Goal: Task Accomplishment & Management: Manage account settings

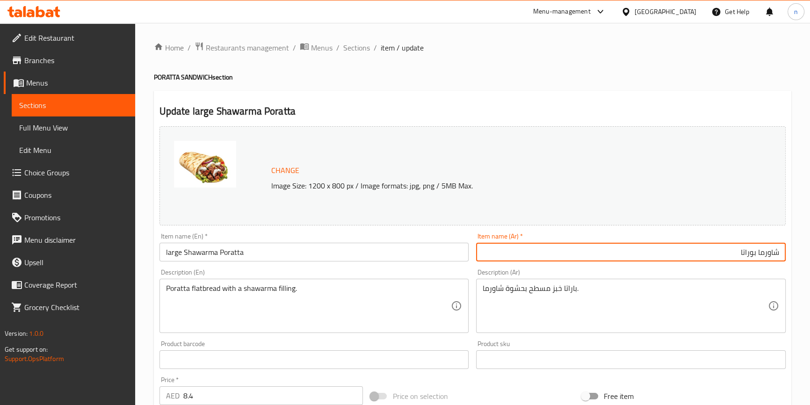
click at [594, 256] on input "شاورما بوراتا" at bounding box center [631, 252] width 310 height 19
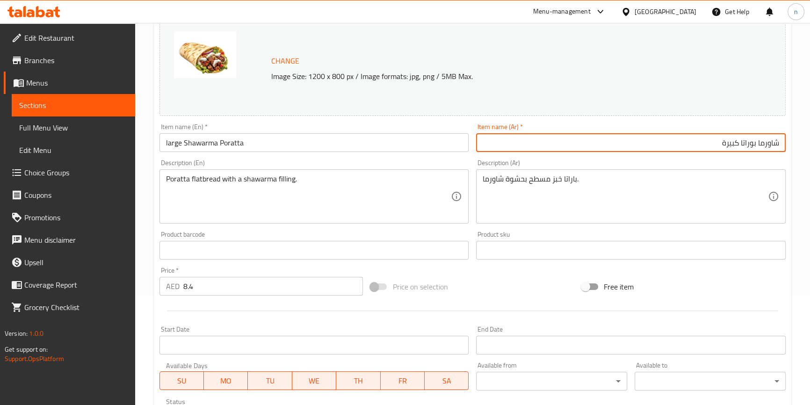
scroll to position [269, 0]
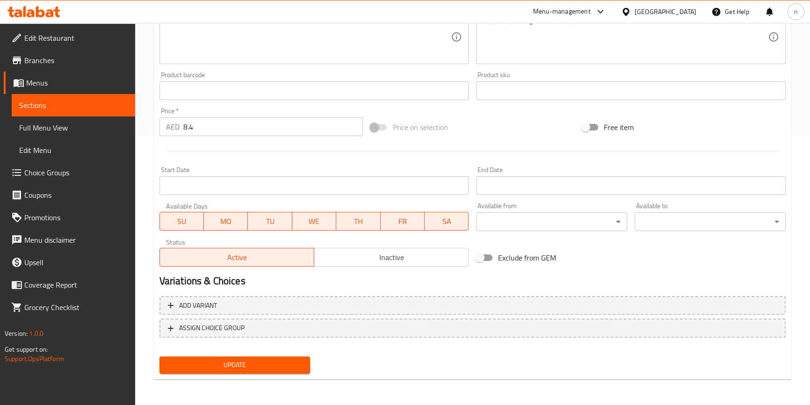
type input "شاورما بوراتا كبيرة"
click at [273, 370] on span "Update" at bounding box center [235, 365] width 136 height 12
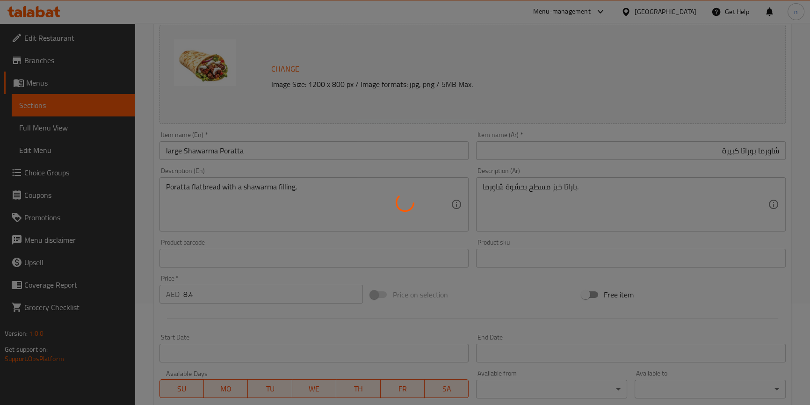
scroll to position [0, 0]
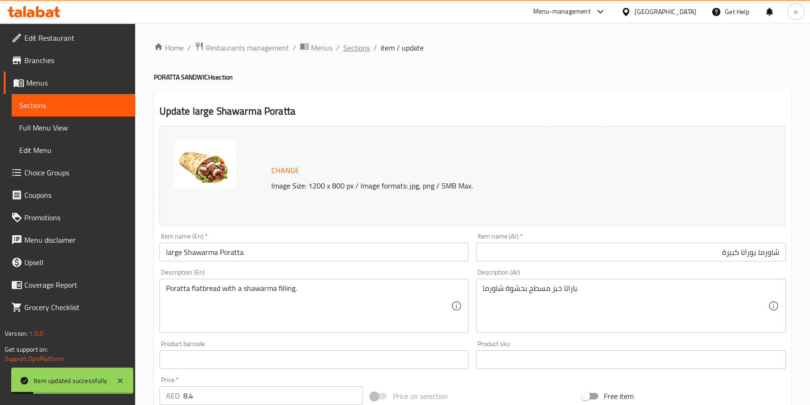
click at [348, 42] on span "Sections" at bounding box center [356, 47] width 27 height 11
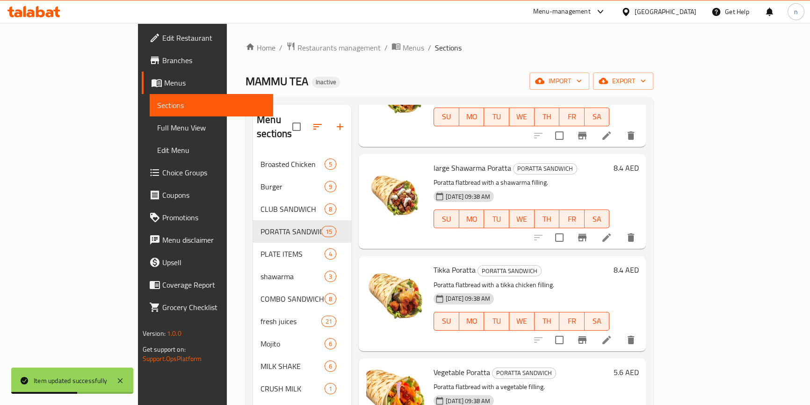
scroll to position [468, 0]
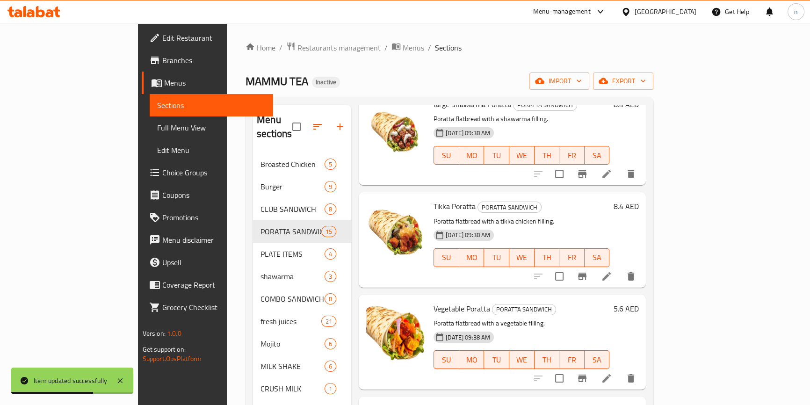
click at [642, 272] on div at bounding box center [584, 276] width 115 height 22
click at [612, 271] on icon at bounding box center [606, 276] width 11 height 11
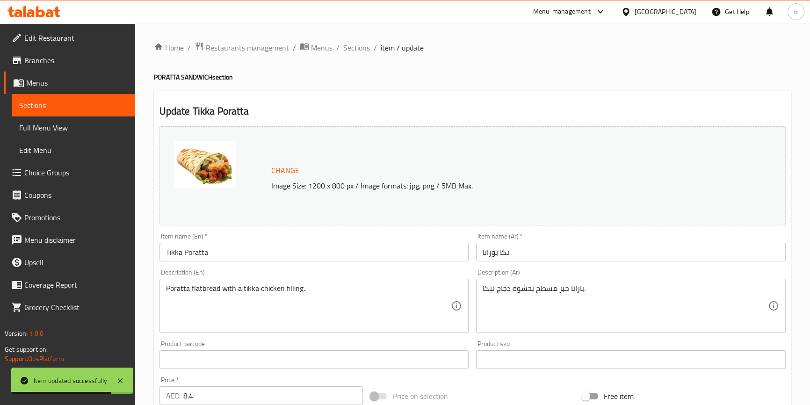
click at [271, 253] on input "Tikka Poratta" at bounding box center [314, 252] width 310 height 19
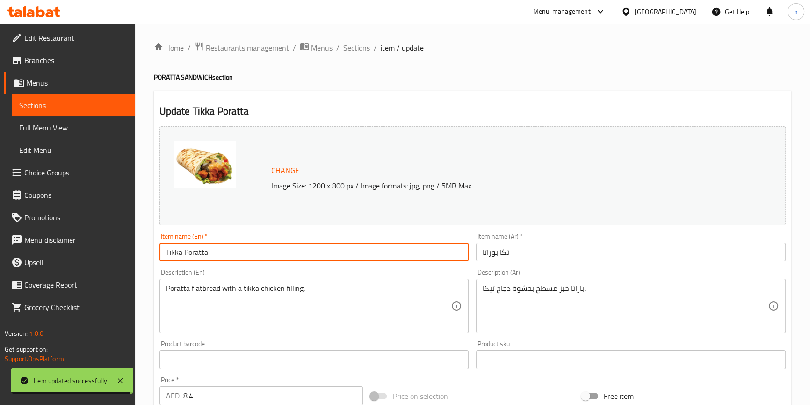
click at [165, 251] on input "Tikka Poratta" at bounding box center [314, 252] width 310 height 19
paste input "large"
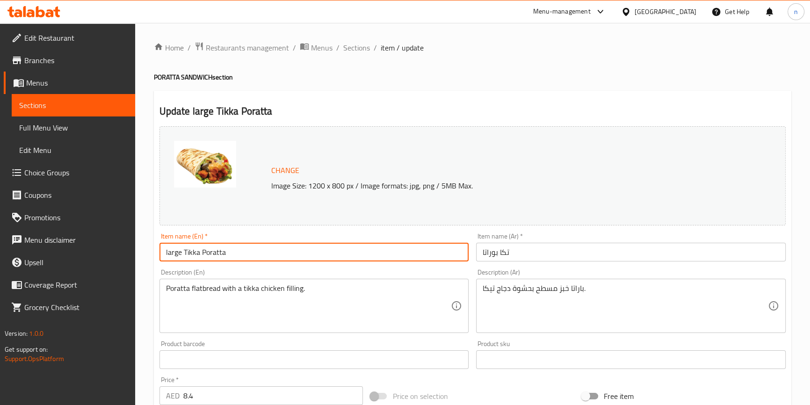
type input "large Tikka Poratta"
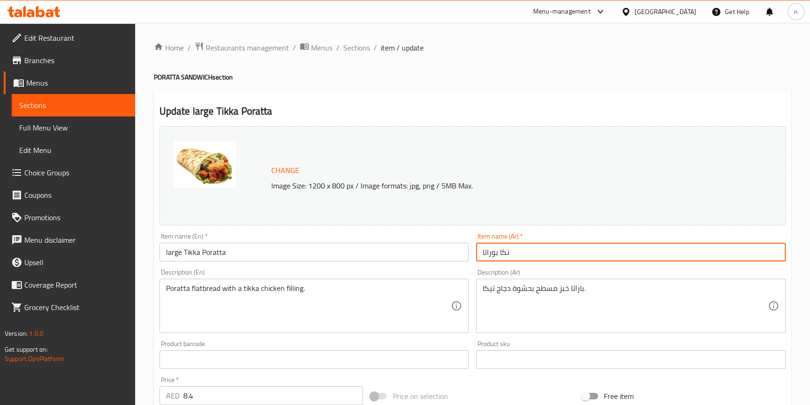
click at [490, 252] on input "تكا بوراتا" at bounding box center [631, 252] width 310 height 19
click at [528, 249] on input "تكا بوراتا" at bounding box center [631, 252] width 310 height 19
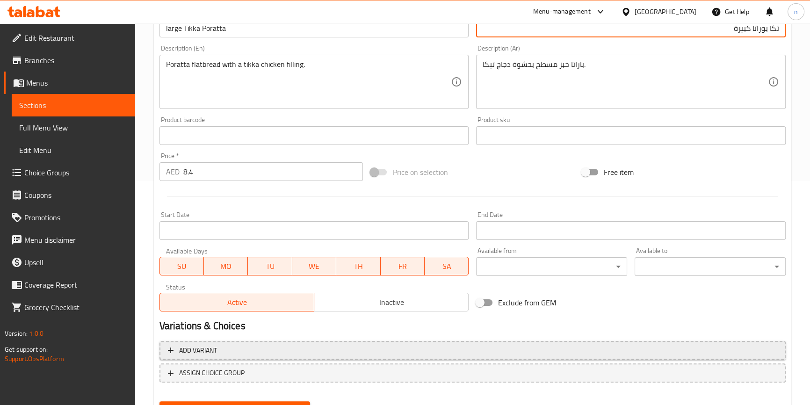
scroll to position [269, 0]
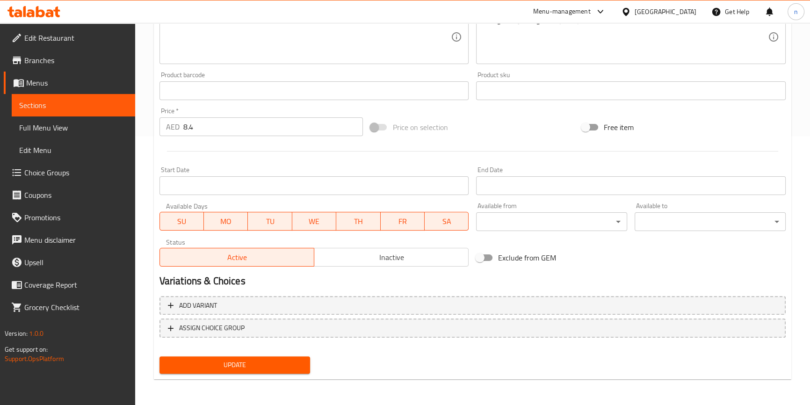
type input "تكا بوراتا كبيرة"
click at [281, 355] on div "Update" at bounding box center [235, 365] width 159 height 25
drag, startPoint x: 290, startPoint y: 370, endPoint x: 286, endPoint y: 363, distance: 8.0
click at [290, 370] on button "Update" at bounding box center [234, 364] width 151 height 17
click at [296, 354] on div "Update" at bounding box center [235, 365] width 159 height 25
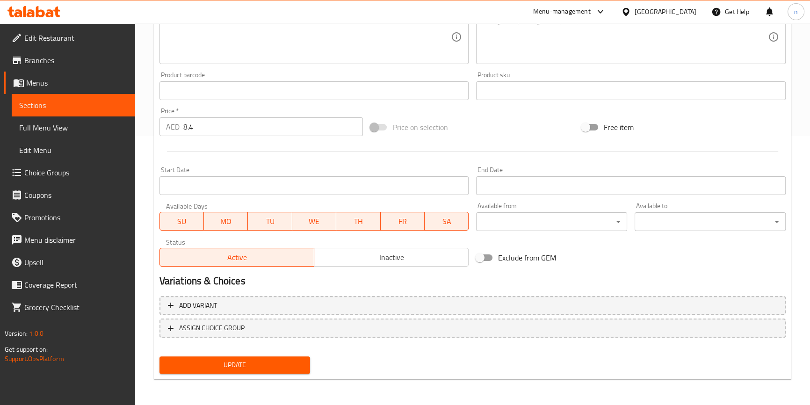
click at [305, 357] on button "Update" at bounding box center [234, 364] width 151 height 17
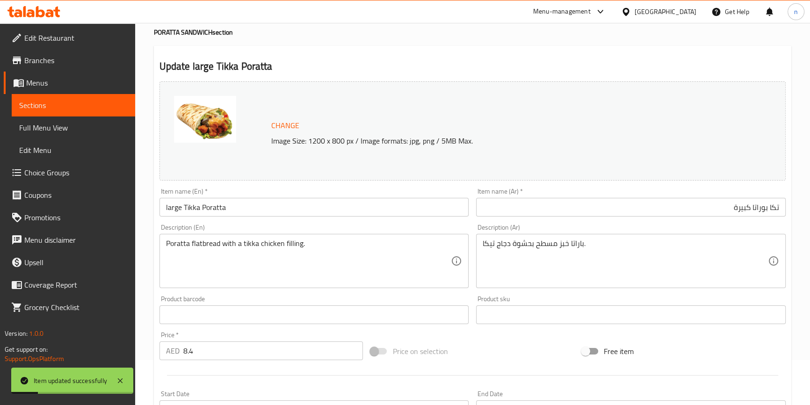
scroll to position [0, 0]
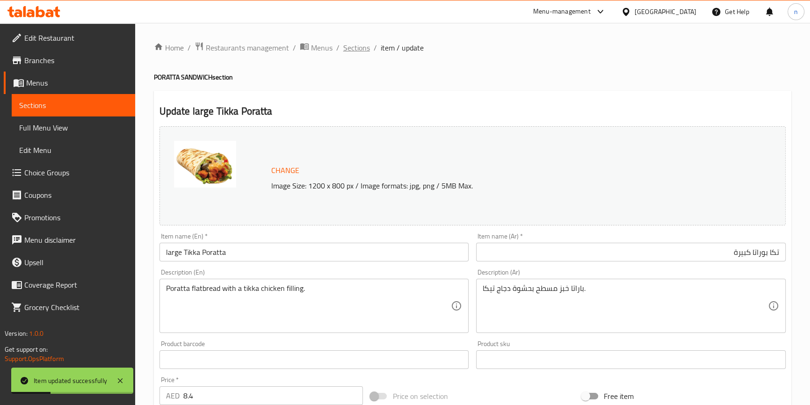
click at [352, 52] on span "Sections" at bounding box center [356, 47] width 27 height 11
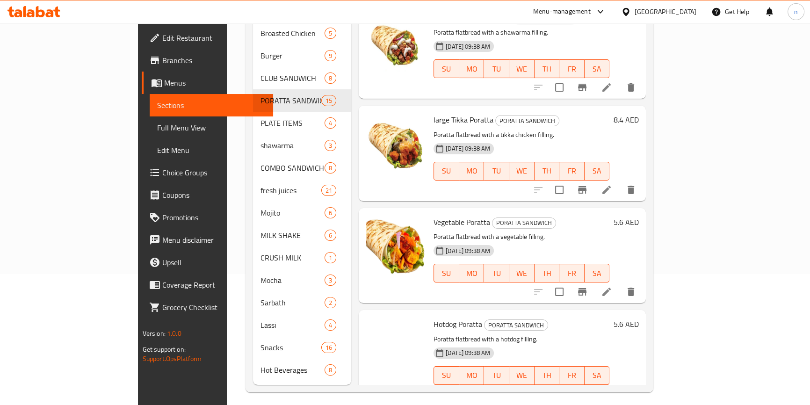
scroll to position [425, 0]
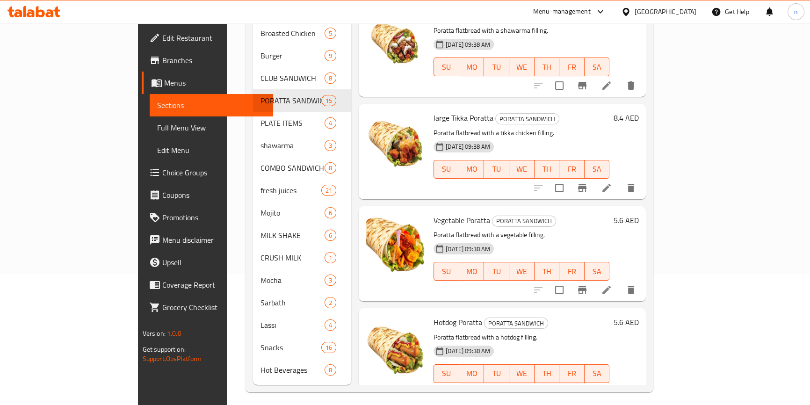
click at [620, 282] on li at bounding box center [606, 290] width 26 height 17
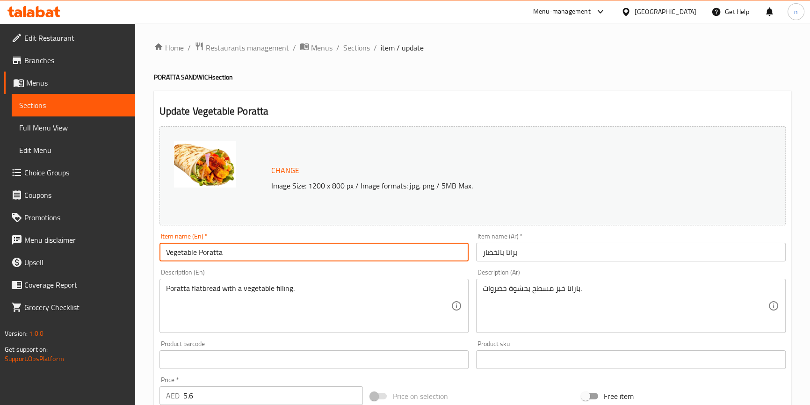
click at [166, 249] on input "Vegetable Poratta" at bounding box center [314, 252] width 310 height 19
paste input "large"
type input "large Vegetable Poratta"
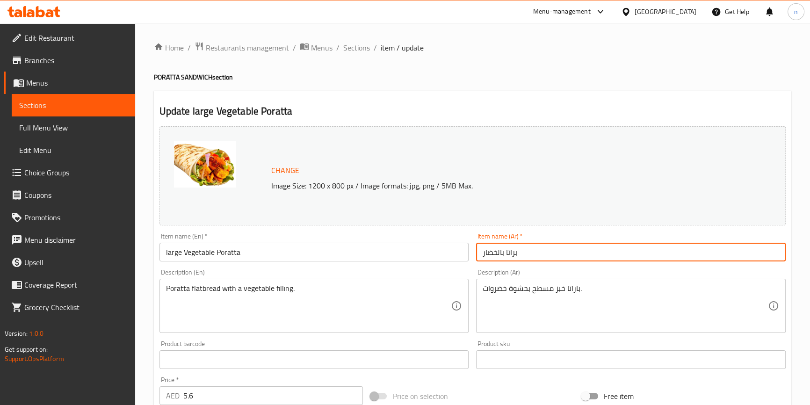
click at [499, 252] on input "براتا بالخضار" at bounding box center [631, 252] width 310 height 19
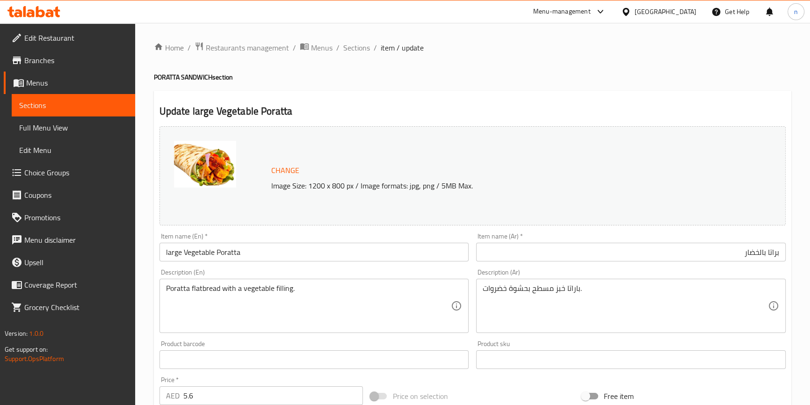
drag, startPoint x: 619, startPoint y: 262, endPoint x: 618, endPoint y: 256, distance: 5.8
click at [617, 257] on div "Item name (Ar)   * براتا بالخضار Item name (Ar) *" at bounding box center [630, 247] width 317 height 36
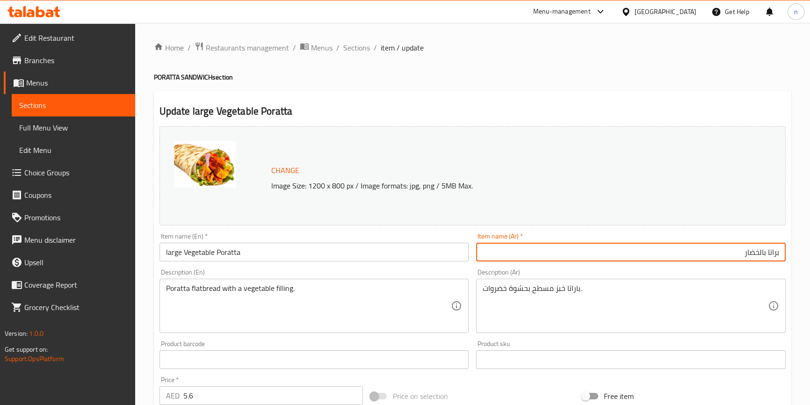
click at [618, 256] on input "براتا بالخضار" at bounding box center [631, 252] width 310 height 19
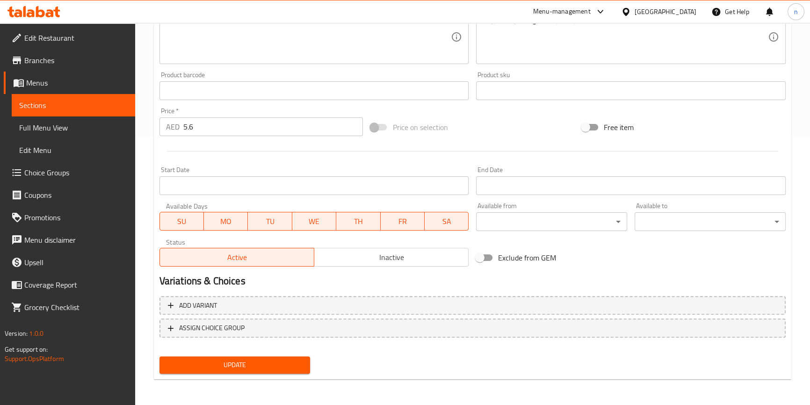
type input "براتا بالخضار كبيرة"
click at [290, 362] on span "Update" at bounding box center [235, 365] width 136 height 12
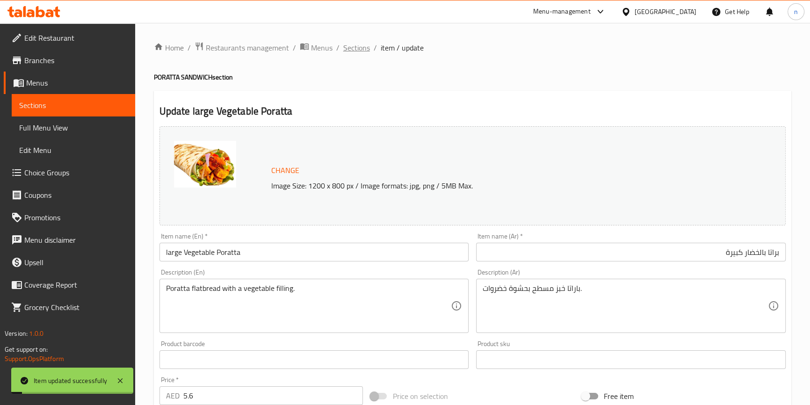
click at [353, 45] on span "Sections" at bounding box center [356, 47] width 27 height 11
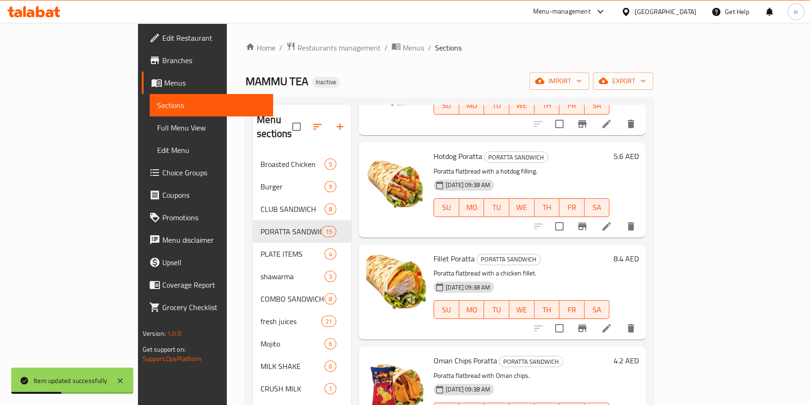
scroll to position [723, 0]
click at [620, 217] on li at bounding box center [606, 225] width 26 height 17
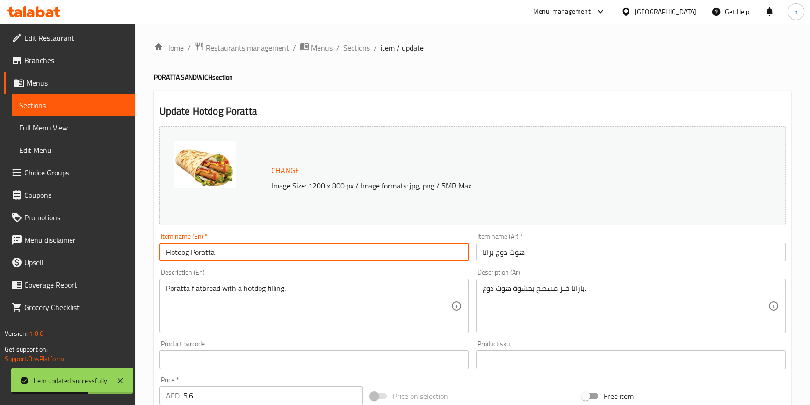
click at [164, 253] on input "Hotdog Poratta" at bounding box center [314, 252] width 310 height 19
paste input "large"
type input "large Hotdog Poratta"
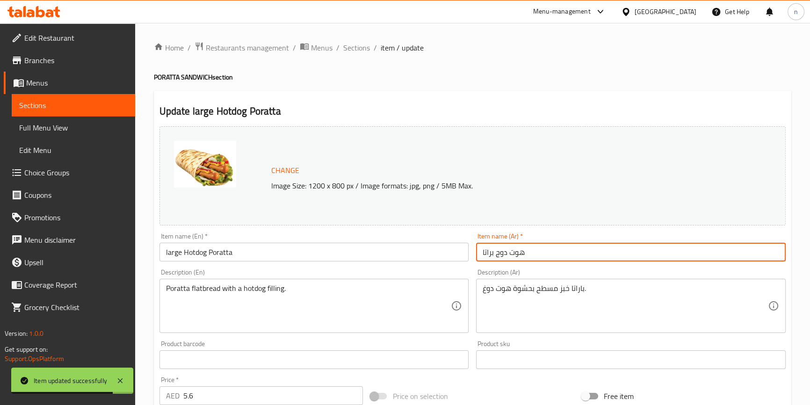
click at [505, 254] on input "هوت دوج براتا" at bounding box center [631, 252] width 310 height 19
click at [552, 253] on input "هوت دوج براتا" at bounding box center [631, 252] width 310 height 19
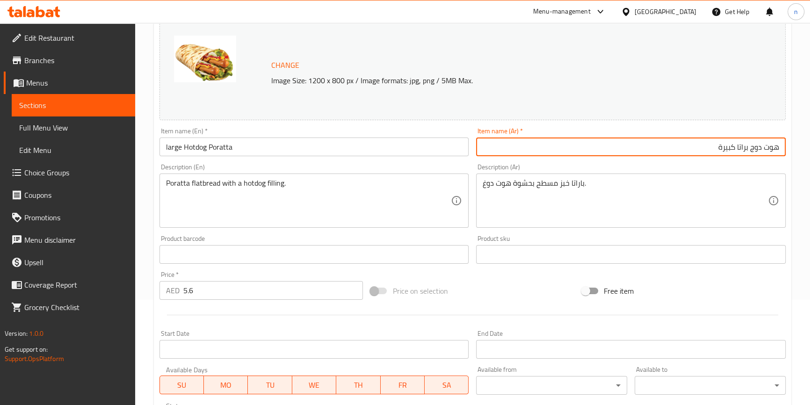
scroll to position [255, 0]
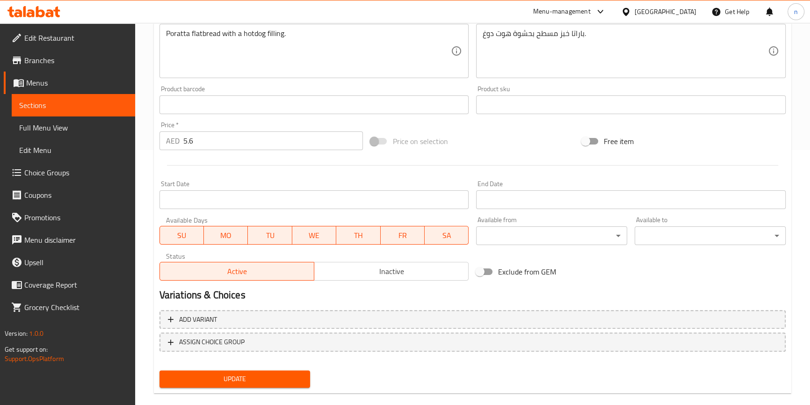
type input "هوت دوج براتا كبيرة"
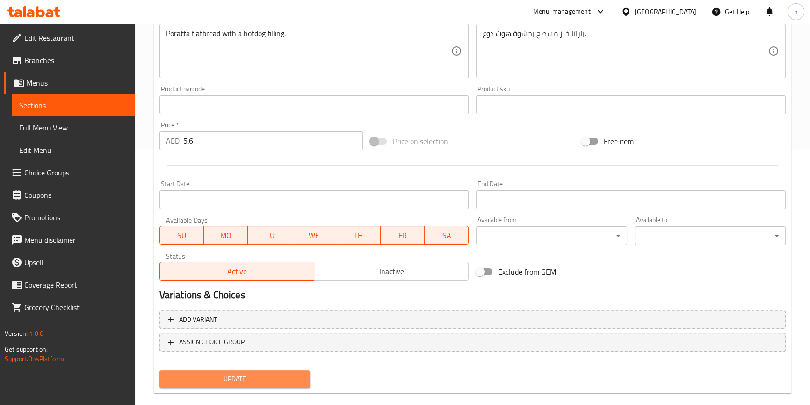
click at [186, 380] on span "Update" at bounding box center [235, 379] width 136 height 12
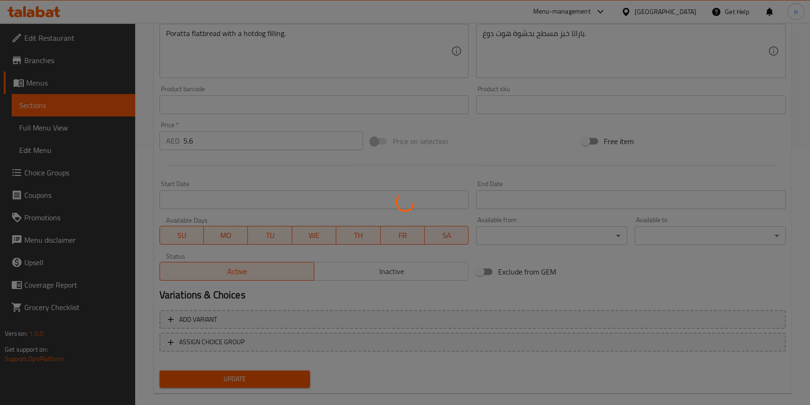
scroll to position [0, 0]
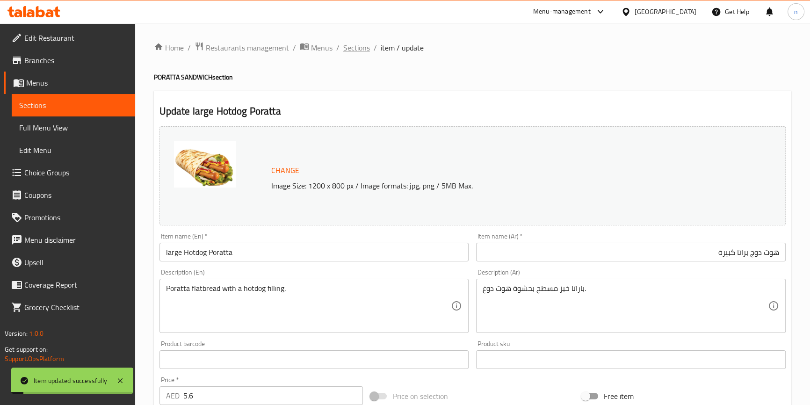
click at [354, 50] on span "Sections" at bounding box center [356, 47] width 27 height 11
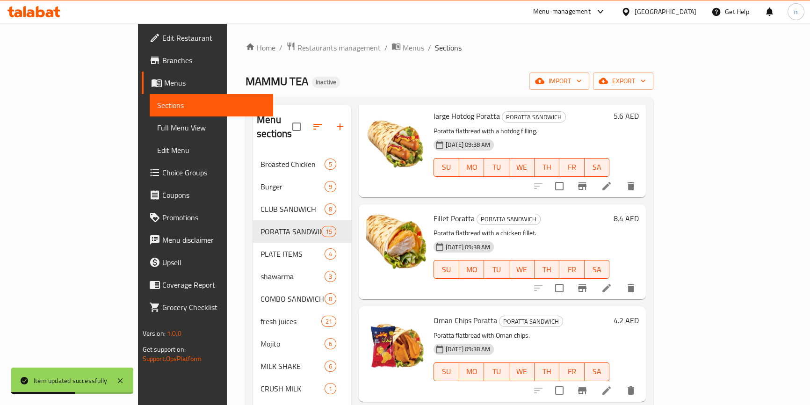
scroll to position [765, 0]
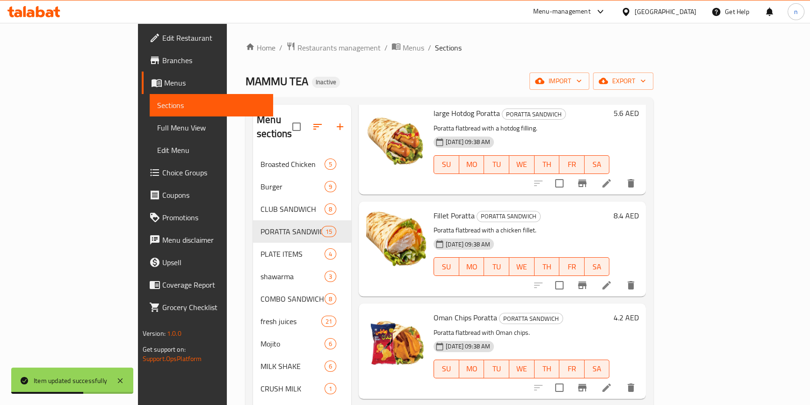
click at [620, 277] on li at bounding box center [606, 285] width 26 height 17
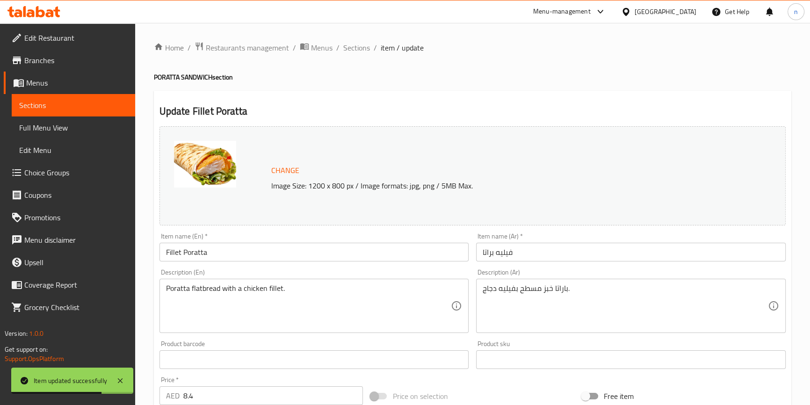
click at [164, 257] on input "Fillet Poratta" at bounding box center [314, 252] width 310 height 19
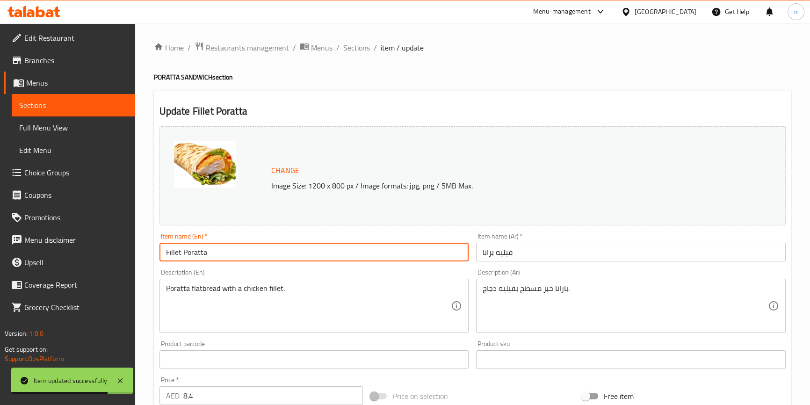
paste input "large"
type input "large Fillet Poratta"
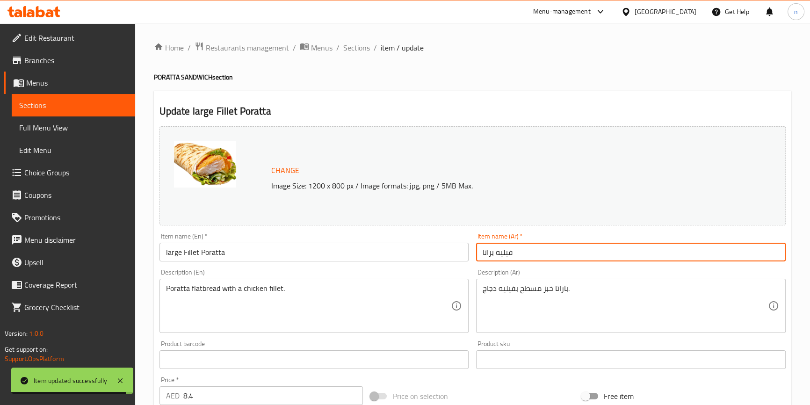
click at [495, 257] on input "فيليه براتا" at bounding box center [631, 252] width 310 height 19
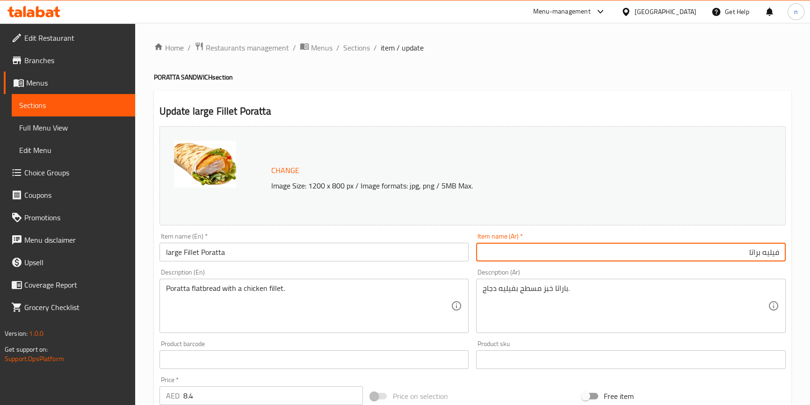
click at [681, 239] on div "Item name (Ar)   * [PERSON_NAME] Item name (Ar) *" at bounding box center [631, 247] width 310 height 29
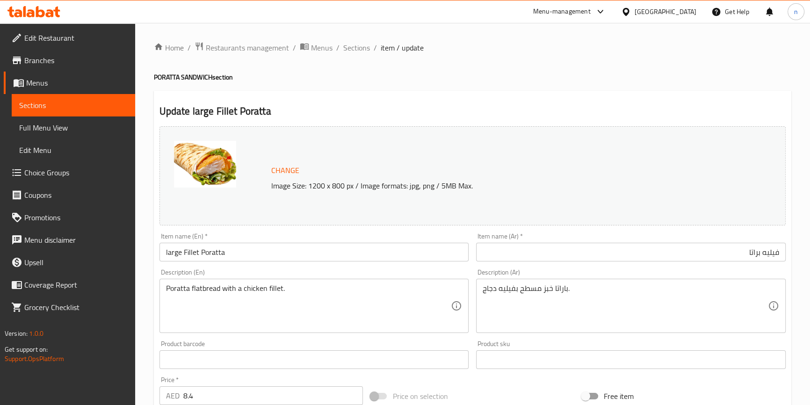
click at [680, 247] on input "فيليه براتا" at bounding box center [631, 252] width 310 height 19
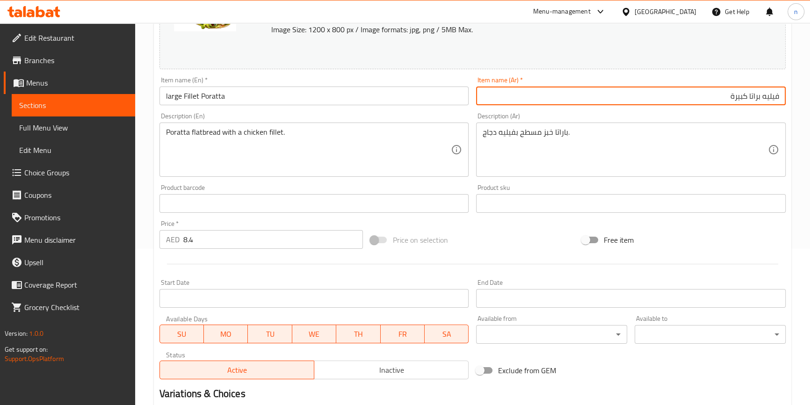
scroll to position [269, 0]
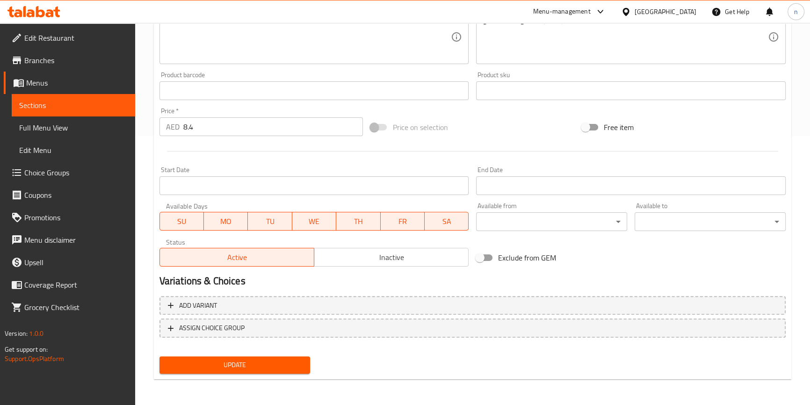
type input "فيليه براتا كبيرة"
click at [222, 365] on span "Update" at bounding box center [235, 365] width 136 height 12
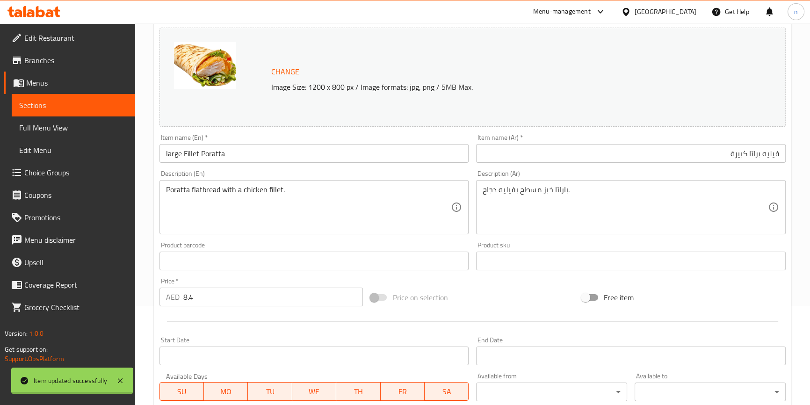
scroll to position [0, 0]
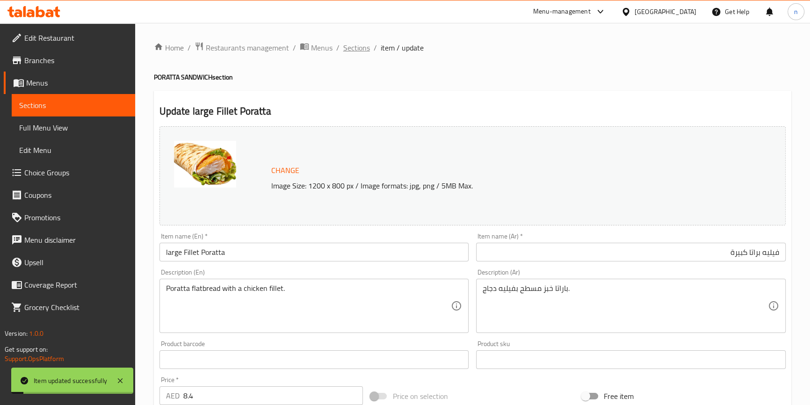
click at [364, 42] on span "Sections" at bounding box center [356, 47] width 27 height 11
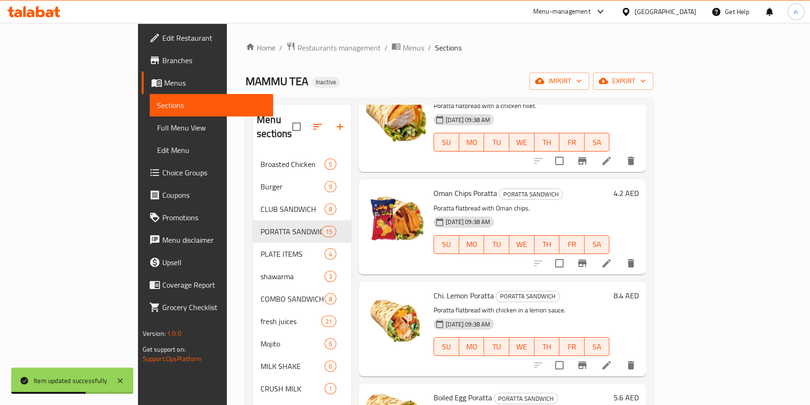
scroll to position [893, 0]
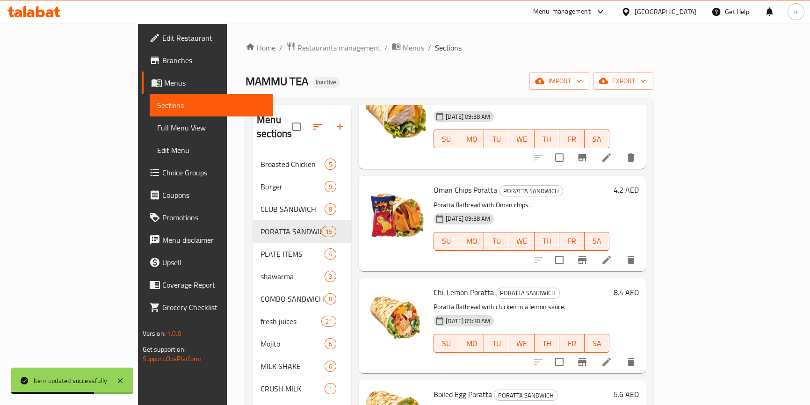
click at [612, 254] on icon at bounding box center [606, 259] width 11 height 11
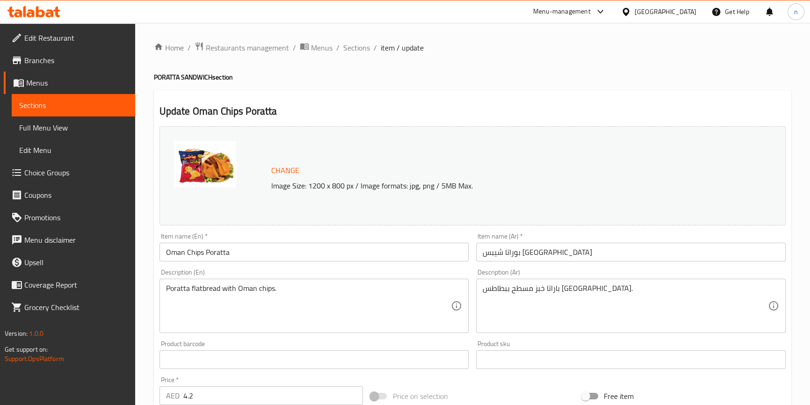
click at [167, 252] on input "Oman Chips Poratta" at bounding box center [314, 252] width 310 height 19
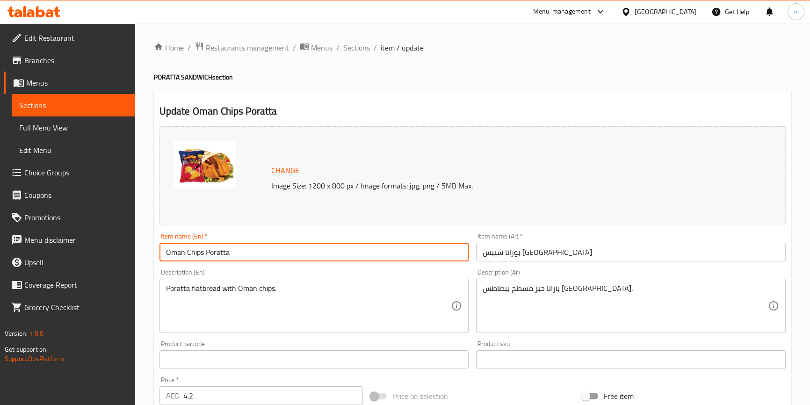
paste input "large"
type input "large [GEOGRAPHIC_DATA] Chips Poratta"
click at [525, 257] on input "بوراتا شيبس [GEOGRAPHIC_DATA]" at bounding box center [631, 252] width 310 height 19
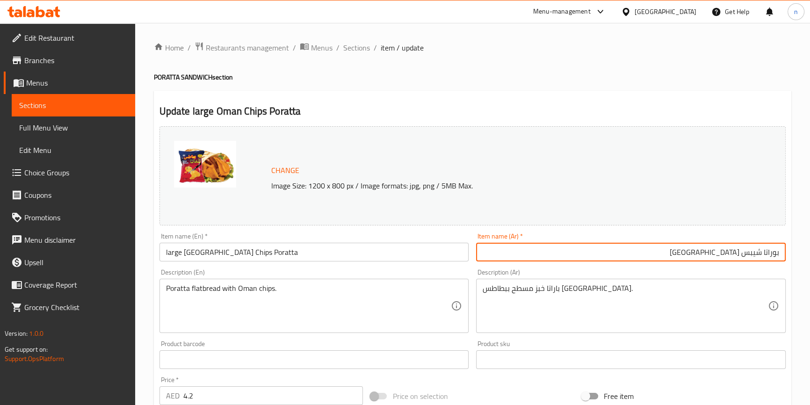
click at [535, 253] on input "بوراتا شيبس [GEOGRAPHIC_DATA]" at bounding box center [631, 252] width 310 height 19
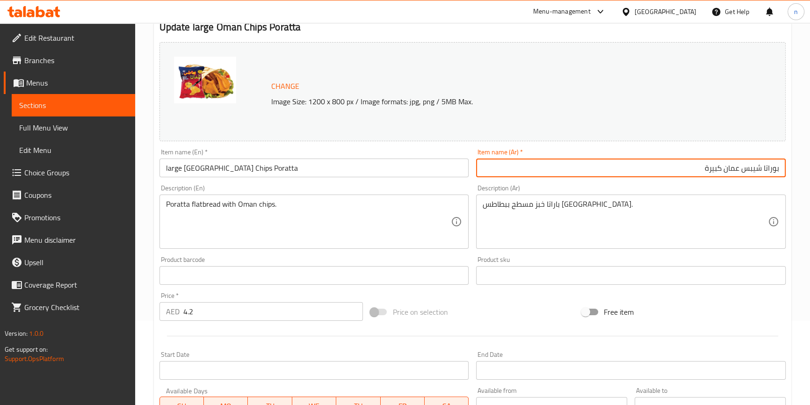
scroll to position [269, 0]
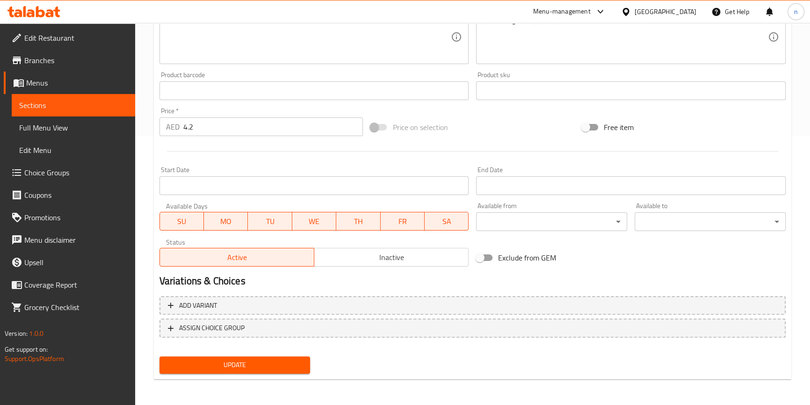
type input "بوراتا شيبس عمان كبيرة"
click at [232, 361] on span "Update" at bounding box center [235, 365] width 136 height 12
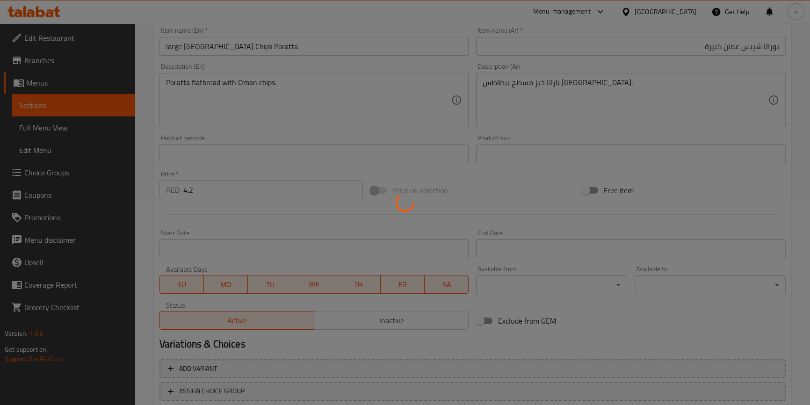
scroll to position [0, 0]
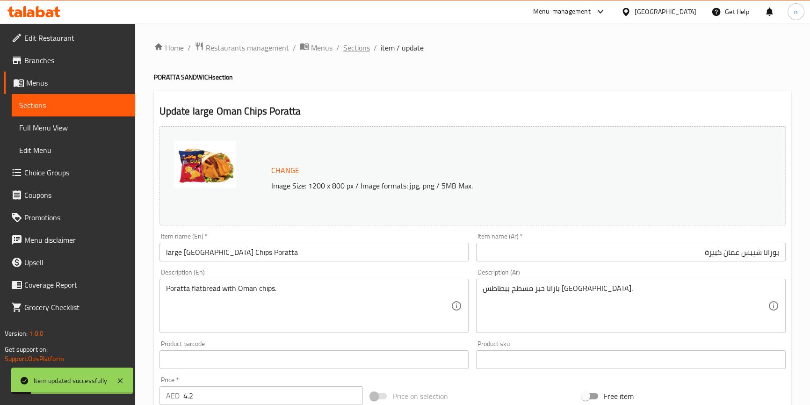
click at [351, 48] on span "Sections" at bounding box center [356, 47] width 27 height 11
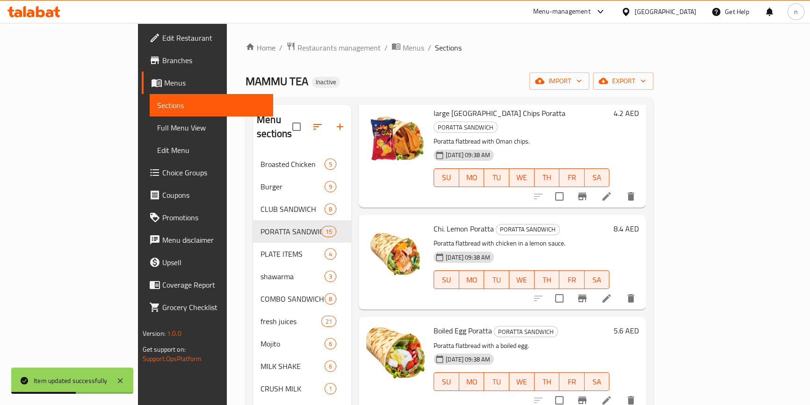
scroll to position [1020, 0]
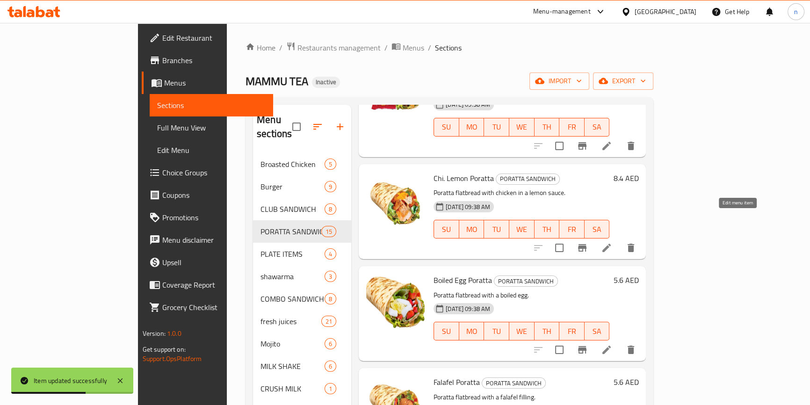
click at [611, 244] on icon at bounding box center [606, 248] width 8 height 8
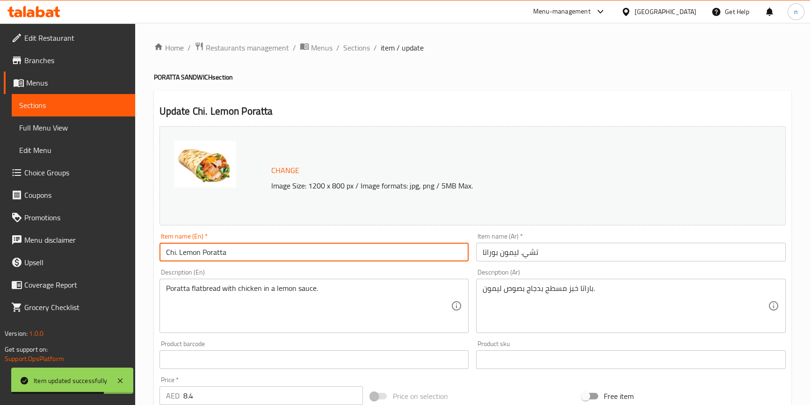
click at [166, 253] on input "Chi. Lemon Poratta" at bounding box center [314, 252] width 310 height 19
paste input "large"
type input "large Chi. Lemon Poratta"
click at [500, 252] on input "تشي. ليمون بوراتا" at bounding box center [631, 252] width 310 height 19
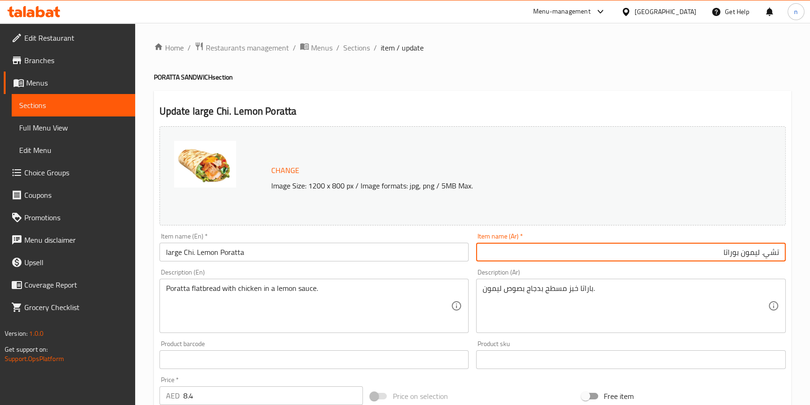
click at [503, 254] on input "تشي. ليمون بوراتا" at bounding box center [631, 252] width 310 height 19
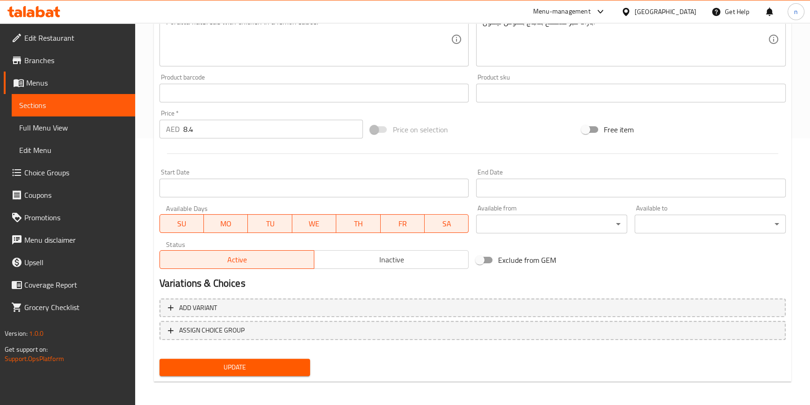
scroll to position [269, 0]
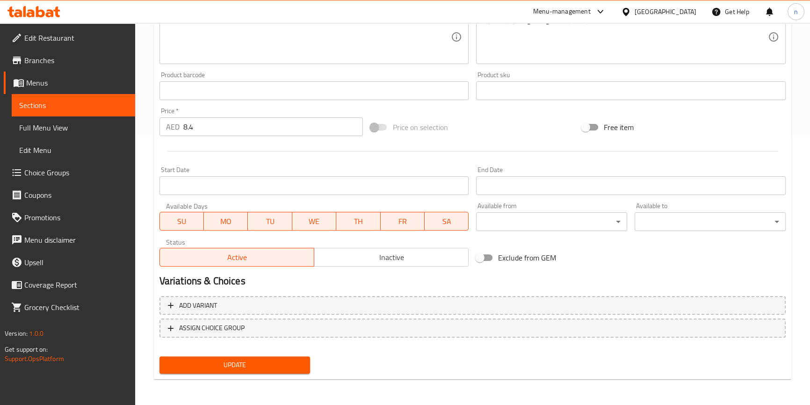
type input "تشي. ليمون بوراتا كبيرة"
click at [289, 365] on span "Update" at bounding box center [235, 365] width 136 height 12
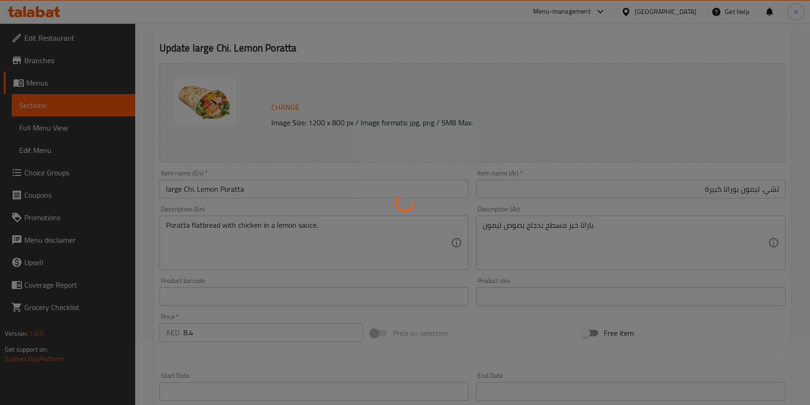
scroll to position [0, 0]
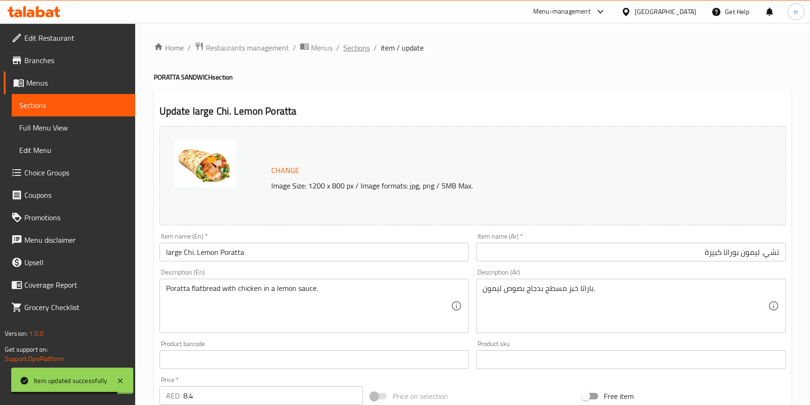
click at [353, 46] on span "Sections" at bounding box center [356, 47] width 27 height 11
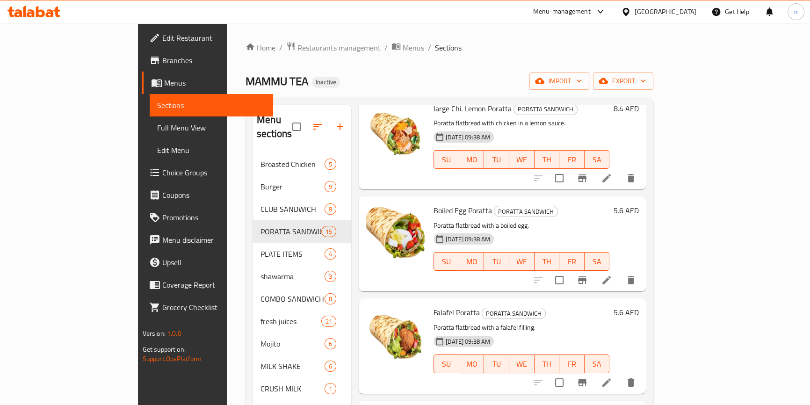
scroll to position [1105, 0]
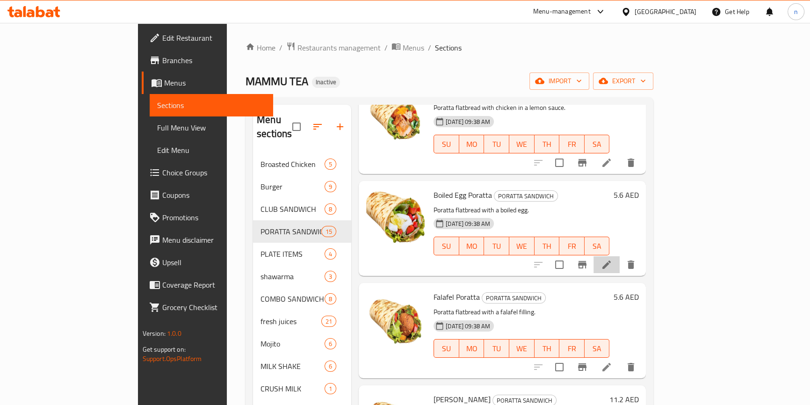
click at [620, 256] on li at bounding box center [606, 264] width 26 height 17
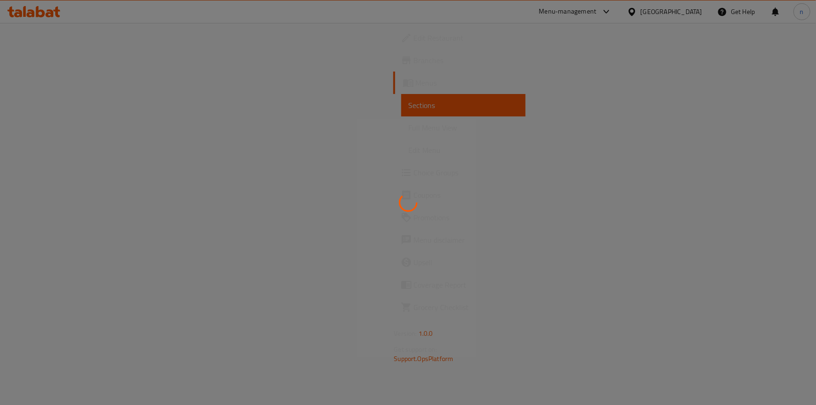
click at [199, 254] on div at bounding box center [408, 202] width 816 height 405
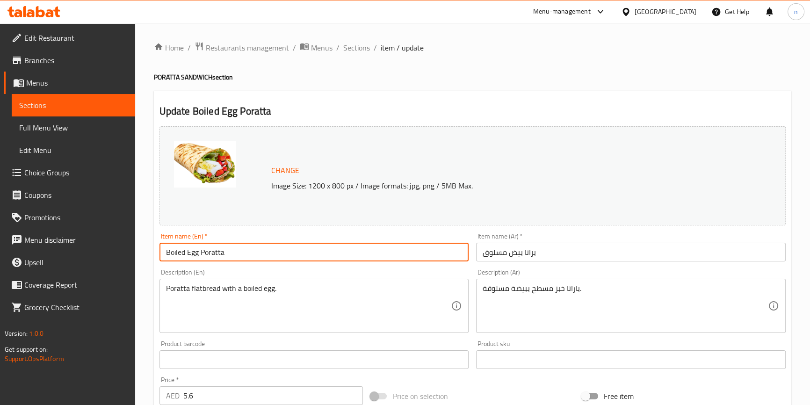
click at [164, 256] on input "Boiled Egg Poratta" at bounding box center [314, 252] width 310 height 19
paste input "large"
type input "large Boiled Egg Poratta"
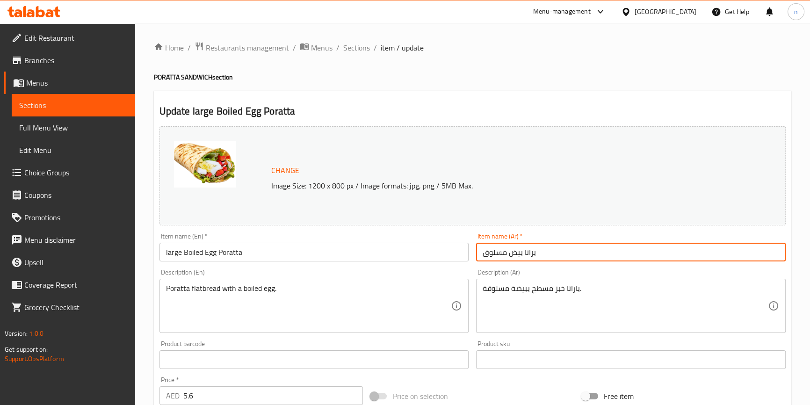
click at [506, 255] on input "براتا بيض مسلوق" at bounding box center [631, 252] width 310 height 19
click at [519, 253] on input "براتا بيض مسلوق" at bounding box center [631, 252] width 310 height 19
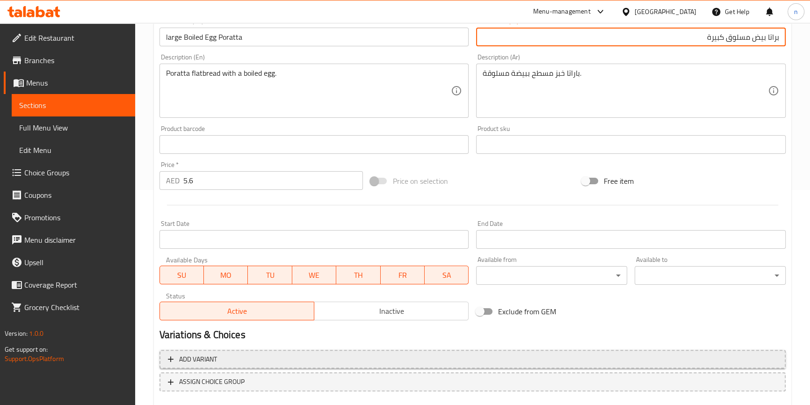
scroll to position [269, 0]
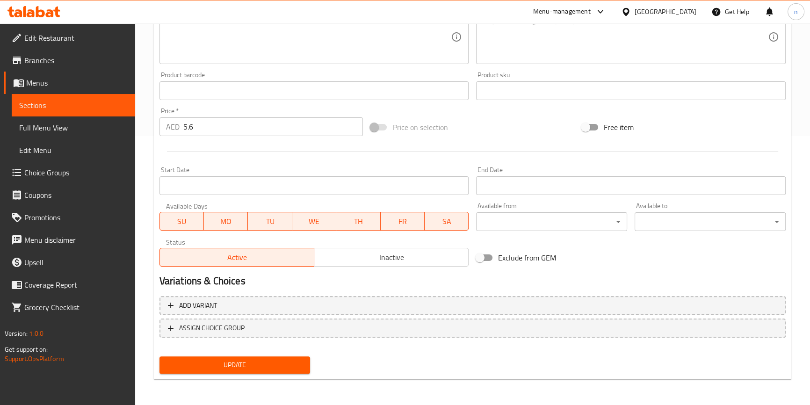
type input "براتا بيض مسلوق كبيرة"
drag, startPoint x: 223, startPoint y: 367, endPoint x: 233, endPoint y: 351, distance: 19.3
click at [225, 365] on span "Update" at bounding box center [235, 365] width 136 height 12
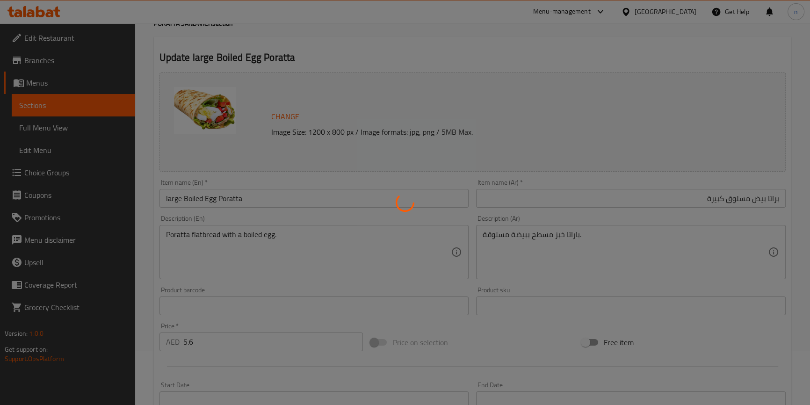
scroll to position [0, 0]
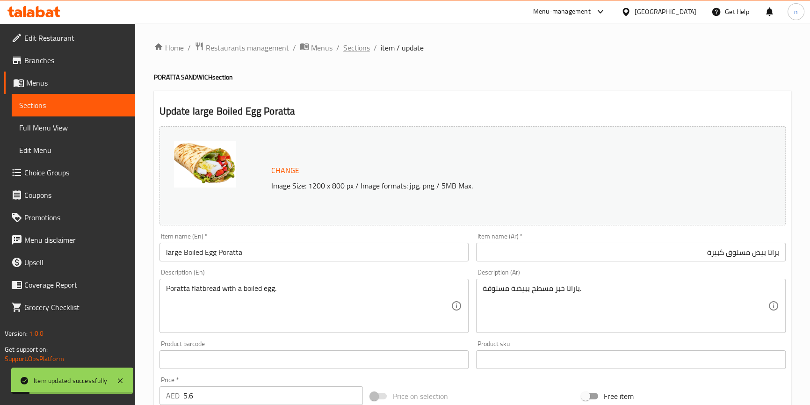
click at [346, 43] on span "Sections" at bounding box center [356, 47] width 27 height 11
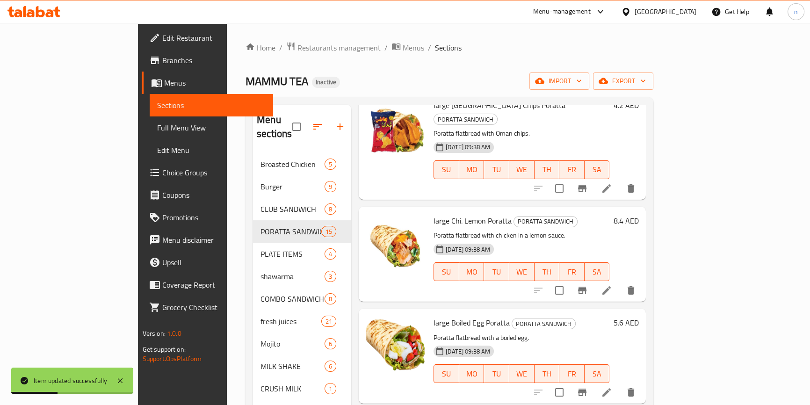
scroll to position [1150, 0]
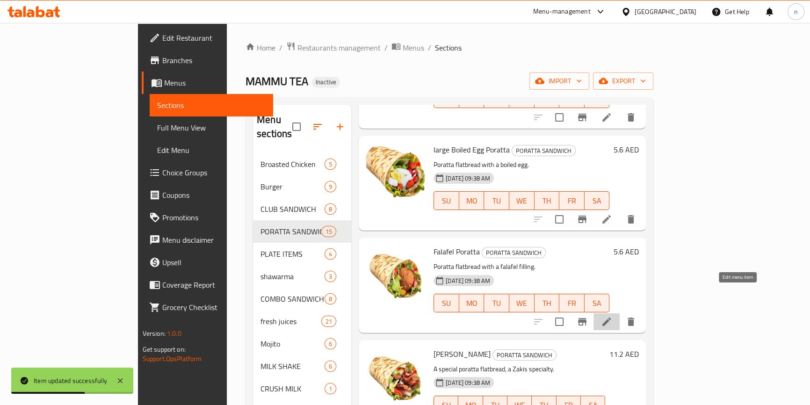
click at [612, 316] on icon at bounding box center [606, 321] width 11 height 11
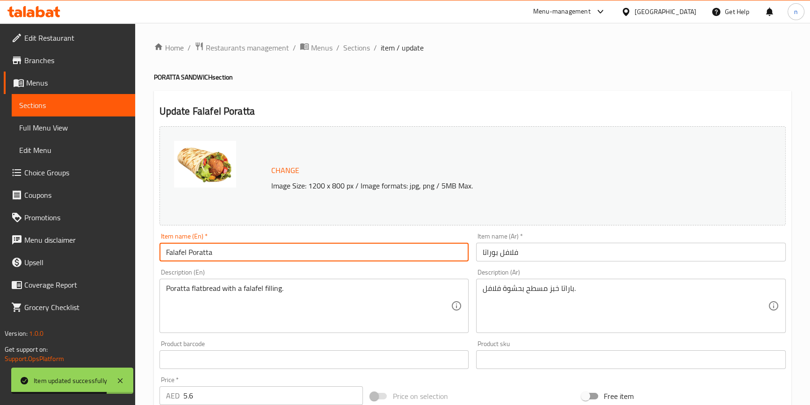
click at [166, 256] on input "Falafel Poratta" at bounding box center [314, 252] width 310 height 19
paste input "large"
type input "large Falafel Poratta"
click at [486, 253] on input "فلافل بوراتا" at bounding box center [631, 252] width 310 height 19
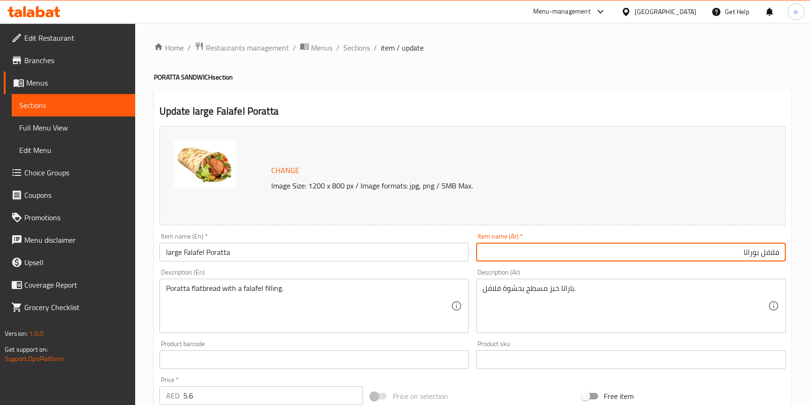
click at [553, 253] on input "فلافل بوراتا" at bounding box center [631, 252] width 310 height 19
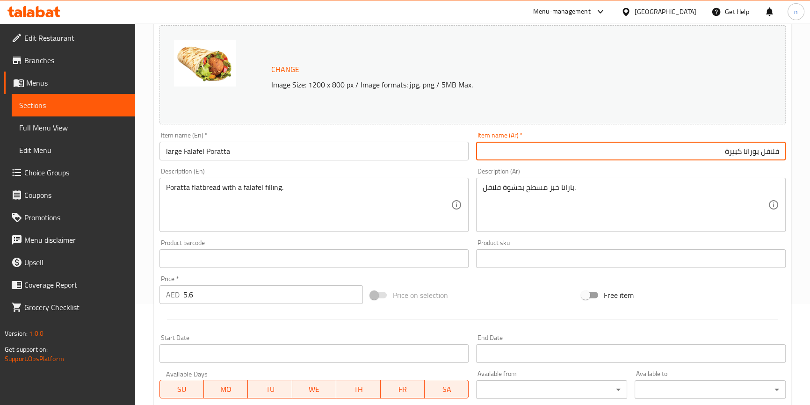
scroll to position [269, 0]
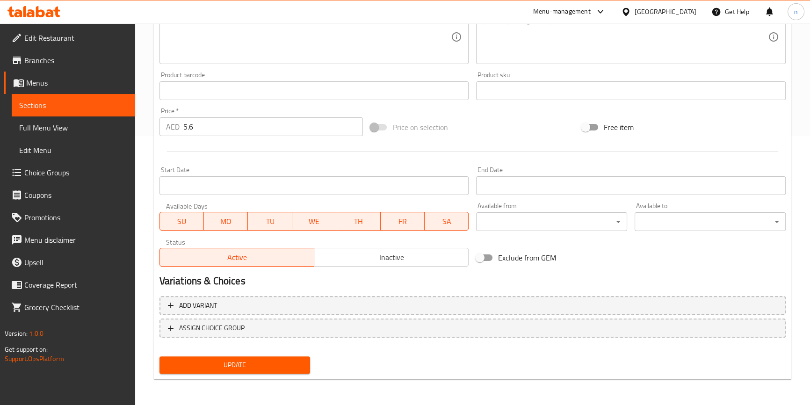
type input "فلافل بوراتا كبيرة"
click at [272, 365] on span "Update" at bounding box center [235, 365] width 136 height 12
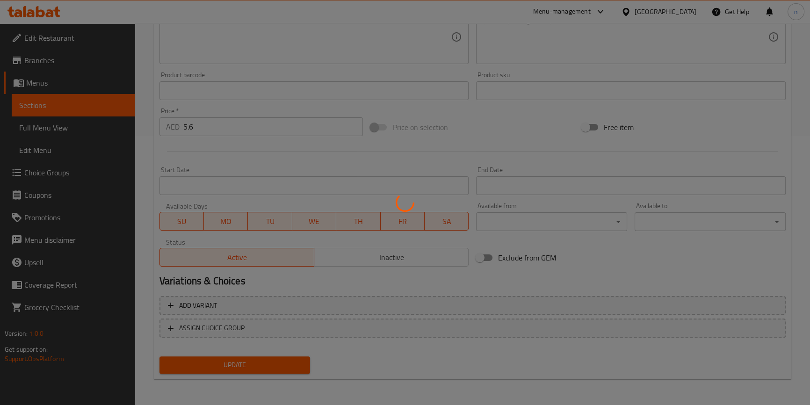
scroll to position [0, 0]
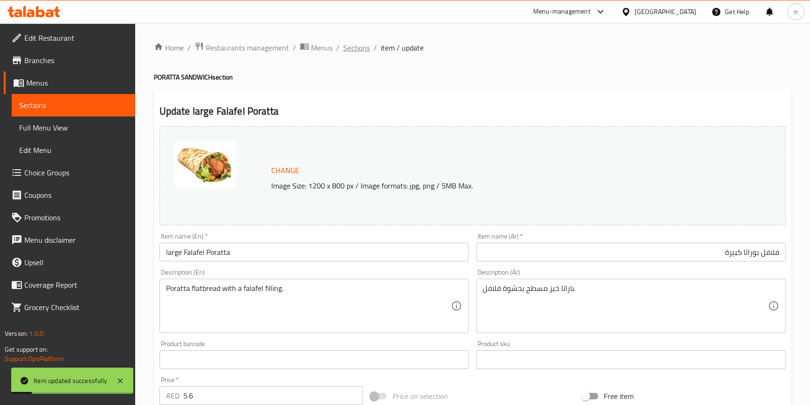
click at [346, 45] on span "Sections" at bounding box center [356, 47] width 27 height 11
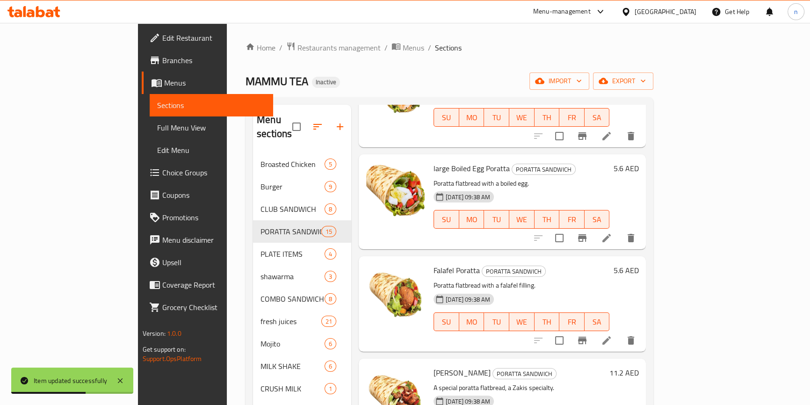
scroll to position [1150, 0]
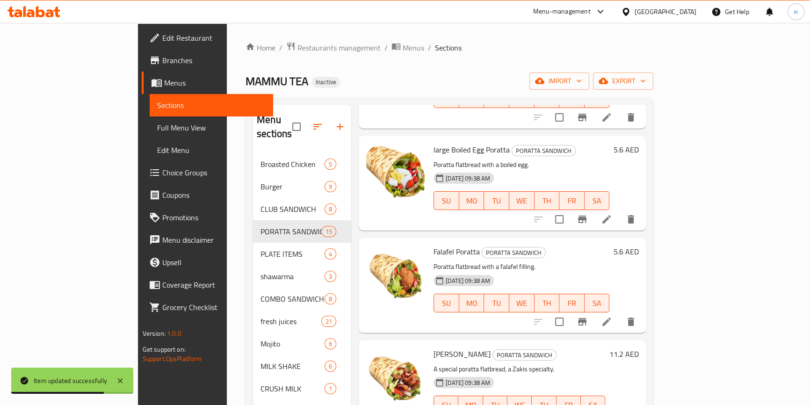
click at [612, 316] on icon at bounding box center [606, 321] width 11 height 11
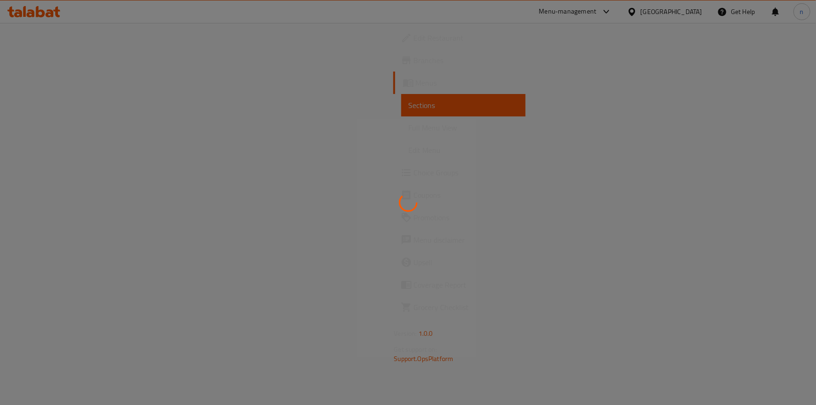
click at [271, 267] on div at bounding box center [408, 202] width 816 height 405
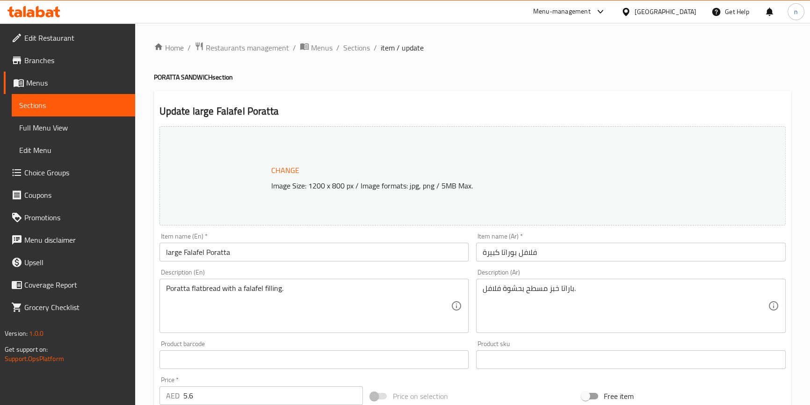
click at [271, 267] on div at bounding box center [405, 202] width 810 height 405
click at [355, 42] on span "Sections" at bounding box center [356, 47] width 27 height 11
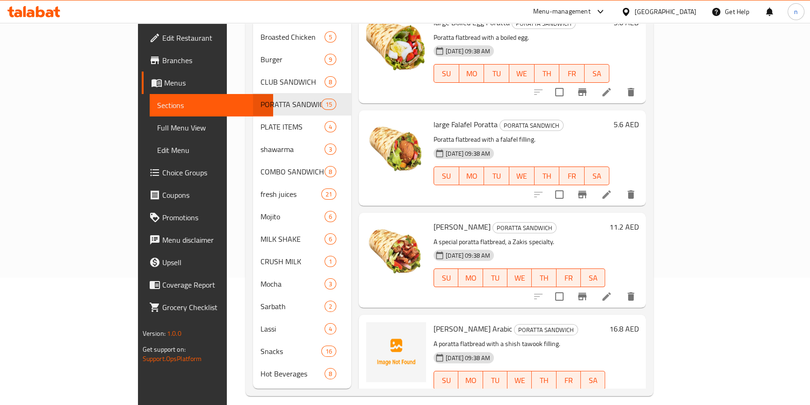
scroll to position [131, 0]
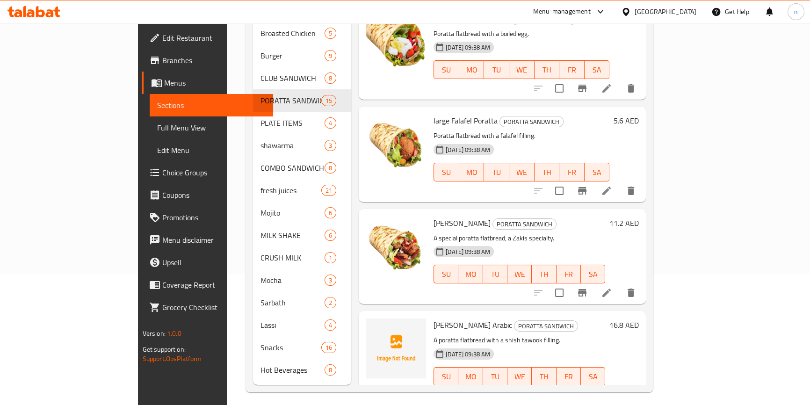
click at [612, 287] on icon at bounding box center [606, 292] width 11 height 11
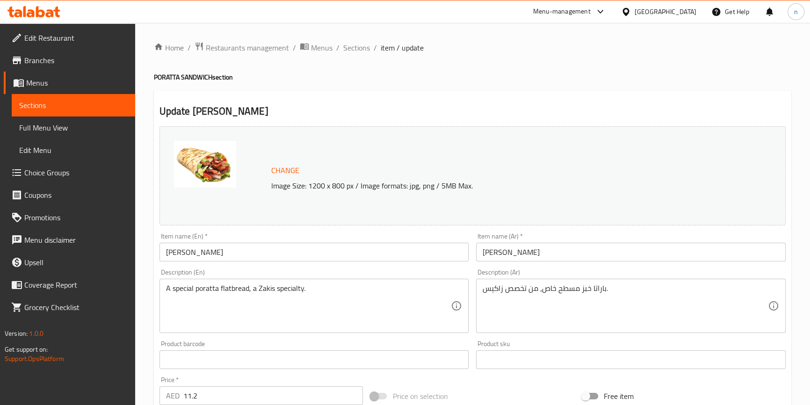
click at [159, 255] on input "Zakis Poratta" at bounding box center [314, 252] width 310 height 19
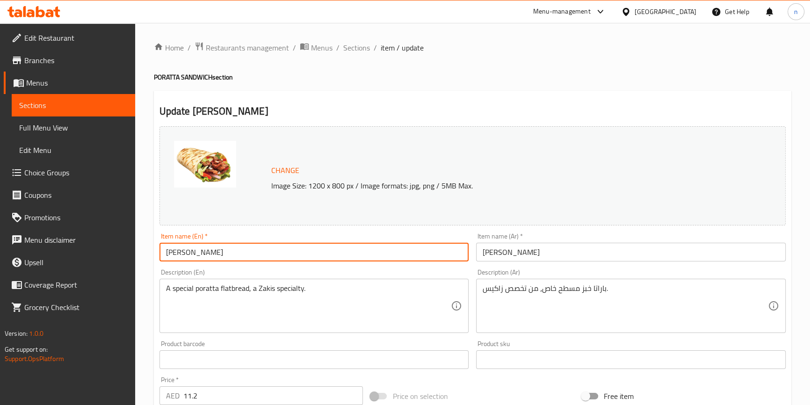
paste input "large"
type input "large Zakis Poratta"
click at [510, 258] on input "زاكيس بوراتا" at bounding box center [631, 252] width 310 height 19
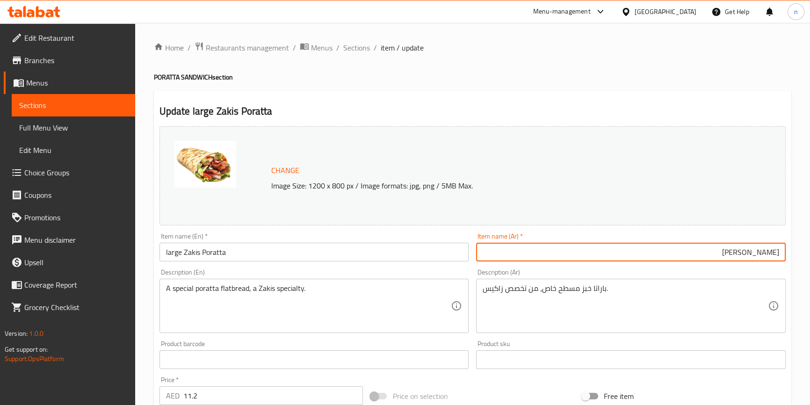
click at [510, 258] on input "زاكيس بوراتا" at bounding box center [631, 252] width 310 height 19
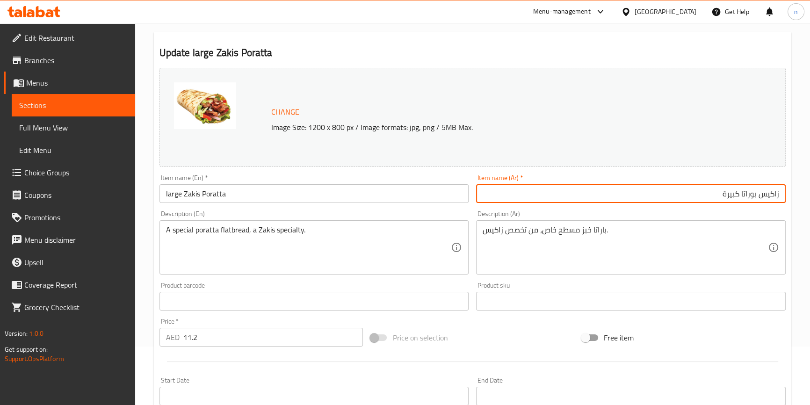
scroll to position [269, 0]
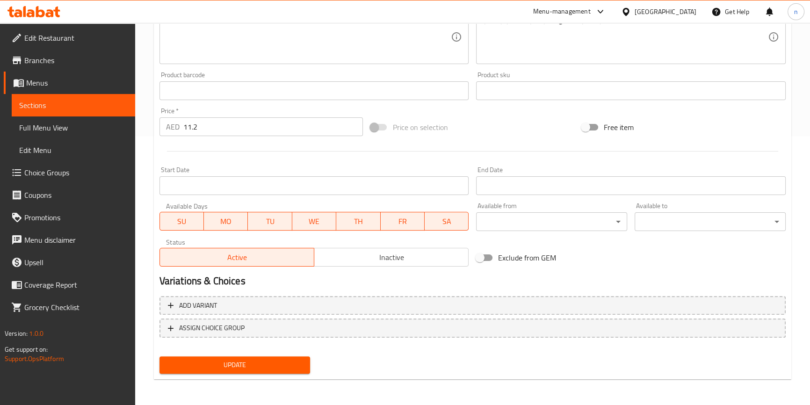
type input "زاكيس بوراتا كبيرة"
click at [264, 363] on span "Update" at bounding box center [235, 365] width 136 height 12
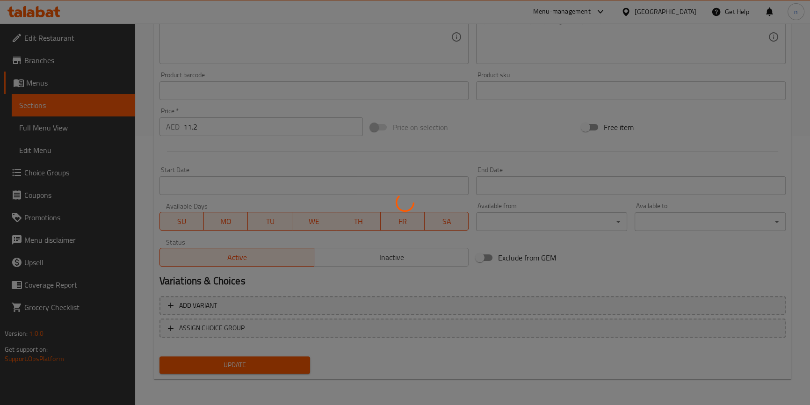
scroll to position [0, 0]
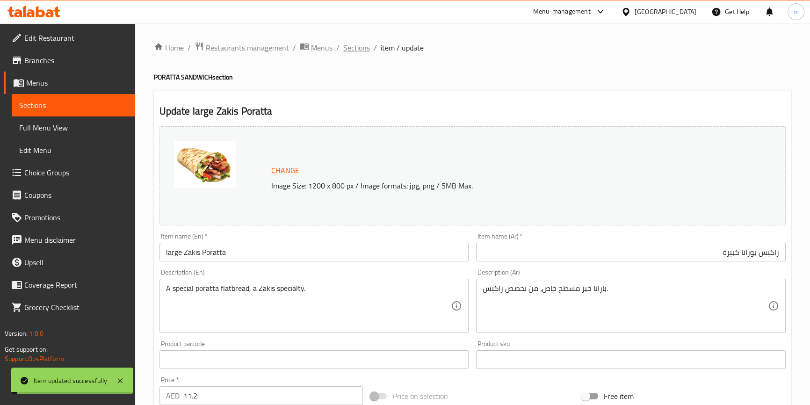
click at [352, 47] on span "Sections" at bounding box center [356, 47] width 27 height 11
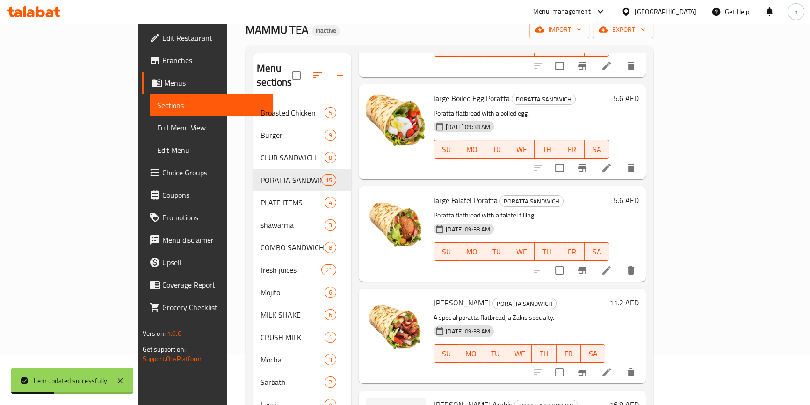
scroll to position [131, 0]
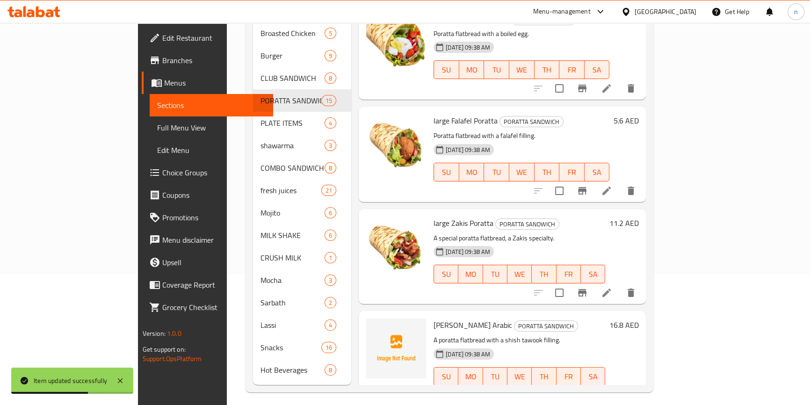
click at [620, 387] on li at bounding box center [606, 395] width 26 height 17
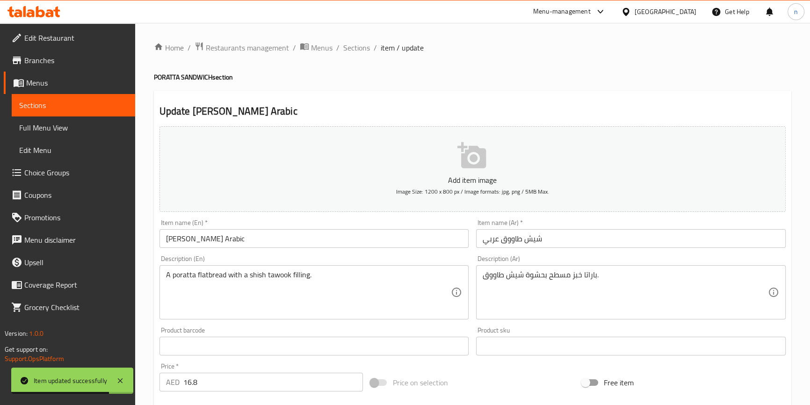
click at [168, 239] on input "Shish Tawook Arabic" at bounding box center [314, 238] width 310 height 19
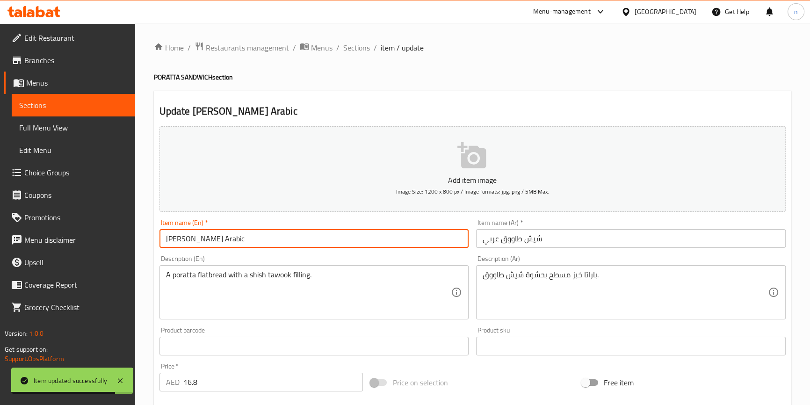
click at [168, 233] on input "Shish Tawook Arabic" at bounding box center [314, 238] width 310 height 19
click at [164, 239] on input "Shish Tawook Arabic" at bounding box center [314, 238] width 310 height 19
paste input "large"
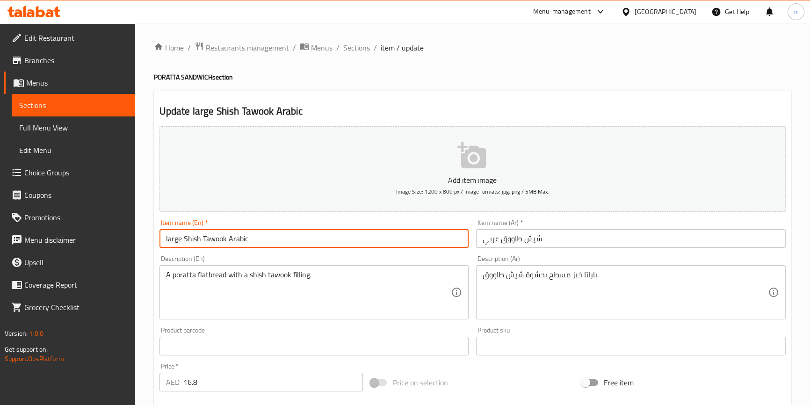
type input "large Shish Tawook Arabic"
click at [506, 239] on input "شيش طاووق عربي" at bounding box center [631, 238] width 310 height 19
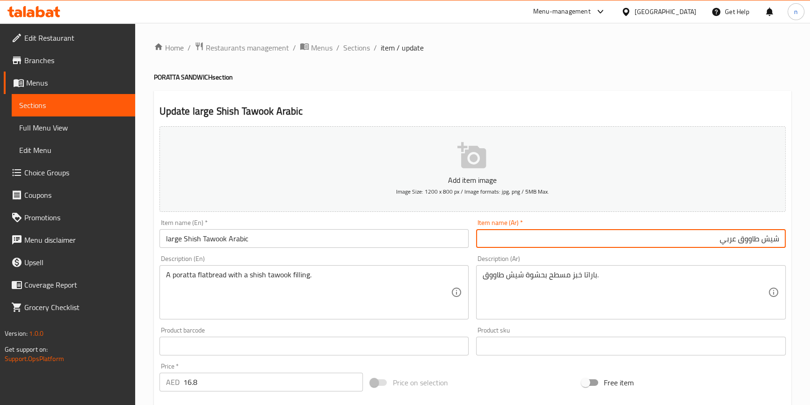
click at [545, 243] on input "شيش طاووق عربي" at bounding box center [631, 238] width 310 height 19
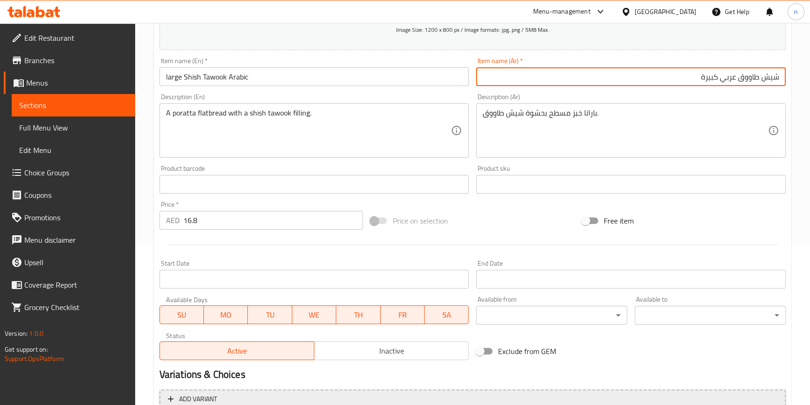
scroll to position [255, 0]
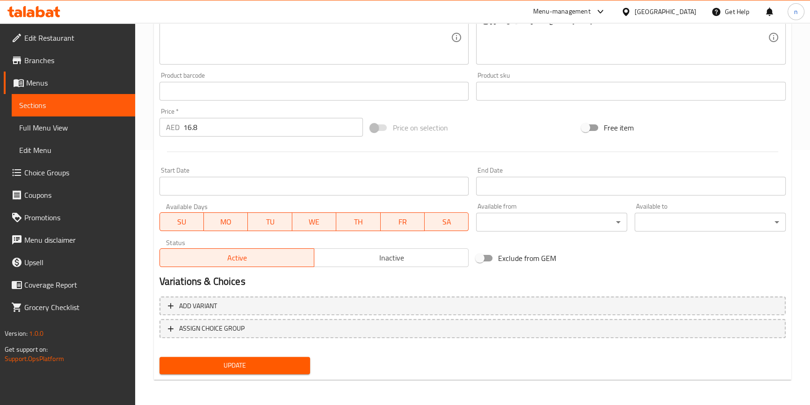
type input "شيش طاووق عربي كبيرة"
click at [251, 363] on span "Update" at bounding box center [235, 366] width 136 height 12
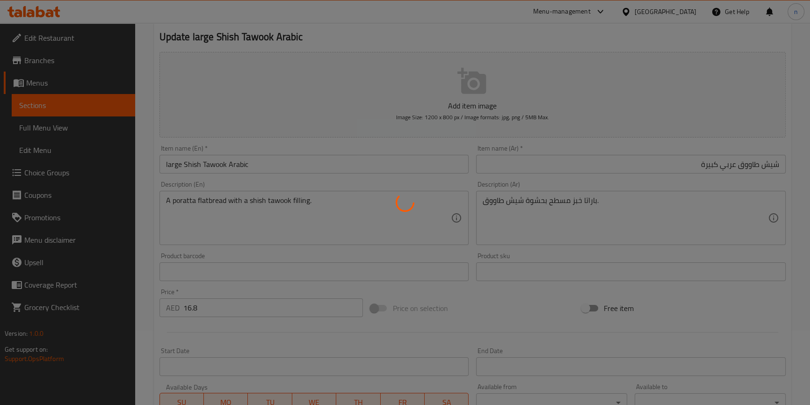
scroll to position [0, 0]
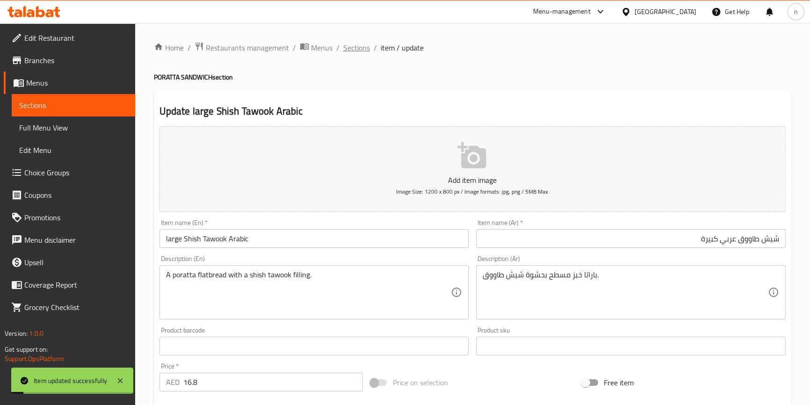
click at [346, 51] on span "Sections" at bounding box center [356, 47] width 27 height 11
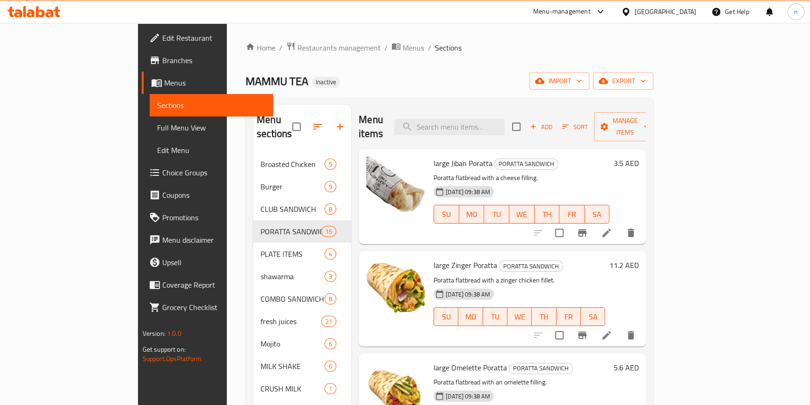
scroll to position [42, 0]
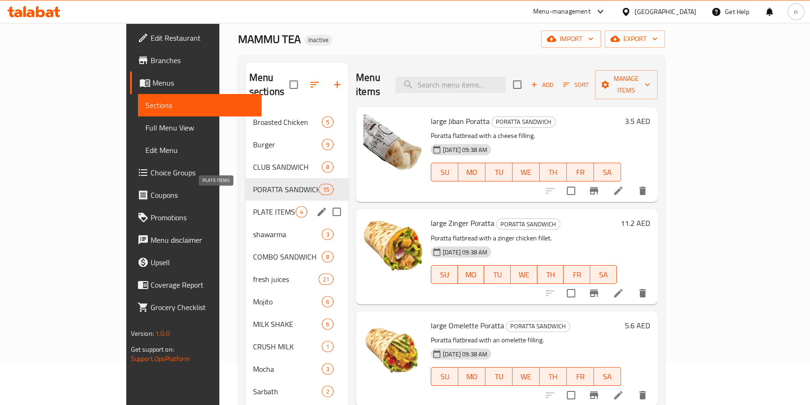
click at [253, 206] on span "PLATE ITEMS" at bounding box center [274, 211] width 43 height 11
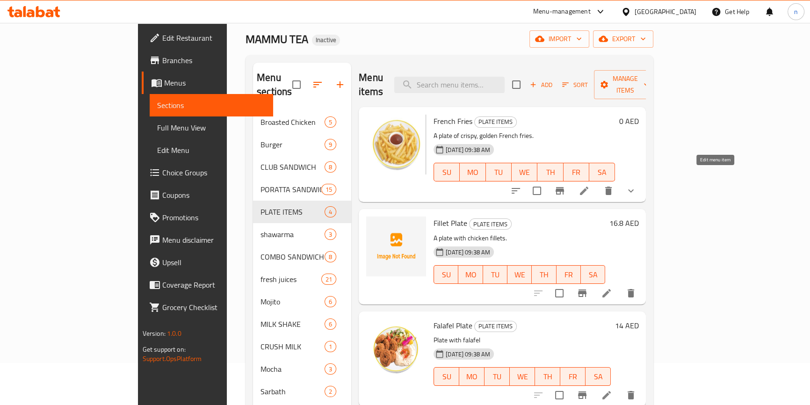
click at [590, 185] on icon at bounding box center [584, 190] width 11 height 11
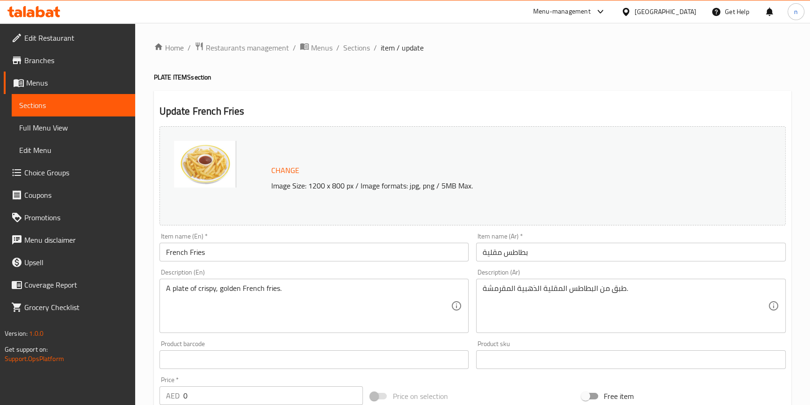
click at [152, 327] on div "Home / Restaurants management / Menus / Sections / item / update PLATE ITEMS se…" at bounding box center [472, 359] width 675 height 673
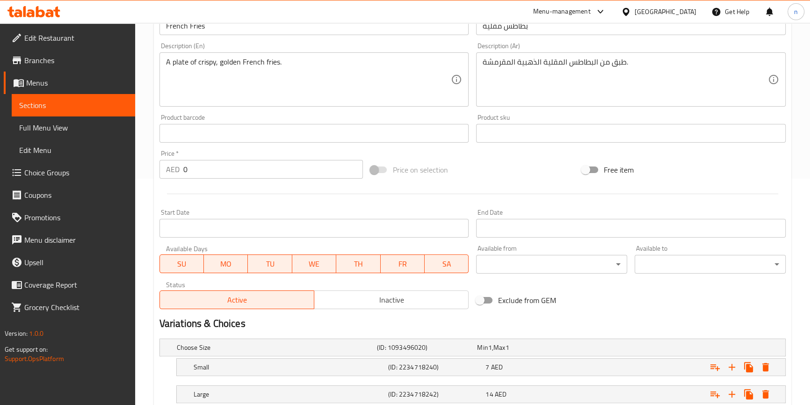
scroll to position [290, 0]
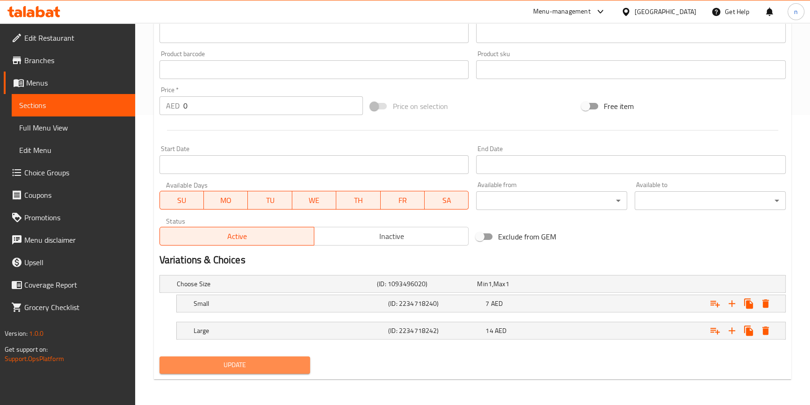
click at [194, 366] on span "Update" at bounding box center [235, 365] width 136 height 12
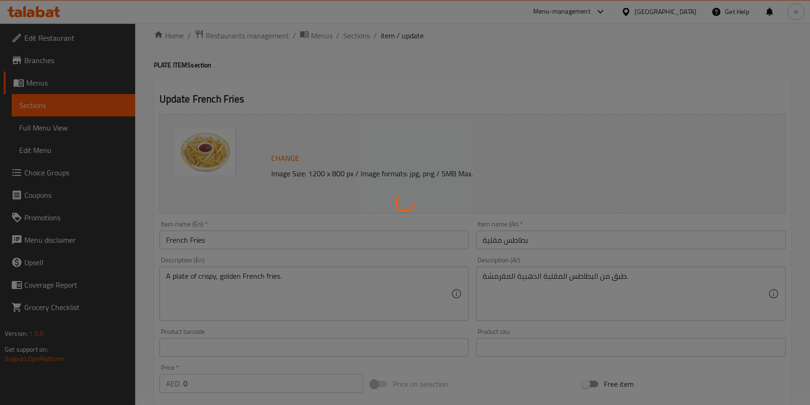
scroll to position [0, 0]
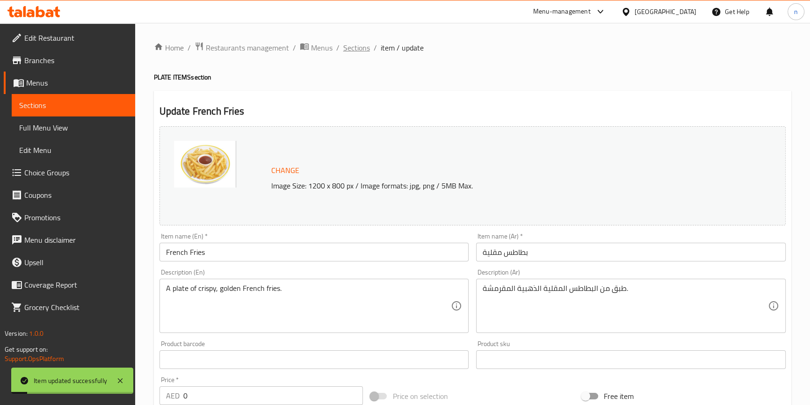
click at [359, 47] on span "Sections" at bounding box center [356, 47] width 27 height 11
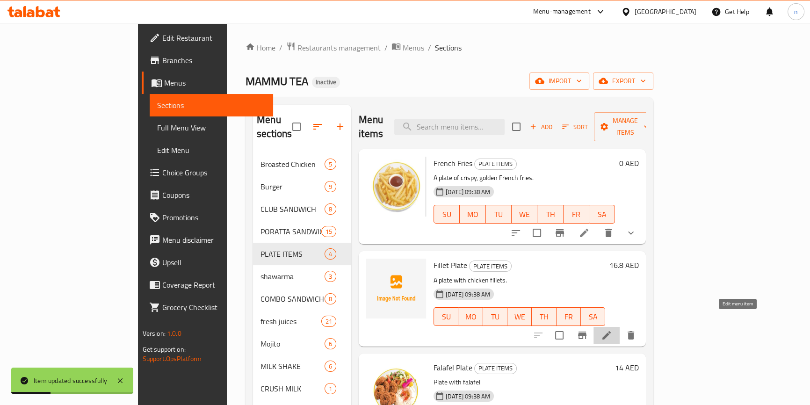
click at [612, 330] on icon at bounding box center [606, 335] width 11 height 11
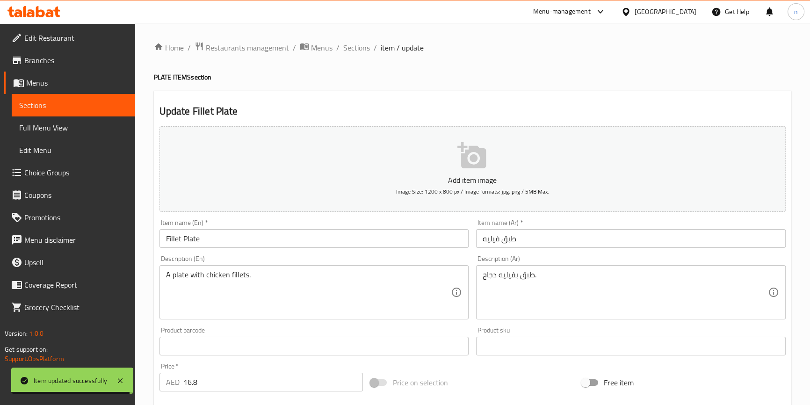
click at [163, 238] on input "Fillet Plate" at bounding box center [314, 238] width 310 height 19
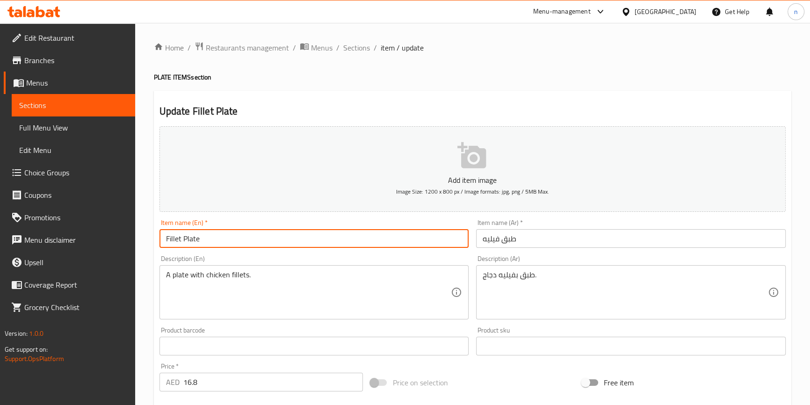
paste input "large"
type input "large Fillet Plate"
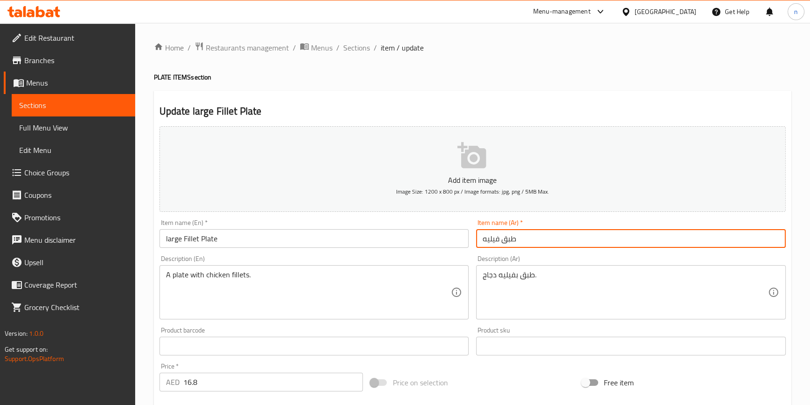
click at [510, 240] on input "طبق فيليه" at bounding box center [631, 238] width 310 height 19
click at [510, 239] on input "طبق فيليه" at bounding box center [631, 238] width 310 height 19
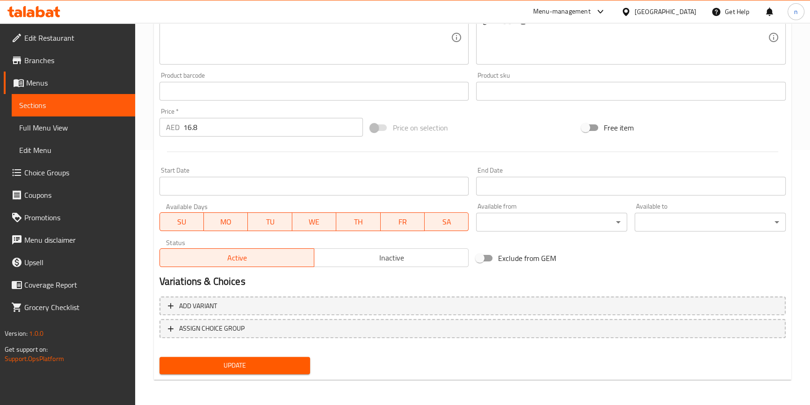
type input "طبق فيليه كبيرة"
click at [239, 370] on span "Update" at bounding box center [235, 366] width 136 height 12
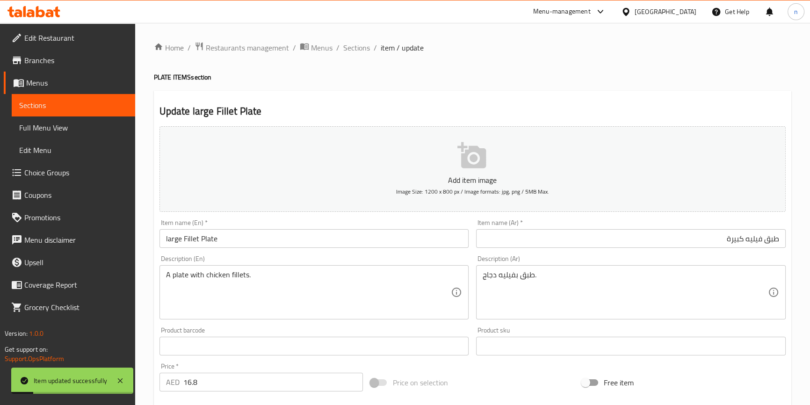
scroll to position [127, 0]
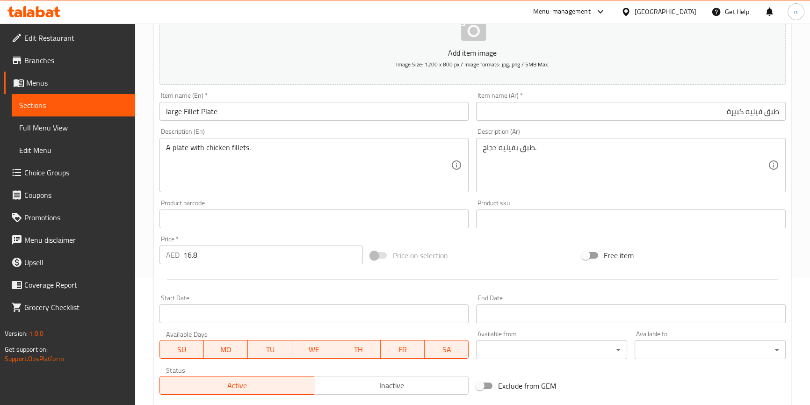
click at [150, 254] on div "Home / Restaurants management / Menus / Sections / item / update PLATE ITEMS se…" at bounding box center [472, 215] width 675 height 638
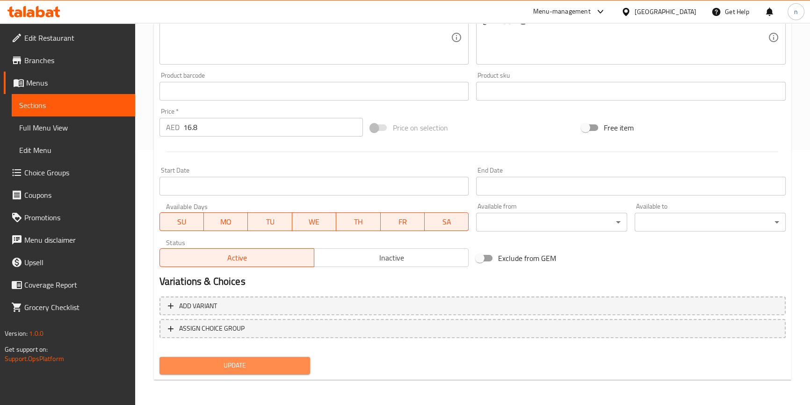
click at [221, 368] on span "Update" at bounding box center [235, 366] width 136 height 12
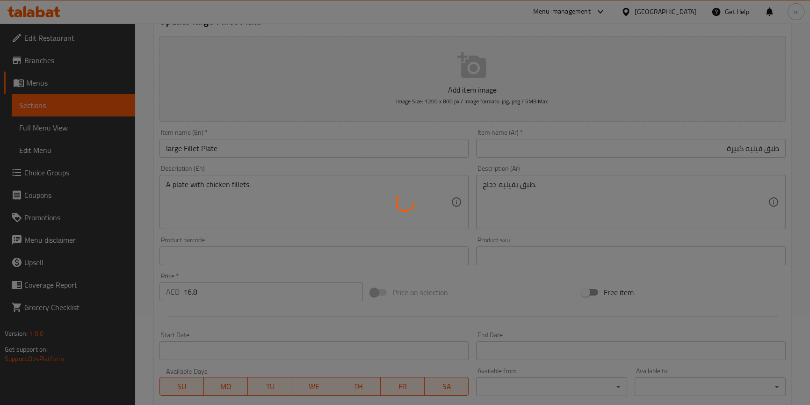
scroll to position [0, 0]
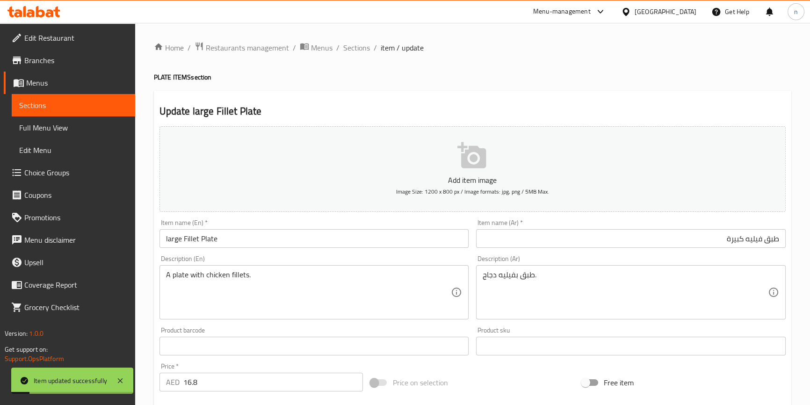
click at [370, 45] on ol "Home / Restaurants management / Menus / Sections / item / update" at bounding box center [472, 48] width 637 height 12
click at [346, 47] on span "Sections" at bounding box center [356, 47] width 27 height 11
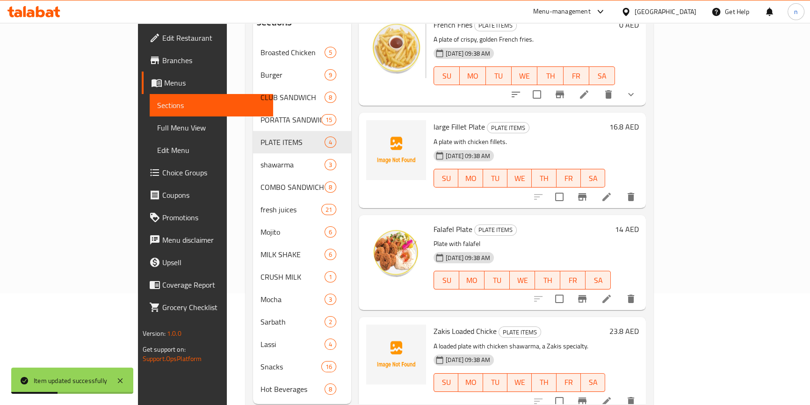
scroll to position [131, 0]
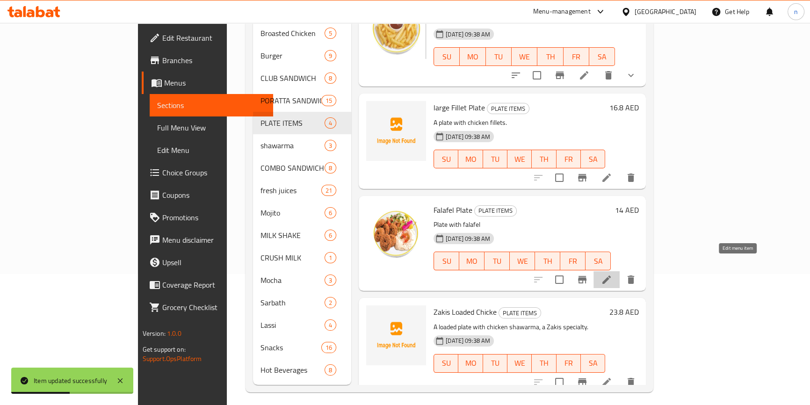
click at [611, 275] on icon at bounding box center [606, 279] width 8 height 8
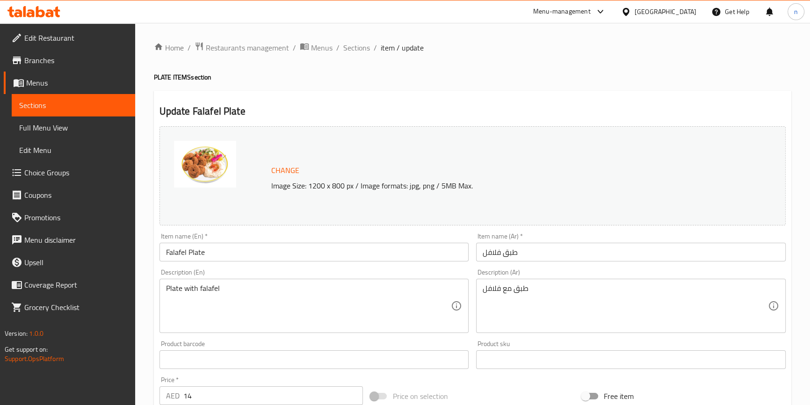
click at [152, 315] on div "Home / Restaurants management / Menus / Sections / item / update PLATE ITEMS se…" at bounding box center [472, 348] width 675 height 651
click at [179, 254] on input "Falafel Plate" at bounding box center [314, 252] width 310 height 19
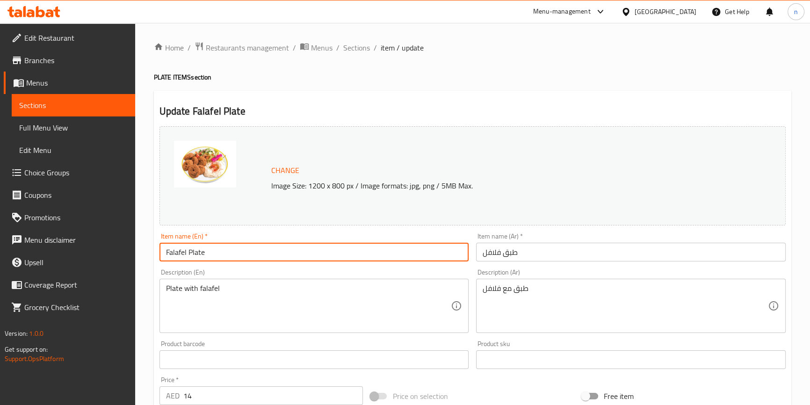
click at [179, 254] on input "Falafel Plate" at bounding box center [314, 252] width 310 height 19
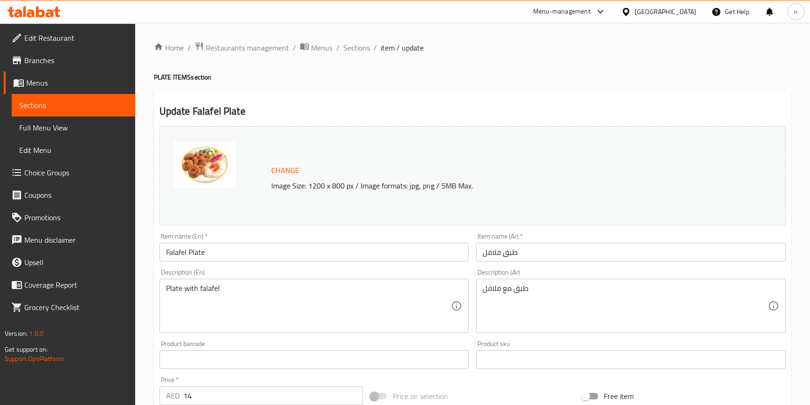
click at [146, 203] on div "Home / Restaurants management / Menus / Sections / item / update PLATE ITEMS se…" at bounding box center [472, 348] width 675 height 651
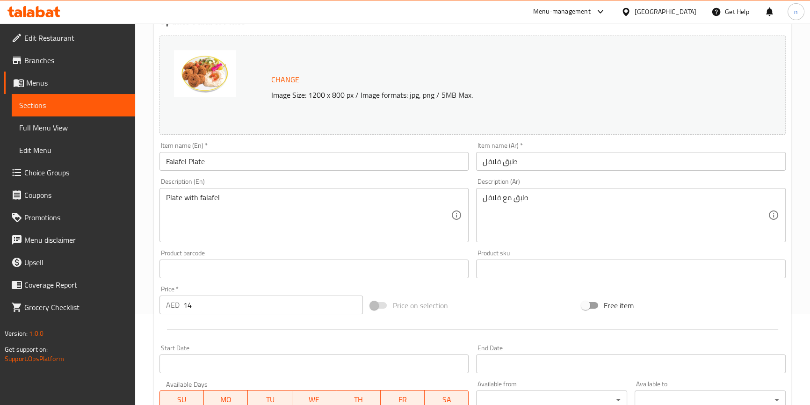
scroll to position [127, 0]
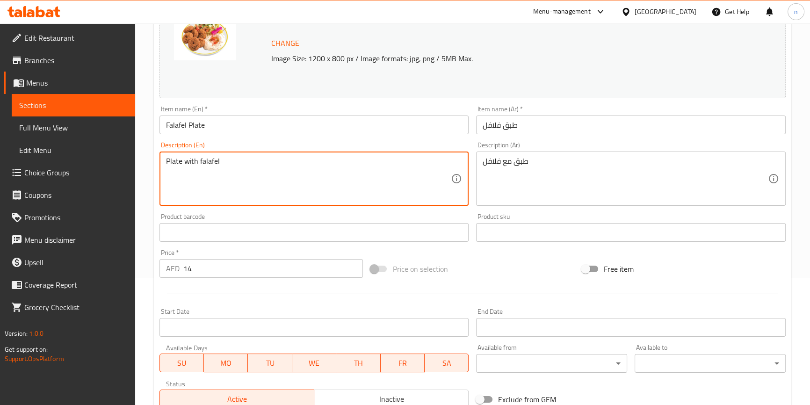
click at [208, 166] on textarea "Plate with falafel" at bounding box center [308, 179] width 285 height 44
paste textarea "Made with deep-fried balls of ground chickpeas and spices"
type textarea "Made with deep-fried balls of ground chickpeas and spices"
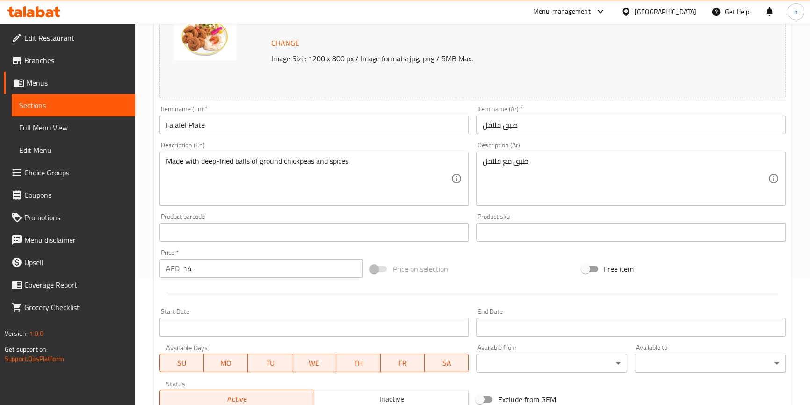
click at [517, 155] on div "طبق مع فلافل Description (Ar)" at bounding box center [631, 179] width 310 height 54
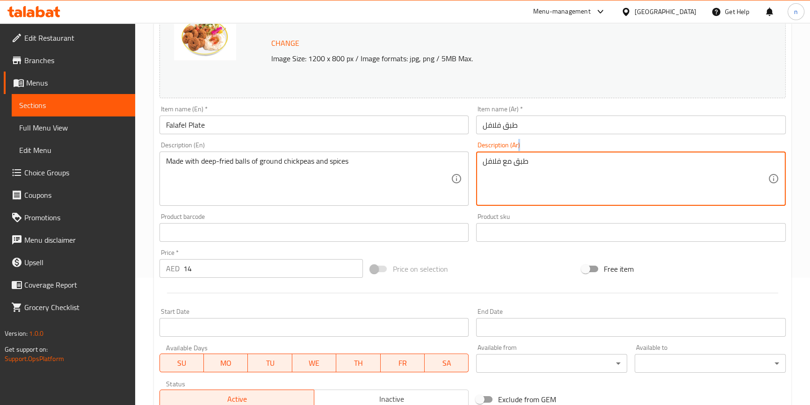
click at [517, 155] on div "طبق مع فلافل Description (Ar)" at bounding box center [631, 179] width 310 height 54
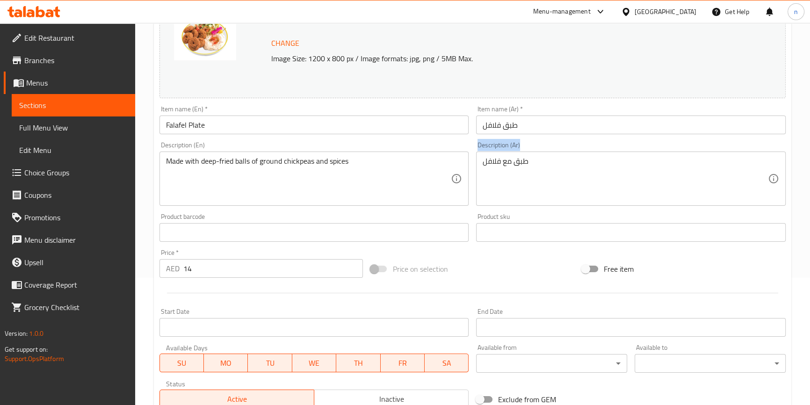
click at [517, 155] on div "طبق مع فلافل Description (Ar)" at bounding box center [631, 179] width 310 height 54
click at [251, 154] on div "Made with deep-fried balls of ground chickpeas and spices Description (En)" at bounding box center [314, 179] width 310 height 54
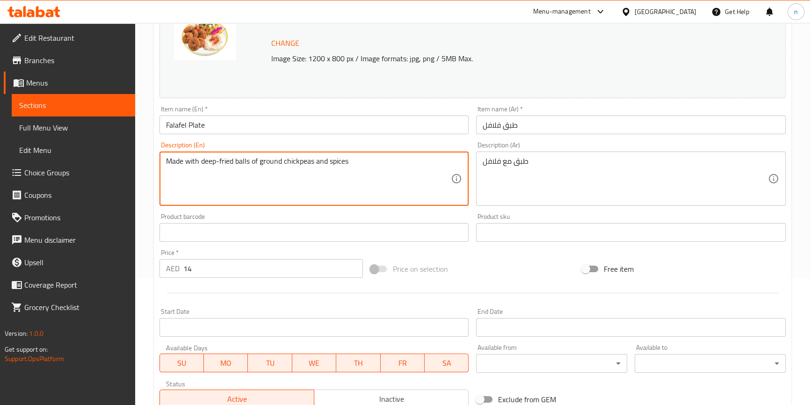
click at [248, 159] on textarea "Made with deep-fried balls of ground chickpeas and spices" at bounding box center [308, 179] width 285 height 44
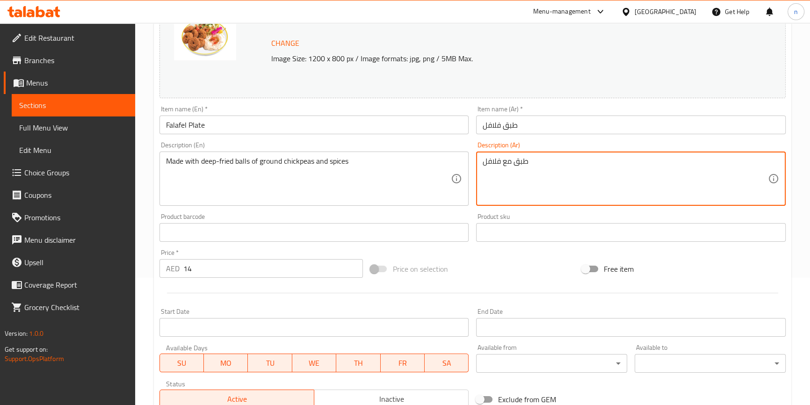
click at [505, 161] on textarea "طبق مع فلافل" at bounding box center [625, 179] width 285 height 44
paste textarea "مصنوعة من كرات مقلية من الحمص المطحون والبهارات"
type textarea "مصنوعة من كرات مقلية من الحمص المطحون والبهارات"
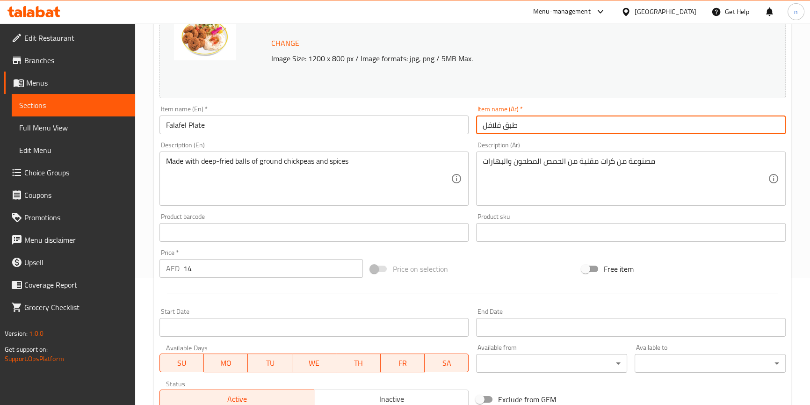
click at [496, 119] on input "طبق فلافل" at bounding box center [631, 125] width 310 height 19
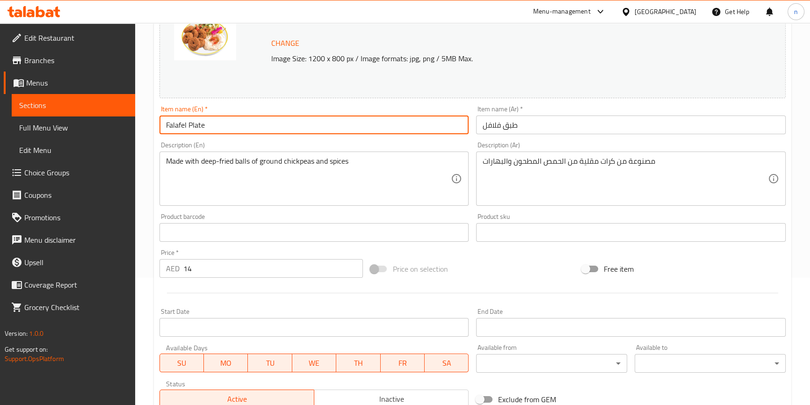
click at [195, 126] on input "Falafel Plate" at bounding box center [314, 125] width 310 height 19
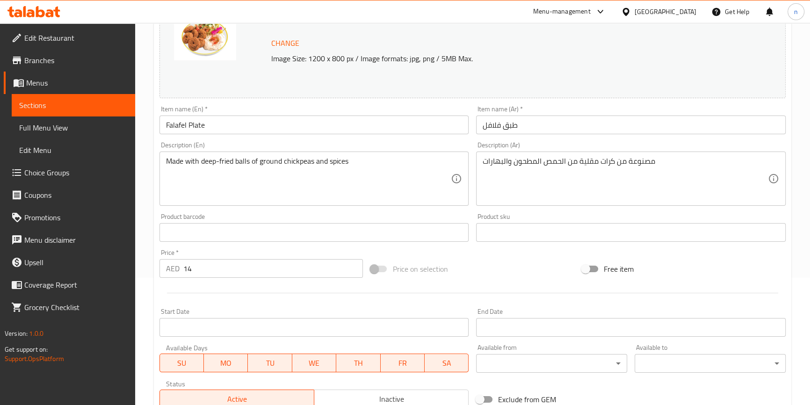
click at [178, 146] on div "Description (En) Made with deep-fried balls of ground chickpeas and spices Desc…" at bounding box center [314, 174] width 310 height 64
copy label "Description"
click at [149, 252] on div "Home / Restaurants management / Menus / Sections / item / update PLATE ITEMS se…" at bounding box center [472, 221] width 675 height 651
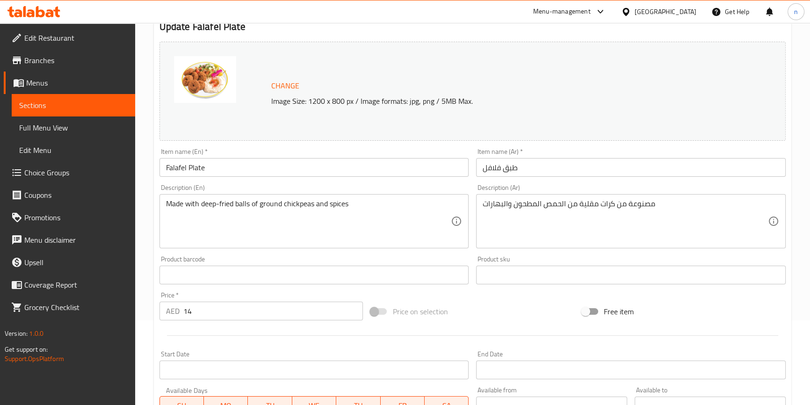
scroll to position [0, 0]
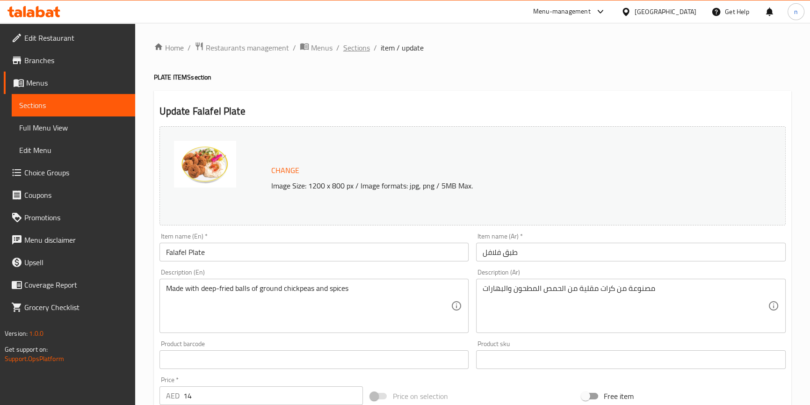
click at [351, 51] on span "Sections" at bounding box center [356, 47] width 27 height 11
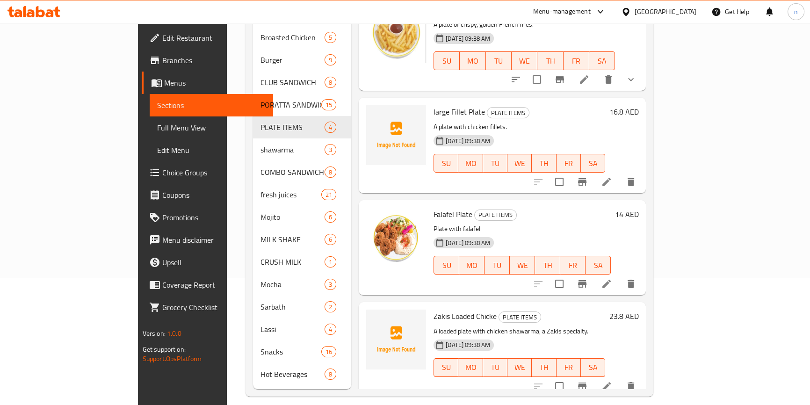
scroll to position [131, 0]
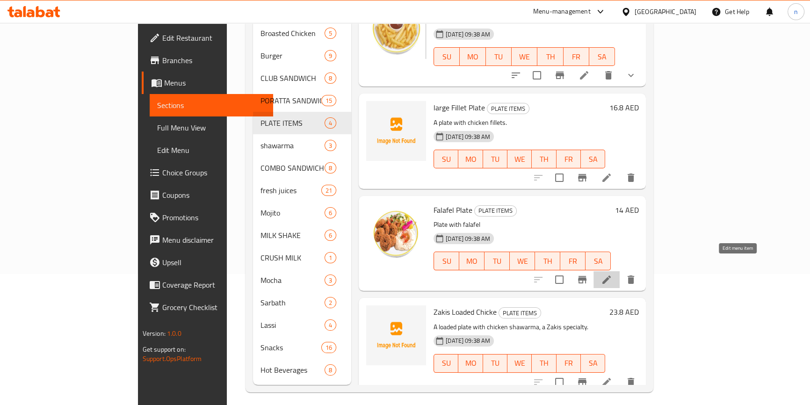
click at [612, 274] on icon at bounding box center [606, 279] width 11 height 11
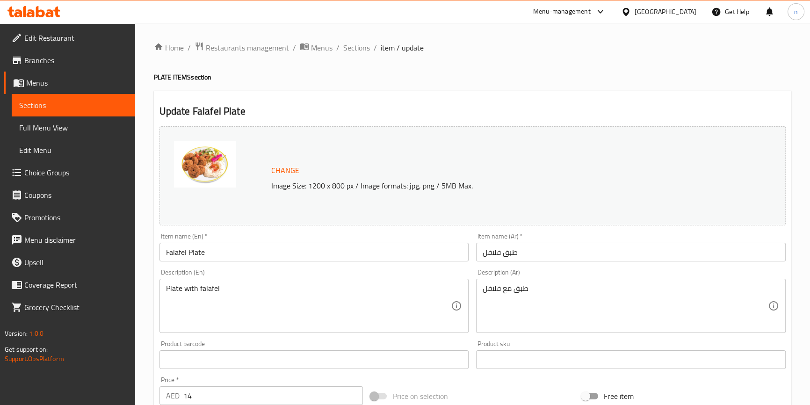
click at [192, 245] on input "Falafel Plate" at bounding box center [314, 252] width 310 height 19
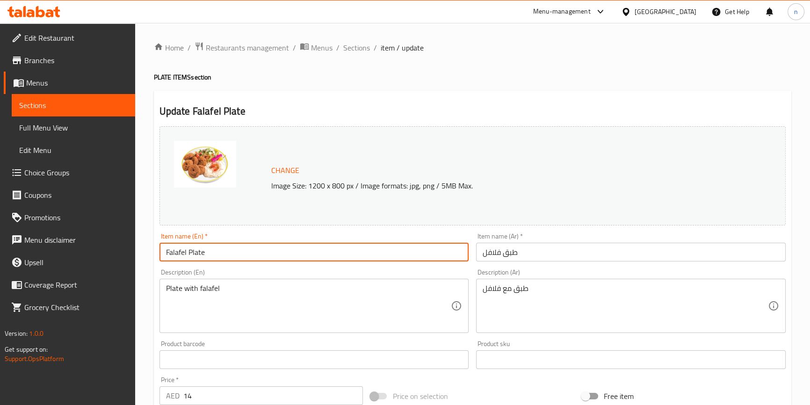
click at [192, 245] on input "Falafel Plate" at bounding box center [314, 252] width 310 height 19
paste input "oratta"
type input "Falafel Poratta"
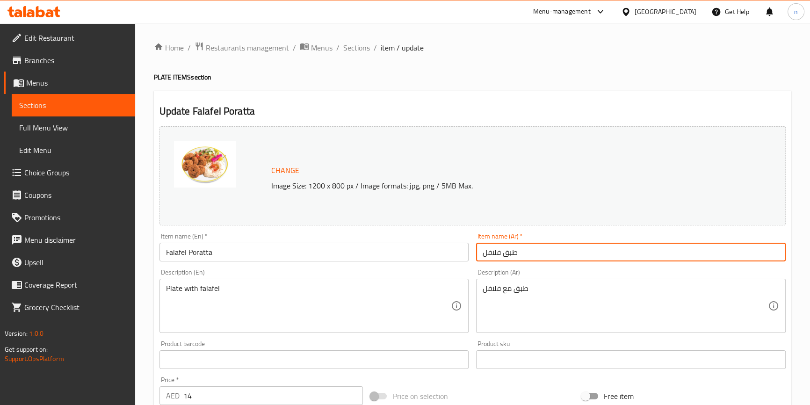
click at [503, 255] on input "طبق فلافل" at bounding box center [631, 252] width 310 height 19
paste input "فلافل بوراتا"
type input "فلافل بوراتا"
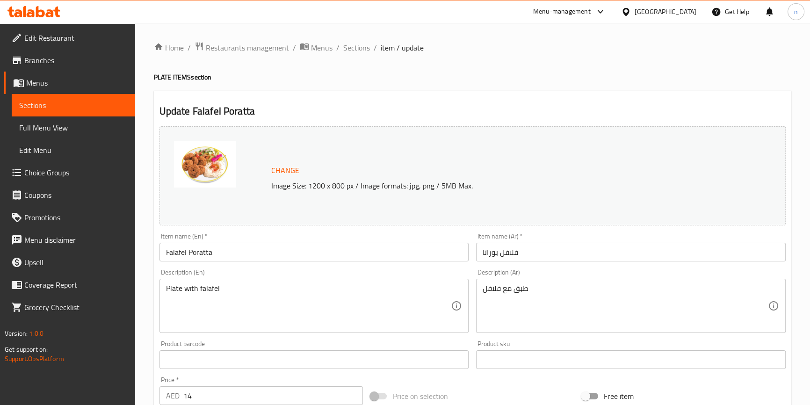
click at [188, 274] on div "Description (En) Plate with falafel Description (En)" at bounding box center [314, 301] width 310 height 64
click at [183, 281] on div "Plate with falafel Description (En)" at bounding box center [314, 306] width 310 height 54
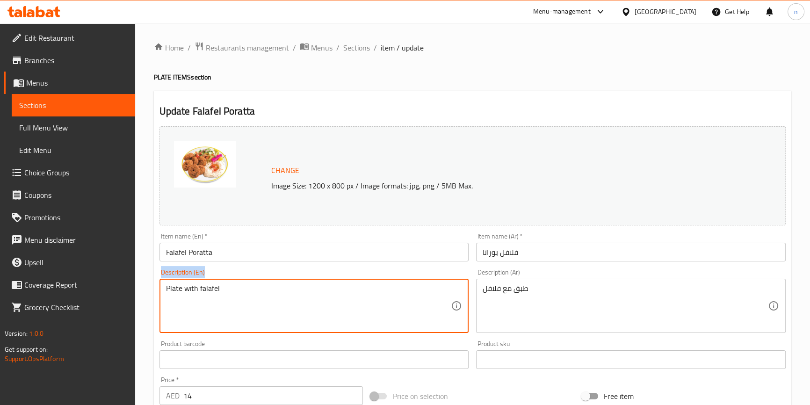
click at [183, 281] on div "Plate with falafel Description (En)" at bounding box center [314, 306] width 310 height 54
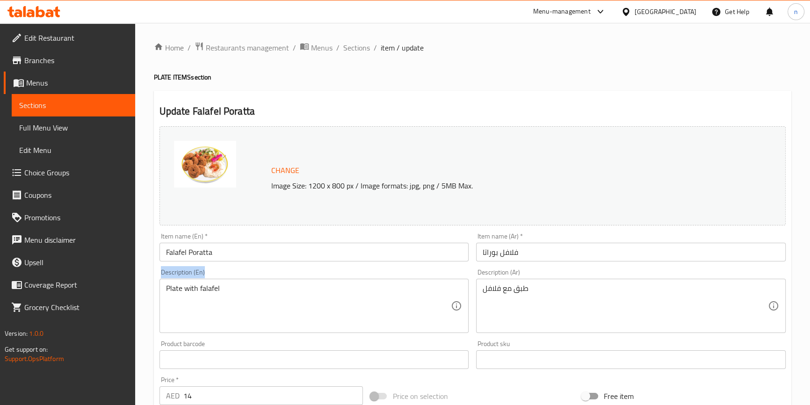
click at [183, 281] on div "Plate with falafel Description (En)" at bounding box center [314, 306] width 310 height 54
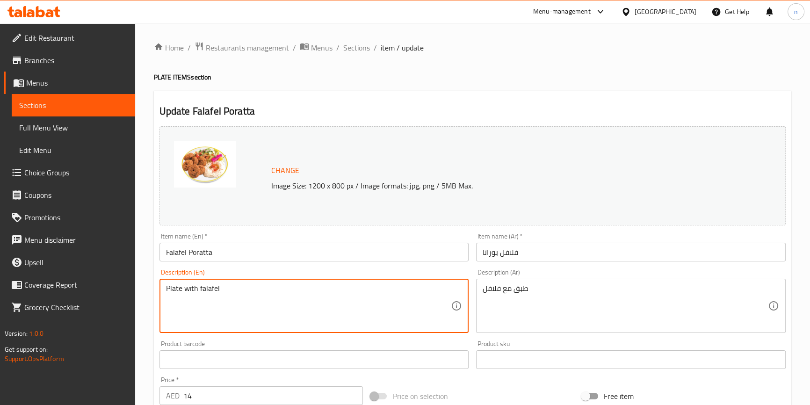
click at [185, 288] on textarea "Plate with falafel" at bounding box center [308, 306] width 285 height 44
paste textarea "A plate with falafel poratta."
type textarea "A plate with falafel poratta."
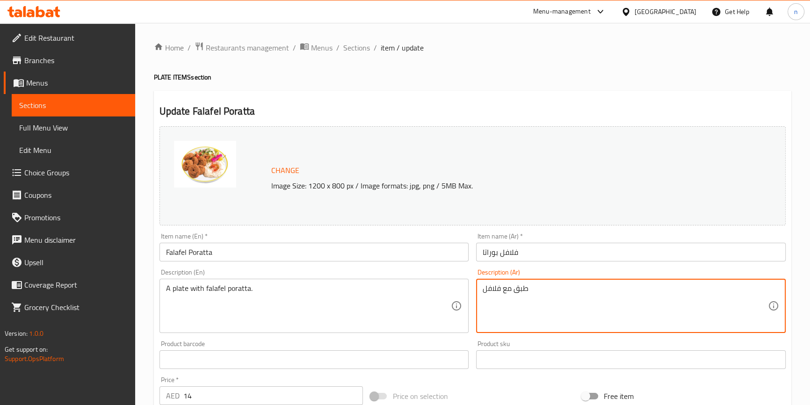
click at [503, 289] on textarea "طبق مع فلافل" at bounding box center [625, 306] width 285 height 44
paste textarea "بباراتا فلافل."
type textarea "طبق بباراتا فلافل."
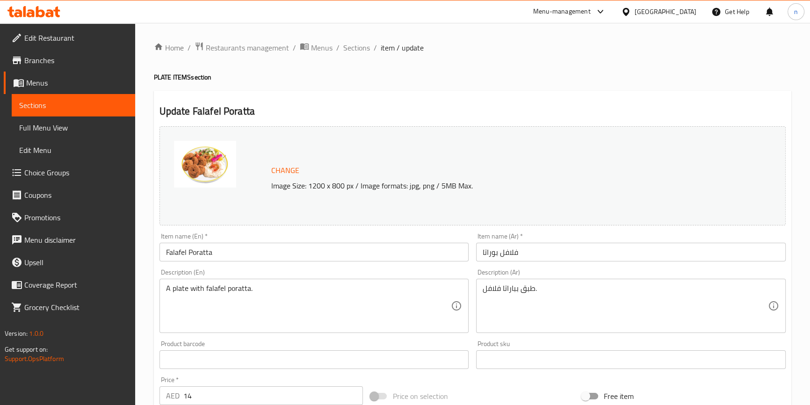
click at [179, 256] on input "Falafel Poratta" at bounding box center [314, 252] width 310 height 19
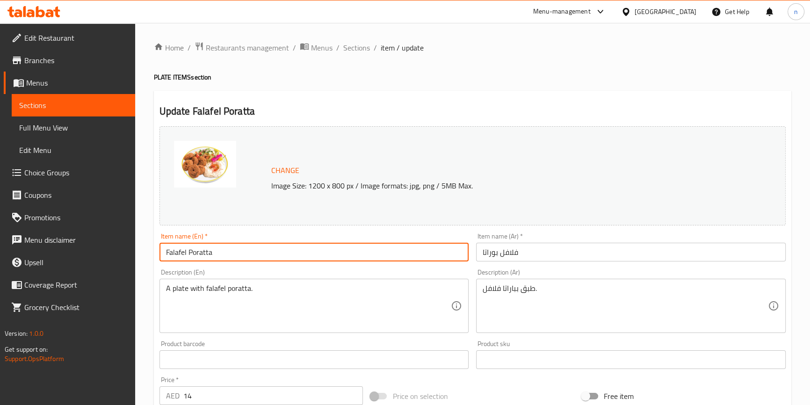
click at [179, 256] on input "Falafel Poratta" at bounding box center [314, 252] width 310 height 19
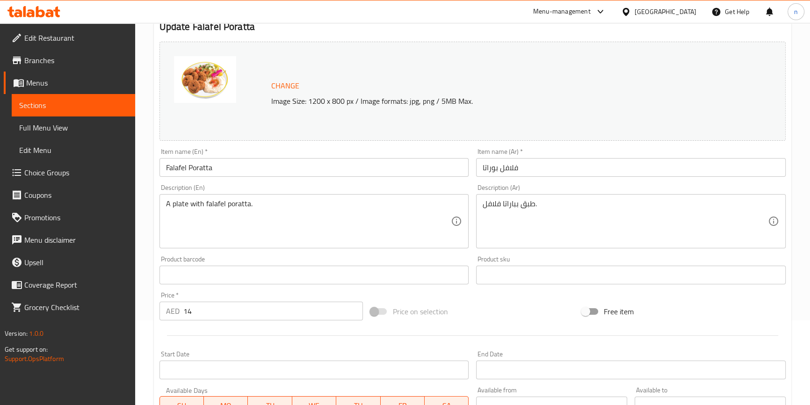
scroll to position [42, 0]
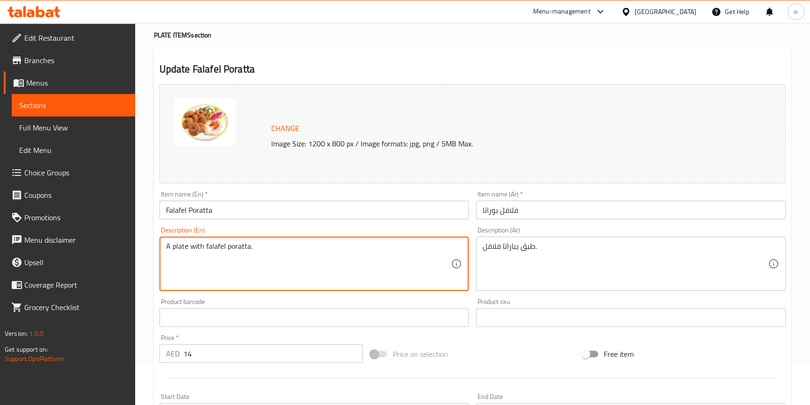
click at [145, 290] on div "Home / Restaurants management / Menus / Sections / item / update PLATE ITEMS se…" at bounding box center [472, 306] width 675 height 651
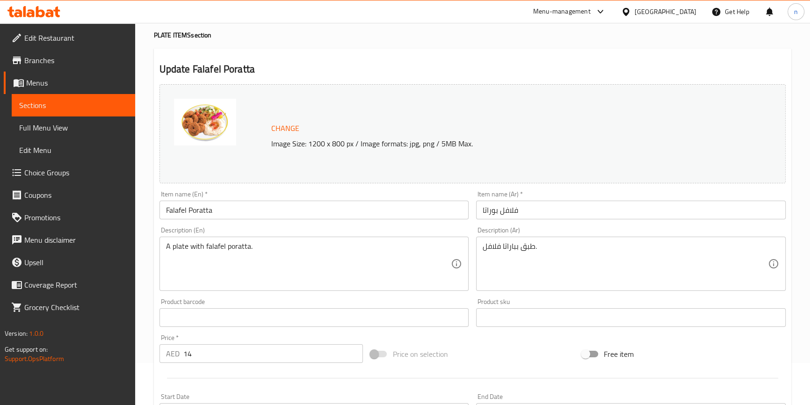
click at [141, 310] on div "Home / Restaurants management / Menus / Sections / item / update PLATE ITEMS se…" at bounding box center [472, 306] width 675 height 651
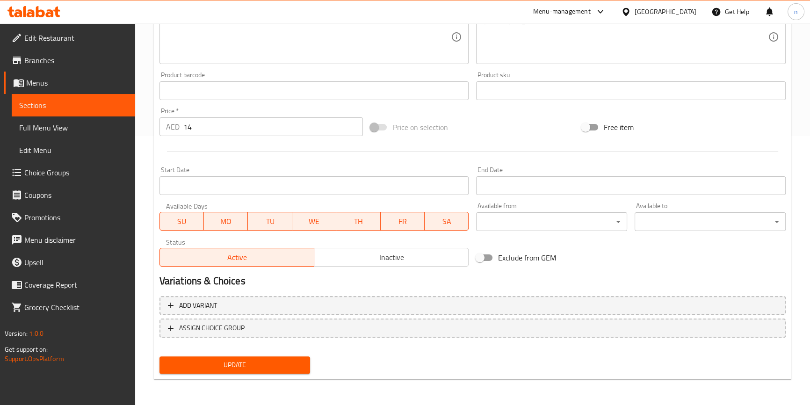
click at [210, 365] on span "Update" at bounding box center [235, 365] width 136 height 12
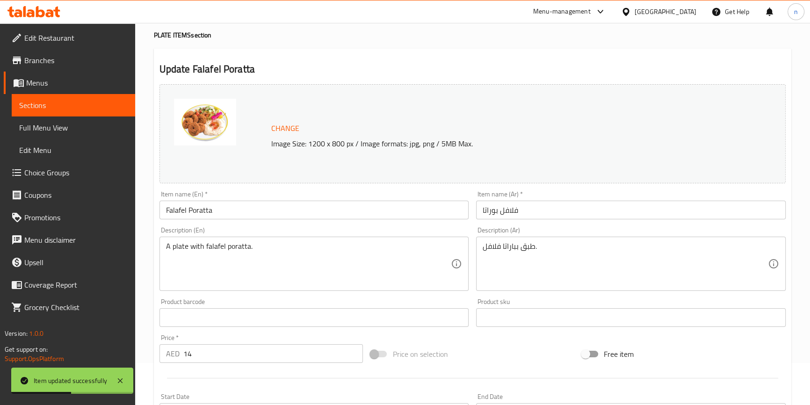
scroll to position [0, 0]
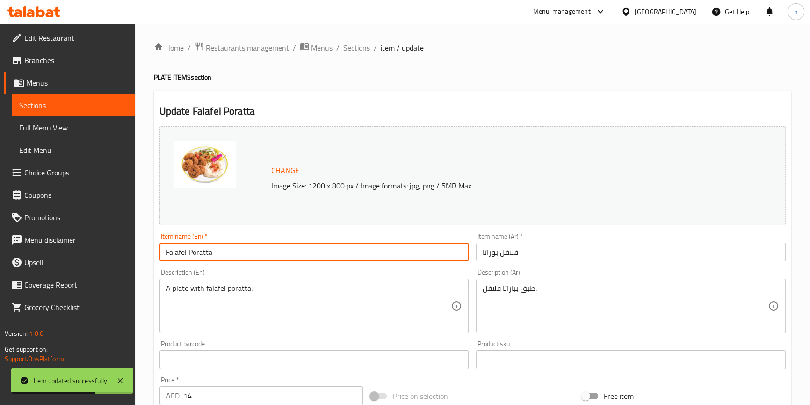
click at [163, 256] on input "Falafel Poratta" at bounding box center [314, 252] width 310 height 19
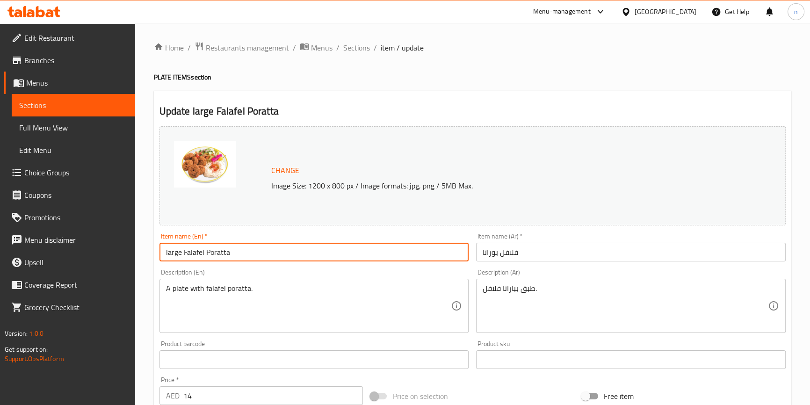
click at [168, 248] on input "large Falafel Poratta" at bounding box center [314, 252] width 310 height 19
type input "large Falafel Poratta"
click at [514, 251] on input "فلافل بوراتا" at bounding box center [631, 252] width 310 height 19
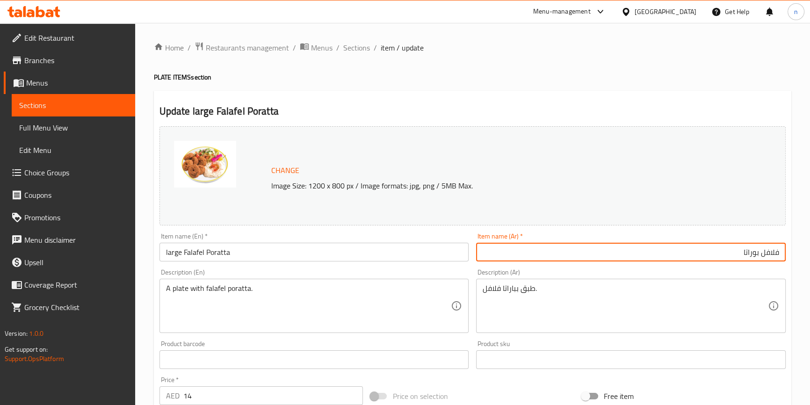
click at [558, 253] on input "فلافل بوراتا" at bounding box center [631, 252] width 310 height 19
type input "فلافل بوراتا كبيرة"
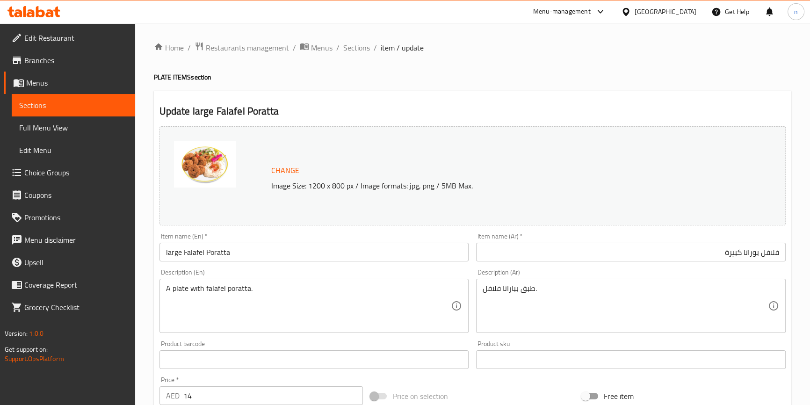
click at [152, 317] on div "Home / Restaurants management / Menus / Sections / item / update PLATE ITEMS se…" at bounding box center [472, 348] width 675 height 651
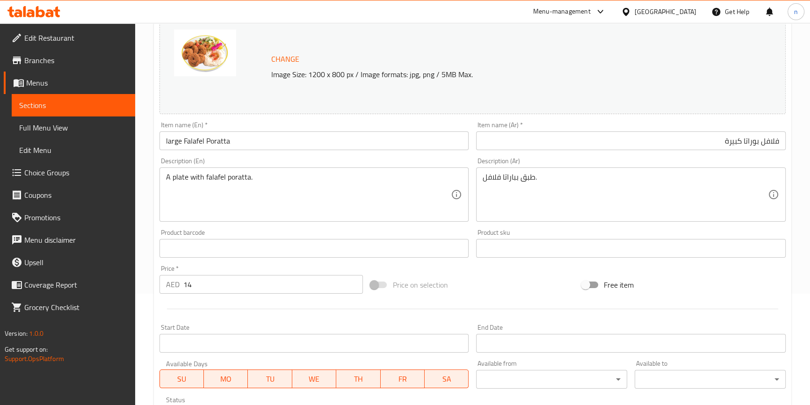
scroll to position [269, 0]
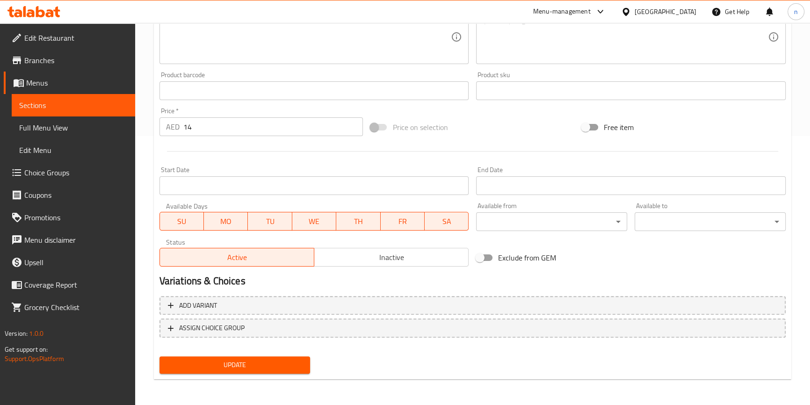
click at [203, 361] on span "Update" at bounding box center [235, 365] width 136 height 12
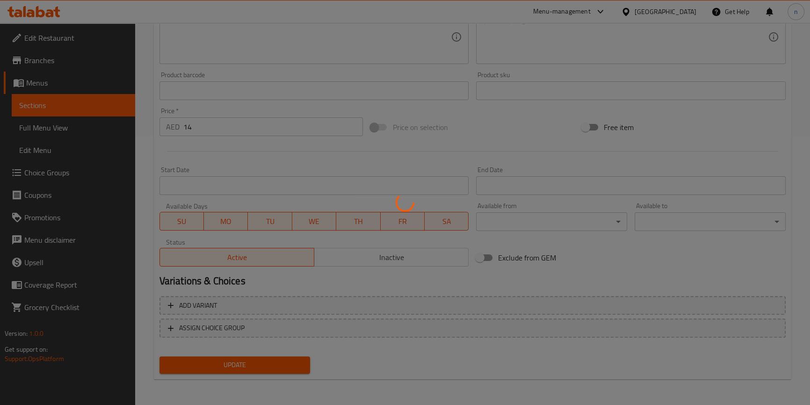
scroll to position [14, 0]
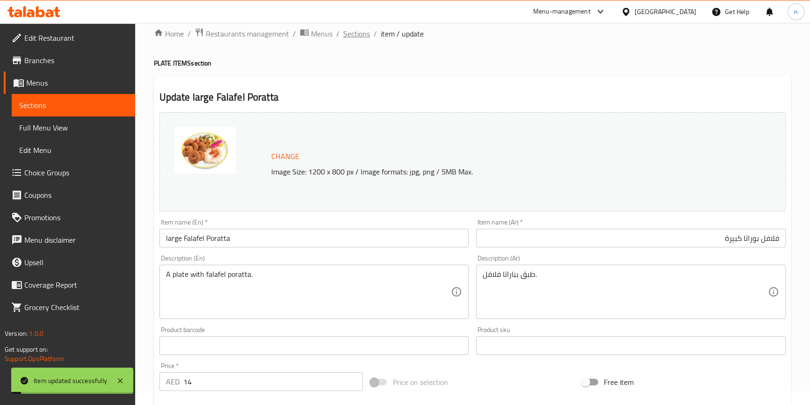
click at [352, 36] on span "Sections" at bounding box center [356, 33] width 27 height 11
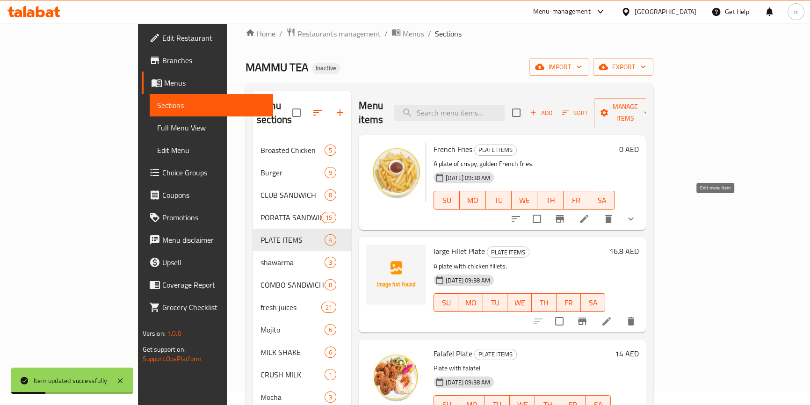
click at [590, 213] on icon at bounding box center [584, 218] width 11 height 11
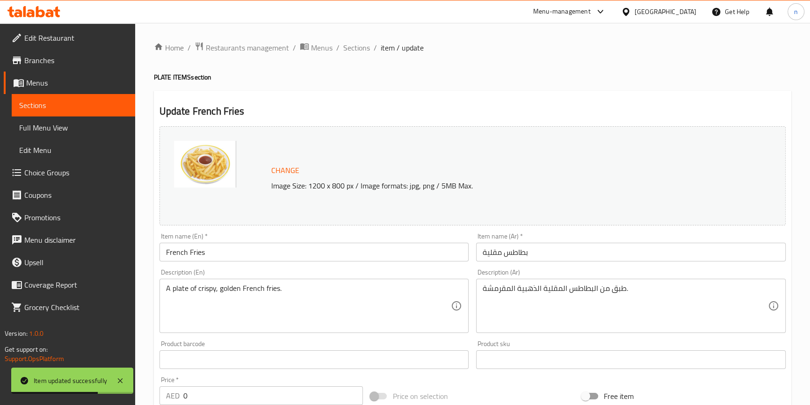
click at [164, 253] on input "French Fries" at bounding box center [314, 252] width 310 height 19
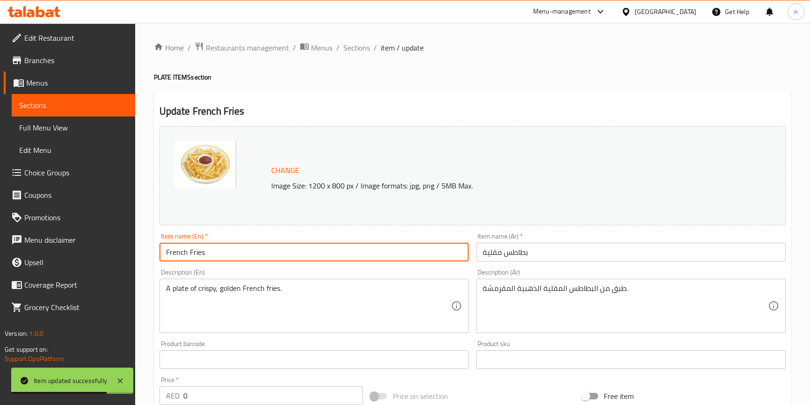
paste input "large"
type input "large French Fries"
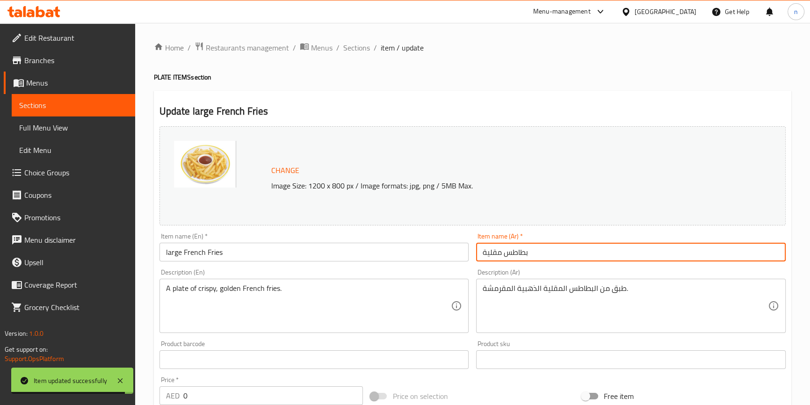
click at [499, 255] on input "بطاطس مقلية" at bounding box center [631, 252] width 310 height 19
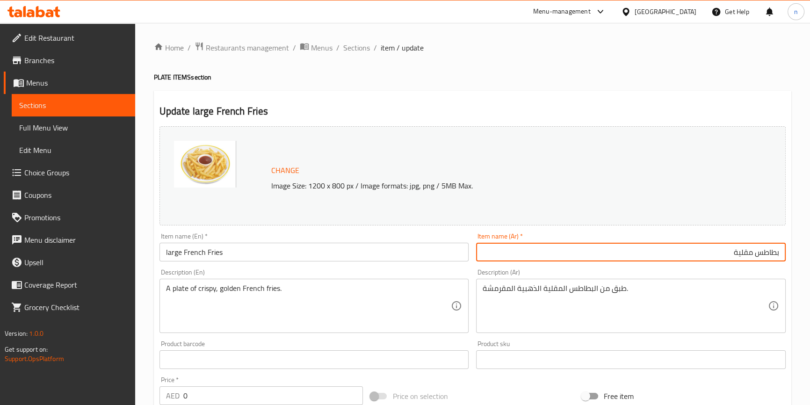
click at [547, 252] on input "بطاطس مقلية" at bounding box center [631, 252] width 310 height 19
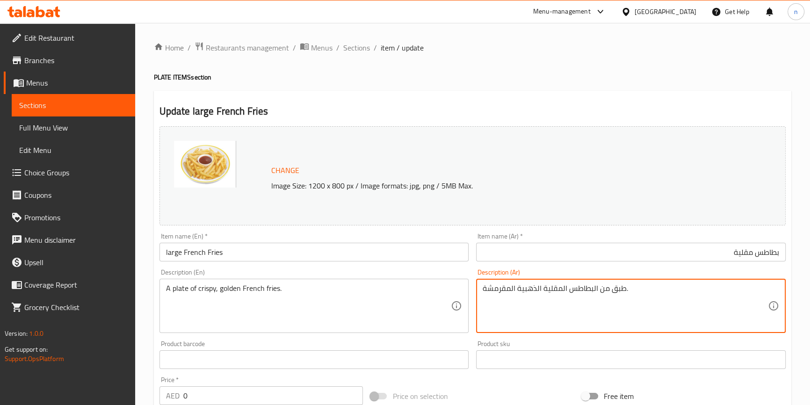
click at [685, 256] on input "بطاطس مقلية" at bounding box center [631, 252] width 310 height 19
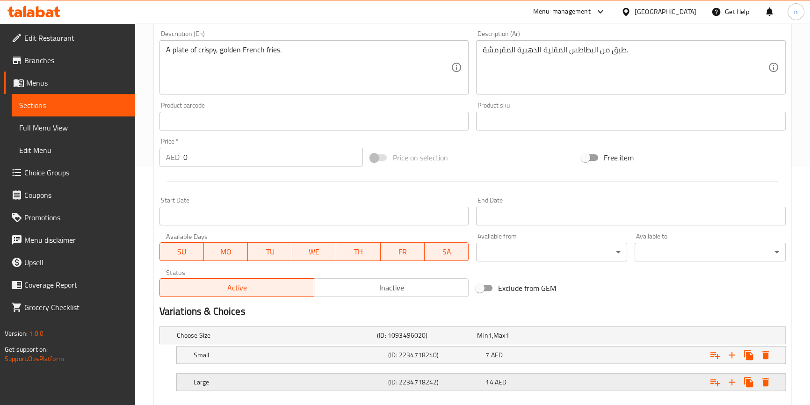
scroll to position [255, 0]
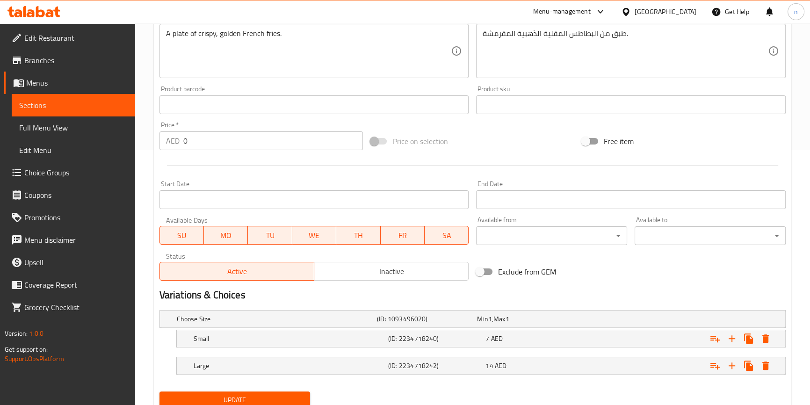
type input "بطاطس مقلية كبيرة"
click at [258, 395] on span "Update" at bounding box center [235, 400] width 136 height 12
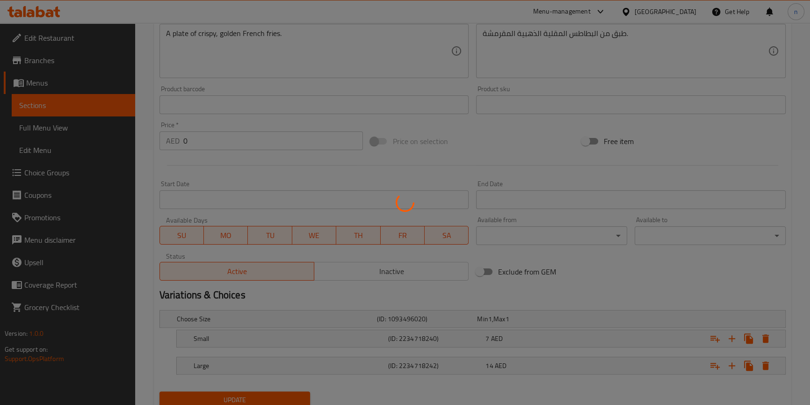
scroll to position [0, 0]
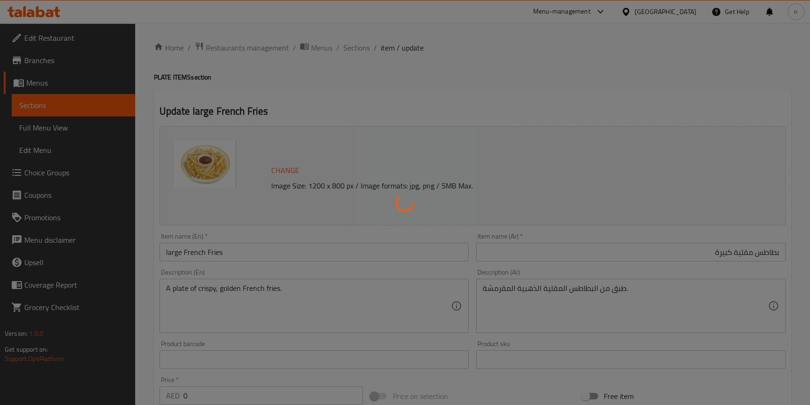
click at [194, 260] on div at bounding box center [405, 202] width 810 height 405
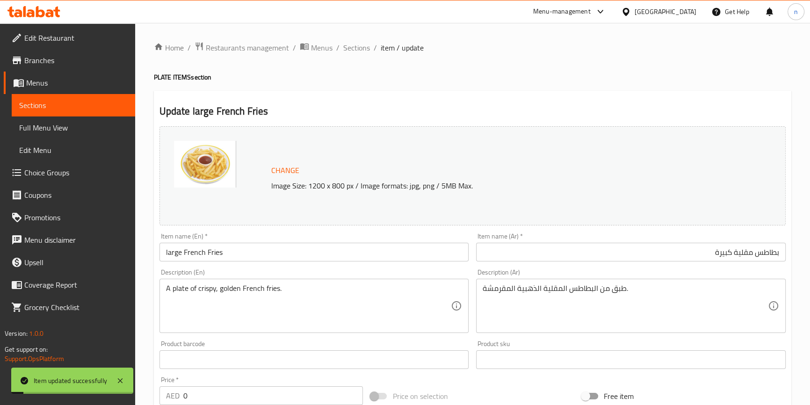
click at [174, 253] on input "large French Fries" at bounding box center [314, 252] width 310 height 19
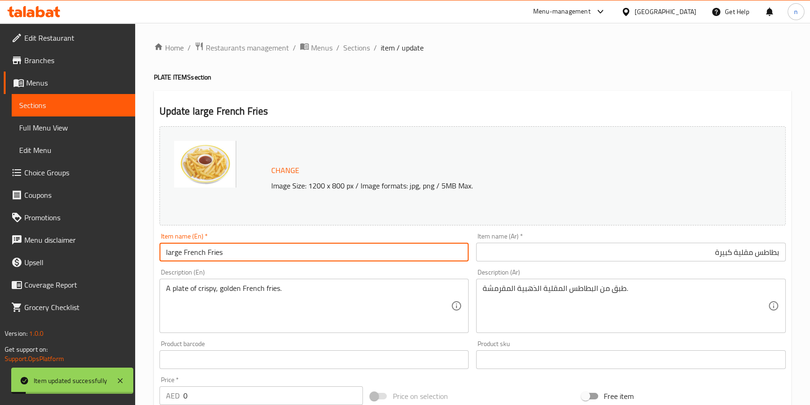
click at [174, 253] on input "large French Fries" at bounding box center [314, 252] width 310 height 19
type input "French Fries"
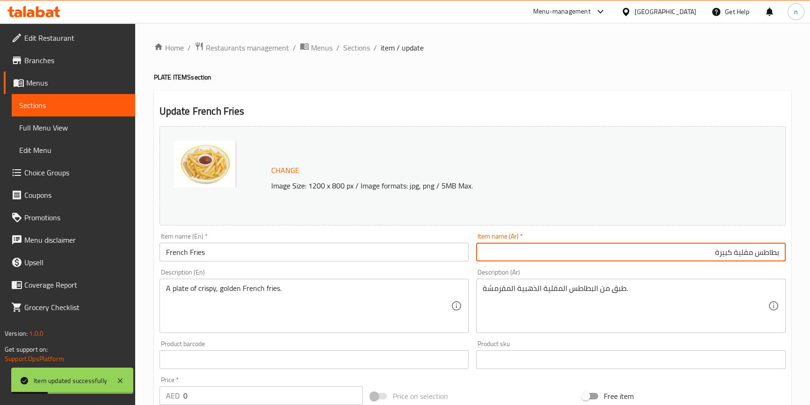
click at [724, 252] on input "بطاطس مقلية كبيرة" at bounding box center [631, 252] width 310 height 19
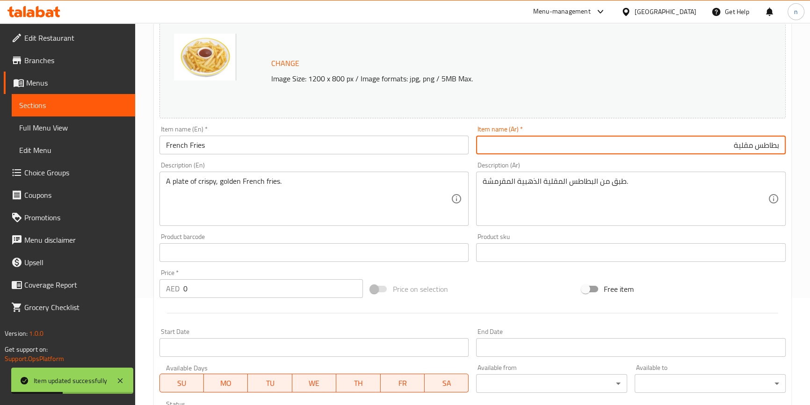
scroll to position [255, 0]
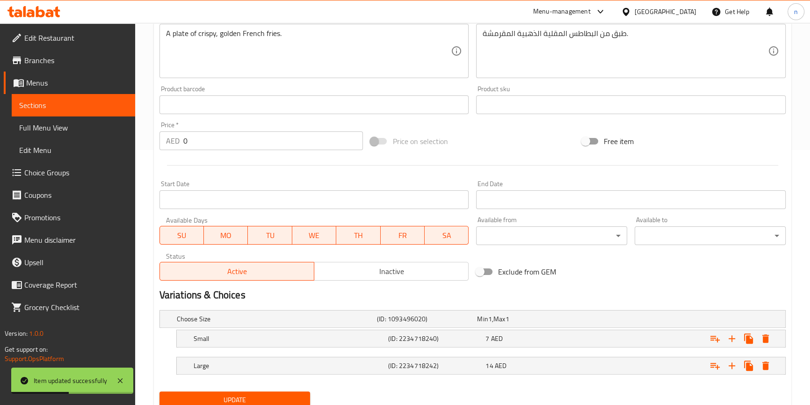
type input "بطاطس مقلية"
click at [217, 398] on span "Update" at bounding box center [235, 400] width 136 height 12
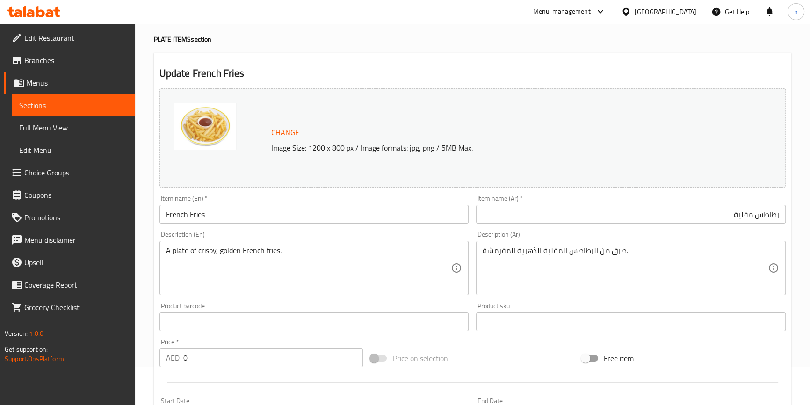
scroll to position [0, 0]
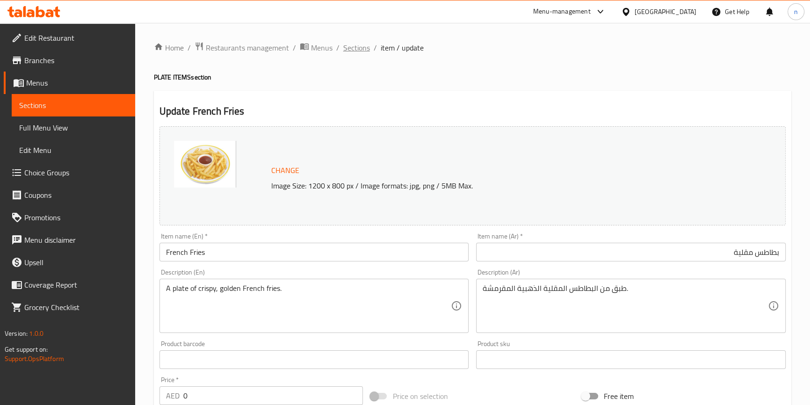
click at [358, 53] on span "Sections" at bounding box center [356, 47] width 27 height 11
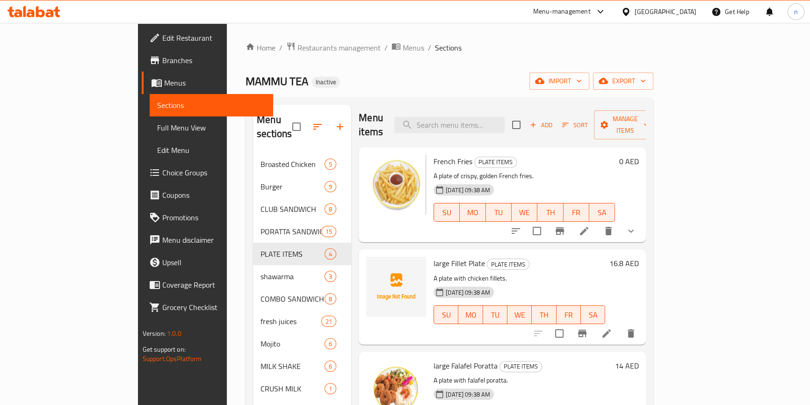
scroll to position [27, 0]
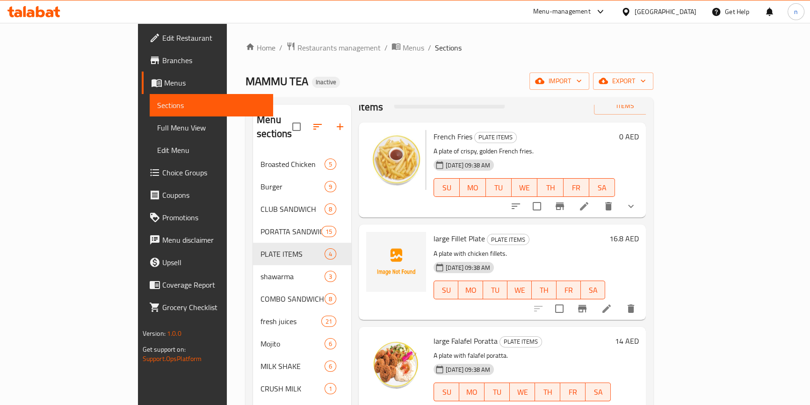
click at [620, 301] on li at bounding box center [606, 308] width 26 height 17
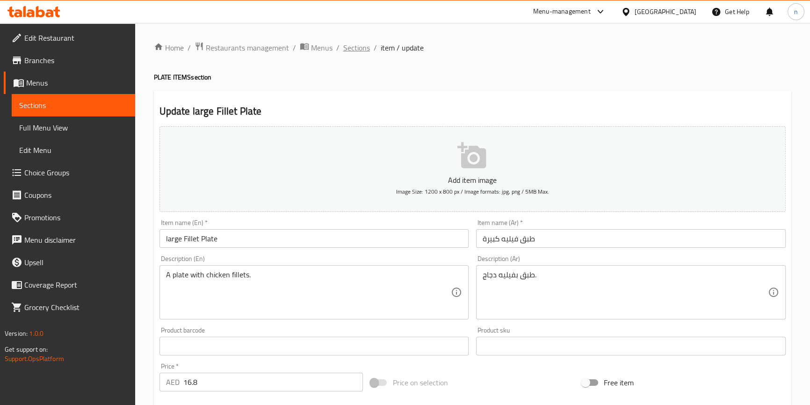
click at [365, 46] on span "Sections" at bounding box center [356, 47] width 27 height 11
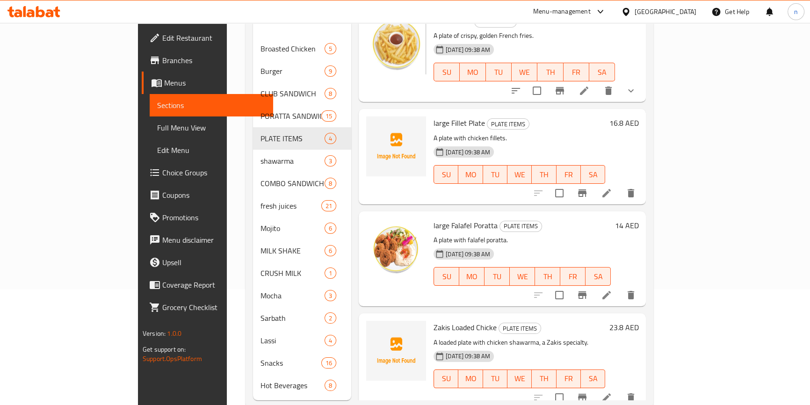
scroll to position [127, 0]
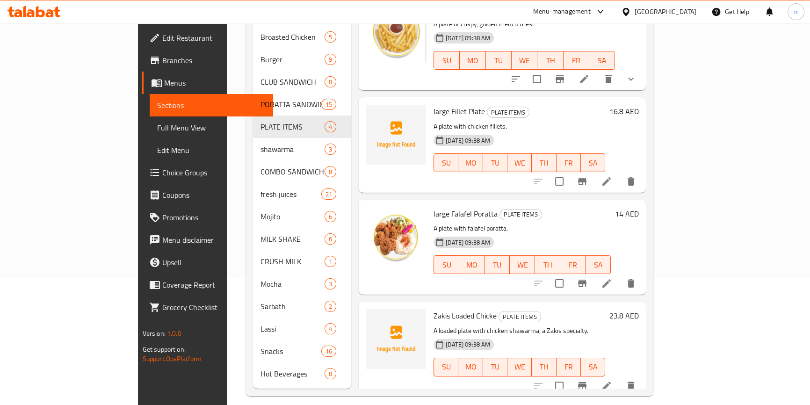
click at [620, 275] on li at bounding box center [606, 283] width 26 height 17
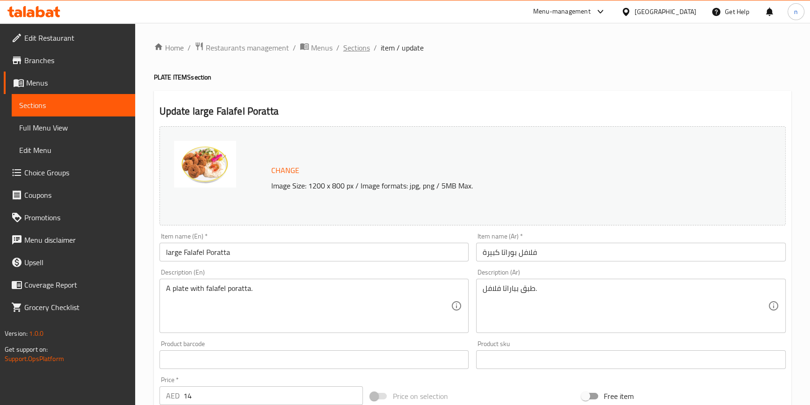
click at [347, 49] on span "Sections" at bounding box center [356, 47] width 27 height 11
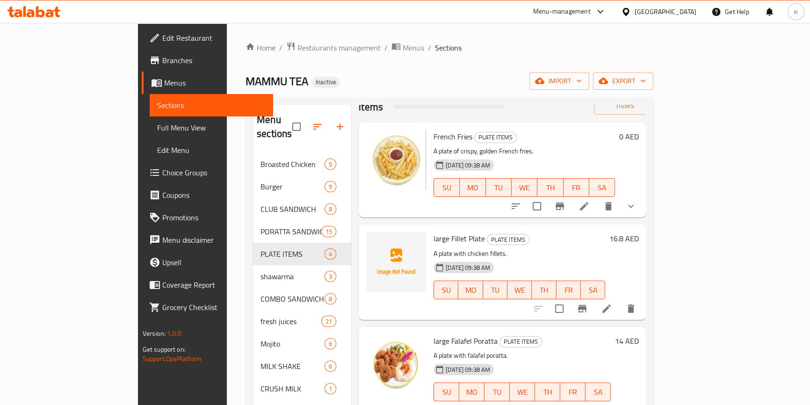
scroll to position [131, 0]
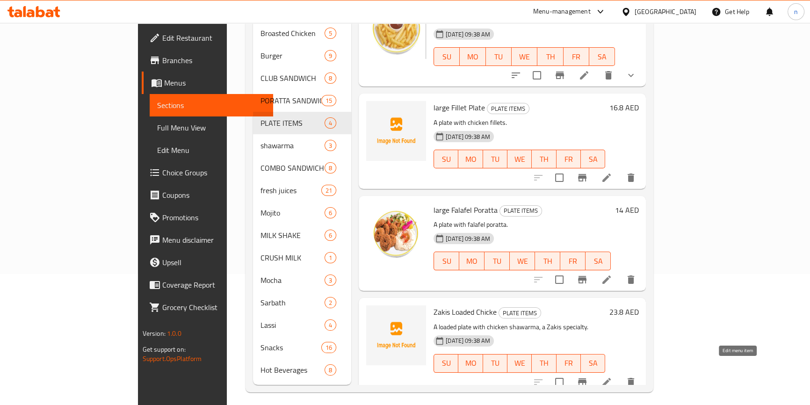
click at [612, 376] on icon at bounding box center [606, 381] width 11 height 11
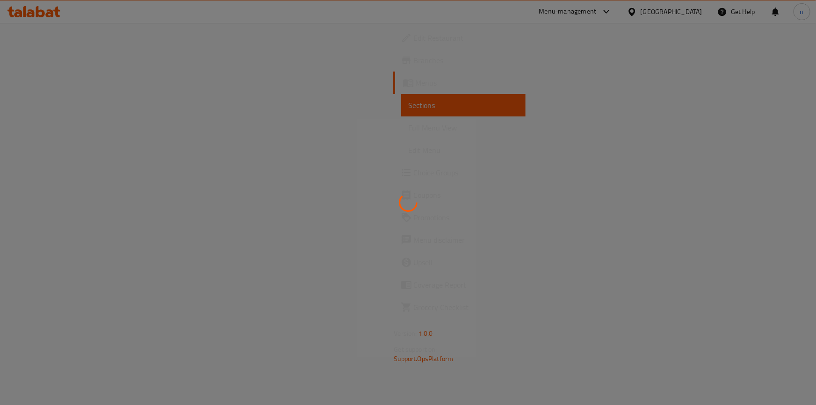
click at [218, 254] on div at bounding box center [408, 202] width 816 height 405
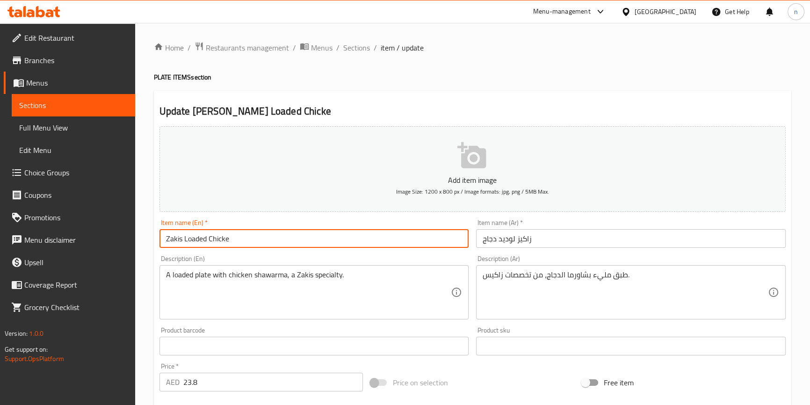
click at [164, 237] on input "Zakis Loaded Chicke" at bounding box center [314, 238] width 310 height 19
paste input "large"
type input "large Zakis Loaded Chicke"
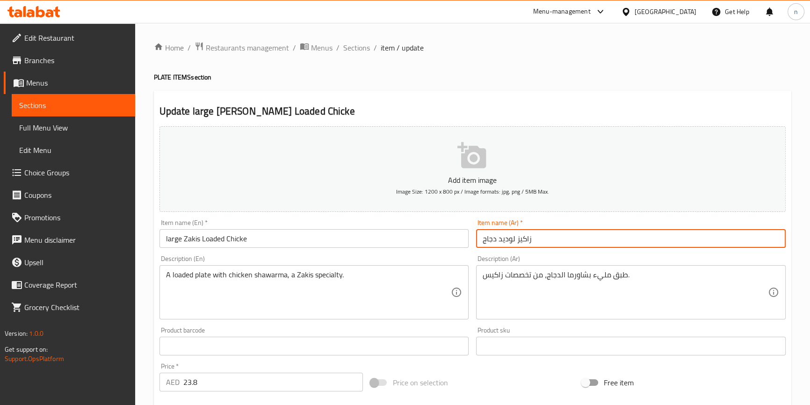
click at [500, 239] on input "زاكيز لوديد دجاج" at bounding box center [631, 238] width 310 height 19
click at [535, 234] on input "زاكيز لوديد دجاج" at bounding box center [631, 238] width 310 height 19
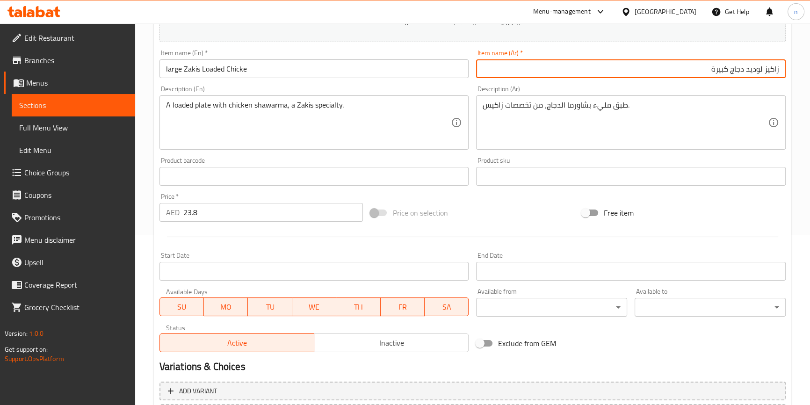
scroll to position [127, 0]
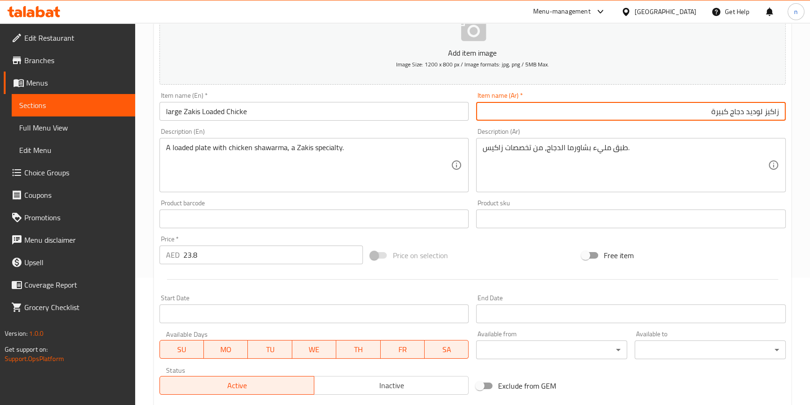
click at [152, 253] on div "Home / Restaurants management / Menus / Sections / item / update PLATE ITEMS se…" at bounding box center [472, 215] width 675 height 638
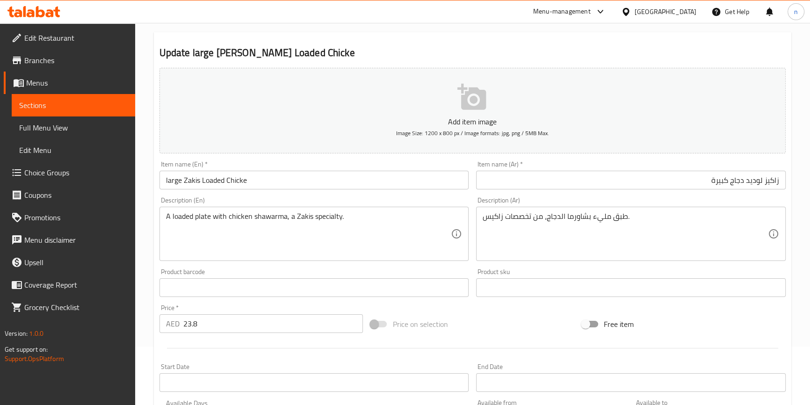
scroll to position [0, 0]
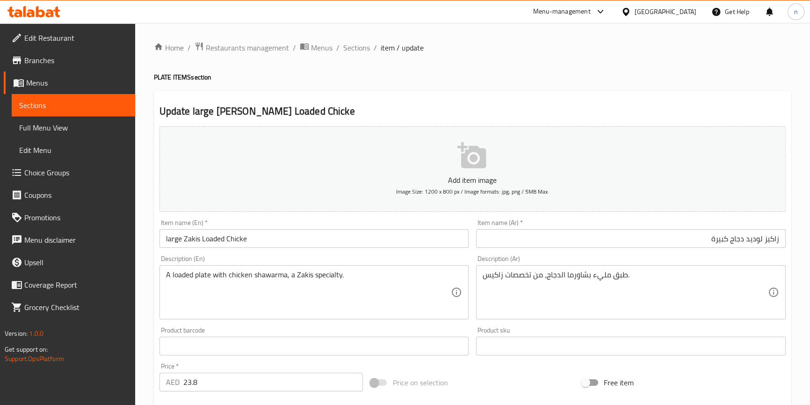
click at [154, 320] on div "Update large Zakis Loaded Chicke Add item image Image Size: 1200 x 800 px / Ima…" at bounding box center [472, 363] width 637 height 544
click at [145, 280] on div "Home / Restaurants management / Menus / Sections / item / update PLATE ITEMS se…" at bounding box center [472, 342] width 675 height 638
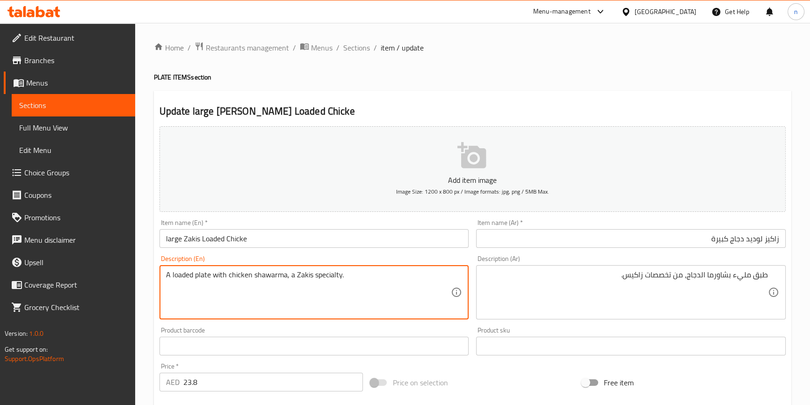
click at [176, 275] on textarea "A loaded plate with chicken shawarma, a Zakis specialty." at bounding box center [308, 292] width 285 height 44
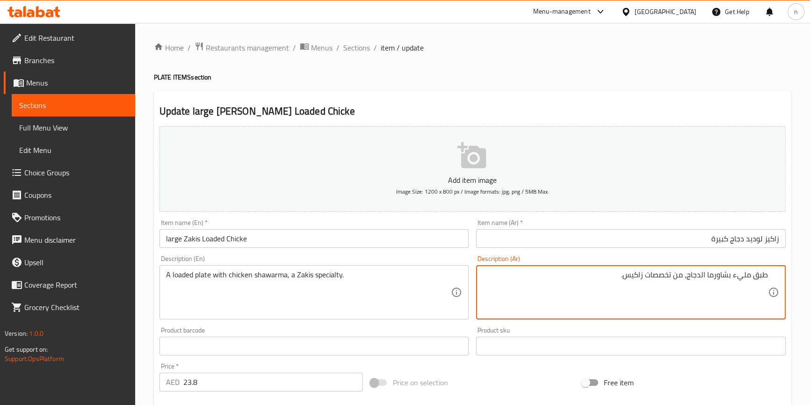
drag, startPoint x: 176, startPoint y: 275, endPoint x: 695, endPoint y: 273, distance: 519.1
click at [741, 274] on textarea "طبق مليء بشاورما الدجاج، من تخصصات زاكيس." at bounding box center [625, 292] width 285 height 44
click at [761, 241] on input "زاكيز لوديد دجاج كبيرة" at bounding box center [631, 238] width 310 height 19
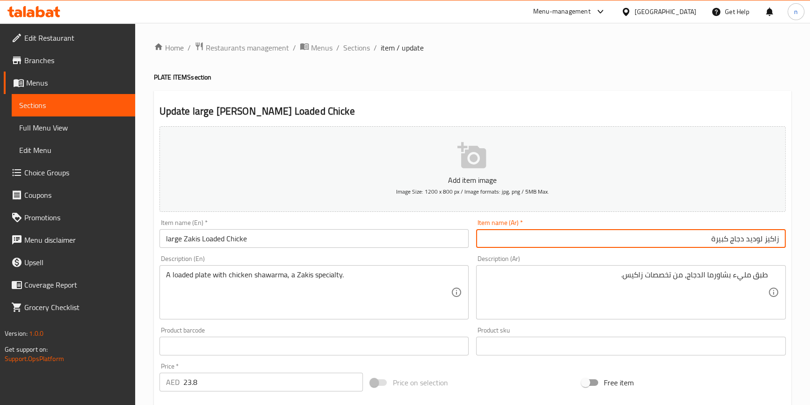
click at [761, 241] on input "زاكيز لوديد دجاج كبيرة" at bounding box center [631, 238] width 310 height 19
paste input "large"
type input "زاكيز لوديد دجاج كبيرة"
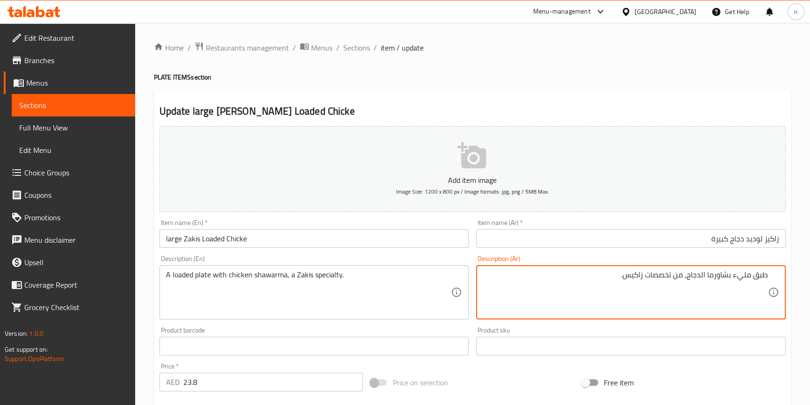
click at [749, 277] on textarea "طبق مليء بشاورما الدجاج، من تخصصات زاكيس." at bounding box center [625, 292] width 285 height 44
paste textarea "وديد"
click at [648, 273] on textarea "طبق لوديد بشاورما الدجاج، من تخصصات زاكيس." at bounding box center [625, 292] width 285 height 44
type textarea "طبق لوديد بشاورما الدجاج، من تخصص زاكيس."
click at [150, 331] on div "Home / Restaurants management / Menus / Sections / item / update PLATE ITEMS se…" at bounding box center [472, 342] width 675 height 638
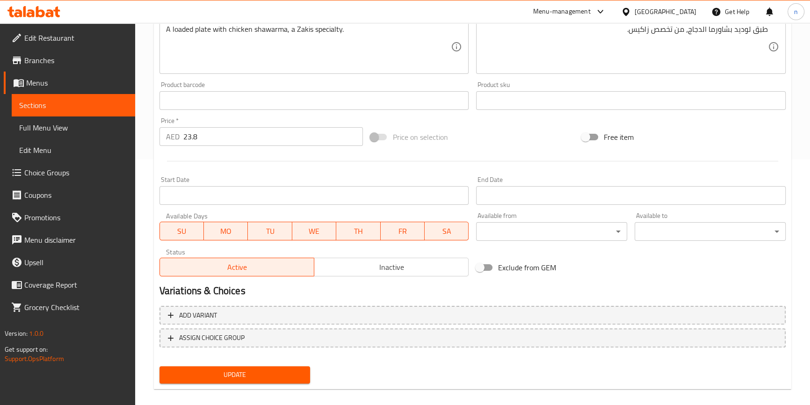
scroll to position [255, 0]
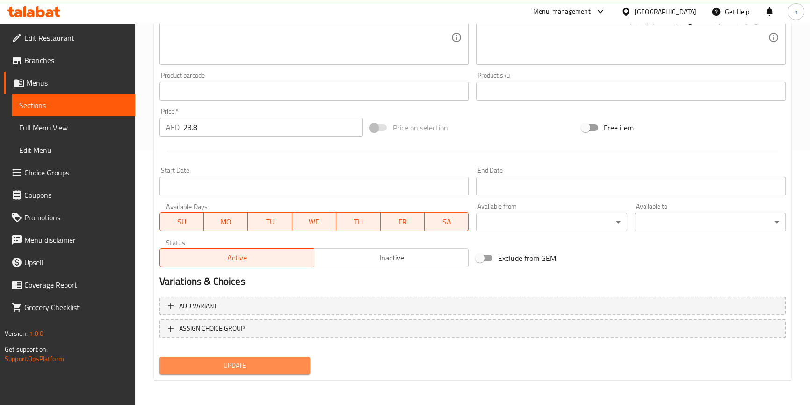
click at [204, 358] on button "Update" at bounding box center [234, 365] width 151 height 17
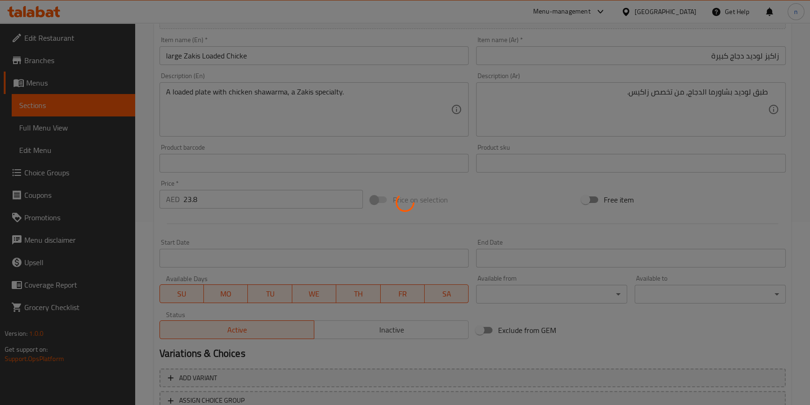
scroll to position [0, 0]
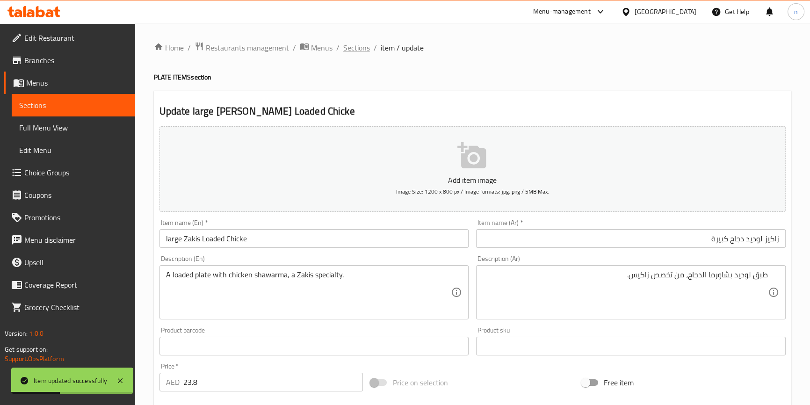
click at [360, 50] on span "Sections" at bounding box center [356, 47] width 27 height 11
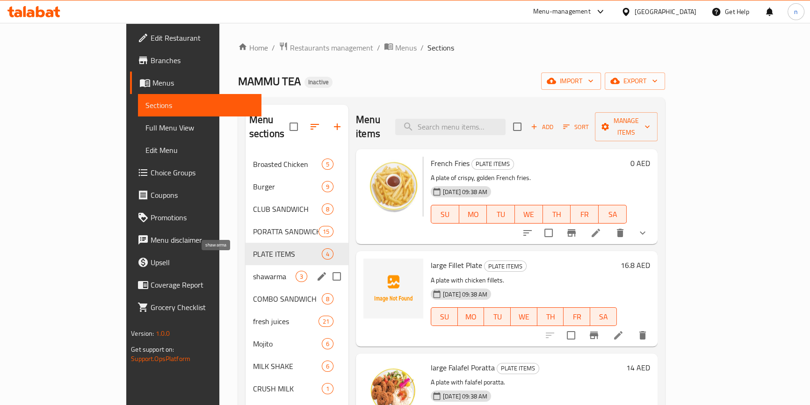
click at [253, 271] on span "shawarma" at bounding box center [274, 276] width 43 height 11
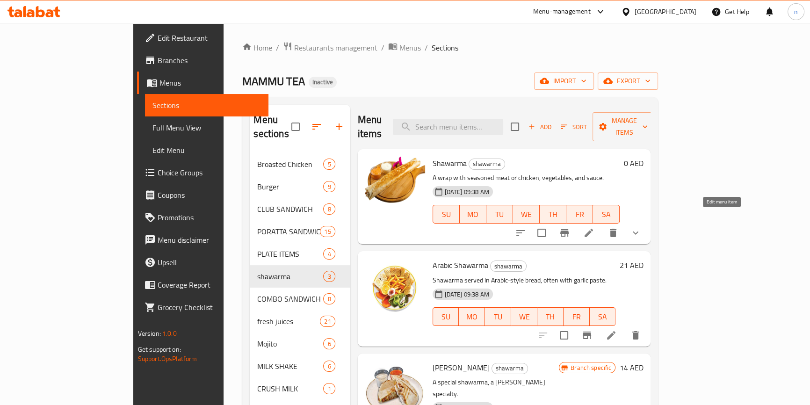
click at [594, 227] on icon at bounding box center [588, 232] width 11 height 11
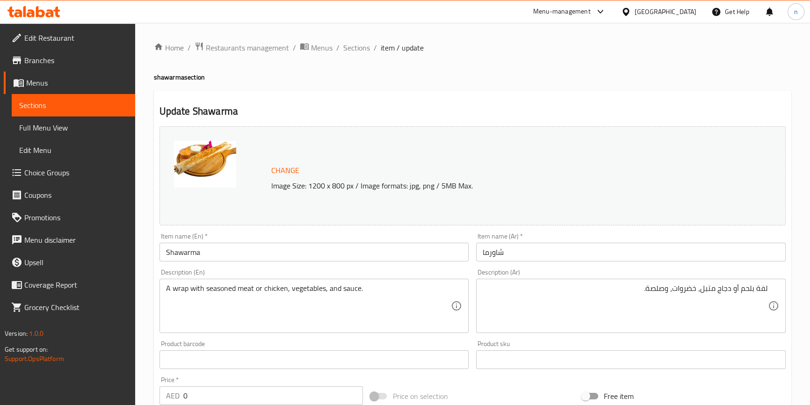
click at [379, 281] on div "A wrap with seasoned meat or chicken, vegetables, and sauce. Description (En)" at bounding box center [314, 306] width 310 height 54
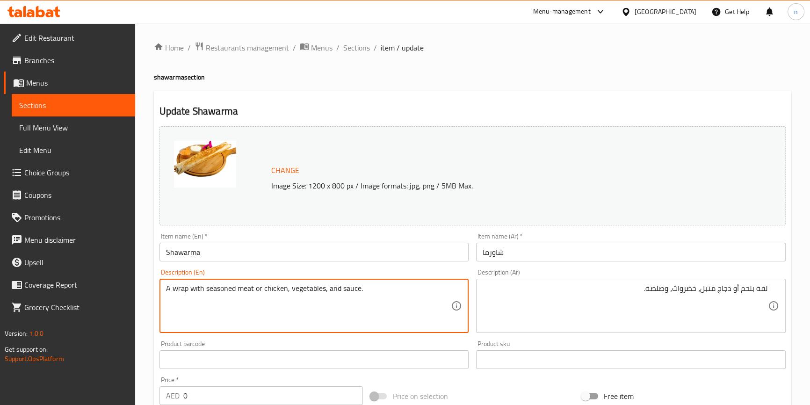
click at [383, 289] on textarea "A wrap with seasoned meat or chicken, vegetables, and sauce." at bounding box center [308, 306] width 285 height 44
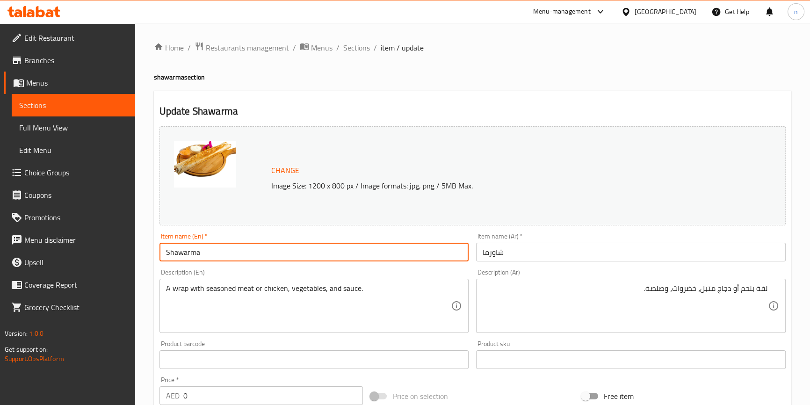
click at [166, 254] on input "Shawarma" at bounding box center [314, 252] width 310 height 19
type input "large Shawarma"
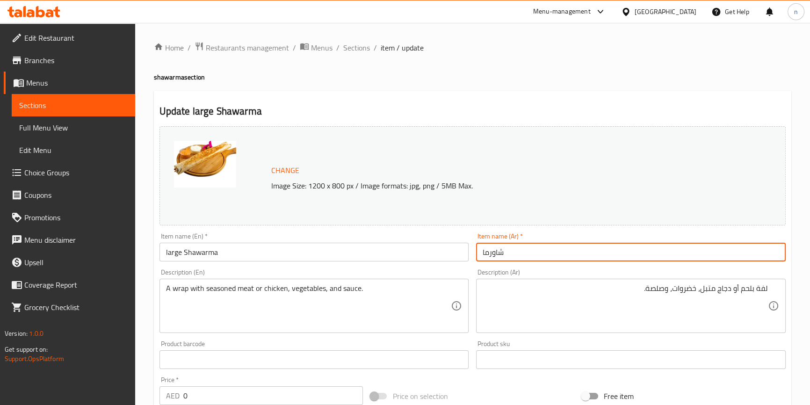
click at [492, 256] on input "شاورما" at bounding box center [631, 252] width 310 height 19
type input "شاورما كبيرة"
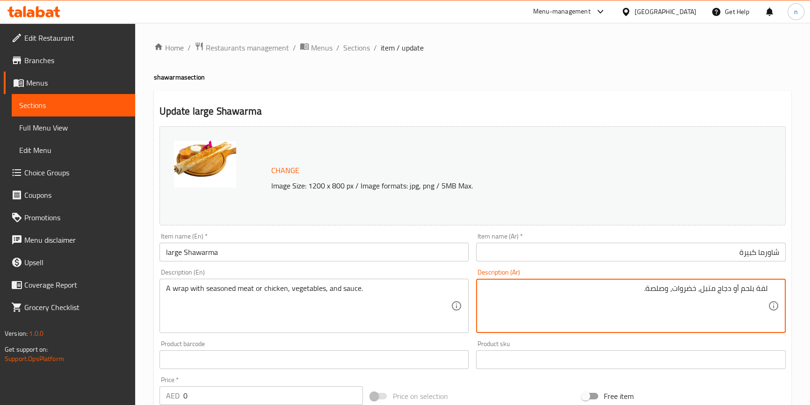
click at [765, 288] on textarea "لفة بلحم أو دجاج متبل، خضروات، وصلصة." at bounding box center [625, 306] width 285 height 44
click at [764, 289] on textarea "راب بلحم أو دجاج متبل، خضروات، وصلصة." at bounding box center [625, 306] width 285 height 44
click at [767, 290] on textarea "راب بلحم أو دجاج متبل، خضروات، وصلصة." at bounding box center [625, 306] width 285 height 44
type textarea "راب بلحم أو دجاج متبل، خضروات، وصلصة."
click at [145, 230] on div "Home / Restaurants management / Menus / Sections / item / update shawarma secti…" at bounding box center [472, 359] width 675 height 673
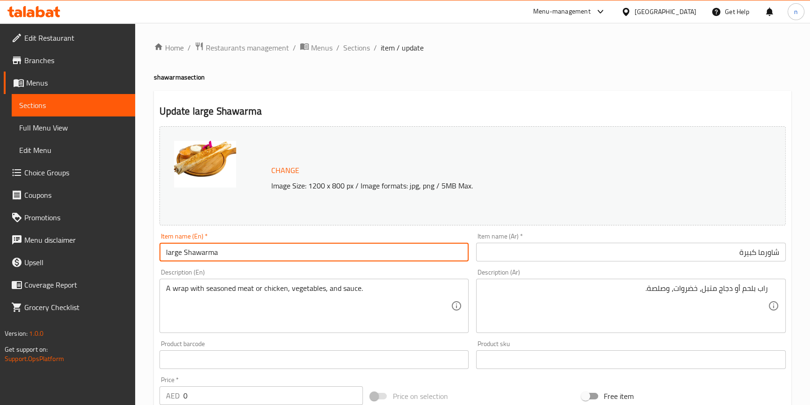
click at [170, 255] on input "large Shawarma" at bounding box center [314, 252] width 310 height 19
type input "Shawarma"
click at [744, 256] on input "شاورما كبيرة" at bounding box center [631, 252] width 310 height 19
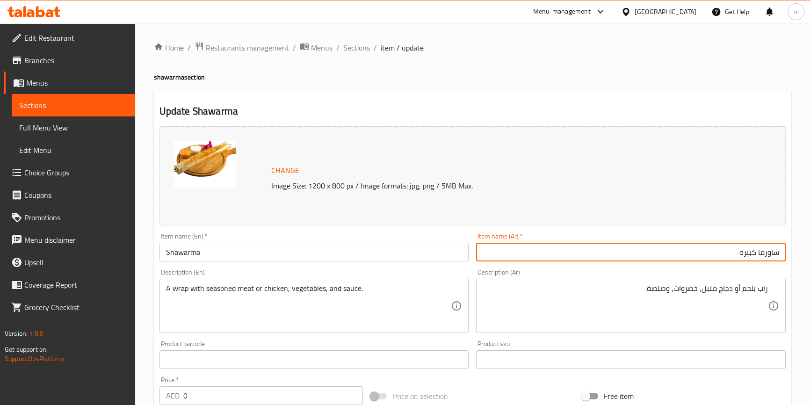
click at [744, 256] on input "شاورما كبيرة" at bounding box center [631, 252] width 310 height 19
type input "شاورما"
click at [147, 268] on div "Home / Restaurants management / Menus / Sections / item / update shawarma secti…" at bounding box center [472, 359] width 675 height 673
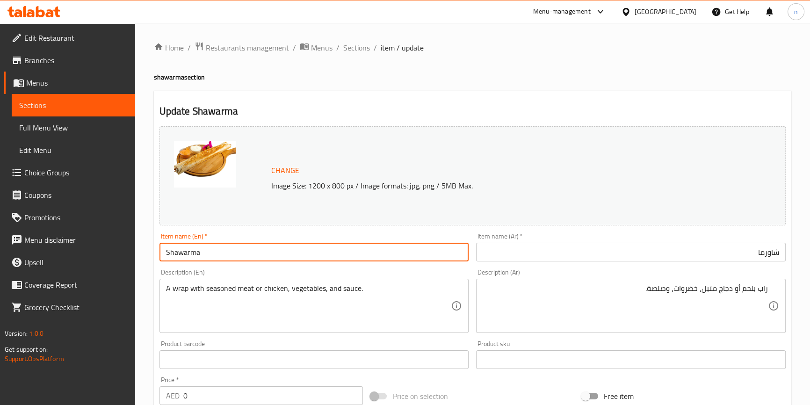
click at [168, 253] on input "Shawarma" at bounding box center [314, 252] width 310 height 19
type input "Shawarma"
click at [138, 334] on div "Home / Restaurants management / Menus / Sections / item / update shawarma secti…" at bounding box center [472, 359] width 675 height 673
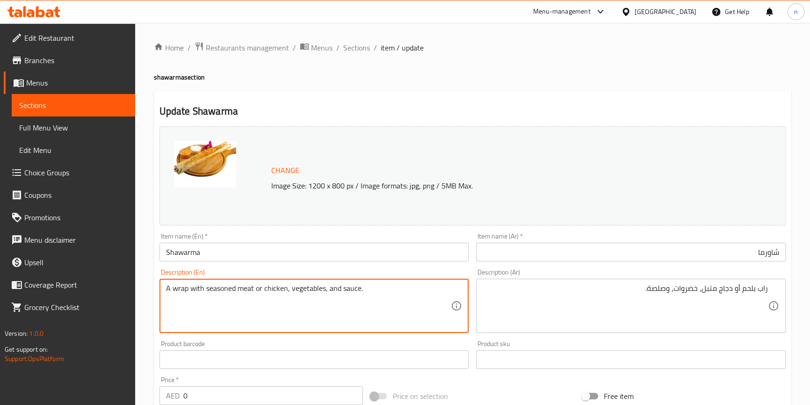
click at [242, 287] on textarea "A wrap with seasoned meat or chicken, vegetables, and sauce." at bounding box center [308, 306] width 285 height 44
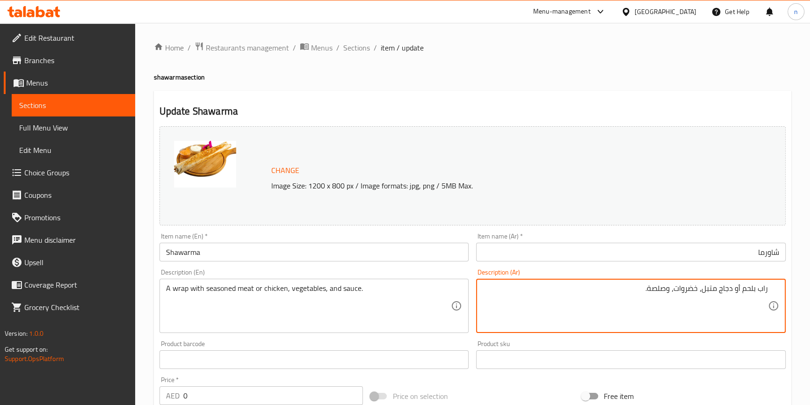
click at [748, 291] on textarea "راب بلحم أو دجاج متبل، خضروات، وصلصة." at bounding box center [625, 306] width 285 height 44
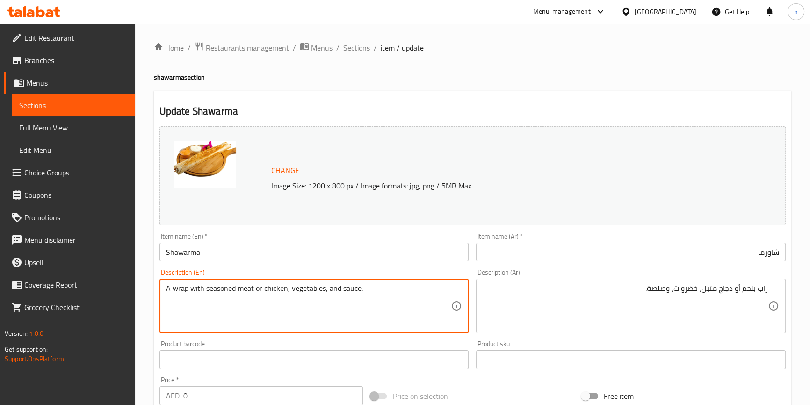
click at [274, 290] on textarea "A wrap with seasoned meat or chicken, vegetables, and sauce." at bounding box center [308, 306] width 285 height 44
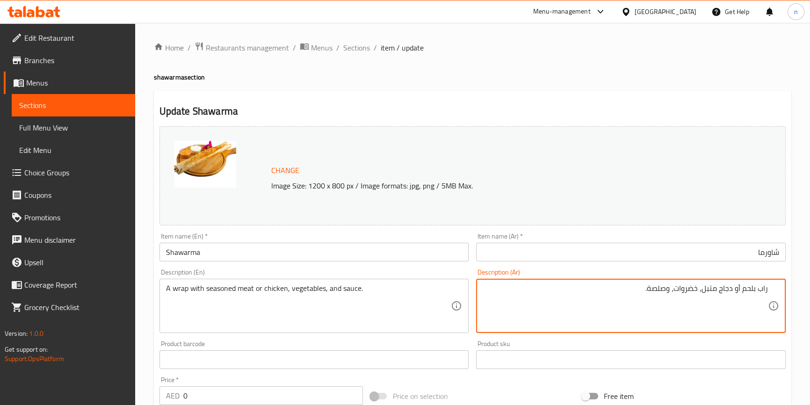
click at [720, 291] on textarea "راب بلحم أو دجاج متبل، خضروات، وصلصة." at bounding box center [625, 306] width 285 height 44
click at [725, 291] on textarea "راب بلحم أو دجاج متبل، خضروات، وصلصة." at bounding box center [625, 306] width 285 height 44
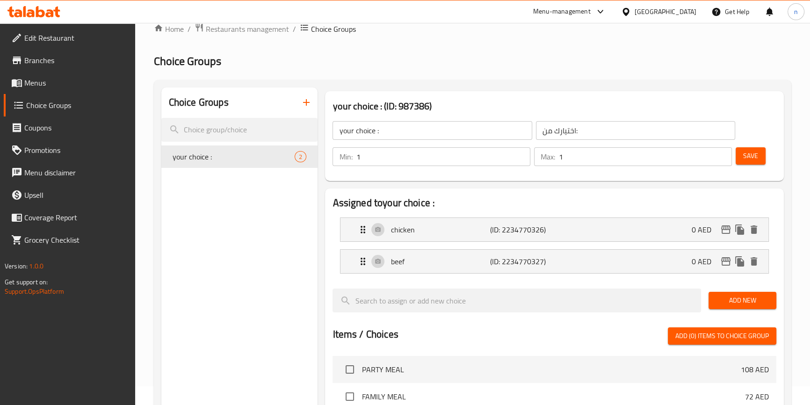
scroll to position [14, 0]
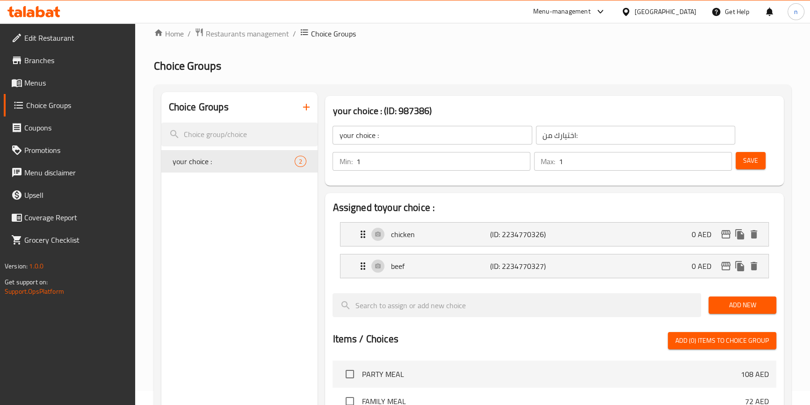
click at [298, 111] on button "button" at bounding box center [306, 107] width 22 height 22
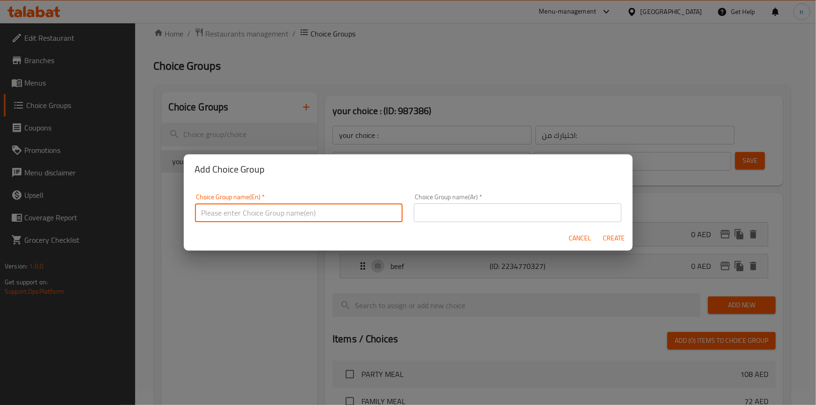
click at [316, 205] on input "text" at bounding box center [299, 212] width 208 height 19
type input "your choice of :"
click at [444, 214] on input "text" at bounding box center [518, 212] width 208 height 19
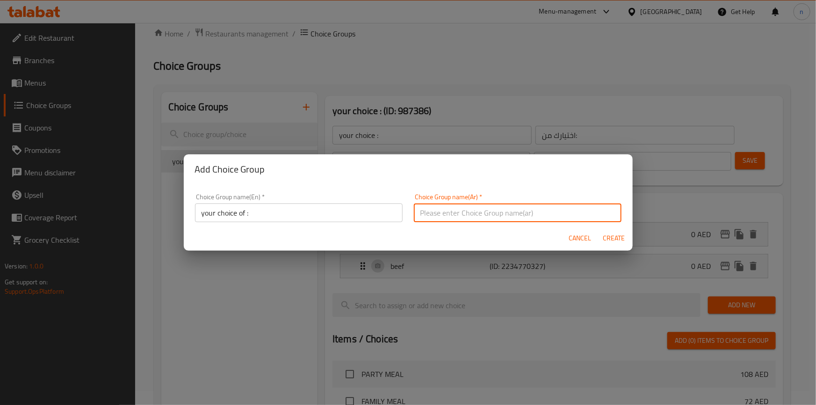
type input "اختيارك من:"
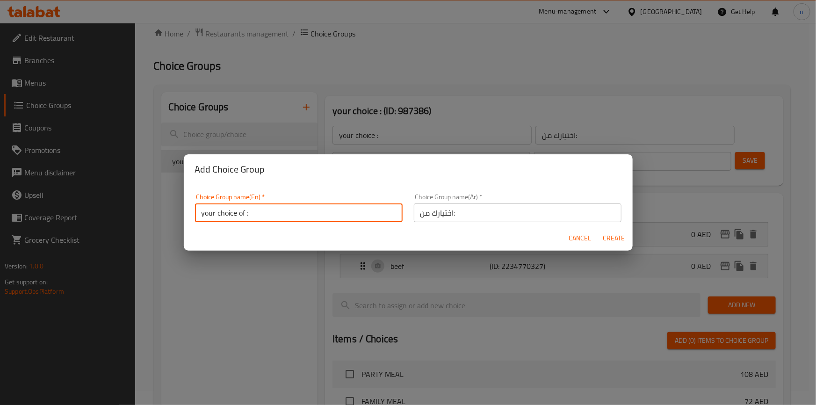
click at [226, 218] on input "your choice of :" at bounding box center [299, 212] width 208 height 19
click at [603, 242] on span "Create" at bounding box center [614, 238] width 22 height 12
type input "your choice of :"
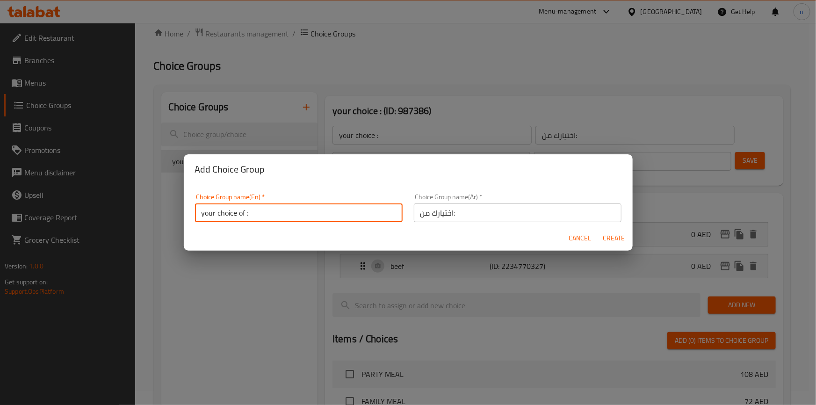
type input "0"
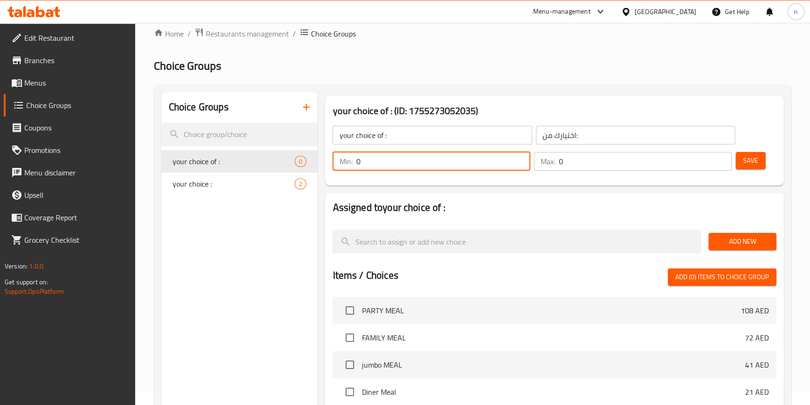
click at [487, 159] on input "0" at bounding box center [443, 161] width 174 height 19
type input "1"
click at [583, 166] on input "0" at bounding box center [645, 161] width 173 height 19
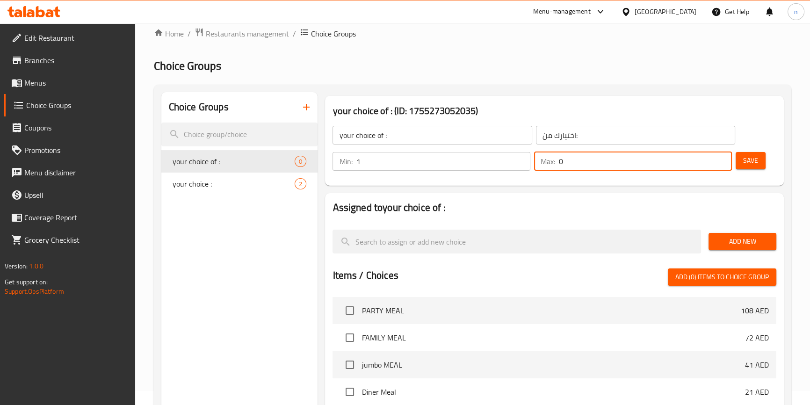
click at [583, 166] on input "0" at bounding box center [645, 161] width 173 height 19
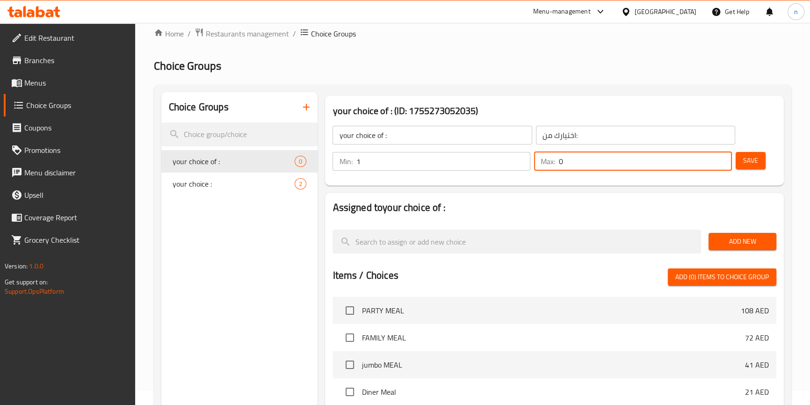
click at [583, 166] on input "0" at bounding box center [645, 161] width 173 height 19
type input "1"
click at [762, 160] on button "Save" at bounding box center [751, 160] width 30 height 17
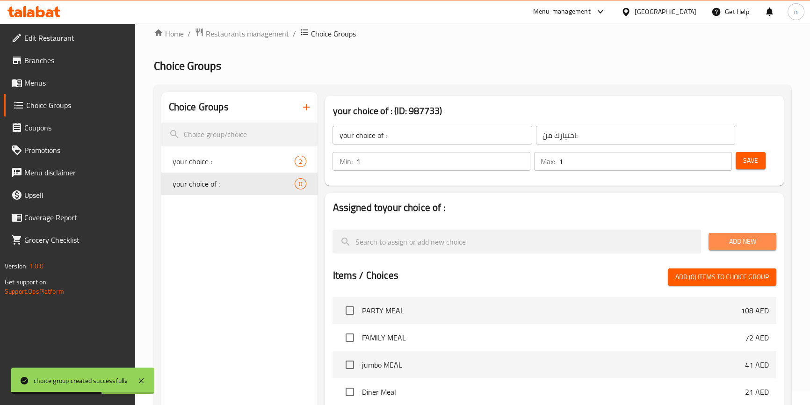
click at [744, 246] on span "Add New" at bounding box center [742, 242] width 53 height 12
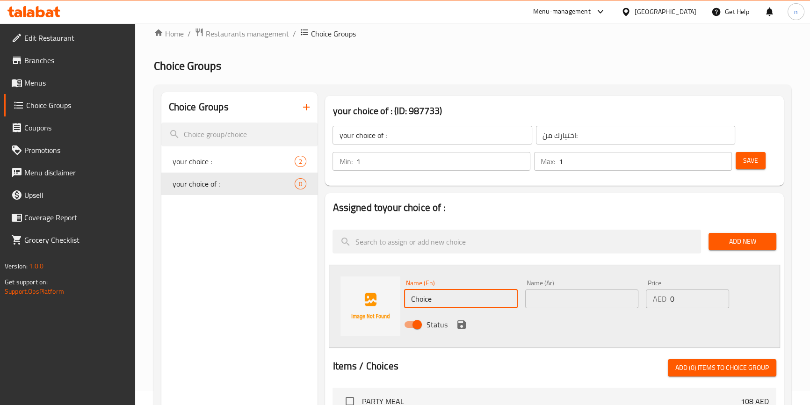
click at [476, 299] on input "Choice" at bounding box center [460, 298] width 113 height 19
paste input "meat"
type input "meat"
click at [614, 292] on input "text" at bounding box center [581, 298] width 113 height 19
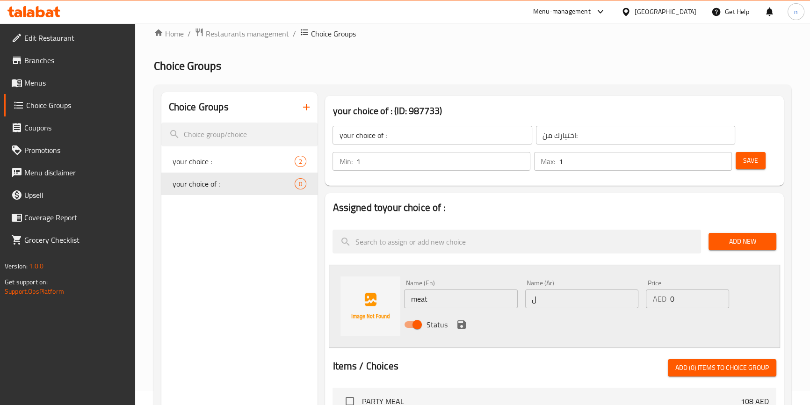
click at [551, 301] on input "ل" at bounding box center [581, 298] width 113 height 19
paste input "بلحم"
click at [543, 300] on input "بلحم" at bounding box center [581, 298] width 113 height 19
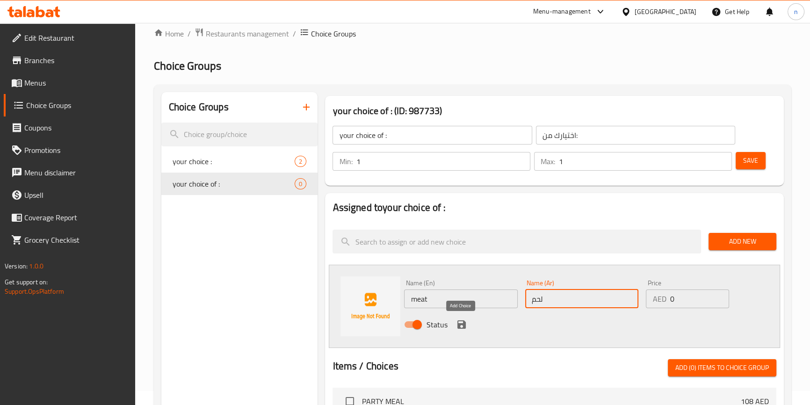
type input "لحم"
click at [461, 323] on icon "save" at bounding box center [461, 324] width 11 height 11
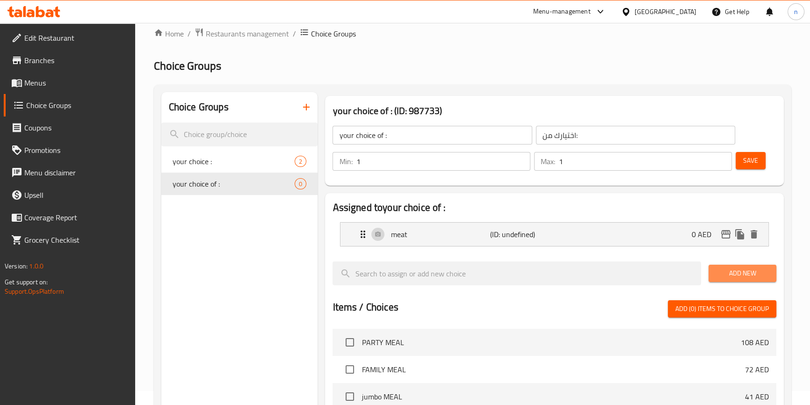
click at [732, 274] on span "Add New" at bounding box center [742, 274] width 53 height 12
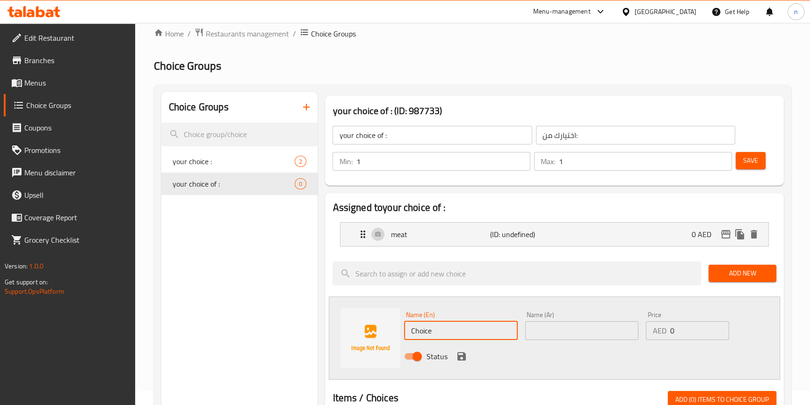
click at [491, 331] on input "Choice" at bounding box center [460, 330] width 113 height 19
click at [452, 334] on input "Choice" at bounding box center [460, 330] width 113 height 19
paste input "chicken"
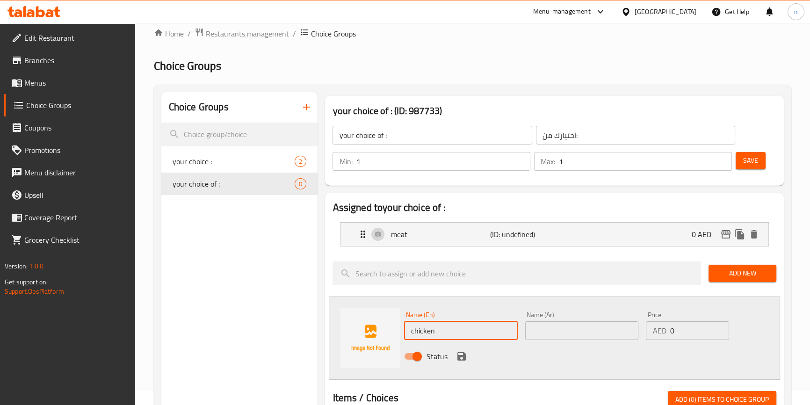
type input "chicken"
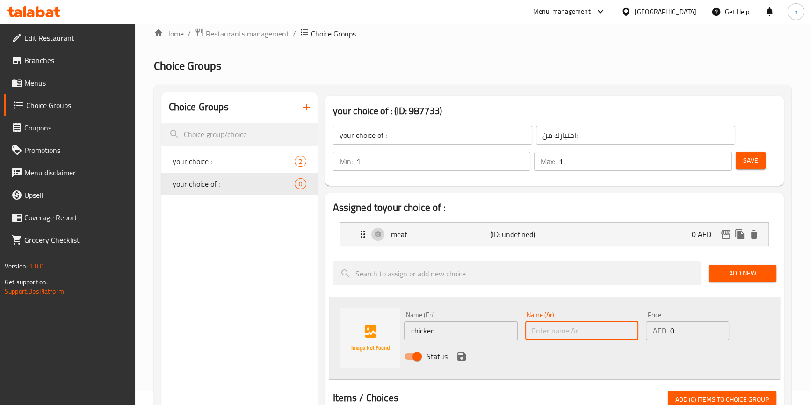
click at [562, 323] on input "text" at bounding box center [581, 330] width 113 height 19
paste input "دجاج"
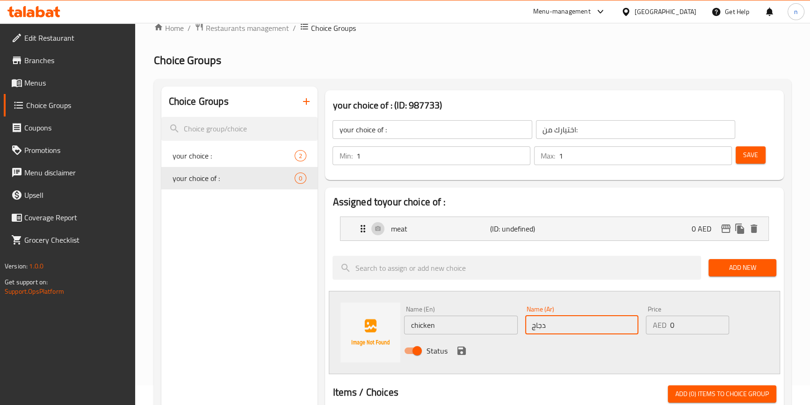
scroll to position [99, 0]
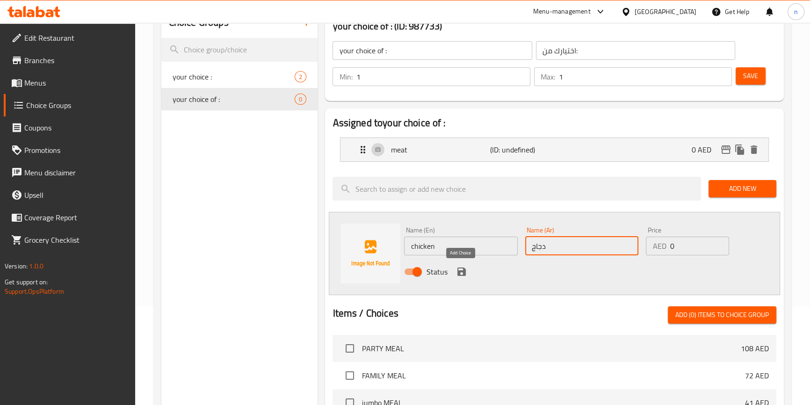
type input "دجاج"
click at [465, 271] on icon "save" at bounding box center [461, 272] width 8 height 8
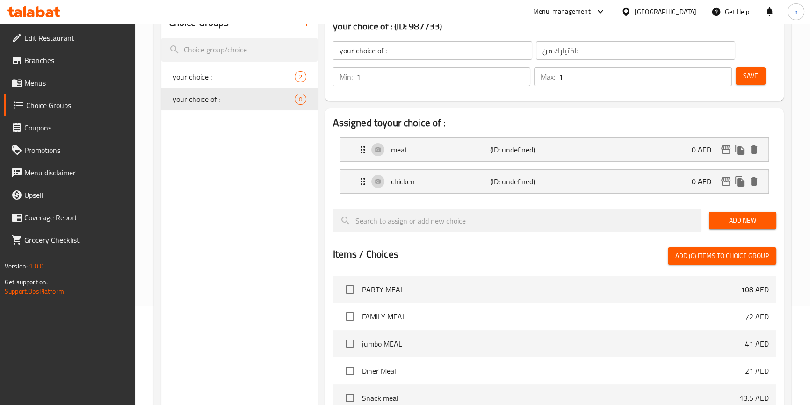
click at [757, 75] on span "Save" at bounding box center [750, 76] width 15 height 12
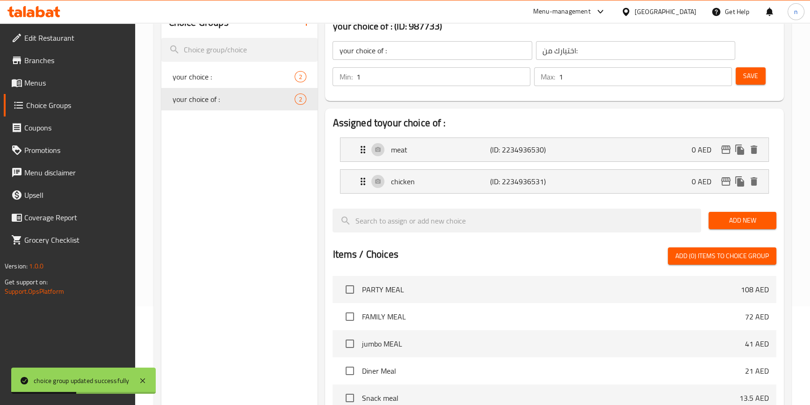
click at [300, 304] on div "Choice Groups your choice : 2 your choice of : 2" at bounding box center [239, 299] width 157 height 585
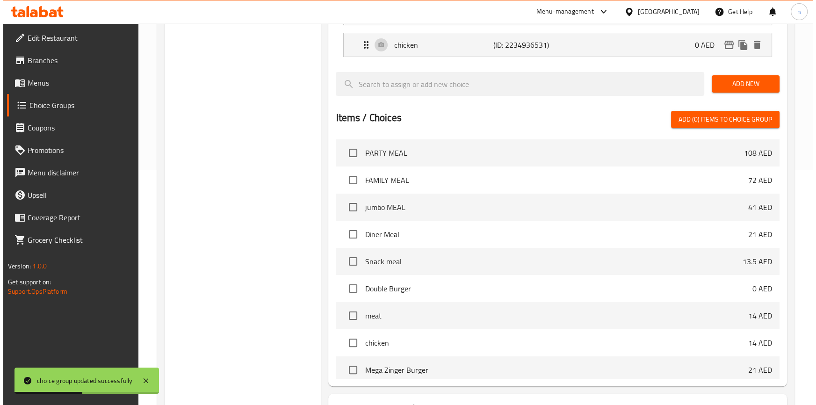
scroll to position [311, 0]
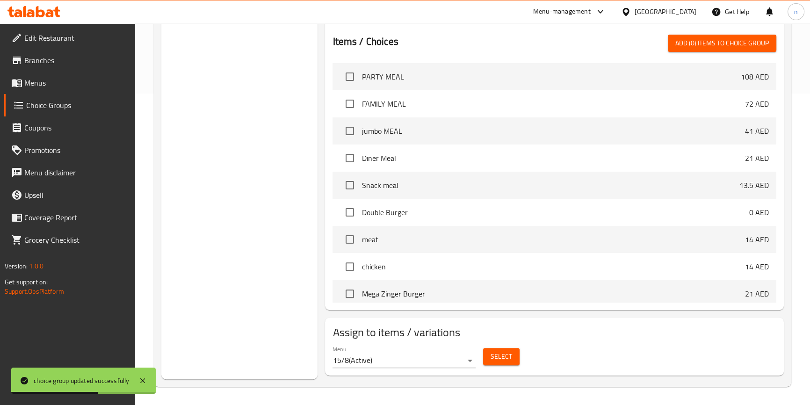
click at [517, 352] on button "Select" at bounding box center [501, 356] width 36 height 17
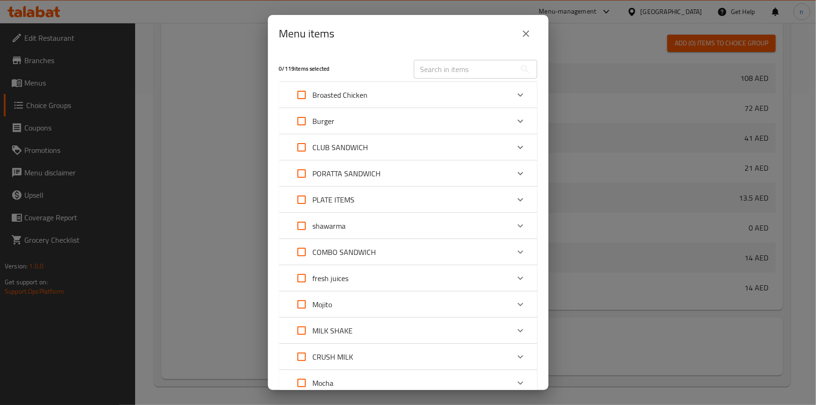
click at [521, 228] on div "Expand" at bounding box center [520, 226] width 22 height 22
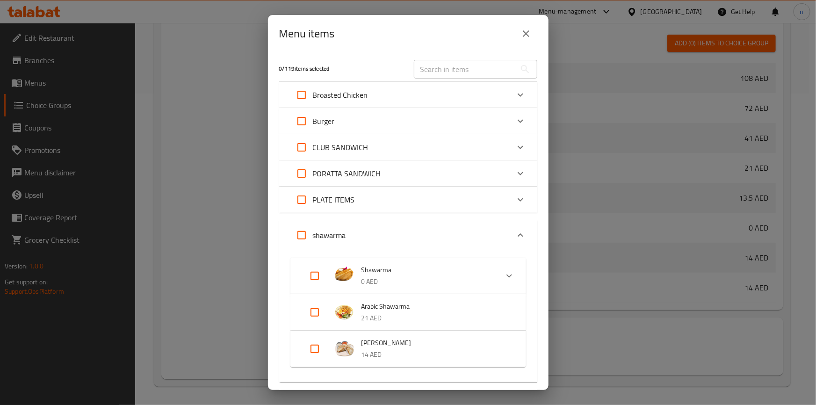
click at [311, 272] on input "Expand" at bounding box center [315, 276] width 22 height 22
checkbox input "true"
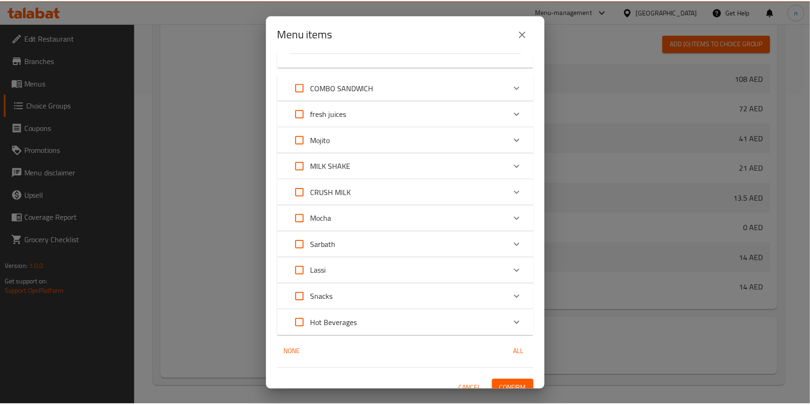
scroll to position [385, 0]
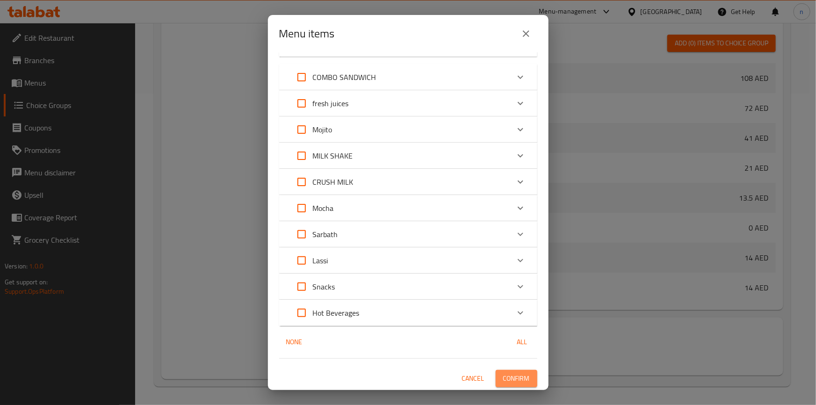
click at [508, 375] on span "Confirm" at bounding box center [516, 379] width 27 height 12
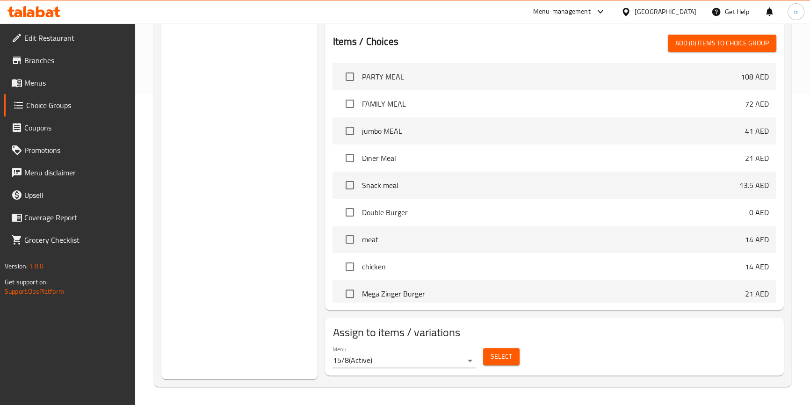
click at [295, 244] on div "Choice Groups your choice : 2 your choice of : 2" at bounding box center [239, 87] width 157 height 585
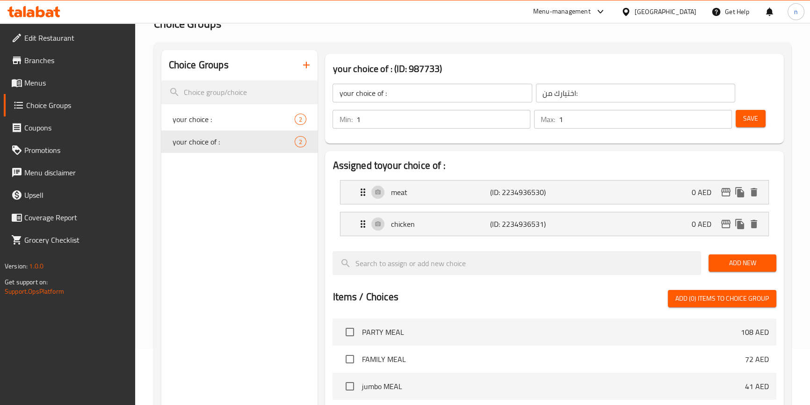
scroll to position [0, 0]
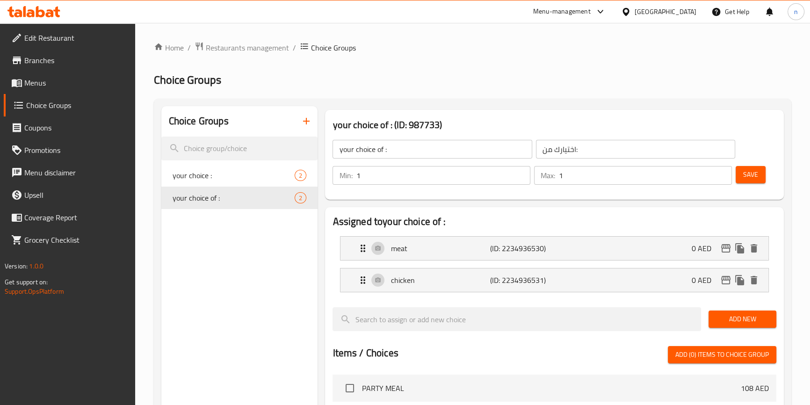
click at [304, 130] on button "button" at bounding box center [306, 121] width 22 height 22
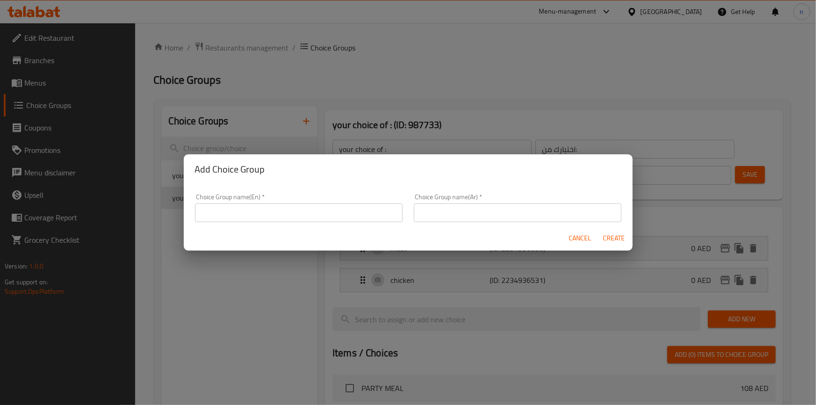
click at [265, 210] on input "text" at bounding box center [299, 212] width 208 height 19
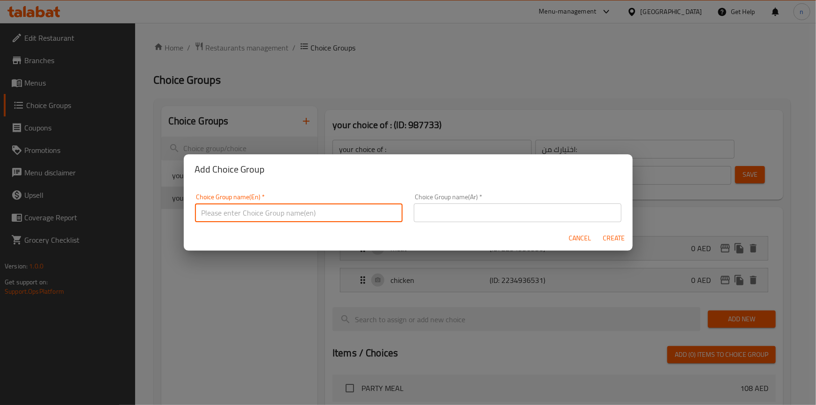
type input "your choice of :"
drag, startPoint x: 458, startPoint y: 213, endPoint x: 417, endPoint y: 252, distance: 56.6
click at [458, 213] on input "text" at bounding box center [518, 212] width 208 height 19
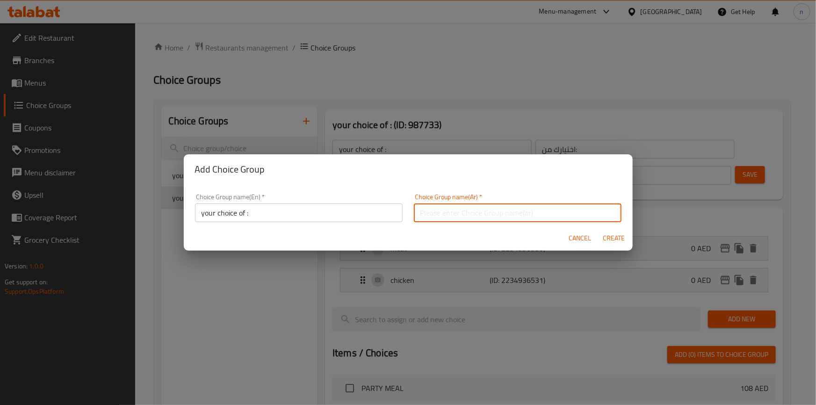
type input "اختيارك من:"
click at [610, 232] on span "Create" at bounding box center [614, 238] width 22 height 12
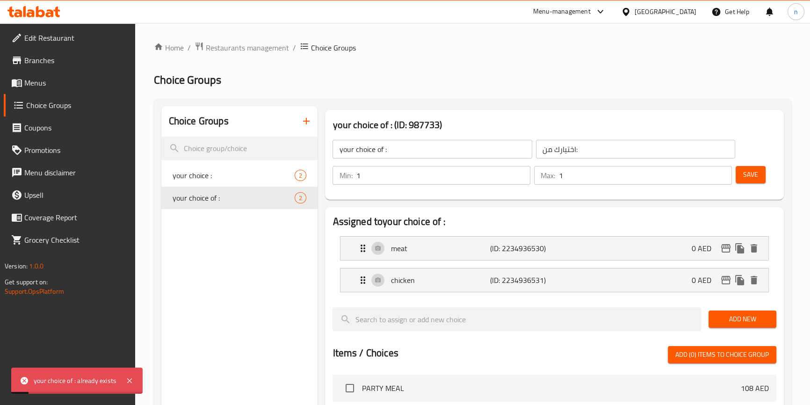
click at [312, 124] on button "button" at bounding box center [306, 121] width 22 height 22
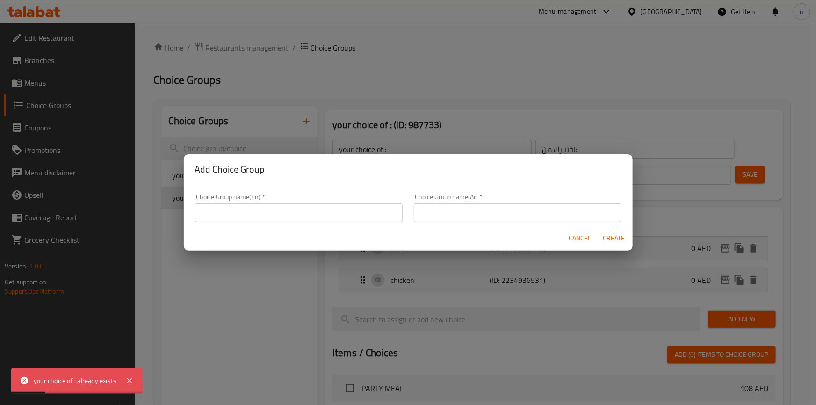
click at [309, 210] on input "text" at bounding box center [299, 212] width 208 height 19
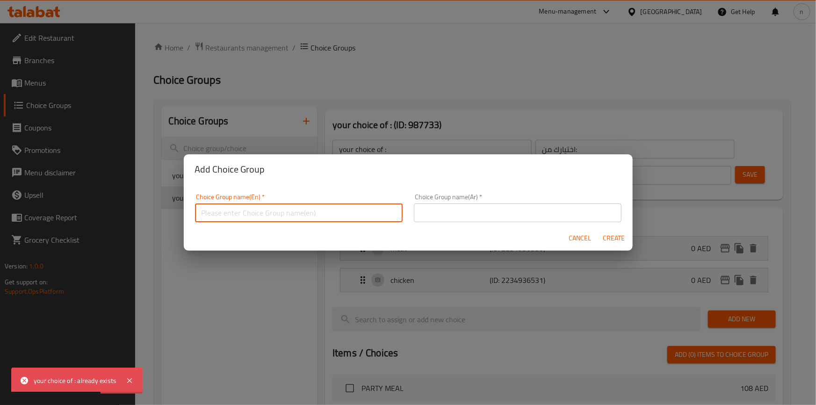
type input "your choice :"
click at [584, 215] on input "text" at bounding box center [518, 212] width 208 height 19
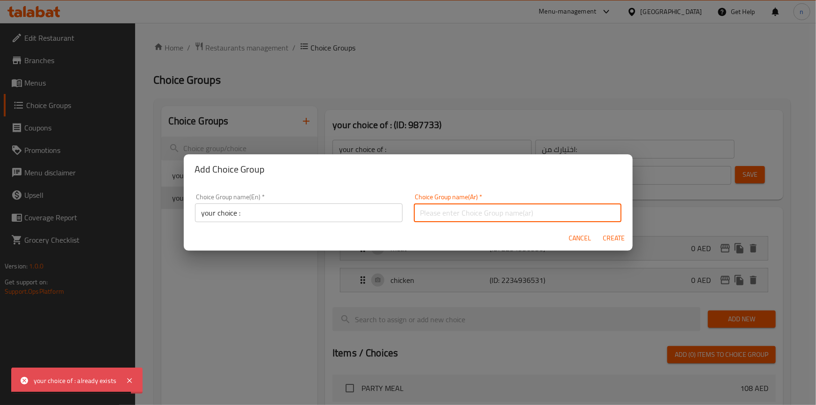
type input "اختيارك من:"
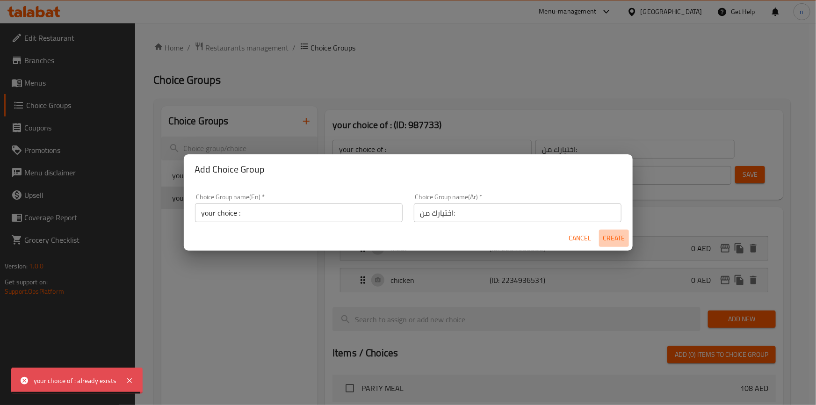
click at [614, 238] on span "Create" at bounding box center [614, 238] width 22 height 12
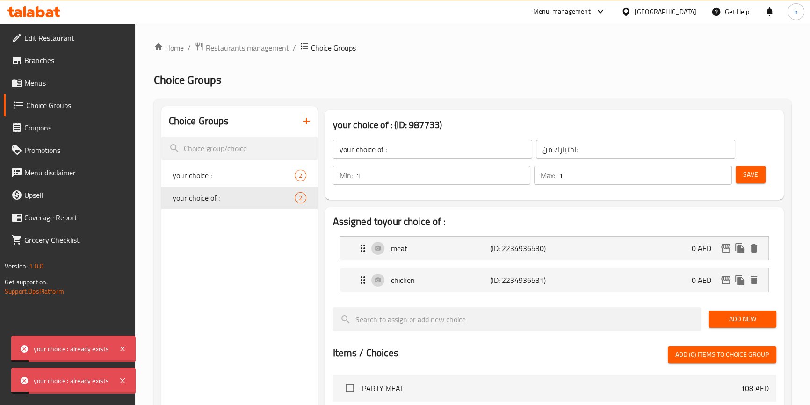
click at [307, 113] on button "button" at bounding box center [306, 121] width 22 height 22
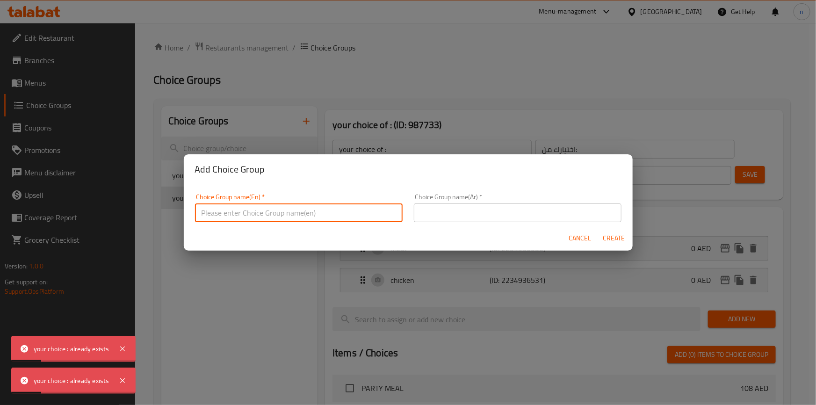
click at [322, 217] on input "text" at bounding box center [299, 212] width 208 height 19
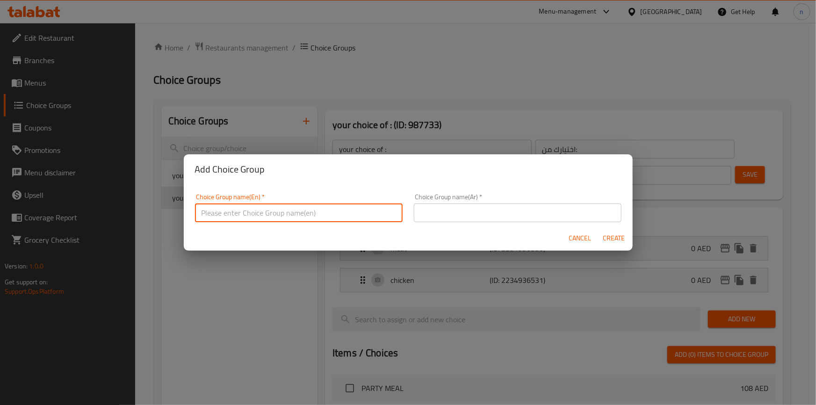
click at [322, 217] on input "text" at bounding box center [299, 212] width 208 height 19
click at [321, 211] on input "text" at bounding box center [299, 212] width 208 height 19
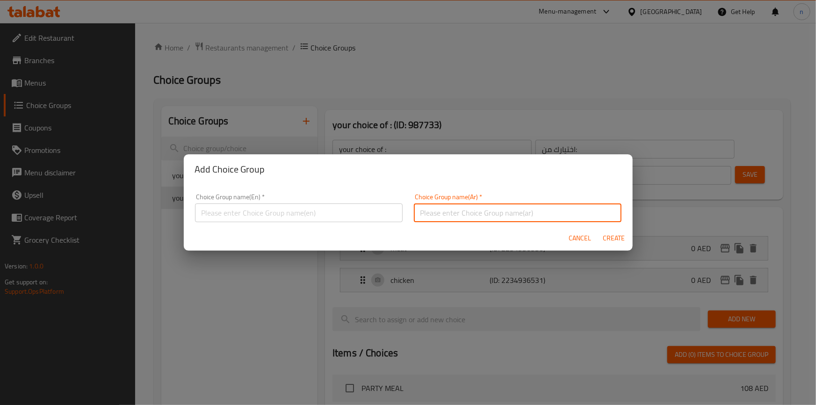
click at [414, 216] on input "text" at bounding box center [518, 212] width 208 height 19
click at [342, 213] on input "text" at bounding box center [299, 212] width 208 height 19
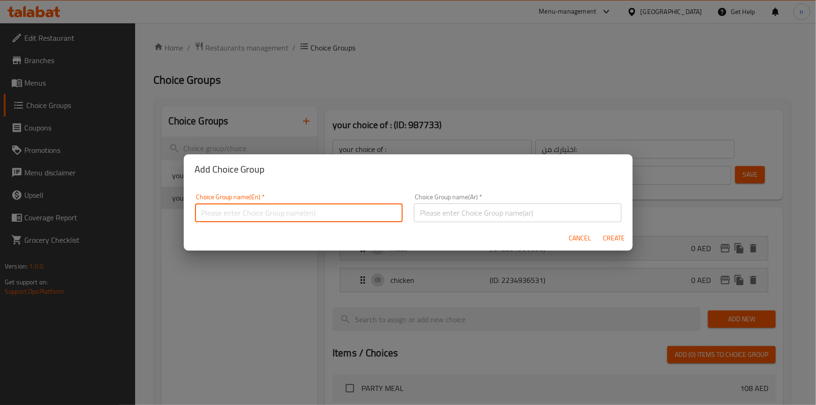
click at [340, 210] on input "text" at bounding box center [299, 212] width 208 height 19
click at [330, 254] on div "Add Choice Group Choice Group name(En)   * Choice Group name(En) * Choice Group…" at bounding box center [408, 202] width 816 height 405
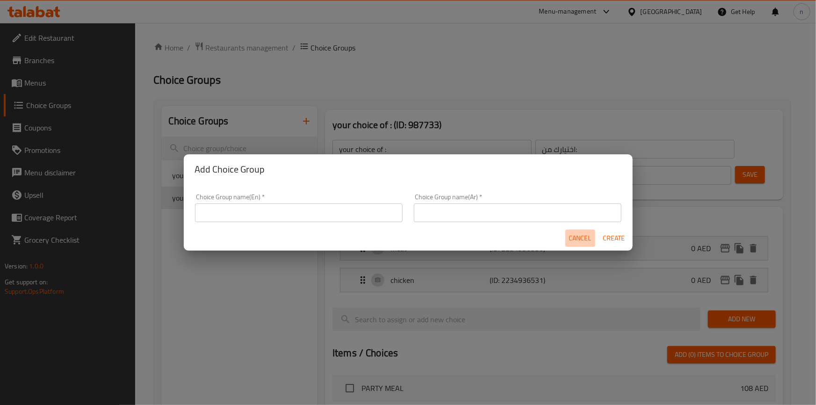
click at [582, 236] on span "Cancel" at bounding box center [580, 238] width 22 height 12
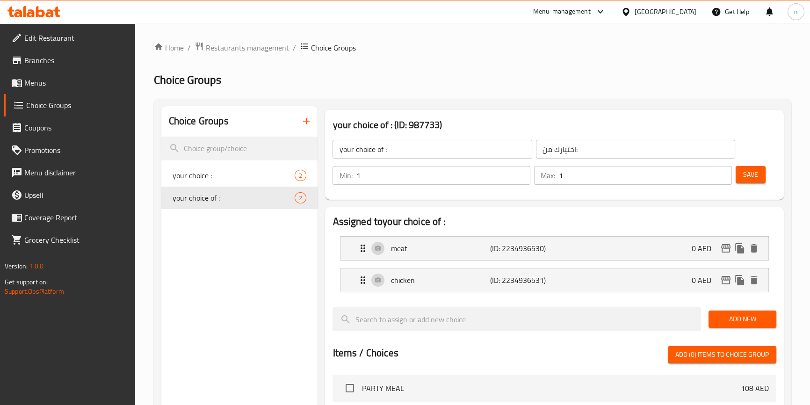
click at [435, 92] on div "Home / Restaurants management / Choice Groups Choice Groups Choice Groups your …" at bounding box center [472, 370] width 637 height 657
click at [309, 116] on icon "button" at bounding box center [306, 121] width 11 height 11
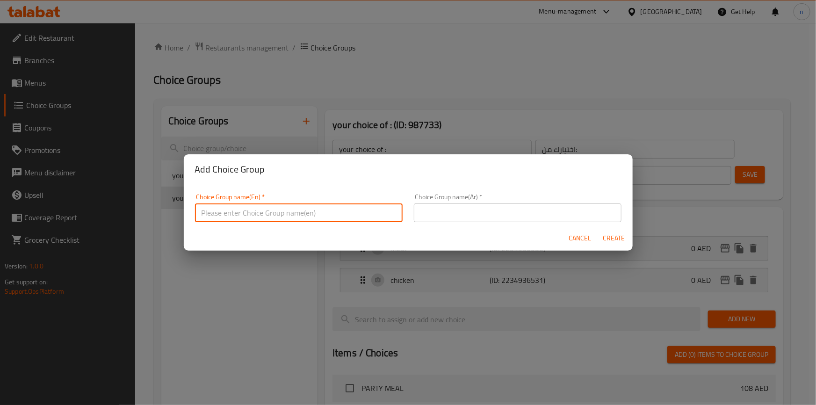
click at [303, 211] on input "text" at bounding box center [299, 212] width 208 height 19
click at [290, 211] on input "text" at bounding box center [299, 212] width 208 height 19
click at [201, 302] on div "Add Choice Group Choice Group name(En)   * Choice Group name(En) * Choice Group…" at bounding box center [408, 202] width 816 height 405
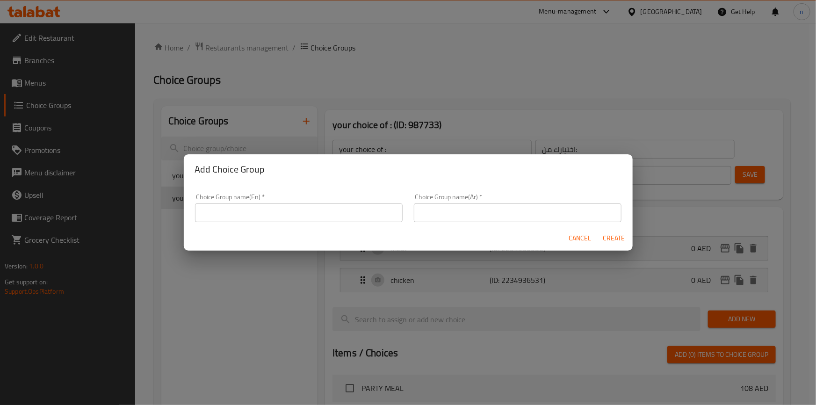
click at [572, 230] on button "Cancel" at bounding box center [580, 238] width 30 height 17
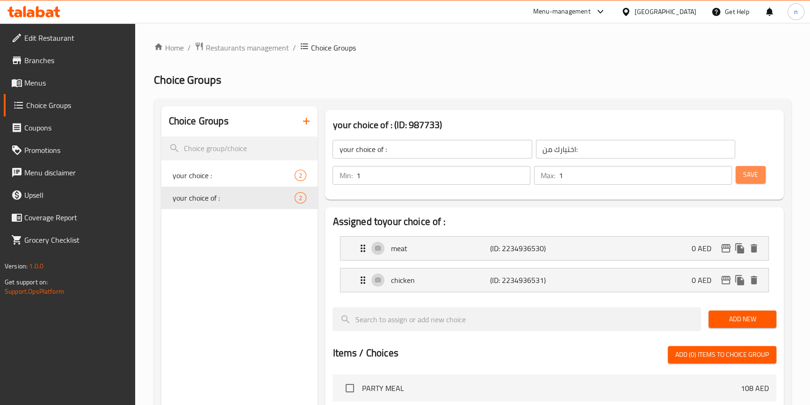
click at [740, 178] on button "Save" at bounding box center [751, 174] width 30 height 17
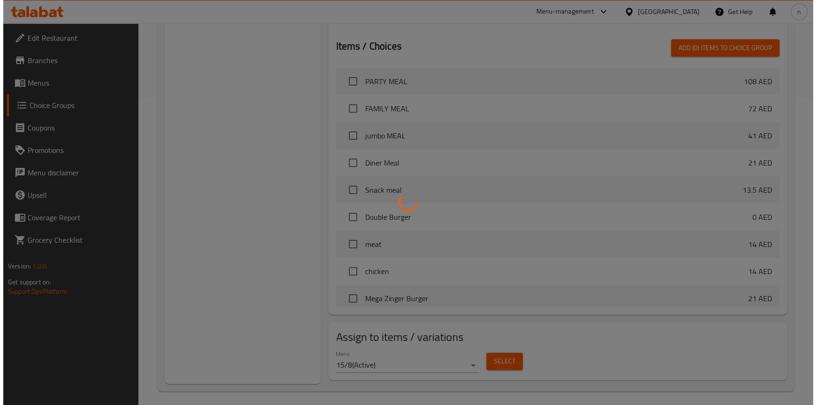
scroll to position [311, 0]
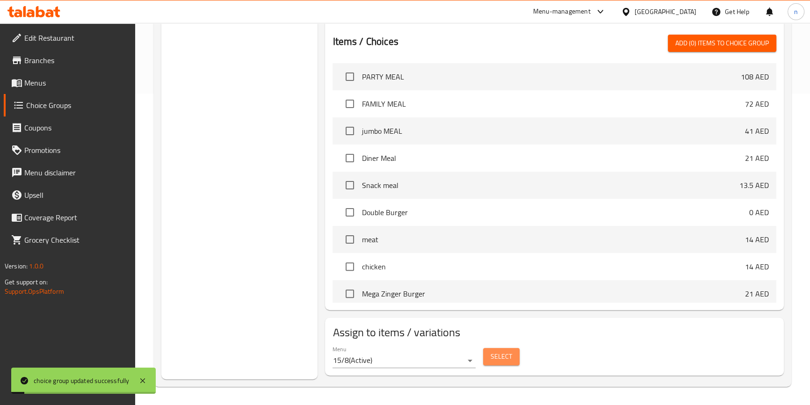
click at [497, 352] on span "Select" at bounding box center [502, 357] width 22 height 12
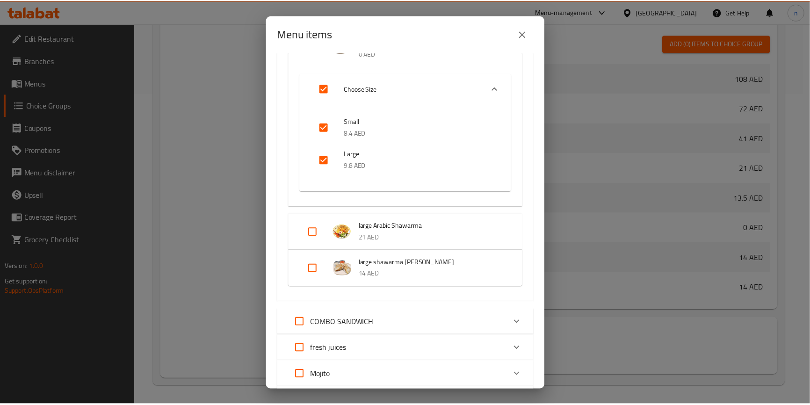
scroll to position [255, 0]
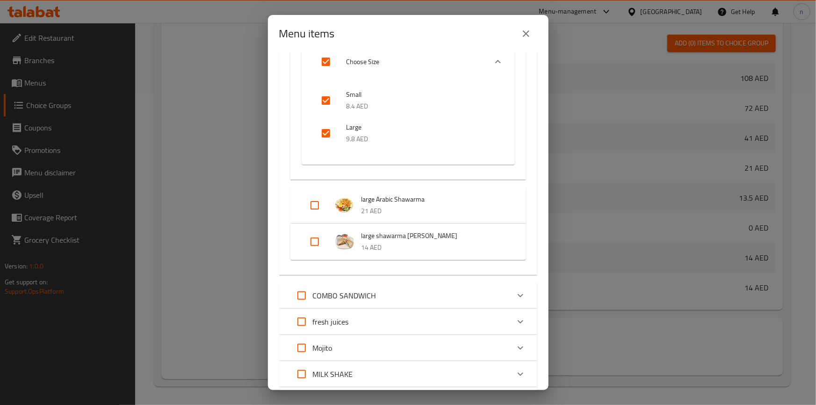
drag, startPoint x: 526, startPoint y: 36, endPoint x: 793, endPoint y: 120, distance: 280.6
click at [526, 36] on icon "close" at bounding box center [526, 33] width 11 height 11
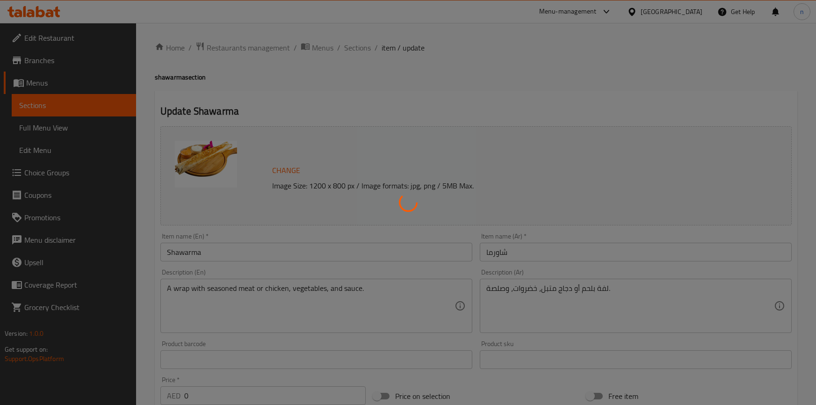
type input "اختيارك من:"
type input "1"
type input "اختيارك من:"
type input "1"
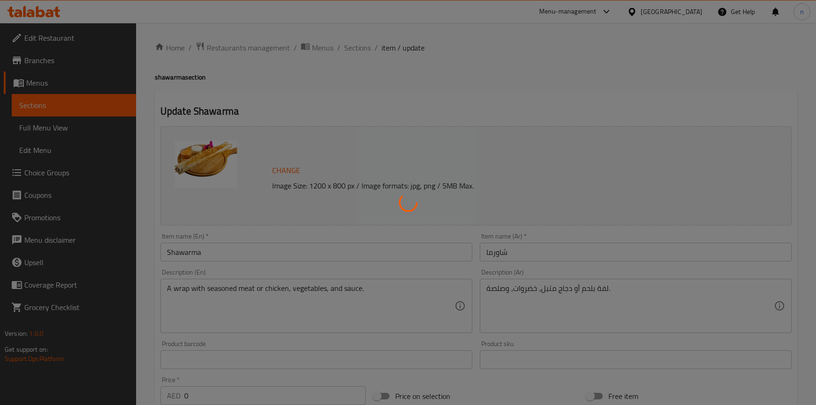
type input "1"
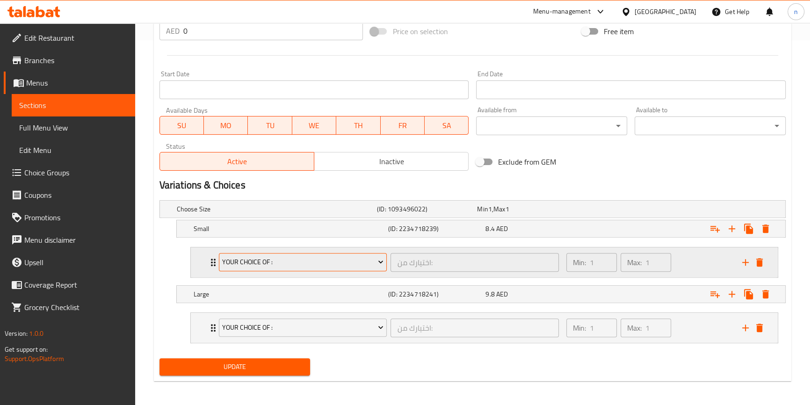
scroll to position [366, 0]
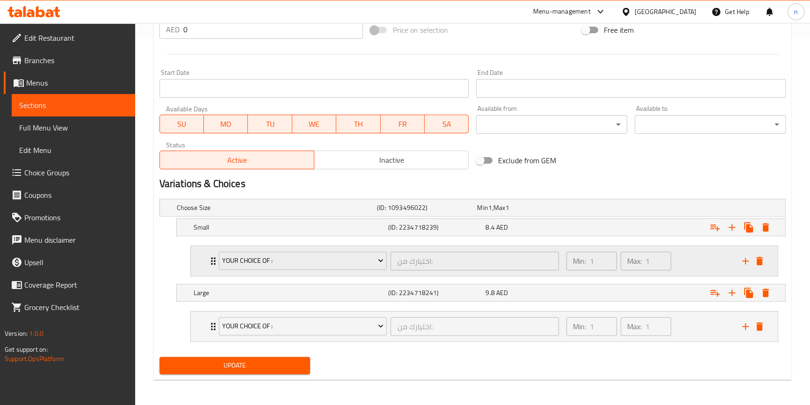
click at [684, 265] on div "Min: 1 ​ Max: 1 ​" at bounding box center [649, 261] width 176 height 30
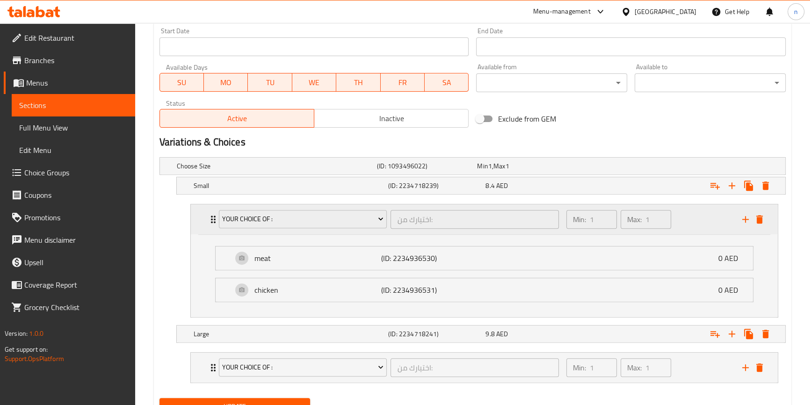
scroll to position [449, 0]
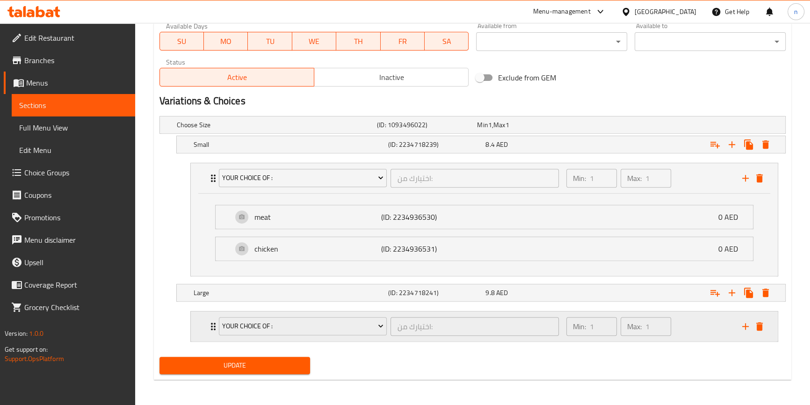
click at [690, 321] on div "Min: 1 ​ Max: 1 ​" at bounding box center [649, 326] width 176 height 30
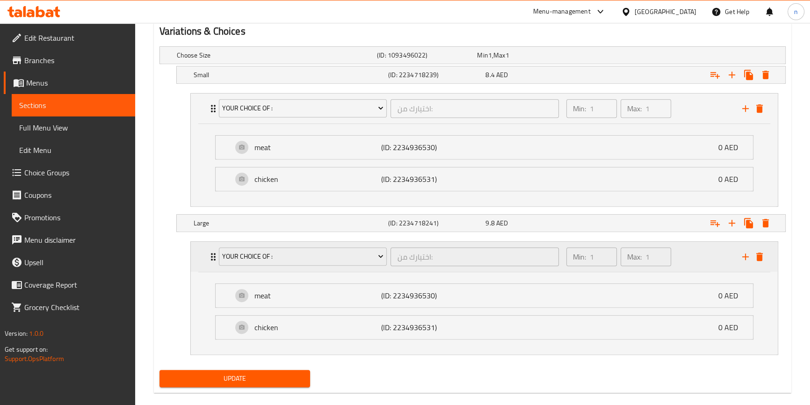
scroll to position [531, 0]
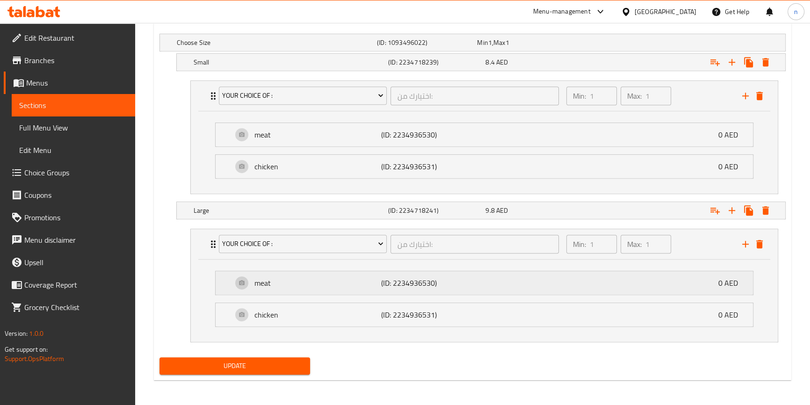
click at [659, 285] on div "meat (ID: 2234936530) 0 AED" at bounding box center [486, 282] width 509 height 23
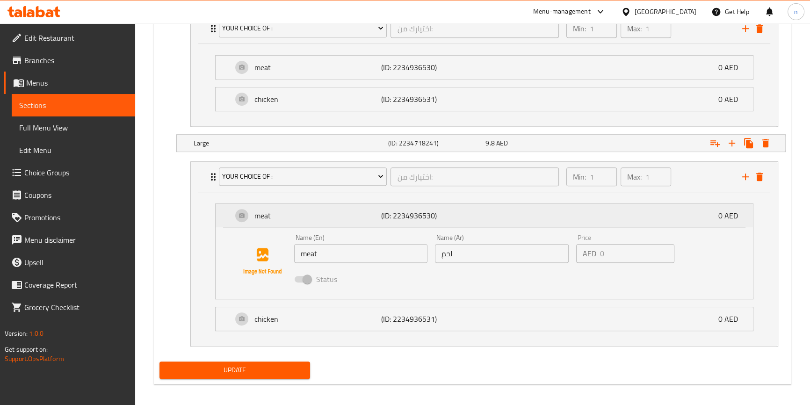
scroll to position [603, 0]
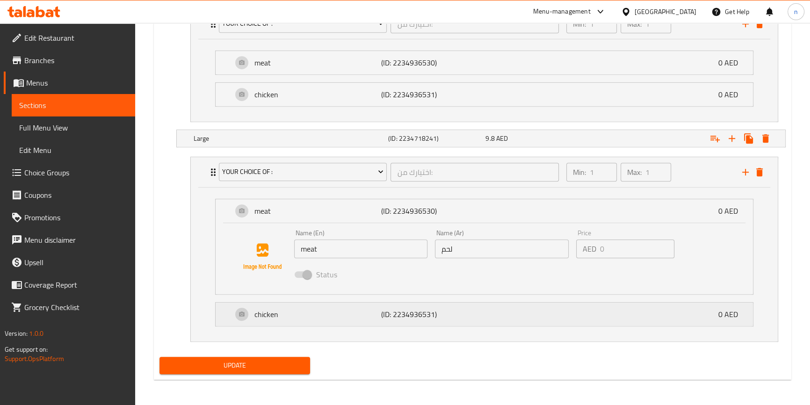
click at [490, 312] on div "chicken (ID: 2234936531) 0 AED" at bounding box center [486, 314] width 509 height 23
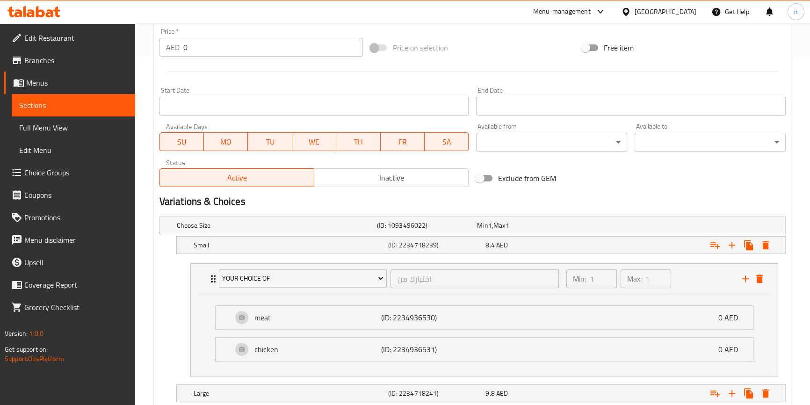
scroll to position [348, 0]
click at [490, 312] on div "meat (ID: 2234936530) 0 AED" at bounding box center [486, 317] width 509 height 23
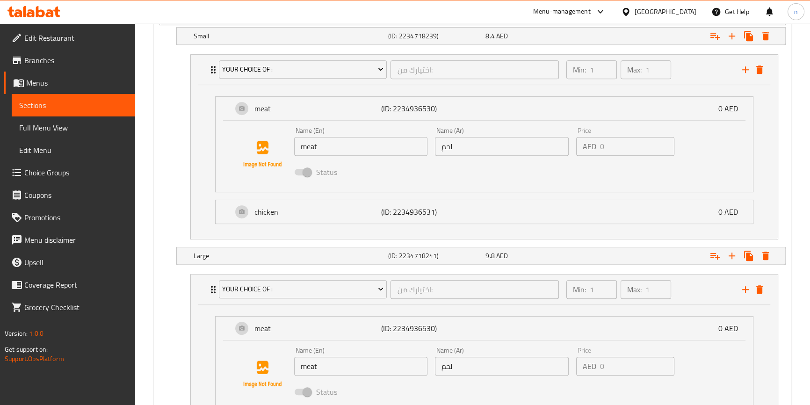
scroll to position [561, 0]
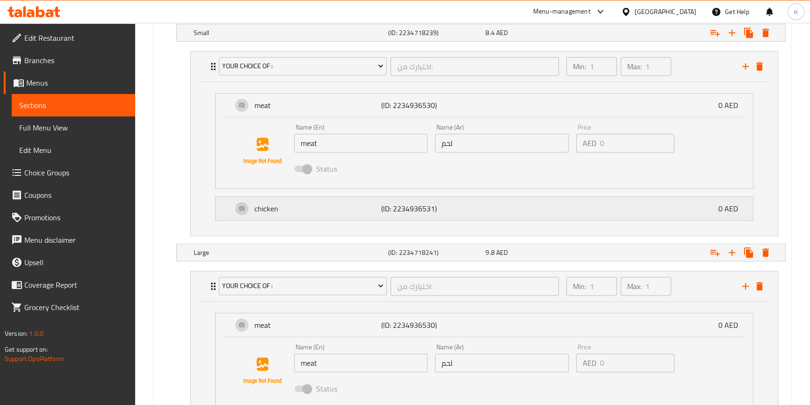
click at [496, 216] on div "chicken (ID: 2234936531) 0 AED" at bounding box center [486, 208] width 509 height 23
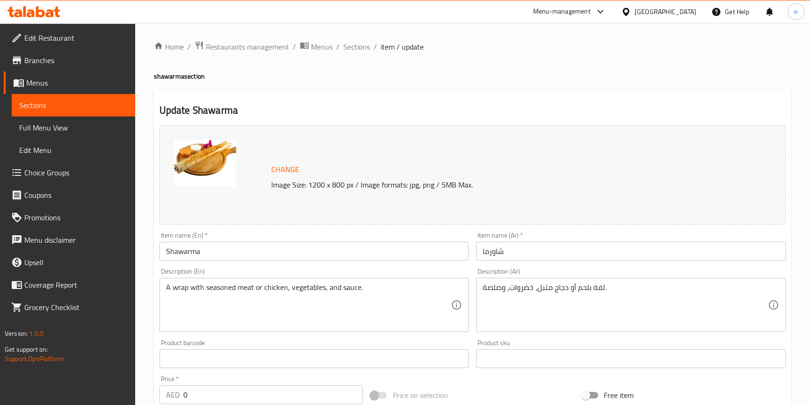
scroll to position [0, 0]
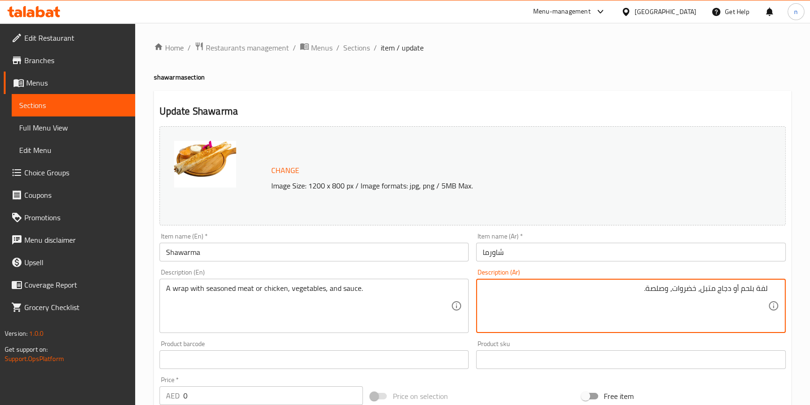
click at [555, 286] on textarea "لفة بلحم أو دجاج متبل، خضروات، وصلصة." at bounding box center [625, 306] width 285 height 44
click at [764, 289] on textarea "لفة بلحم أو دجاج متبل، خضروات، وصلصة." at bounding box center [625, 306] width 285 height 44
click at [763, 289] on textarea "لفة بلحم أو دجاج متبل، خضروات، وصلصة." at bounding box center [625, 306] width 285 height 44
type textarea "راب بلحم أو دجاج متبل، خضروات، وصلصة."
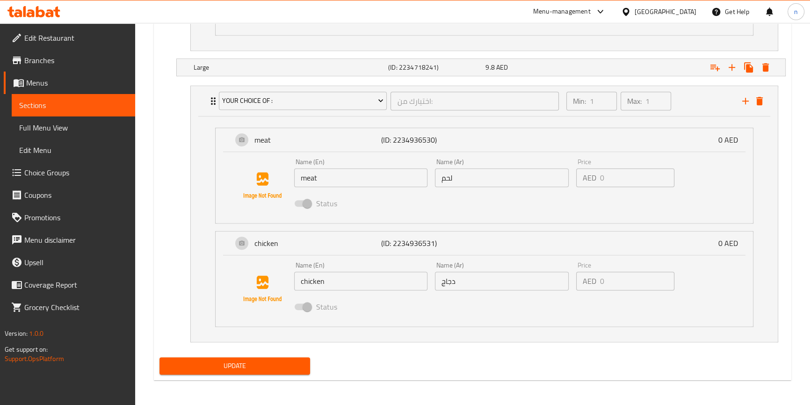
click at [216, 360] on span "Update" at bounding box center [235, 366] width 136 height 12
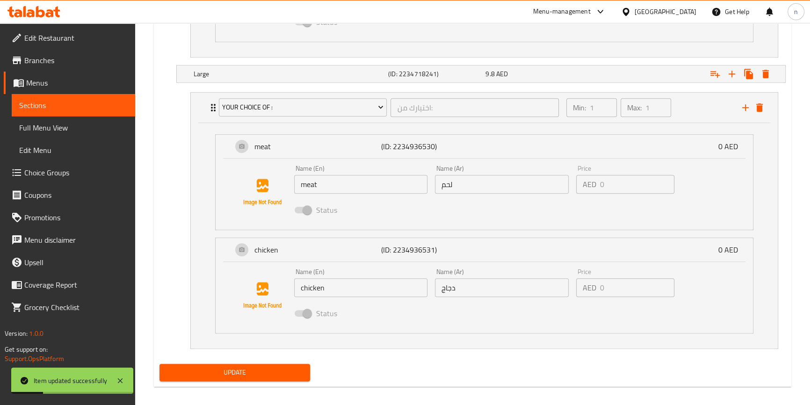
scroll to position [817, 0]
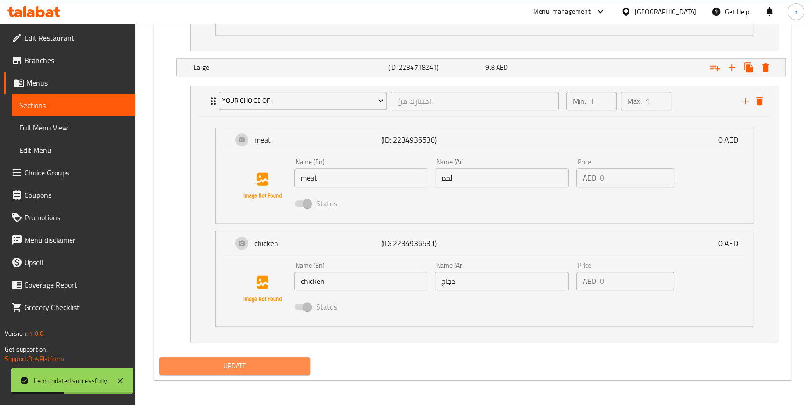
click at [295, 370] on span "Update" at bounding box center [235, 366] width 136 height 12
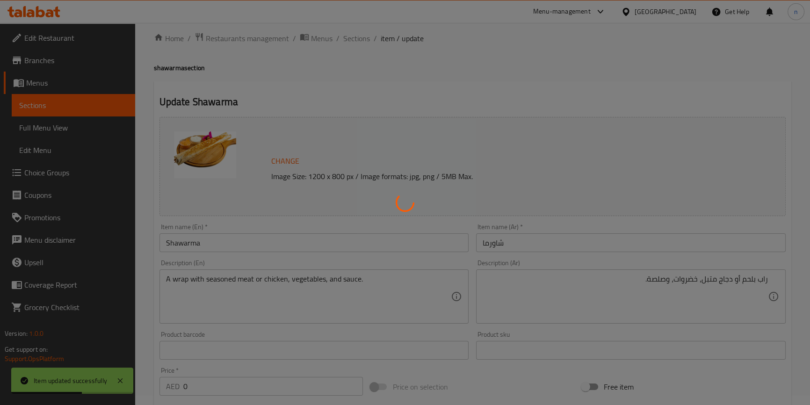
scroll to position [0, 0]
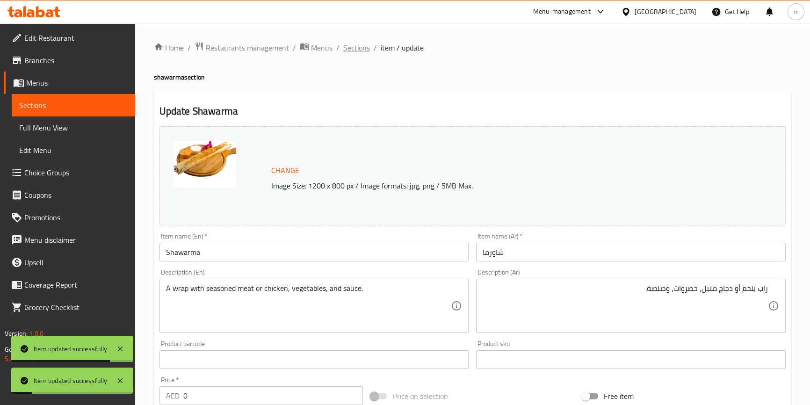
click at [360, 48] on span "Sections" at bounding box center [356, 47] width 27 height 11
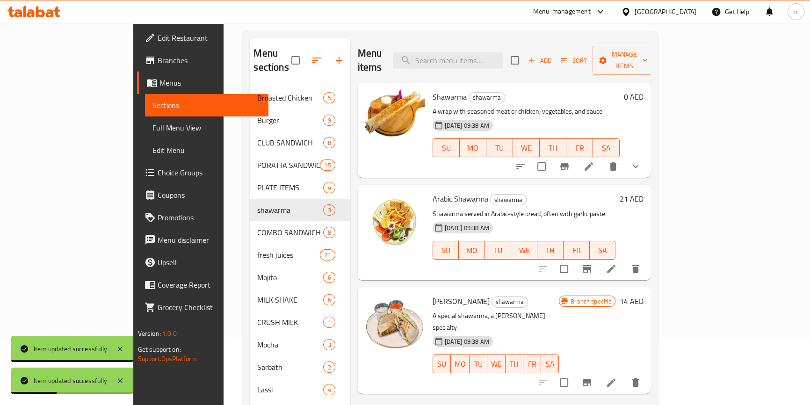
scroll to position [4, 0]
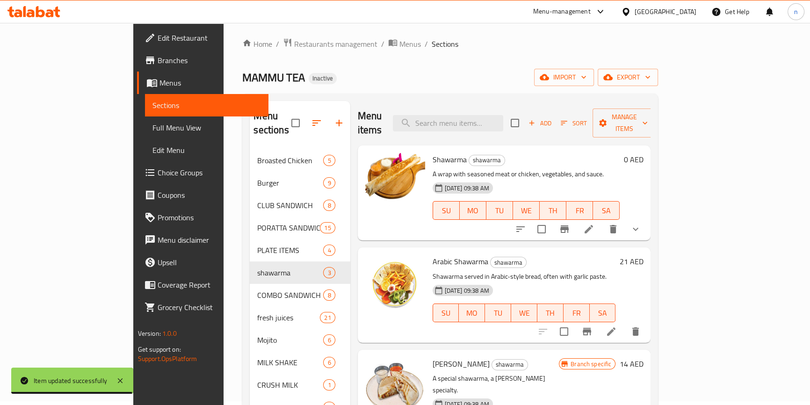
click at [624, 323] on li at bounding box center [611, 331] width 26 height 17
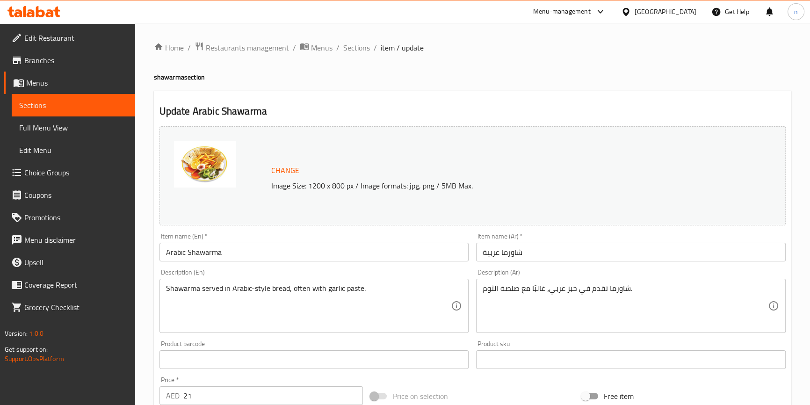
click at [161, 251] on input "Arabic Shawarma" at bounding box center [314, 252] width 310 height 19
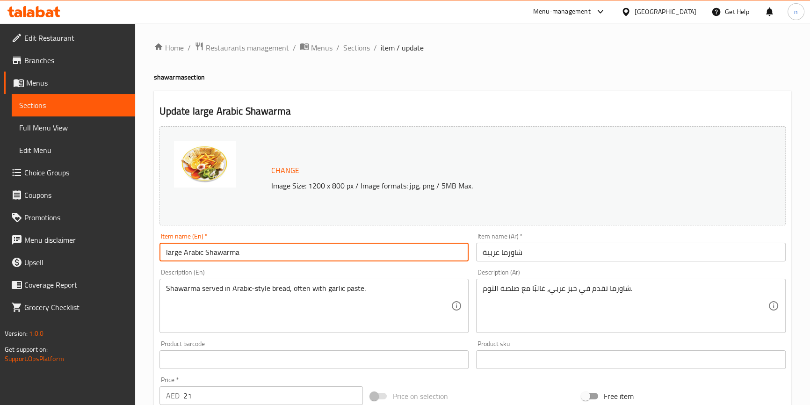
type input "large Arabic Shawarma"
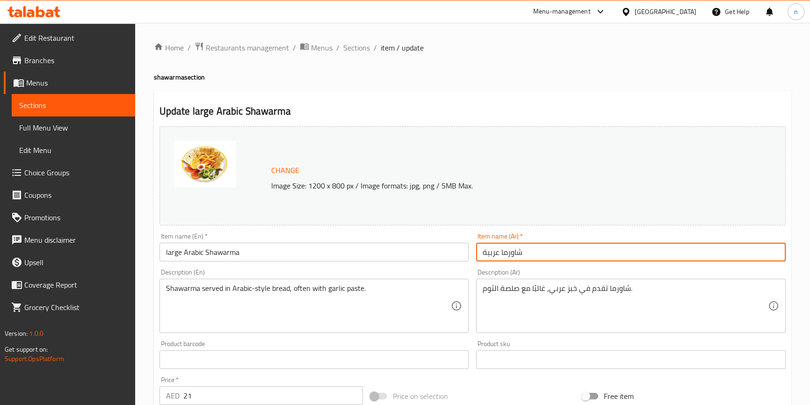
click at [514, 251] on input "شاورما عربية" at bounding box center [631, 252] width 310 height 19
type input "شاورما عربية كبيرة"
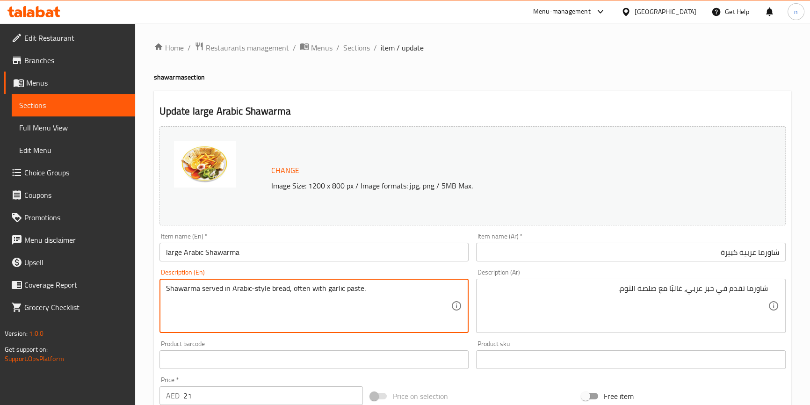
type textarea "Shawarma served in Arabic-style bread, often with garlic paste."
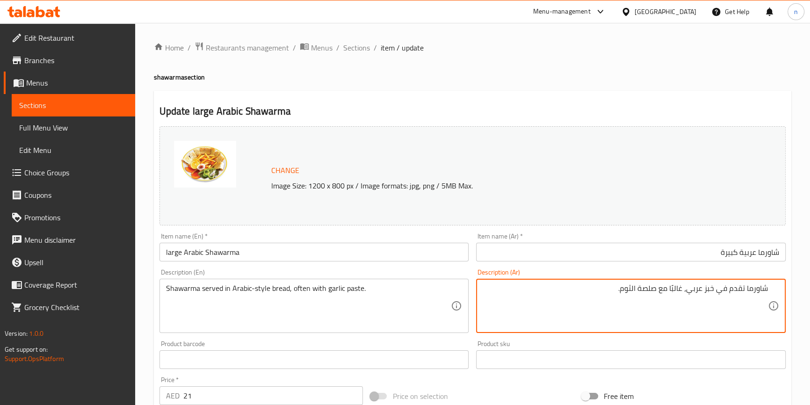
drag, startPoint x: 713, startPoint y: 293, endPoint x: 697, endPoint y: 293, distance: 16.4
click at [697, 293] on textarea "شاورما تقدم في خبز عربي، غالبًا مع صلصة الثوم." at bounding box center [625, 306] width 285 height 44
click at [569, 296] on textarea "شاورما تقدم في على طريقة الخبز العربي، غالبًا مع صلصة الثوم." at bounding box center [625, 306] width 285 height 44
type textarea "شاورما تقدم في على طريقة الخبز العربي، غالبًا مع صلصة الثوم."
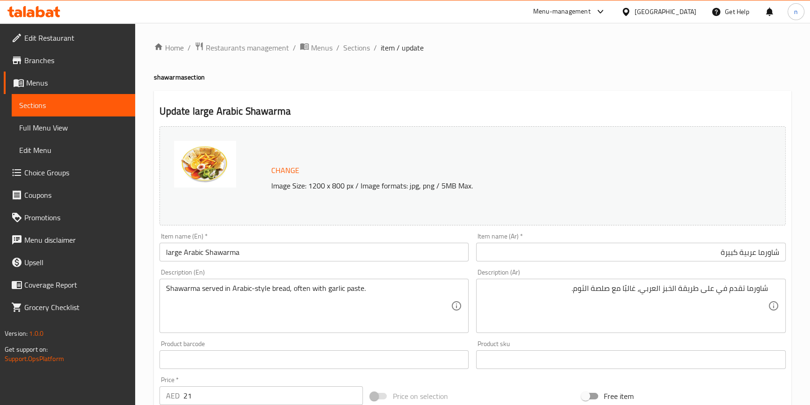
click at [201, 248] on input "large Arabic Shawarma" at bounding box center [314, 252] width 310 height 19
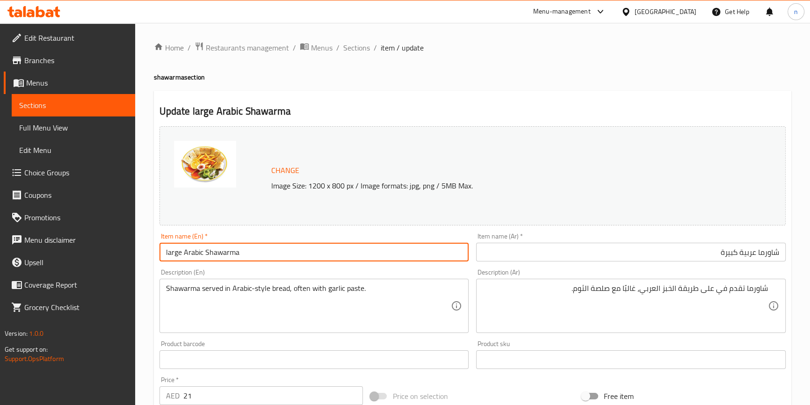
click at [201, 248] on input "large Arabic Shawarma" at bounding box center [314, 252] width 310 height 19
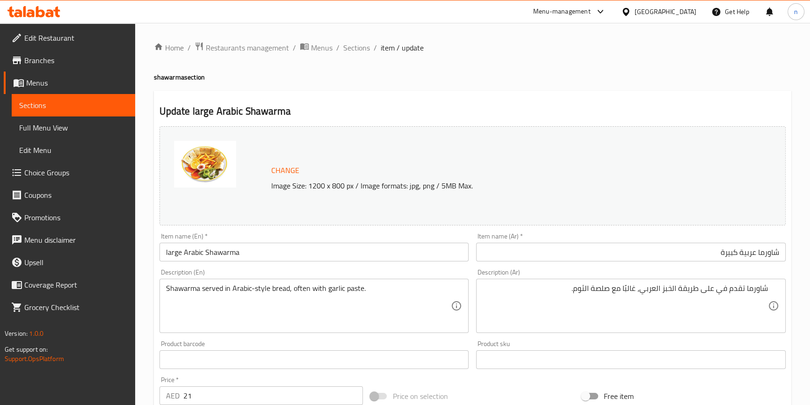
click at [204, 256] on input "large Arabic Shawarma" at bounding box center [314, 252] width 310 height 19
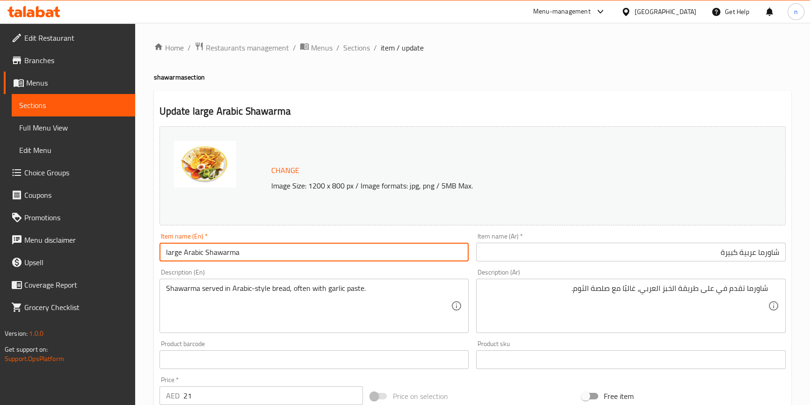
click at [204, 256] on input "large Arabic Shawarma" at bounding box center [314, 252] width 310 height 19
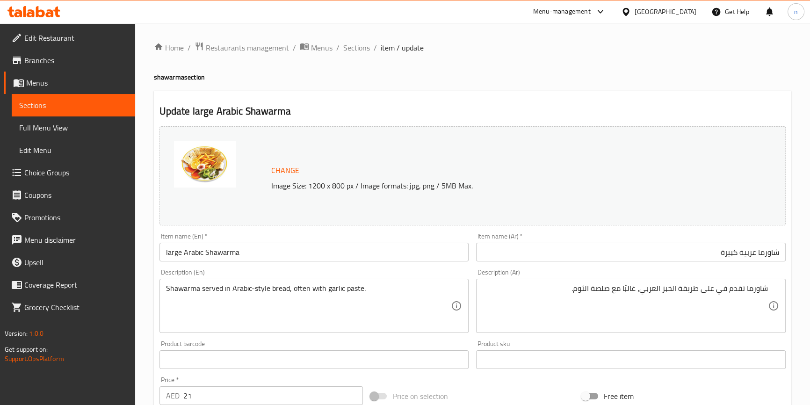
click at [187, 272] on div "Description (En) Shawarma served in Arabic-style bread, often with garlic paste…" at bounding box center [314, 301] width 310 height 64
copy label "Description"
click at [284, 272] on div "Description (En) Shawarma served in Arabic-style bread, often with garlic paste…" at bounding box center [314, 301] width 310 height 64
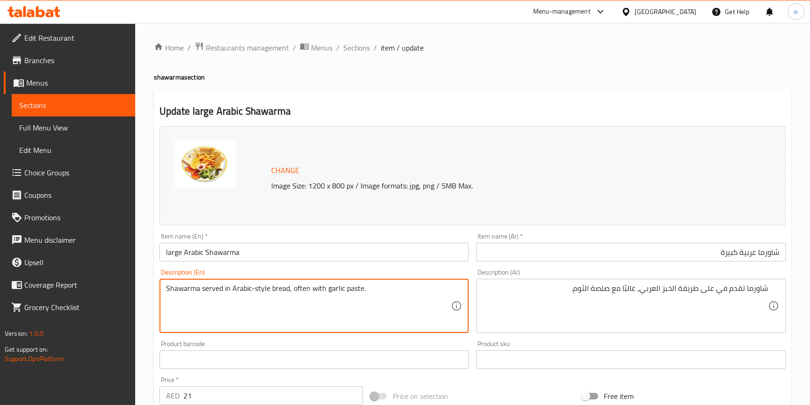
click at [289, 292] on textarea "Shawarma served in Arabic-style bread, often with garlic paste." at bounding box center [308, 306] width 285 height 44
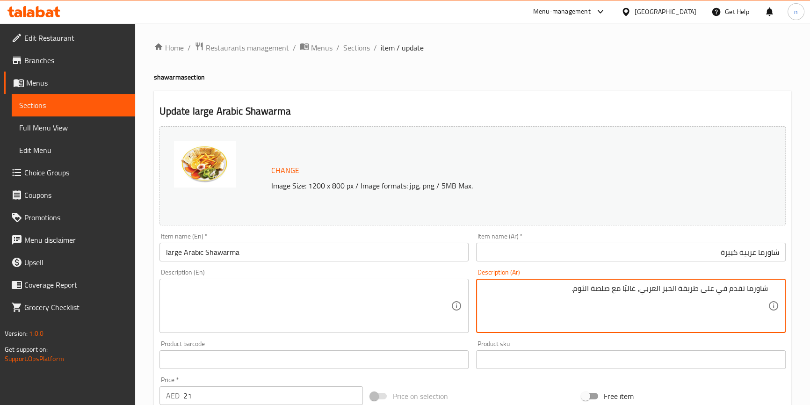
click at [716, 295] on textarea "شاورما تقدم في على طريقة الخبز العربي، غالبًا مع صلصة الثوم." at bounding box center [625, 306] width 285 height 44
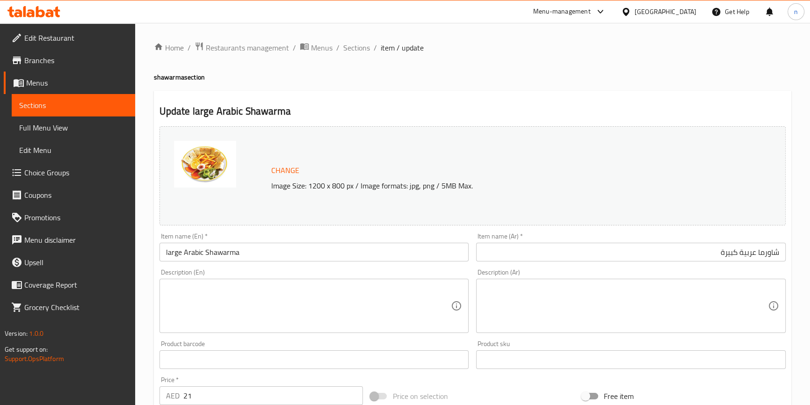
click at [139, 312] on div "Home / Restaurants management / Menus / Sections / item / update shawarma secti…" at bounding box center [472, 348] width 675 height 651
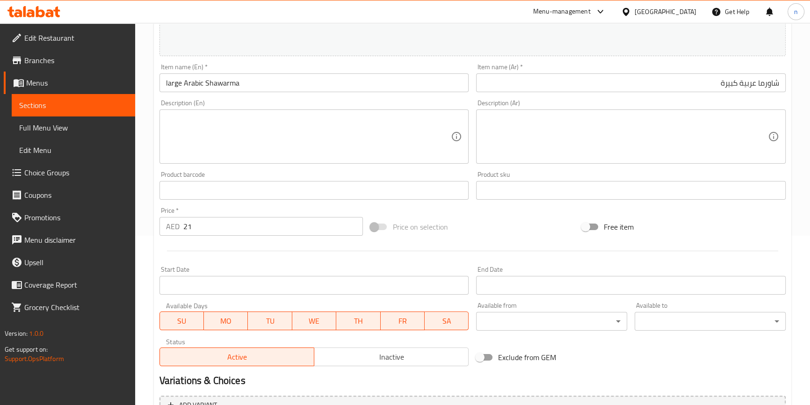
scroll to position [269, 0]
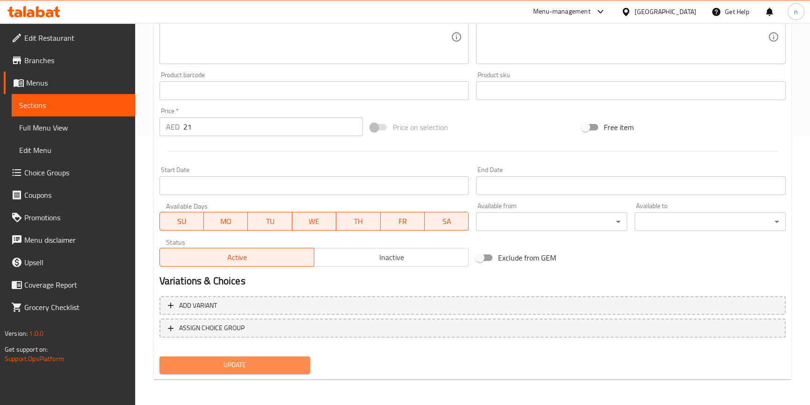
click at [280, 360] on span "Update" at bounding box center [235, 365] width 136 height 12
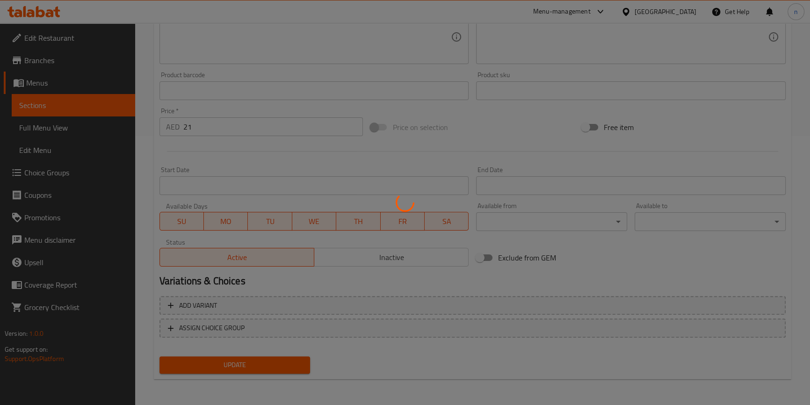
scroll to position [0, 0]
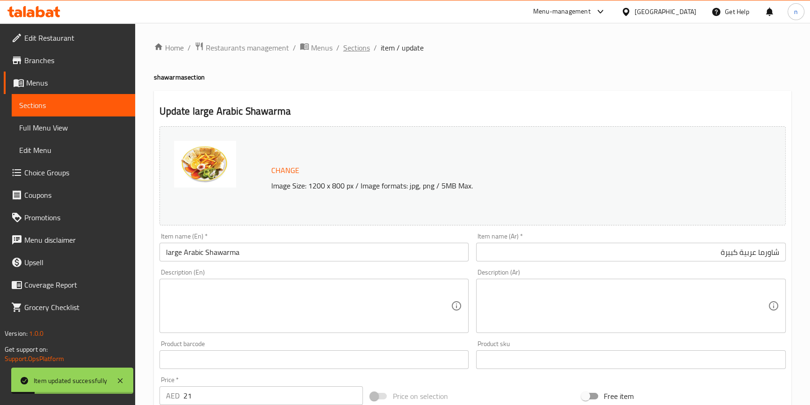
click at [347, 49] on span "Sections" at bounding box center [356, 47] width 27 height 11
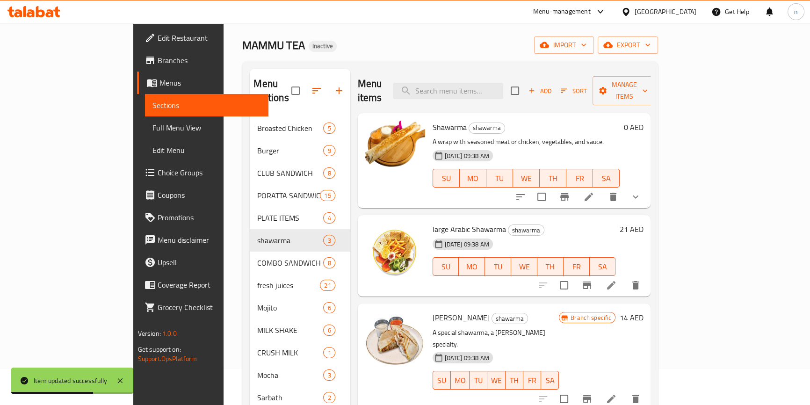
scroll to position [85, 0]
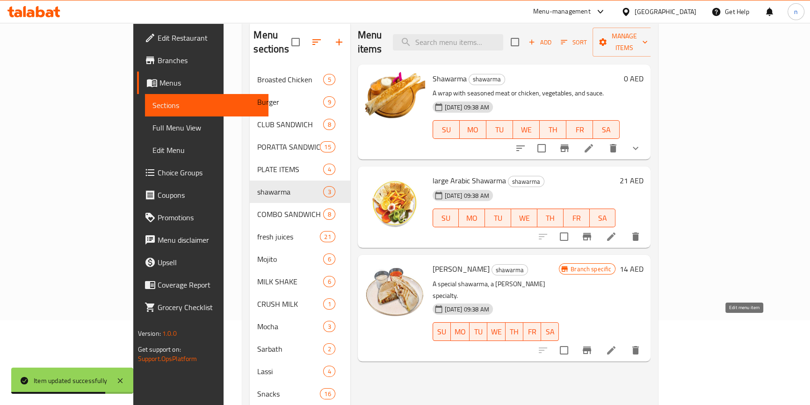
click at [615, 346] on icon at bounding box center [611, 350] width 8 height 8
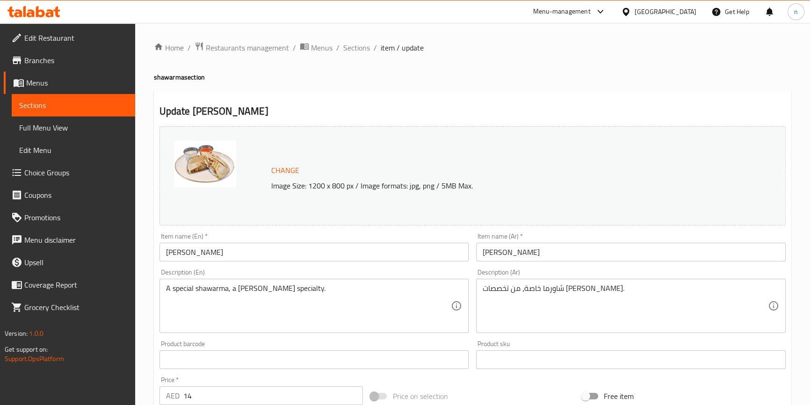
click at [200, 252] on input "[PERSON_NAME]" at bounding box center [314, 252] width 310 height 19
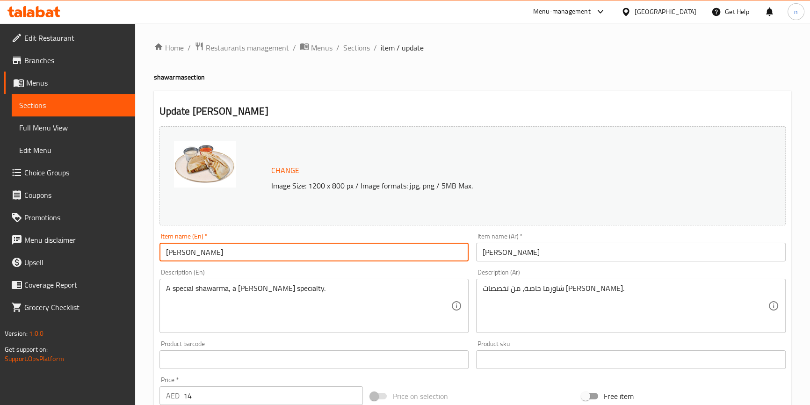
click at [200, 252] on input "[PERSON_NAME]" at bounding box center [314, 252] width 310 height 19
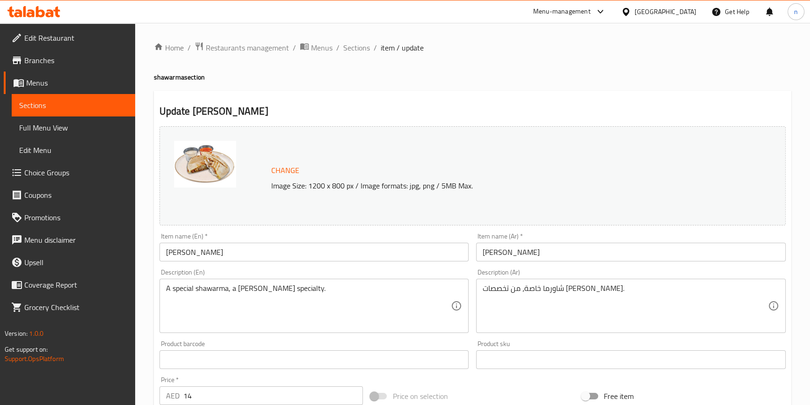
click at [488, 253] on input "حسن ماثار" at bounding box center [631, 252] width 310 height 19
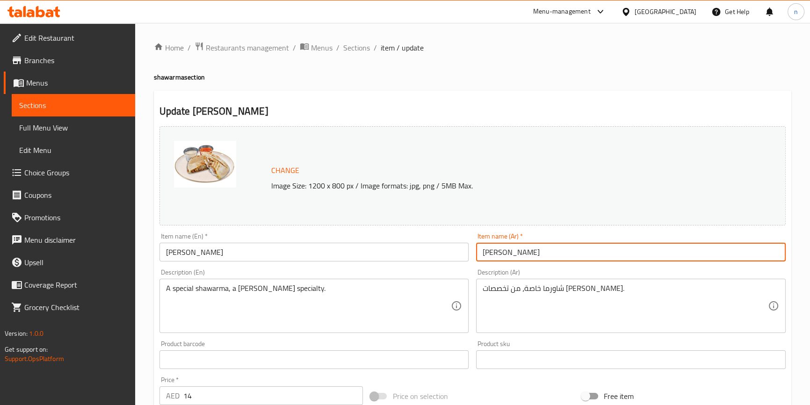
click at [488, 253] on input "حسن ماثار" at bounding box center [631, 252] width 310 height 19
type input "حسن مطر"
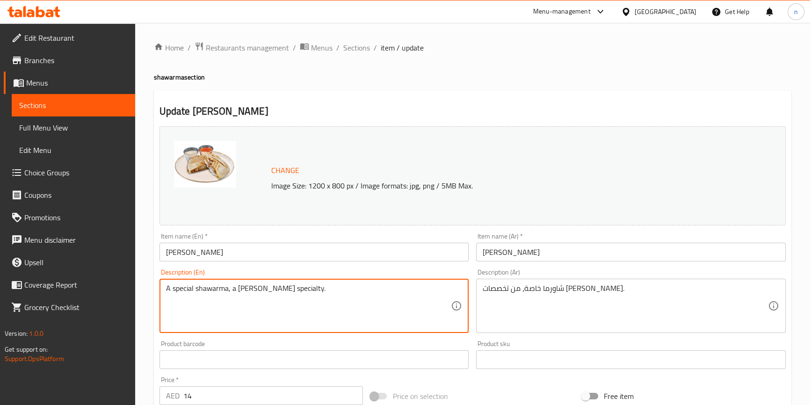
click at [217, 288] on textarea "A special shawarma, a [PERSON_NAME] specialty." at bounding box center [308, 306] width 285 height 44
click at [162, 250] on input "[PERSON_NAME]" at bounding box center [314, 252] width 310 height 19
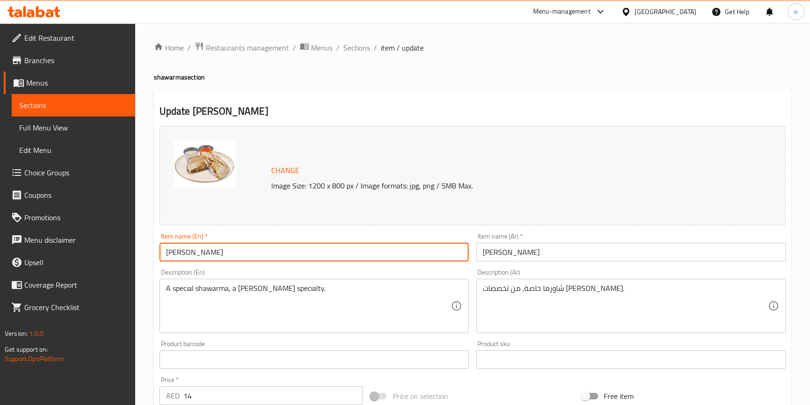
paste input "shawarma"
type input "shawarma Hassan Mathar"
click at [526, 253] on input "حسن مطر" at bounding box center [631, 252] width 310 height 19
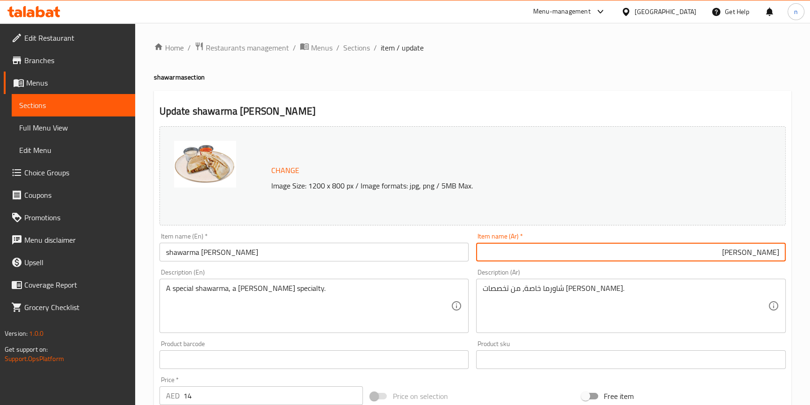
click at [514, 250] on input "حسن مطر" at bounding box center [631, 252] width 310 height 19
paste input "shawarma"
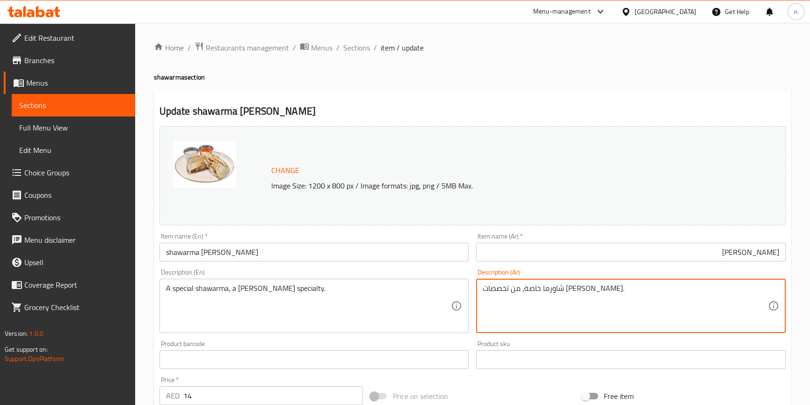
click at [586, 290] on textarea "شاورما خاصة، من تخصصات حسن مطر." at bounding box center [625, 306] width 285 height 44
click at [675, 247] on input "حسن مطر" at bounding box center [631, 252] width 310 height 19
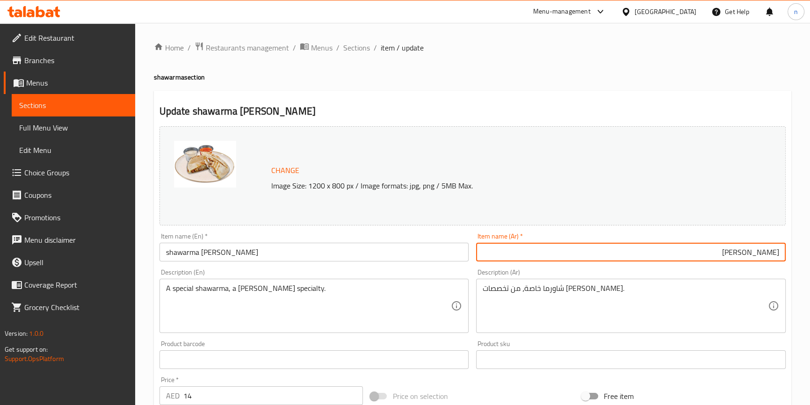
paste input "شاورما"
click at [748, 253] on input "حسن مطرشاورما" at bounding box center [631, 252] width 310 height 19
type input "حسن مطر شاورما"
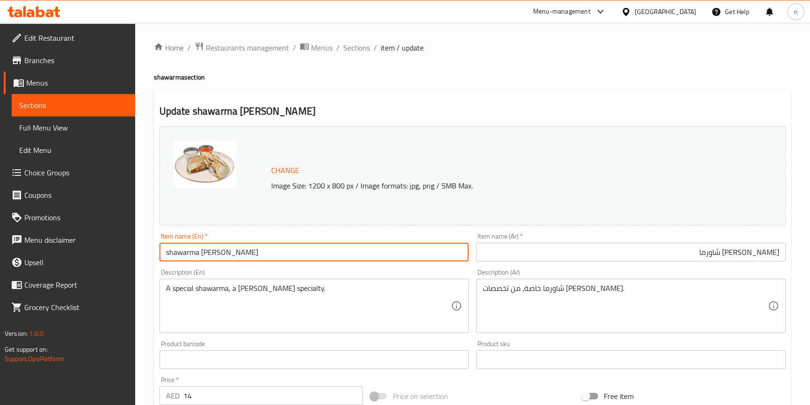
drag, startPoint x: 202, startPoint y: 250, endPoint x: 278, endPoint y: 246, distance: 76.8
click at [278, 246] on input "shawarma Hassan Mathar" at bounding box center [314, 252] width 310 height 19
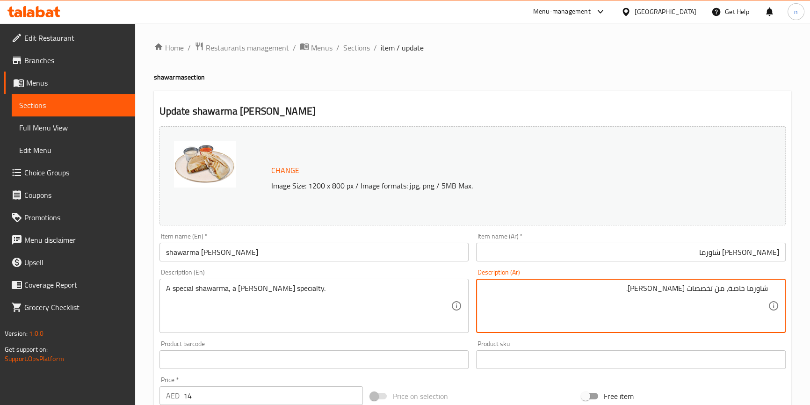
click at [686, 290] on textarea "شاورما خاصة، من تخصصات حسن مطر." at bounding box center [625, 306] width 285 height 44
type textarea "شاورما خاصة، من تخصص حسن مطر."
click at [166, 251] on input "shawarma Hassan Mathar" at bounding box center [314, 252] width 310 height 19
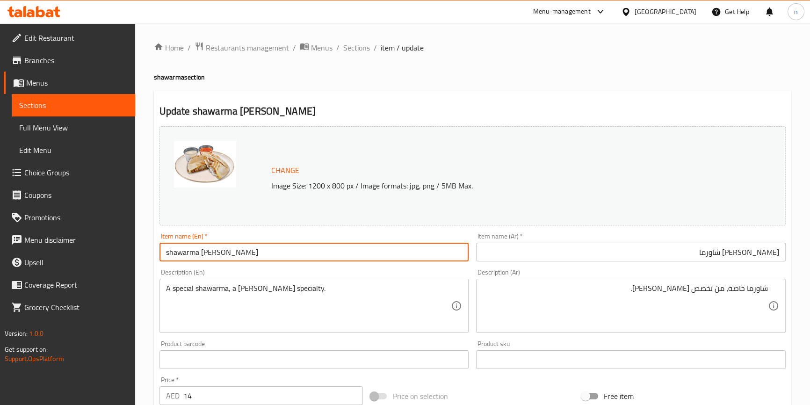
click at [625, 254] on input "حسن مطر شاورما" at bounding box center [631, 252] width 310 height 19
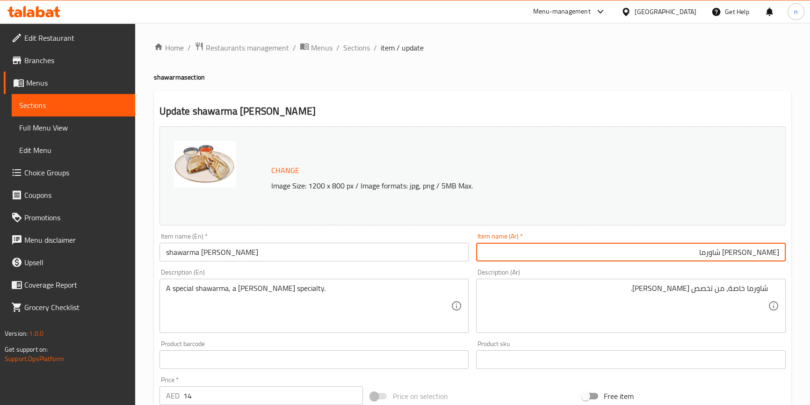
type input "حسن مطر شاورما"
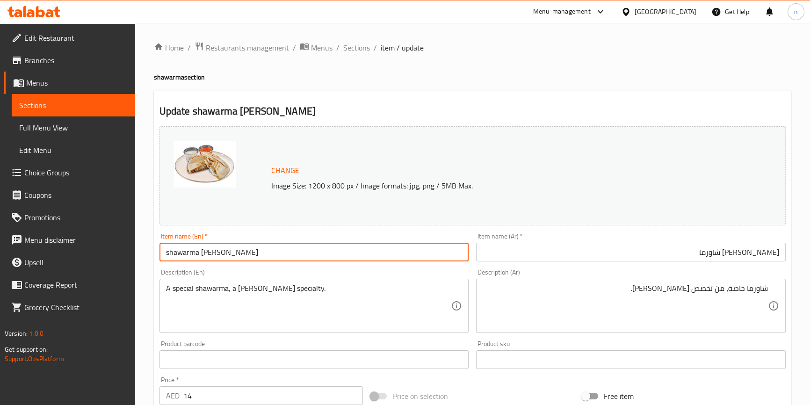
click at [163, 254] on input "shawarma Hassan Mathar" at bounding box center [314, 252] width 310 height 19
type input "large shawarma Hassan Mathar"
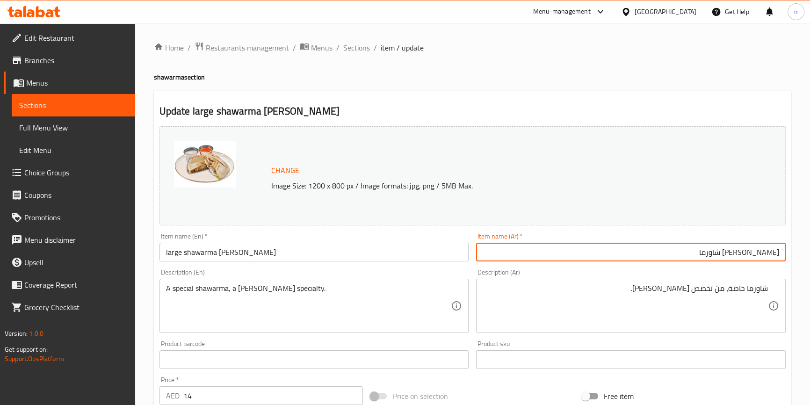
click at [681, 252] on input "حسن مطر شاورما" at bounding box center [631, 252] width 310 height 19
click at [722, 253] on input "حسن مطر شاورما كبيرة" at bounding box center [631, 252] width 310 height 19
type input "[PERSON_NAME] شاورما كبيرة"
click at [141, 317] on div "Home / Restaurants management / Menus / Sections / item / update shawarma secti…" at bounding box center [472, 348] width 675 height 651
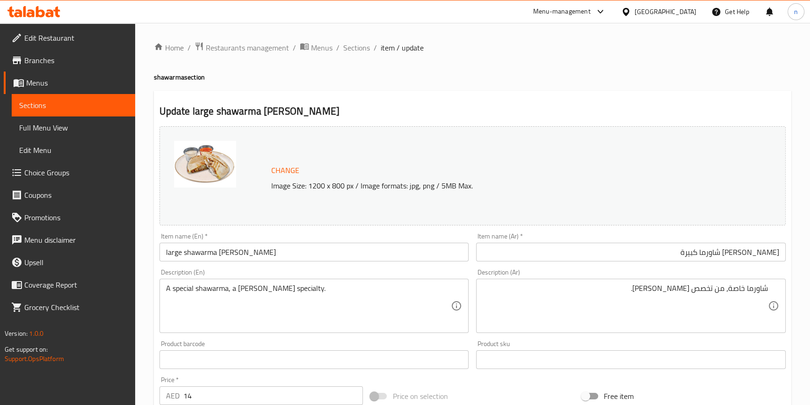
scroll to position [269, 0]
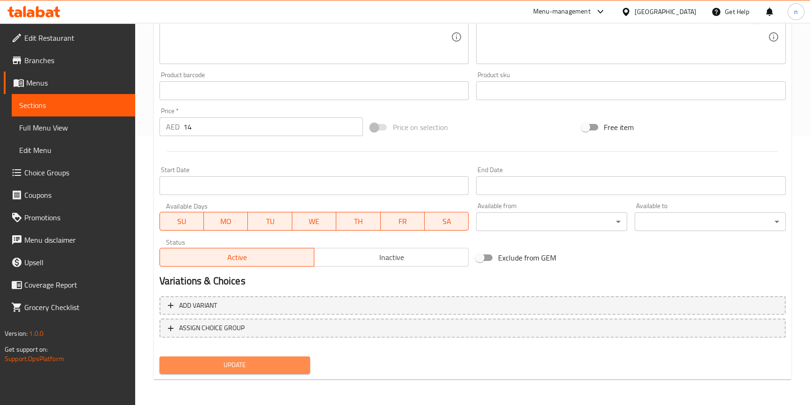
click at [203, 356] on button "Update" at bounding box center [234, 364] width 151 height 17
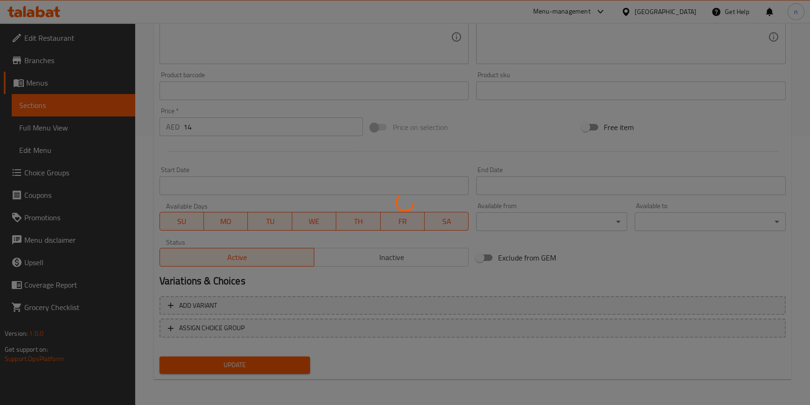
scroll to position [0, 0]
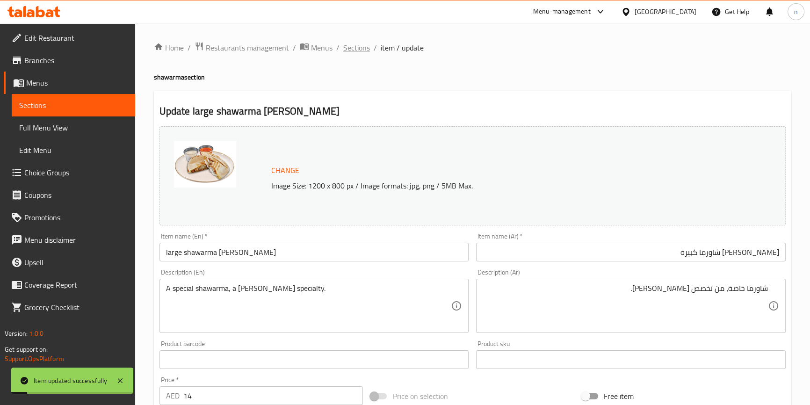
click at [365, 49] on span "Sections" at bounding box center [356, 47] width 27 height 11
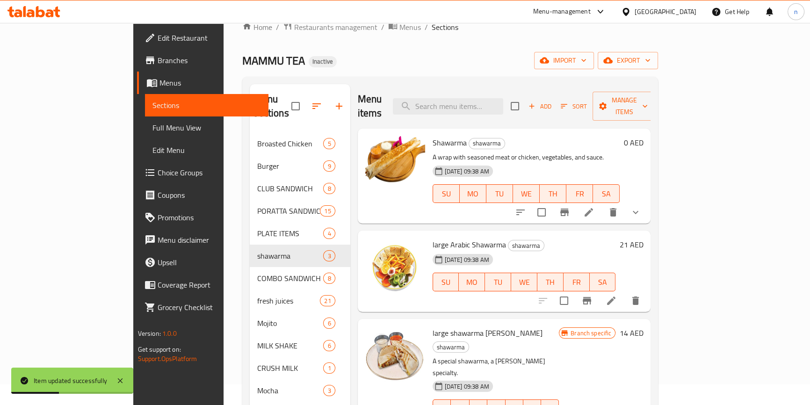
scroll to position [42, 0]
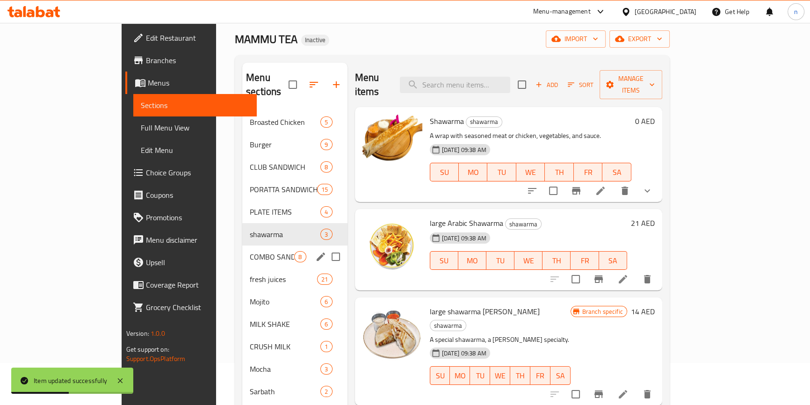
click at [250, 251] on span "COMBO SANDWICH" at bounding box center [272, 256] width 44 height 11
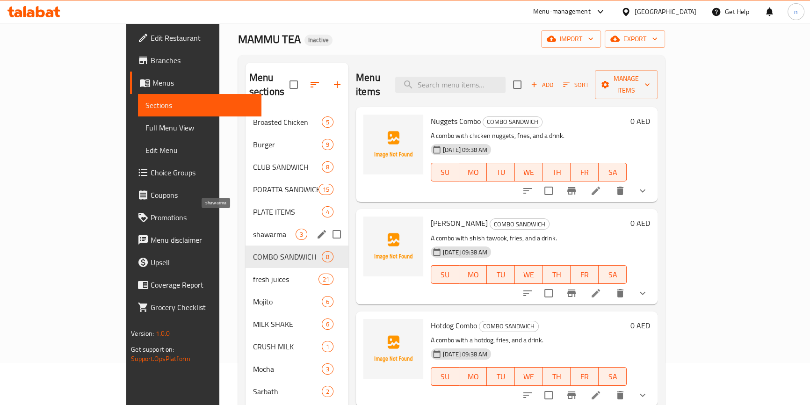
click at [253, 229] on span "shawarma" at bounding box center [274, 234] width 43 height 11
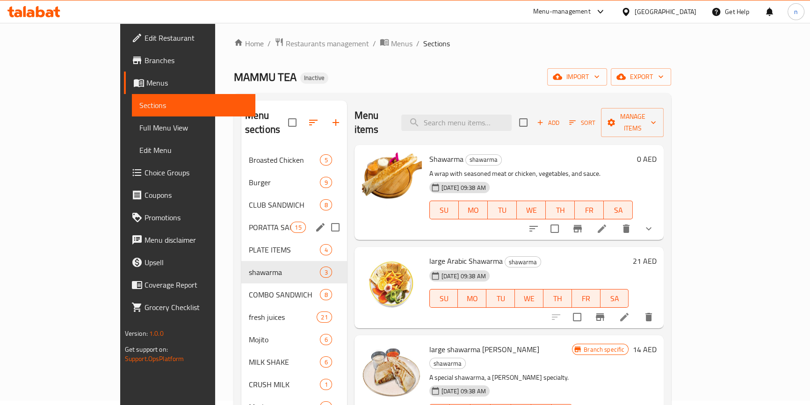
scroll to position [4, 0]
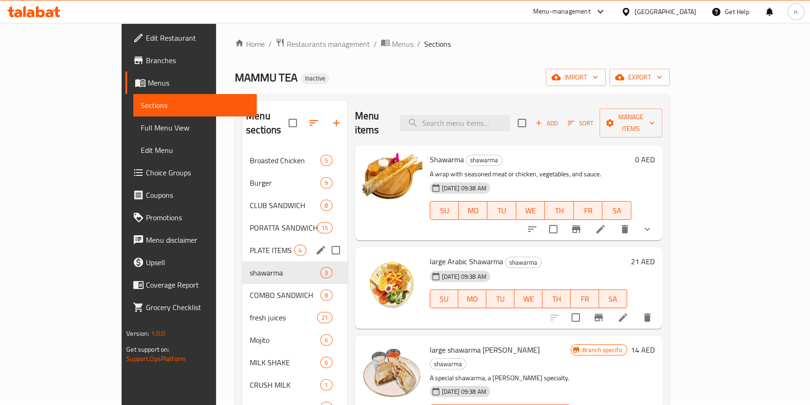
click at [242, 239] on div "PLATE ITEMS 4" at bounding box center [294, 250] width 105 height 22
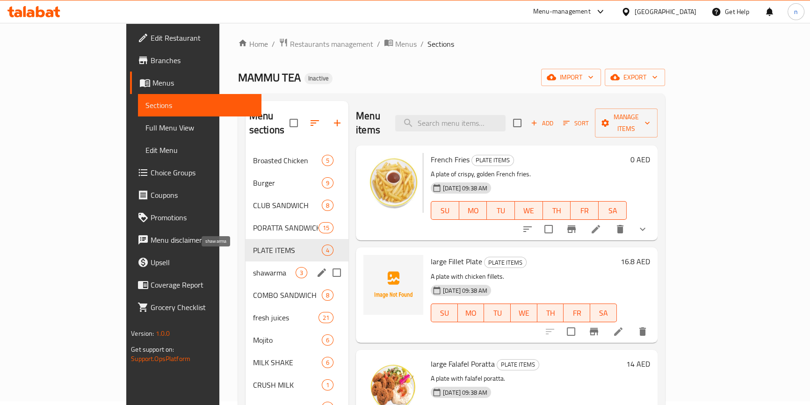
click at [253, 267] on span "shawarma" at bounding box center [274, 272] width 43 height 11
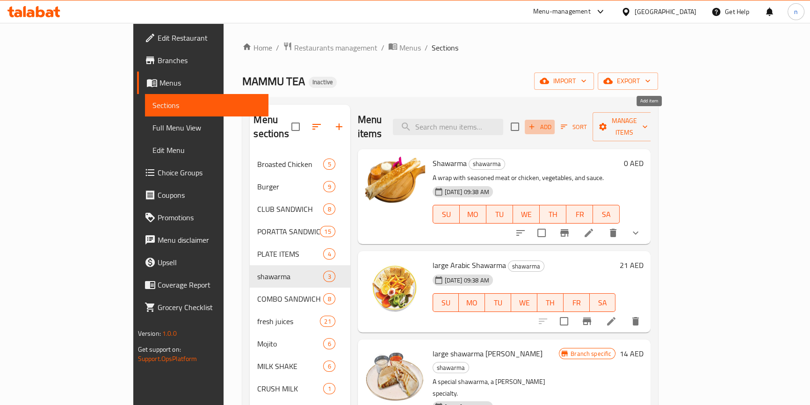
click at [552, 122] on span "Add" at bounding box center [539, 127] width 25 height 11
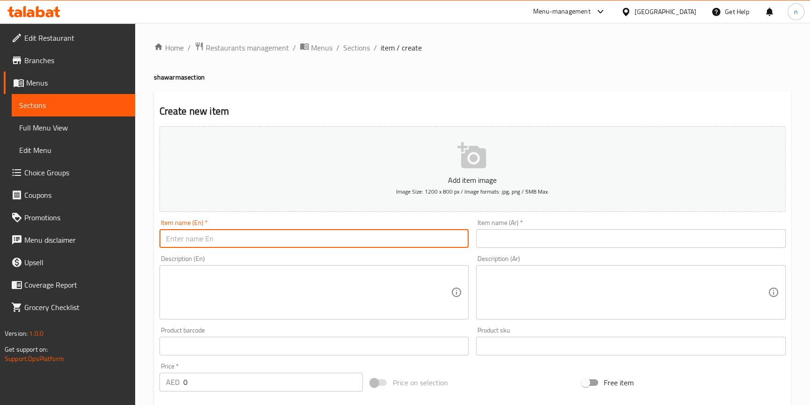
click at [281, 235] on input "text" at bounding box center [314, 238] width 310 height 19
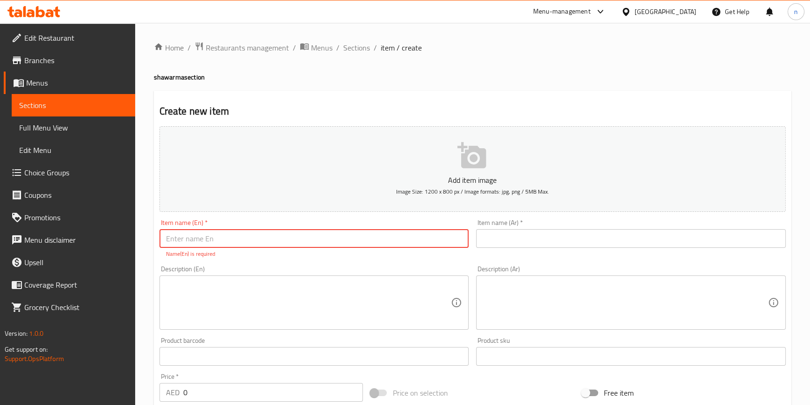
click at [309, 232] on input "text" at bounding box center [314, 238] width 310 height 19
paste input "Shawarma Plate"
type input "Shawarma Plate"
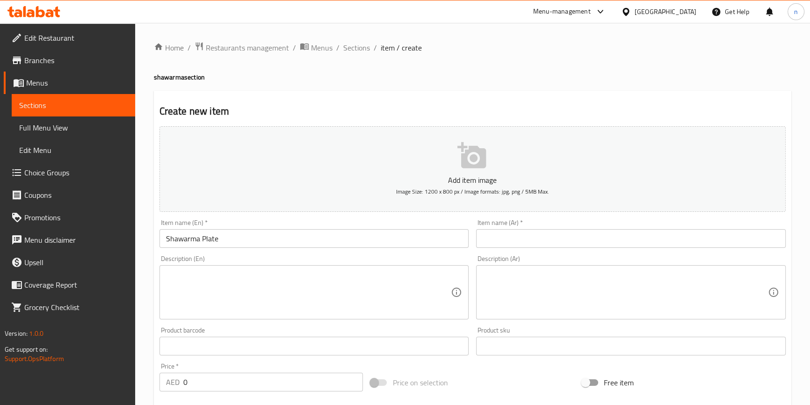
click at [504, 232] on input "text" at bounding box center [631, 238] width 310 height 19
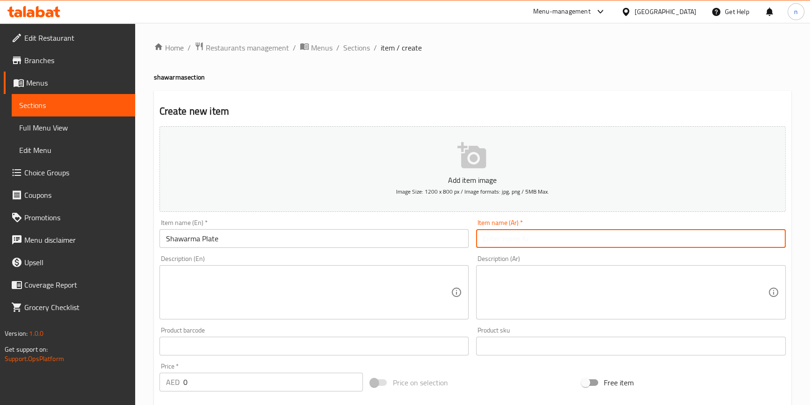
paste input "طبق شاورما"
type input "طبق شاورما"
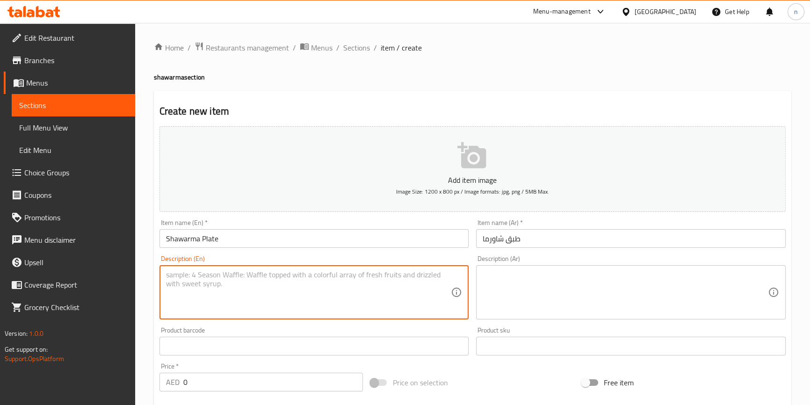
click at [295, 289] on textarea at bounding box center [308, 292] width 285 height 44
paste textarea "A plate with seasoned meat or chicken, vegetables, and sauce."
type textarea "A plate with seasoned meat or chicken, vegetables, and sauce."
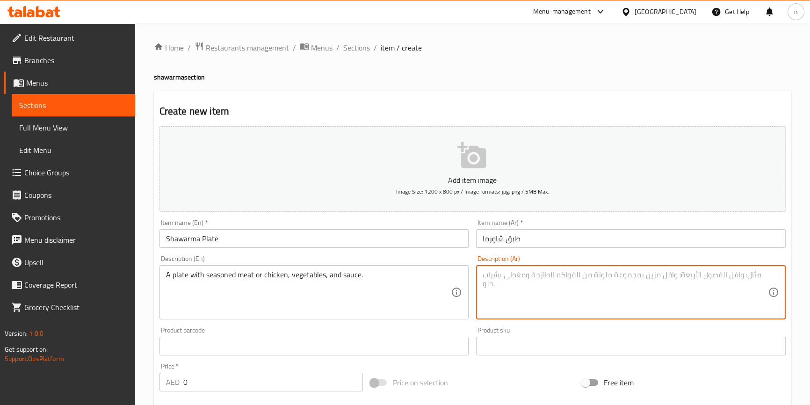
click at [579, 289] on textarea at bounding box center [625, 292] width 285 height 44
paste textarea "طبق بلحم أو دجاج متبل، خضروات، وصلصة."
type textarea "طبق بلحم أو دجاج متبل، خضروات، وصلصة."
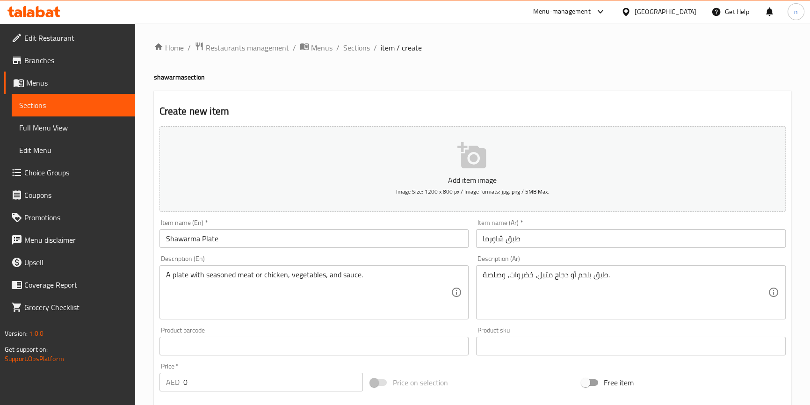
click at [140, 296] on div "Home / Restaurants management / Menus / Sections / item / create shawarma secti…" at bounding box center [472, 342] width 675 height 638
click at [201, 381] on input "0" at bounding box center [273, 382] width 180 height 19
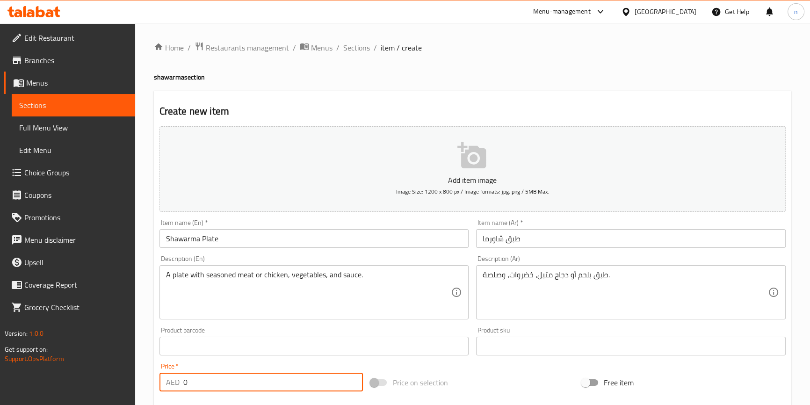
click at [201, 381] on input "0" at bounding box center [273, 382] width 180 height 19
type input "28"
click at [164, 239] on input "Shawarma Plate" at bounding box center [314, 238] width 310 height 19
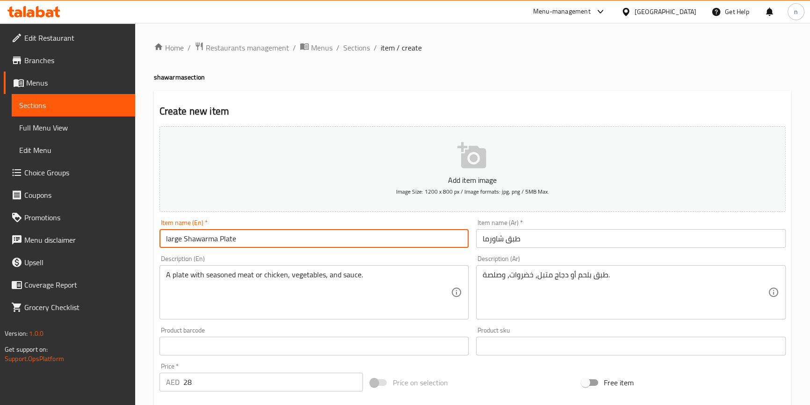
type input "large Shawarma Plate"
click at [517, 239] on input "طبق شاورما" at bounding box center [631, 238] width 310 height 19
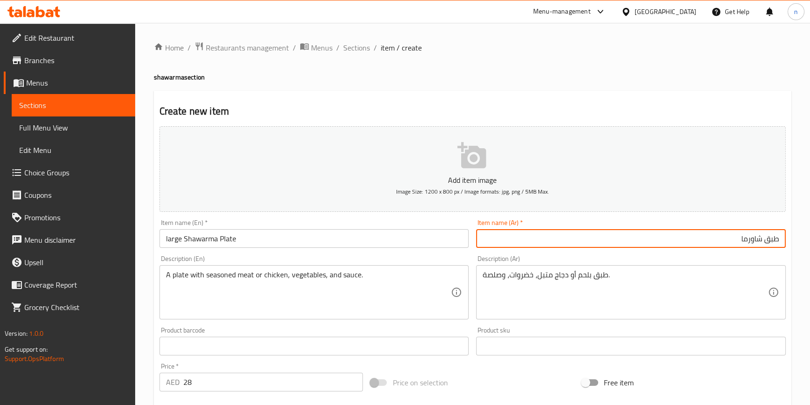
click at [517, 239] on input "طبق شاورما" at bounding box center [631, 238] width 310 height 19
type input "طبق شاورما كبيرة"
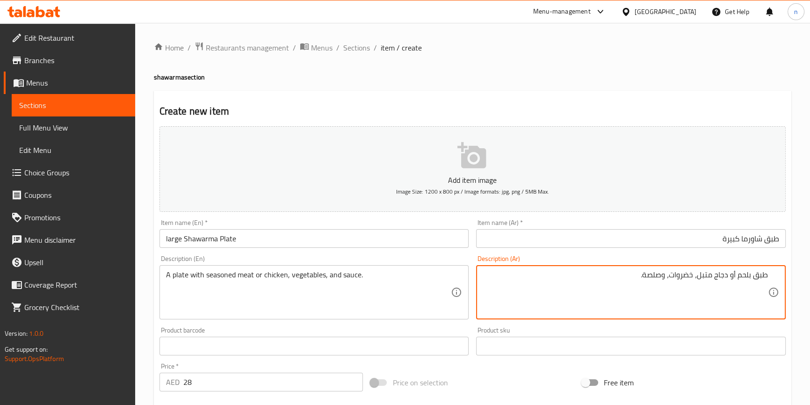
click at [510, 278] on textarea "طبق بلحم أو دجاج متبل، خضروات، وصلصة." at bounding box center [625, 292] width 285 height 44
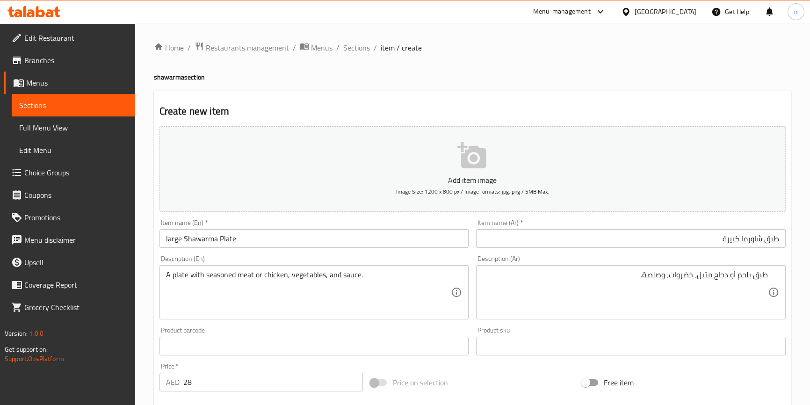
click at [145, 336] on div "Home / Restaurants management / Menus / Sections / item / create shawarma secti…" at bounding box center [472, 342] width 675 height 638
click at [147, 249] on div "Home / Restaurants management / Menus / Sections / item / create shawarma secti…" at bounding box center [472, 342] width 675 height 638
click at [148, 282] on div "Home / Restaurants management / Menus / Sections / item / create shawarma secti…" at bounding box center [472, 342] width 675 height 638
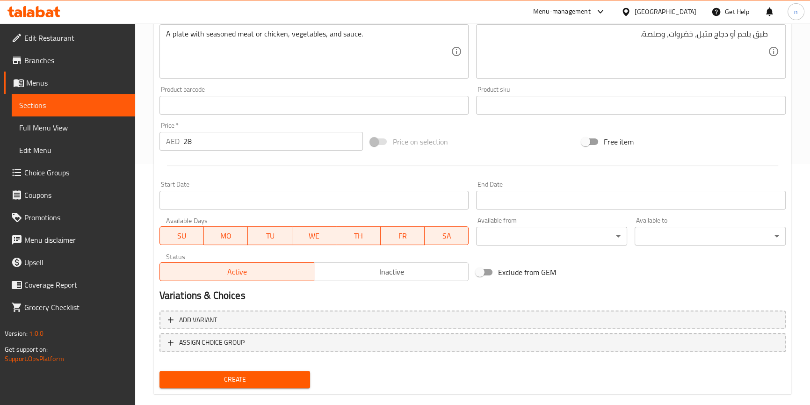
scroll to position [255, 0]
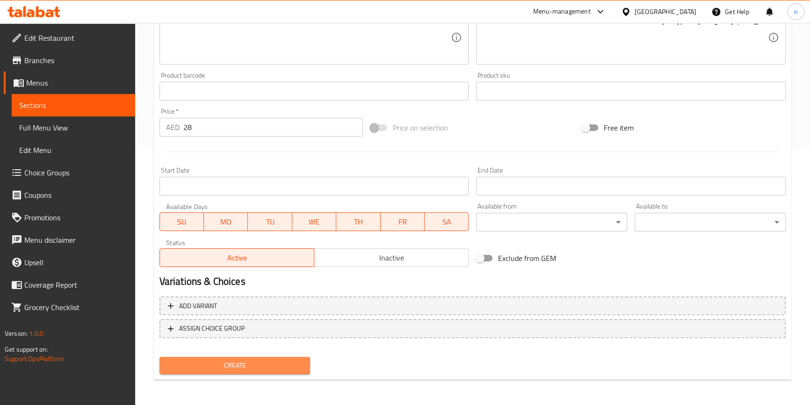
click at [231, 367] on span "Create" at bounding box center [235, 366] width 136 height 12
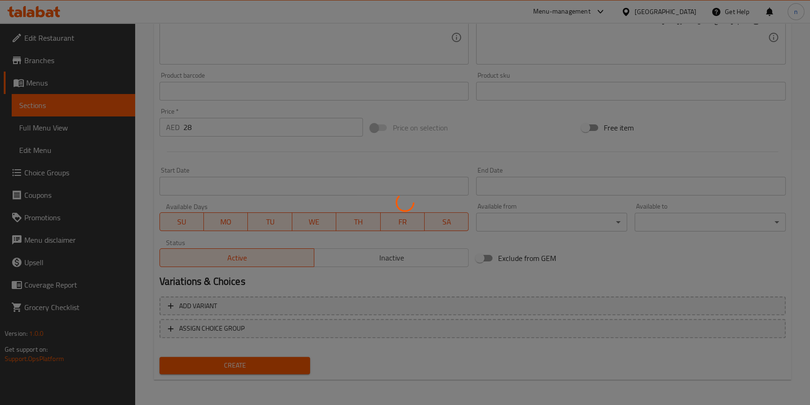
type input "0"
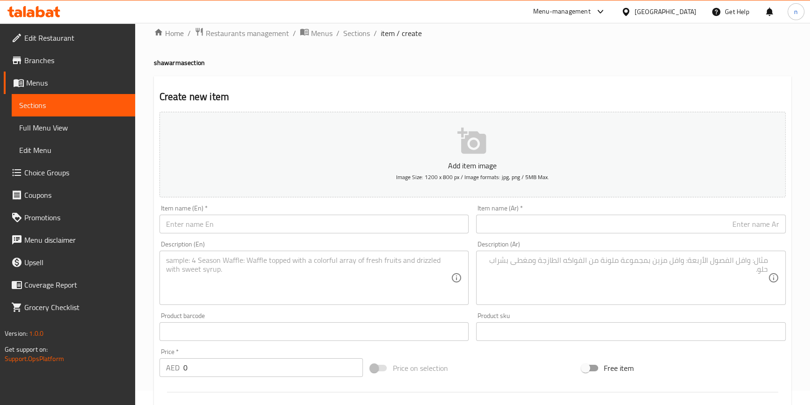
scroll to position [0, 0]
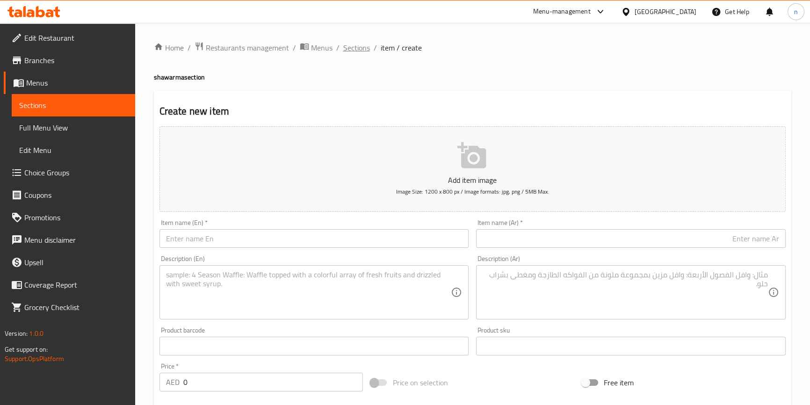
click at [352, 51] on span "Sections" at bounding box center [356, 47] width 27 height 11
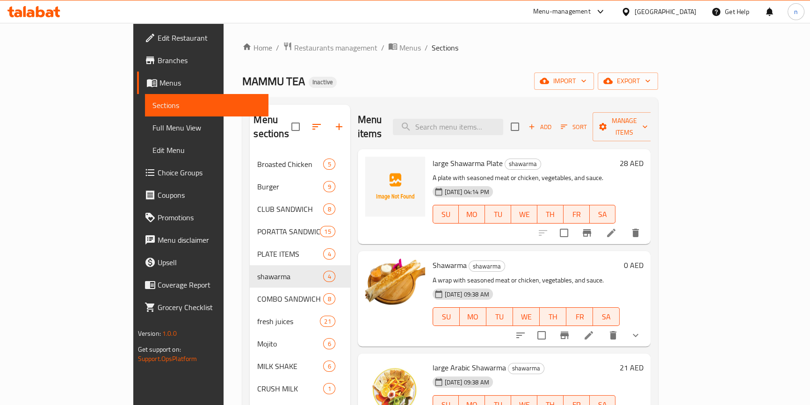
click at [224, 228] on div "Home / Restaurants management / Menus / Sections MAMMU TEA Inactive import expo…" at bounding box center [450, 282] width 453 height 519
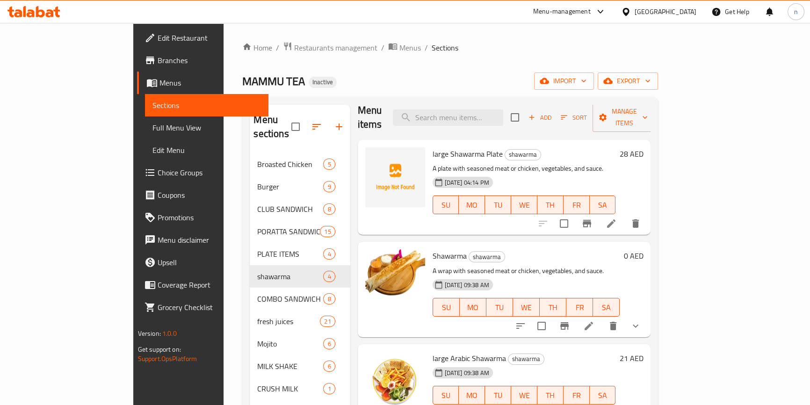
scroll to position [13, 0]
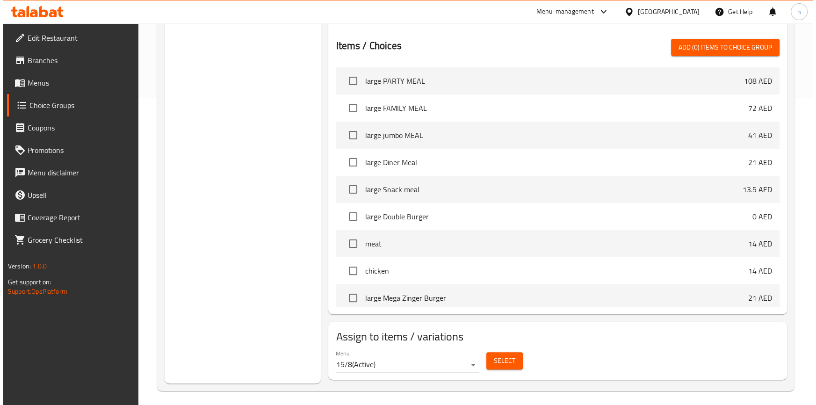
scroll to position [311, 0]
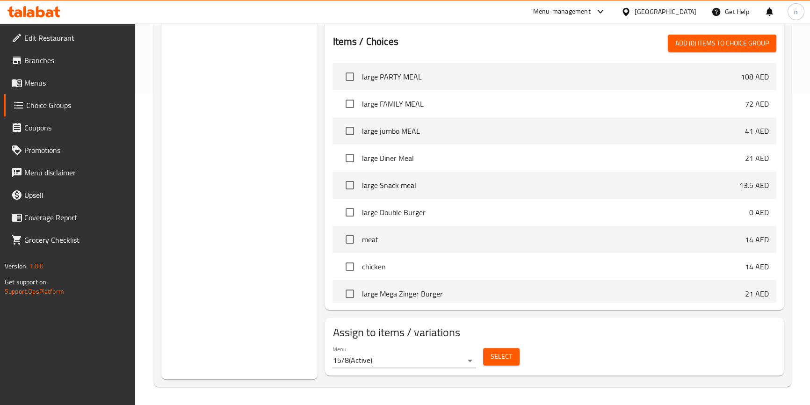
click at [509, 351] on span "Select" at bounding box center [502, 357] width 22 height 12
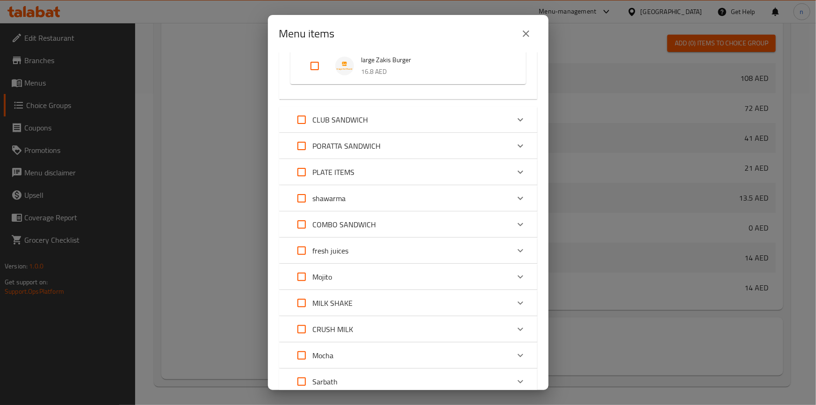
scroll to position [572, 0]
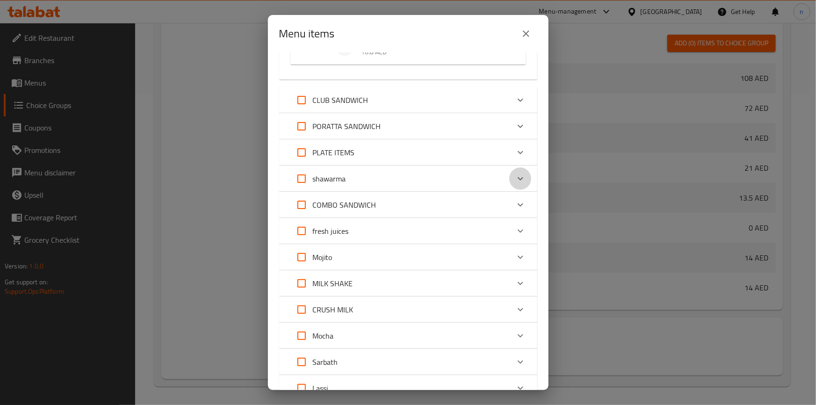
click at [515, 180] on icon "Expand" at bounding box center [520, 178] width 11 height 11
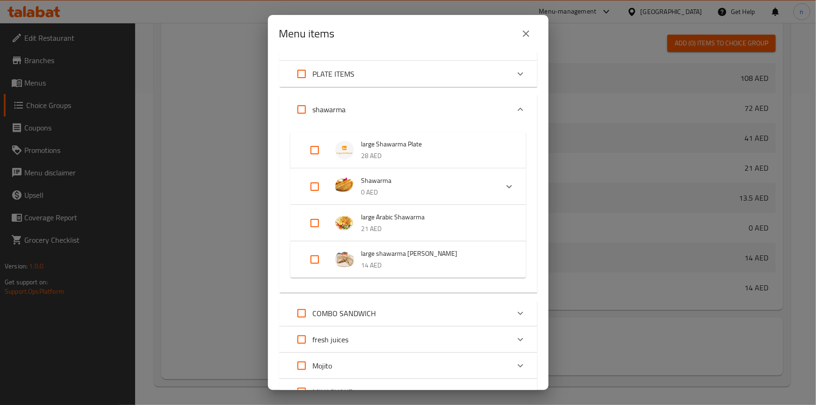
scroll to position [657, 0]
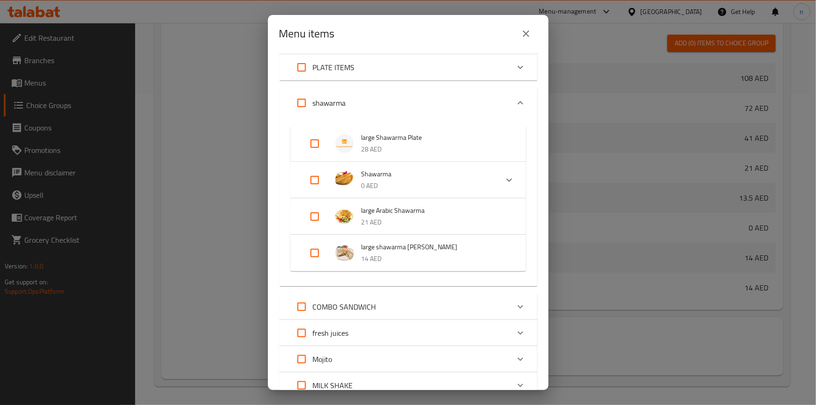
click at [318, 148] on input "Expand" at bounding box center [315, 143] width 22 height 22
checkbox input "true"
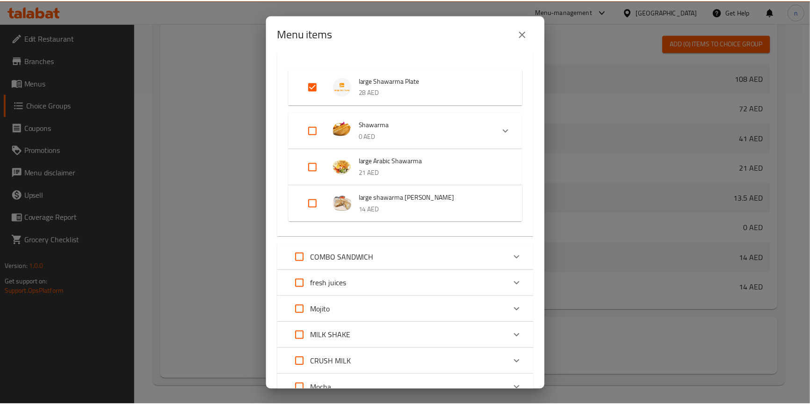
scroll to position [894, 0]
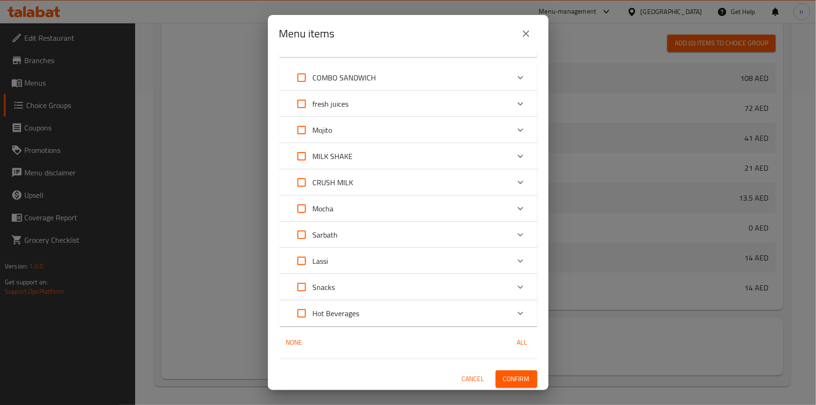
click at [514, 370] on button "Confirm" at bounding box center [517, 378] width 42 height 17
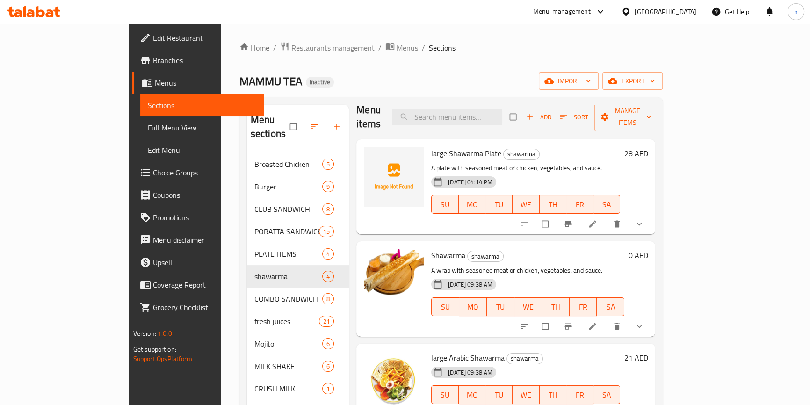
scroll to position [13, 0]
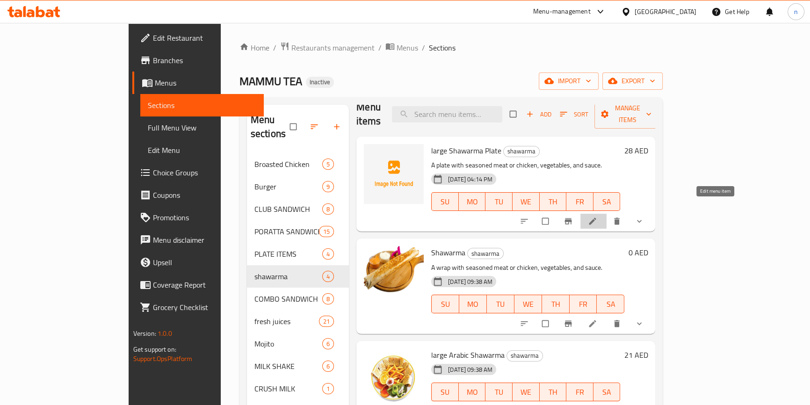
click at [597, 217] on icon at bounding box center [592, 221] width 9 height 9
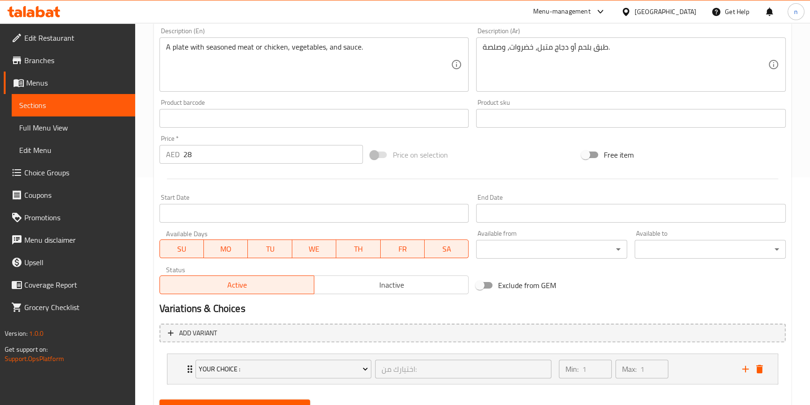
scroll to position [270, 0]
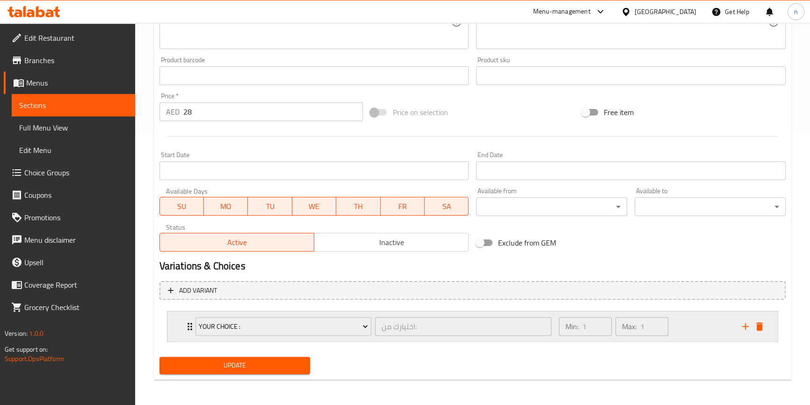
click at [682, 326] on div "Min: 1 ​ Max: 1 ​" at bounding box center [644, 326] width 183 height 30
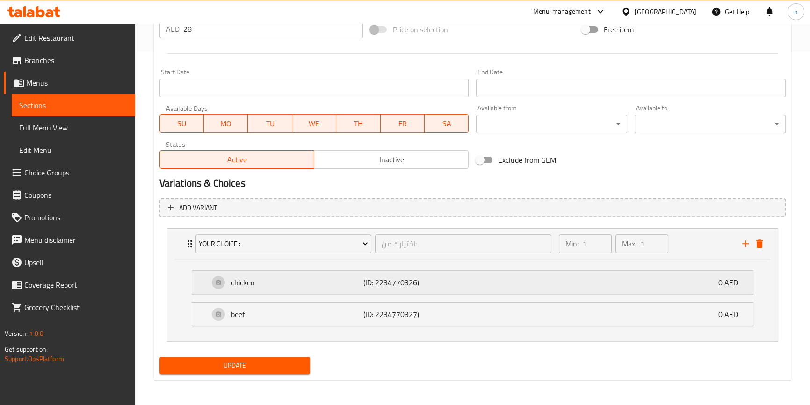
click at [551, 281] on div "chicken (ID: 2234770326) 0 AED" at bounding box center [475, 282] width 533 height 23
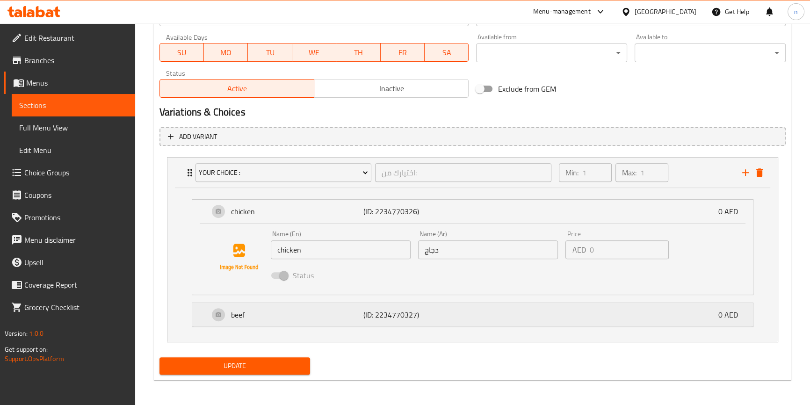
click at [528, 304] on div "beef (ID: 2234770327) 0 AED" at bounding box center [475, 314] width 533 height 23
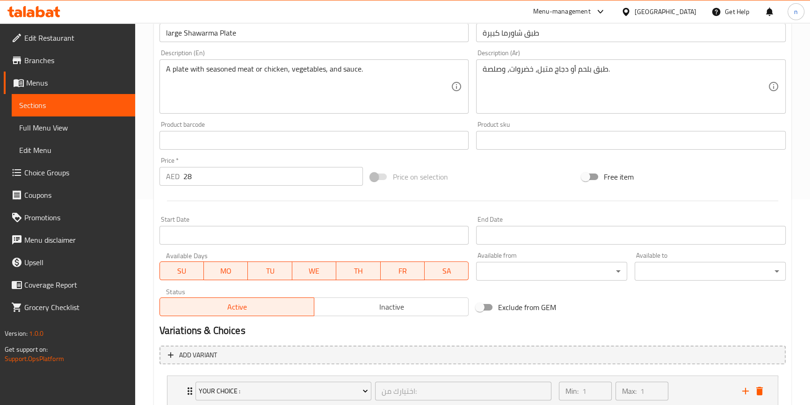
scroll to position [496, 0]
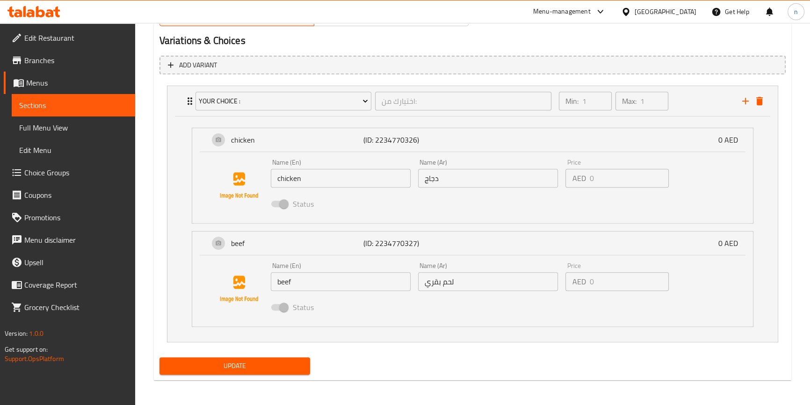
click at [239, 368] on span "Update" at bounding box center [235, 366] width 136 height 12
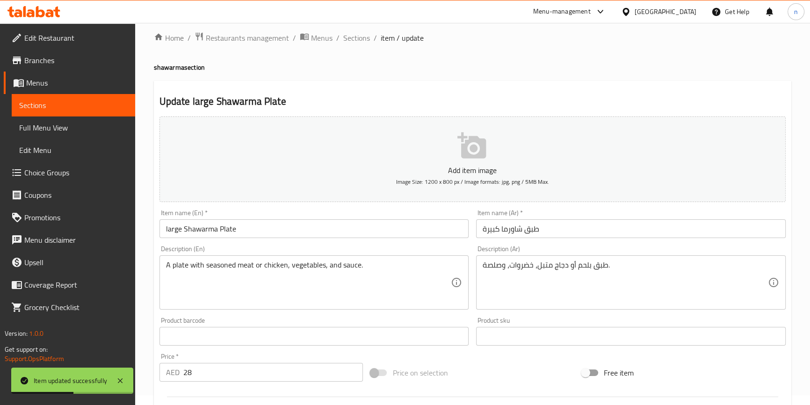
scroll to position [0, 0]
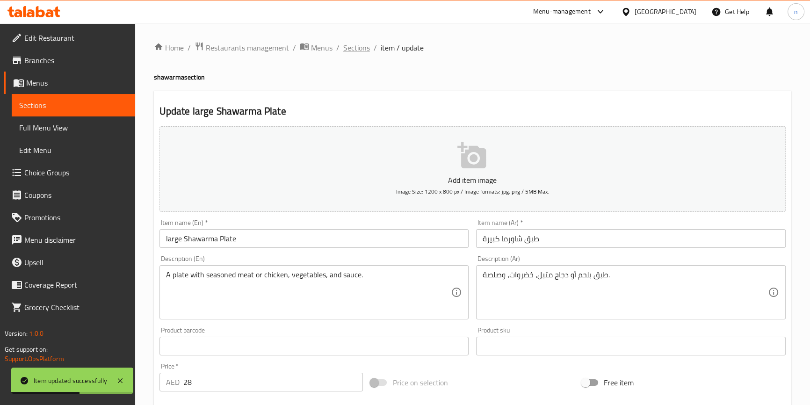
click at [354, 51] on span "Sections" at bounding box center [356, 47] width 27 height 11
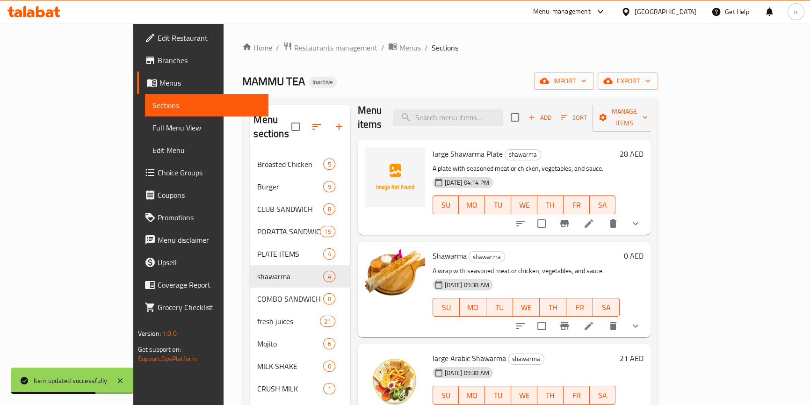
scroll to position [13, 0]
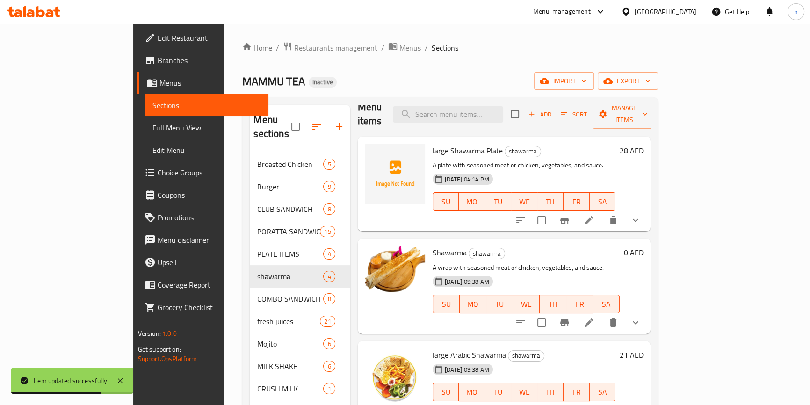
click at [636, 102] on div "Menu sections Broasted Chicken 5 Burger 9 CLUB SANDWICH 8 PORATTA SANDWICH 15 P…" at bounding box center [450, 310] width 416 height 426
click at [535, 112] on icon "button" at bounding box center [531, 114] width 5 height 5
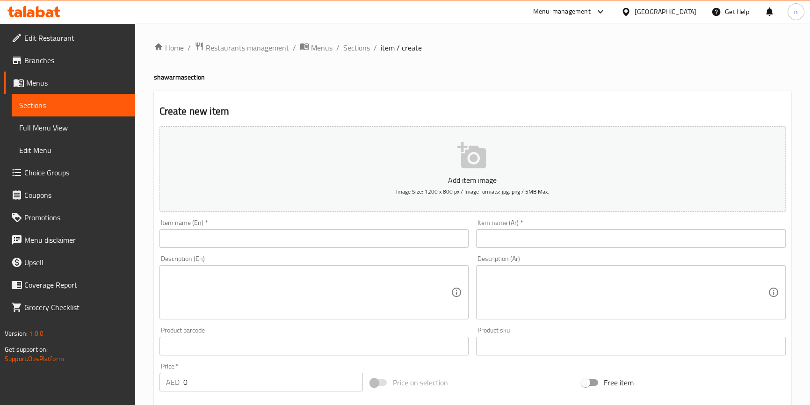
click at [241, 226] on div "Item name (En)   * Item name (En) *" at bounding box center [314, 233] width 310 height 29
click at [237, 239] on input "text" at bounding box center [314, 238] width 310 height 19
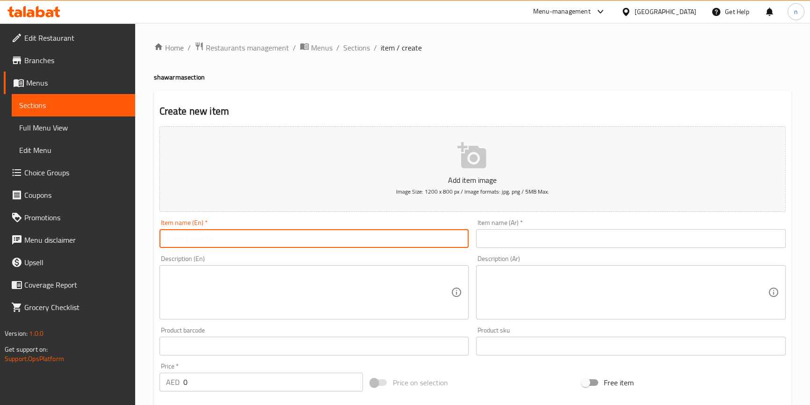
paste input "Special Large shawarma"
type input "Special Large shawarma"
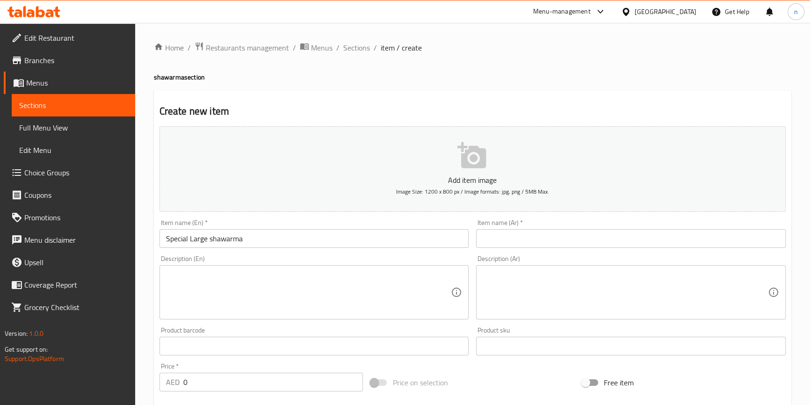
click at [510, 238] on input "text" at bounding box center [631, 238] width 310 height 19
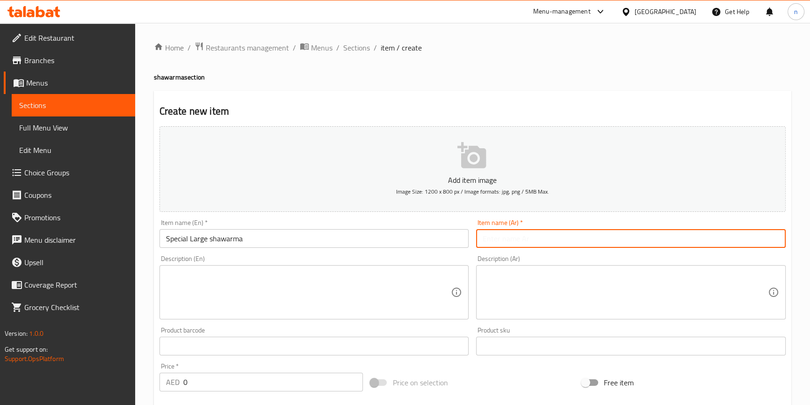
paste input "شاورما سبيشل كبير"
type input "شاورما سبيشل كبير"
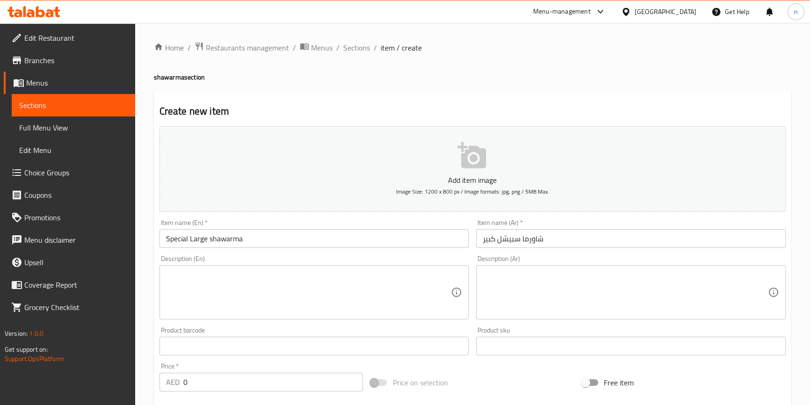
click at [275, 280] on textarea at bounding box center [308, 292] width 285 height 44
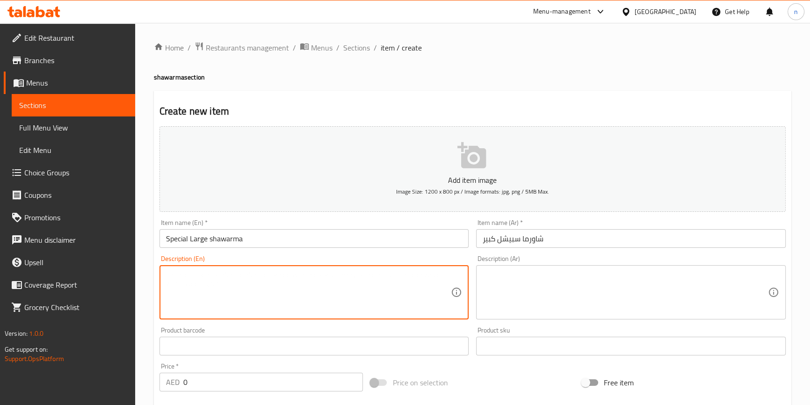
paste textarea "A very large shawarma with special ingredients."
type textarea "A very large shawarma with special ingredients."
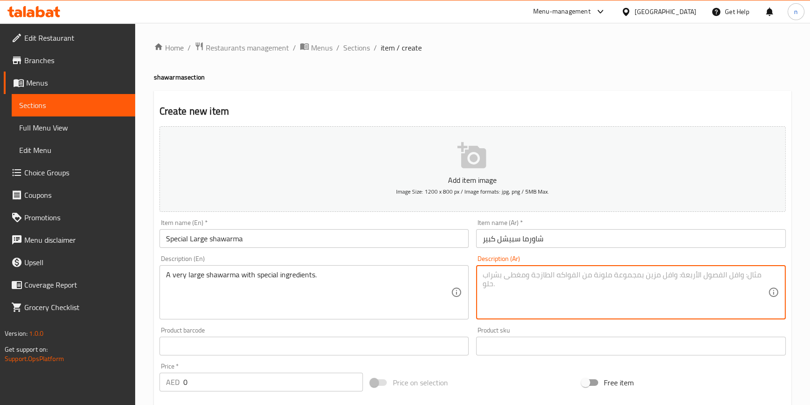
click at [579, 292] on textarea at bounding box center [625, 292] width 285 height 44
paste textarea "شاورما كبيرة جداً بمكونات خاصة."
type textarea "شاورما كبيرة جداً بمكونات خاصة."
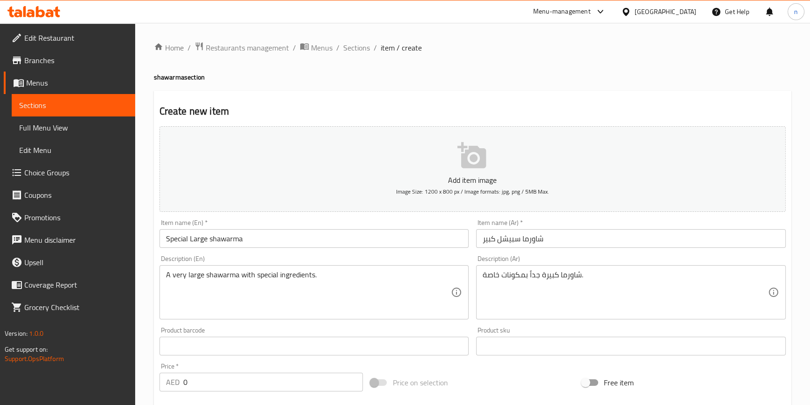
click at [152, 311] on div "Home / Restaurants management / Menus / Sections / item / create shawarma secti…" at bounding box center [472, 342] width 675 height 638
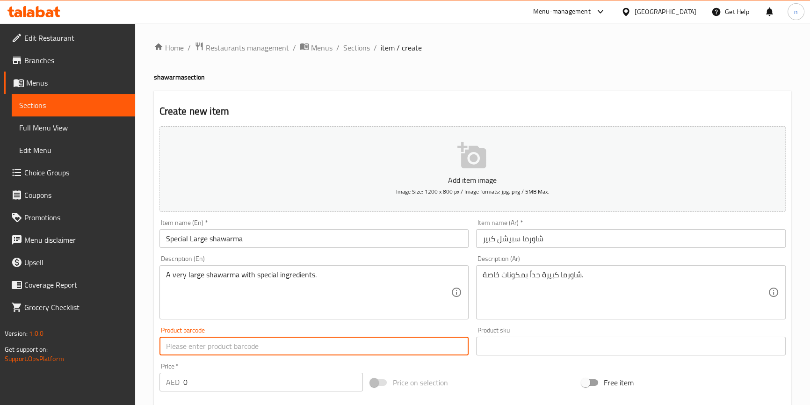
click at [231, 345] on input "text" at bounding box center [314, 346] width 310 height 19
type input "9.80"
click at [148, 325] on div "Home / Restaurants management / Menus / Sections / item / create shawarma secti…" at bounding box center [472, 342] width 675 height 638
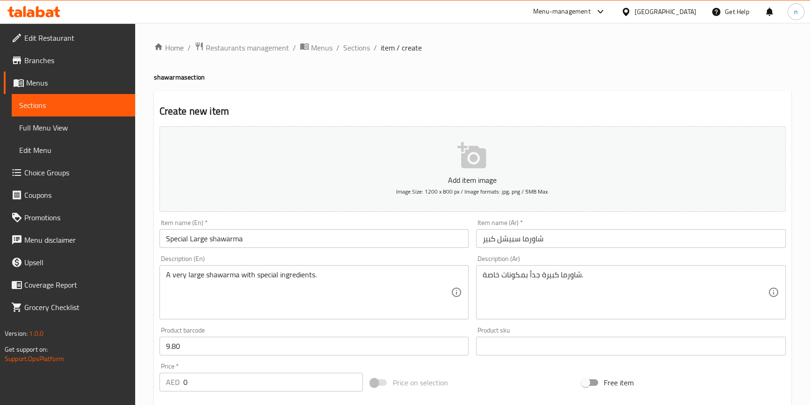
click at [482, 241] on input "شاورما سبيشل كبير" at bounding box center [631, 238] width 310 height 19
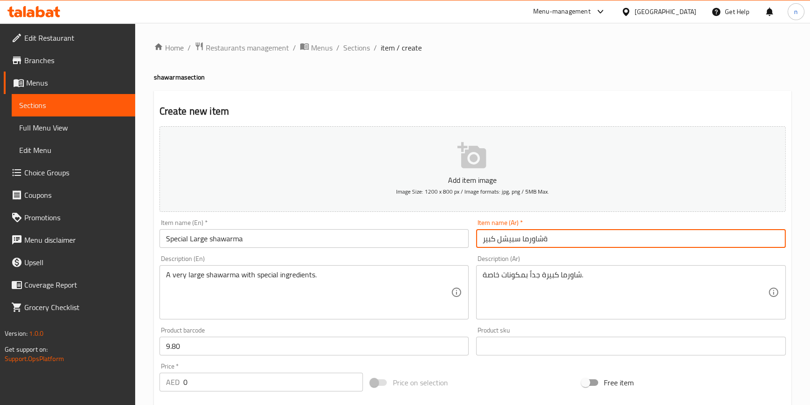
type input "شاورما سبيشل كبير"
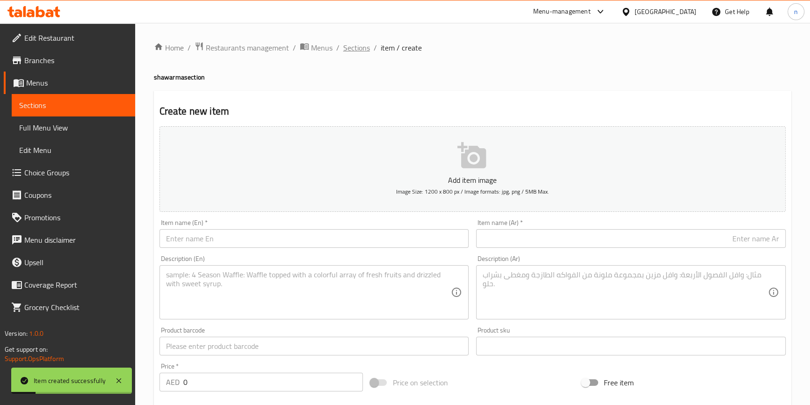
click at [359, 45] on span "Sections" at bounding box center [356, 47] width 27 height 11
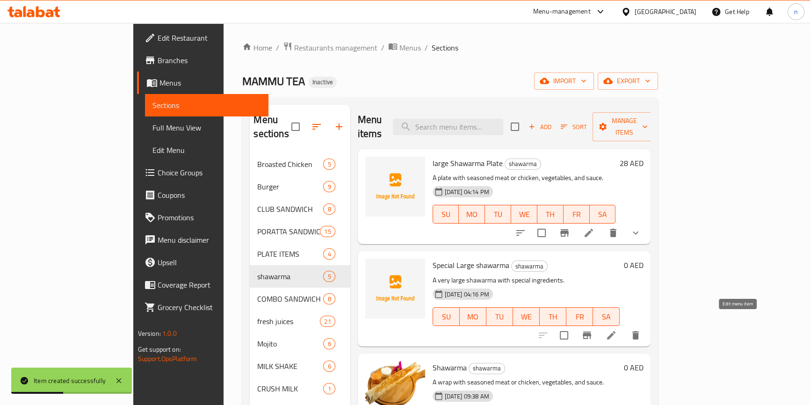
click at [615, 331] on icon at bounding box center [611, 335] width 8 height 8
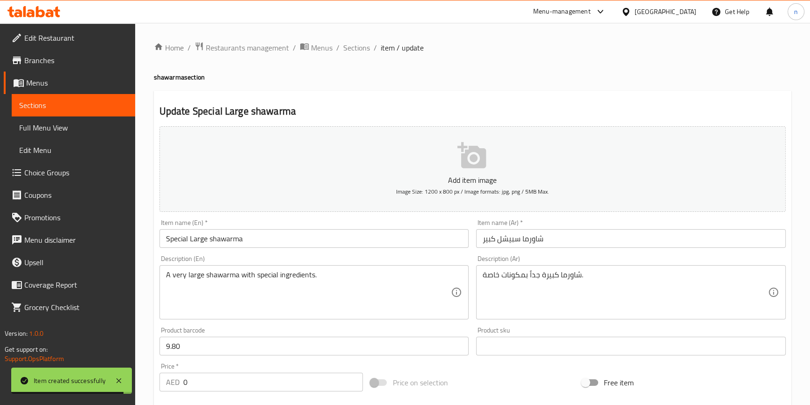
click at [485, 239] on input "شاورما سبيشل كبير" at bounding box center [631, 238] width 310 height 19
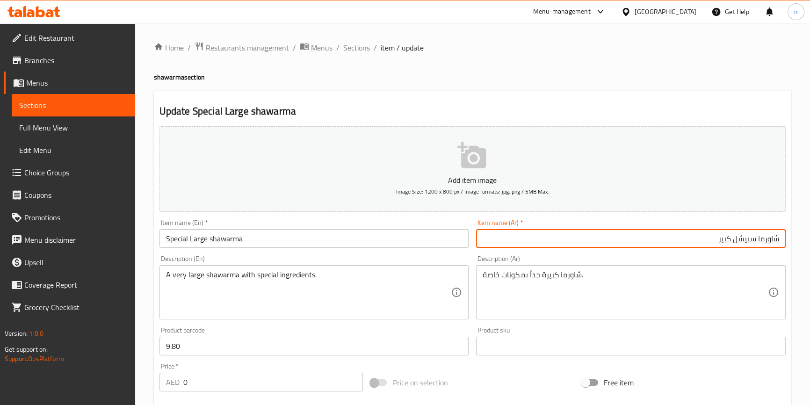
click at [485, 239] on input "شاورما سبيشل كبير" at bounding box center [631, 238] width 310 height 19
type input "شاورما سبيشل كبيرة"
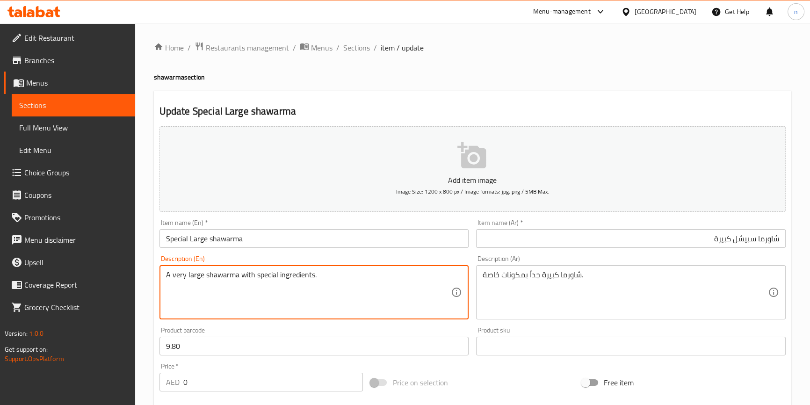
click at [299, 276] on textarea "A very large shawarma with special ingredients." at bounding box center [308, 292] width 285 height 44
drag, startPoint x: 299, startPoint y: 276, endPoint x: 291, endPoint y: 272, distance: 8.8
click at [291, 272] on textarea "A very large shawarma with special ingredients." at bounding box center [308, 292] width 285 height 44
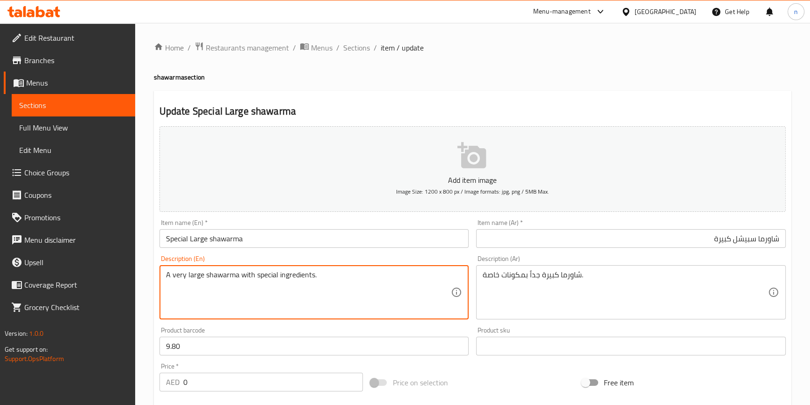
drag, startPoint x: 291, startPoint y: 272, endPoint x: 290, endPoint y: 282, distance: 10.3
click at [290, 282] on textarea "A very large shawarma with special ingredients." at bounding box center [308, 292] width 285 height 44
click at [290, 270] on textarea "A very large shawarma with special ingredients." at bounding box center [308, 292] width 285 height 44
click at [359, 296] on textarea "A very large shawarma with special ingredients." at bounding box center [308, 292] width 285 height 44
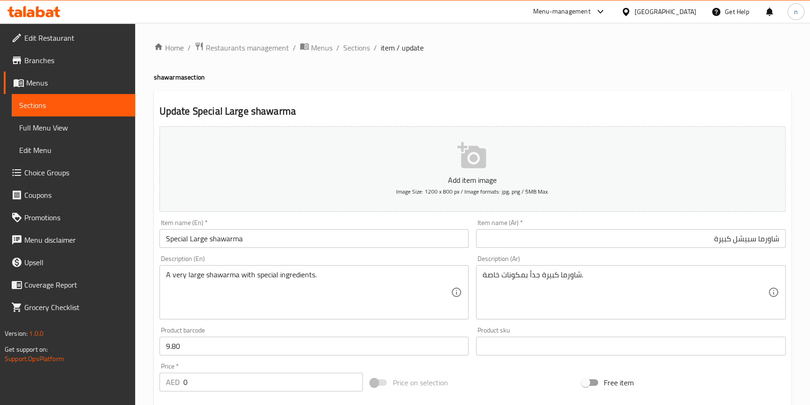
click at [154, 325] on div "Update Special Large shawarma Add item image Image Size: 1200 x 800 px / Image …" at bounding box center [472, 363] width 637 height 544
click at [144, 241] on div "Home / Restaurants management / Menus / Sections / item / update shawarma secti…" at bounding box center [472, 342] width 675 height 638
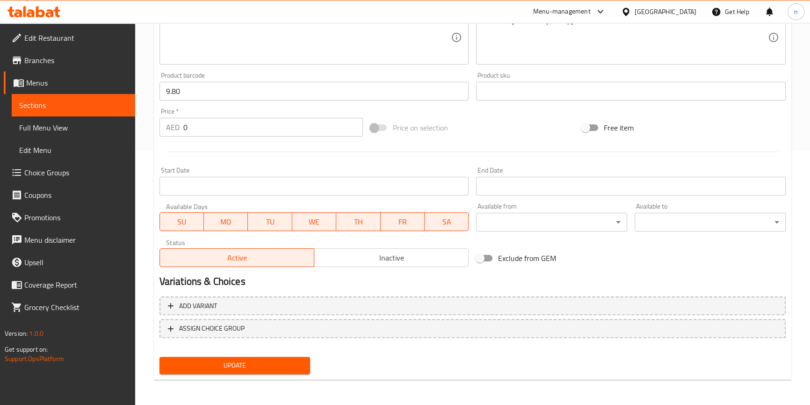
click at [178, 362] on span "Update" at bounding box center [235, 366] width 136 height 12
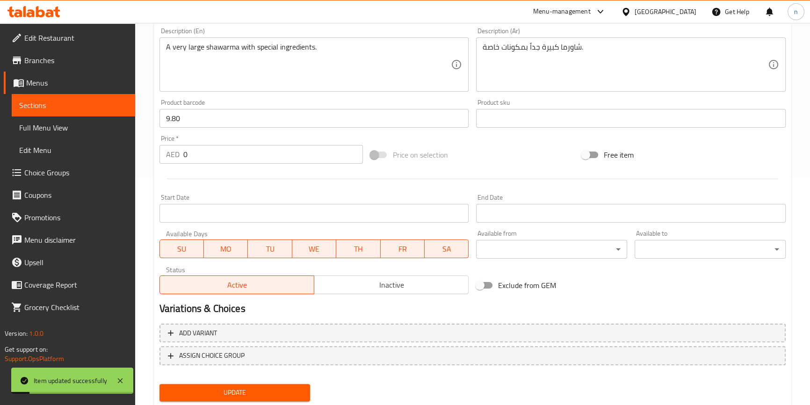
scroll to position [212, 0]
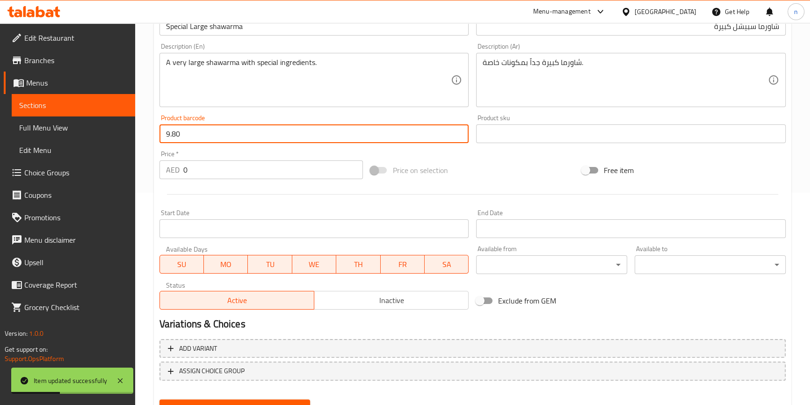
click at [193, 139] on input "9.80" at bounding box center [314, 133] width 310 height 19
click at [212, 172] on input "0" at bounding box center [273, 169] width 180 height 19
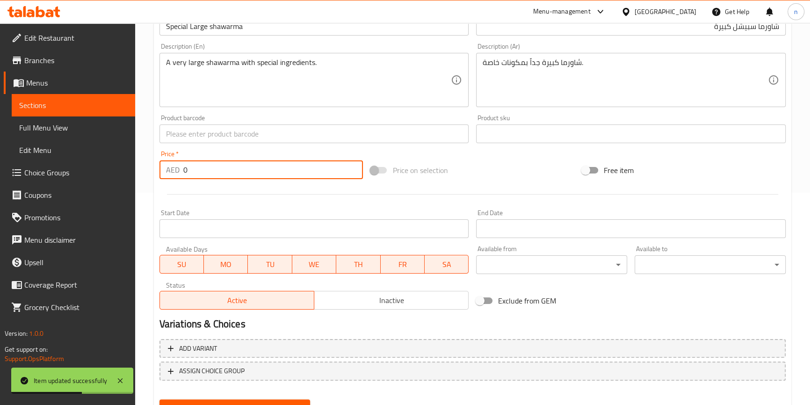
click at [212, 172] on input "0" at bounding box center [273, 169] width 180 height 19
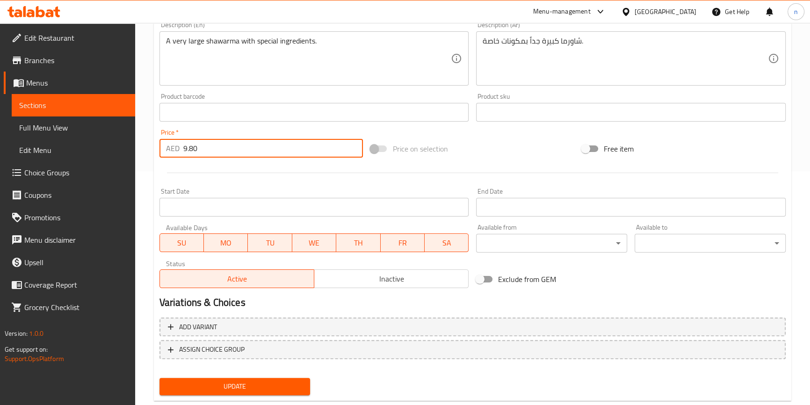
scroll to position [255, 0]
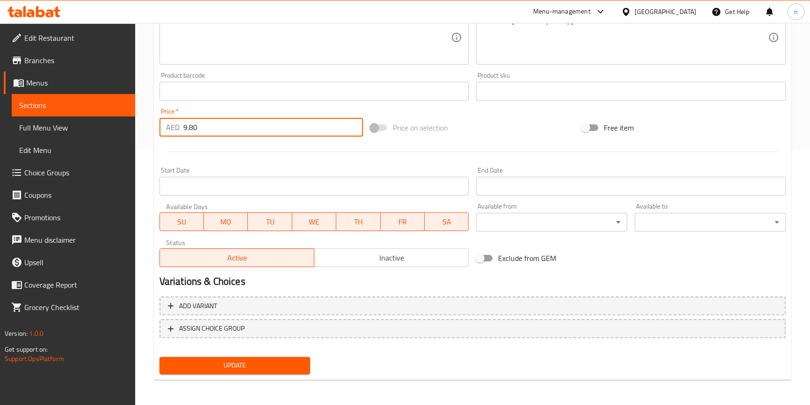
type input "9.80"
click at [216, 372] on button "Update" at bounding box center [234, 365] width 151 height 17
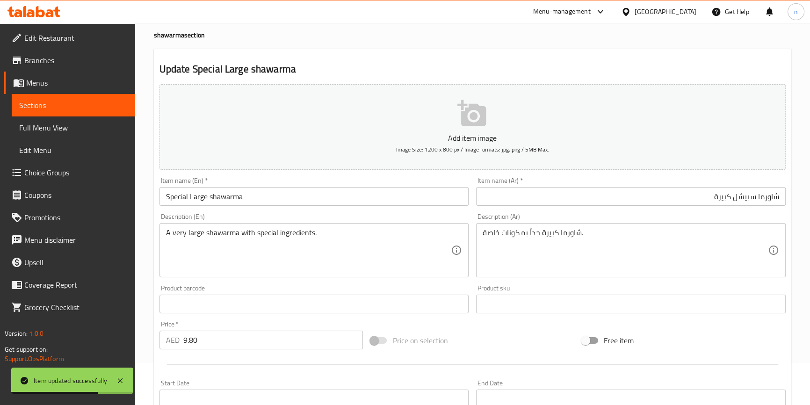
scroll to position [0, 0]
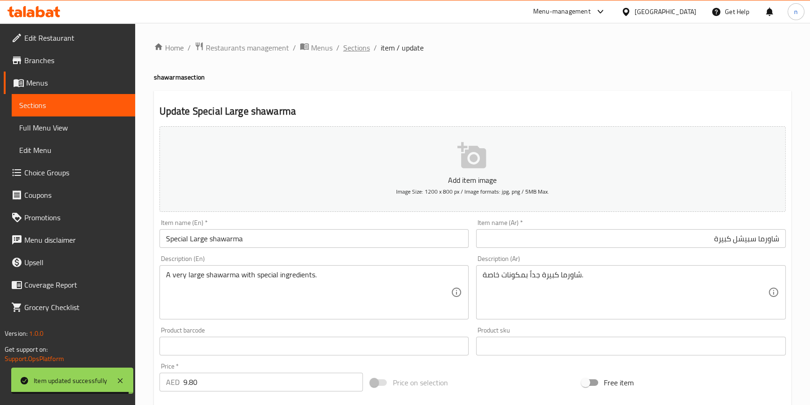
click at [355, 49] on span "Sections" at bounding box center [356, 47] width 27 height 11
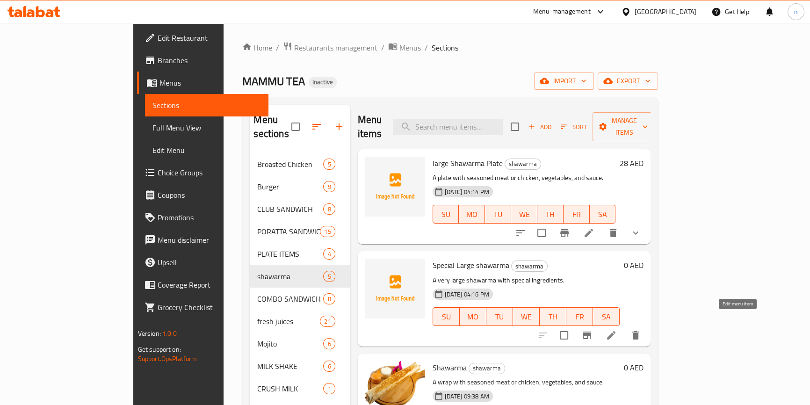
click at [617, 330] on icon at bounding box center [611, 335] width 11 height 11
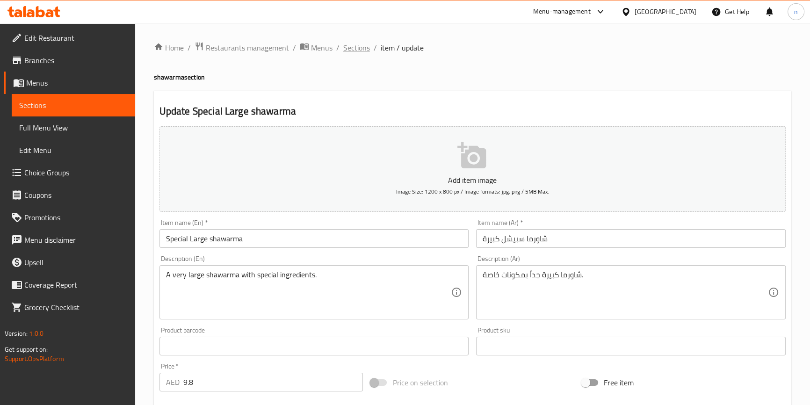
click at [360, 49] on span "Sections" at bounding box center [356, 47] width 27 height 11
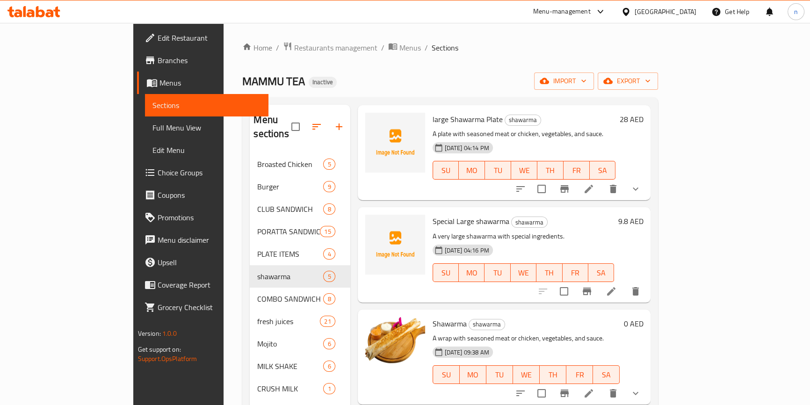
scroll to position [115, 0]
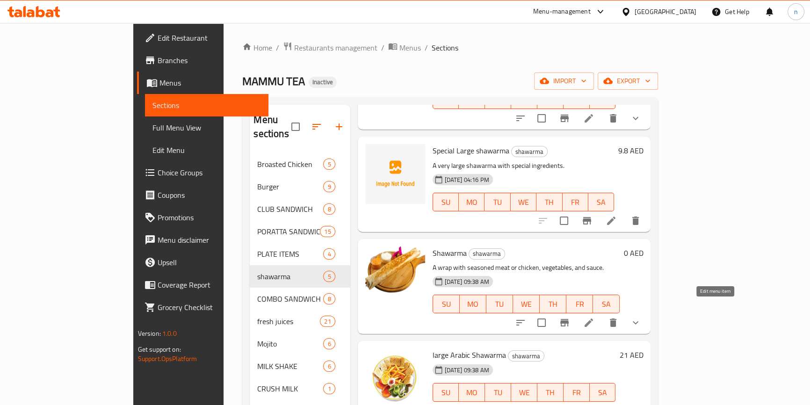
click at [594, 317] on icon at bounding box center [588, 322] width 11 height 11
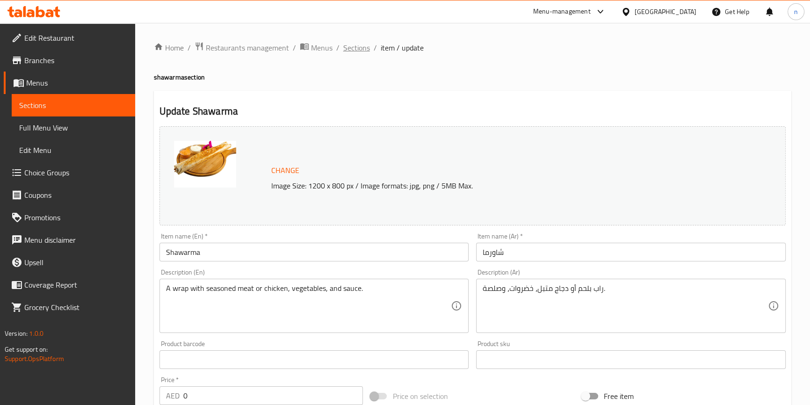
click at [361, 47] on span "Sections" at bounding box center [356, 47] width 27 height 11
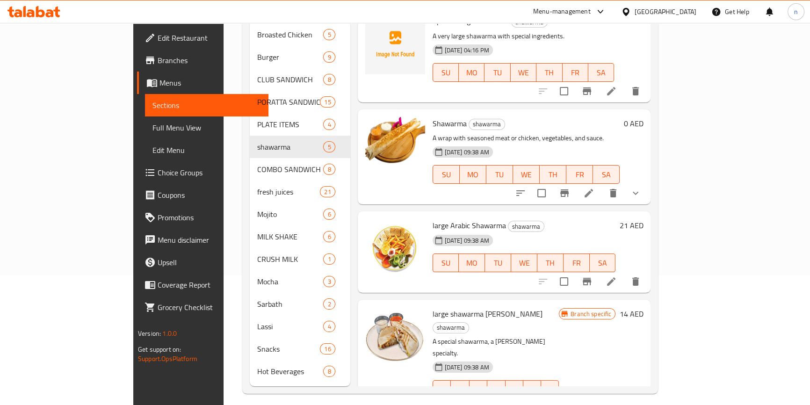
scroll to position [131, 0]
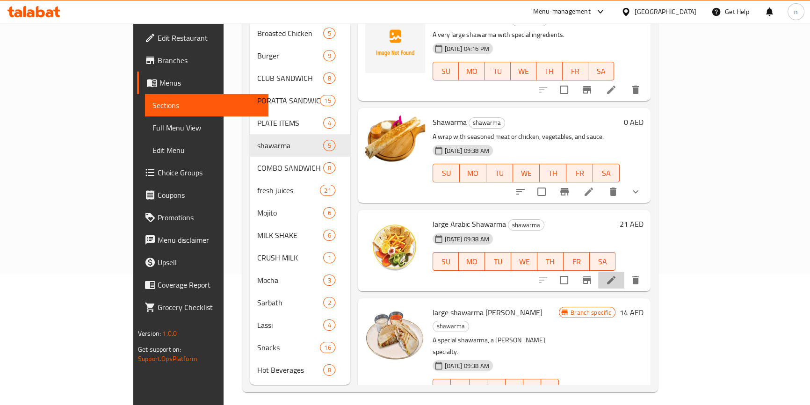
click at [624, 272] on li at bounding box center [611, 280] width 26 height 17
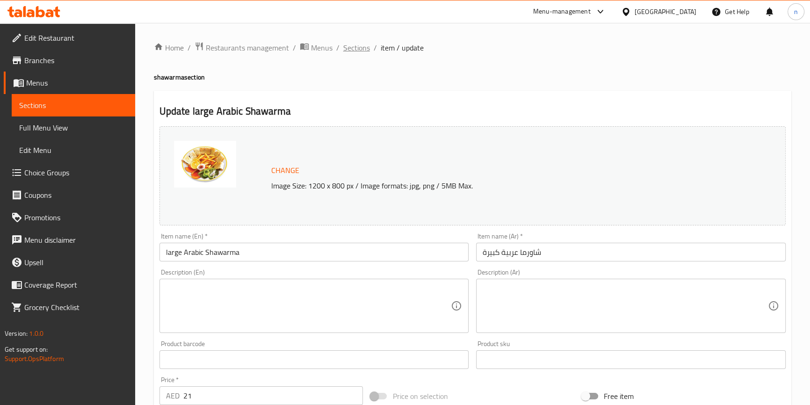
click at [351, 51] on span "Sections" at bounding box center [356, 47] width 27 height 11
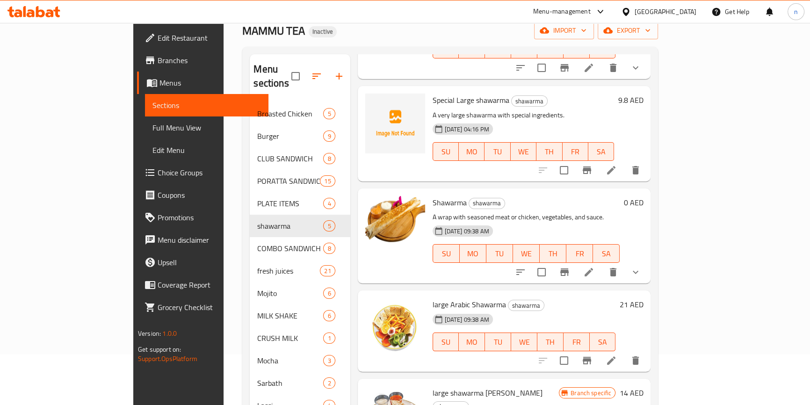
scroll to position [131, 0]
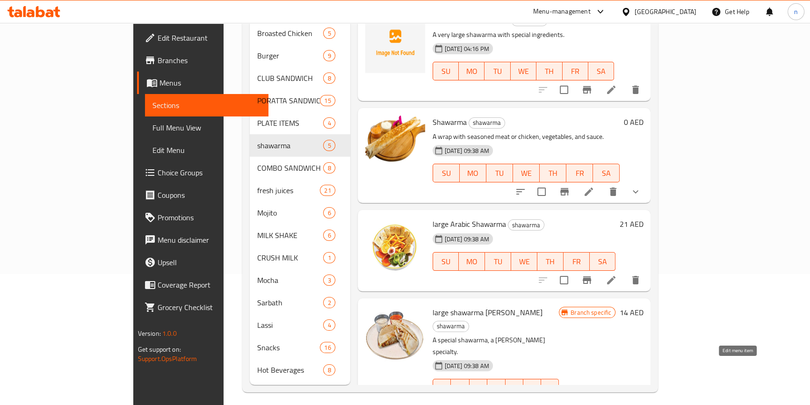
click at [615, 403] on icon at bounding box center [611, 407] width 8 height 8
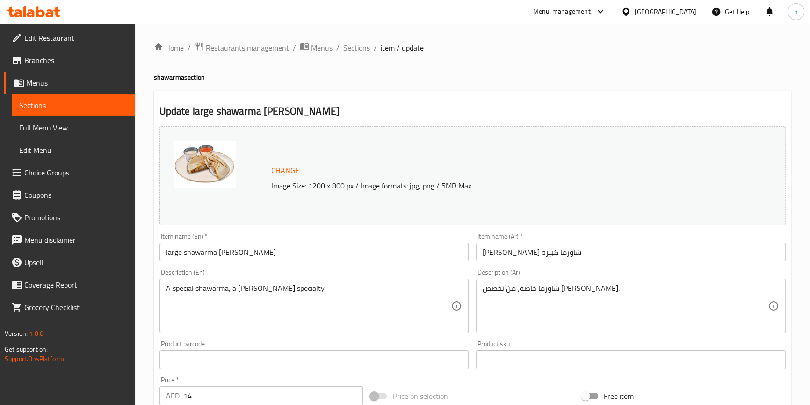
click at [347, 47] on span "Sections" at bounding box center [356, 47] width 27 height 11
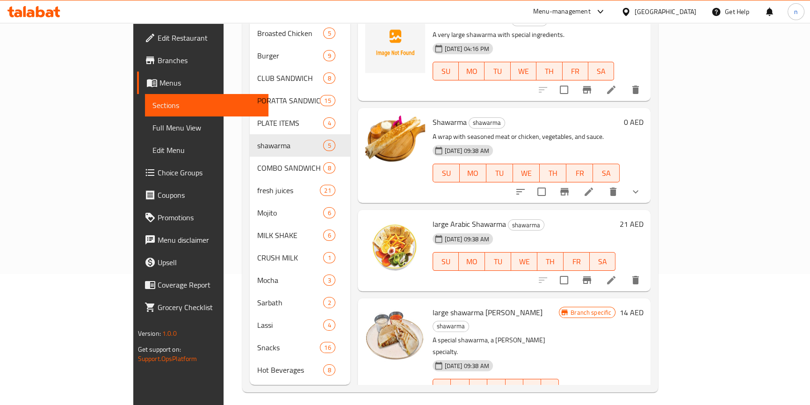
scroll to position [29, 0]
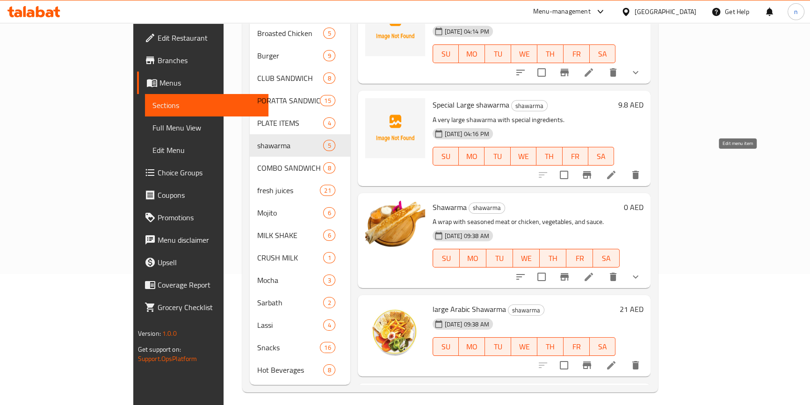
click at [617, 169] on icon at bounding box center [611, 174] width 11 height 11
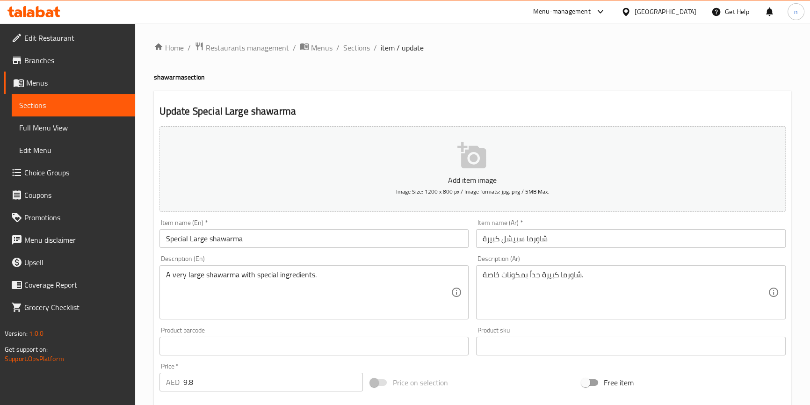
click at [156, 333] on div "Product barcode Product barcode" at bounding box center [314, 341] width 317 height 36
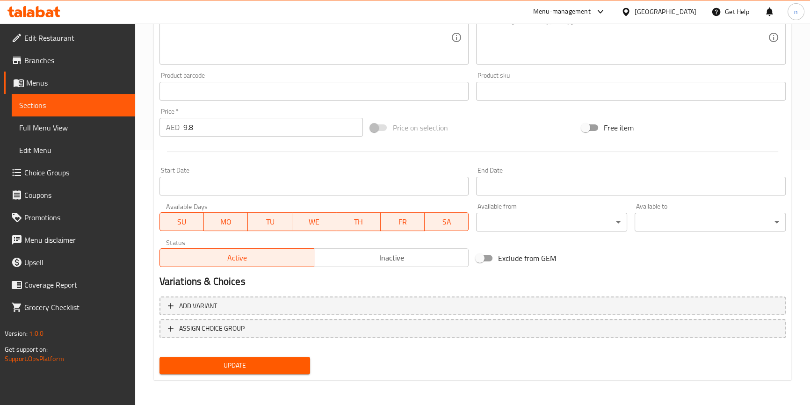
click at [232, 361] on span "Update" at bounding box center [235, 366] width 136 height 12
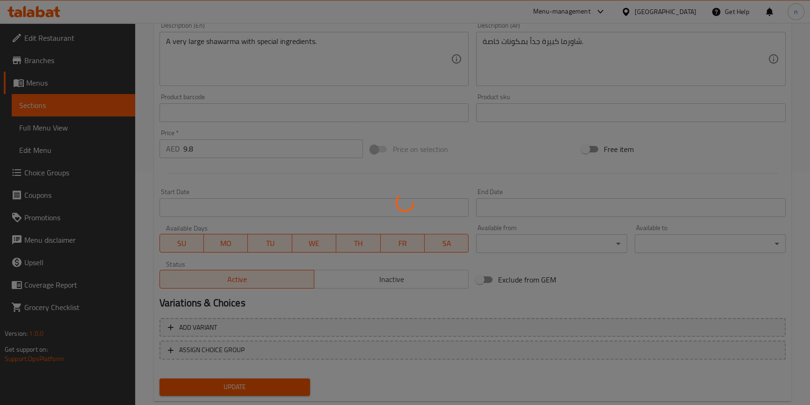
scroll to position [0, 0]
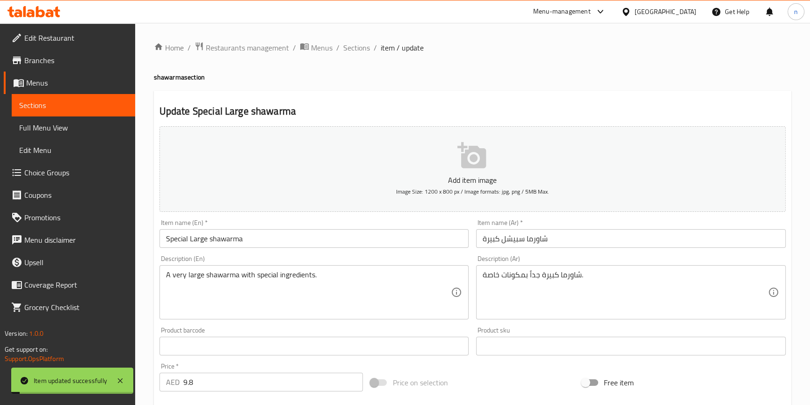
click at [363, 47] on span "Sections" at bounding box center [356, 47] width 27 height 11
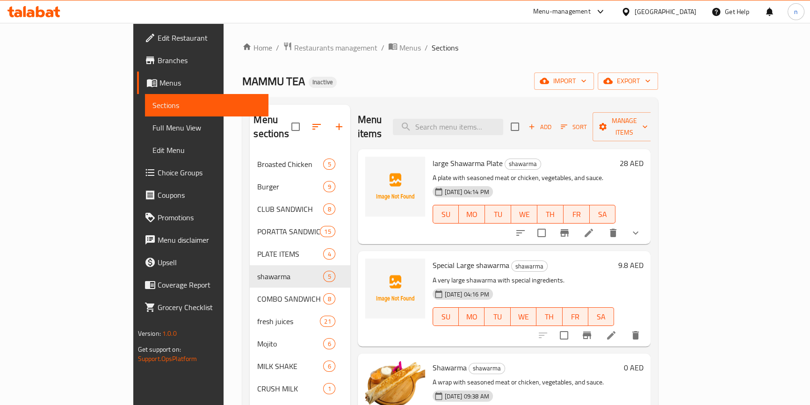
click at [439, 61] on div "Home / Restaurants management / Menus / Sections MAMMU TEA Inactive import expo…" at bounding box center [450, 283] width 416 height 482
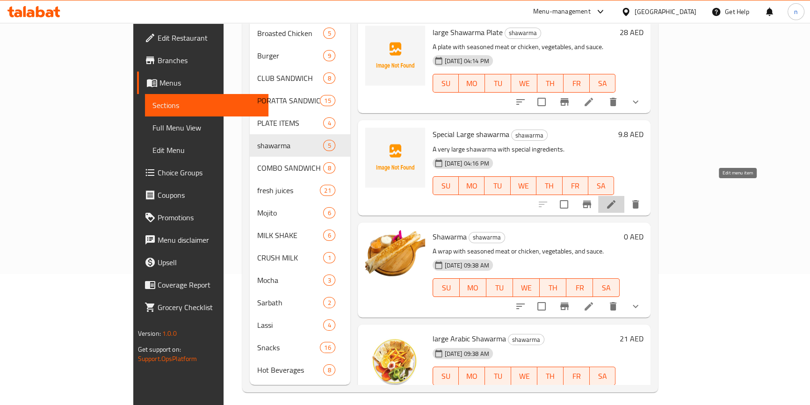
click at [615, 200] on icon at bounding box center [611, 204] width 8 height 8
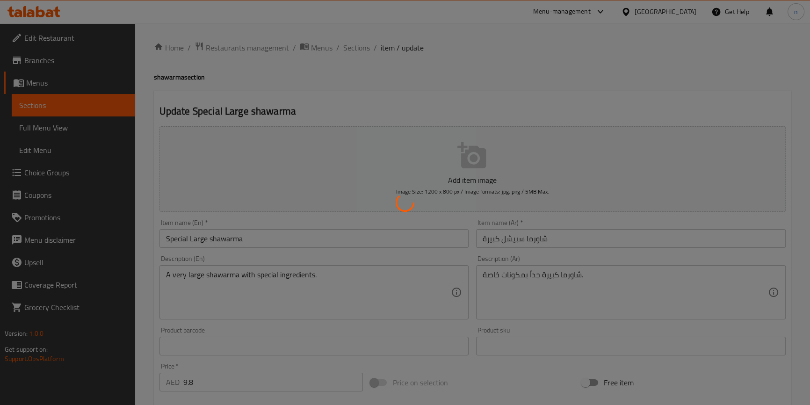
click at [424, 67] on div at bounding box center [405, 202] width 810 height 405
click at [361, 47] on div at bounding box center [405, 202] width 810 height 405
click at [364, 41] on div at bounding box center [405, 202] width 810 height 405
click at [358, 53] on div at bounding box center [405, 202] width 810 height 405
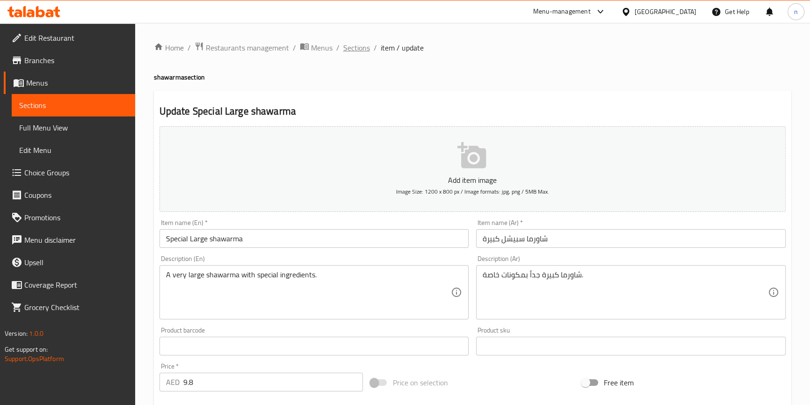
click at [359, 51] on span "Sections" at bounding box center [356, 47] width 27 height 11
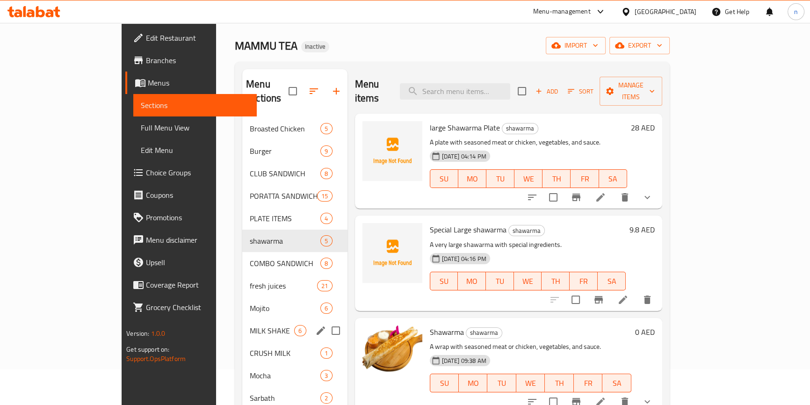
scroll to position [127, 0]
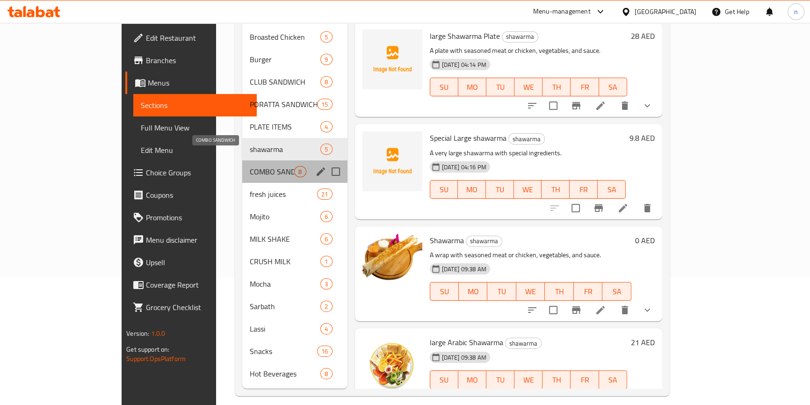
click at [250, 166] on span "COMBO SANDWICH" at bounding box center [272, 171] width 44 height 11
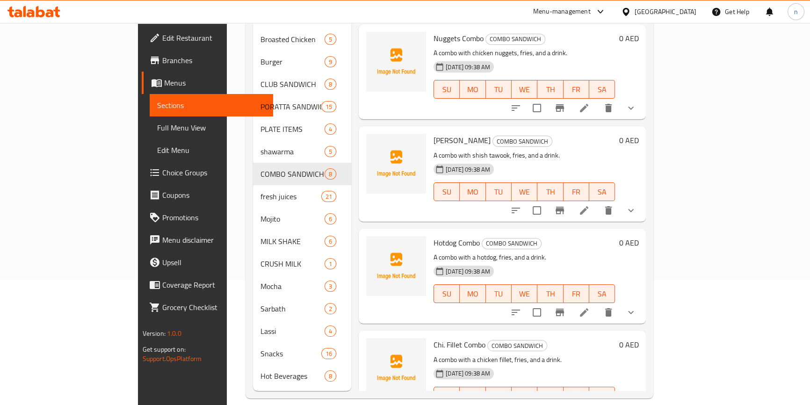
scroll to position [42, 0]
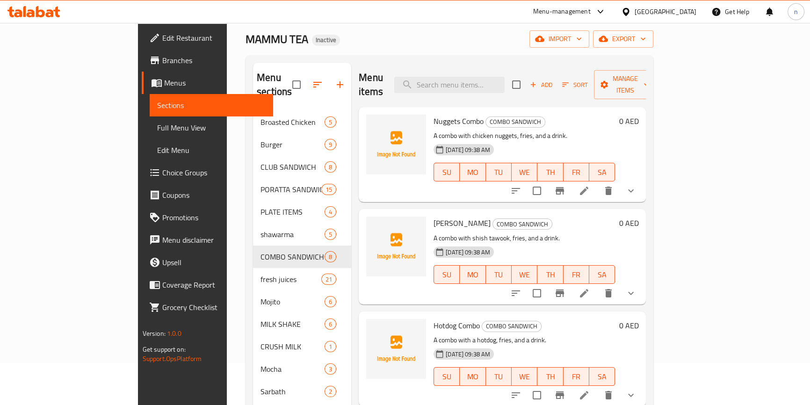
click at [590, 185] on icon at bounding box center [584, 190] width 11 height 11
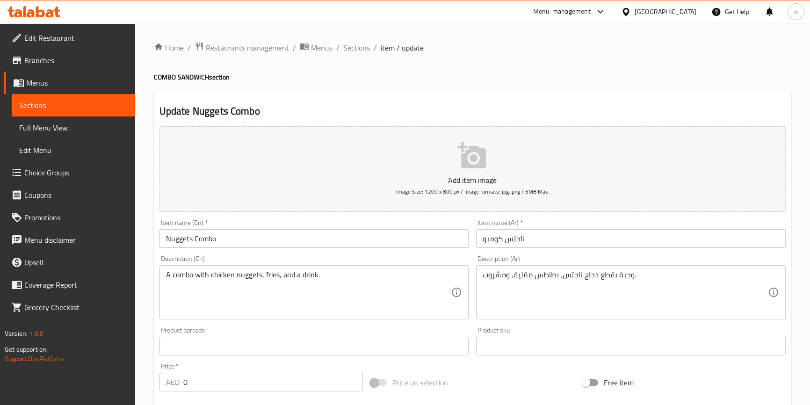
click at [159, 247] on input "Nuggets Combo" at bounding box center [314, 238] width 310 height 19
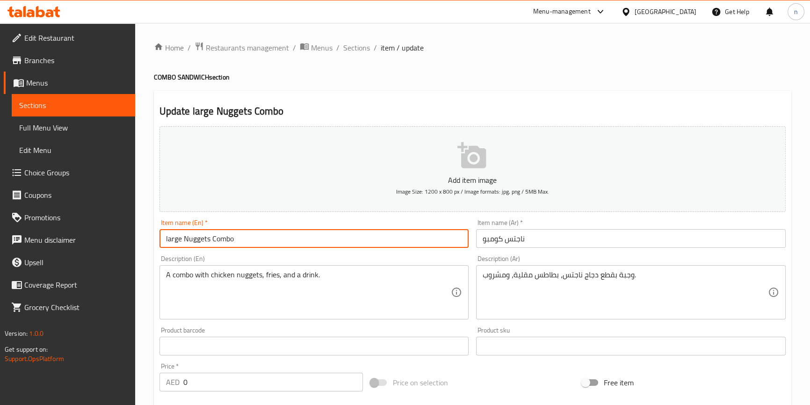
type input "large Nuggets Combo"
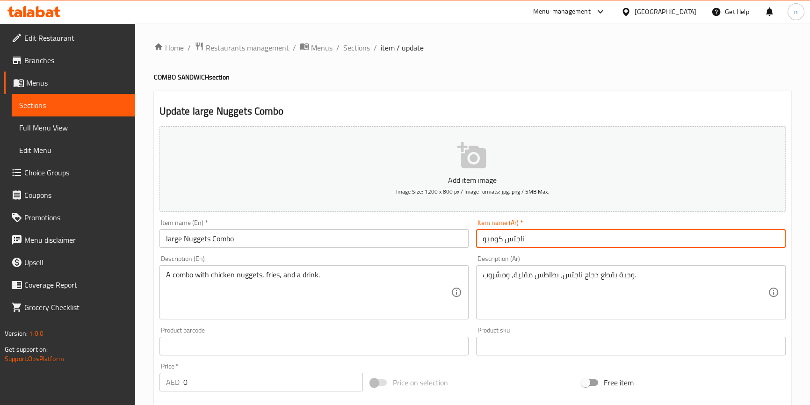
click at [521, 242] on input "ناجتس كومبو" at bounding box center [631, 238] width 310 height 19
type input "ناجتس كومبو كبيرة"
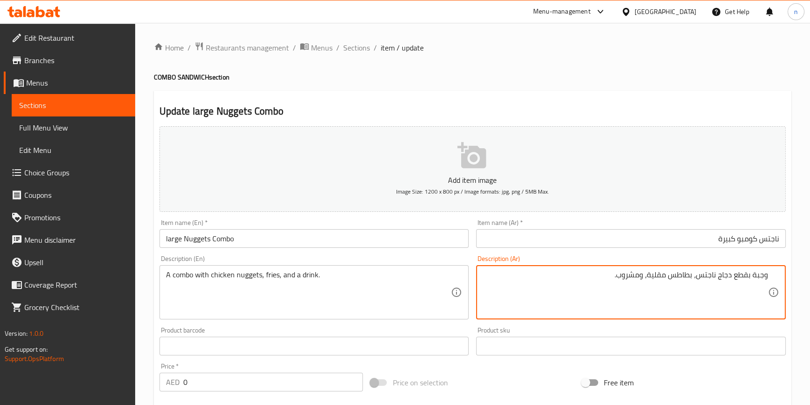
click at [362, 266] on div "A combo with chicken nuggets, fries, and a drink. Description (En)" at bounding box center [314, 292] width 310 height 54
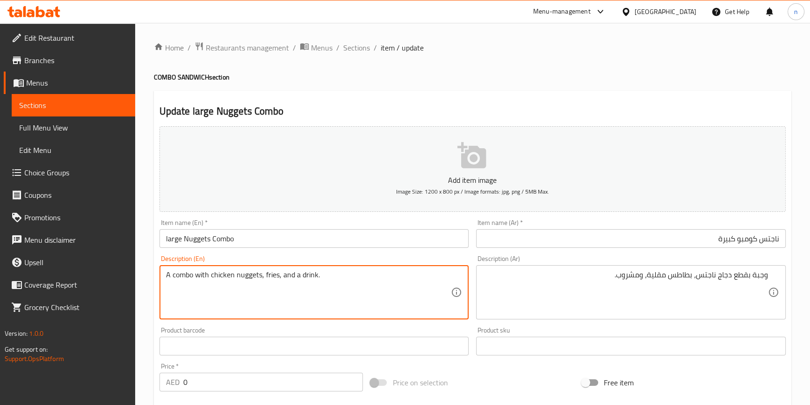
click at [776, 277] on div "وجبة بقطع دجاج ناجتس، بطاطس مقلية، ومشروب. Description (Ar)" at bounding box center [631, 292] width 310 height 54
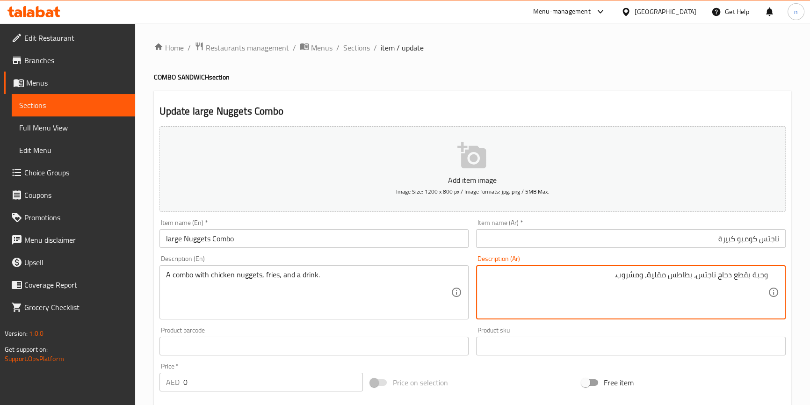
click at [767, 272] on div "وجبة بقطع دجاج ناجتس، بطاطس مقلية، ومشروب. Description (Ar)" at bounding box center [631, 292] width 310 height 54
click at [767, 276] on textarea "وجبة بقطع دجاج ناجتس، بطاطس مقلية، ومشروب." at bounding box center [625, 292] width 285 height 44
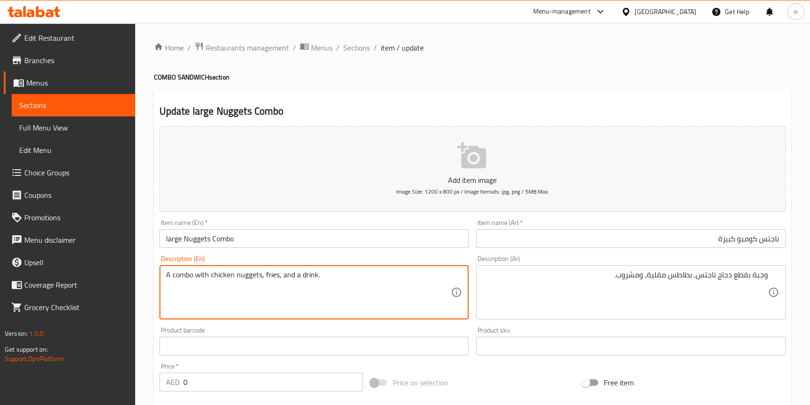
click at [334, 282] on textarea "A combo with chicken nuggets, fries, and a drink." at bounding box center [308, 292] width 285 height 44
click at [144, 351] on div "Home / Restaurants management / Menus / Sections / item / update COMBO SANDWICH…" at bounding box center [472, 366] width 675 height 686
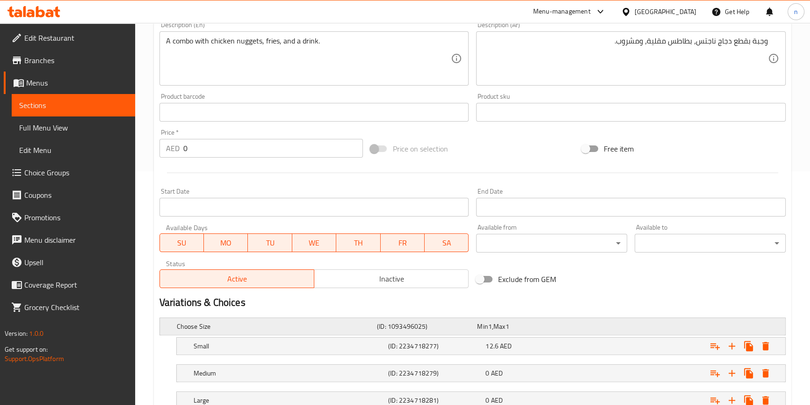
scroll to position [303, 0]
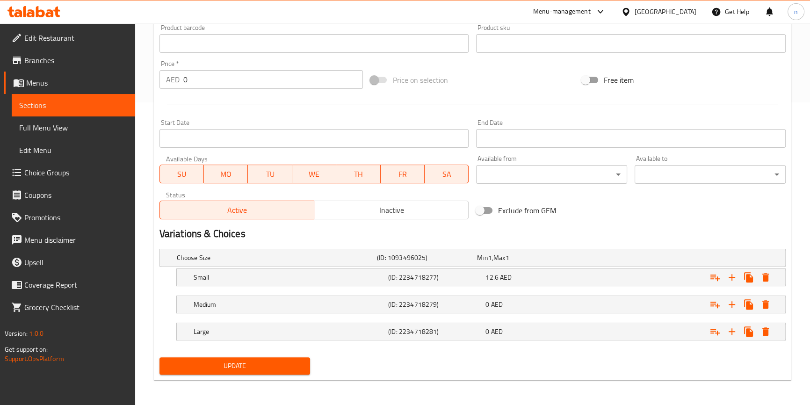
click at [350, 362] on div "Update" at bounding box center [473, 366] width 634 height 25
click at [151, 300] on div "Home / Restaurants management / Menus / Sections / item / update COMBO SANDWICH…" at bounding box center [472, 63] width 675 height 686
click at [147, 219] on div "Home / Restaurants management / Menus / Sections / item / update COMBO SANDWICH…" at bounding box center [472, 63] width 675 height 686
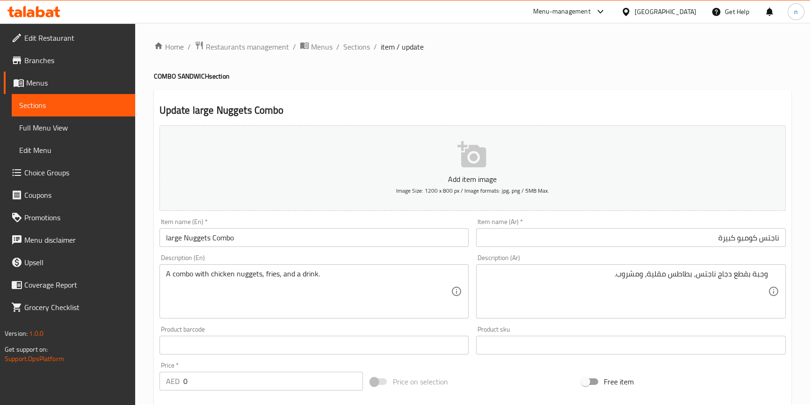
scroll to position [0, 0]
drag, startPoint x: 497, startPoint y: 81, endPoint x: 497, endPoint y: 123, distance: 41.2
click at [497, 81] on h4 "COMBO SANDWICH section" at bounding box center [472, 76] width 637 height 9
drag, startPoint x: 145, startPoint y: 220, endPoint x: 176, endPoint y: 186, distance: 46.4
click at [145, 220] on div "Home / Restaurants management / Menus / Sections / item / update COMBO SANDWICH…" at bounding box center [472, 366] width 675 height 686
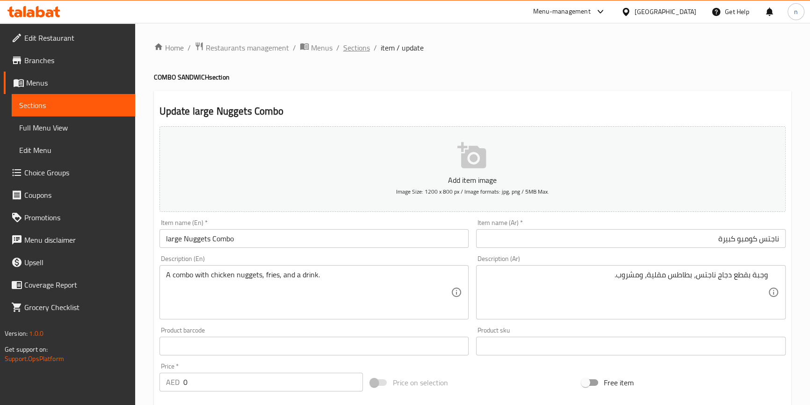
click at [346, 47] on span "Sections" at bounding box center [356, 47] width 27 height 11
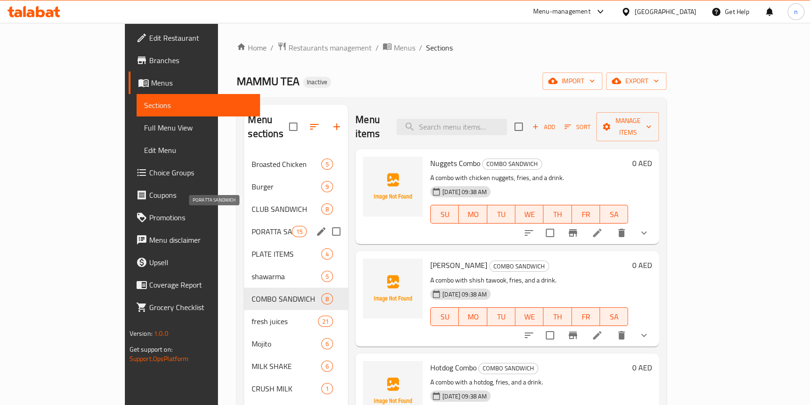
click at [252, 226] on span "PORATTA SANDWICH" at bounding box center [272, 231] width 40 height 11
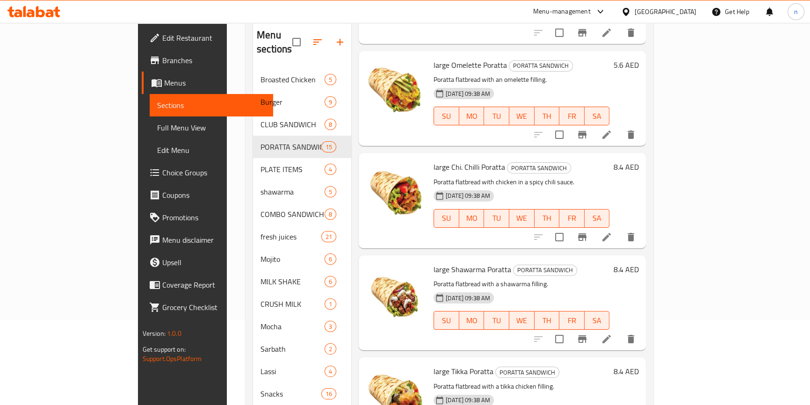
scroll to position [255, 0]
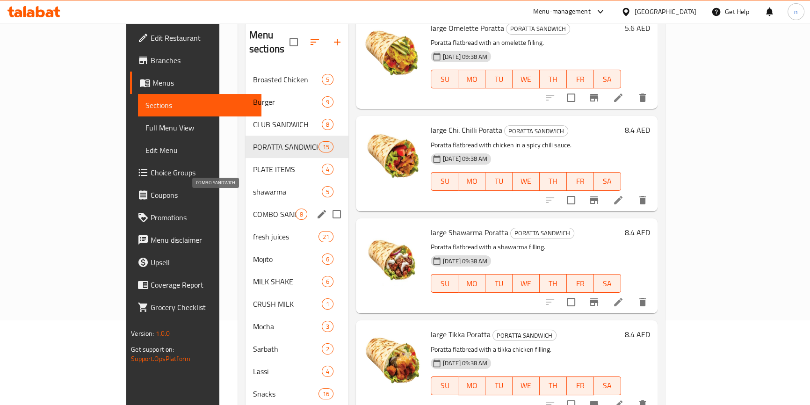
drag, startPoint x: 197, startPoint y: 202, endPoint x: 304, endPoint y: 249, distance: 116.4
click at [253, 209] on span "COMBO SANDWICH" at bounding box center [274, 214] width 43 height 11
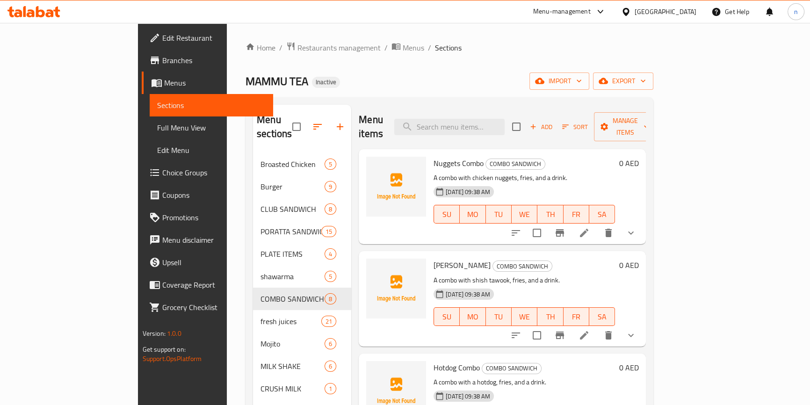
click at [597, 224] on li at bounding box center [584, 232] width 26 height 17
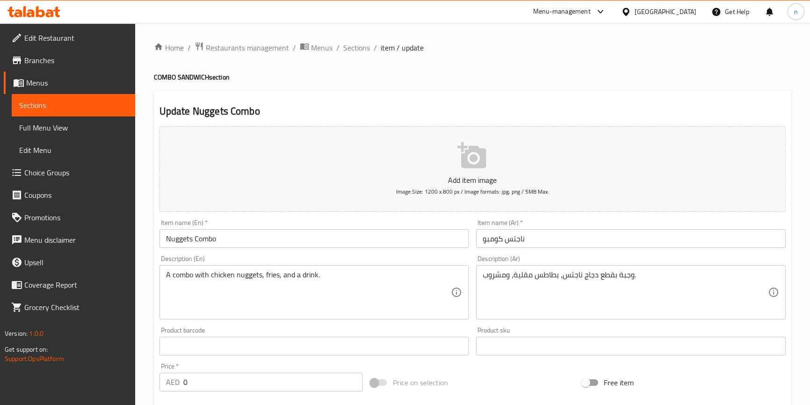
click at [165, 241] on input "Nuggets Combo" at bounding box center [314, 238] width 310 height 19
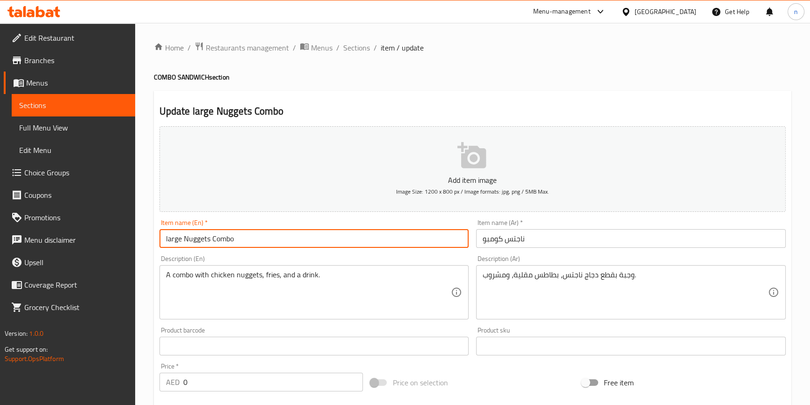
type input "large Nuggets Combo"
click at [500, 244] on input "ناجتس كومبو" at bounding box center [631, 238] width 310 height 19
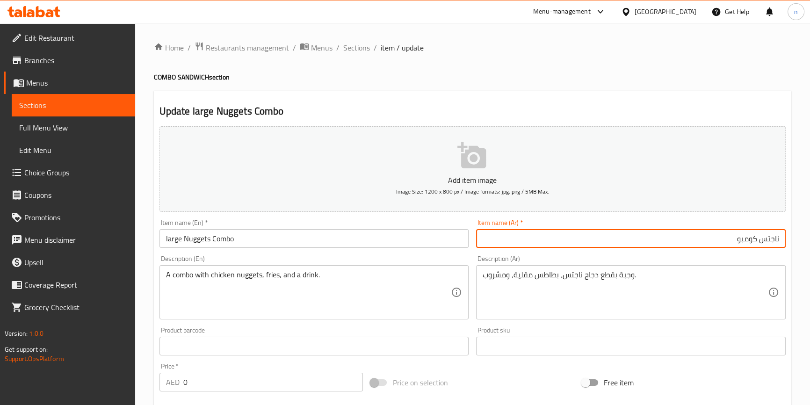
type input "ناجتس كومبو كبيرة"
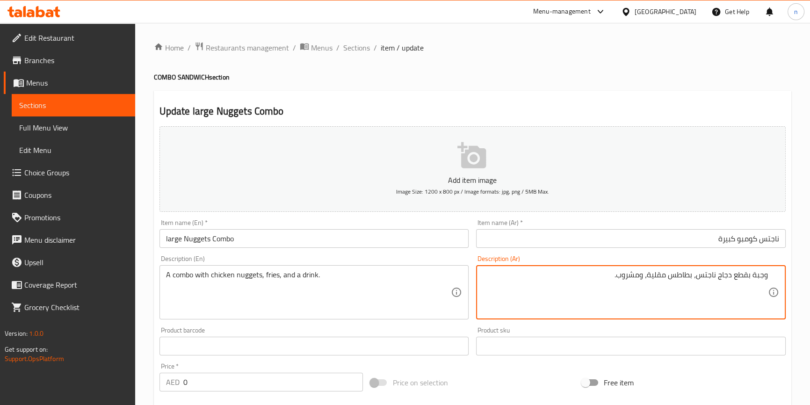
click at [547, 280] on textarea "وجبة بقطع دجاج ناجتس، بطاطس مقلية، ومشروب." at bounding box center [625, 292] width 285 height 44
click at [761, 272] on textarea "وجبة بقطع دجاج ناجتس، بطاطس مقلية، ومشروب." at bounding box center [625, 292] width 285 height 44
click at [740, 276] on textarea "كومبو بقطع دجاج ناجتس، بطاطس مقلية، ومشروب." at bounding box center [625, 292] width 285 height 44
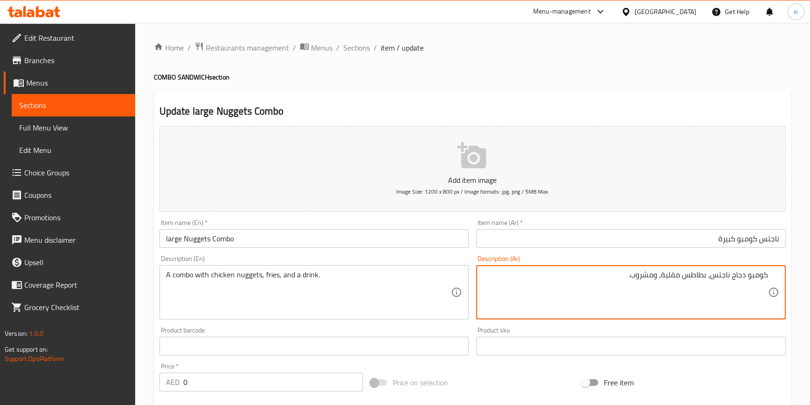
click at [743, 275] on textarea "كومبو دجاج ناجتس، بطاطس مقلية، ومشروب." at bounding box center [625, 292] width 285 height 44
click at [745, 273] on textarea "كومبو دجاج ناجتس، بطاطس مقلية، ومشروب." at bounding box center [625, 292] width 285 height 44
type textarea "كومبو بدجاج ناجتس، بطاطس مقلية، ومشروب."
click at [145, 328] on div "Home / Restaurants management / Menus / Sections / item / update COMBO SANDWICH…" at bounding box center [472, 366] width 675 height 686
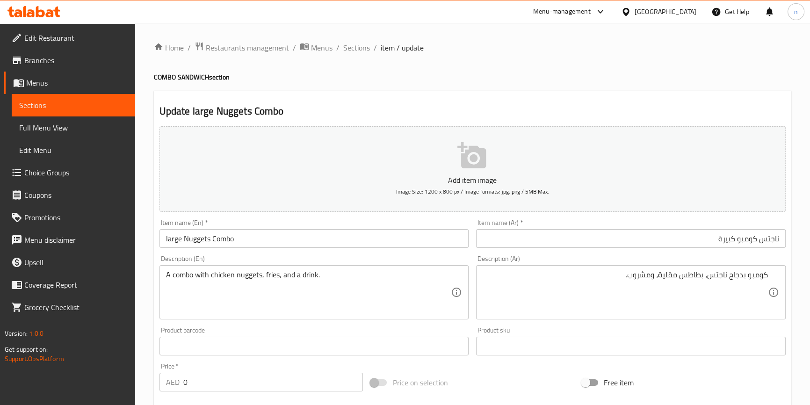
click at [150, 312] on div "Home / Restaurants management / Menus / Sections / item / update COMBO SANDWICH…" at bounding box center [472, 366] width 675 height 686
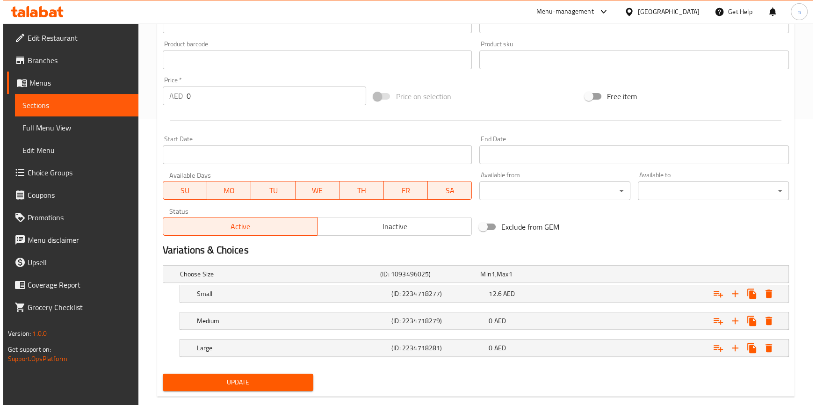
scroll to position [303, 0]
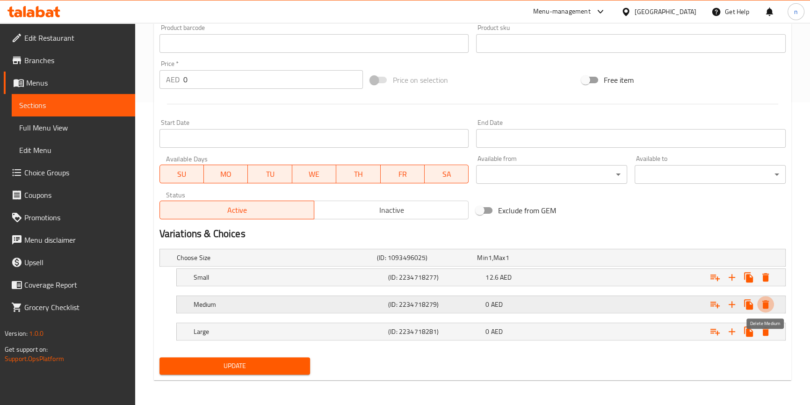
click at [770, 304] on icon "Expand" at bounding box center [765, 304] width 11 height 11
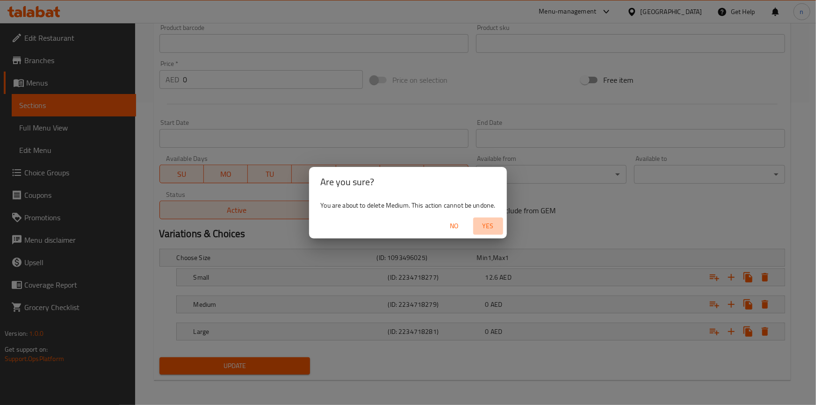
click at [487, 224] on span "Yes" at bounding box center [488, 226] width 22 height 12
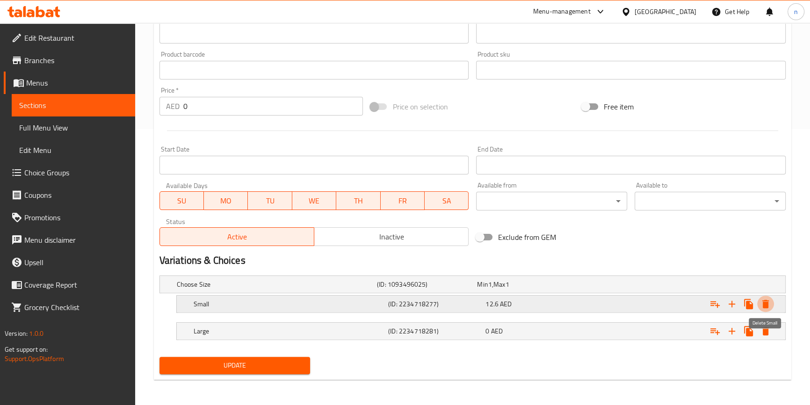
click at [768, 305] on icon "Expand" at bounding box center [765, 304] width 7 height 8
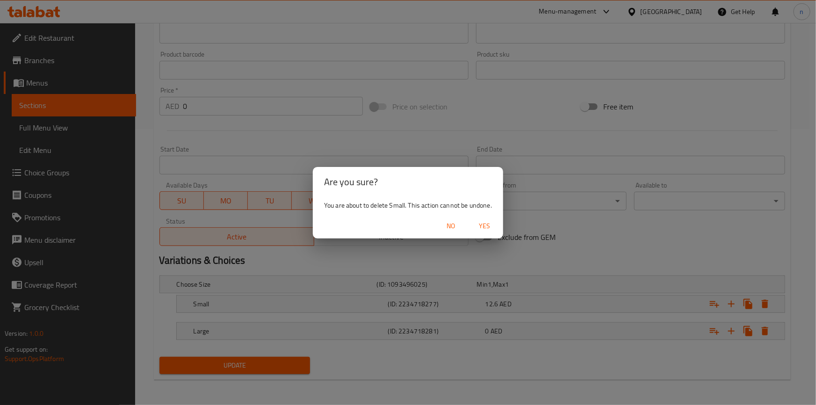
click at [483, 225] on span "Yes" at bounding box center [484, 226] width 22 height 12
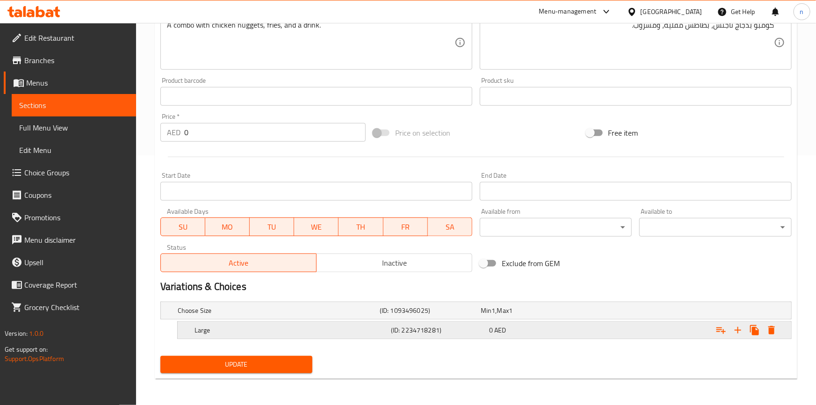
scroll to position [248, 0]
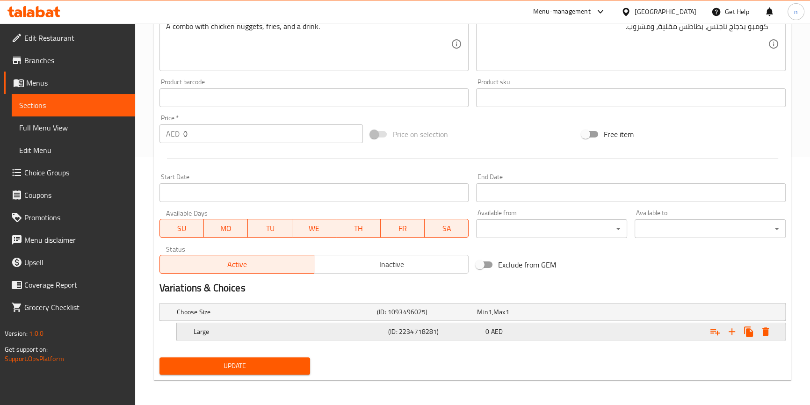
click at [769, 330] on icon "Expand" at bounding box center [765, 331] width 11 height 11
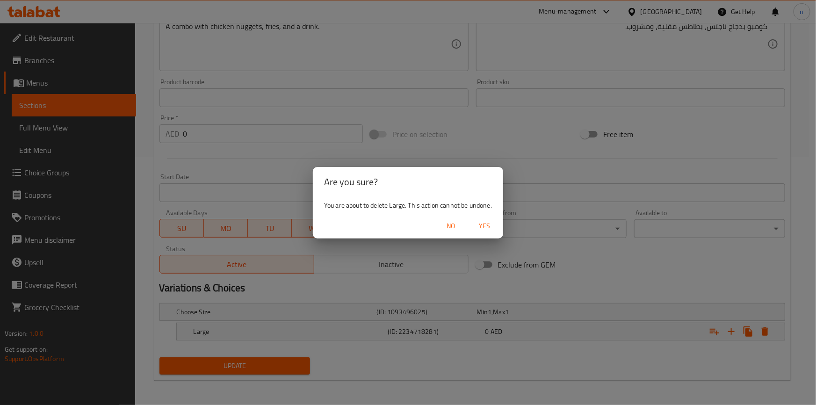
click at [481, 224] on span "Yes" at bounding box center [484, 226] width 22 height 12
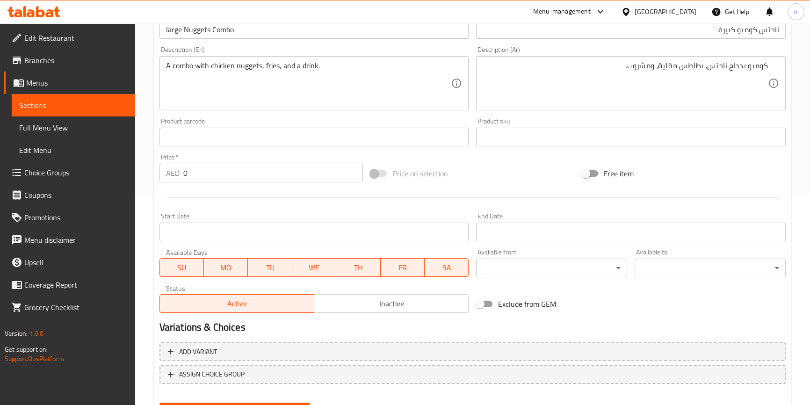
scroll to position [161, 0]
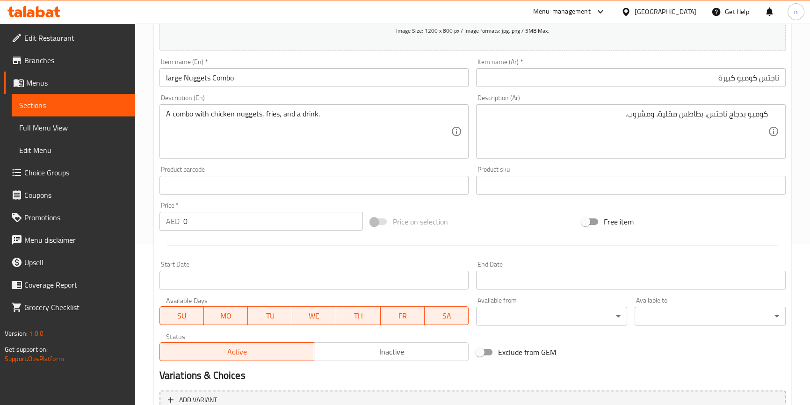
click at [263, 218] on input "0" at bounding box center [273, 221] width 180 height 19
type input "13.60"
click at [263, 218] on input "13.60" at bounding box center [273, 221] width 180 height 19
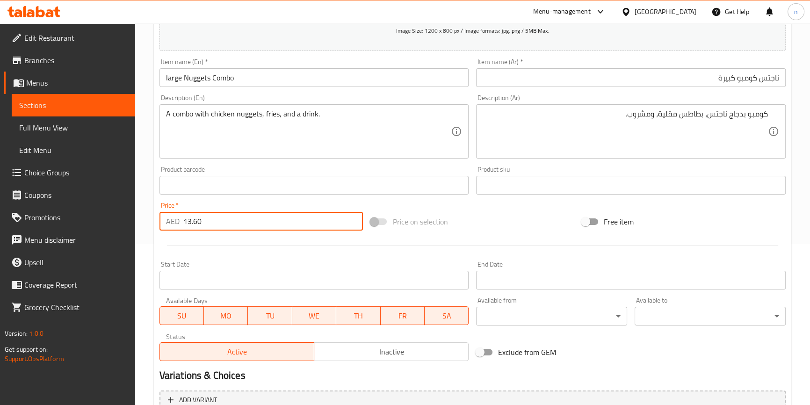
click at [263, 218] on input "13.60" at bounding box center [273, 221] width 180 height 19
type input "12.60"
click at [146, 258] on div "Home / Restaurants management / Menus / Sections / item / update COMBO SANDWICH…" at bounding box center [472, 181] width 675 height 638
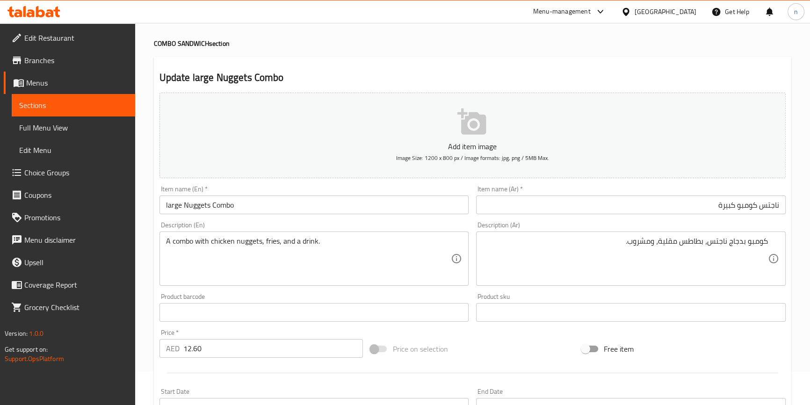
scroll to position [33, 0]
click at [146, 258] on div "Home / Restaurants management / Menus / Sections / item / update COMBO SANDWICH…" at bounding box center [472, 309] width 675 height 638
click at [147, 275] on div "Home / Restaurants management / Menus / Sections / item / update COMBO SANDWICH…" at bounding box center [472, 309] width 675 height 638
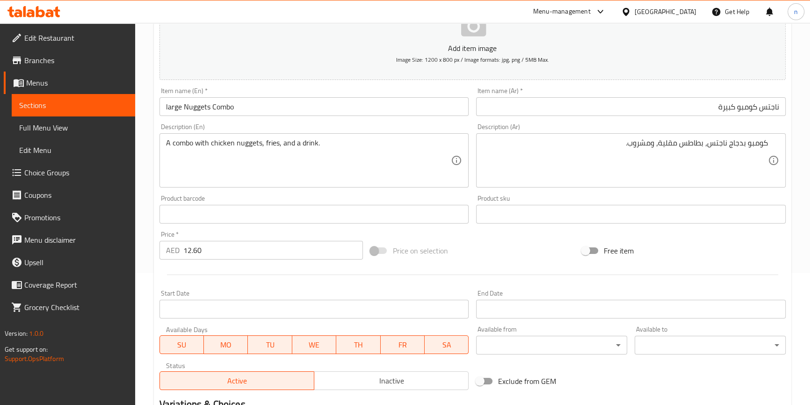
scroll to position [255, 0]
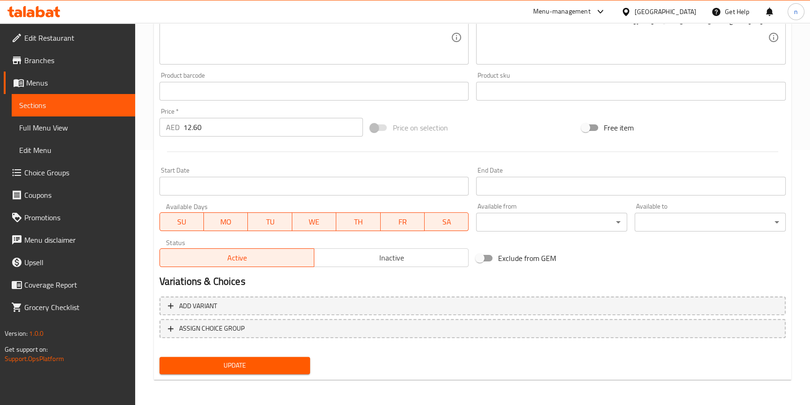
click at [198, 370] on button "Update" at bounding box center [234, 365] width 151 height 17
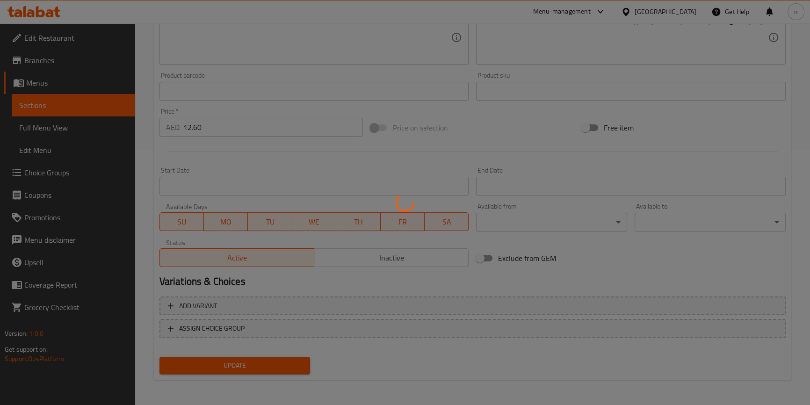
scroll to position [0, 0]
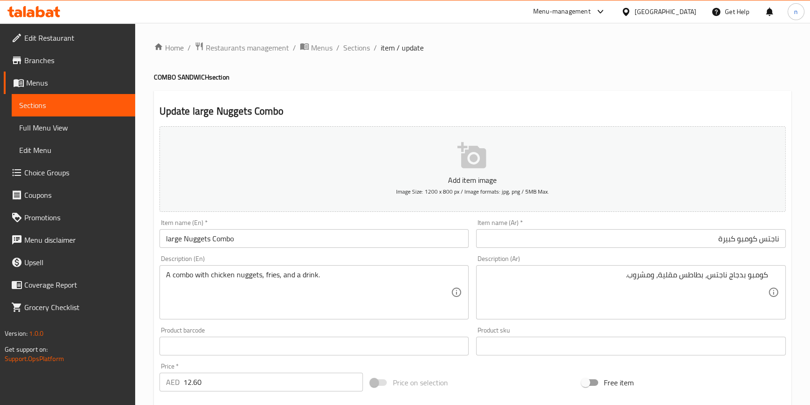
click at [145, 294] on div "Home / Restaurants management / Menus / Sections / item / update COMBO SANDWICH…" at bounding box center [472, 342] width 675 height 638
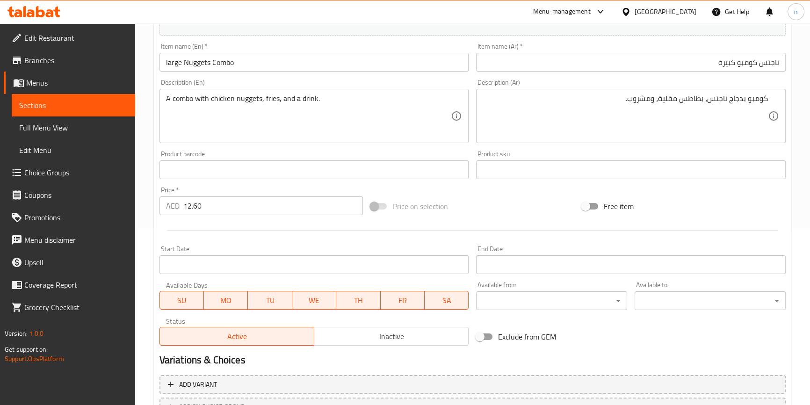
scroll to position [255, 0]
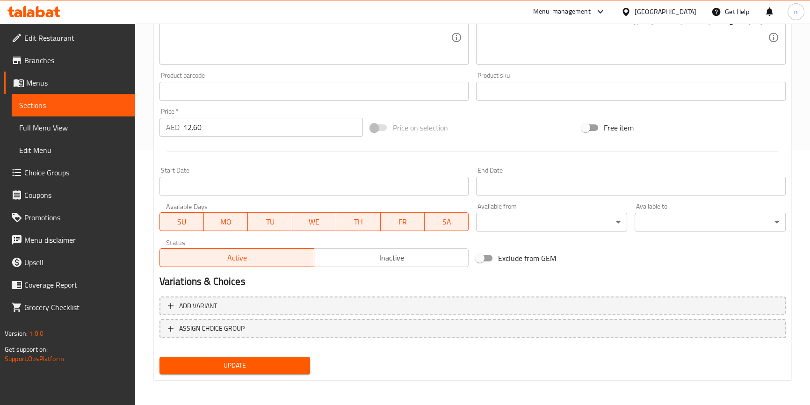
click at [224, 354] on div "Update" at bounding box center [235, 365] width 159 height 25
click at [225, 361] on span "Update" at bounding box center [235, 366] width 136 height 12
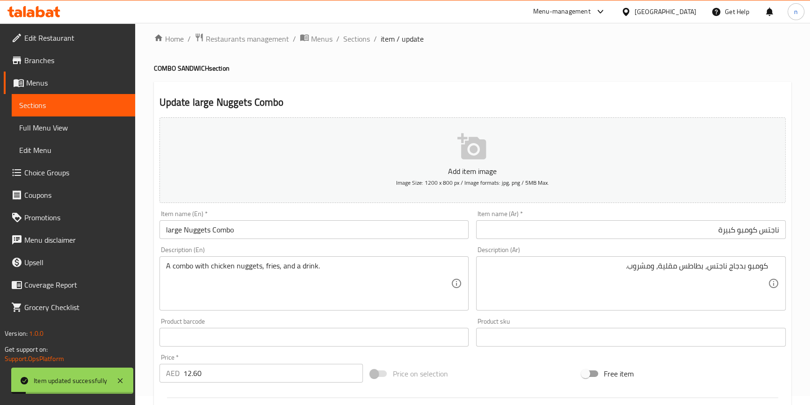
scroll to position [0, 0]
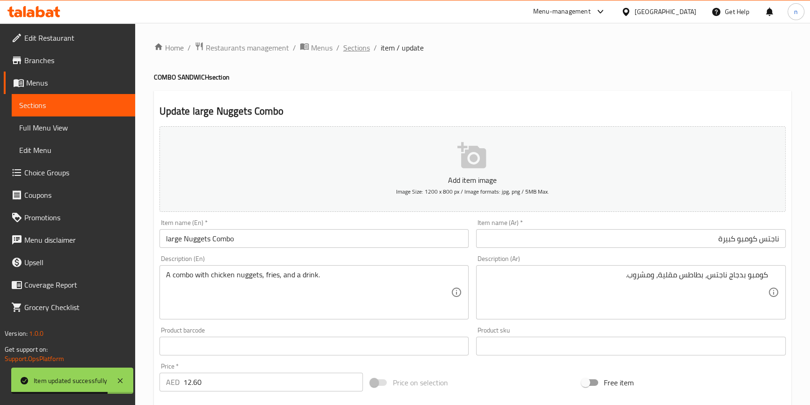
click at [357, 50] on span "Sections" at bounding box center [356, 47] width 27 height 11
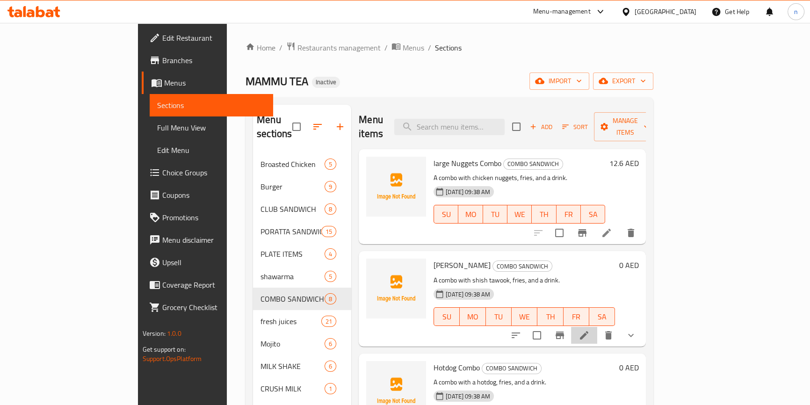
click at [597, 327] on li at bounding box center [584, 335] width 26 height 17
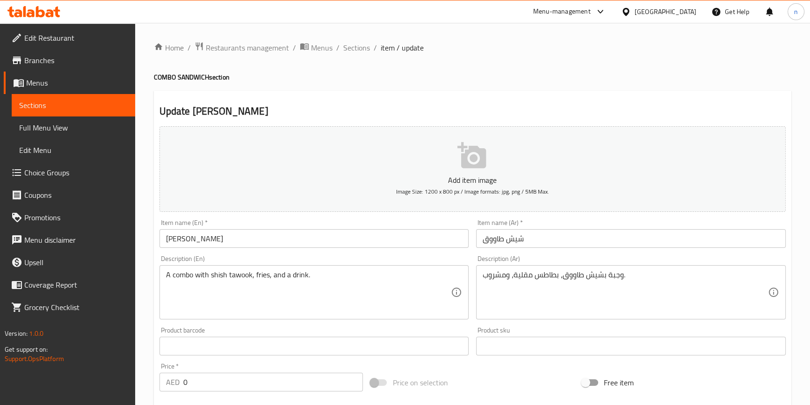
click at [142, 287] on div "Home / Restaurants management / Menus / Sections / item / update COMBO SANDWICH…" at bounding box center [472, 366] width 675 height 686
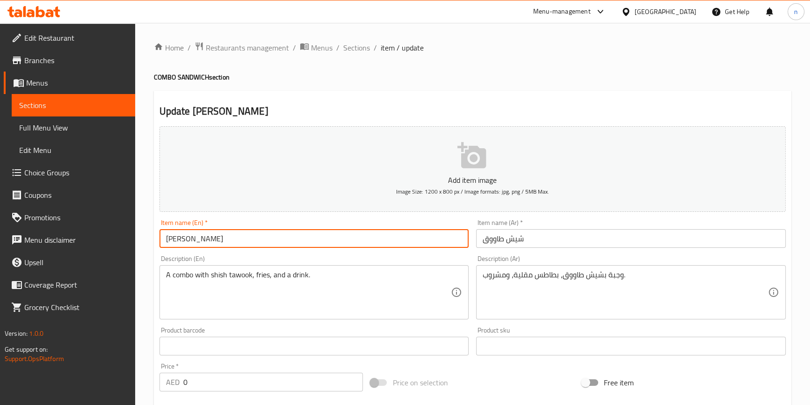
click at [162, 234] on input "Shish Tawook" at bounding box center [314, 238] width 310 height 19
type input "large Shish Tawook"
click at [486, 233] on input "شيش طاووق" at bounding box center [631, 238] width 310 height 19
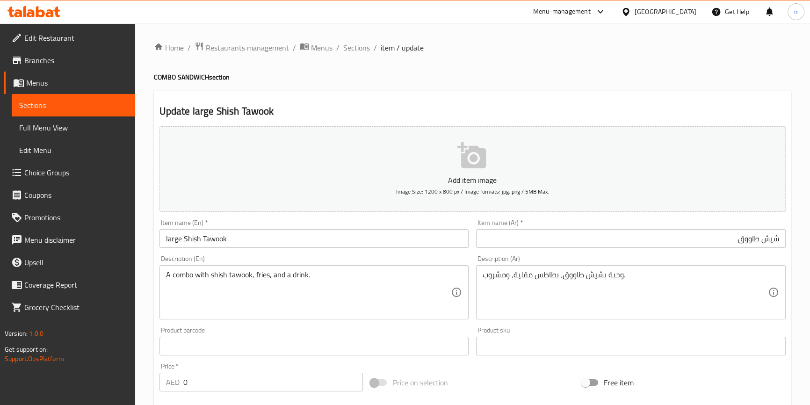
click at [473, 237] on div "Item name (Ar)   * شيش طاووق Item name (Ar) *" at bounding box center [630, 234] width 317 height 36
click at [677, 240] on input "شيش طاووق" at bounding box center [631, 238] width 310 height 19
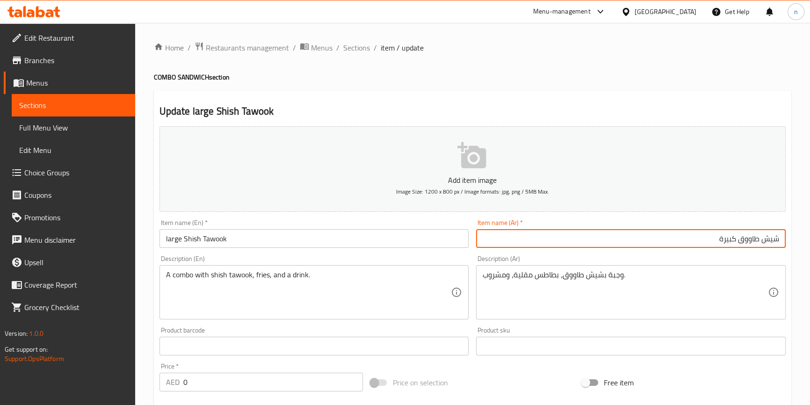
type input "شيش طاووق كبيرة"
click at [142, 258] on div "Home / Restaurants management / Menus / Sections / item / update COMBO SANDWICH…" at bounding box center [472, 366] width 675 height 686
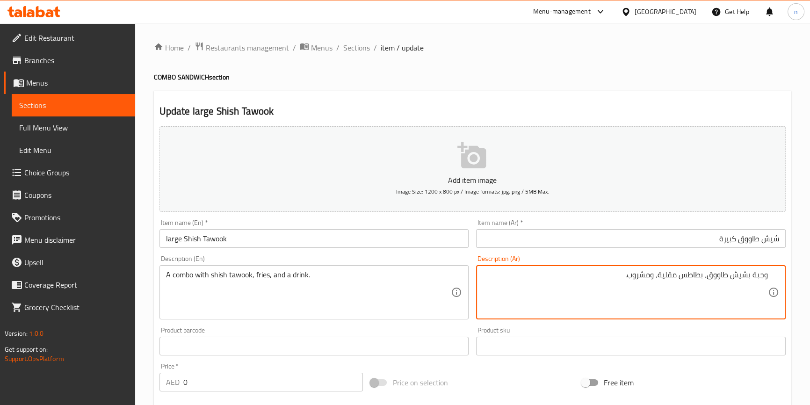
click at [407, 262] on div "Description (En) A combo with shish tawook, fries, and a drink. Description (En)" at bounding box center [314, 287] width 310 height 64
click at [764, 276] on textarea "وجبة بشيش طاووق، بطاطس مقلية، ومشروب." at bounding box center [625, 292] width 285 height 44
type textarea "كومبو بشيش طاووق، بطاطس مقلية، ومشروب."
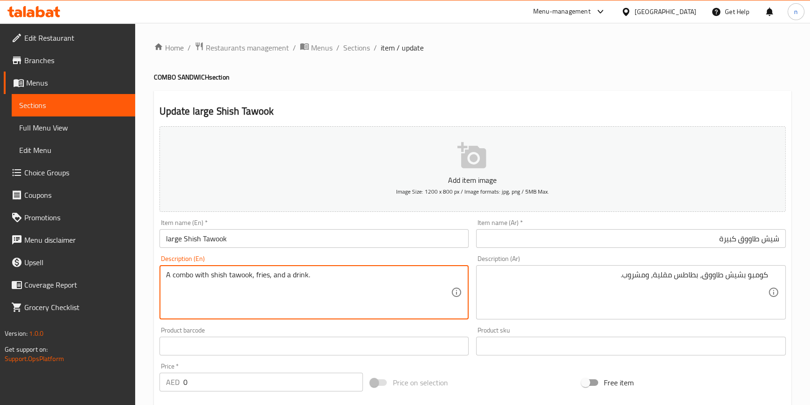
click at [154, 349] on div "Update large Shish Tawook Add item image Image Size: 1200 x 800 px / Image form…" at bounding box center [472, 387] width 637 height 592
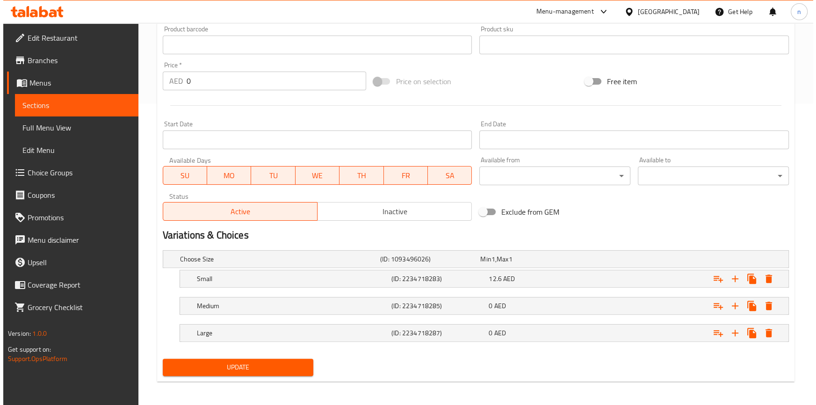
scroll to position [303, 0]
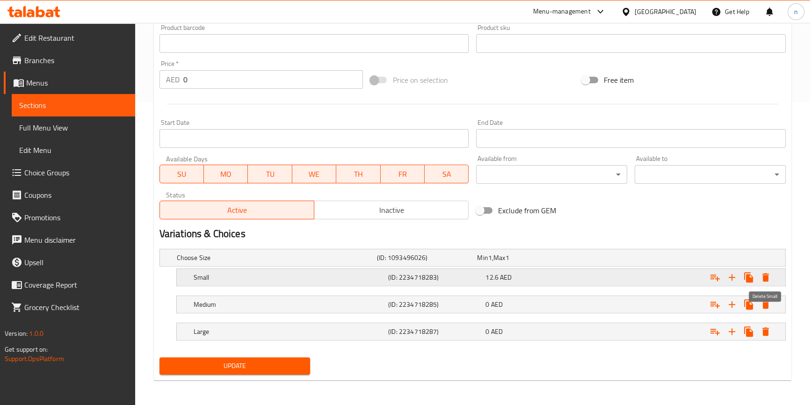
click at [762, 276] on icon "Expand" at bounding box center [765, 277] width 11 height 11
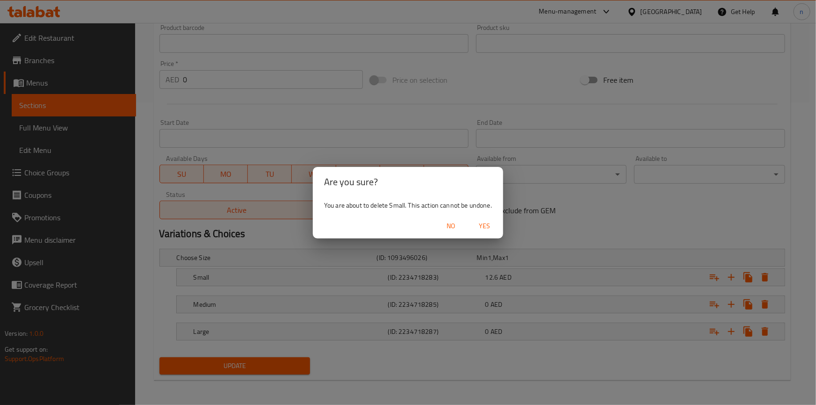
click at [492, 225] on span "Yes" at bounding box center [484, 226] width 22 height 12
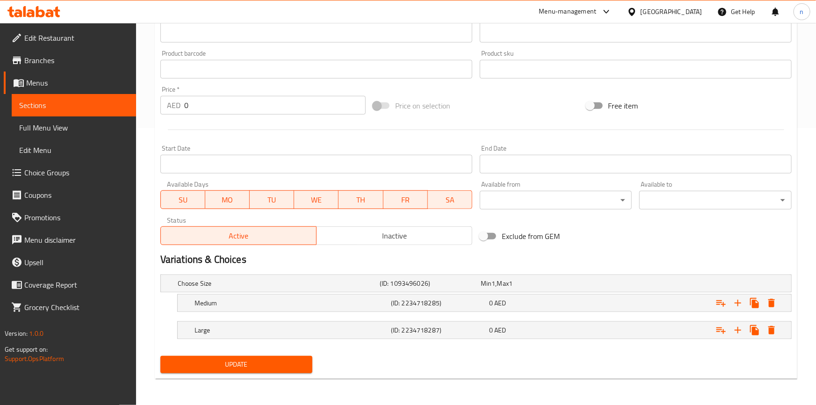
scroll to position [276, 0]
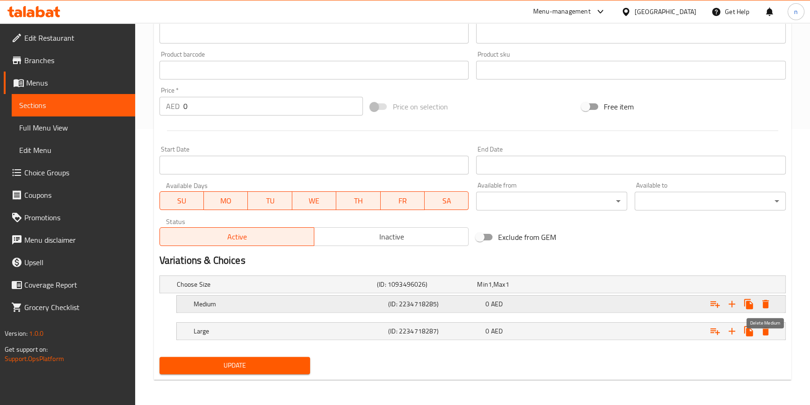
click at [765, 305] on icon "Expand" at bounding box center [765, 304] width 7 height 8
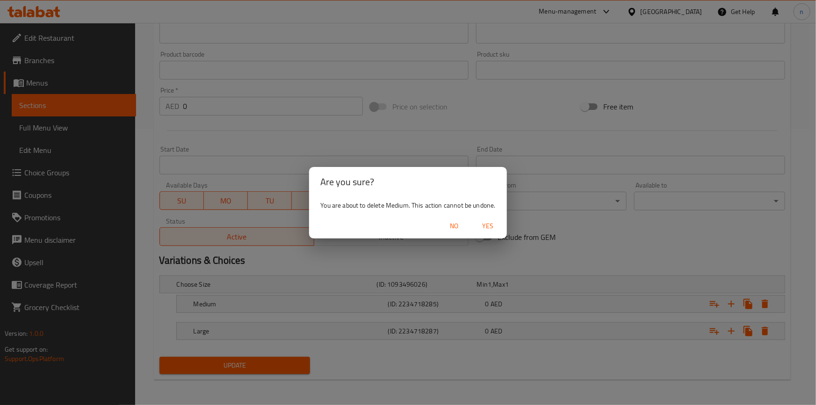
drag, startPoint x: 486, startPoint y: 229, endPoint x: 567, endPoint y: 296, distance: 105.2
click at [486, 229] on span "Yes" at bounding box center [488, 226] width 22 height 12
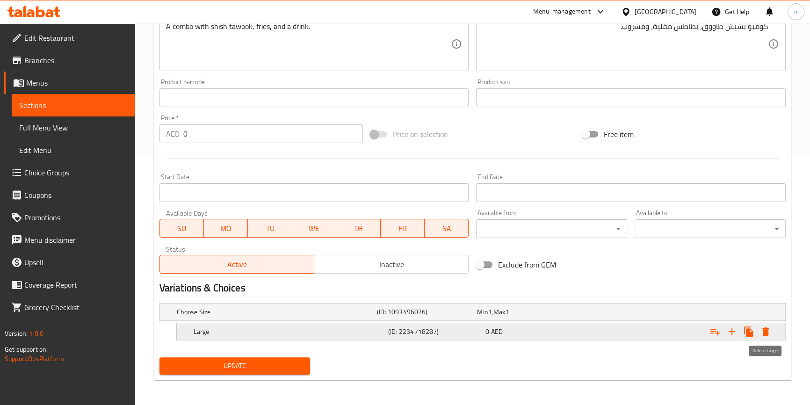
click at [769, 333] on icon "Expand" at bounding box center [765, 331] width 11 height 11
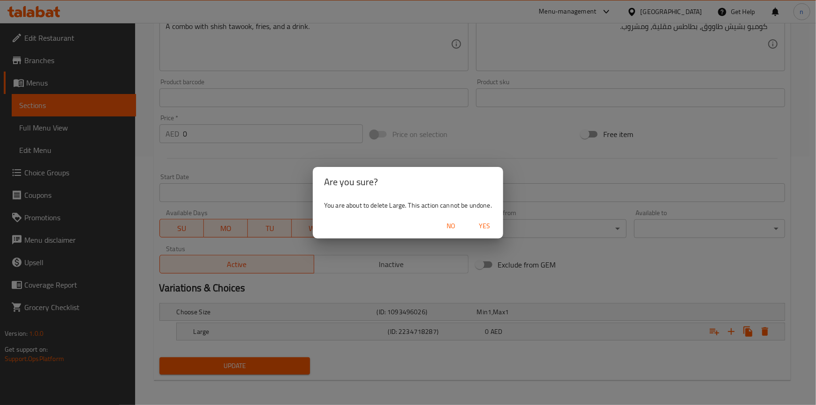
click at [486, 228] on span "Yes" at bounding box center [484, 226] width 22 height 12
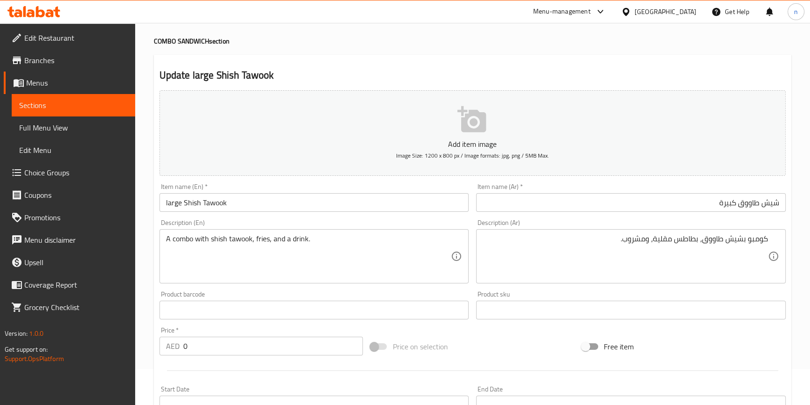
scroll to position [33, 0]
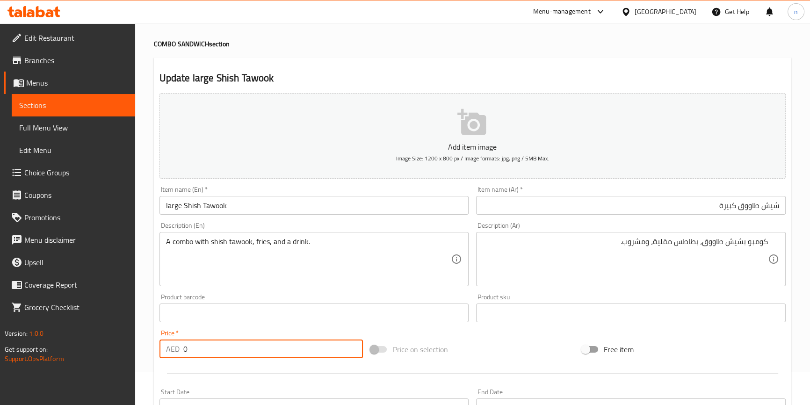
click at [205, 347] on input "0" at bounding box center [273, 349] width 180 height 19
drag, startPoint x: 213, startPoint y: 317, endPoint x: 205, endPoint y: 318, distance: 8.0
click at [213, 317] on input "text" at bounding box center [314, 313] width 310 height 19
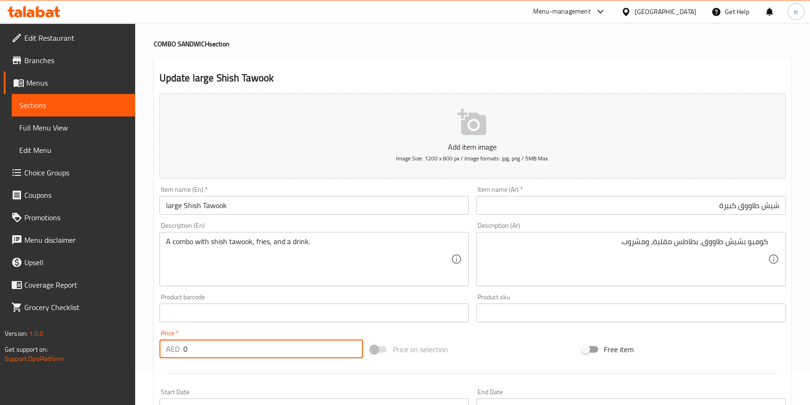
click at [321, 343] on input "0" at bounding box center [273, 349] width 180 height 19
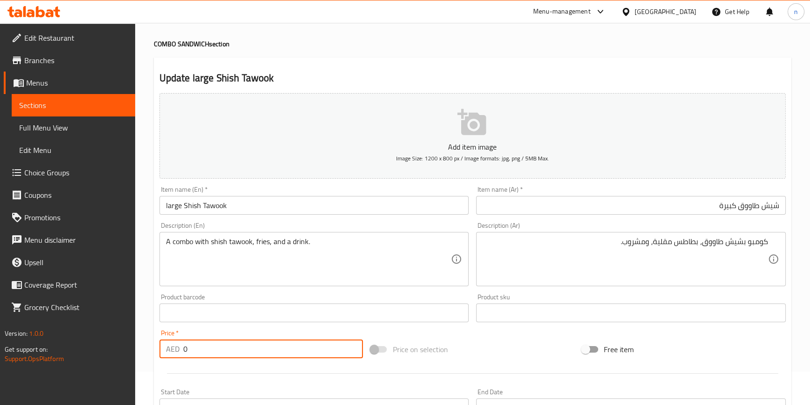
click at [321, 343] on input "0" at bounding box center [273, 349] width 180 height 19
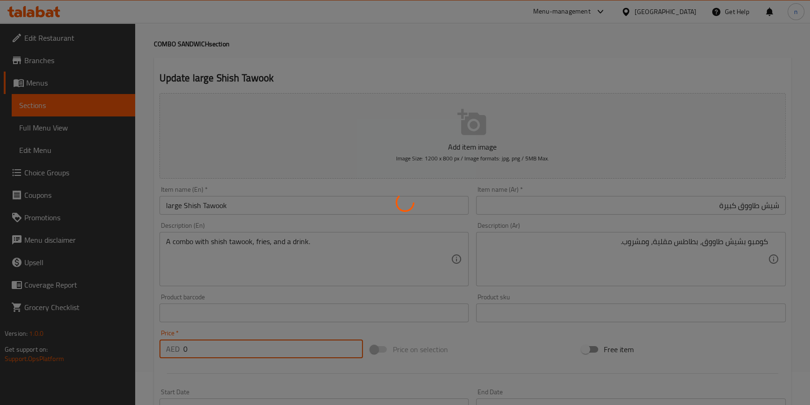
click at [304, 304] on div at bounding box center [405, 202] width 810 height 405
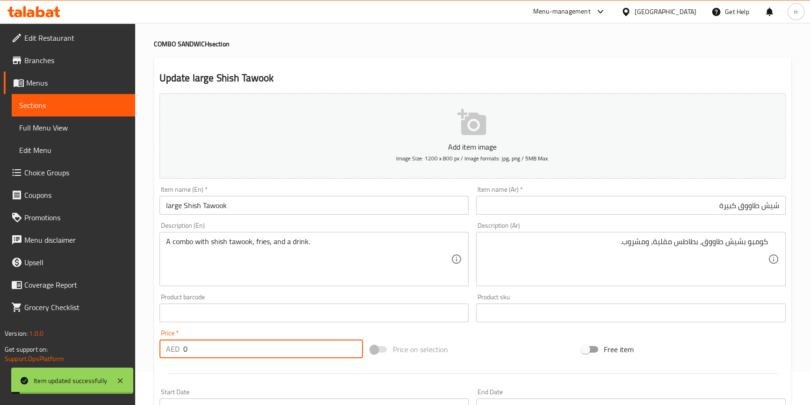
click at [268, 343] on input "0" at bounding box center [273, 349] width 180 height 19
type input "0"
type input "12.60"
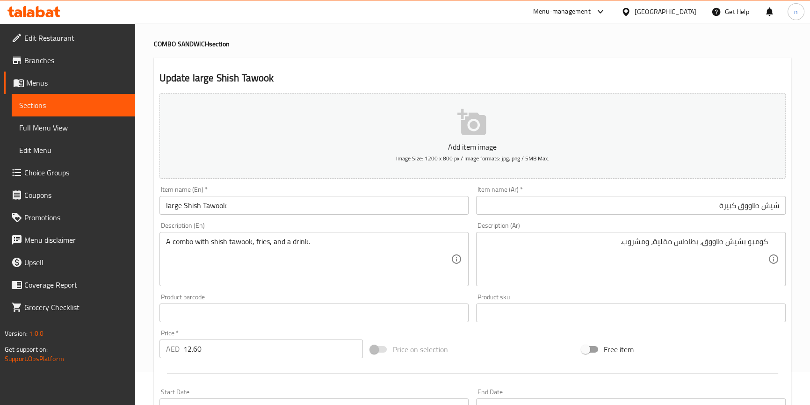
click at [152, 275] on div "Home / Restaurants management / Menus / Sections / item / update COMBO SANDWICH…" at bounding box center [472, 309] width 675 height 638
click at [154, 294] on div "Update large Shish Tawook Add item image Image Size: 1200 x 800 px / Image form…" at bounding box center [472, 330] width 637 height 544
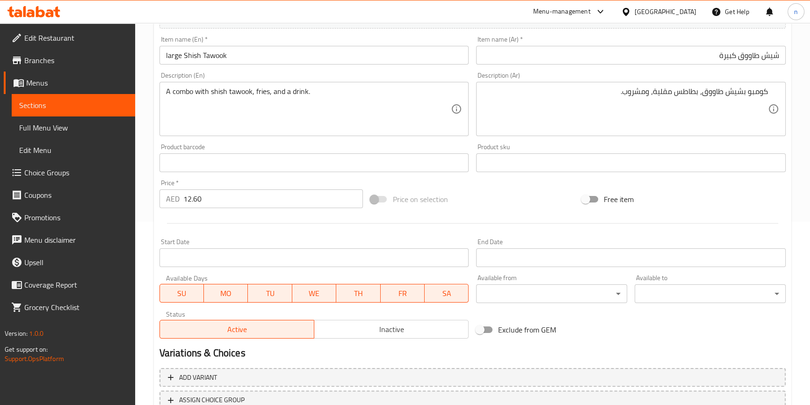
scroll to position [255, 0]
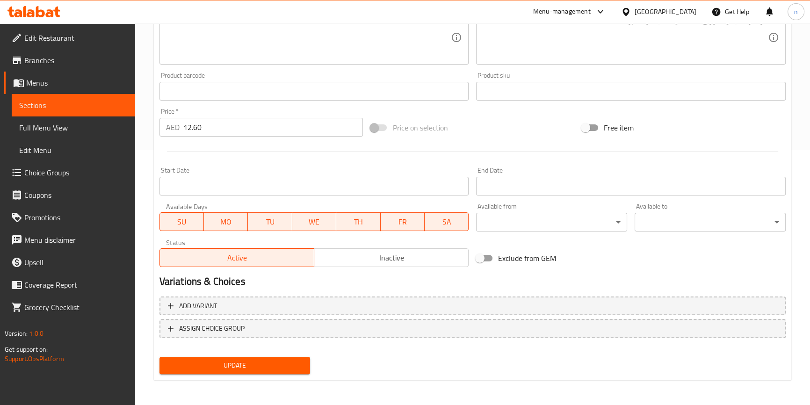
click at [233, 369] on span "Update" at bounding box center [235, 366] width 136 height 12
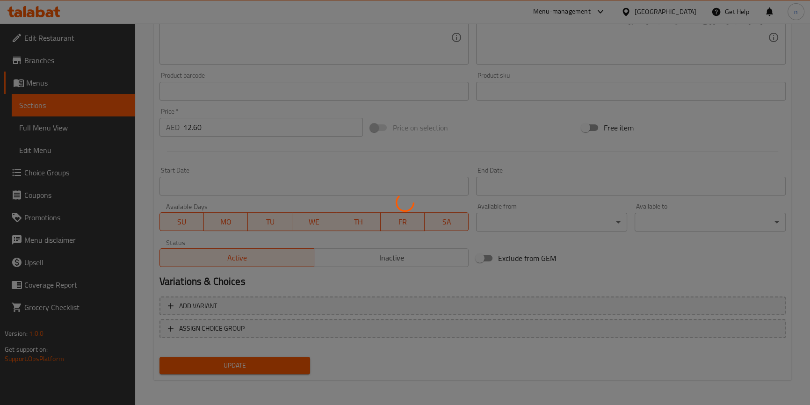
scroll to position [0, 0]
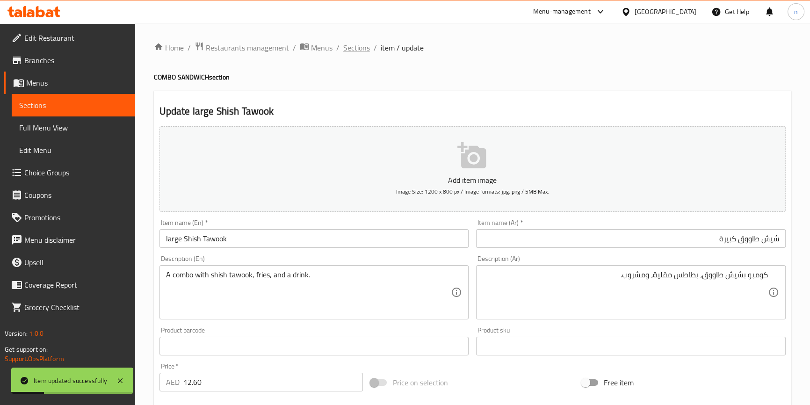
click at [360, 46] on span "Sections" at bounding box center [356, 47] width 27 height 11
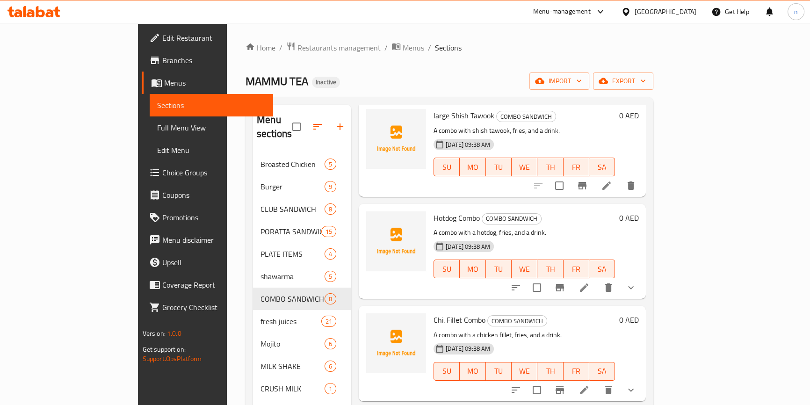
scroll to position [170, 0]
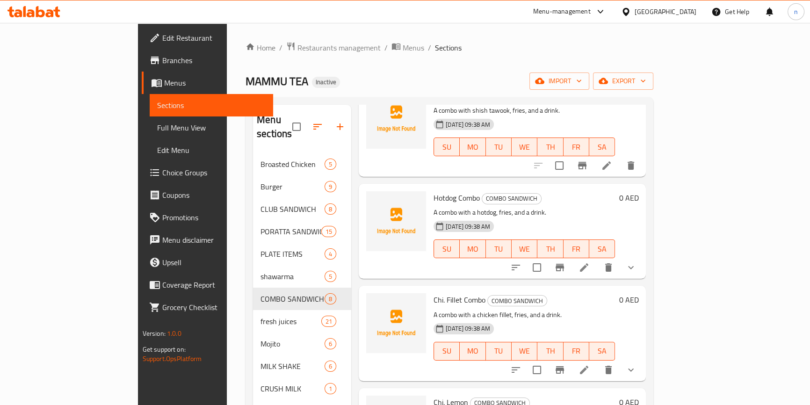
click at [597, 260] on li at bounding box center [584, 267] width 26 height 17
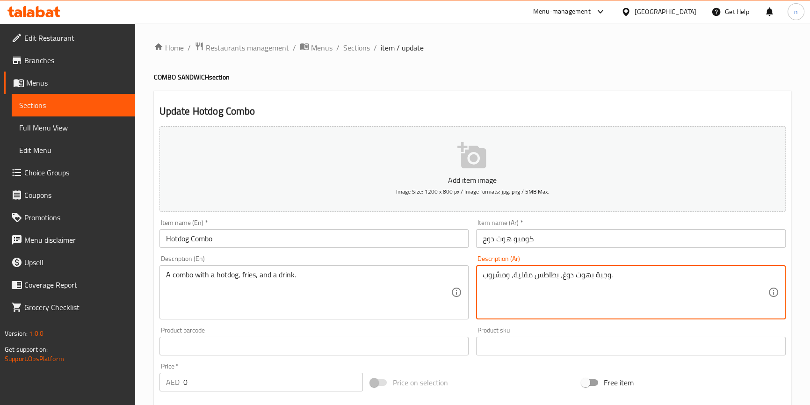
click at [603, 277] on textarea "وجبة بهوت دوغ، بطاطس مقلية، ومشروب." at bounding box center [625, 292] width 285 height 44
click at [603, 277] on textarea "كومبو بهوت دوغ، بطاطس مقلية، ومشروب." at bounding box center [625, 292] width 285 height 44
type textarea "كومبو بهوت دوغ، بطاطس مقلية، ومشروب."
click at [144, 324] on div "Home / Restaurants management / Menus / Sections / item / update COMBO SANDWICH…" at bounding box center [472, 366] width 675 height 686
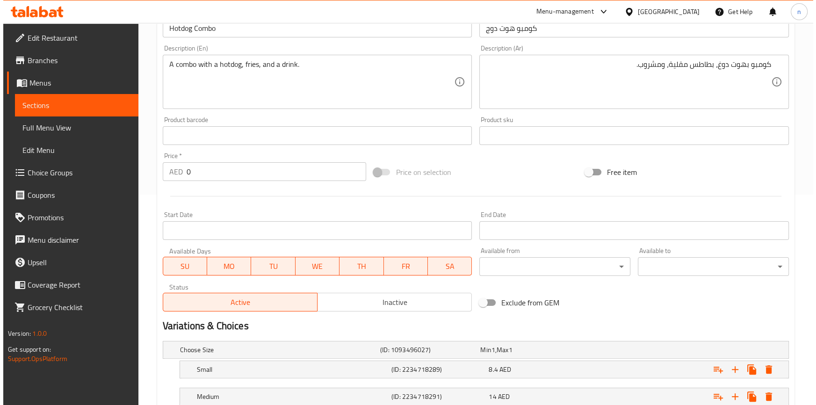
scroll to position [303, 0]
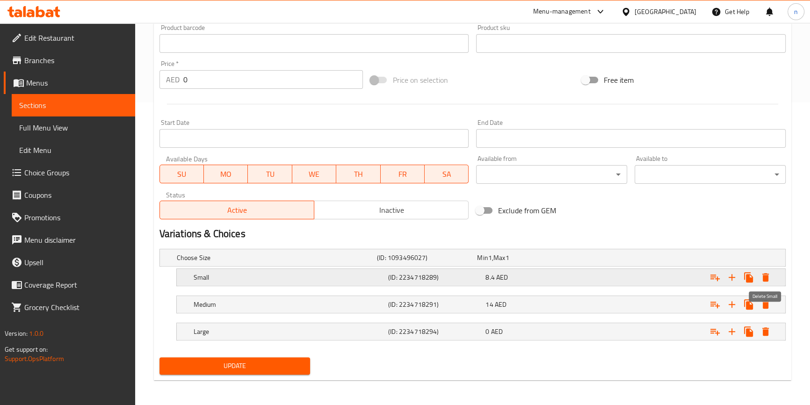
click at [767, 281] on icon "Expand" at bounding box center [765, 277] width 7 height 8
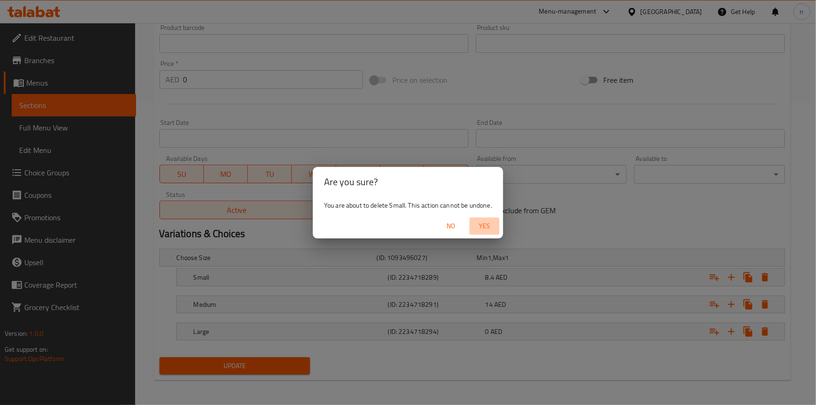
click at [489, 227] on span "Yes" at bounding box center [484, 226] width 22 height 12
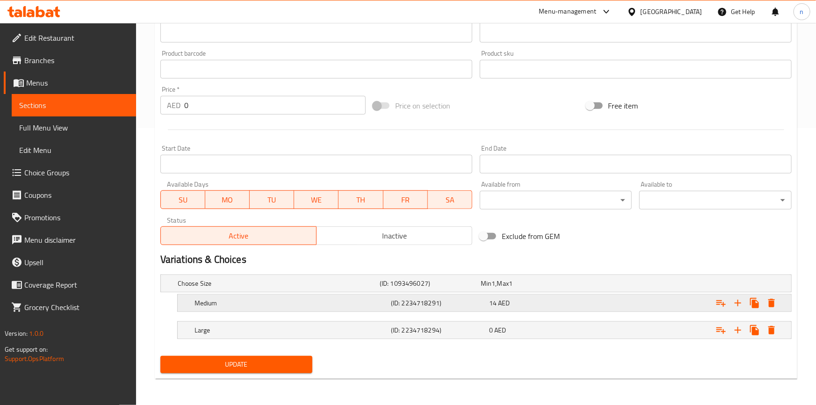
scroll to position [276, 0]
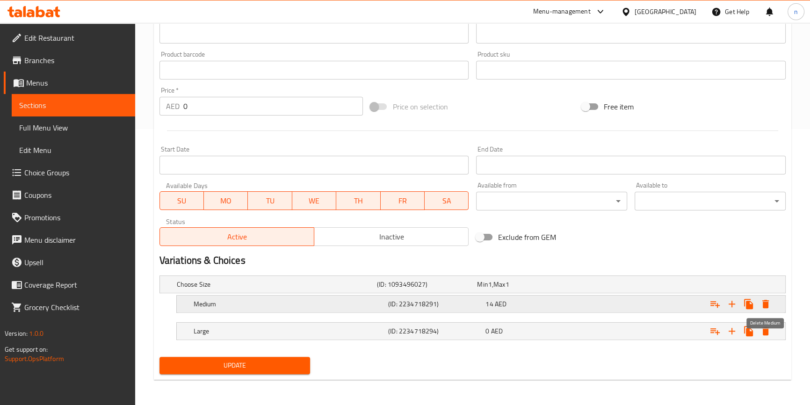
click at [767, 309] on button "Expand" at bounding box center [765, 304] width 17 height 17
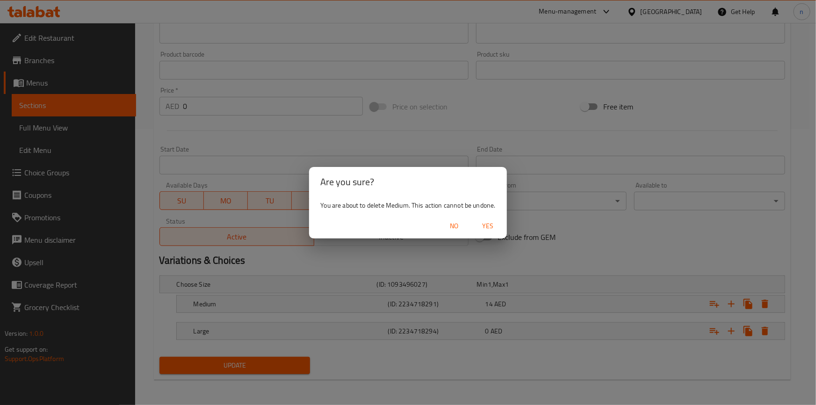
click at [532, 323] on div "Are you sure? You are about to delete Medium. This action cannot be undone. No …" at bounding box center [408, 202] width 816 height 405
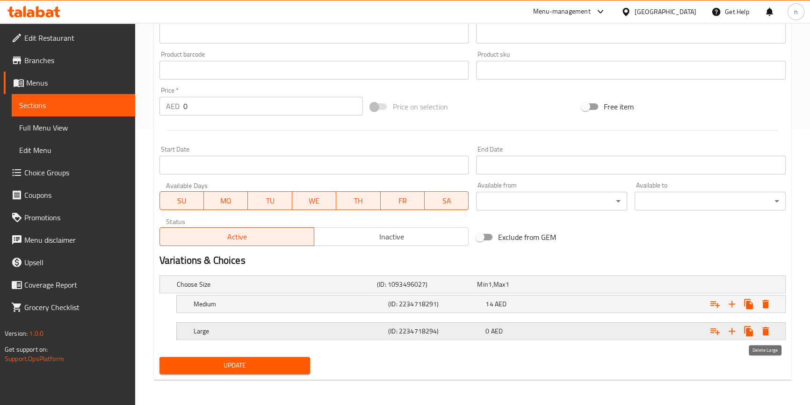
click at [767, 325] on icon "Expand" at bounding box center [765, 330] width 11 height 11
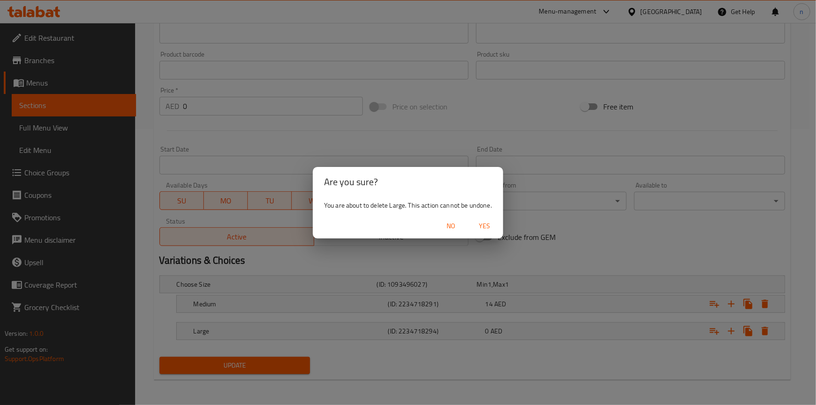
click at [482, 227] on span "Yes" at bounding box center [484, 226] width 22 height 12
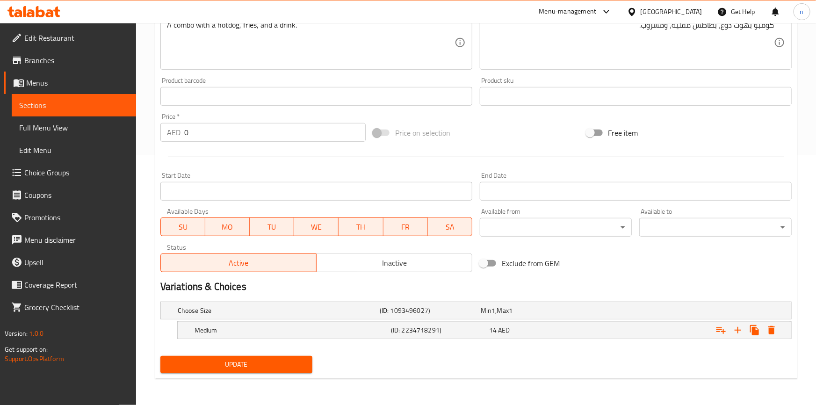
scroll to position [248, 0]
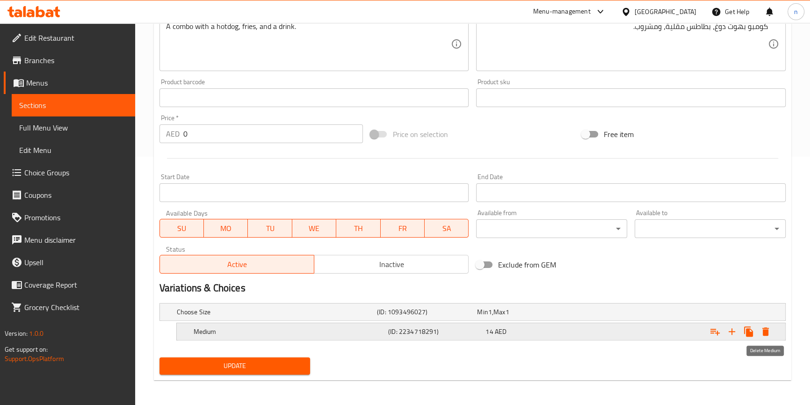
click at [766, 326] on icon "Expand" at bounding box center [765, 331] width 11 height 11
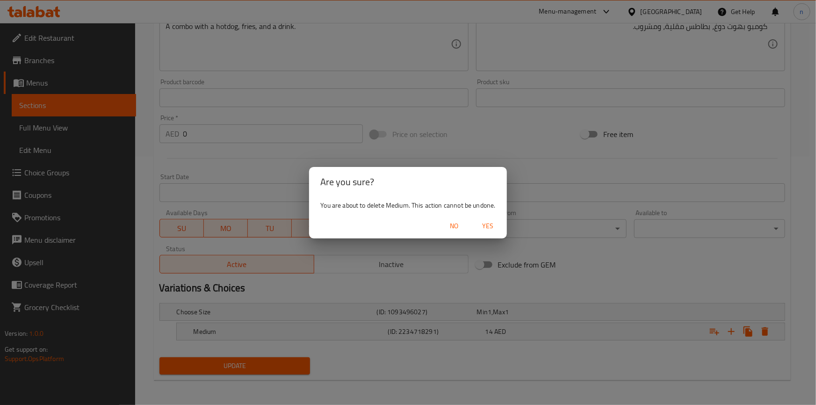
click at [488, 227] on span "Yes" at bounding box center [488, 226] width 22 height 12
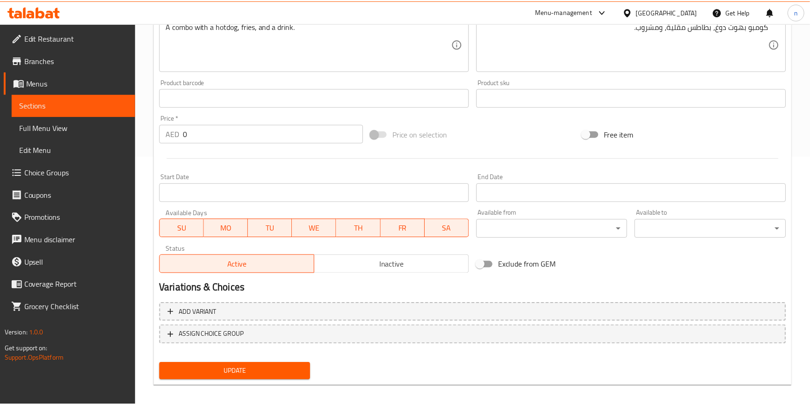
scroll to position [246, 0]
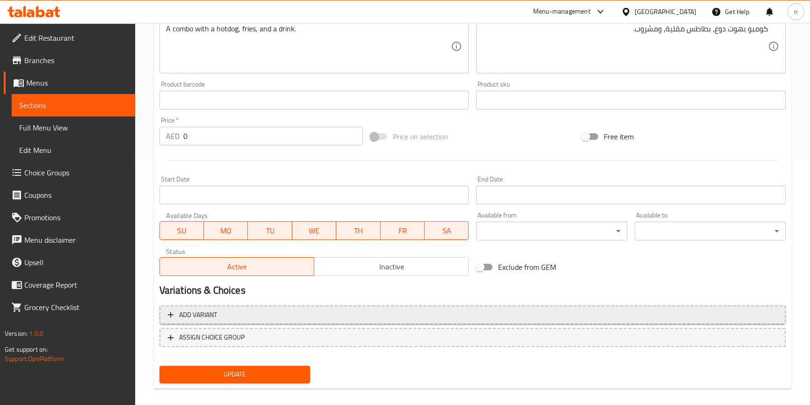
click at [430, 310] on span "Add variant" at bounding box center [472, 315] width 609 height 12
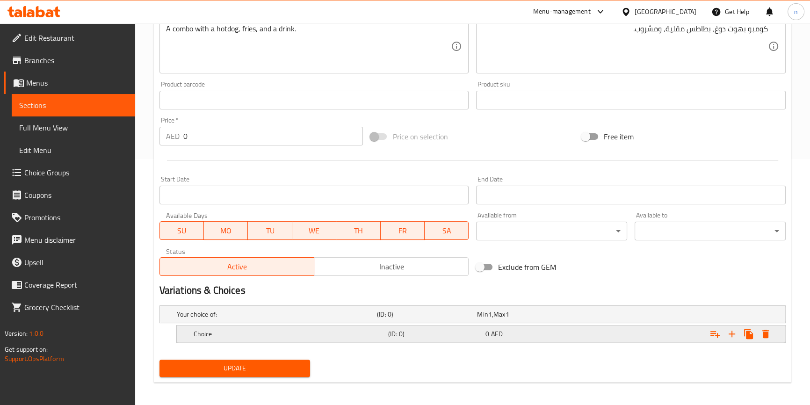
click at [353, 319] on h5 "Choice" at bounding box center [275, 314] width 196 height 9
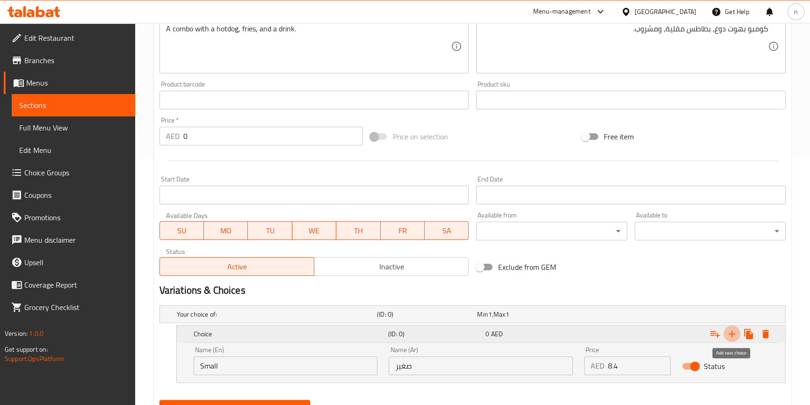
click at [732, 333] on icon "Expand" at bounding box center [731, 333] width 11 height 11
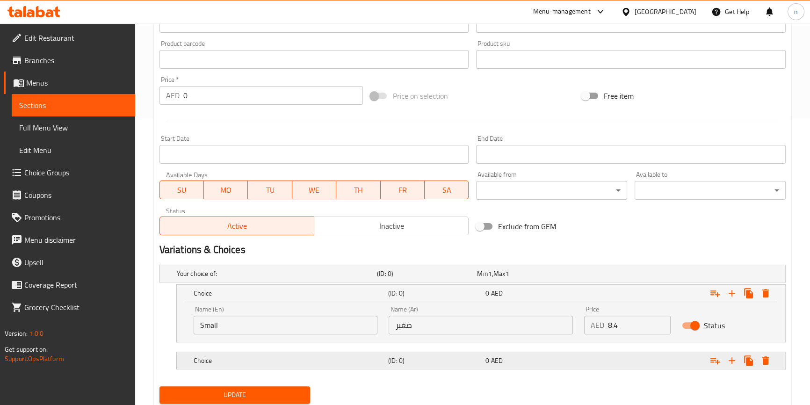
scroll to position [316, 0]
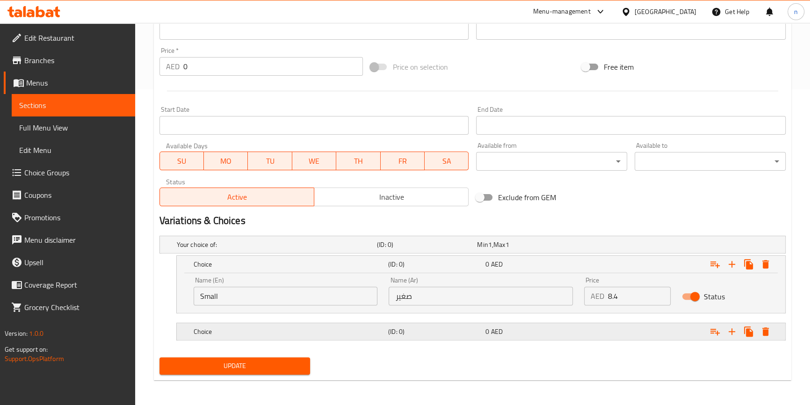
click at [563, 249] on div "0 AED" at bounding box center [525, 244] width 96 height 9
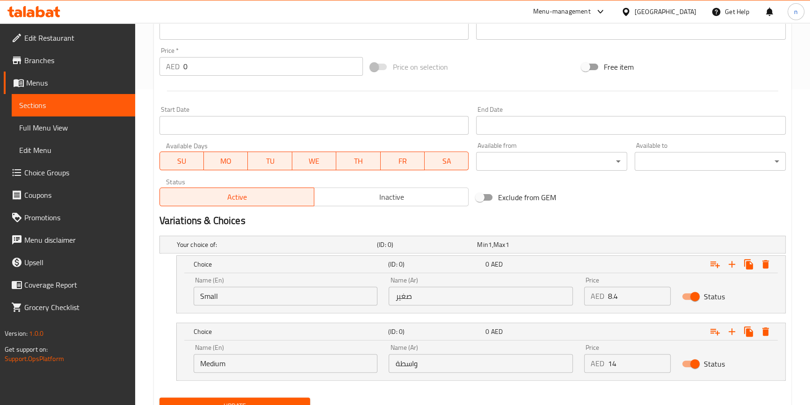
click at [479, 369] on input "واسطة" at bounding box center [481, 363] width 184 height 19
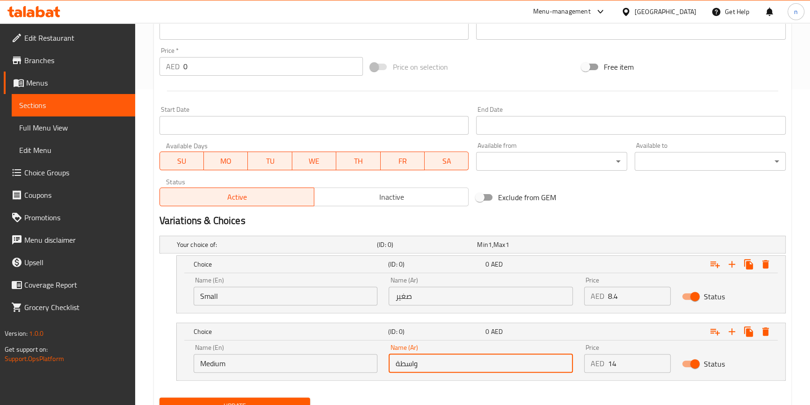
click at [479, 369] on input "واسطة" at bounding box center [481, 363] width 184 height 19
type input "وسط"
click at [465, 390] on div "Your choice of: (ID: 0) Min 1 , Max 1 Name (En) Your choice of: Name (En) Name …" at bounding box center [473, 313] width 634 height 162
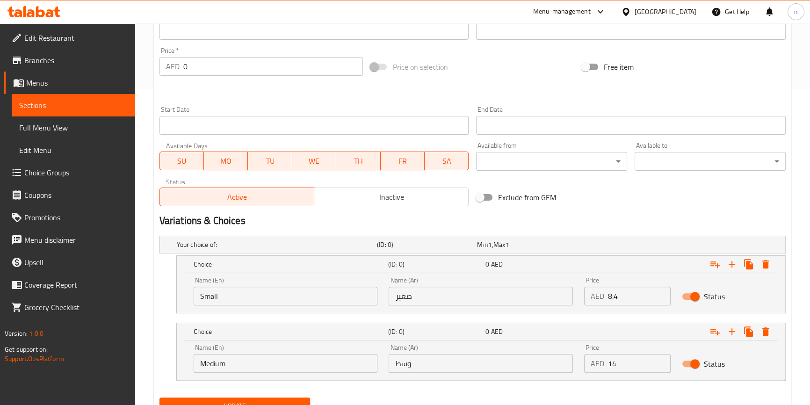
click at [337, 359] on input "Medium" at bounding box center [286, 363] width 184 height 19
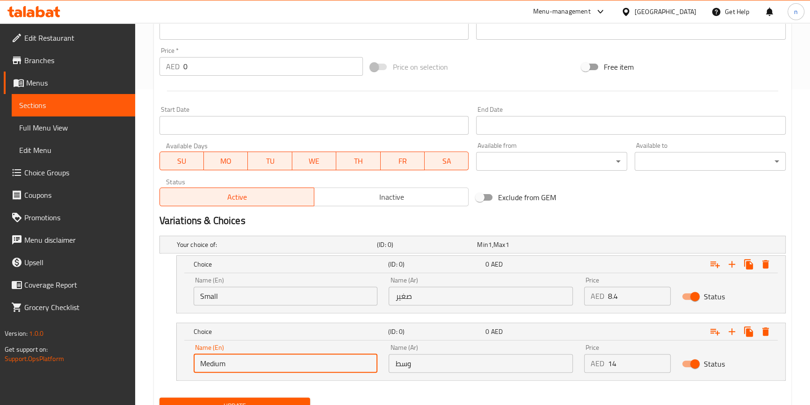
click at [337, 359] on input "Medium" at bounding box center [286, 363] width 184 height 19
type input "م"
type input "Large"
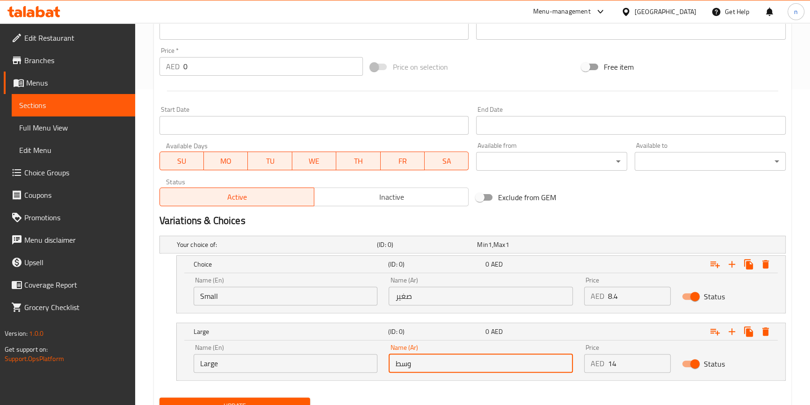
click at [485, 364] on input "وسط" at bounding box center [481, 363] width 184 height 19
type input ";"
type input "كبير"
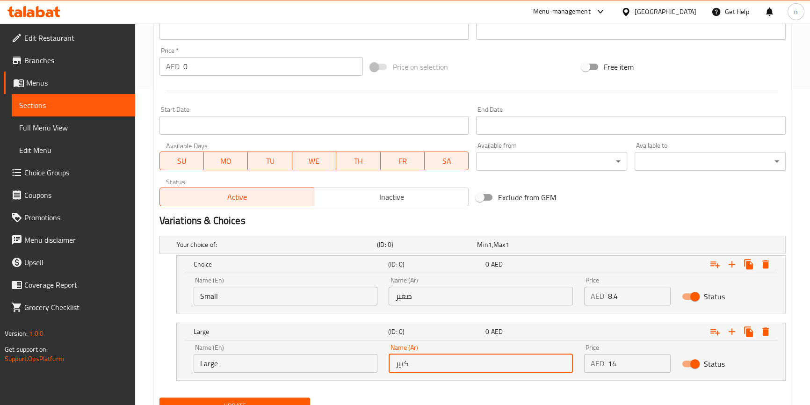
scroll to position [356, 0]
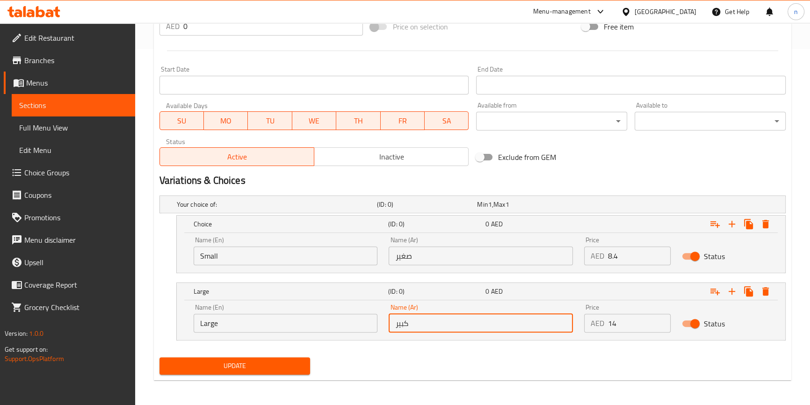
click at [259, 368] on span "Update" at bounding box center [235, 366] width 136 height 12
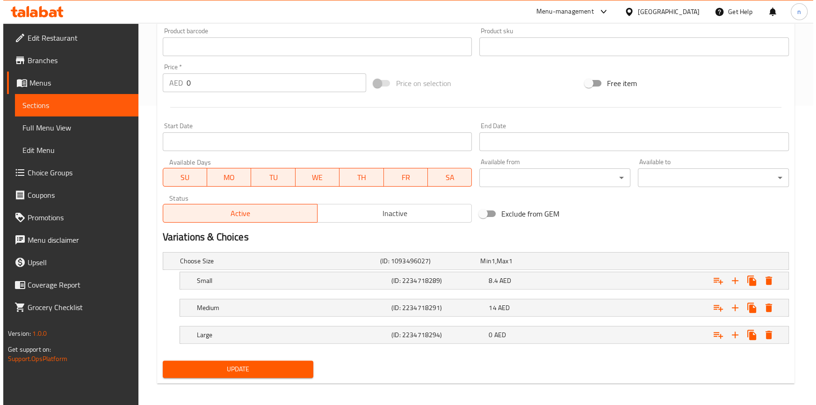
scroll to position [303, 0]
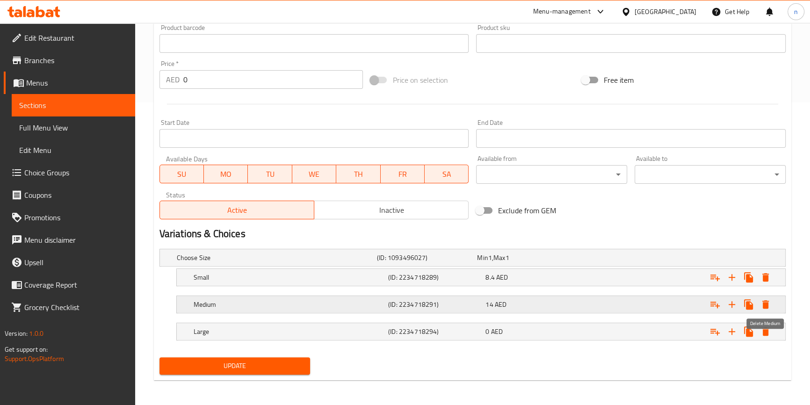
click at [765, 303] on icon "Expand" at bounding box center [765, 304] width 7 height 8
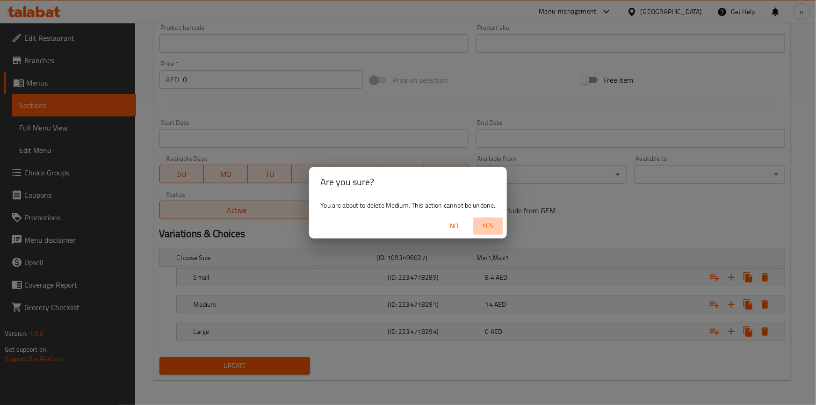
click at [493, 230] on span "Yes" at bounding box center [488, 226] width 22 height 12
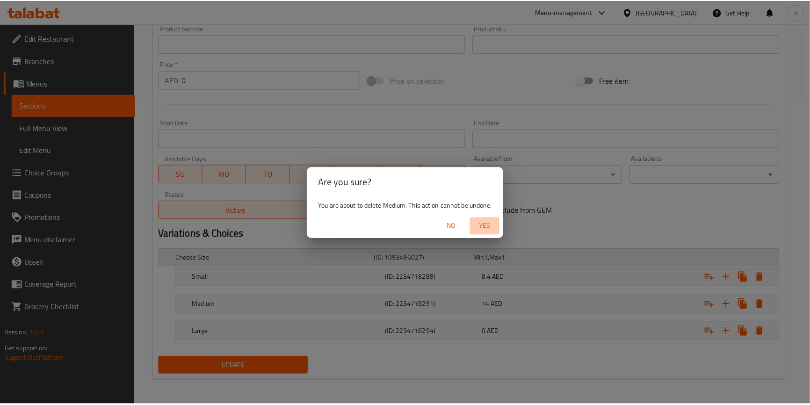
scroll to position [276, 0]
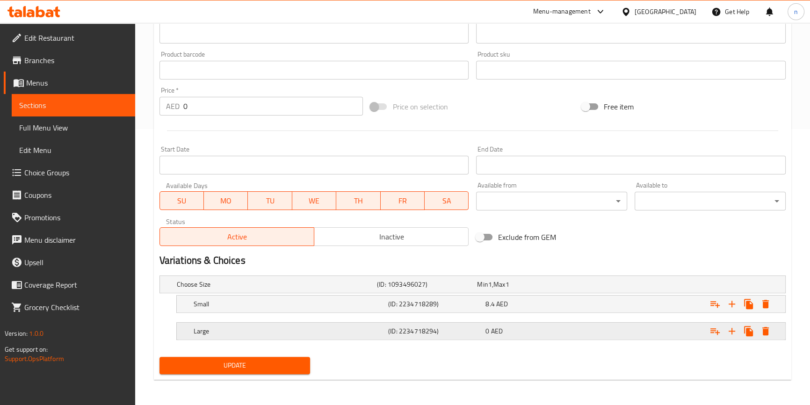
click at [511, 289] on div "0 AED" at bounding box center [525, 284] width 96 height 9
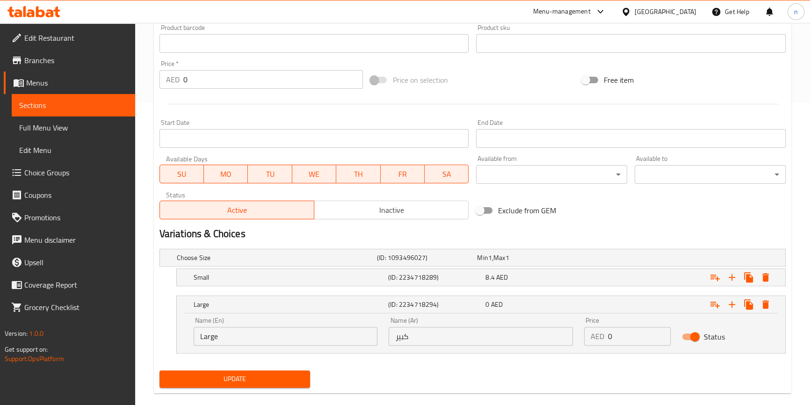
scroll to position [316, 0]
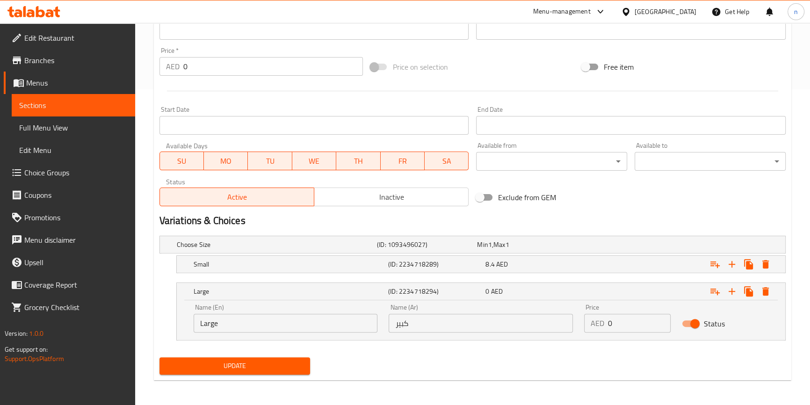
click at [635, 317] on input "0" at bounding box center [639, 323] width 63 height 19
type input "14"
click at [245, 365] on span "Update" at bounding box center [235, 366] width 136 height 12
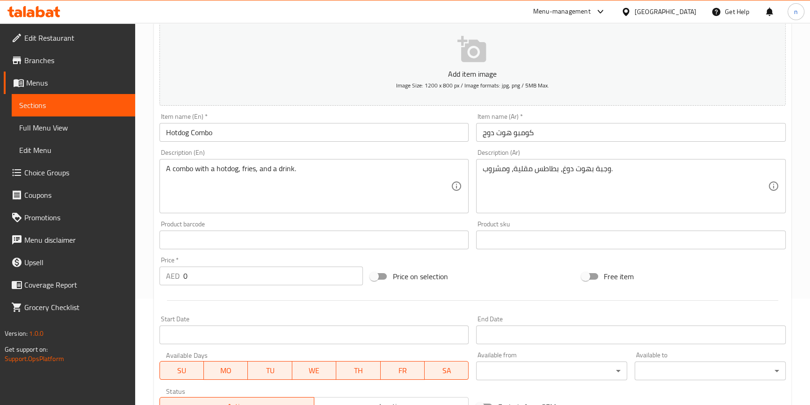
scroll to position [106, 0]
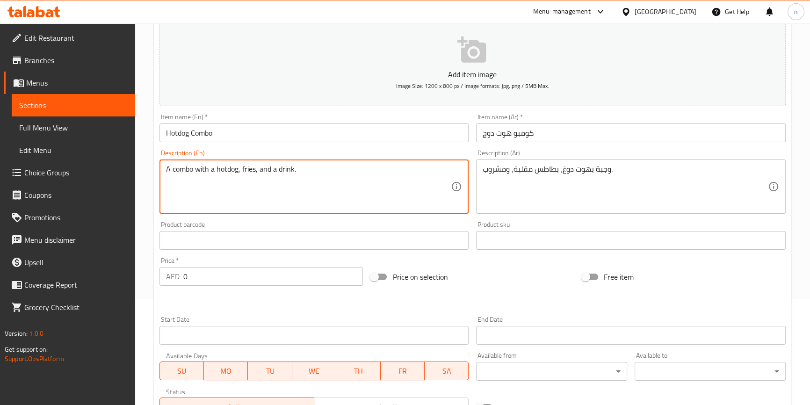
click at [423, 180] on textarea "A combo with a hotdog, fries, and a drink." at bounding box center [308, 187] width 285 height 44
drag, startPoint x: 402, startPoint y: 182, endPoint x: 418, endPoint y: 212, distance: 33.9
click at [418, 212] on div "A combo with a hotdog, fries, and a drink. Description (En)" at bounding box center [314, 186] width 310 height 54
click at [341, 187] on textarea "A combo with a hotdog, fries, and a drink." at bounding box center [308, 187] width 285 height 44
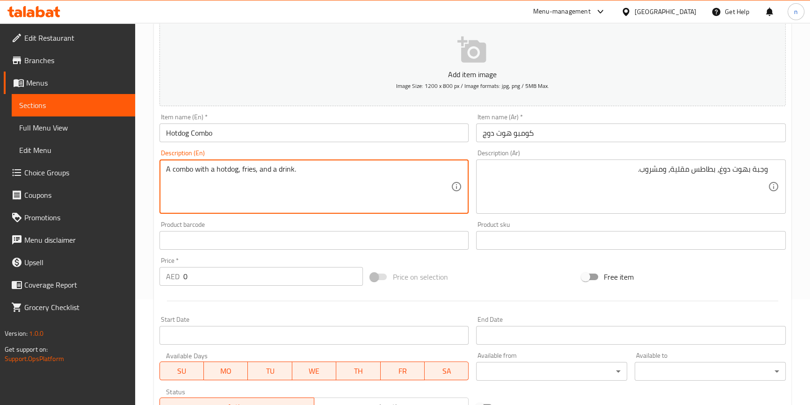
click at [246, 184] on textarea "A combo with a hotdog, fries, and a drink." at bounding box center [308, 187] width 285 height 44
click at [325, 179] on textarea "A combo with a hotdog, fries, and a drink." at bounding box center [308, 187] width 285 height 44
click at [308, 167] on textarea "A combo with a hotdog, fries, and a drink." at bounding box center [308, 187] width 285 height 44
click at [298, 176] on textarea "A combo with a hotdog, fries, and a drink." at bounding box center [308, 187] width 285 height 44
click at [768, 169] on div "وجبة بهوت دوغ، بطاطس مقلية، ومشروب. Description (Ar)" at bounding box center [631, 186] width 310 height 54
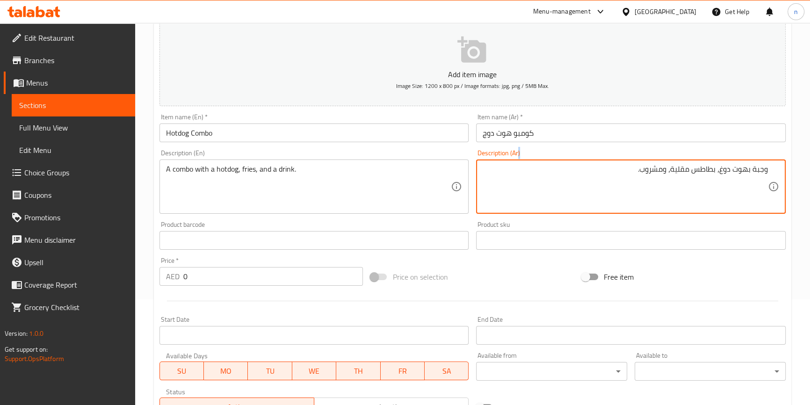
click at [768, 169] on div "وجبة بهوت دوغ، بطاطس مقلية، ومشروب. Description (Ar)" at bounding box center [631, 186] width 310 height 54
click at [764, 169] on textarea "وجبة بهوت دوغ، بطاطس مقلية، ومشروب." at bounding box center [625, 187] width 285 height 44
type textarea "كومبو بهوت دوغ، بطاطس مقلية، ومشروب."
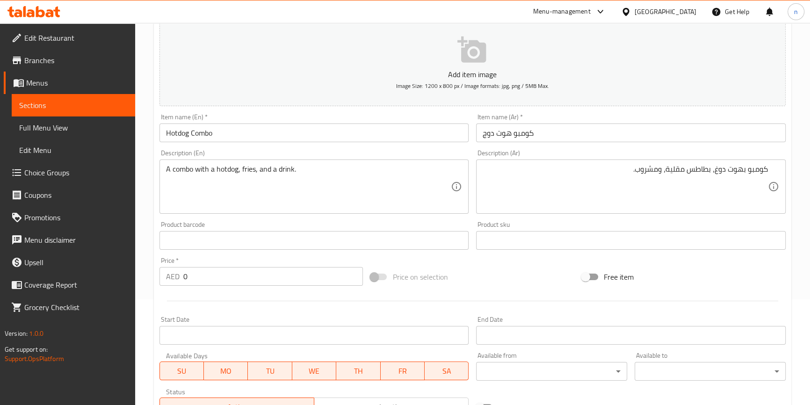
click at [148, 239] on div "Home / Restaurants management / Menus / Sections / item / update COMBO SANDWICH…" at bounding box center [472, 246] width 675 height 659
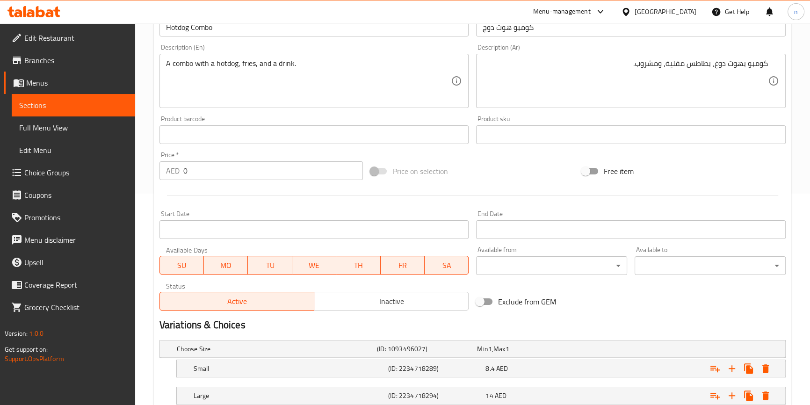
scroll to position [276, 0]
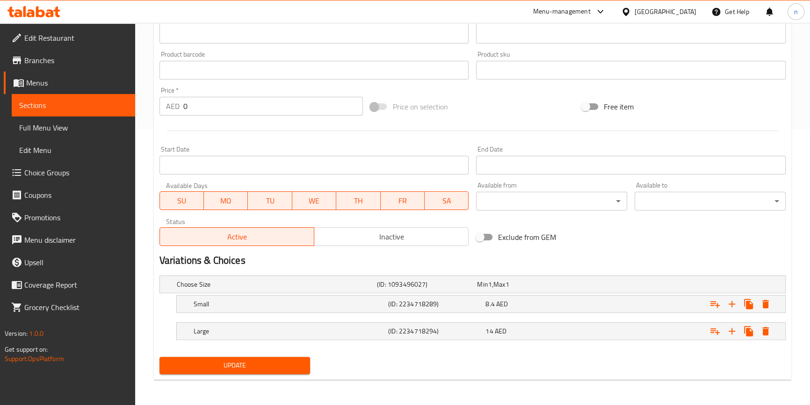
click at [139, 276] on div "Home / Restaurants management / Menus / Sections / item / update COMBO SANDWICH…" at bounding box center [472, 76] width 675 height 659
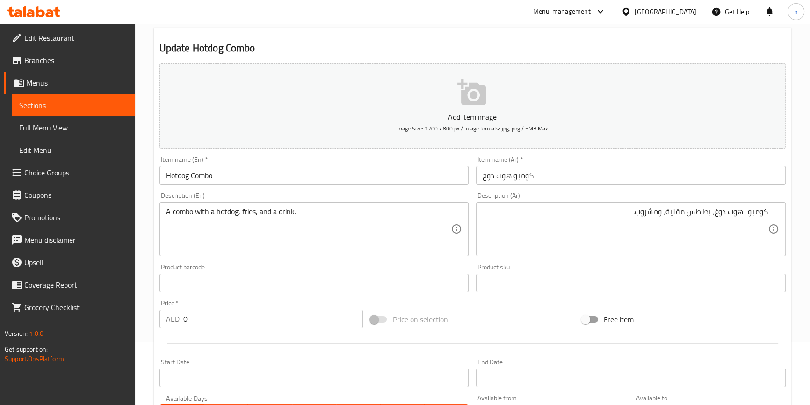
click at [151, 290] on div "Home / Restaurants management / Menus / Sections / item / update COMBO SANDWICH…" at bounding box center [472, 289] width 675 height 659
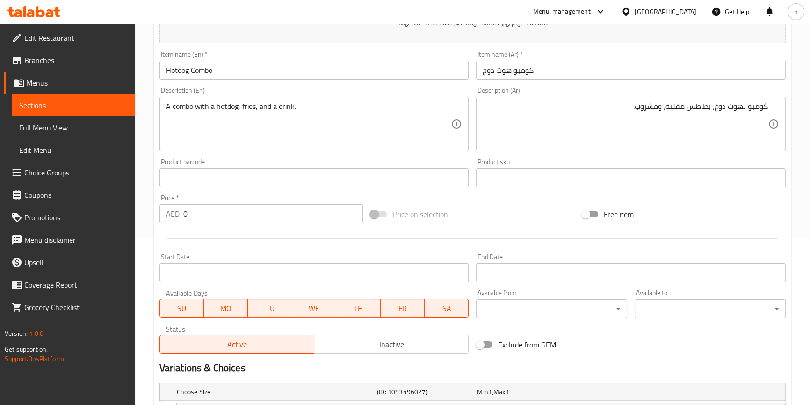
scroll to position [276, 0]
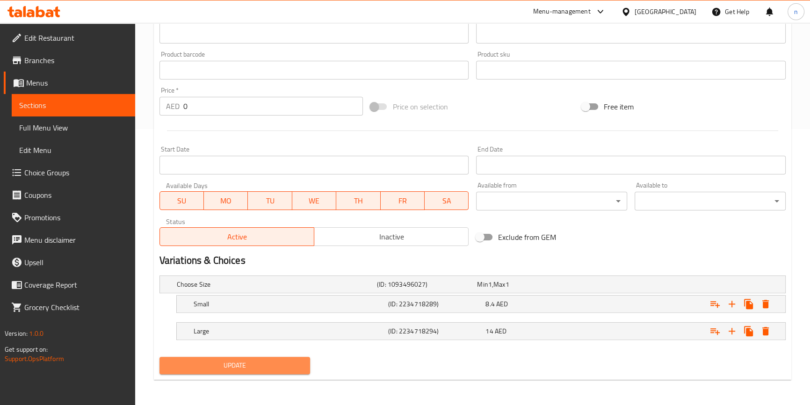
click at [202, 361] on span "Update" at bounding box center [235, 366] width 136 height 12
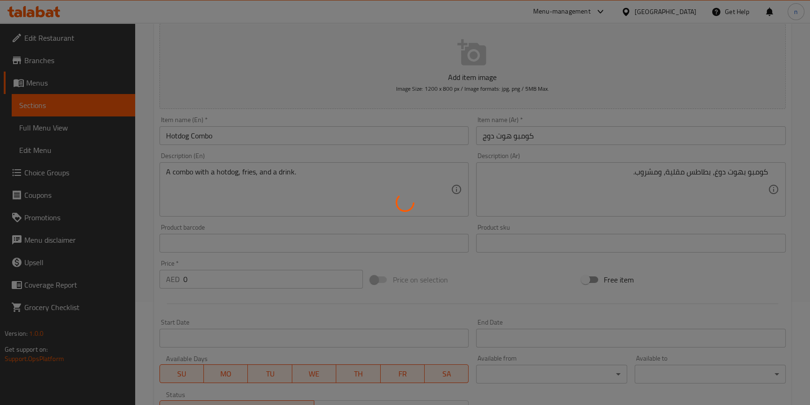
scroll to position [0, 0]
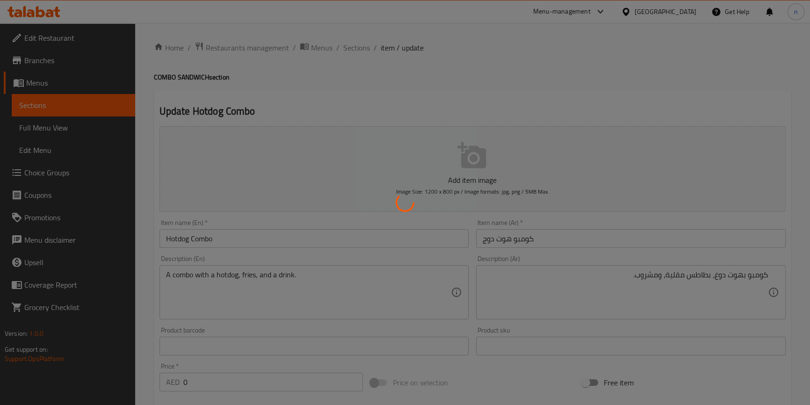
click at [350, 42] on div at bounding box center [405, 202] width 810 height 405
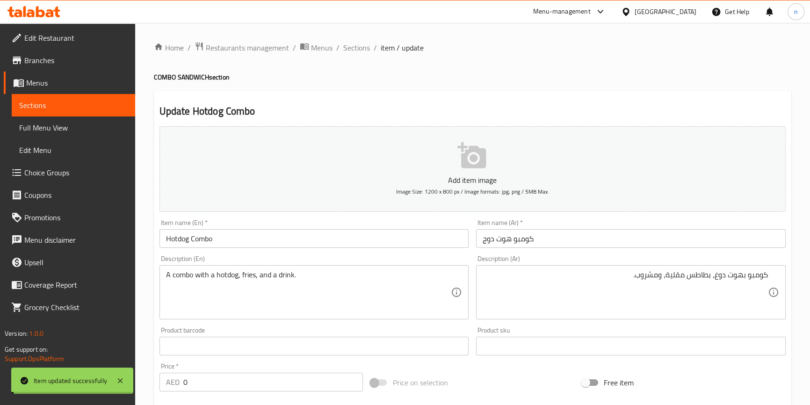
click at [352, 46] on span "Sections" at bounding box center [356, 47] width 27 height 11
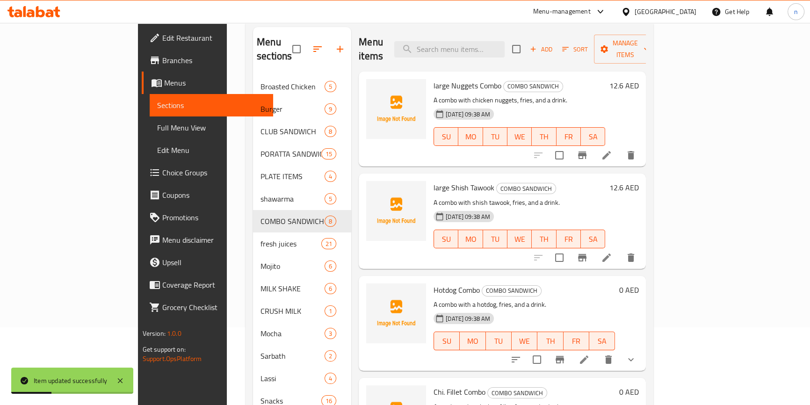
scroll to position [131, 0]
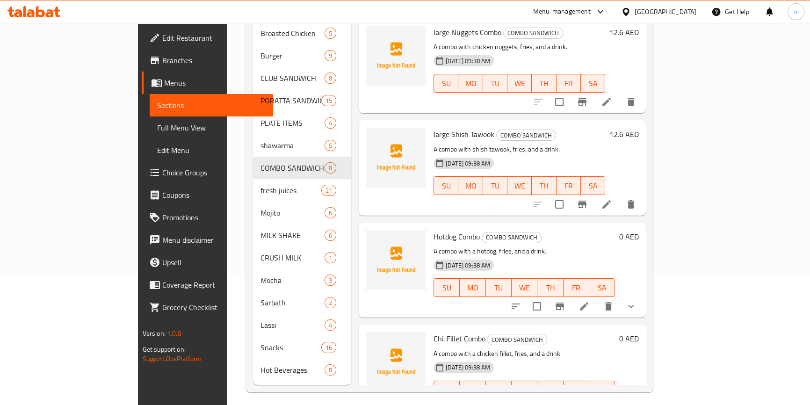
click at [615, 246] on p "A combo with a hotdog, fries, and a drink." at bounding box center [524, 252] width 181 height 12
click at [545, 246] on p "A combo with a hotdog, fries, and a drink." at bounding box center [524, 252] width 181 height 12
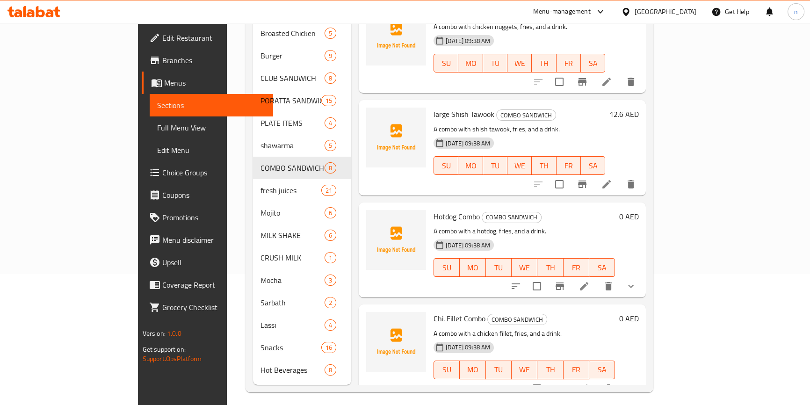
scroll to position [0, 0]
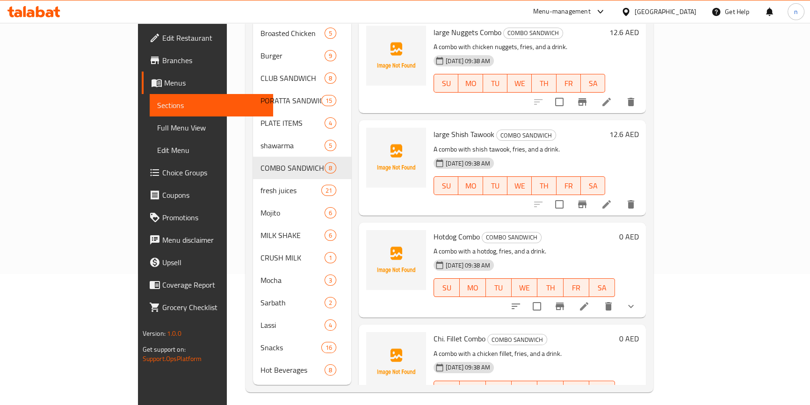
click at [545, 246] on p "A combo with a hotdog, fries, and a drink." at bounding box center [524, 252] width 181 height 12
click at [615, 226] on div "Hotdog Combo COMBO SANDWICH A combo with a hotdog, fries, and a drink. 15-08-20…" at bounding box center [524, 269] width 189 height 87
click at [552, 230] on h6 "Hotdog Combo COMBO SANDWICH" at bounding box center [524, 236] width 181 height 13
click at [567, 246] on p "A combo with a hotdog, fries, and a drink." at bounding box center [524, 252] width 181 height 12
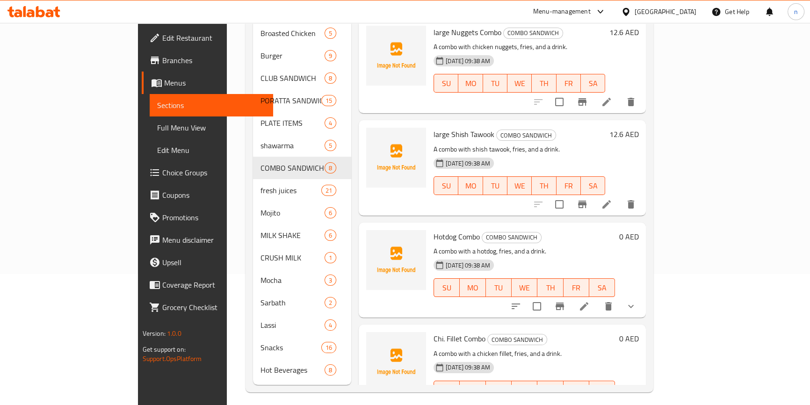
click at [539, 230] on h6 "Hotdog Combo COMBO SANDWICH" at bounding box center [524, 236] width 181 height 13
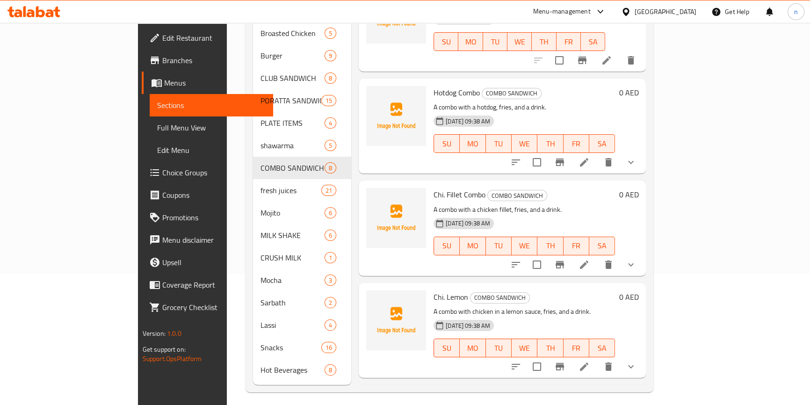
scroll to position [170, 0]
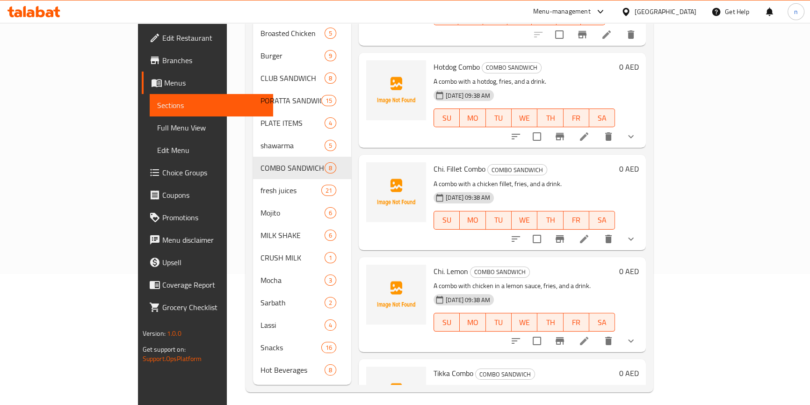
click at [590, 233] on icon at bounding box center [584, 238] width 11 height 11
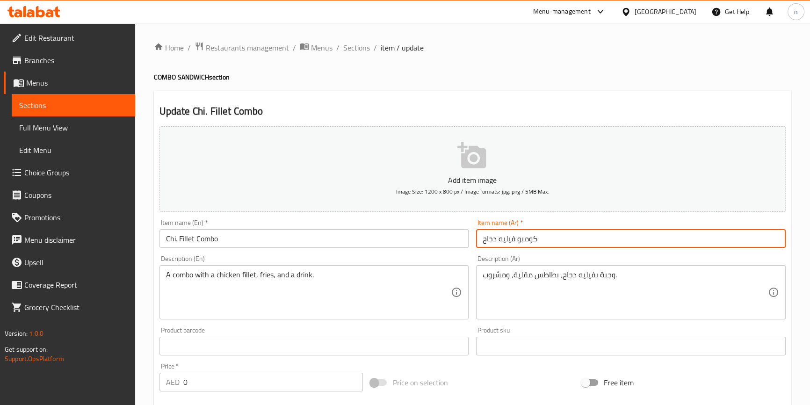
click at [489, 240] on input "كومبو فيليه دجاج" at bounding box center [631, 238] width 310 height 19
click at [493, 245] on input "كومبو فيليه اتشي" at bounding box center [631, 238] width 310 height 19
click at [549, 233] on input "كومبو فيليه اتشي" at bounding box center [631, 238] width 310 height 19
click at [732, 238] on input "كومبو فيليه اتشي" at bounding box center [631, 238] width 310 height 19
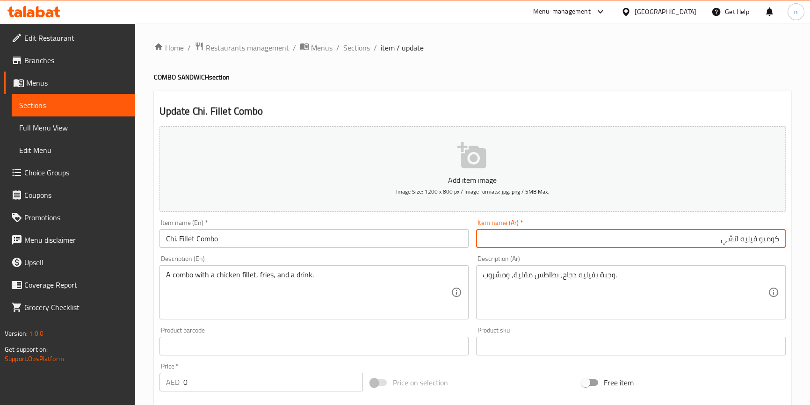
click at [732, 238] on input "كومبو فيليه اتشي" at bounding box center [631, 238] width 310 height 19
click at [781, 240] on input "كومبو فيليه اتشي" at bounding box center [631, 238] width 310 height 19
paste input "اتشي"
click at [707, 238] on input "اتشي.كومبو فيليه اتشي" at bounding box center [631, 238] width 310 height 19
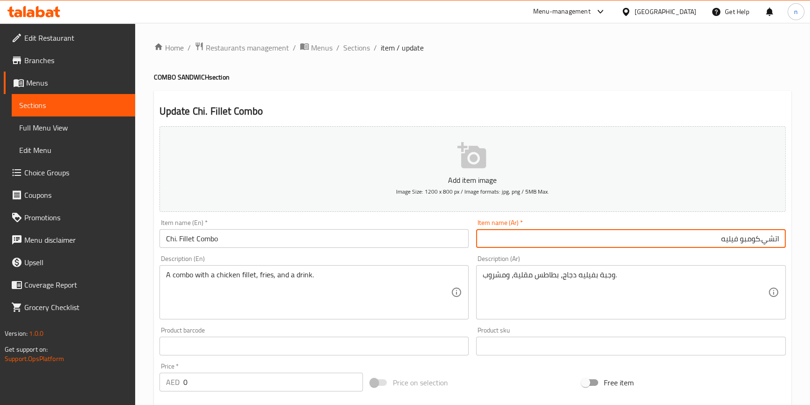
type input "اتشي.كومبو فيليه"
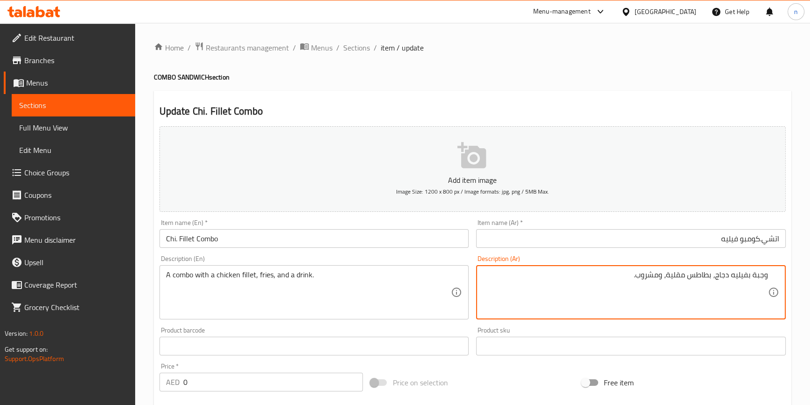
click at [759, 274] on textarea "وجبة بفيليه دجاج، بطاطس مقلية، ومشروب." at bounding box center [625, 292] width 285 height 44
type textarea "كومبو بفيليه دجاج، بطاطس مقلية، ومشروب."
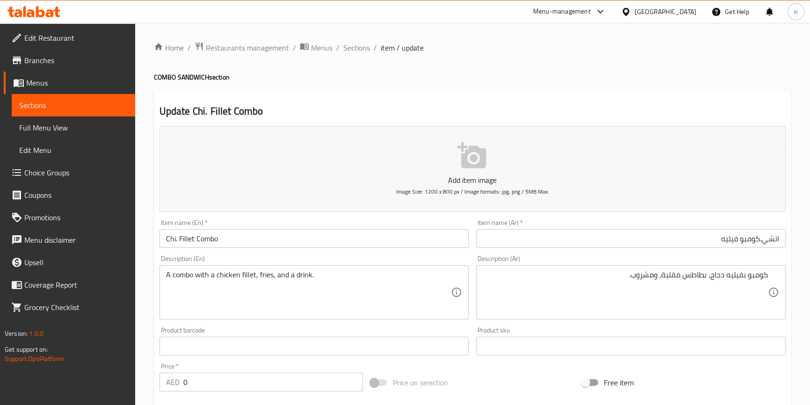
click at [141, 330] on div "Home / Restaurants management / Menus / Sections / item / update COMBO SANDWICH…" at bounding box center [472, 366] width 675 height 686
click at [146, 253] on div "Home / Restaurants management / Menus / Sections / item / update COMBO SANDWICH…" at bounding box center [472, 366] width 675 height 686
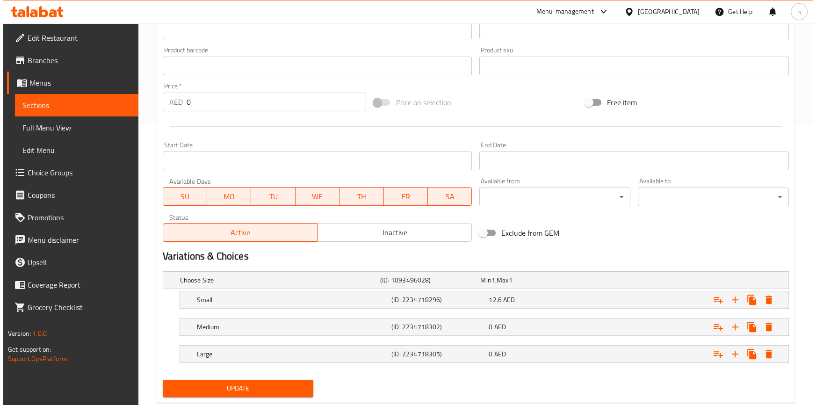
scroll to position [303, 0]
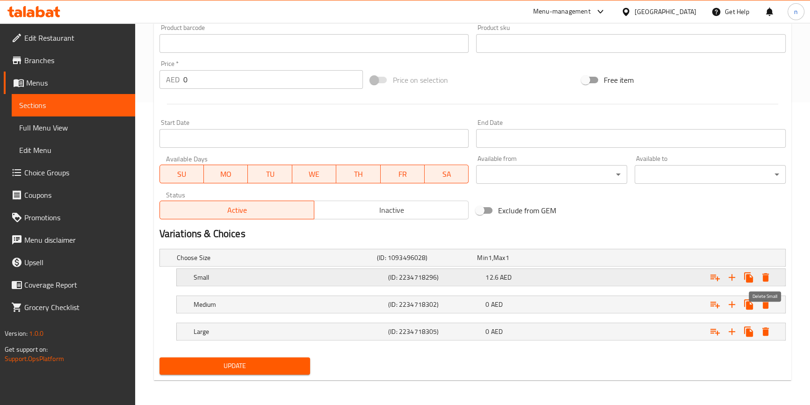
click at [764, 281] on icon "Expand" at bounding box center [765, 277] width 11 height 11
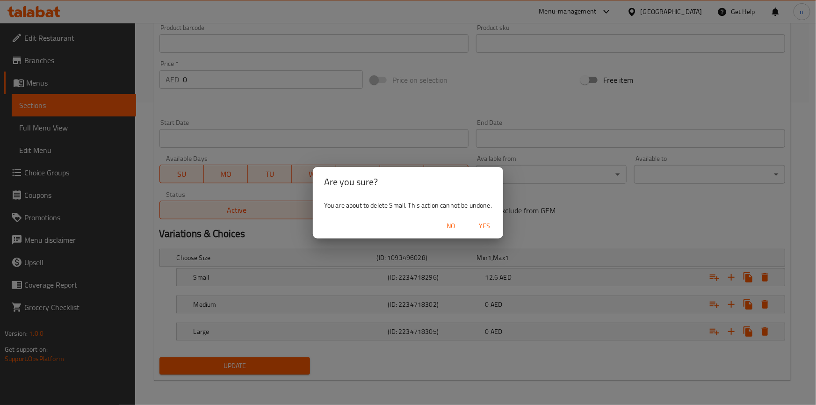
click at [482, 225] on span "Yes" at bounding box center [484, 226] width 22 height 12
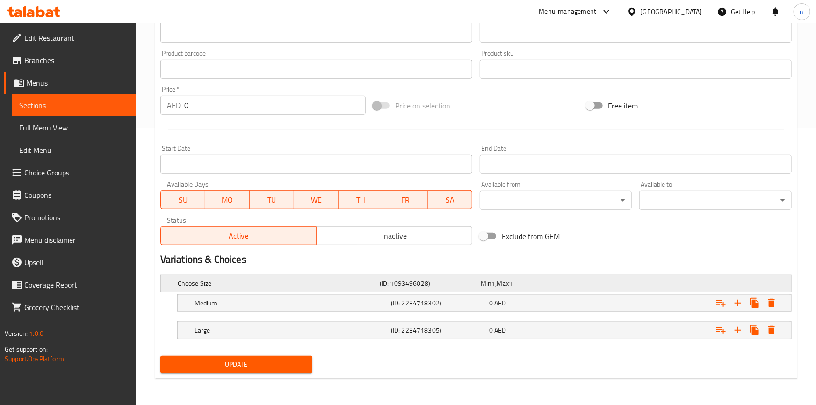
scroll to position [276, 0]
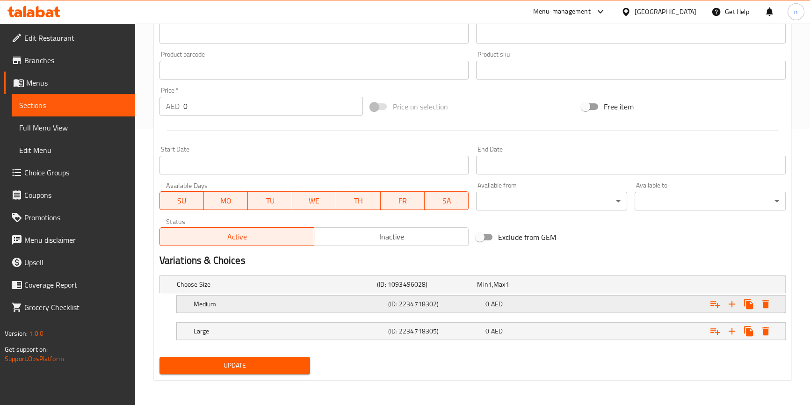
click at [762, 302] on icon "Expand" at bounding box center [765, 303] width 11 height 11
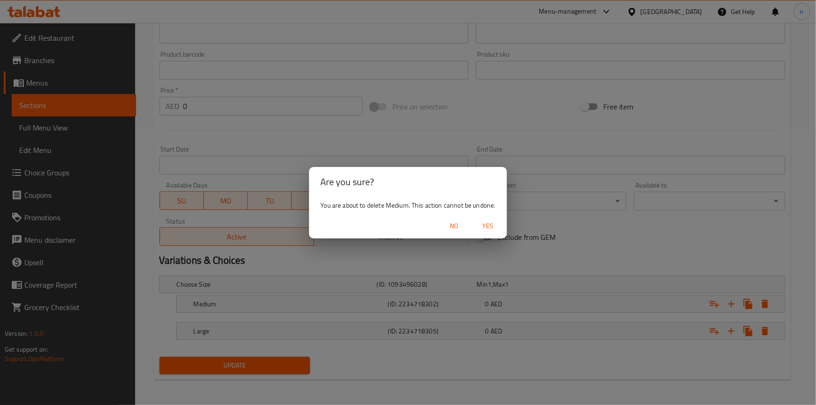
click at [492, 221] on span "Yes" at bounding box center [488, 226] width 22 height 12
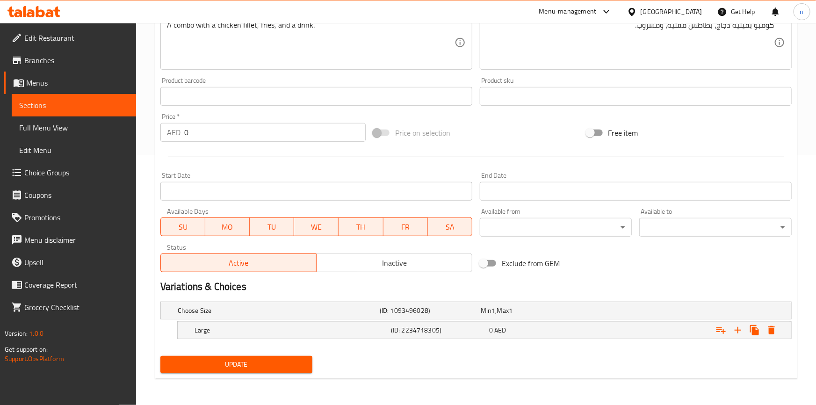
scroll to position [248, 0]
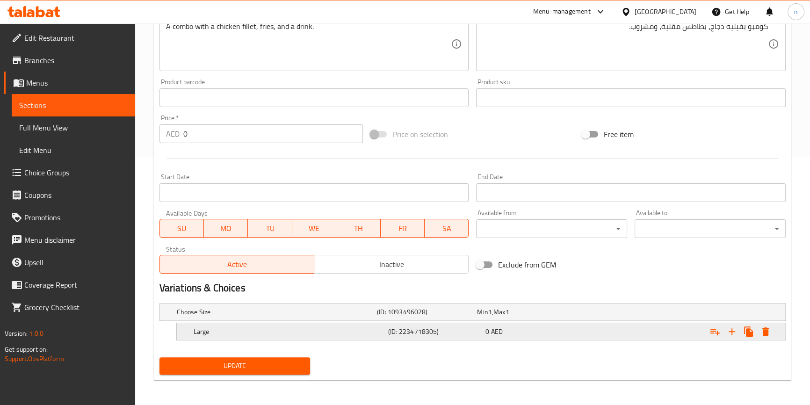
click at [768, 331] on icon "Expand" at bounding box center [765, 331] width 11 height 11
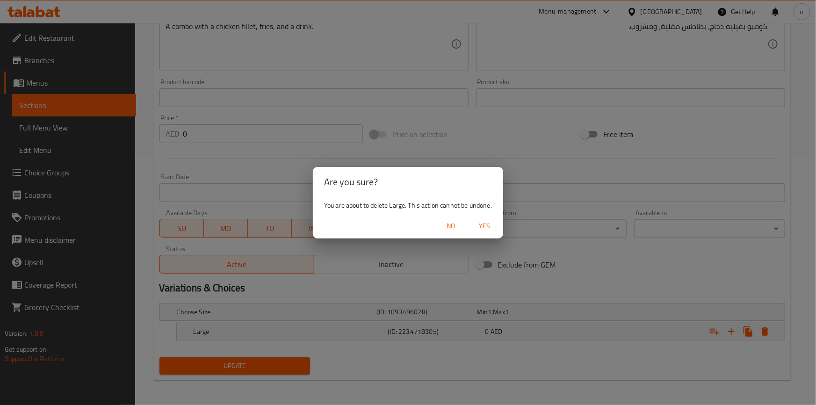
click at [480, 217] on button "Yes" at bounding box center [485, 225] width 30 height 17
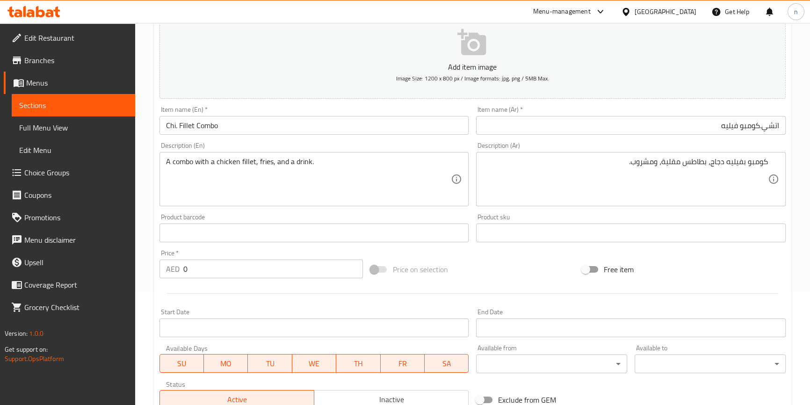
scroll to position [33, 0]
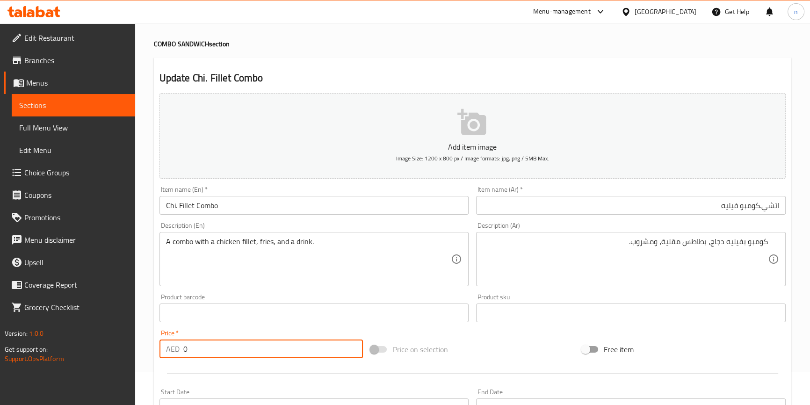
click at [233, 345] on input "0" at bounding box center [273, 349] width 180 height 19
type input "0"
type input "12.60"
click at [150, 374] on div "Home / Restaurants management / Menus / Sections / item / update COMBO SANDWICH…" at bounding box center [472, 309] width 675 height 638
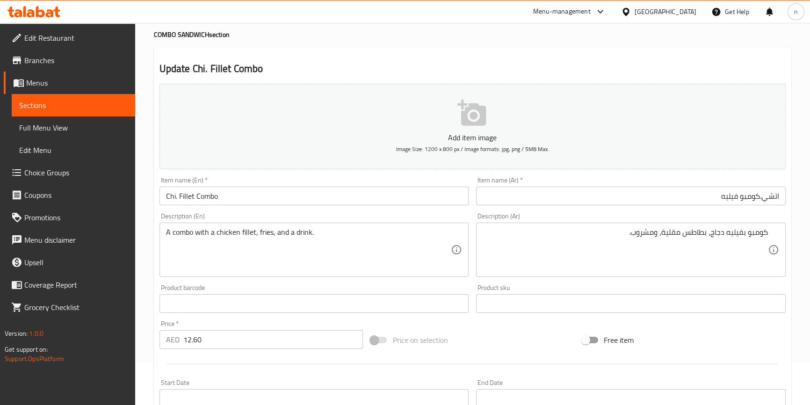
scroll to position [42, 0]
click at [152, 288] on div "Home / Restaurants management / Menus / Sections / item / update COMBO SANDWICH…" at bounding box center [472, 300] width 675 height 638
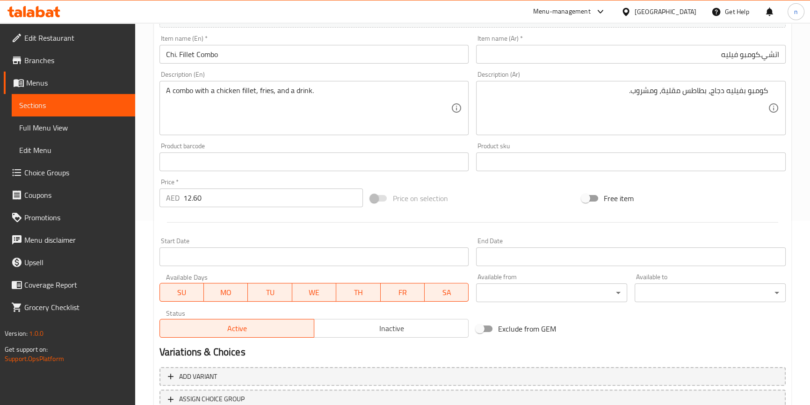
scroll to position [255, 0]
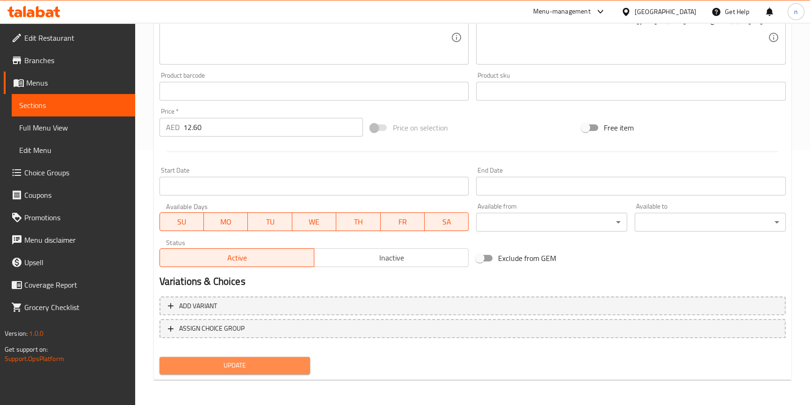
click at [253, 361] on span "Update" at bounding box center [235, 366] width 136 height 12
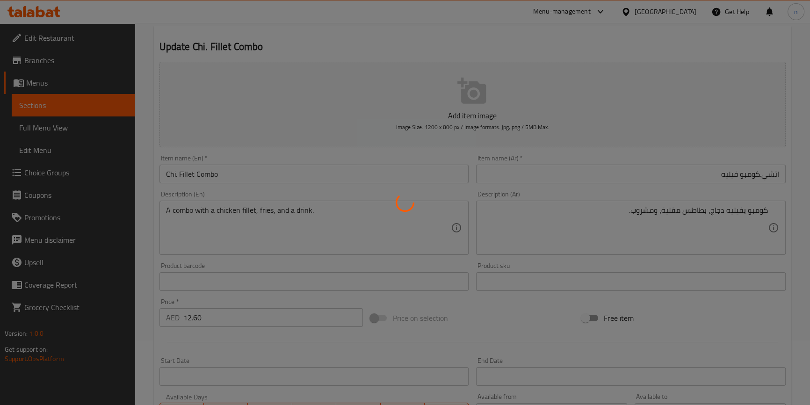
scroll to position [0, 0]
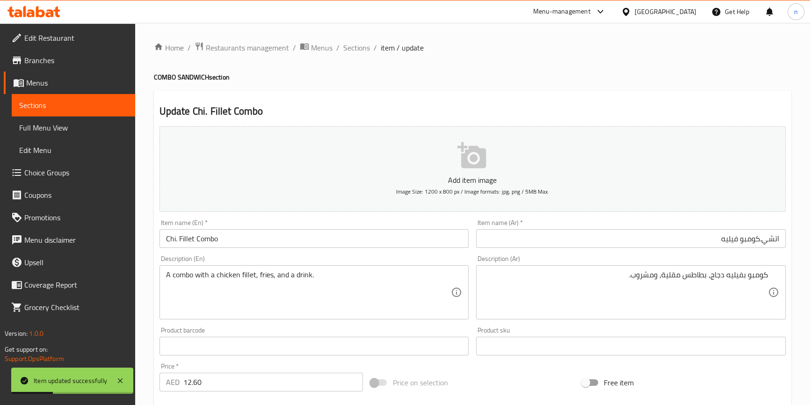
click at [163, 236] on input "Chi. Fillet Combo" at bounding box center [314, 238] width 310 height 19
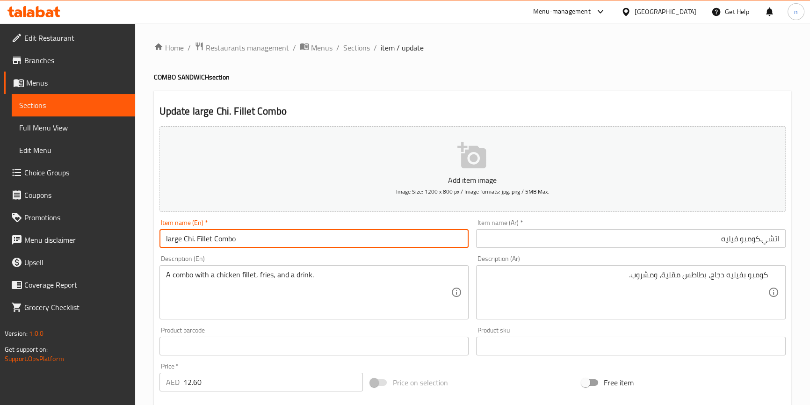
type input "large Chi. Fillet Combo"
click at [691, 238] on input "اتشي.كومبو فيليه" at bounding box center [631, 238] width 310 height 19
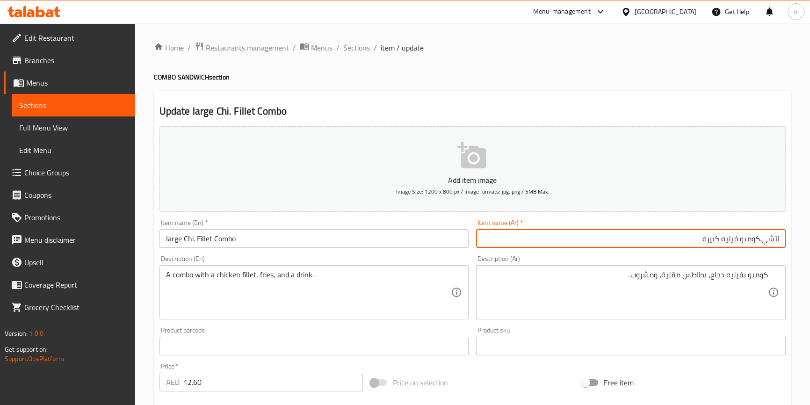
type input "اتشي.كومبو فيليه كبيرة"
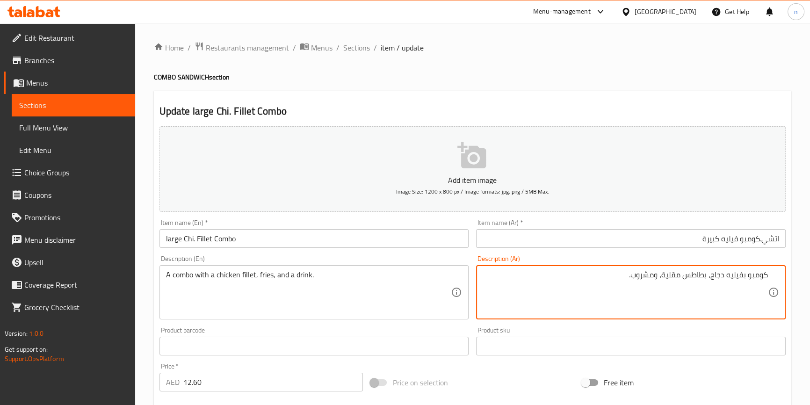
click at [154, 323] on div "Update large Chi. Fillet Combo Add item image Image Size: 1200 x 800 px / Image…" at bounding box center [472, 363] width 637 height 544
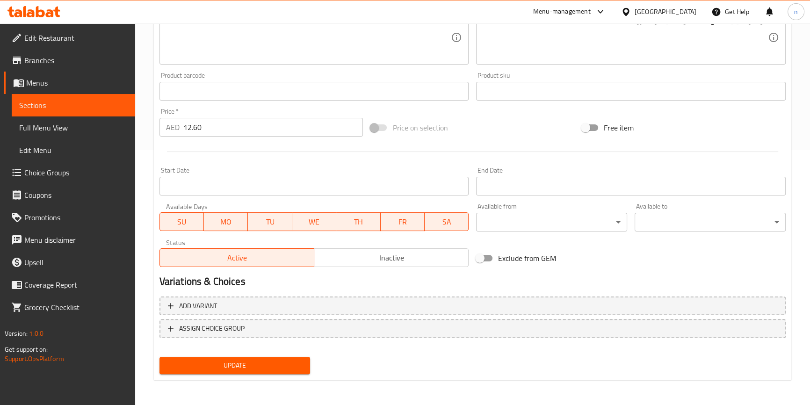
click at [261, 358] on button "Update" at bounding box center [234, 365] width 151 height 17
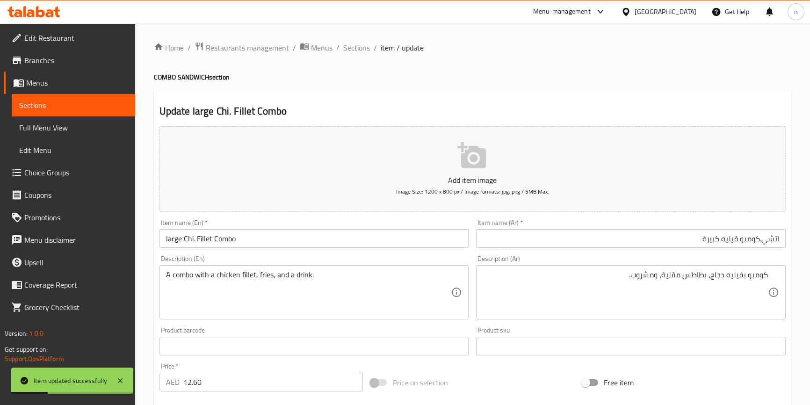
click at [460, 105] on h2 "Update large Chi. Fillet Combo" at bounding box center [472, 111] width 626 height 14
click at [356, 48] on span "Sections" at bounding box center [356, 47] width 27 height 11
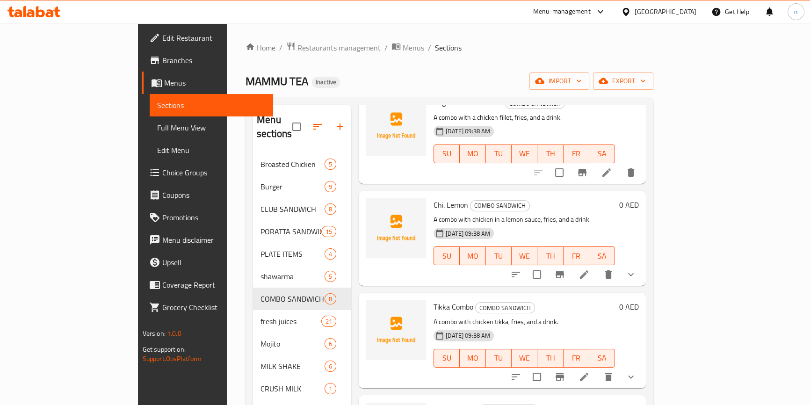
scroll to position [383, 0]
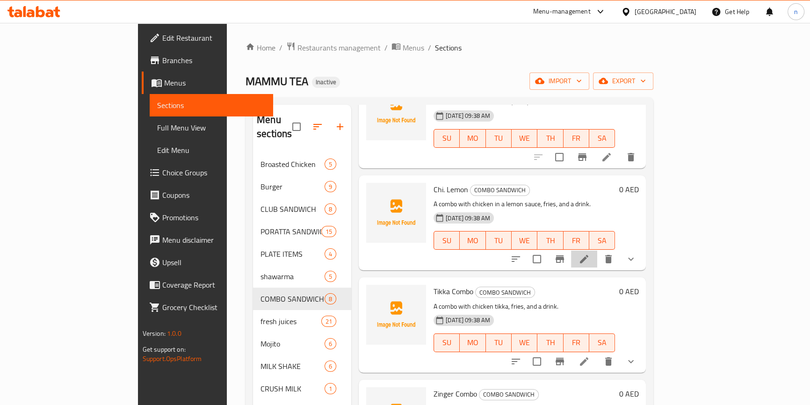
click at [597, 251] on li at bounding box center [584, 259] width 26 height 17
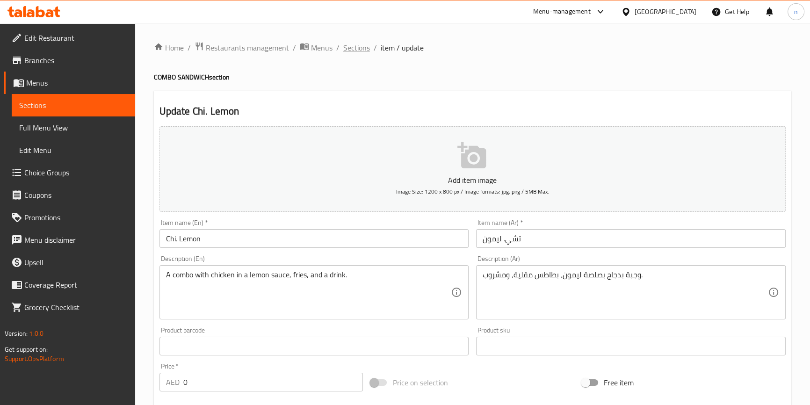
click at [356, 51] on span "Sections" at bounding box center [356, 47] width 27 height 11
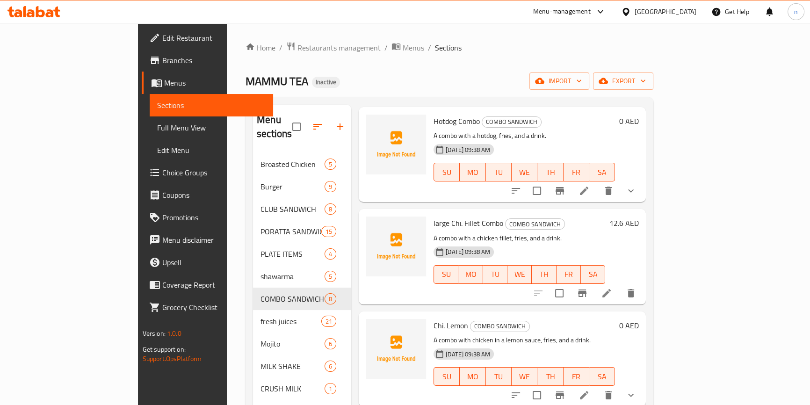
scroll to position [212, 0]
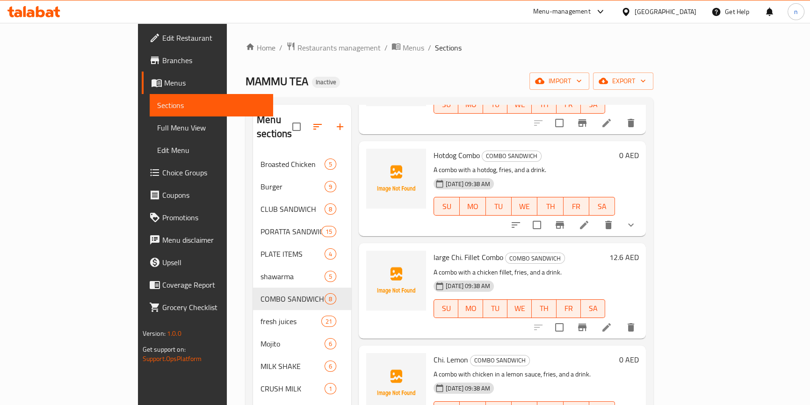
click at [612, 322] on icon at bounding box center [606, 327] width 11 height 11
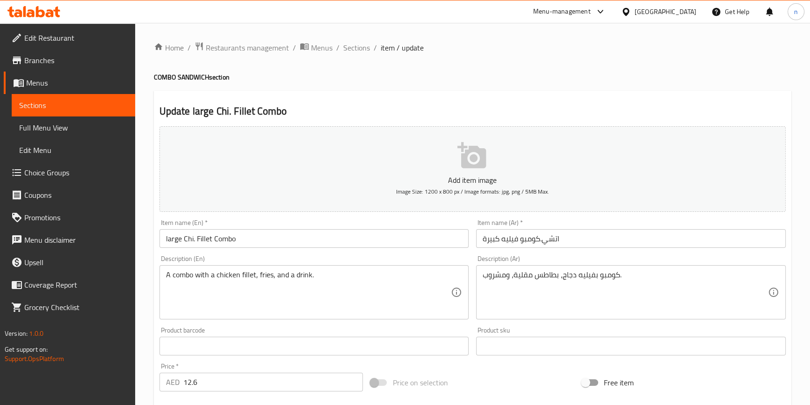
click at [558, 239] on input "اتشي.كومبو فيليه كبيرة" at bounding box center [631, 238] width 310 height 19
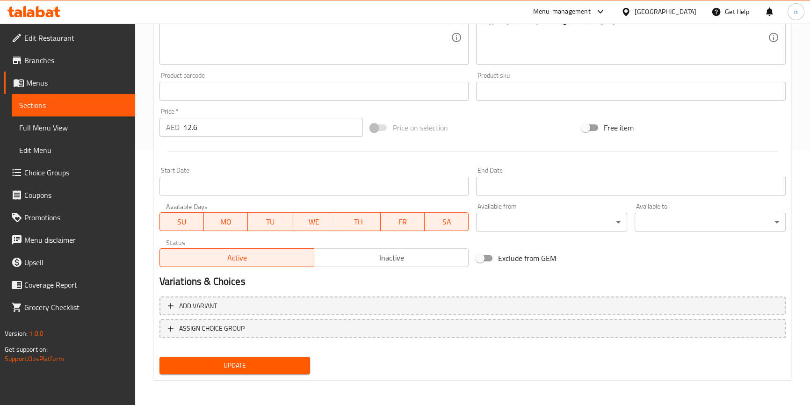
type input "تشي.كومبو فيليه كبيرة"
click at [193, 370] on span "Update" at bounding box center [235, 366] width 136 height 12
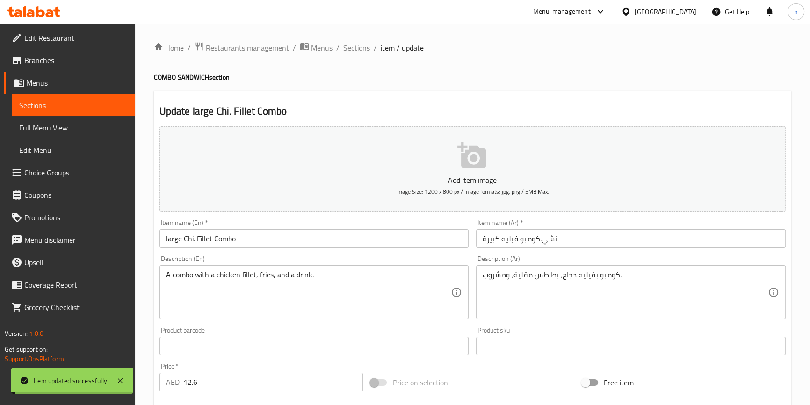
click at [365, 49] on span "Sections" at bounding box center [356, 47] width 27 height 11
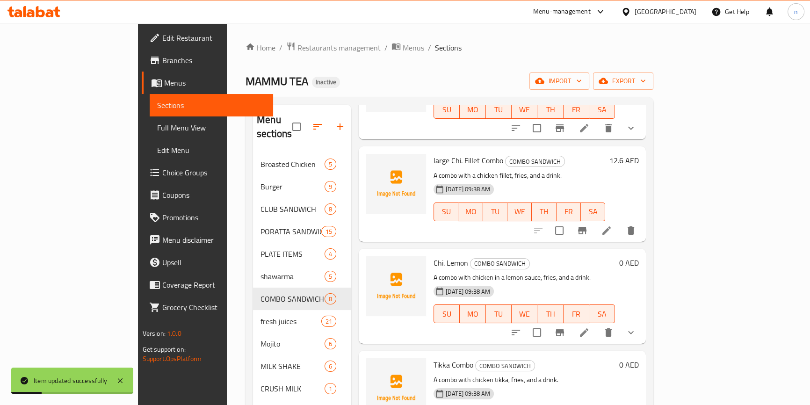
scroll to position [297, 0]
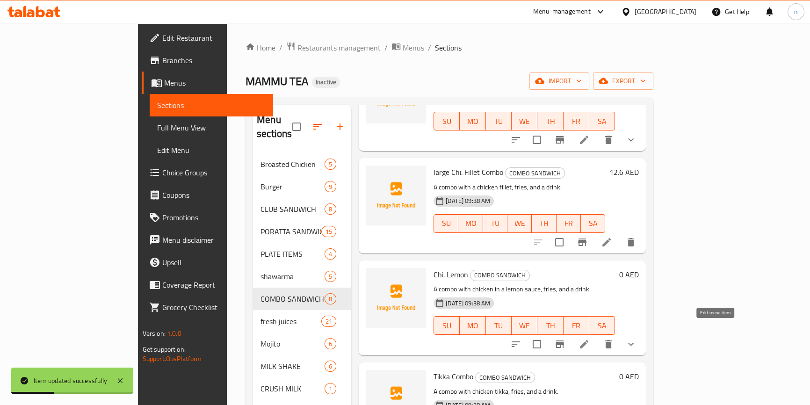
click at [590, 339] on icon at bounding box center [584, 344] width 11 height 11
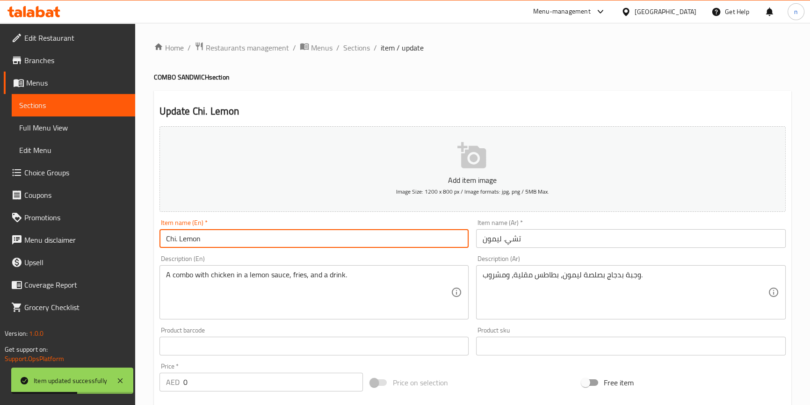
click at [166, 236] on input "Chi. Lemon" at bounding box center [314, 238] width 310 height 19
paste input "اتشي"
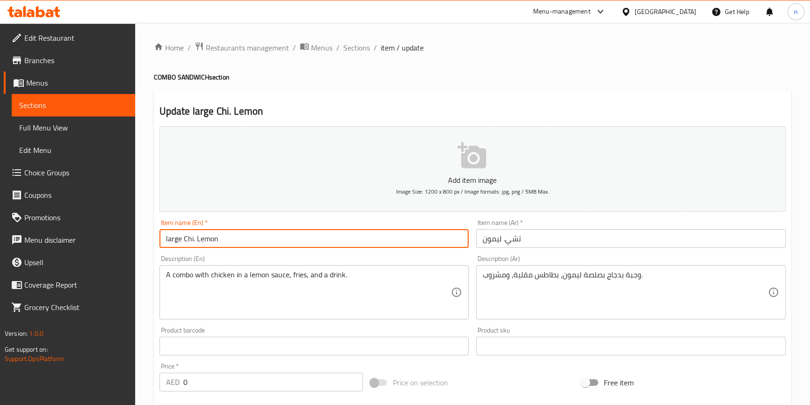
type input "large Chi. Lemon"
click at [499, 237] on input "تشي. ليمون" at bounding box center [631, 238] width 310 height 19
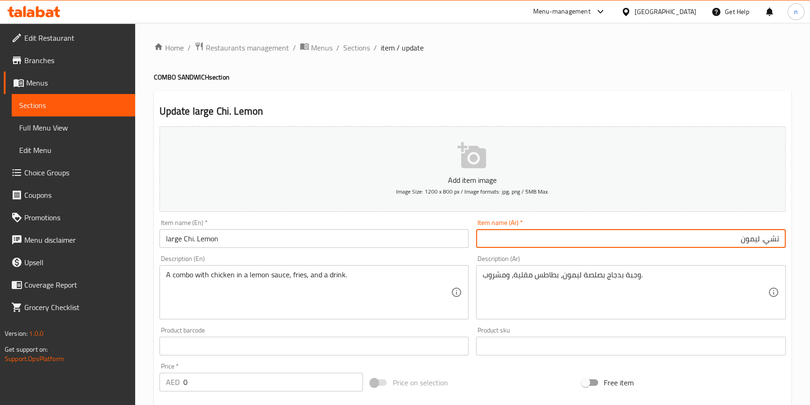
click at [499, 237] on input "تشي. ليمون" at bounding box center [631, 238] width 310 height 19
type input "تشي. ليمون كبيرة"
click at [156, 262] on div "Description (En) A combo with chicken in a lemon sauce, fries, and a drink. Des…" at bounding box center [314, 288] width 317 height 72
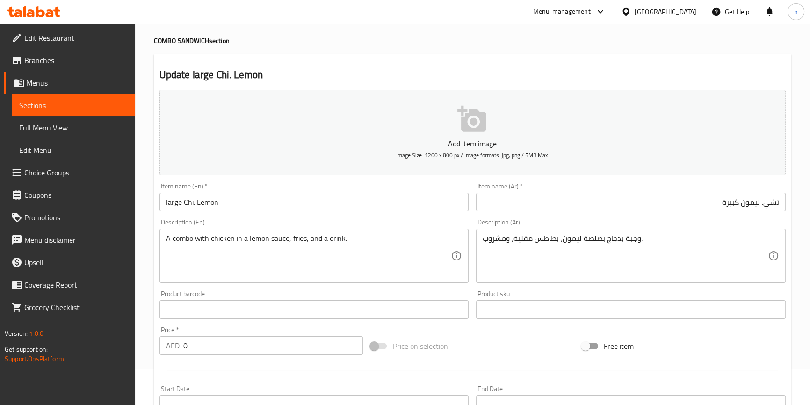
scroll to position [85, 0]
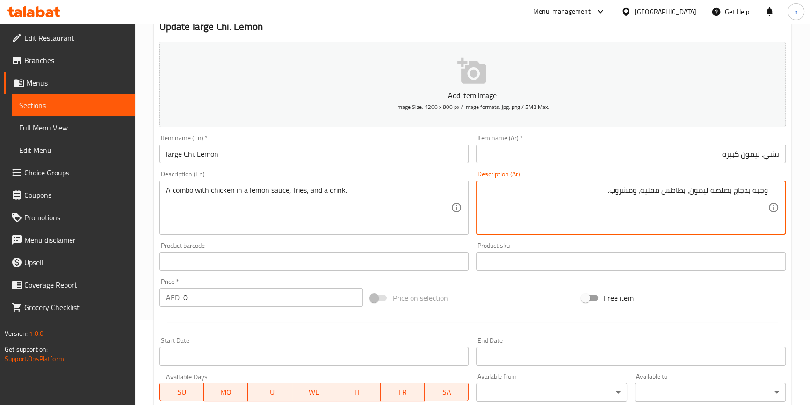
click at [758, 193] on textarea "وجبة بدجاج بصلصة ليمون، بطاطس مقلية، ومشروب." at bounding box center [625, 208] width 285 height 44
click at [720, 191] on textarea "كومبو بدجاج بصلصة ليمون، بطاطس مقلية، ومشروب." at bounding box center [625, 208] width 285 height 44
click at [722, 191] on textarea "كومبو بدجاج بصلصة ليمون، بطاطس مقلية، ومشروب." at bounding box center [625, 208] width 285 height 44
type textarea "كومبو بدجاج صوص ليمون، بطاطس مقلية، ومشروب."
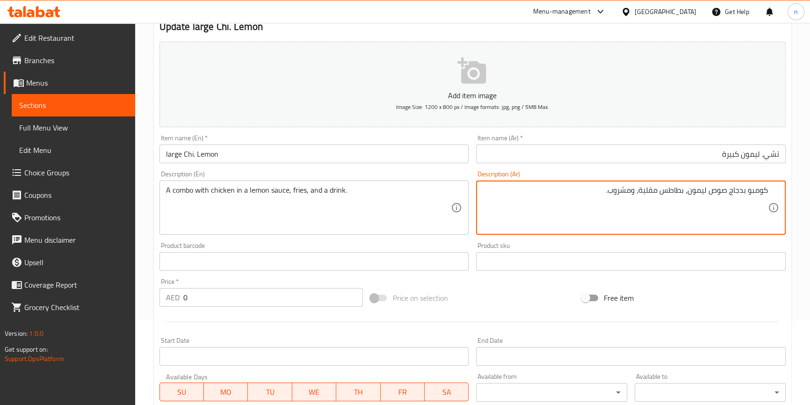
click at [148, 257] on div "Home / Restaurants management / Menus / Sections / item / update COMBO SANDWICH…" at bounding box center [472, 281] width 675 height 686
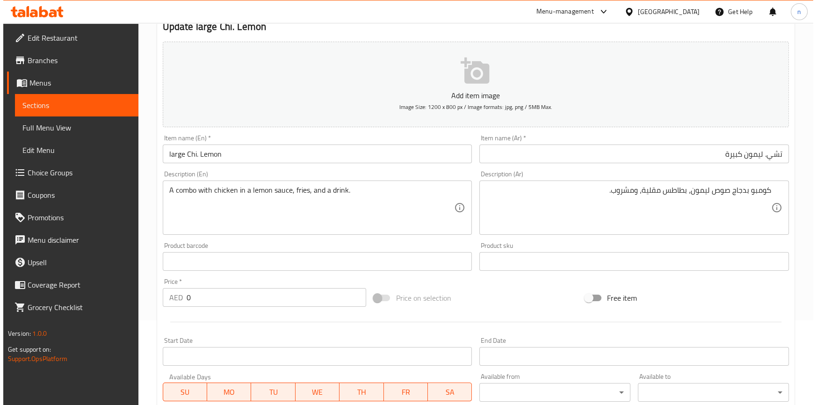
scroll to position [303, 0]
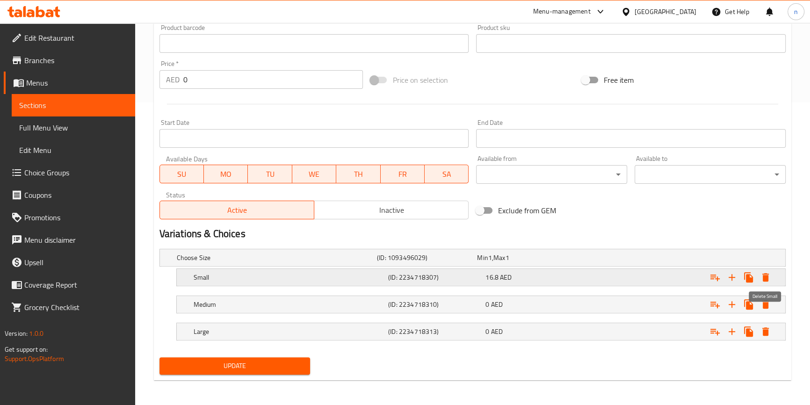
click at [769, 276] on icon "Expand" at bounding box center [765, 277] width 11 height 11
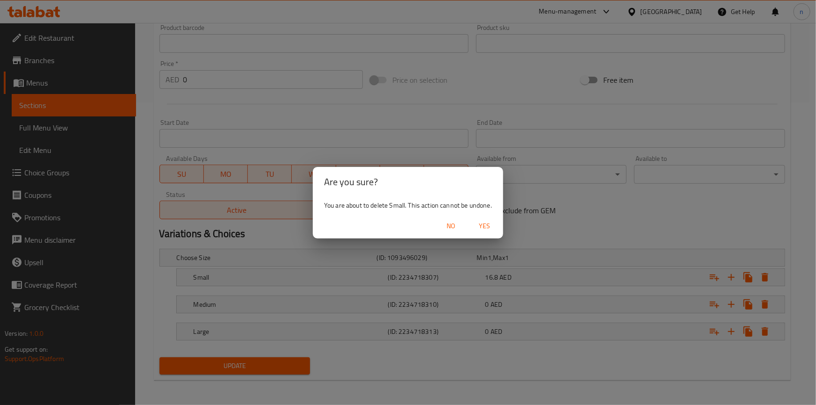
click at [486, 223] on span "Yes" at bounding box center [484, 226] width 22 height 12
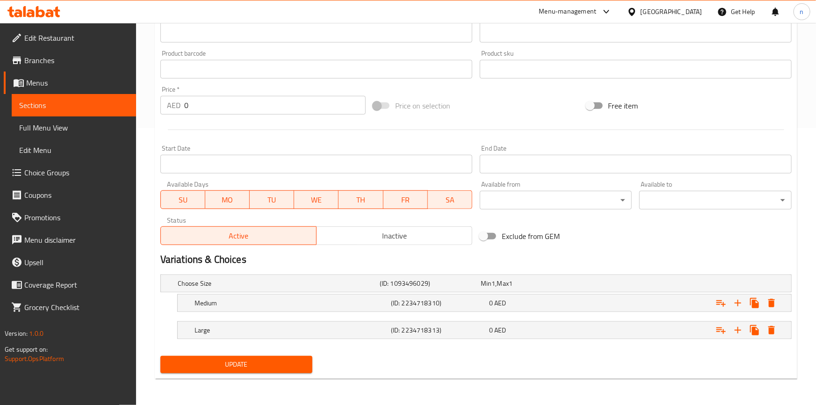
scroll to position [276, 0]
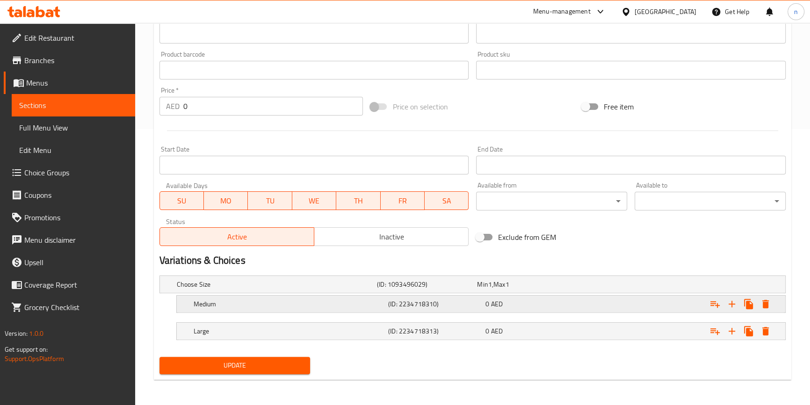
click at [765, 300] on icon "Expand" at bounding box center [765, 304] width 7 height 8
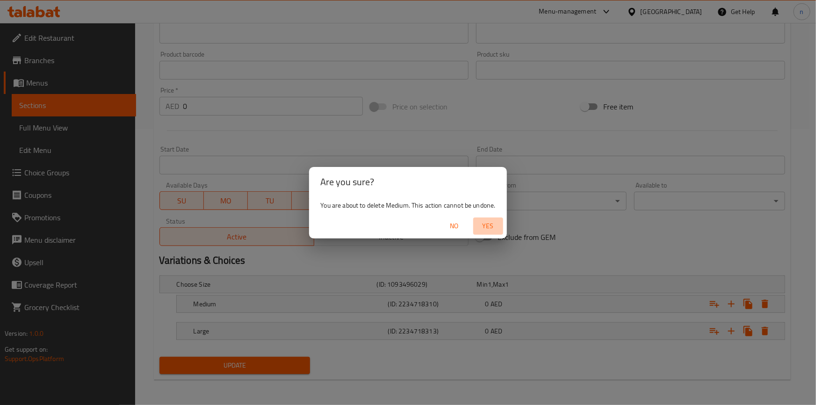
click at [496, 225] on span "Yes" at bounding box center [488, 226] width 22 height 12
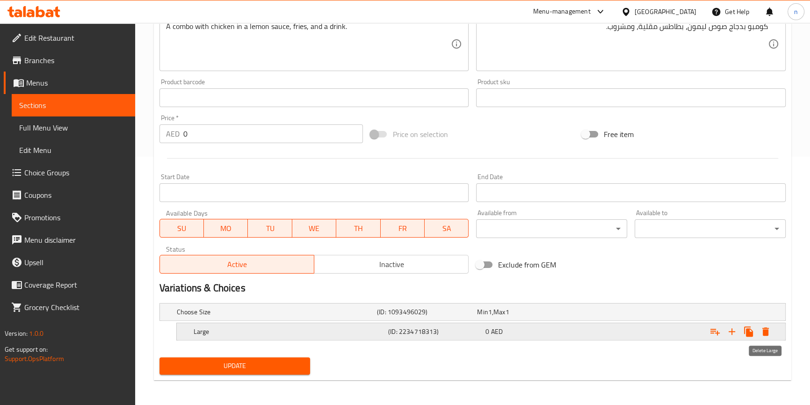
click at [771, 326] on icon "Expand" at bounding box center [765, 331] width 11 height 11
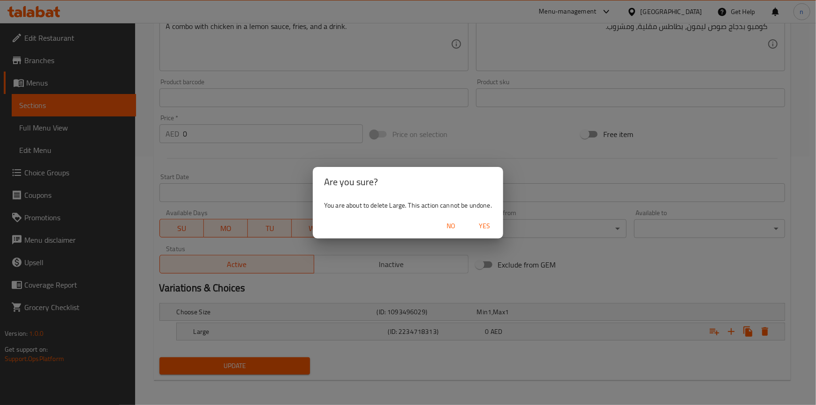
click at [486, 227] on span "Yes" at bounding box center [484, 226] width 22 height 12
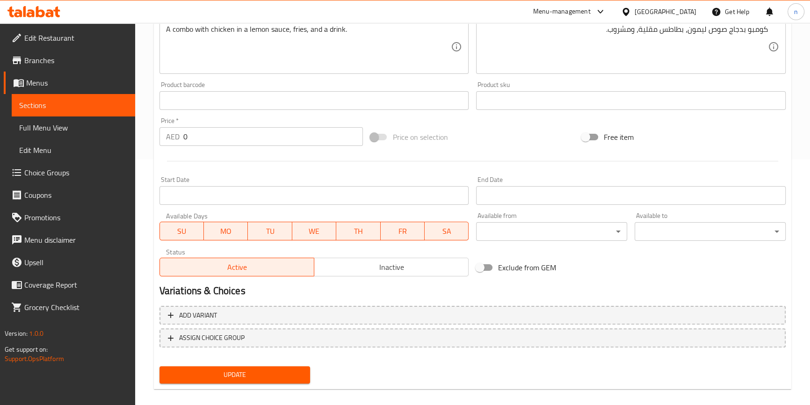
scroll to position [76, 0]
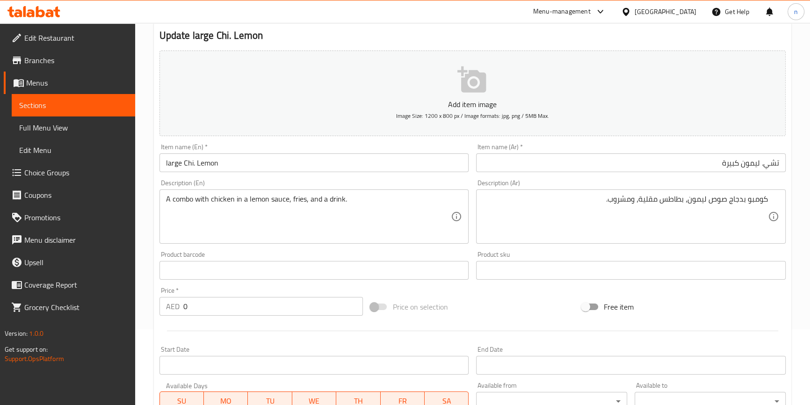
click at [305, 306] on input "0" at bounding box center [273, 306] width 180 height 19
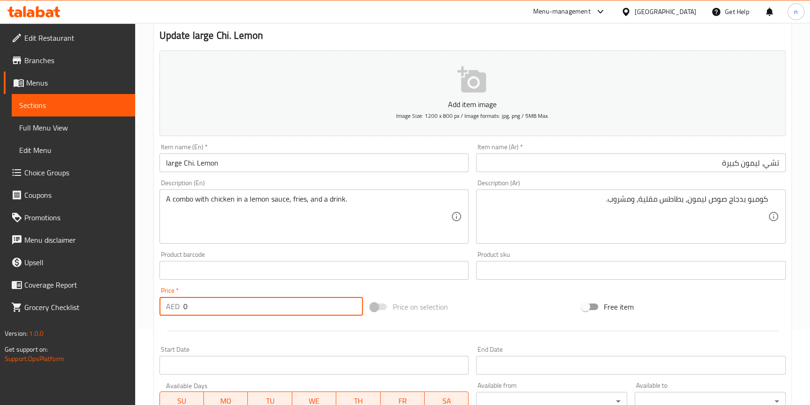
click at [305, 306] on input "0" at bounding box center [273, 306] width 180 height 19
type input "16.80"
click at [145, 303] on div "Home / Restaurants management / Menus / Sections / item / update COMBO SANDWICH…" at bounding box center [472, 266] width 675 height 638
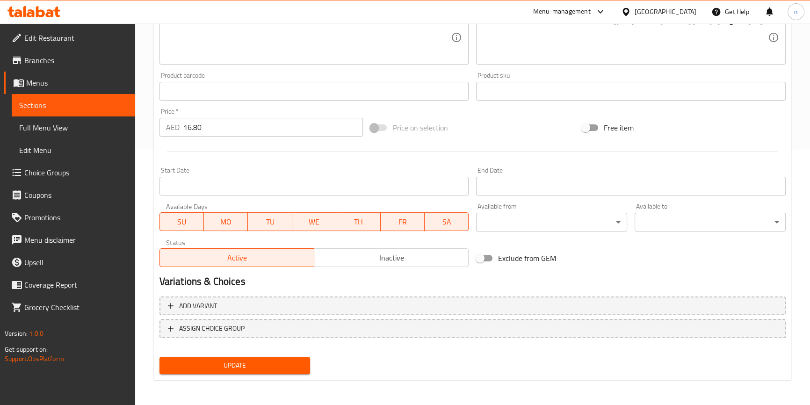
click at [197, 367] on span "Update" at bounding box center [235, 366] width 136 height 12
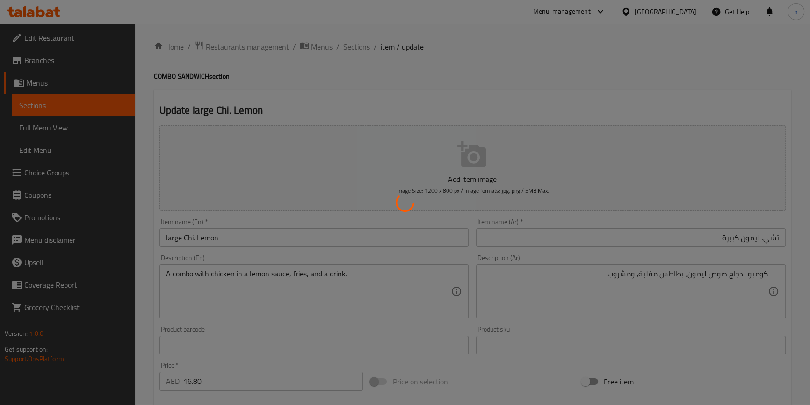
scroll to position [0, 0]
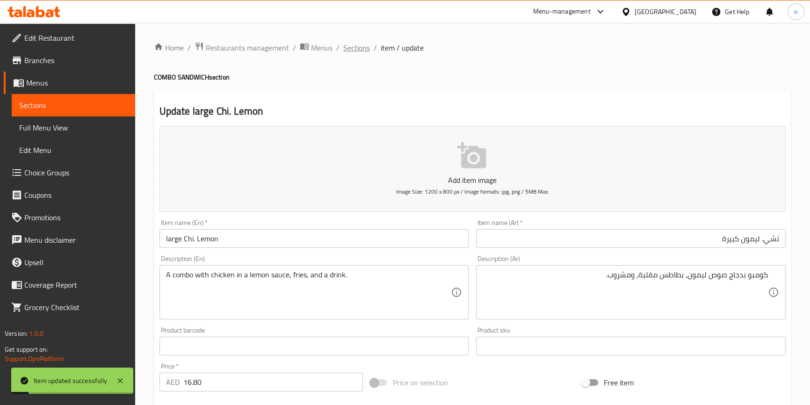
click at [362, 48] on span "Sections" at bounding box center [356, 47] width 27 height 11
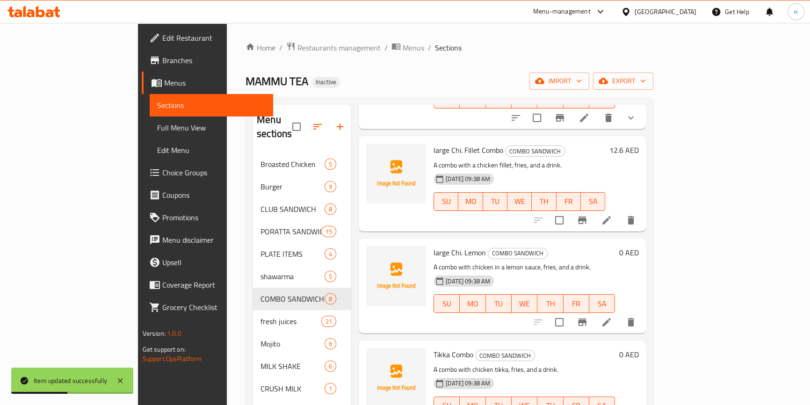
scroll to position [435, 0]
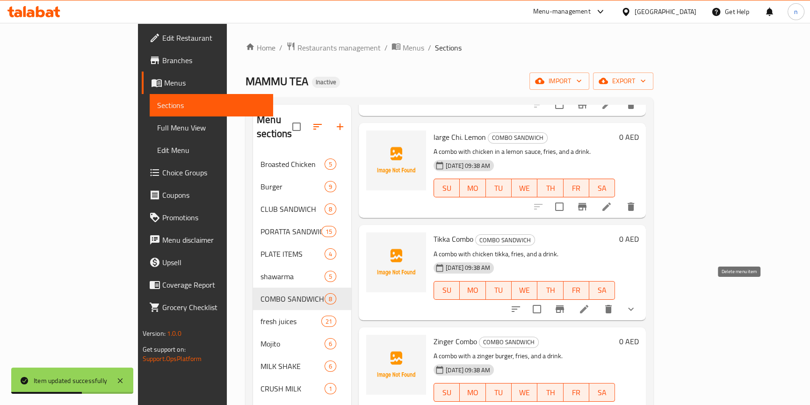
click at [612, 305] on icon "delete" at bounding box center [608, 309] width 7 height 8
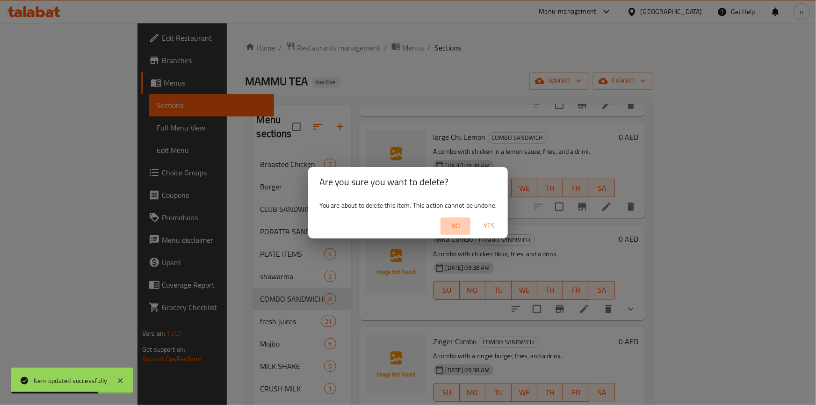
click at [456, 224] on span "No" at bounding box center [455, 226] width 22 height 12
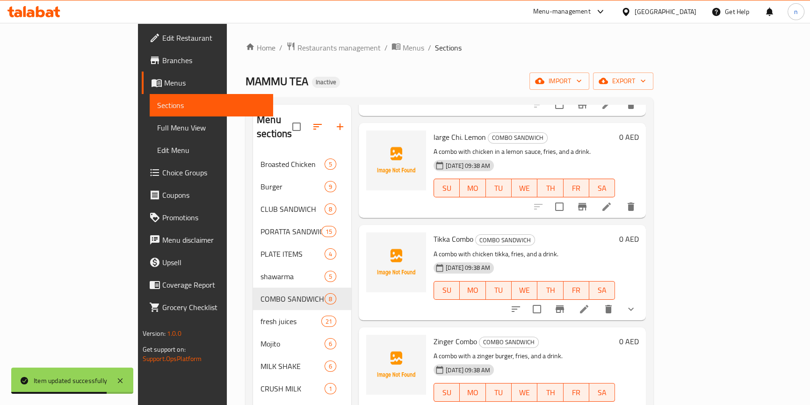
click at [588, 305] on icon at bounding box center [584, 309] width 8 height 8
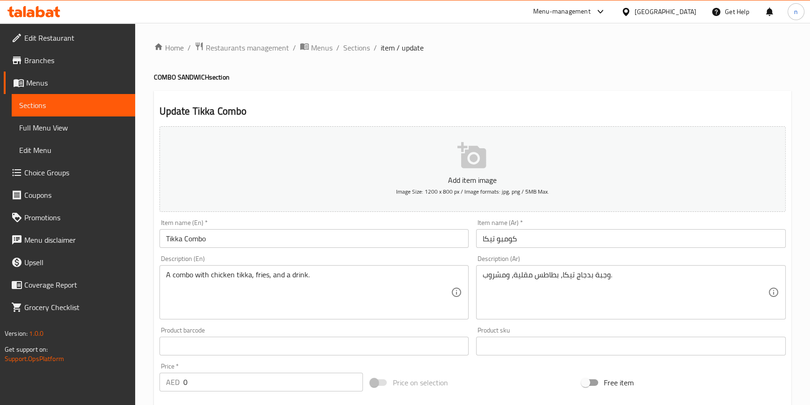
click at [164, 241] on input "Tikka Combo" at bounding box center [314, 238] width 310 height 19
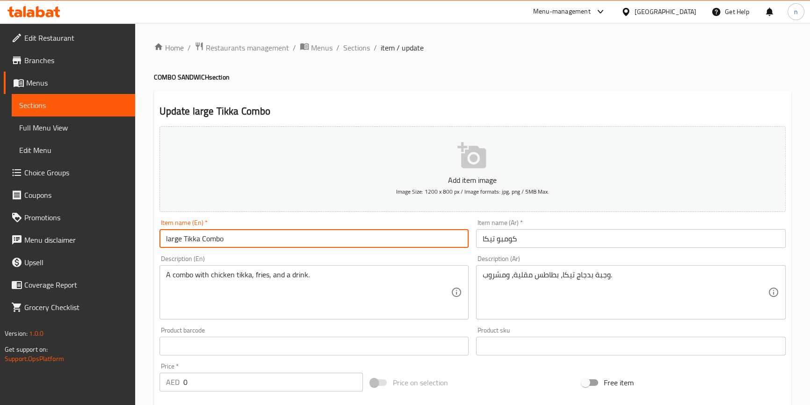
type input "large Tikka Combo"
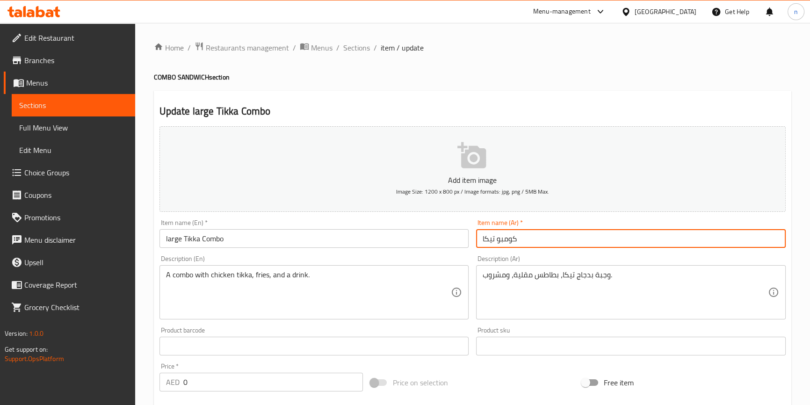
click at [509, 239] on input "كومبو تيكا" at bounding box center [631, 238] width 310 height 19
type input "كومبو تيكا كبيرة"
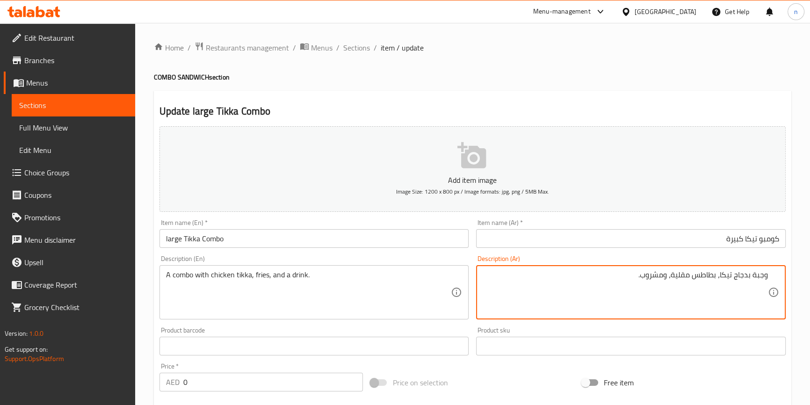
click at [761, 277] on textarea "وجبة بدجاج تيكا، بطاطس مقلية، ومشروب." at bounding box center [625, 292] width 285 height 44
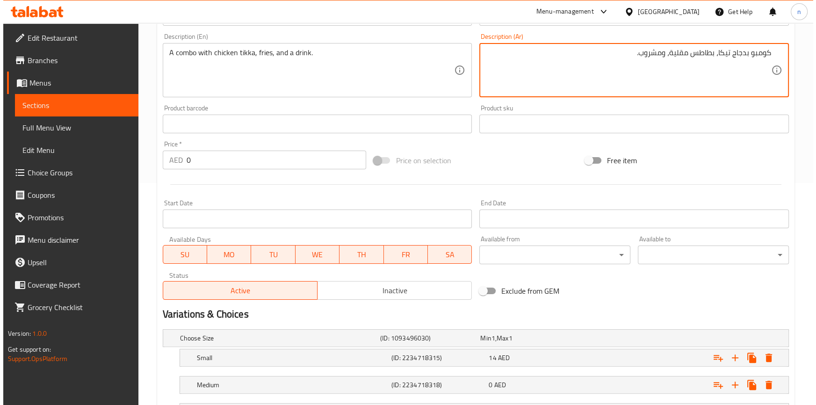
scroll to position [303, 0]
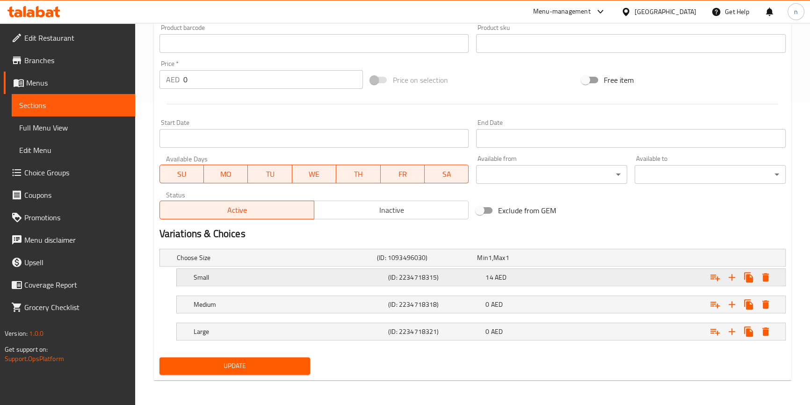
type textarea "كومبو بدجاج تيكا، بطاطس مقلية، ومشروب."
click at [774, 260] on div "Expand" at bounding box center [676, 258] width 200 height 4
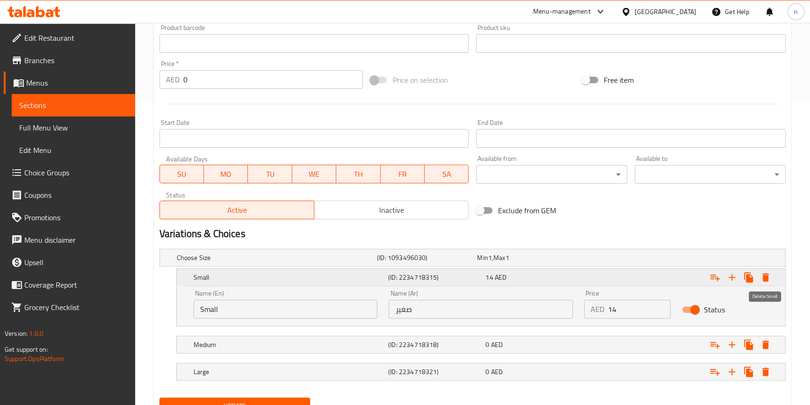
click at [763, 278] on icon "Expand" at bounding box center [765, 277] width 7 height 8
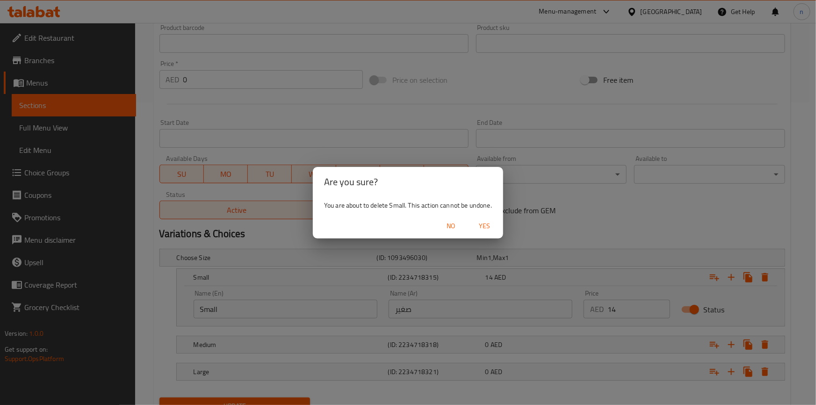
click at [484, 230] on span "Yes" at bounding box center [484, 226] width 22 height 12
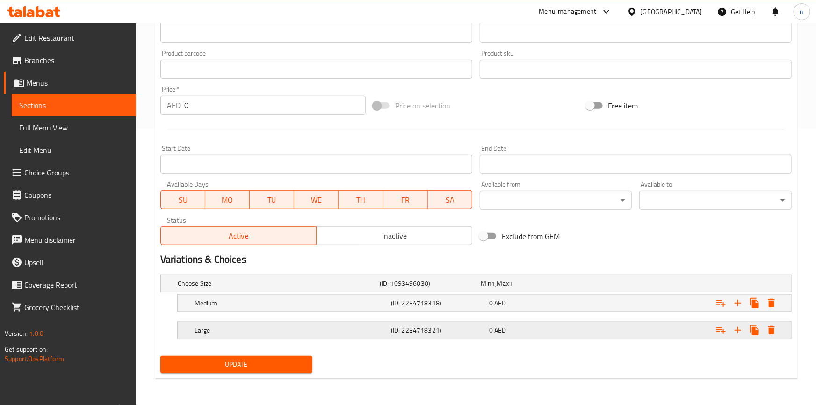
scroll to position [276, 0]
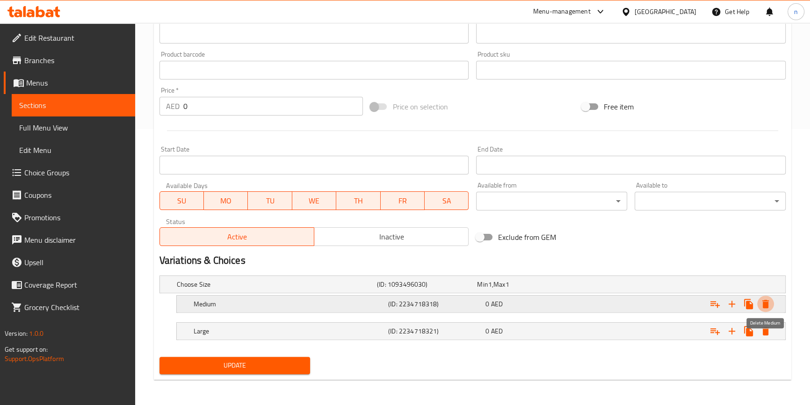
click at [765, 304] on icon "Expand" at bounding box center [765, 304] width 7 height 8
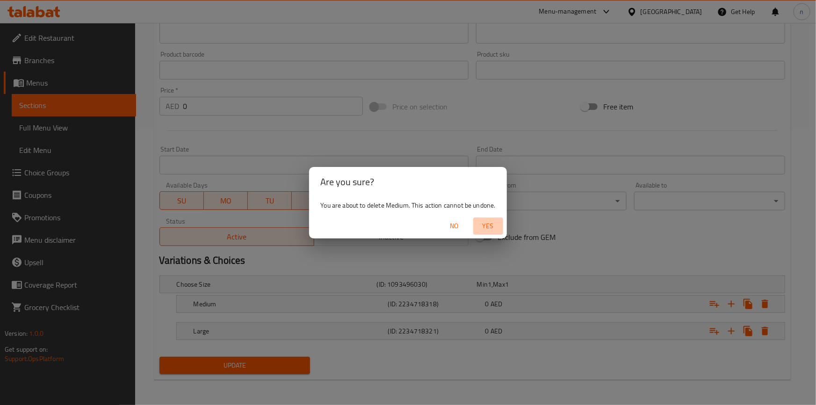
click at [492, 220] on span "Yes" at bounding box center [488, 226] width 22 height 12
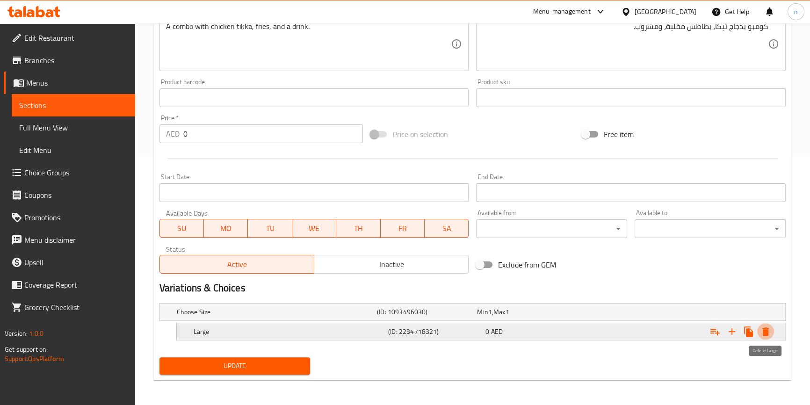
click at [770, 335] on icon "Expand" at bounding box center [765, 331] width 11 height 11
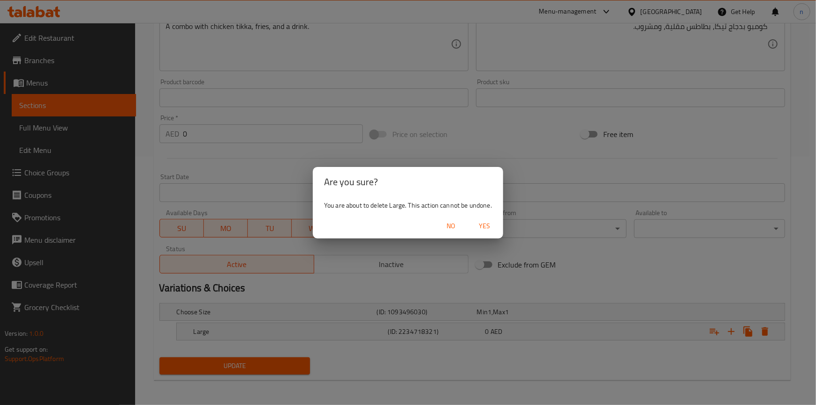
click at [490, 221] on span "Yes" at bounding box center [484, 226] width 22 height 12
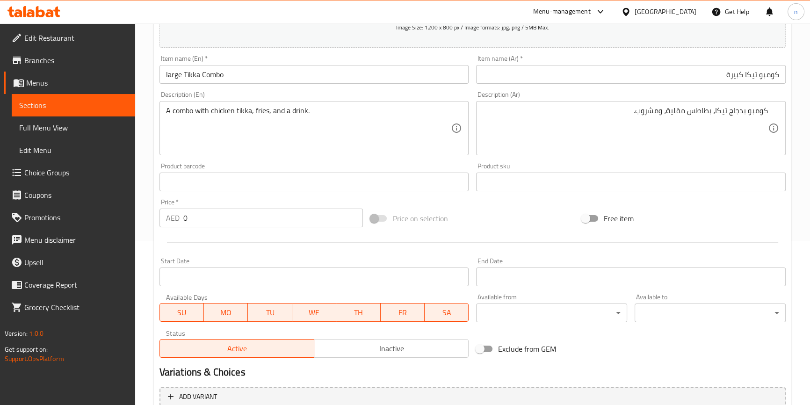
scroll to position [161, 0]
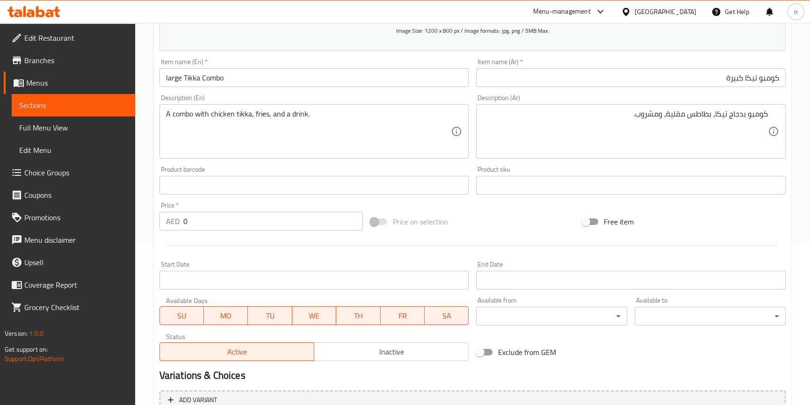
click at [243, 224] on input "0" at bounding box center [273, 221] width 180 height 19
type input "14"
click at [150, 266] on div "Home / Restaurants management / Menus / Sections / item / update COMBO SANDWICH…" at bounding box center [472, 181] width 675 height 638
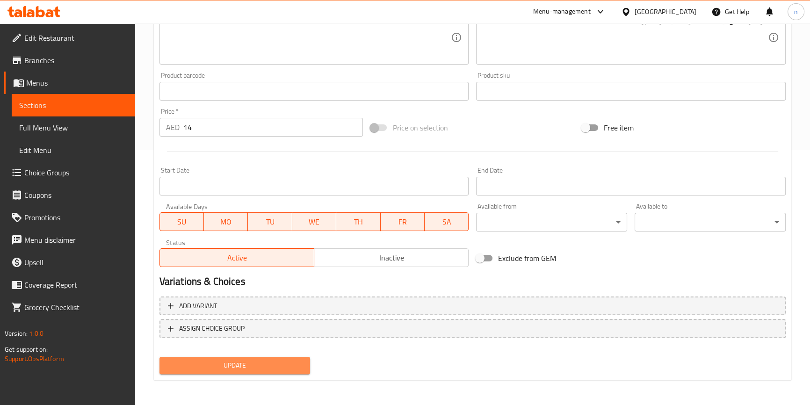
click at [206, 361] on span "Update" at bounding box center [235, 366] width 136 height 12
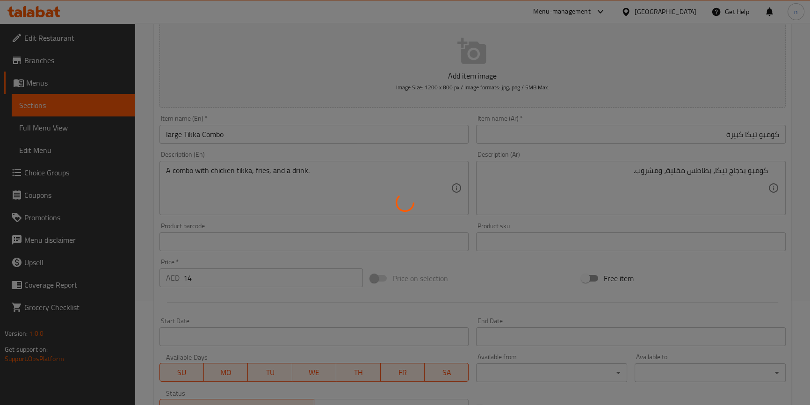
scroll to position [0, 0]
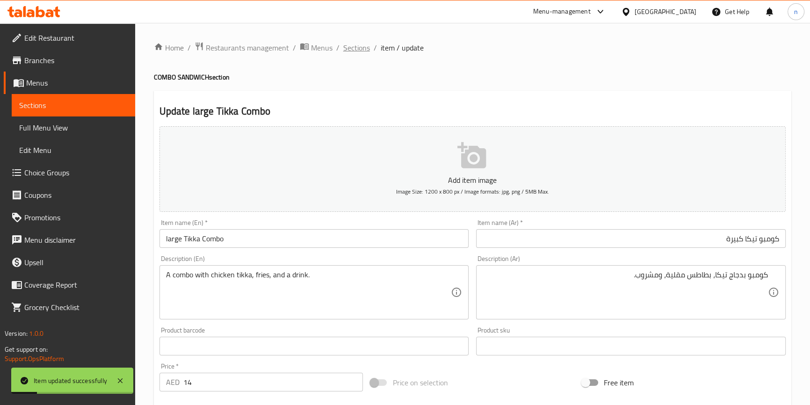
click at [364, 43] on span "Sections" at bounding box center [356, 47] width 27 height 11
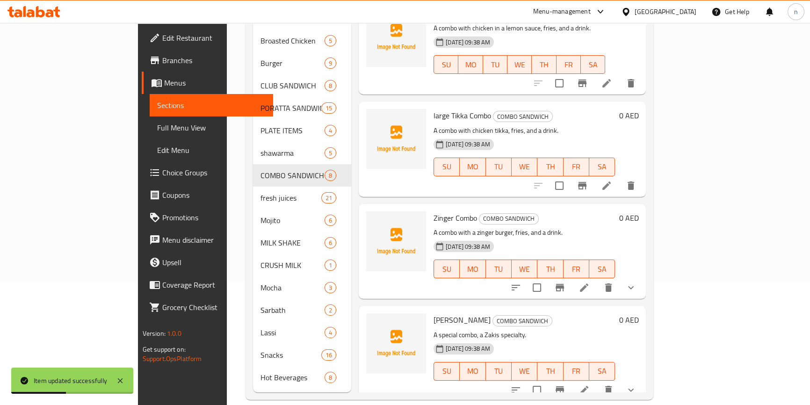
scroll to position [131, 0]
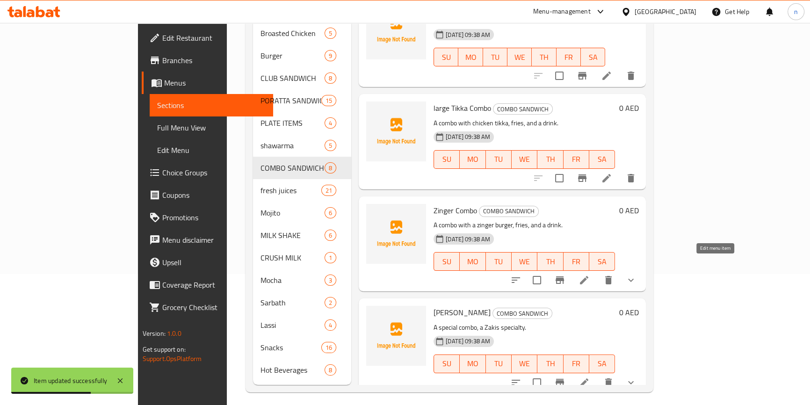
click at [590, 275] on icon at bounding box center [584, 280] width 11 height 11
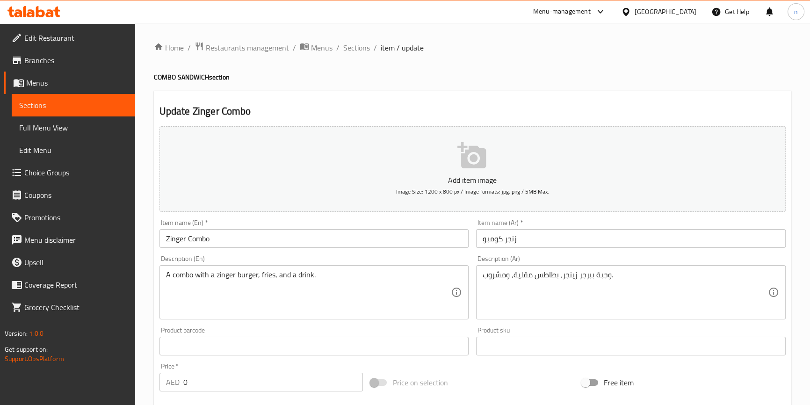
click at [166, 241] on input "Zinger Combo" at bounding box center [314, 238] width 310 height 19
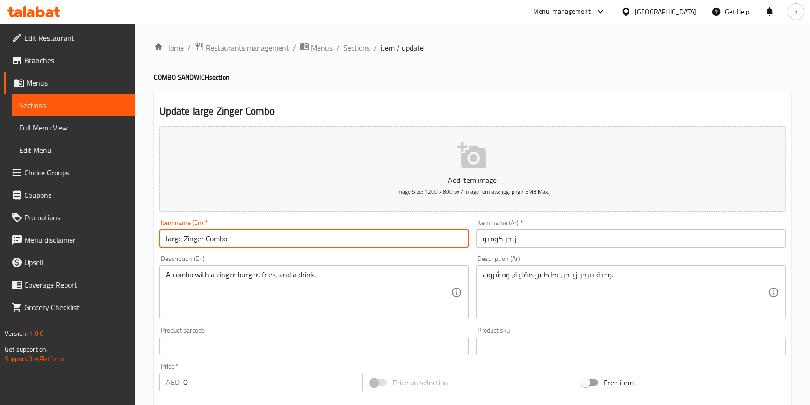
type input "large Zinger Combo"
click at [508, 239] on input "زنجر كومبو" at bounding box center [631, 238] width 310 height 19
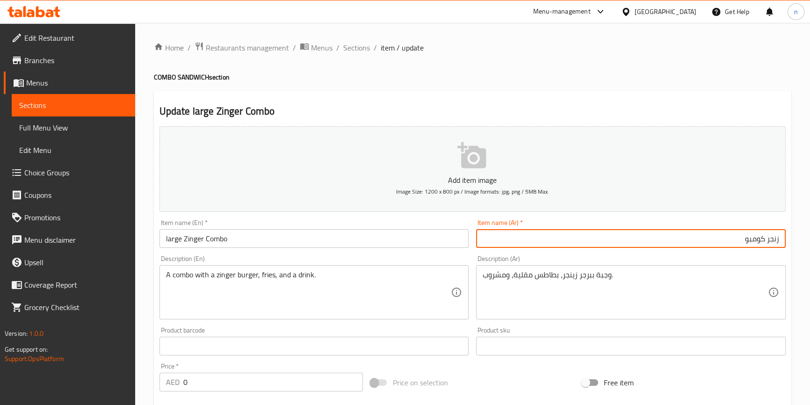
click at [508, 239] on input "زنجر كومبو" at bounding box center [631, 238] width 310 height 19
type input "زنجر كومبو كبيرة"
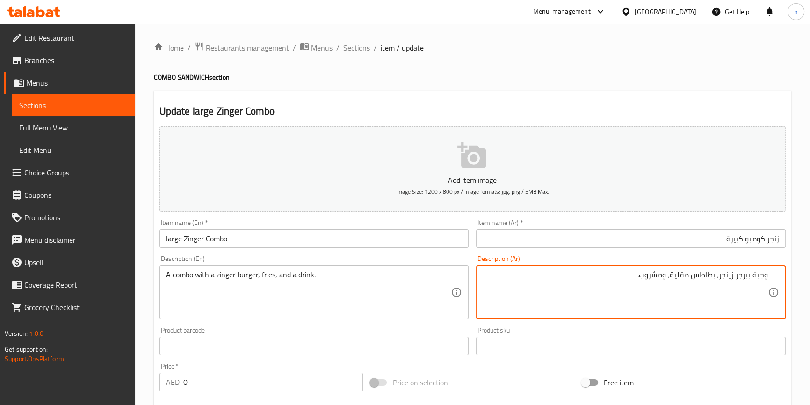
click at [614, 286] on textarea "وجبة ببرجر زينجر، بطاطس مقلية، ومشروب." at bounding box center [625, 292] width 285 height 44
click at [760, 273] on textarea "وجبة ببرجر زينجر، بطاطس مقلية، ومشروب." at bounding box center [625, 292] width 285 height 44
type textarea "كومبو ببرجر زينجر، بطاطس مقلية، ومشروب."
click at [143, 370] on div "Home / Restaurants management / Menus / Sections / item / update COMBO SANDWICH…" at bounding box center [472, 366] width 675 height 686
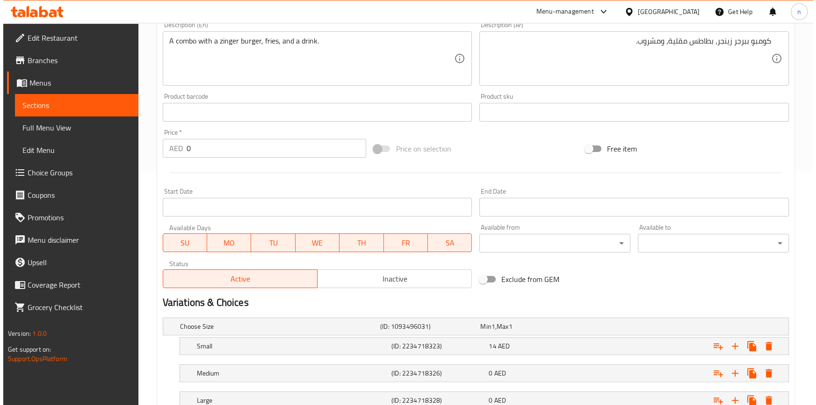
scroll to position [303, 0]
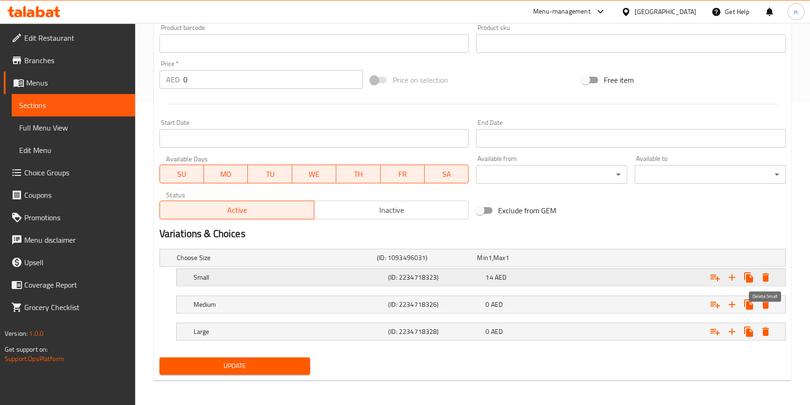
click at [765, 276] on icon "Expand" at bounding box center [765, 277] width 7 height 8
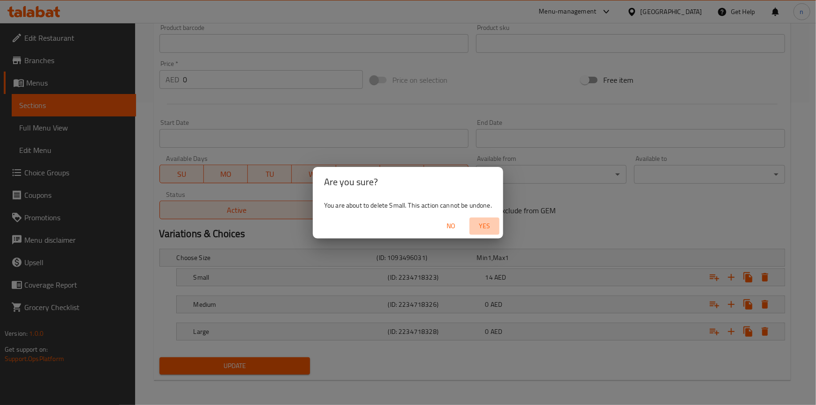
click at [490, 224] on span "Yes" at bounding box center [484, 226] width 22 height 12
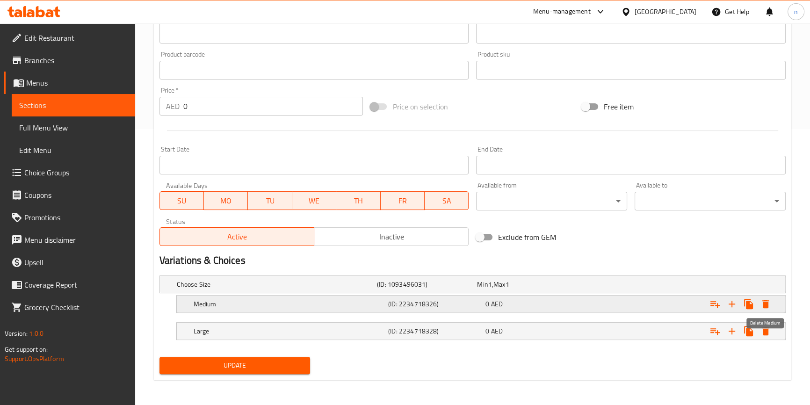
click at [767, 308] on icon "Expand" at bounding box center [765, 303] width 11 height 11
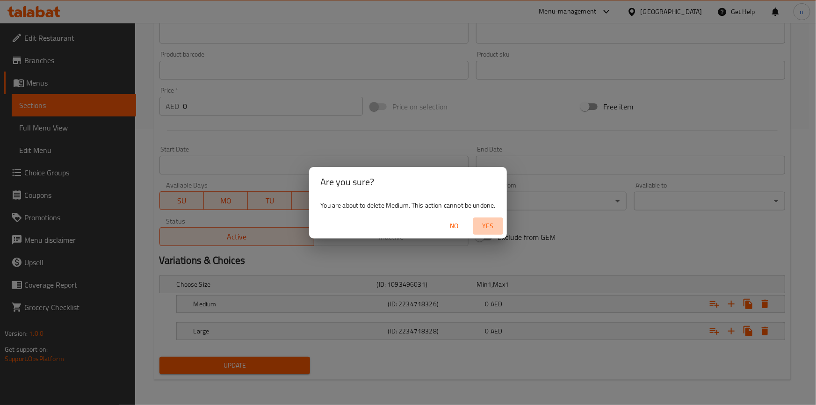
click at [487, 228] on span "Yes" at bounding box center [488, 226] width 22 height 12
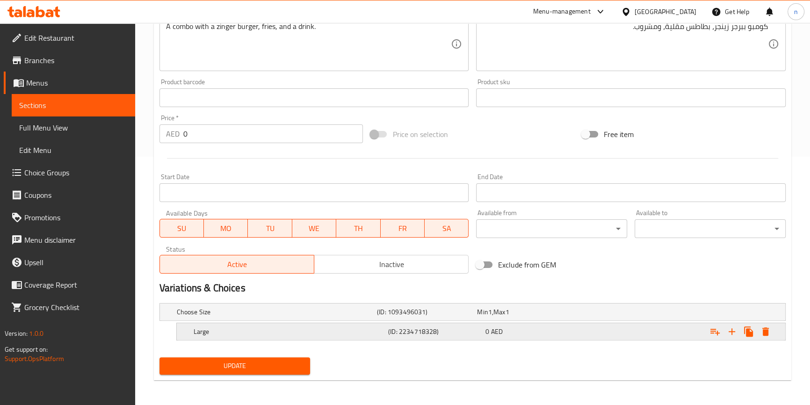
click at [766, 332] on icon "Expand" at bounding box center [765, 331] width 7 height 8
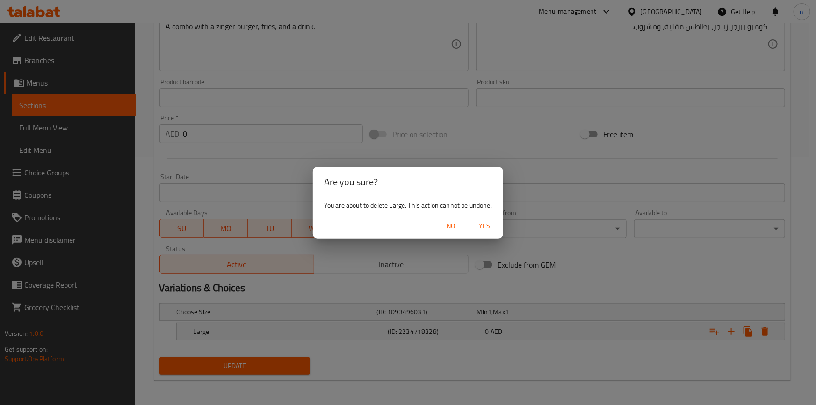
click at [493, 232] on button "Yes" at bounding box center [485, 225] width 30 height 17
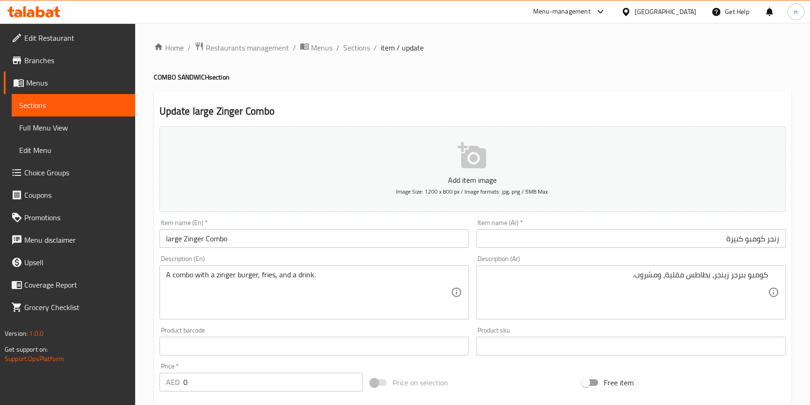
scroll to position [170, 0]
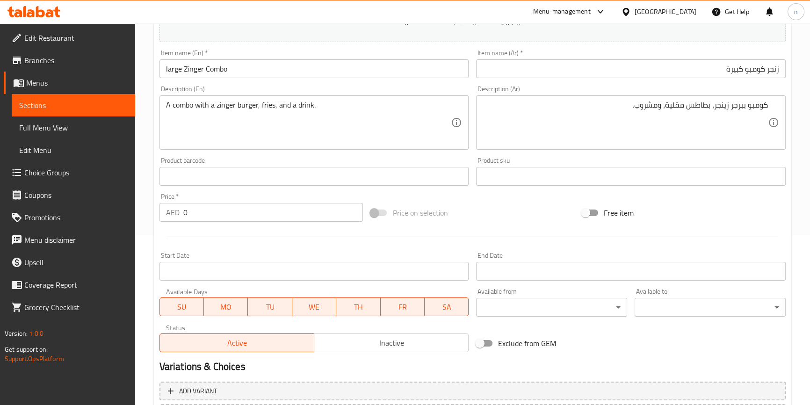
click at [309, 217] on input "0" at bounding box center [273, 212] width 180 height 19
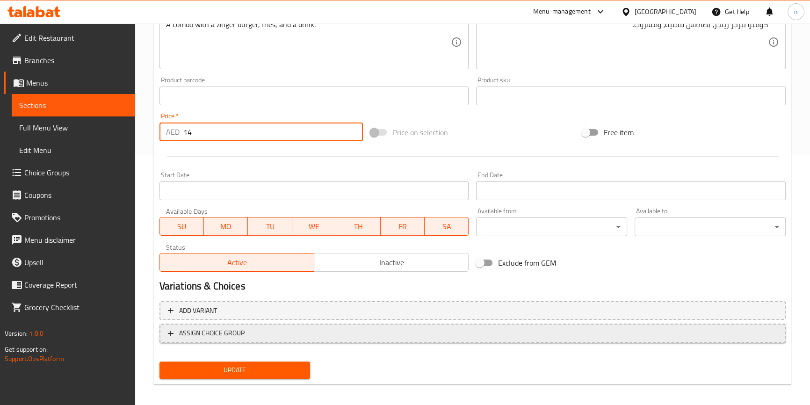
scroll to position [255, 0]
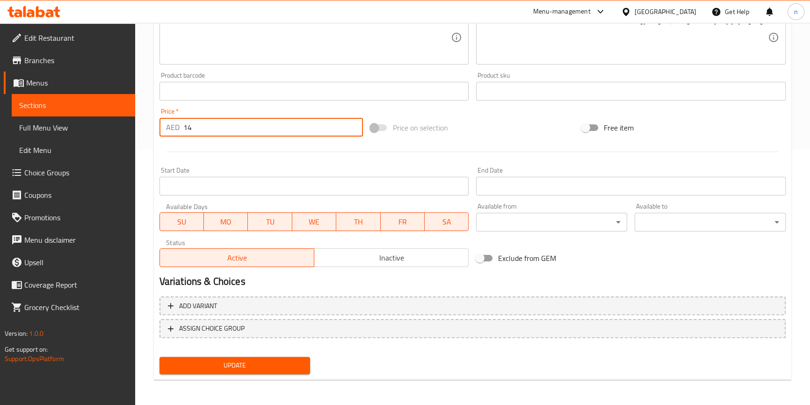
type input "14"
click at [238, 362] on span "Update" at bounding box center [235, 366] width 136 height 12
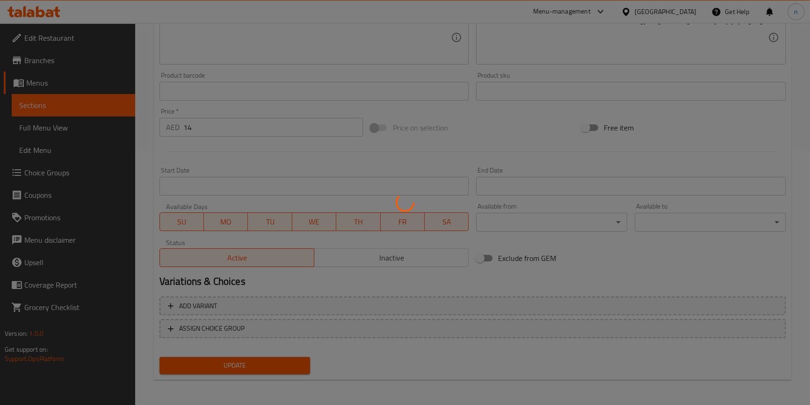
scroll to position [0, 0]
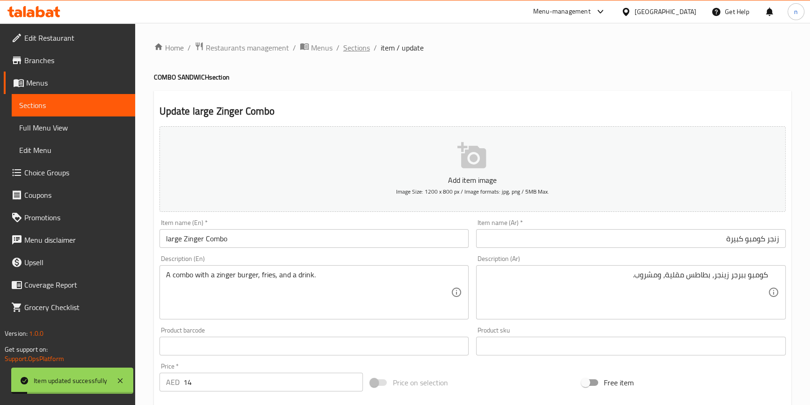
click at [351, 49] on span "Sections" at bounding box center [356, 47] width 27 height 11
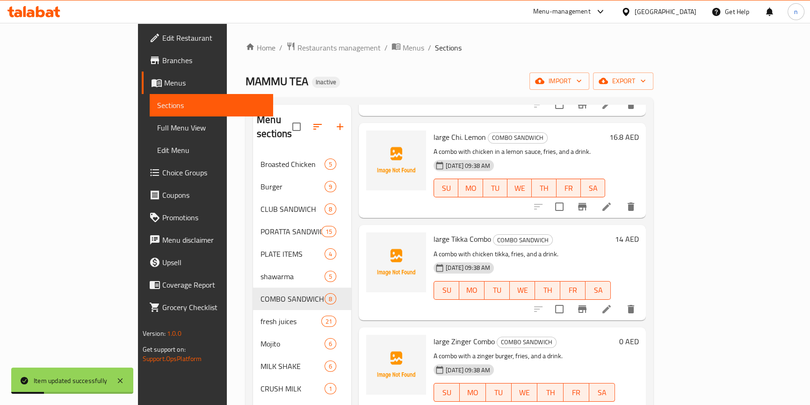
scroll to position [131, 0]
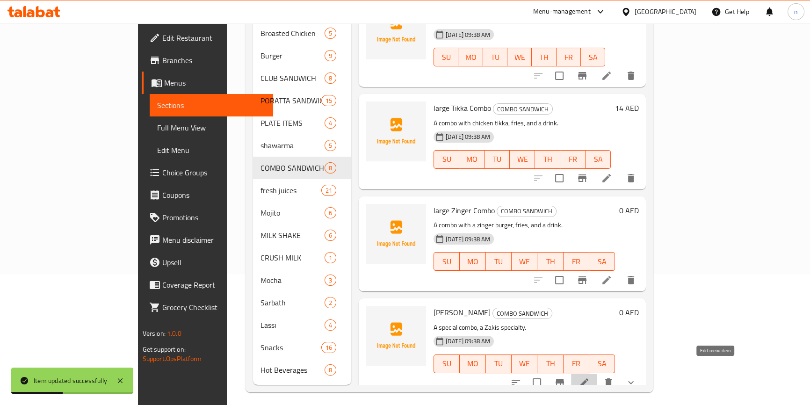
click at [588, 378] on icon at bounding box center [584, 382] width 8 height 8
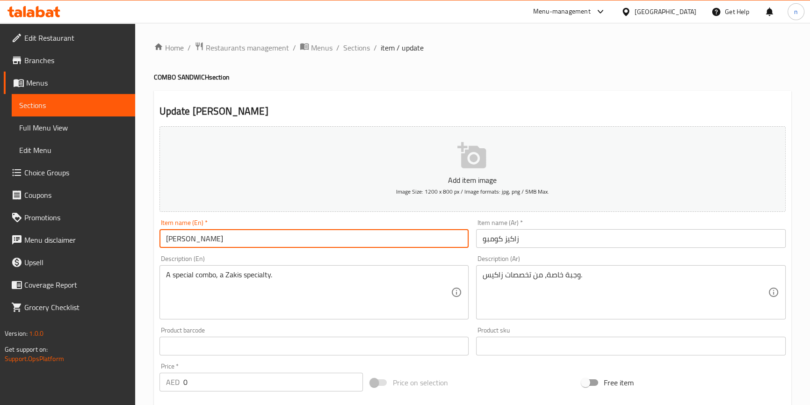
click at [164, 239] on input "Zakis Combo" at bounding box center [314, 238] width 310 height 19
type input "large Zakis Combo"
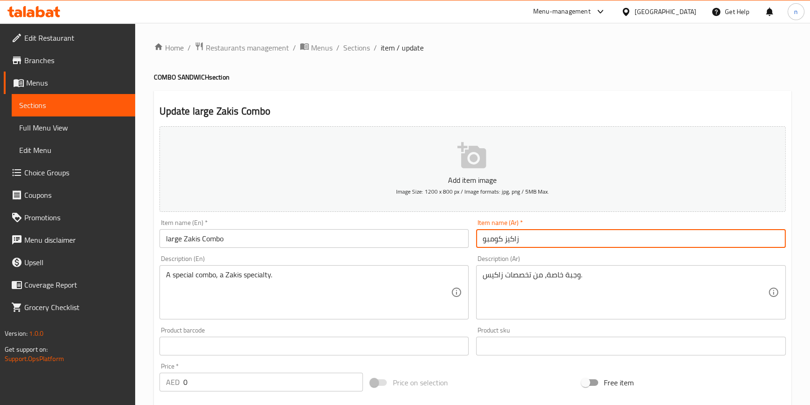
click at [513, 247] on input "زاكيز كومبو" at bounding box center [631, 238] width 310 height 19
click at [542, 236] on input "زاكيز كومبو" at bounding box center [631, 238] width 310 height 19
type input "زاكيز كومبو كبيرة"
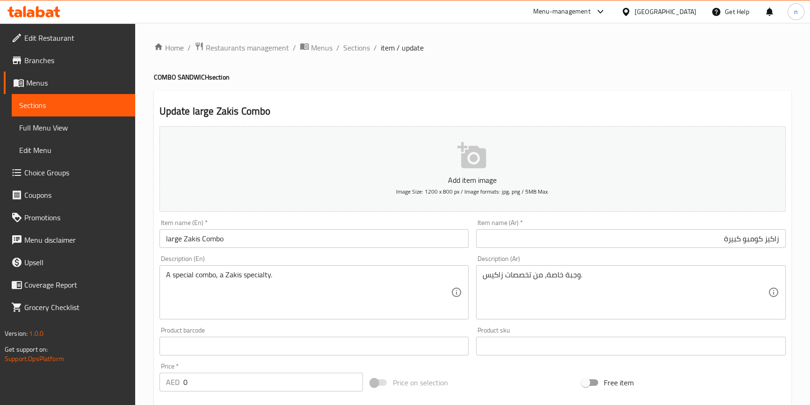
click at [276, 268] on div "A special combo, a Zakis specialty. Description (En)" at bounding box center [314, 292] width 310 height 54
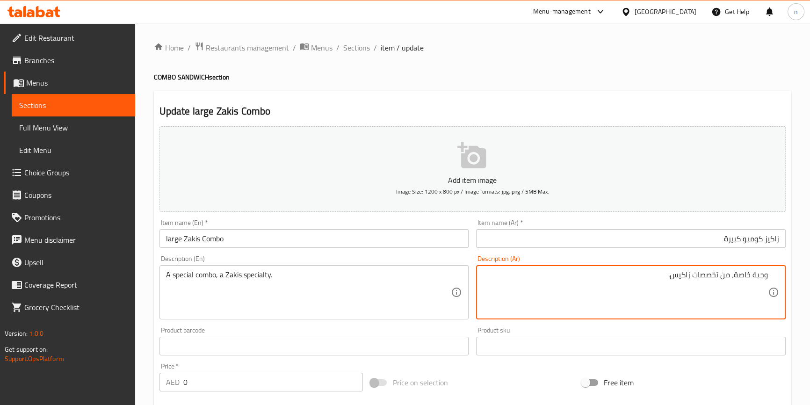
click at [757, 271] on textarea "وجبة خاصة، من تخصصات زاكيس." at bounding box center [625, 292] width 285 height 44
click at [687, 276] on textarea "كومبو خاصة، من تخصصات زاكيس." at bounding box center [625, 292] width 285 height 44
type textarea "كومبو خاصة، من تخصص زاكيس."
click at [136, 345] on div "Home / Restaurants management / Menus / Sections / item / update COMBO SANDWICH…" at bounding box center [472, 366] width 675 height 686
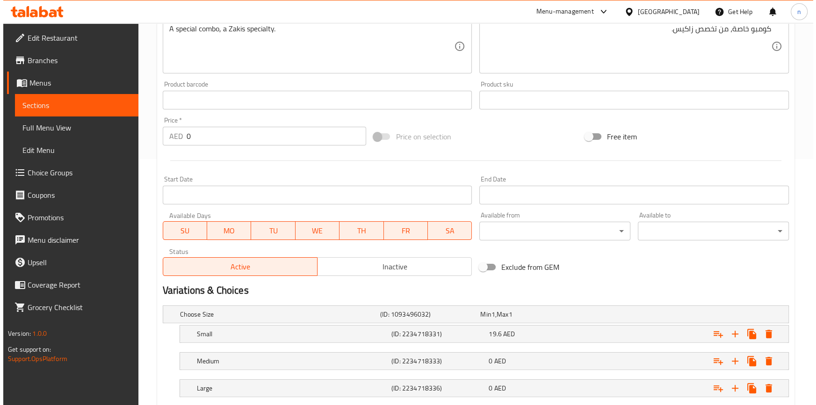
scroll to position [303, 0]
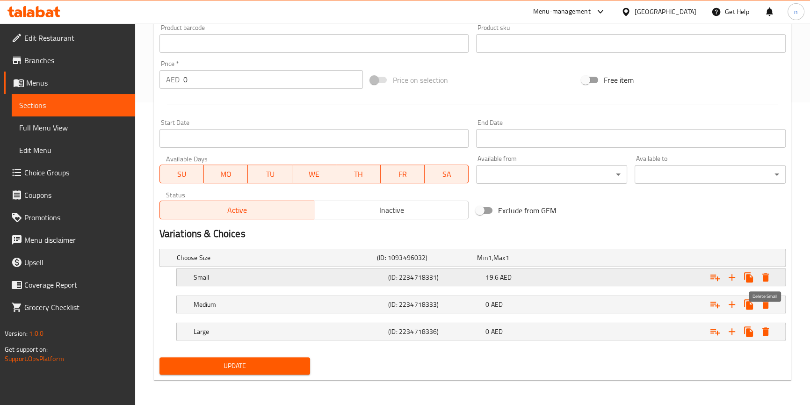
click at [767, 283] on button "Expand" at bounding box center [765, 277] width 17 height 17
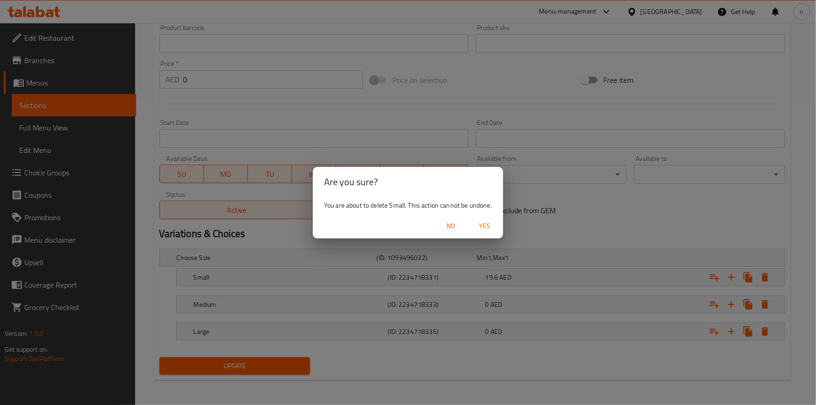
click at [483, 216] on div "No Yes" at bounding box center [408, 226] width 190 height 25
click at [486, 224] on span "Yes" at bounding box center [484, 226] width 22 height 12
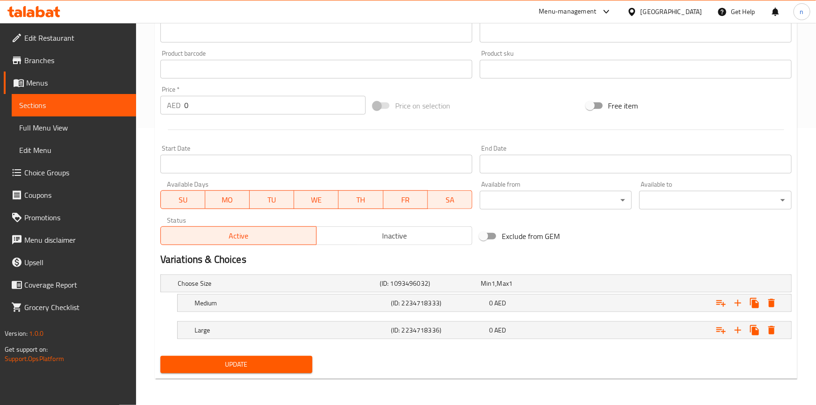
scroll to position [276, 0]
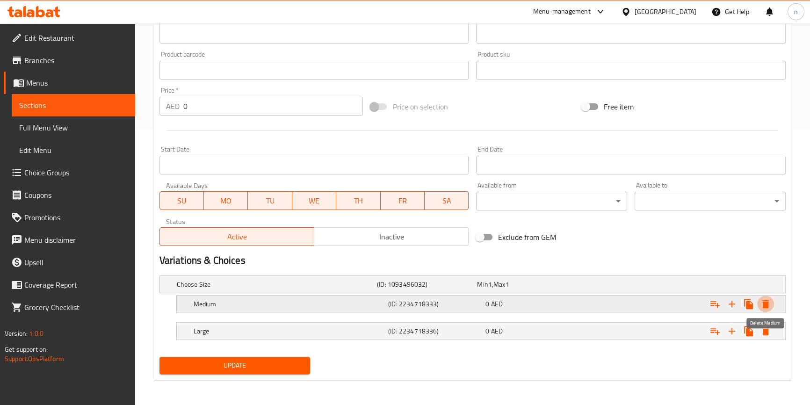
click at [758, 304] on button "Expand" at bounding box center [765, 304] width 17 height 17
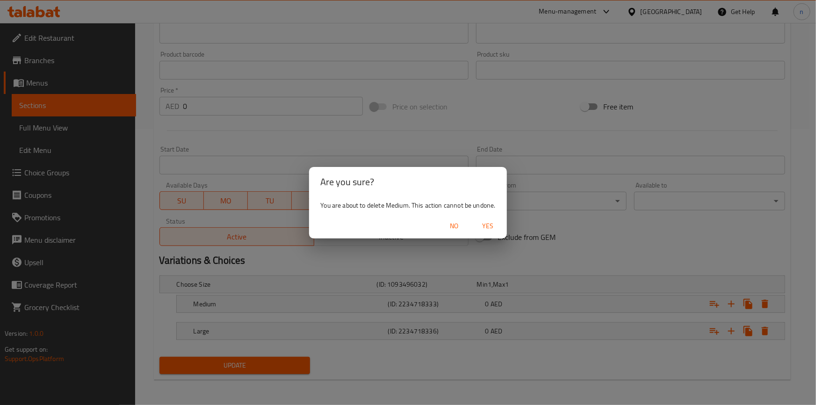
click at [492, 223] on span "Yes" at bounding box center [488, 226] width 22 height 12
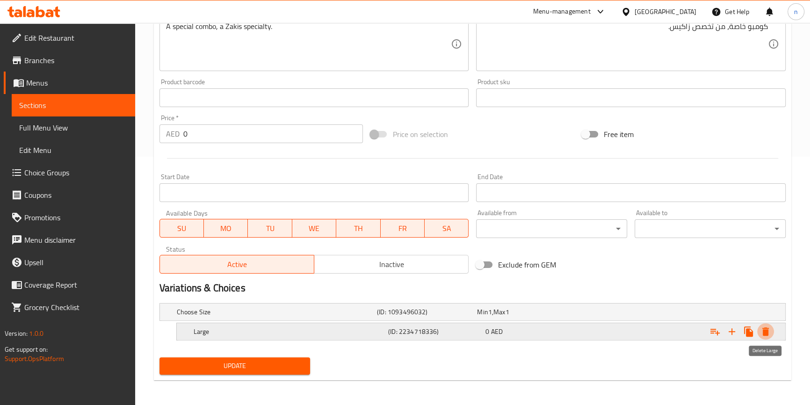
click at [763, 331] on icon "Expand" at bounding box center [765, 331] width 7 height 8
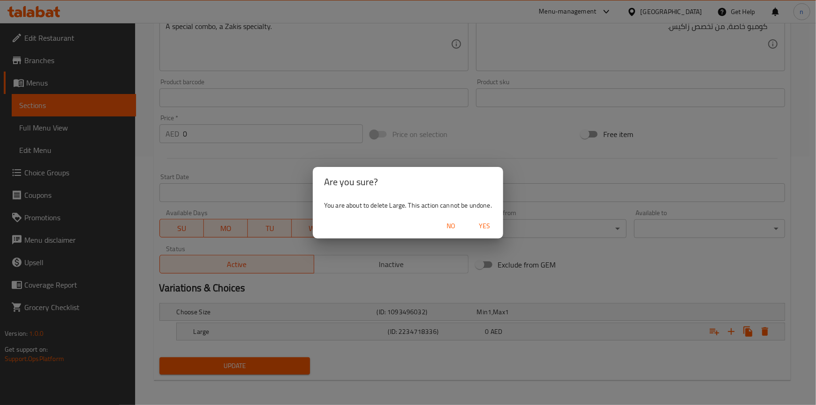
click at [493, 223] on span "Yes" at bounding box center [484, 226] width 22 height 12
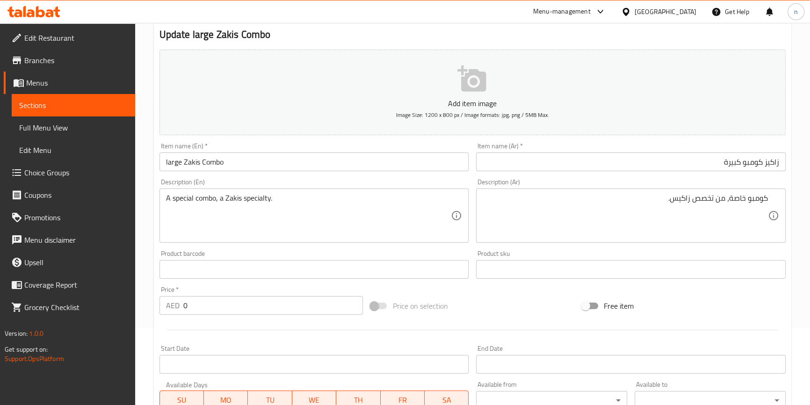
scroll to position [76, 0]
click at [279, 309] on input "0" at bounding box center [273, 306] width 180 height 19
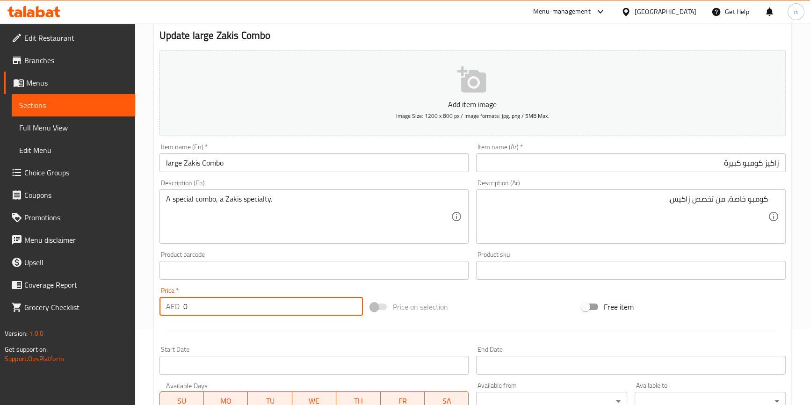
click at [279, 309] on input "0" at bounding box center [273, 306] width 180 height 19
type input "19.60"
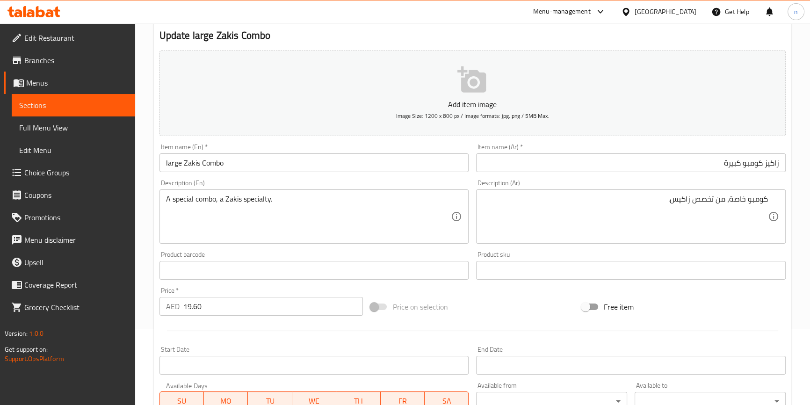
click at [140, 362] on div "Home / Restaurants management / Menus / Sections / item / update COMBO SANDWICH…" at bounding box center [472, 266] width 675 height 638
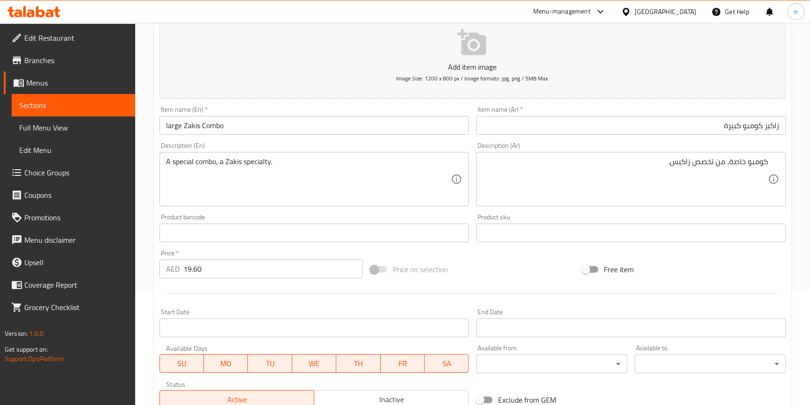
scroll to position [255, 0]
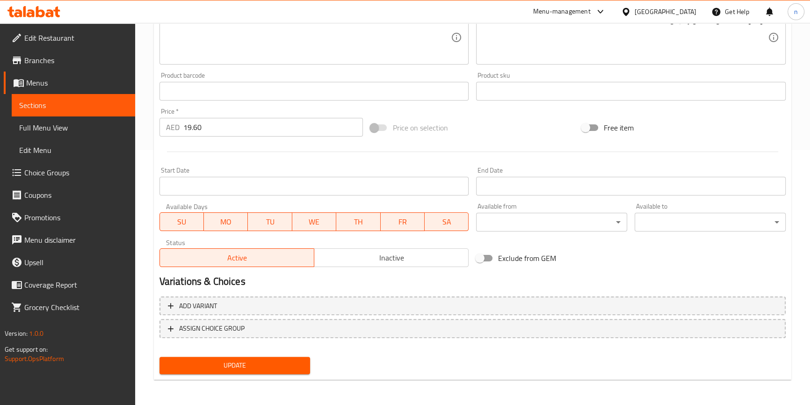
click at [210, 370] on span "Update" at bounding box center [235, 366] width 136 height 12
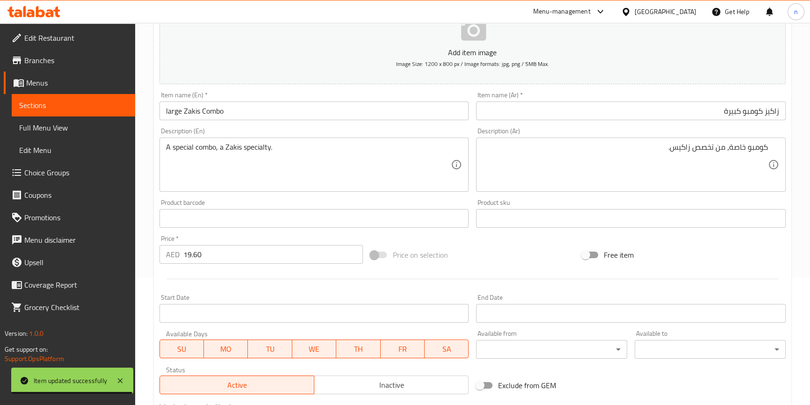
scroll to position [0, 0]
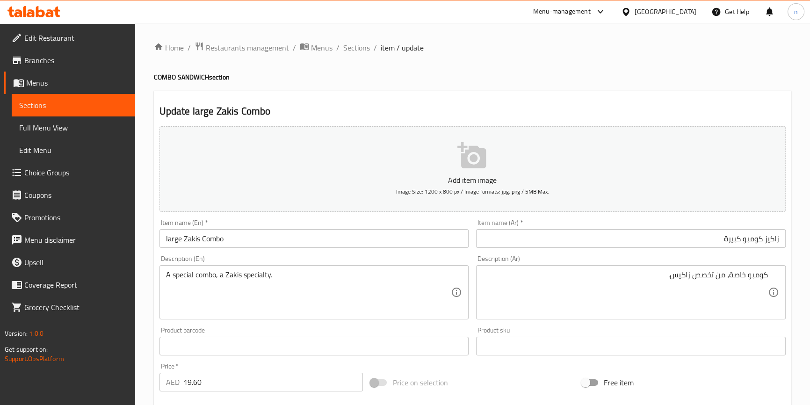
click at [340, 48] on ol "Home / Restaurants management / Menus / Sections / item / update" at bounding box center [472, 48] width 637 height 12
click at [355, 45] on span "Sections" at bounding box center [356, 47] width 27 height 11
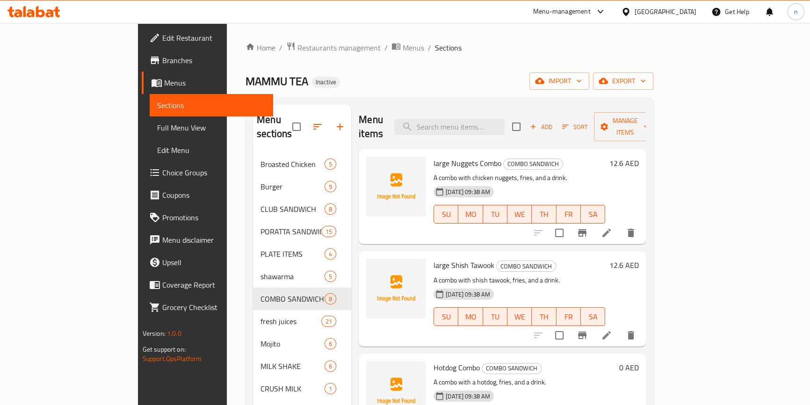
click at [157, 124] on span "Full Menu View" at bounding box center [211, 127] width 108 height 11
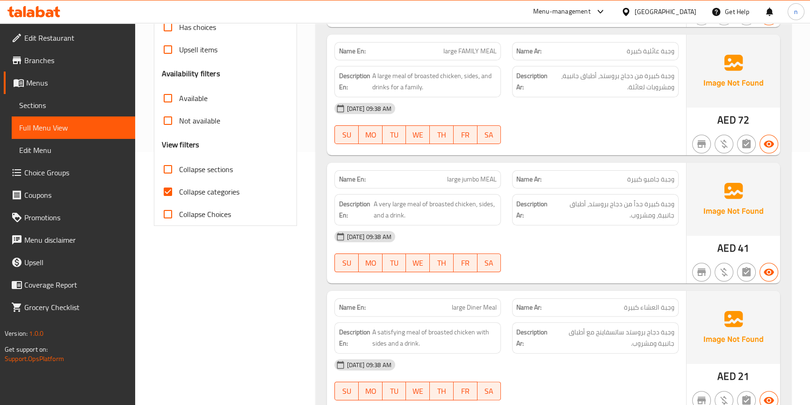
scroll to position [255, 0]
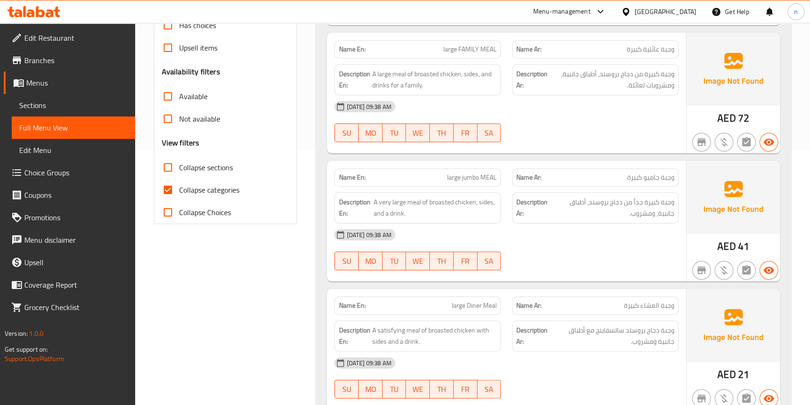
click at [174, 194] on input "Collapse categories" at bounding box center [168, 190] width 22 height 22
checkbox input "false"
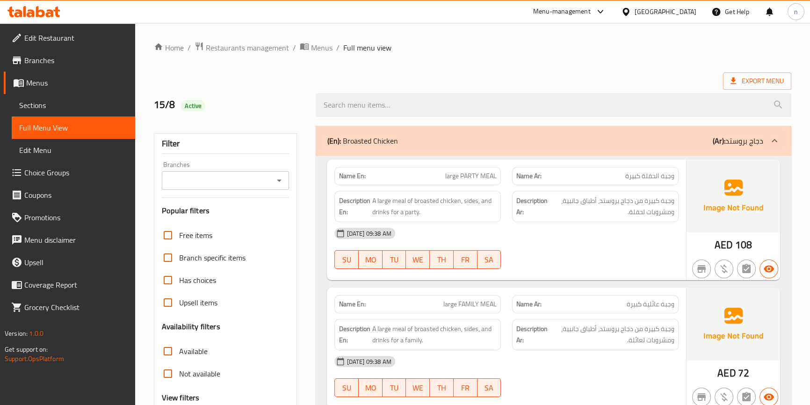
scroll to position [212, 0]
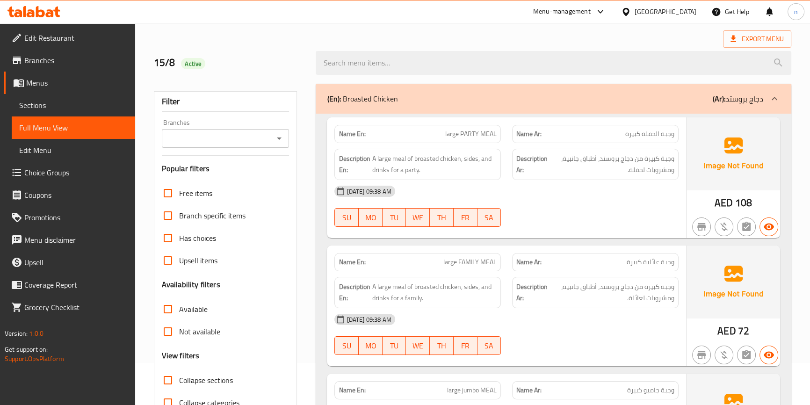
scroll to position [85, 0]
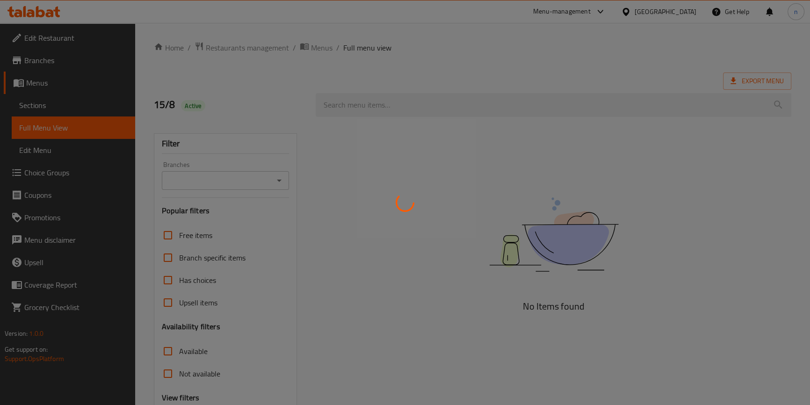
click at [353, 173] on div at bounding box center [405, 202] width 810 height 405
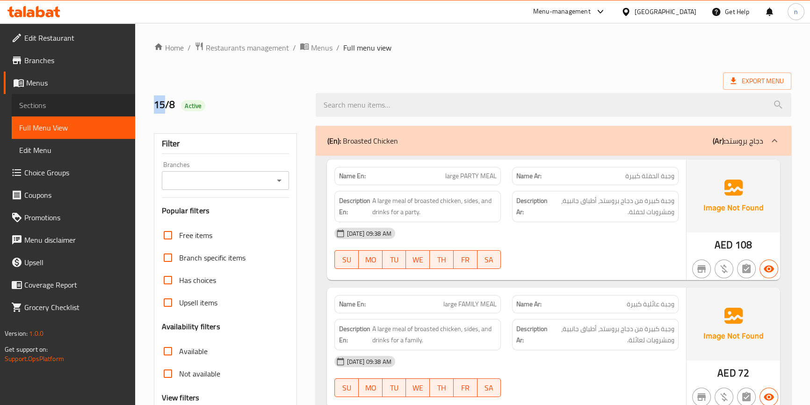
click at [30, 101] on span "Sections" at bounding box center [73, 105] width 108 height 11
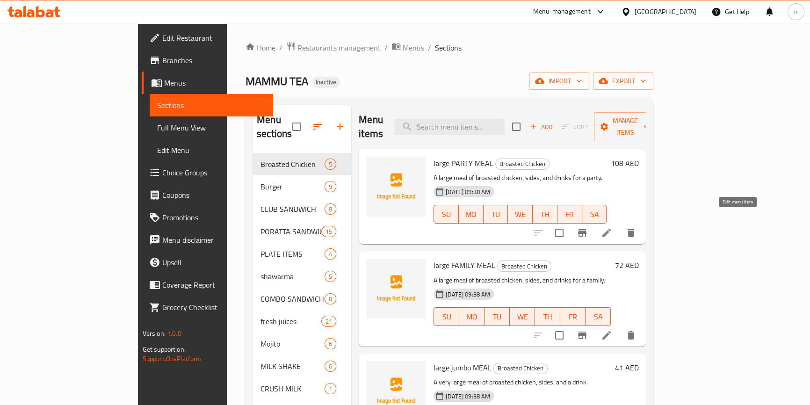
click at [612, 227] on icon at bounding box center [606, 232] width 11 height 11
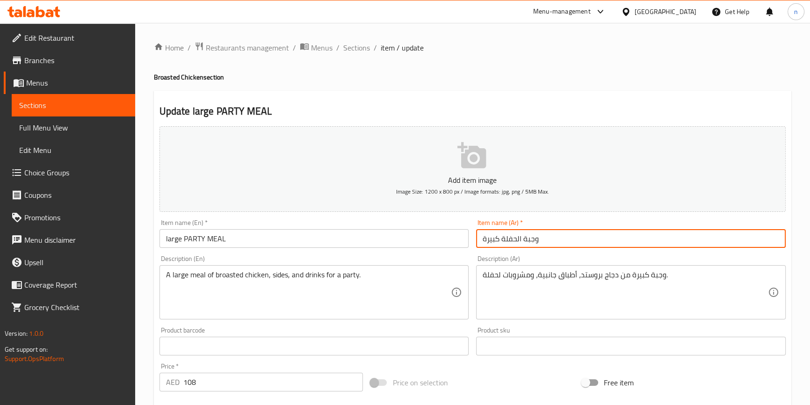
click at [508, 240] on input "وجبة الحفلة كبيرة" at bounding box center [631, 238] width 310 height 19
type input "وجبة بارتي كبيرة"
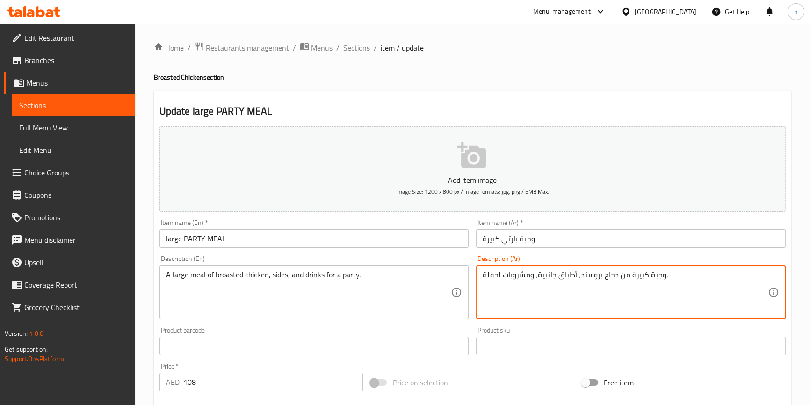
click at [493, 273] on textarea "وجبة كبيرة من دجاج بروستد، أطباق جانبية، ومشروبات لحفلة." at bounding box center [625, 292] width 285 height 44
type textarea "وجبة كبيرة من دجاج بروستد، أطباق جانبية، ومشروبات للبارتي."
click at [149, 300] on div "Home / Restaurants management / Menus / Sections / item / update Broasted Chick…" at bounding box center [472, 342] width 675 height 638
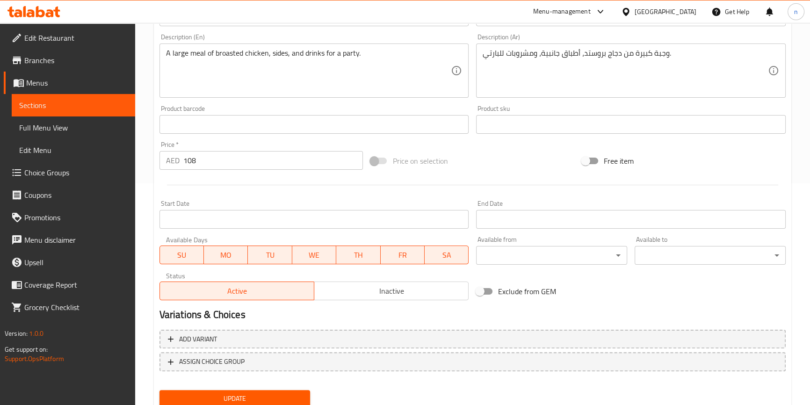
scroll to position [255, 0]
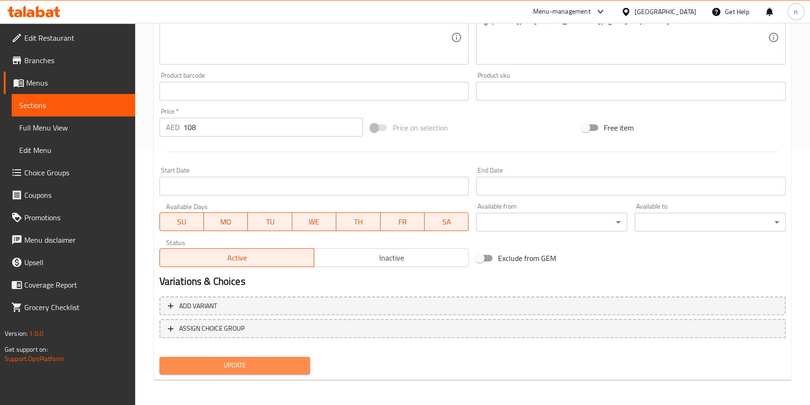
click at [260, 358] on button "Update" at bounding box center [234, 365] width 151 height 17
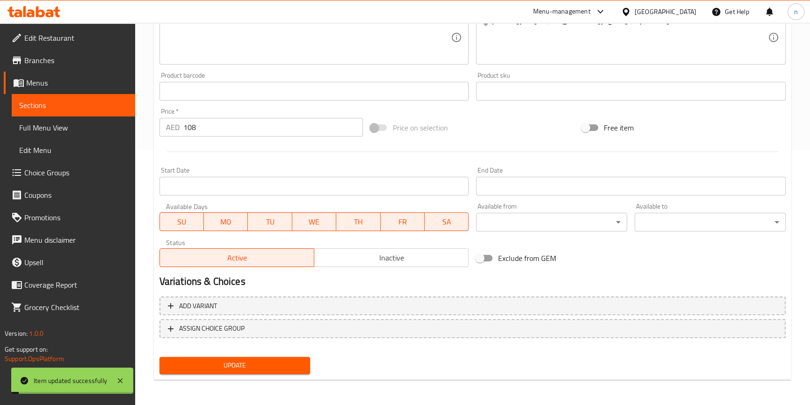
scroll to position [0, 0]
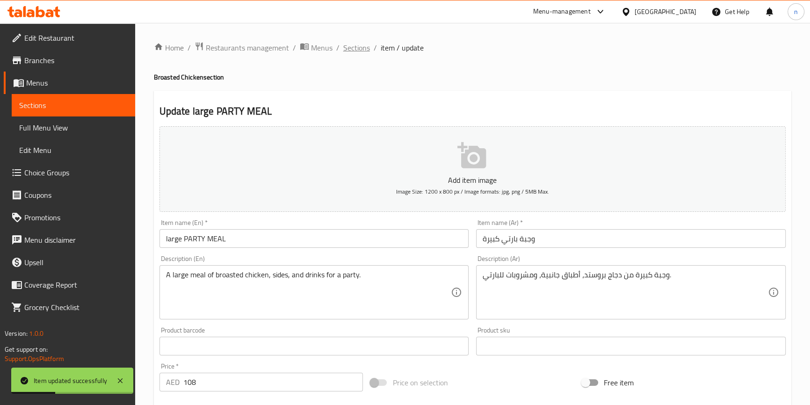
click at [347, 45] on span "Sections" at bounding box center [356, 47] width 27 height 11
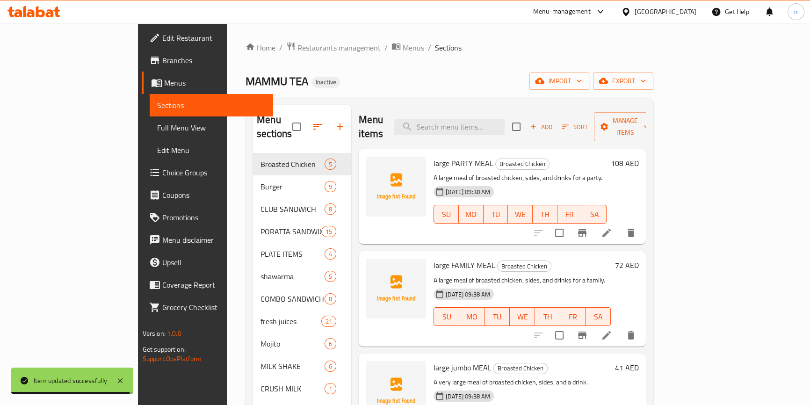
click at [611, 259] on h6 "large FAMILY MEAL Broasted Chicken" at bounding box center [522, 265] width 177 height 13
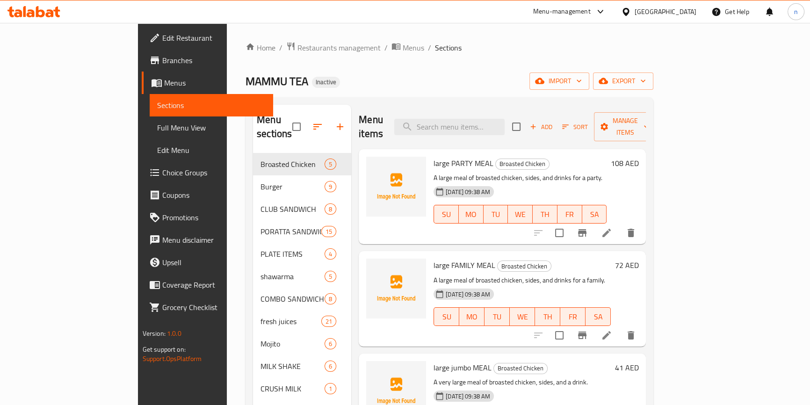
click at [607, 172] on p "A large meal of broasted chicken, sides, and drinks for a party." at bounding box center [520, 178] width 173 height 12
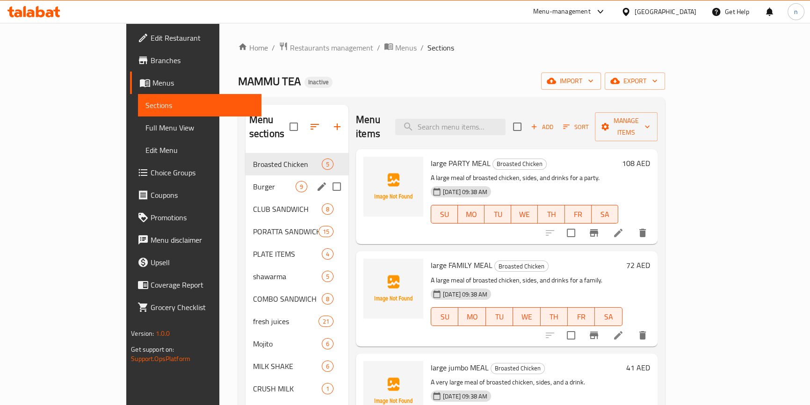
click at [253, 181] on span "Burger" at bounding box center [274, 186] width 43 height 11
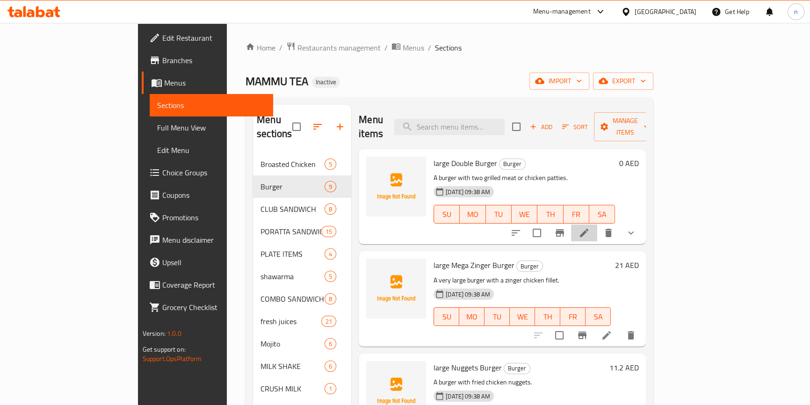
click at [597, 224] on li at bounding box center [584, 232] width 26 height 17
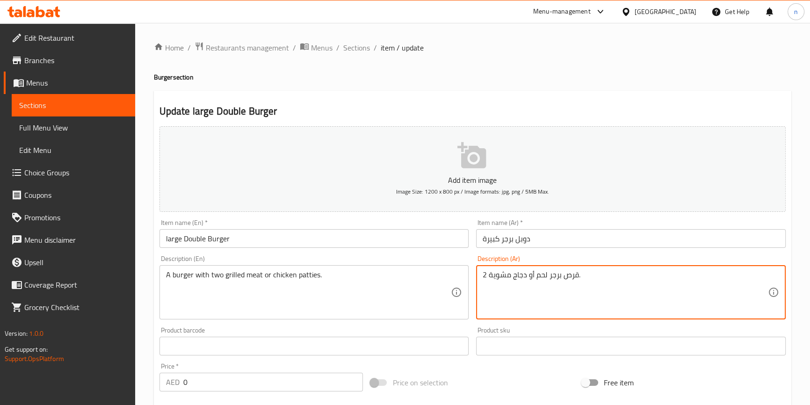
click at [575, 281] on textarea "2 قرص برجر لحم أو دجاج مشوية." at bounding box center [625, 292] width 285 height 44
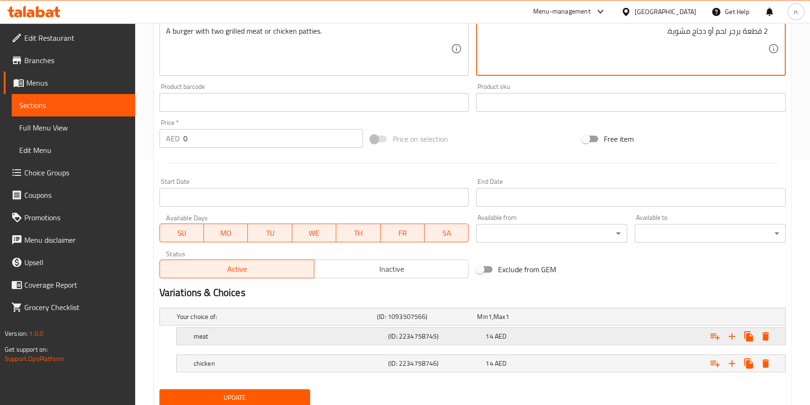
scroll to position [276, 0]
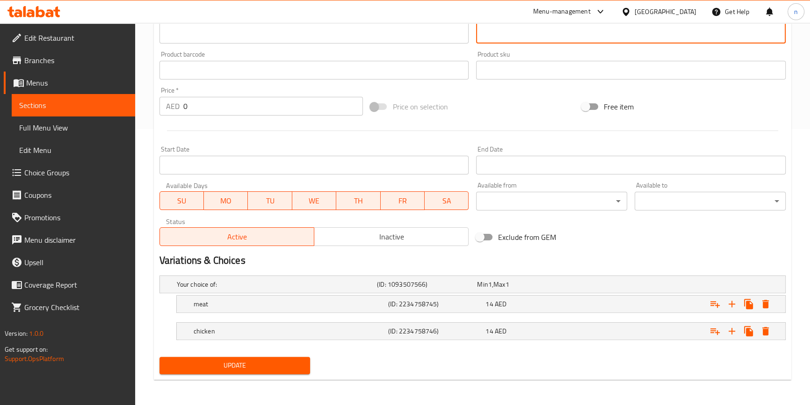
type textarea "2 قطعة برجر لحم أو دجاج مشوية."
click at [260, 367] on span "Update" at bounding box center [235, 366] width 136 height 12
click at [553, 291] on div "14 AED" at bounding box center [525, 284] width 100 height 13
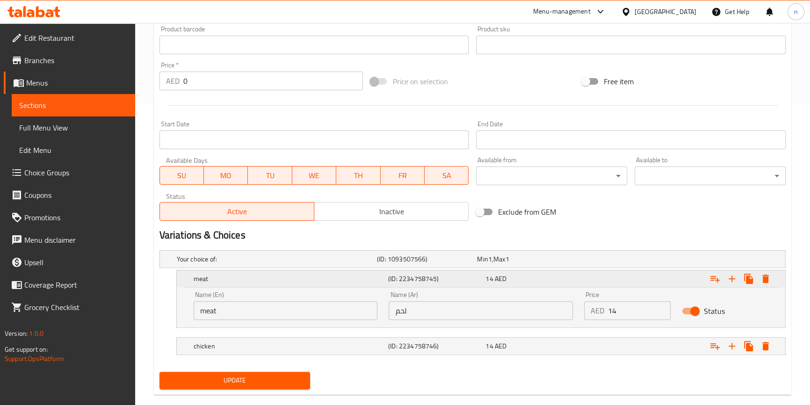
scroll to position [316, 0]
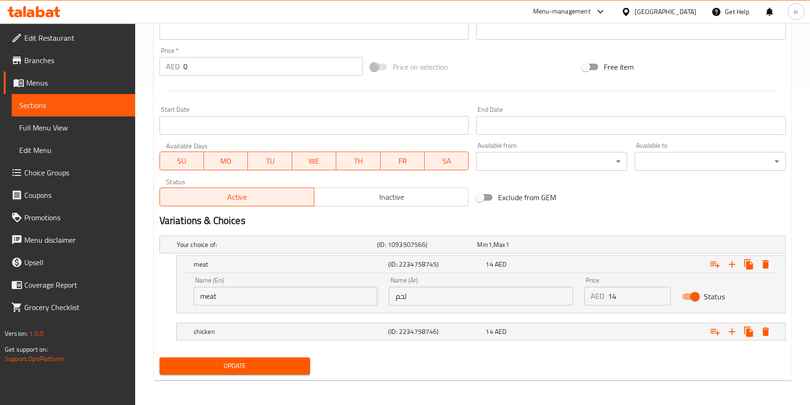
click at [488, 299] on input "لحم" at bounding box center [481, 296] width 184 height 19
click at [279, 294] on input "meat" at bounding box center [286, 296] width 184 height 19
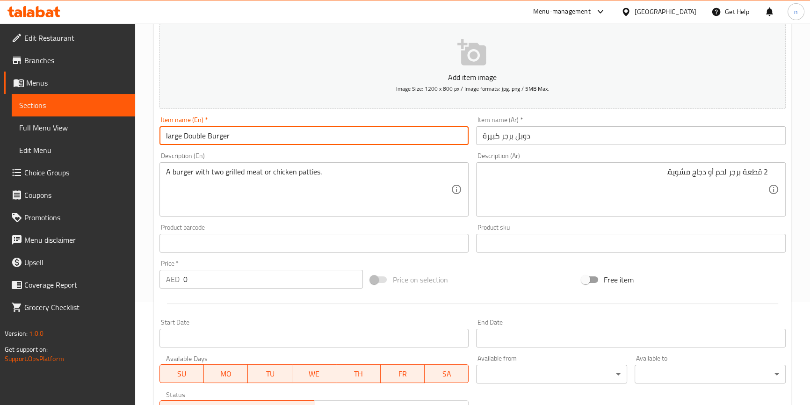
click at [219, 137] on input "large Double Burger" at bounding box center [314, 135] width 310 height 19
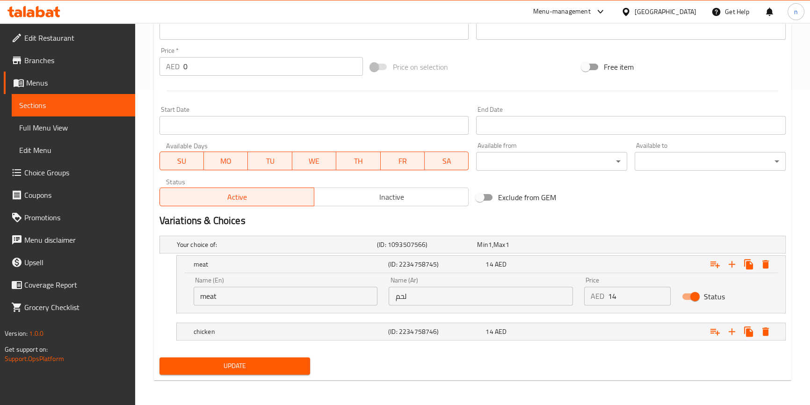
click at [219, 298] on input "meat" at bounding box center [286, 296] width 184 height 19
paste input "Burger"
type input "meat Burger"
click at [415, 299] on input "لحم" at bounding box center [481, 296] width 184 height 19
click at [481, 287] on input "لحم" at bounding box center [481, 296] width 184 height 19
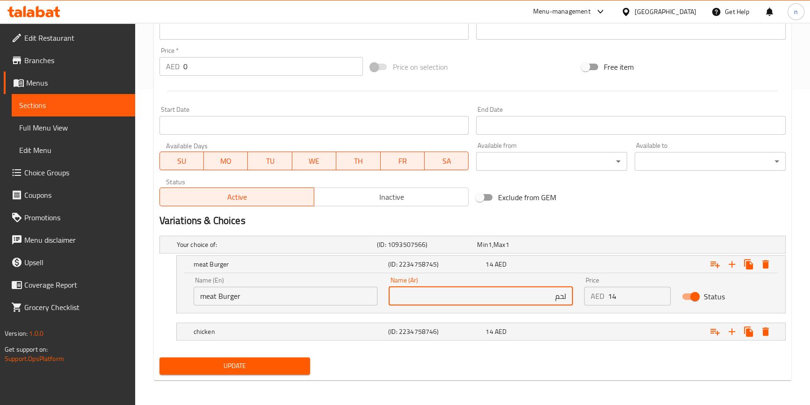
click at [567, 297] on input "لحم" at bounding box center [481, 296] width 184 height 19
type input "برجر لحم"
click at [556, 251] on div "14 AED" at bounding box center [525, 244] width 100 height 13
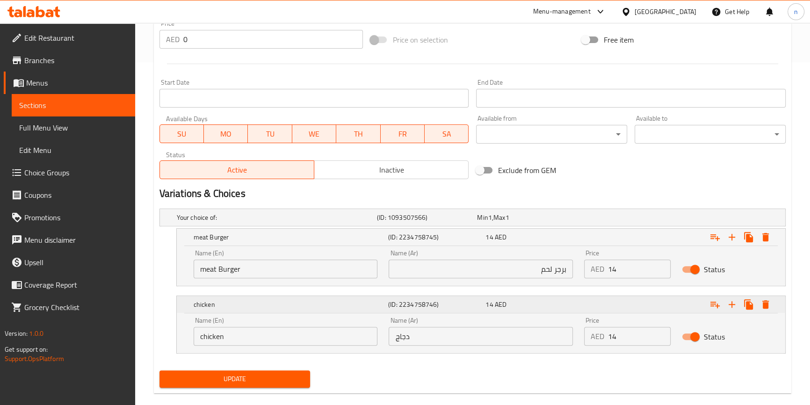
scroll to position [356, 0]
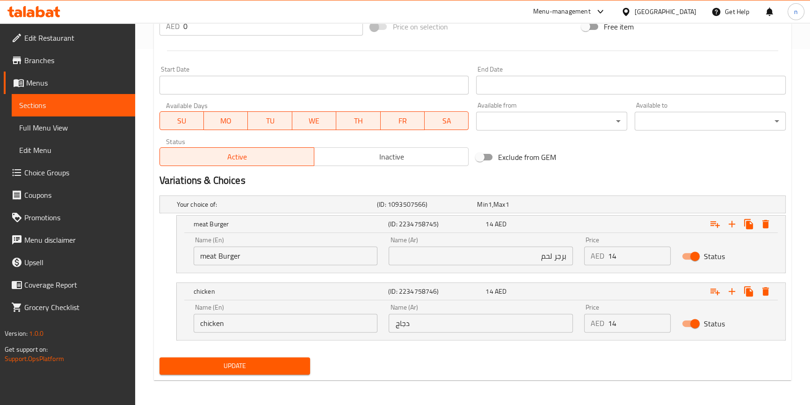
click at [326, 325] on input "chicken" at bounding box center [286, 323] width 184 height 19
paste input "Burger"
type input "chicken Burger"
click at [425, 326] on input "دجاج" at bounding box center [481, 323] width 184 height 19
click at [421, 323] on input "دجاج" at bounding box center [481, 323] width 184 height 19
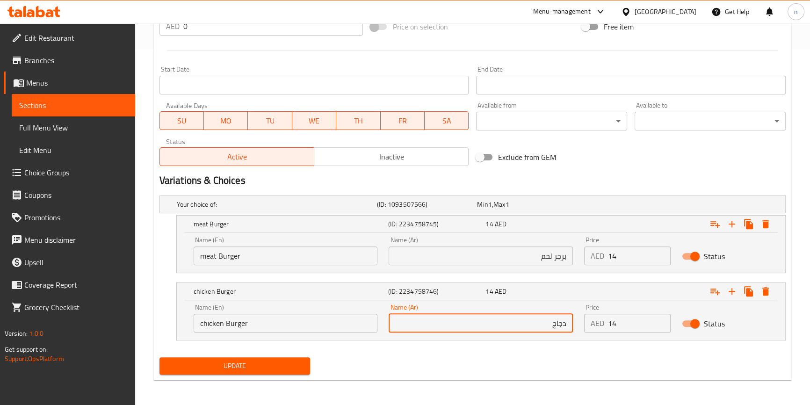
click at [570, 320] on input "دجاج" at bounding box center [481, 323] width 184 height 19
type input "برجر دجاج"
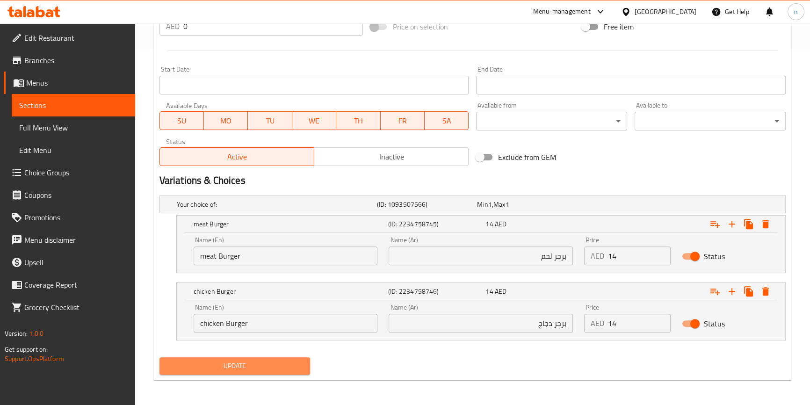
click at [284, 367] on span "Update" at bounding box center [235, 366] width 136 height 12
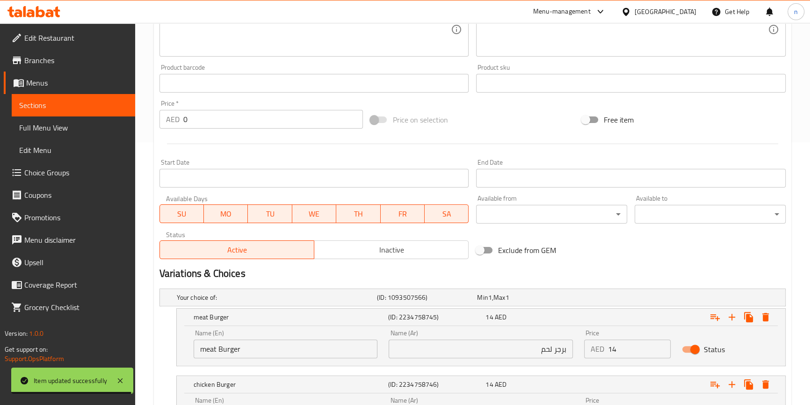
scroll to position [101, 0]
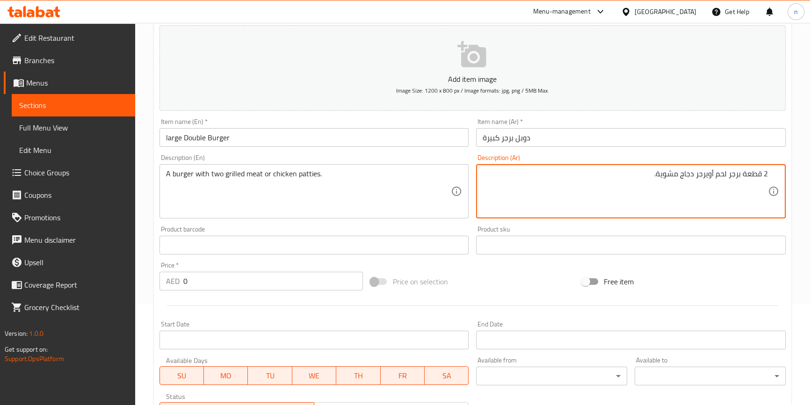
type textarea "2 قطعة برجر لحم أويرجر دجاج مشوية."
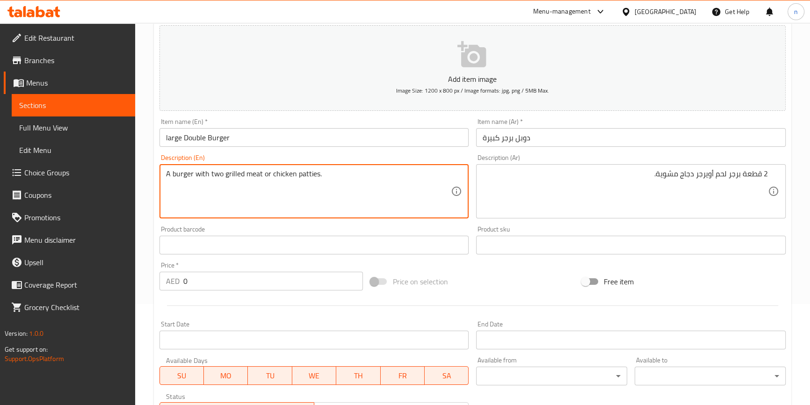
paste textarea "Burger"
click at [318, 170] on textarea "A burger with two grilled meat or chicken Burger patties." at bounding box center [308, 191] width 285 height 44
type textarea "A burger with two grilled meat or chicken Burger patties."
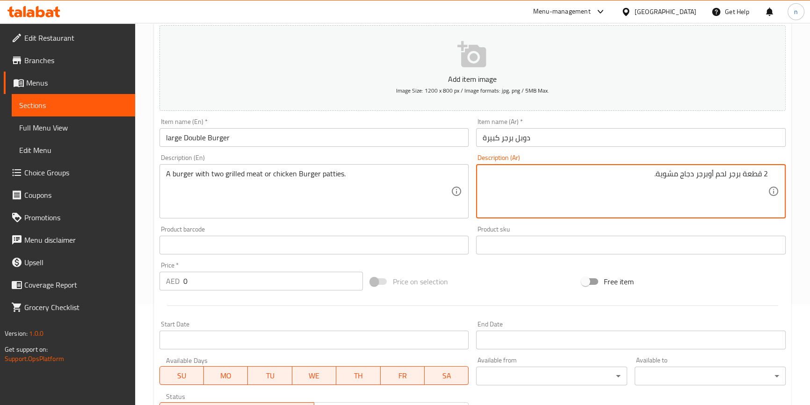
click at [709, 173] on textarea "2 قطعة برجر لحم أوبرجر دجاج مشوية." at bounding box center [625, 191] width 285 height 44
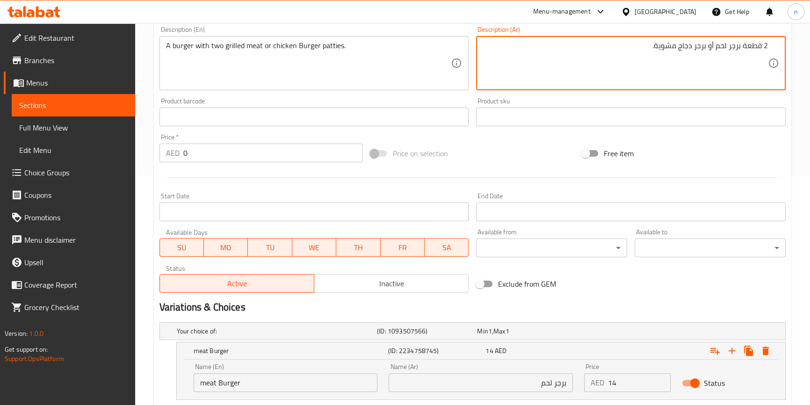
scroll to position [356, 0]
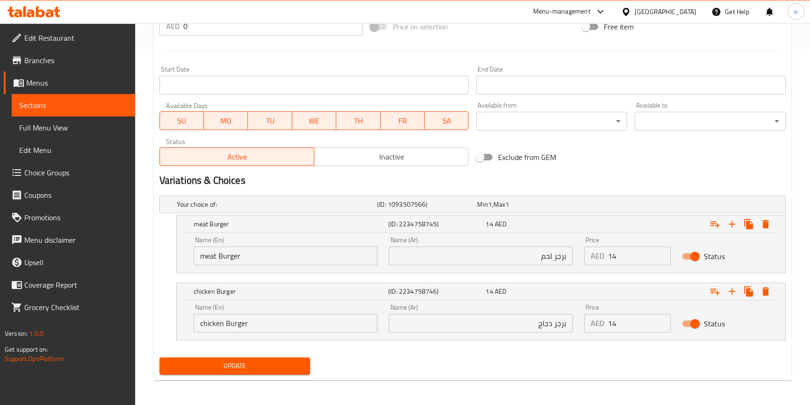
type textarea "2 قطعة برجر لحم أو برجر دجاج مشوية."
click at [227, 366] on span "Update" at bounding box center [235, 366] width 136 height 12
click at [276, 363] on span "Update" at bounding box center [235, 366] width 136 height 12
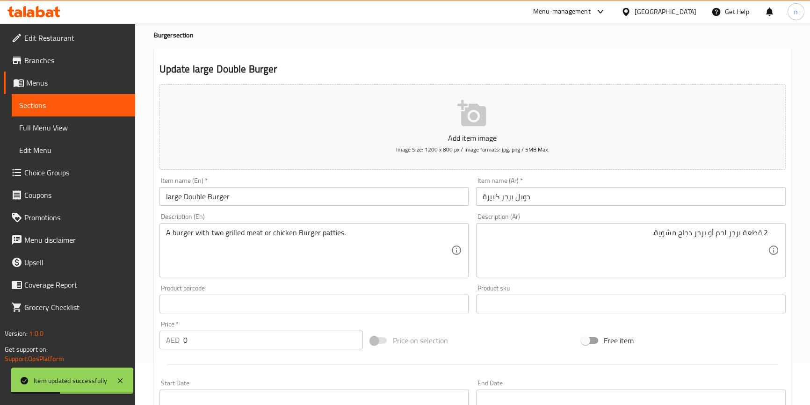
scroll to position [0, 0]
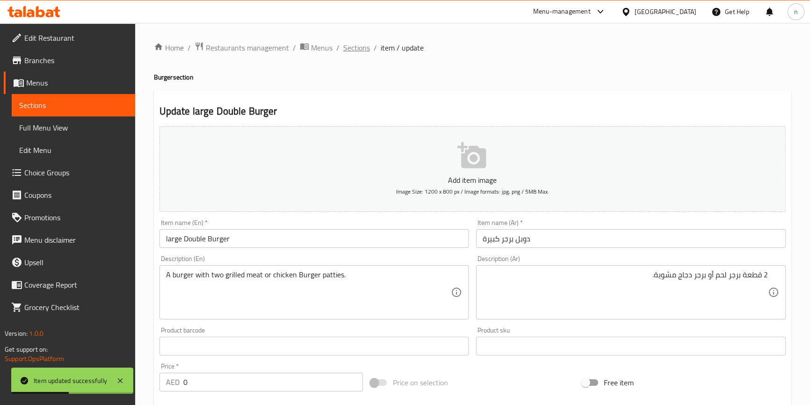
click at [365, 52] on span "Sections" at bounding box center [356, 47] width 27 height 11
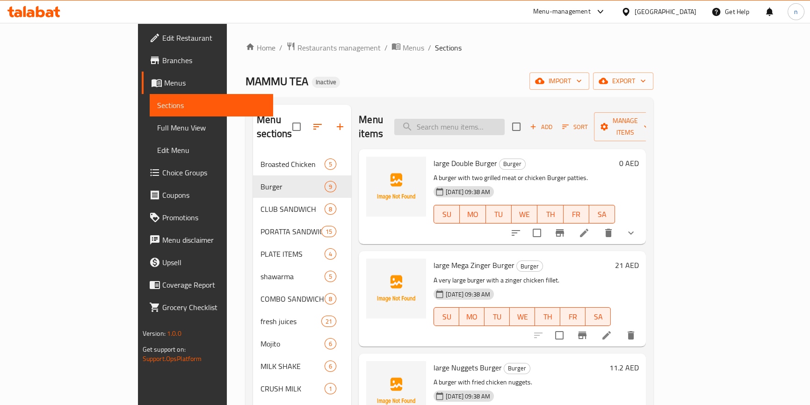
click at [505, 119] on input "search" at bounding box center [449, 127] width 110 height 16
paste input "Chi/beef Burger"
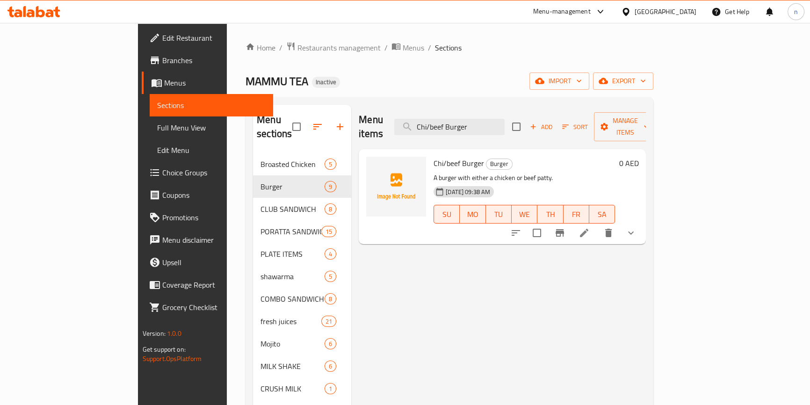
type input "Chi/beef Burger"
click at [597, 225] on li at bounding box center [584, 232] width 26 height 17
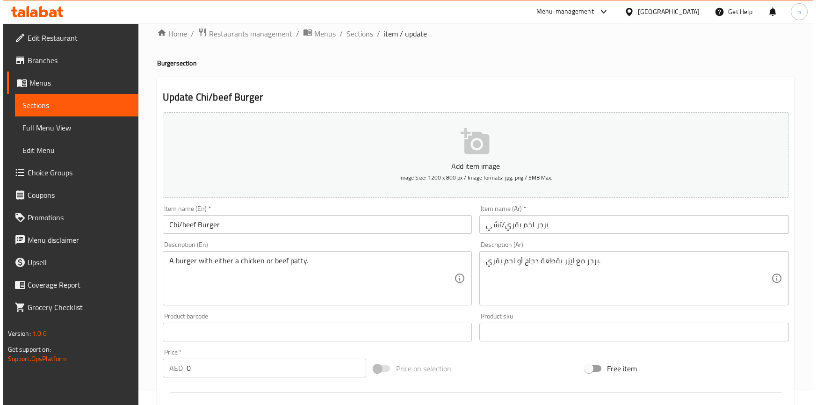
scroll to position [352, 0]
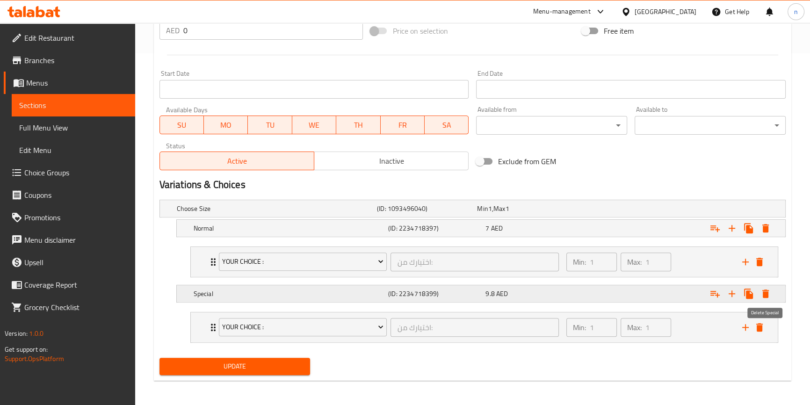
click at [769, 291] on icon "Expand" at bounding box center [765, 293] width 11 height 11
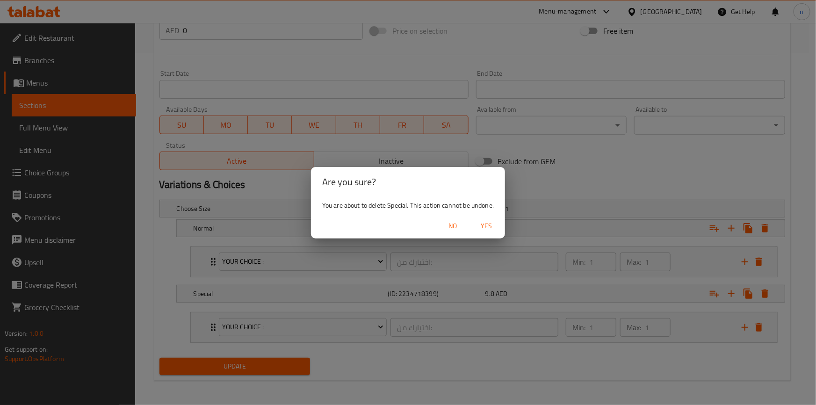
click at [482, 224] on span "Yes" at bounding box center [486, 226] width 22 height 12
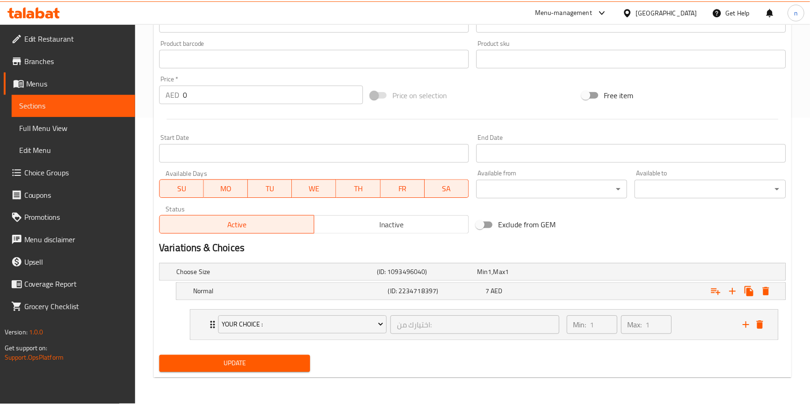
scroll to position [287, 0]
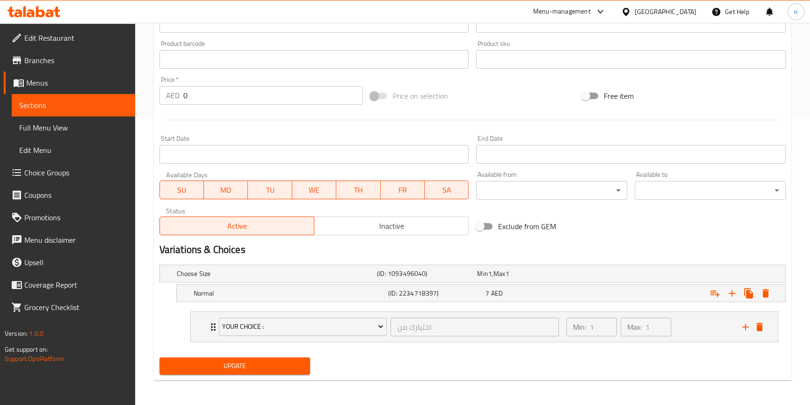
click at [286, 357] on button "Update" at bounding box center [234, 365] width 151 height 17
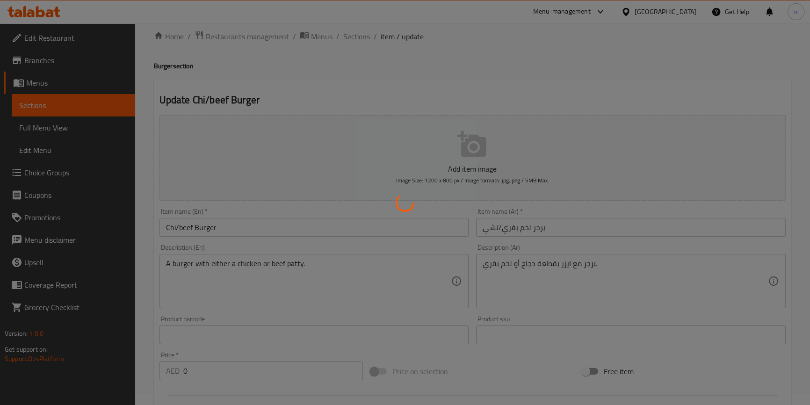
scroll to position [0, 0]
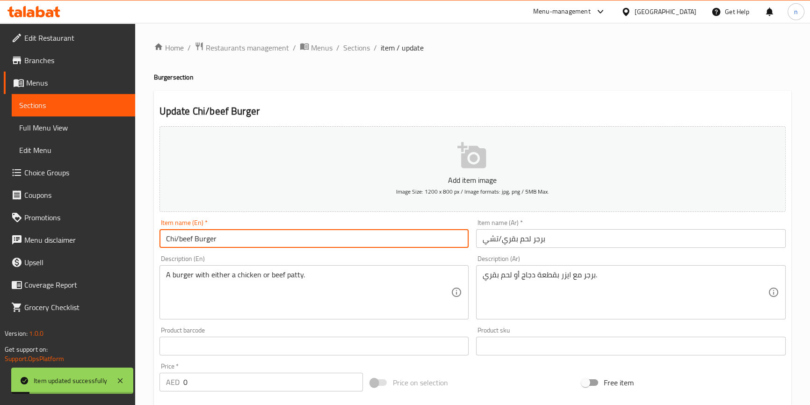
drag, startPoint x: 165, startPoint y: 238, endPoint x: 180, endPoint y: 237, distance: 15.0
click at [180, 237] on input "Chi/beef Burger" at bounding box center [314, 238] width 310 height 19
click at [163, 239] on input "Chi/beef Burger" at bounding box center [314, 238] width 310 height 19
drag, startPoint x: 164, startPoint y: 239, endPoint x: 172, endPoint y: 240, distance: 8.5
click at [172, 240] on input "Chi/beef Burger" at bounding box center [314, 238] width 310 height 19
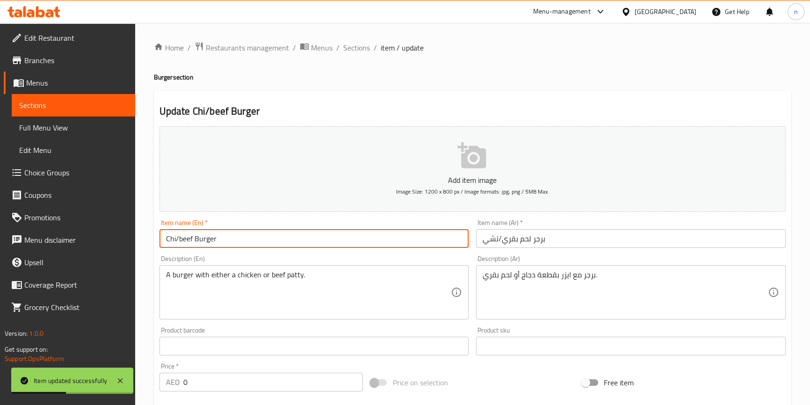
drag, startPoint x: 169, startPoint y: 241, endPoint x: 231, endPoint y: 236, distance: 62.0
click at [317, 260] on div "Description (En) A burger with either a chicken or beef patty. Description (En)" at bounding box center [314, 287] width 310 height 64
click at [196, 230] on input "Chi/beef Burger" at bounding box center [314, 238] width 310 height 19
click at [200, 240] on input "Chi/beef Burger" at bounding box center [314, 238] width 310 height 19
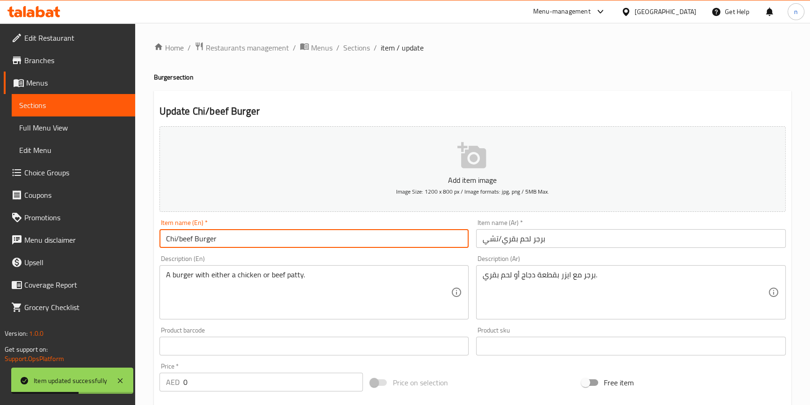
click at [200, 240] on input "Chi/beef Burger" at bounding box center [314, 238] width 310 height 19
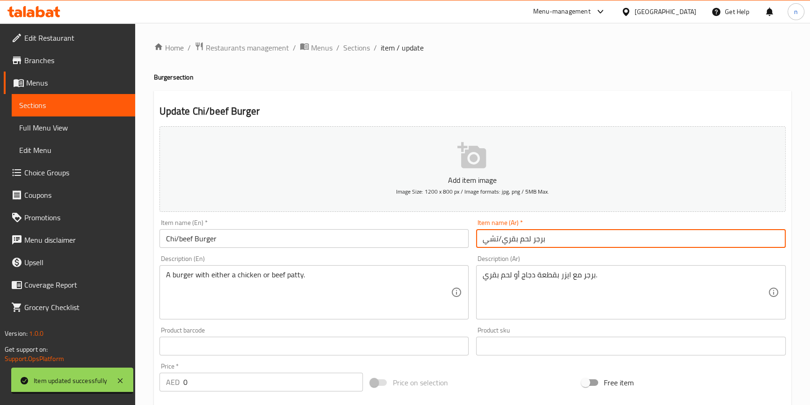
click at [561, 242] on input "برجر لحم بقري/تشي" at bounding box center [631, 238] width 310 height 19
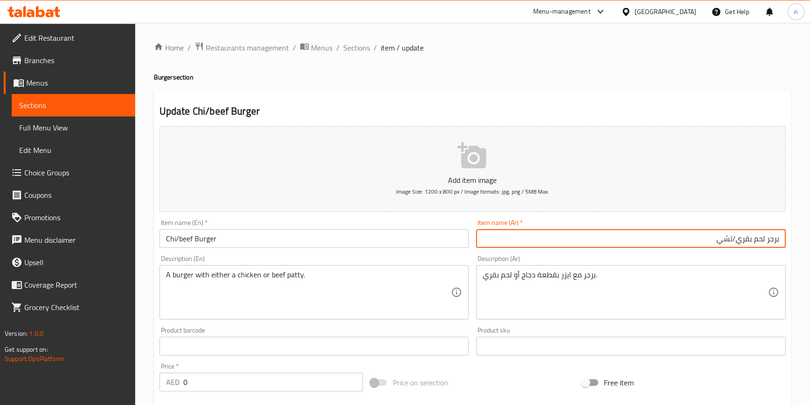
click at [718, 244] on input "برجر لحم بقري/تشي" at bounding box center [631, 238] width 310 height 19
click at [727, 234] on input "برجر لحم بقري/تشي" at bounding box center [631, 238] width 310 height 19
type input "برجر لحم بقري/دجاج"
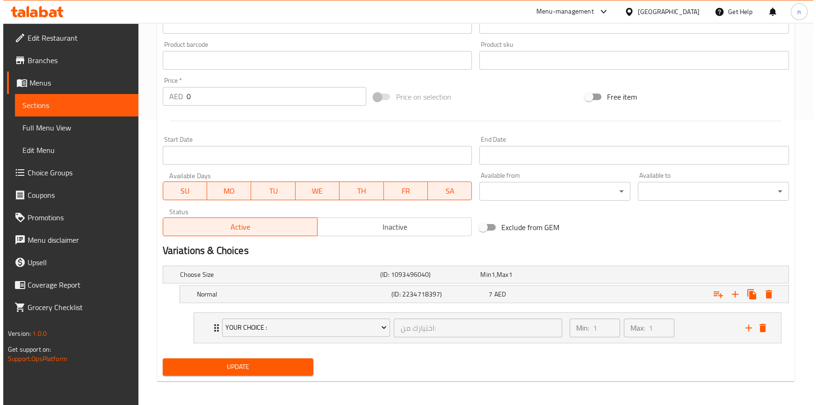
scroll to position [287, 0]
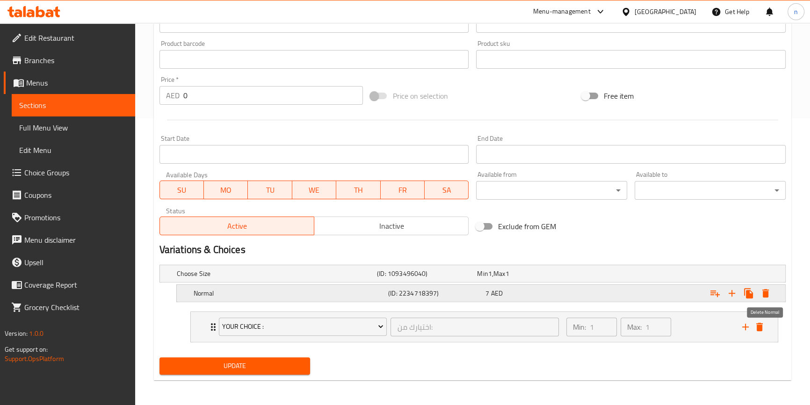
click at [766, 290] on icon "Expand" at bounding box center [765, 293] width 7 height 8
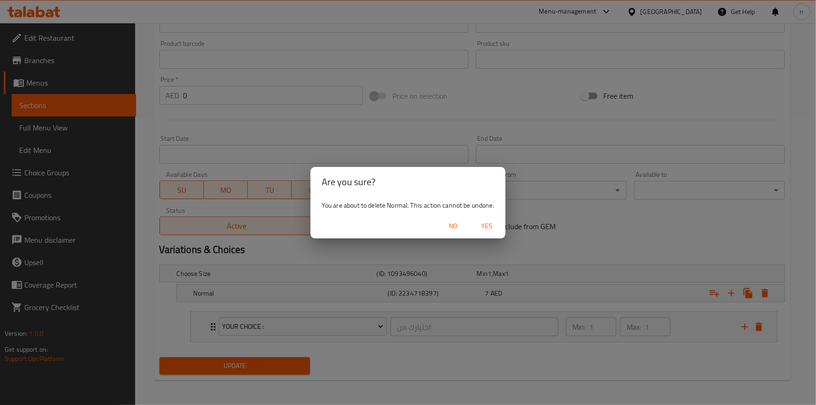
click at [484, 224] on span "Yes" at bounding box center [487, 226] width 22 height 12
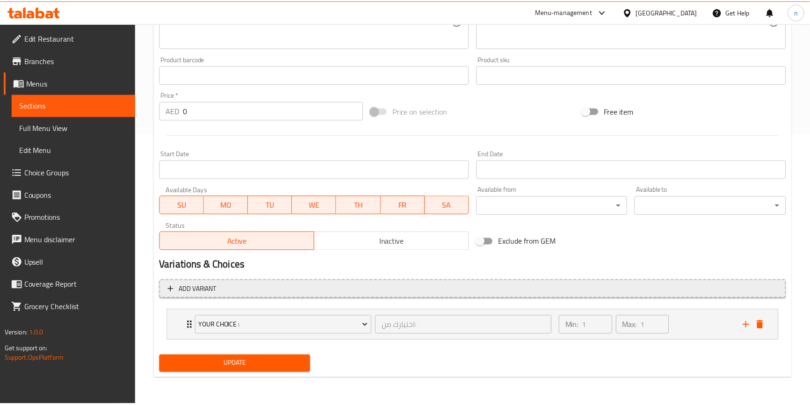
scroll to position [267, 0]
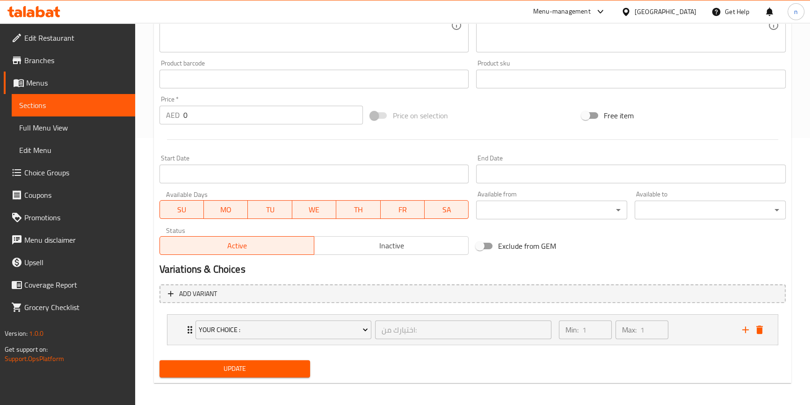
click at [604, 356] on div "Update" at bounding box center [473, 368] width 634 height 25
click at [719, 327] on div "Min: 1 ​ Max: 1 ​" at bounding box center [644, 330] width 183 height 30
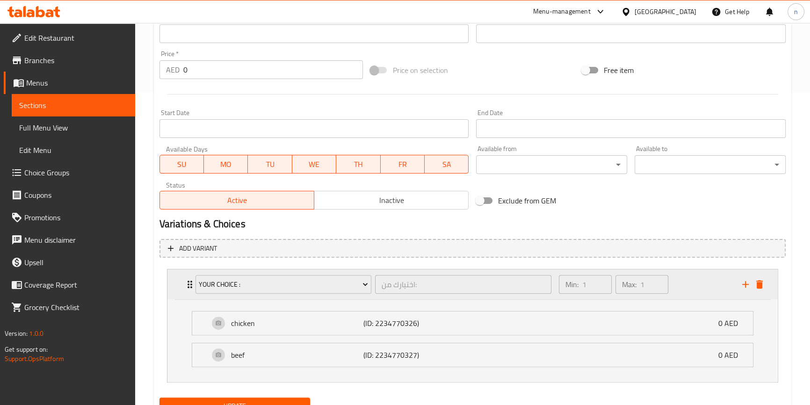
scroll to position [353, 0]
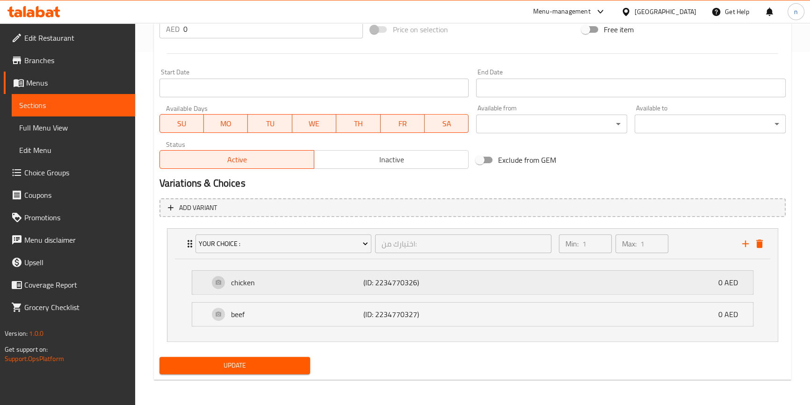
click at [524, 277] on div "chicken (ID: 2234770326) 0 AED" at bounding box center [475, 282] width 533 height 23
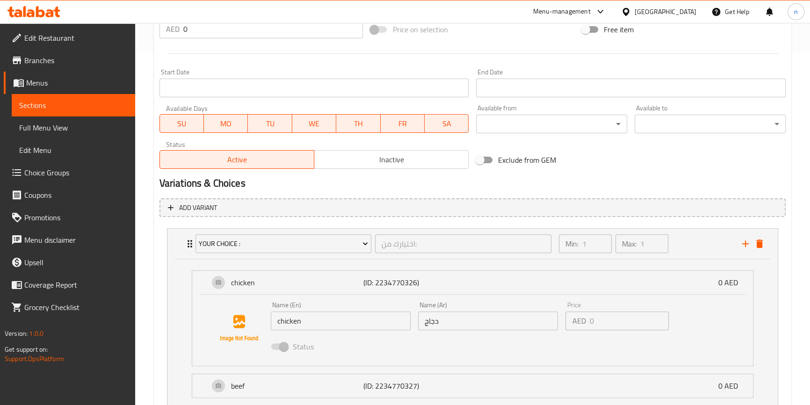
scroll to position [425, 0]
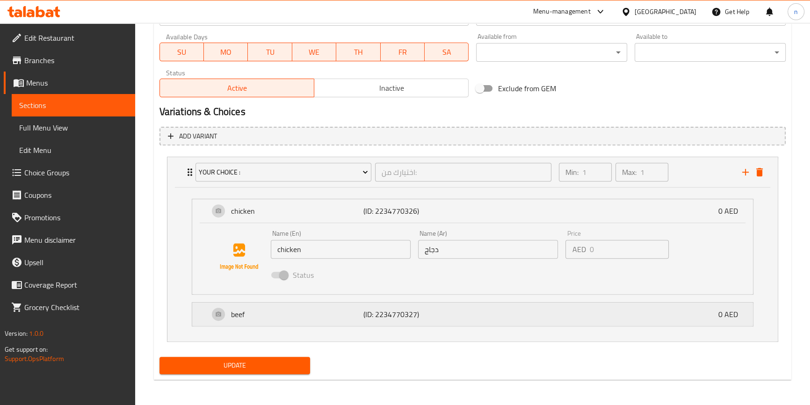
click at [510, 306] on div "beef (ID: 2234770327) 0 AED" at bounding box center [475, 314] width 533 height 23
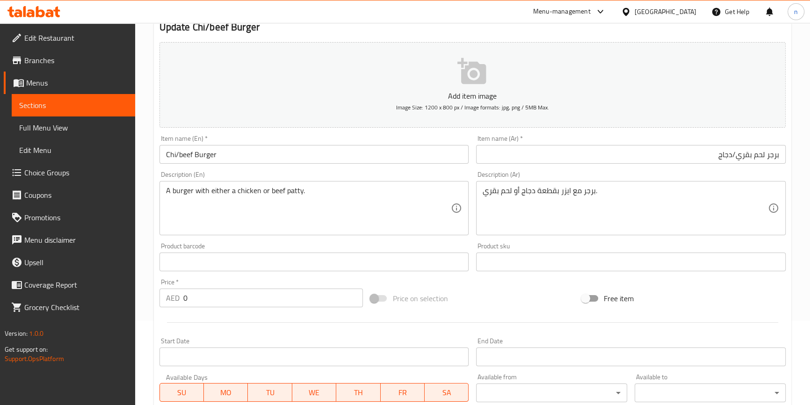
scroll to position [0, 0]
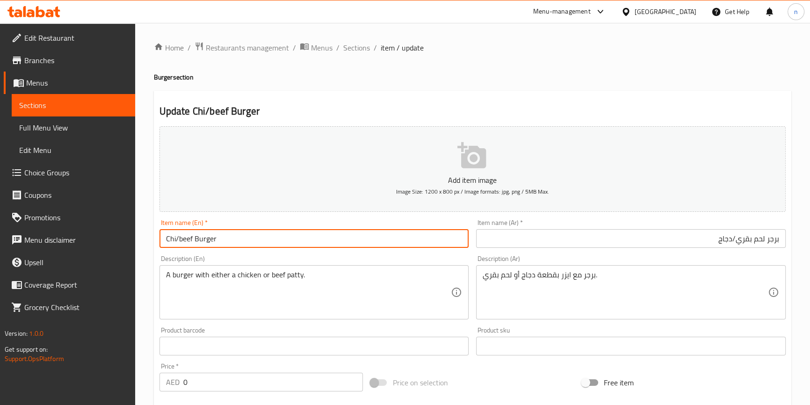
click at [192, 241] on input "Chi/beef Burger" at bounding box center [314, 238] width 310 height 19
click at [198, 241] on input "Chi/beef Burger" at bounding box center [314, 238] width 310 height 19
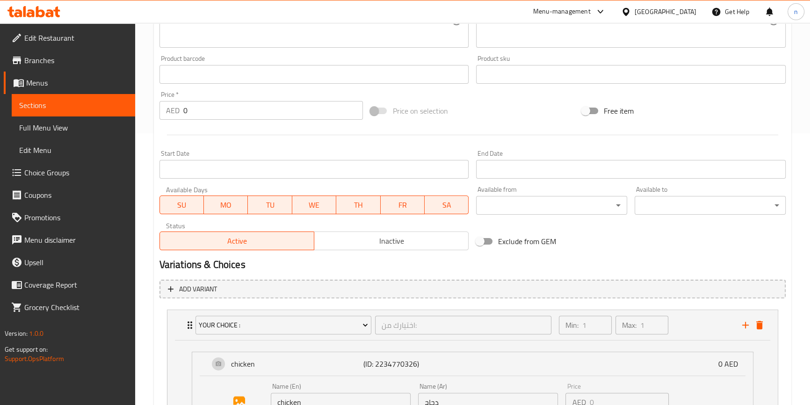
scroll to position [383, 0]
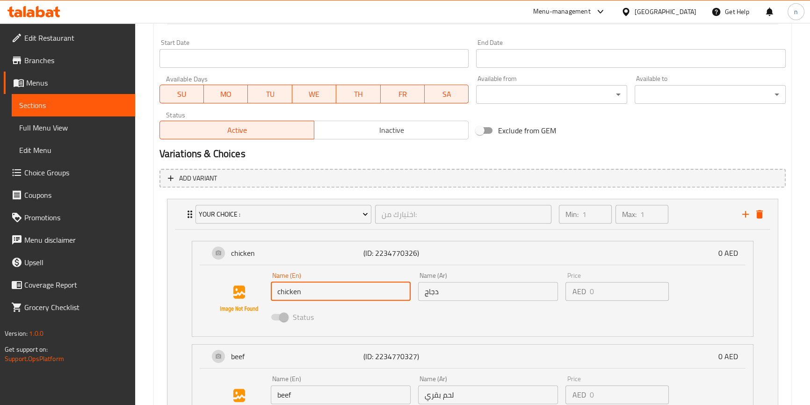
click at [274, 291] on input "chicken" at bounding box center [341, 291] width 140 height 19
click at [348, 288] on input "chicken" at bounding box center [341, 291] width 140 height 19
click at [333, 294] on input "chicken" at bounding box center [341, 291] width 140 height 19
click at [356, 315] on div "Status" at bounding box center [488, 316] width 442 height 25
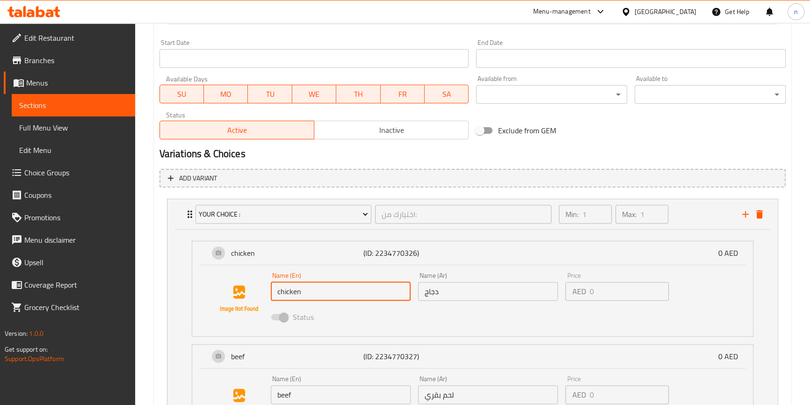
click at [164, 280] on li "your choice : اختيارك من: ​ Min: 1 ​ Max: 1 ​ chicken (ID: 2234770326) 0 AED Na…" at bounding box center [472, 327] width 626 height 264
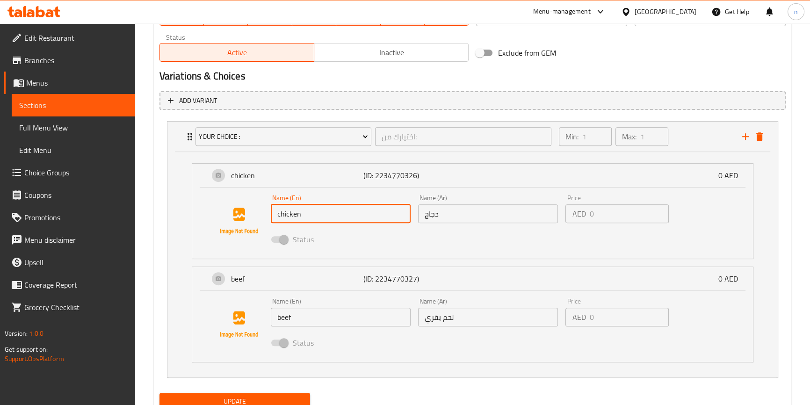
scroll to position [496, 0]
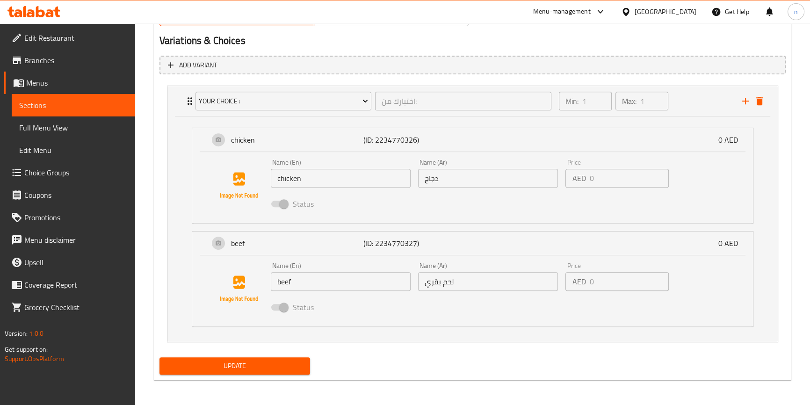
click at [254, 354] on div "Update" at bounding box center [235, 366] width 159 height 25
click at [252, 377] on div "Update" at bounding box center [235, 366] width 159 height 25
click at [257, 360] on span "Update" at bounding box center [235, 366] width 136 height 12
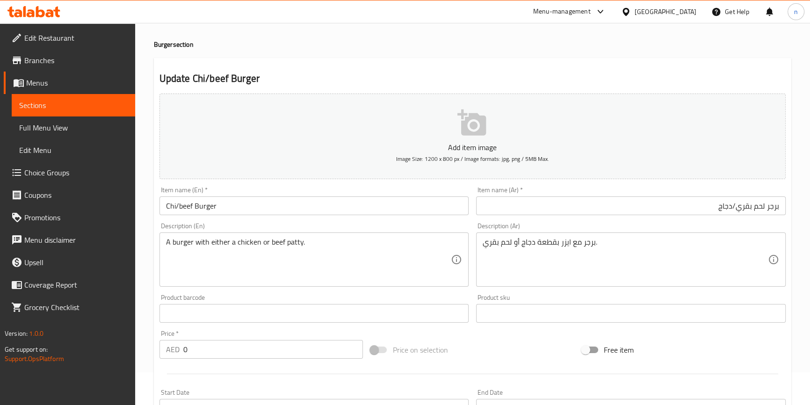
scroll to position [0, 0]
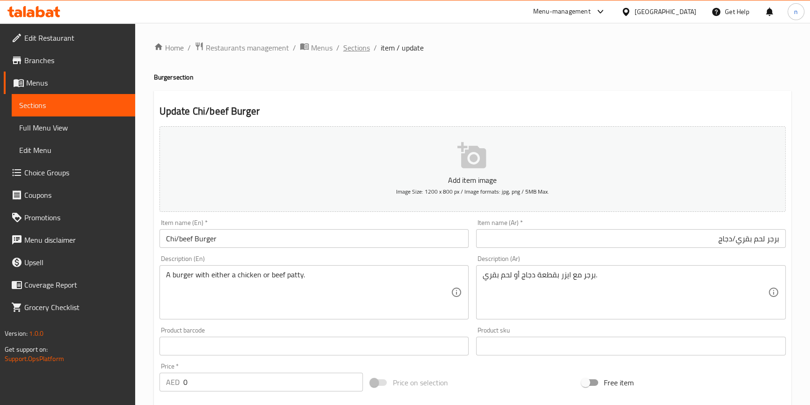
click at [365, 42] on span "Sections" at bounding box center [356, 47] width 27 height 11
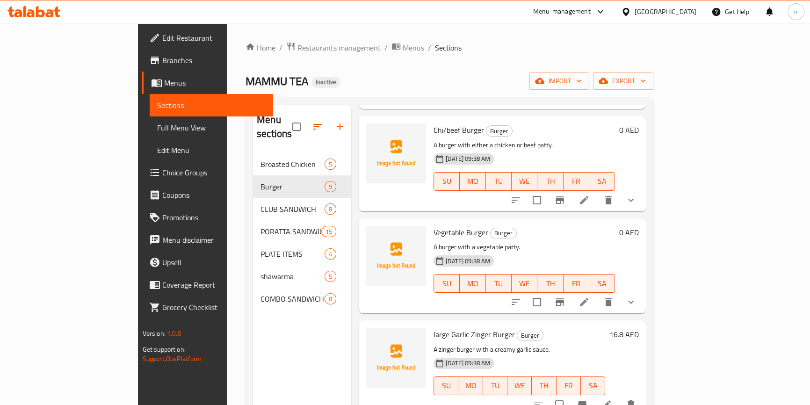
scroll to position [340, 0]
click at [590, 296] on icon at bounding box center [584, 301] width 11 height 11
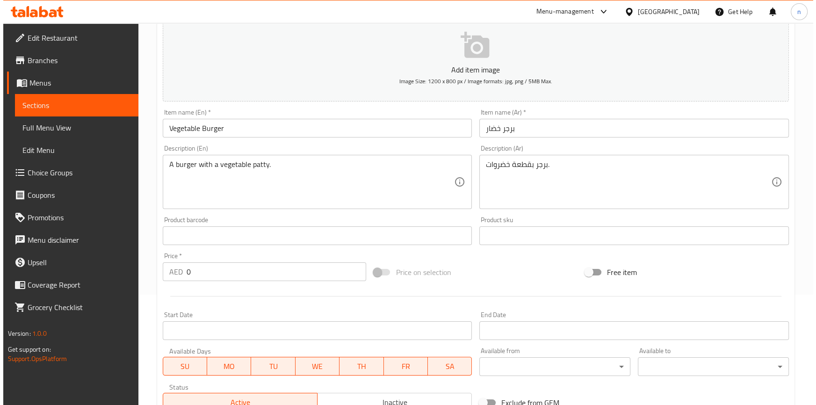
scroll to position [276, 0]
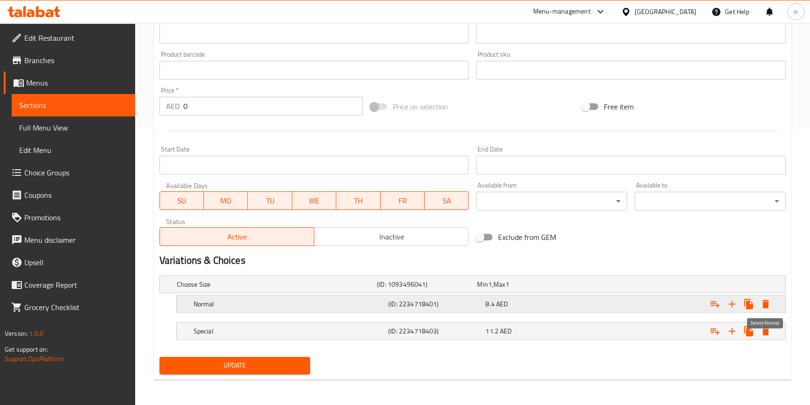
click at [769, 301] on icon "Expand" at bounding box center [765, 303] width 11 height 11
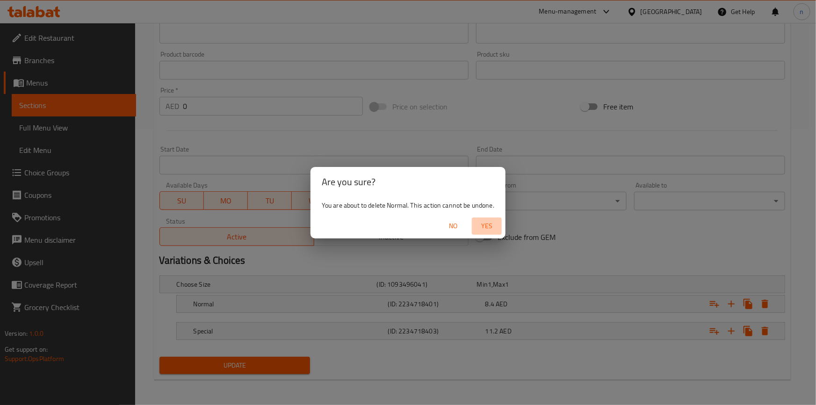
click at [487, 223] on span "Yes" at bounding box center [487, 226] width 22 height 12
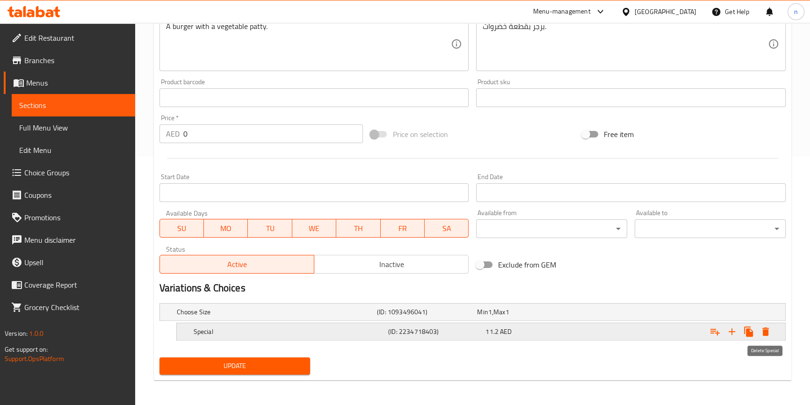
click at [768, 326] on icon "Expand" at bounding box center [765, 331] width 11 height 11
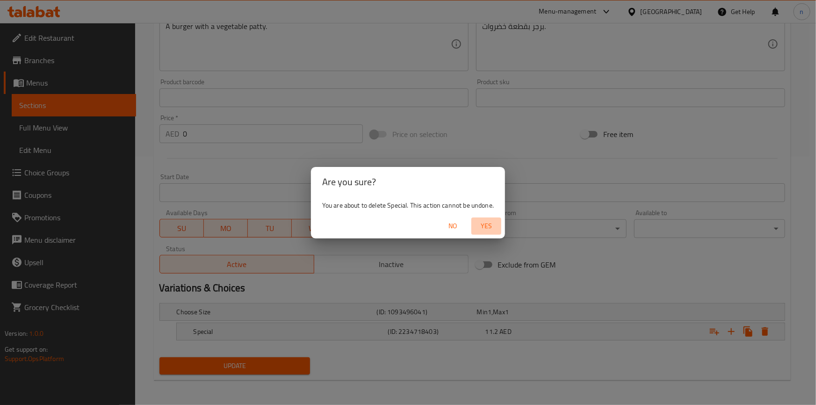
click at [497, 222] on span "Yes" at bounding box center [486, 226] width 22 height 12
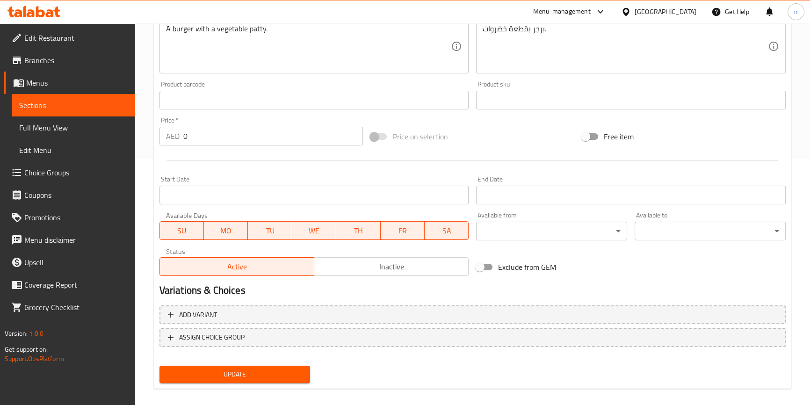
scroll to position [33, 0]
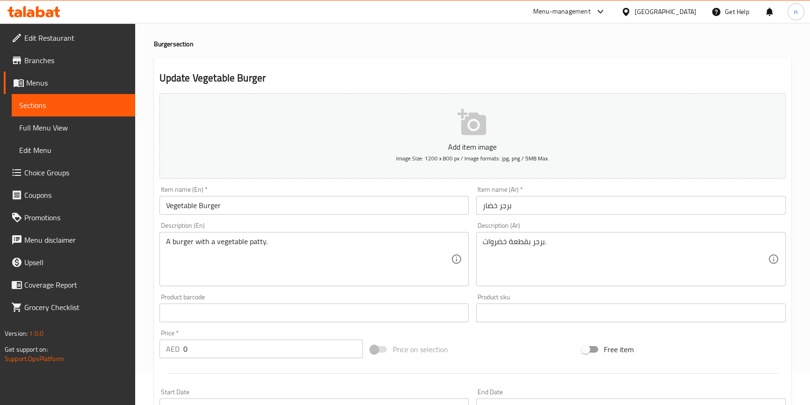
click at [291, 352] on input "0" at bounding box center [273, 349] width 180 height 19
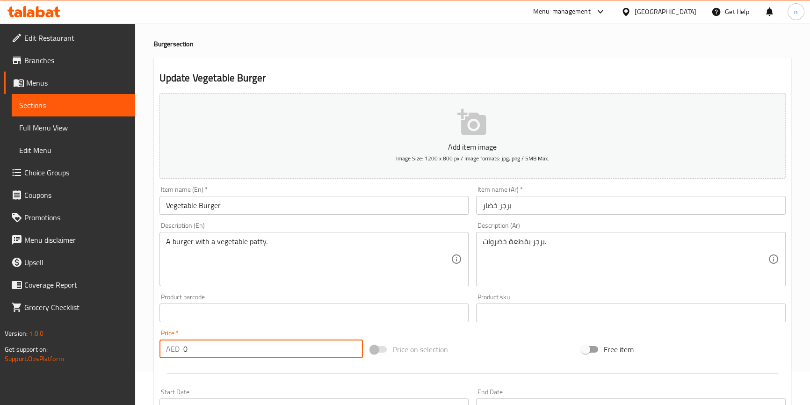
click at [291, 352] on input "0" at bounding box center [273, 349] width 180 height 19
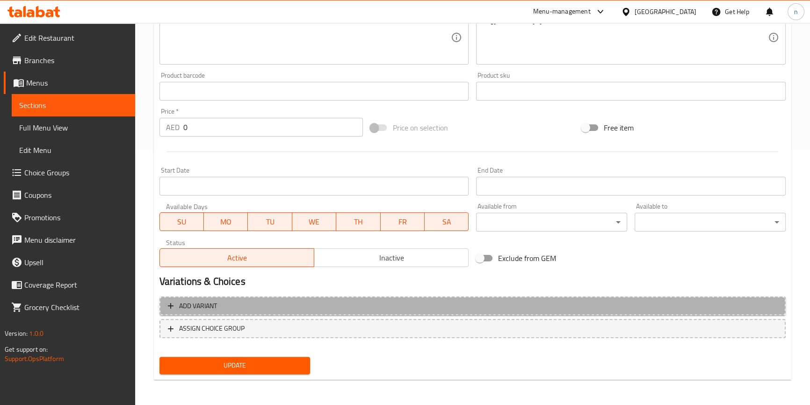
click at [466, 302] on span "Add variant" at bounding box center [472, 306] width 609 height 12
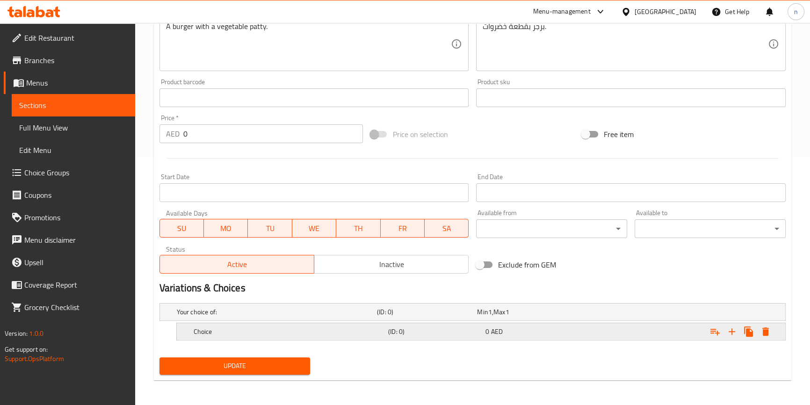
click at [430, 317] on h5 "(ID: 0)" at bounding box center [425, 311] width 96 height 9
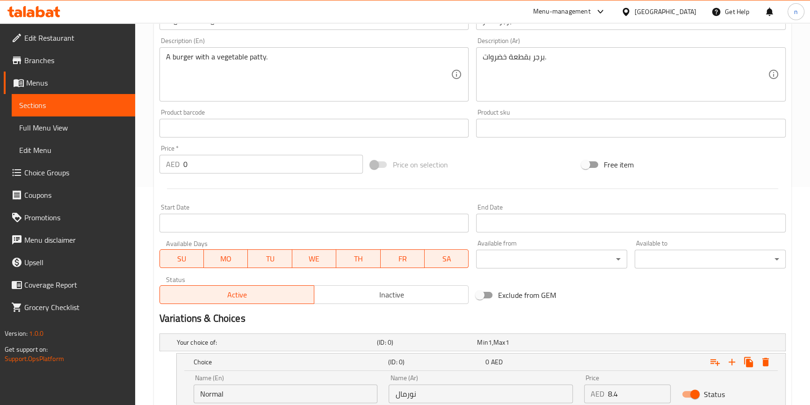
scroll to position [289, 0]
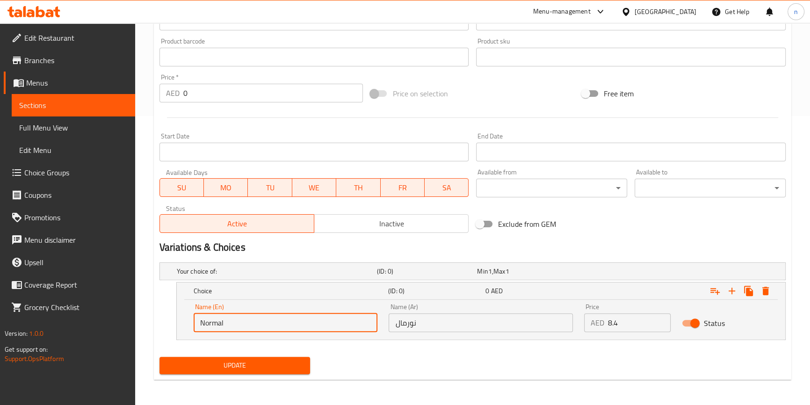
click at [253, 314] on input "Normal" at bounding box center [286, 322] width 184 height 19
type input "س"
type input "Small"
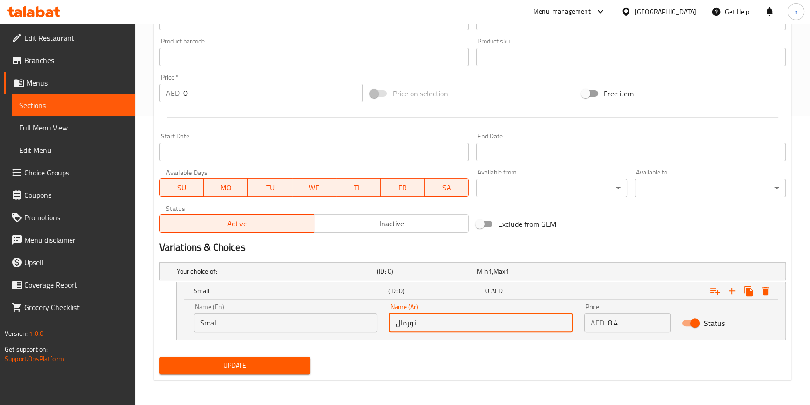
click at [471, 321] on input "نورمال" at bounding box center [481, 322] width 184 height 19
type input "w"
type input "صغيرة"
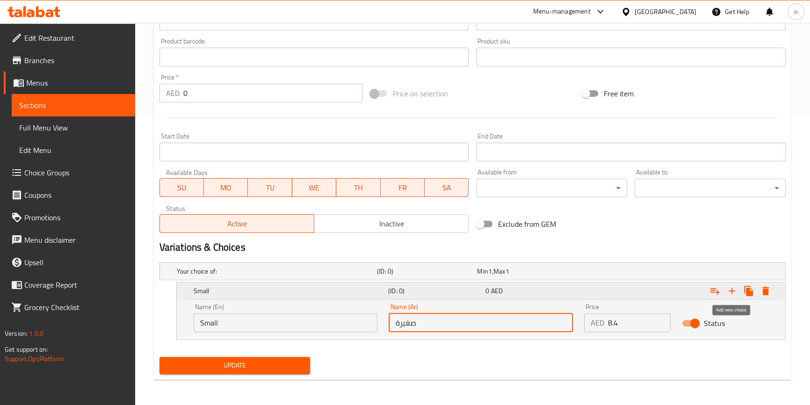
click at [734, 290] on icon "Expand" at bounding box center [732, 291] width 7 height 7
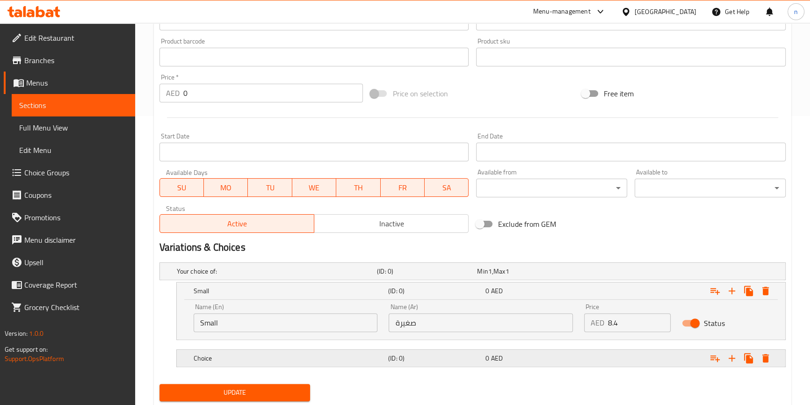
click at [552, 276] on div "0 AED" at bounding box center [525, 271] width 96 height 9
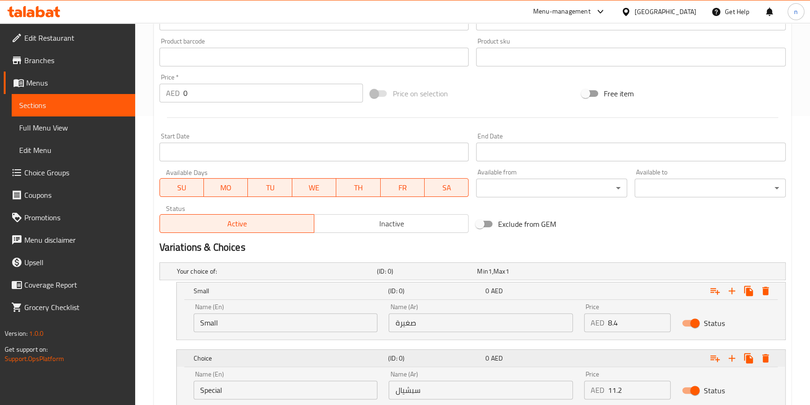
scroll to position [356, 0]
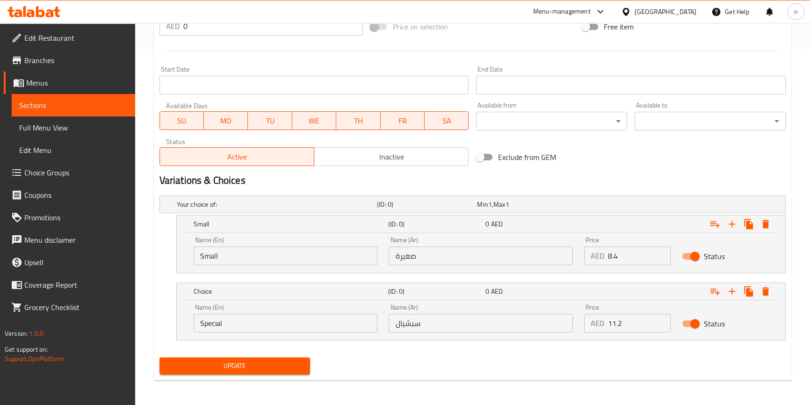
click at [341, 323] on input "Special" at bounding box center [286, 323] width 184 height 19
type input "م"
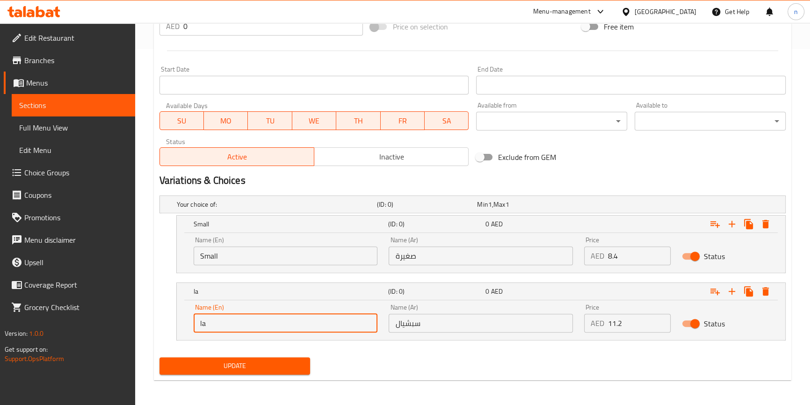
type input "Large"
click at [463, 324] on input "سبشيال" at bounding box center [481, 323] width 184 height 19
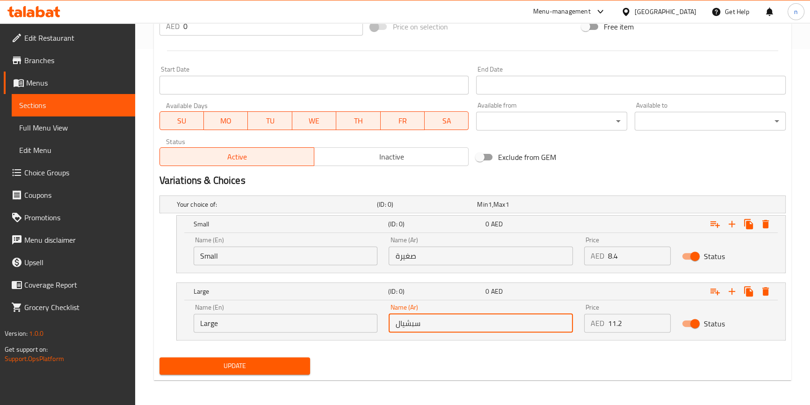
click at [463, 324] on input "سبشيال" at bounding box center [481, 323] width 184 height 19
type input ";"
type input "كبيرة"
click at [246, 363] on span "Update" at bounding box center [235, 366] width 136 height 12
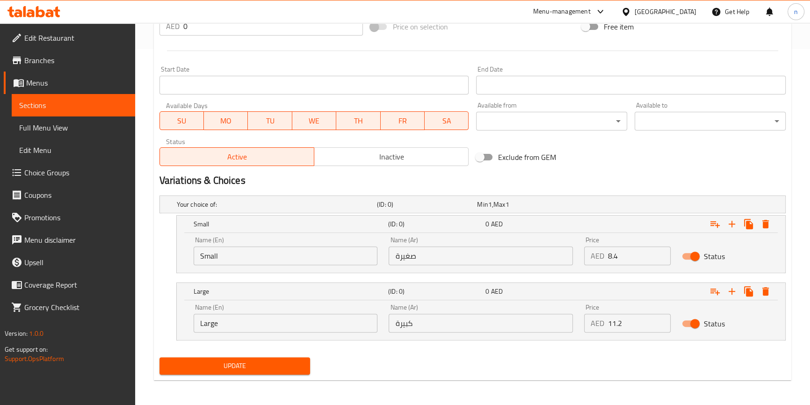
click at [264, 362] on span "Update" at bounding box center [235, 366] width 136 height 12
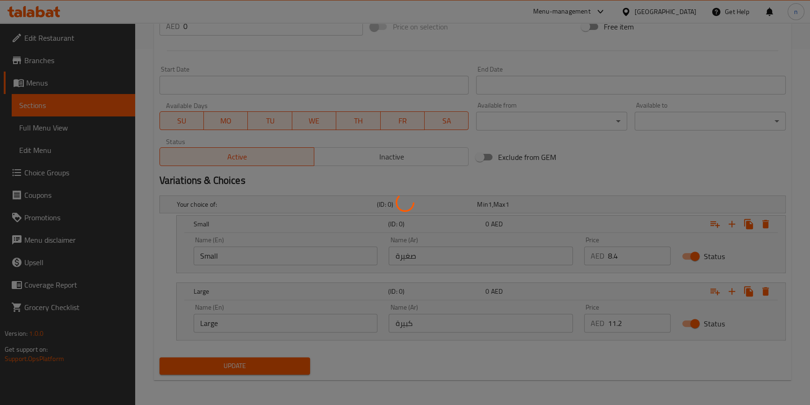
click at [264, 362] on div at bounding box center [405, 202] width 810 height 405
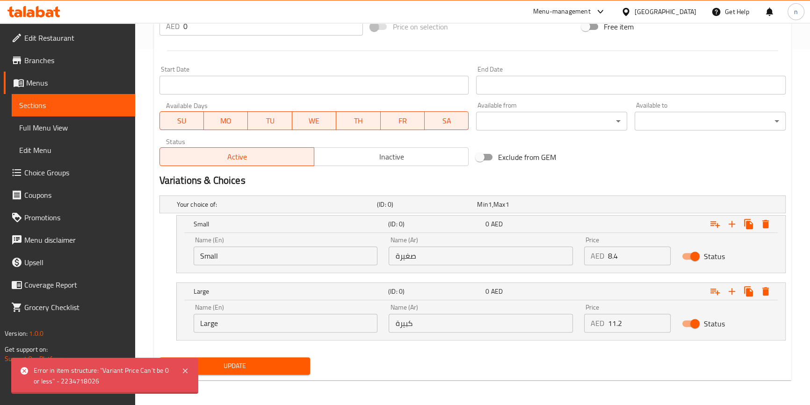
click at [264, 362] on div "Home / Restaurants management / Menus / Sections / item / update Burger section…" at bounding box center [472, 37] width 637 height 702
click at [264, 362] on span "Update" at bounding box center [235, 366] width 136 height 12
click at [264, 362] on div at bounding box center [405, 202] width 810 height 405
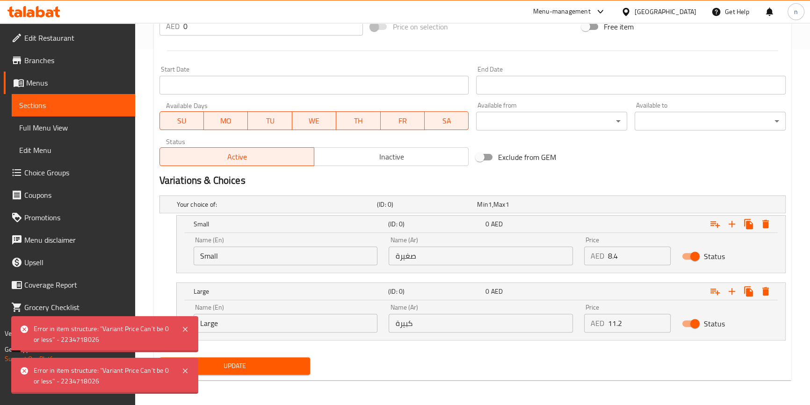
click at [264, 362] on div at bounding box center [405, 202] width 810 height 405
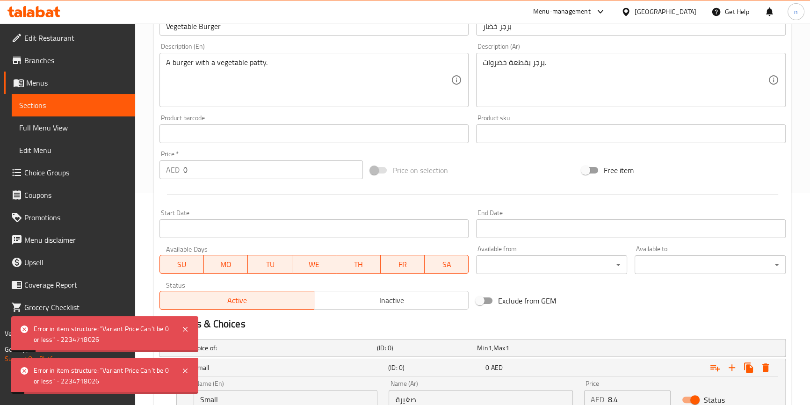
scroll to position [101, 0]
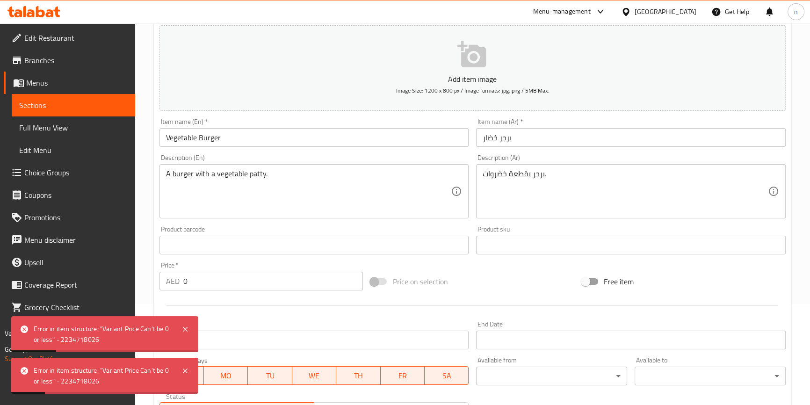
click at [244, 281] on input "0" at bounding box center [273, 281] width 180 height 19
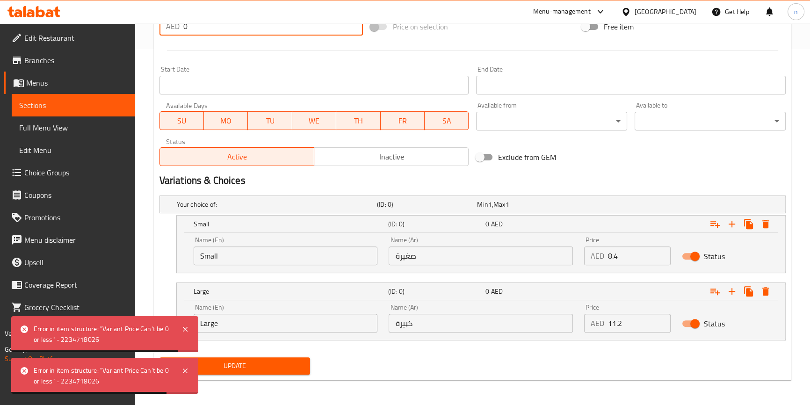
click at [276, 355] on div "Update" at bounding box center [235, 366] width 159 height 25
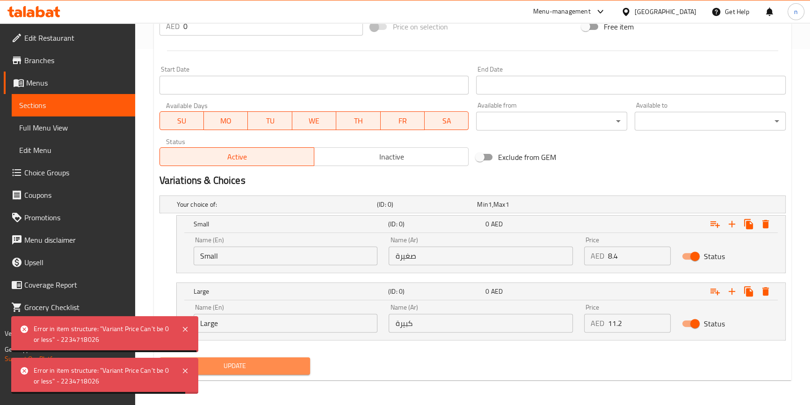
click at [211, 369] on span "Update" at bounding box center [235, 366] width 136 height 12
click at [213, 369] on div at bounding box center [405, 202] width 810 height 405
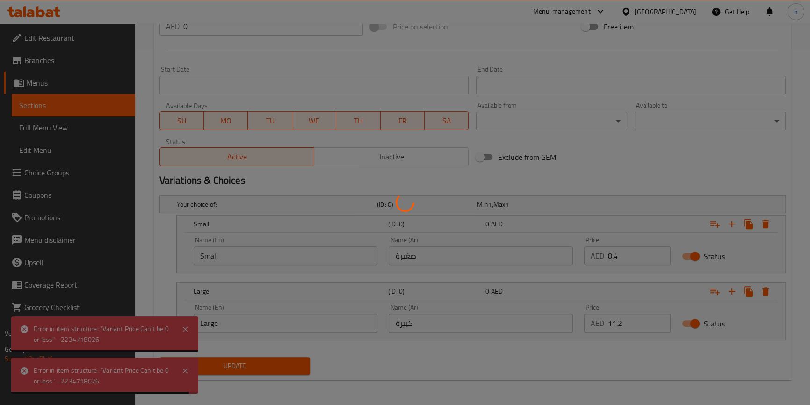
click at [243, 369] on div at bounding box center [405, 202] width 810 height 405
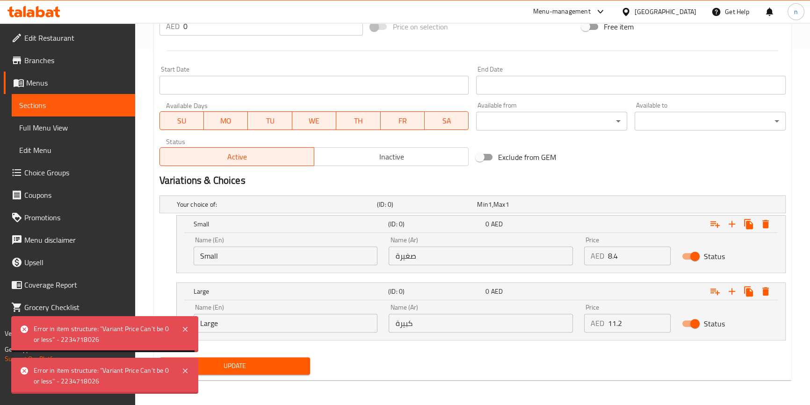
click at [243, 369] on div at bounding box center [405, 202] width 810 height 405
click at [243, 369] on span "Update" at bounding box center [235, 366] width 136 height 12
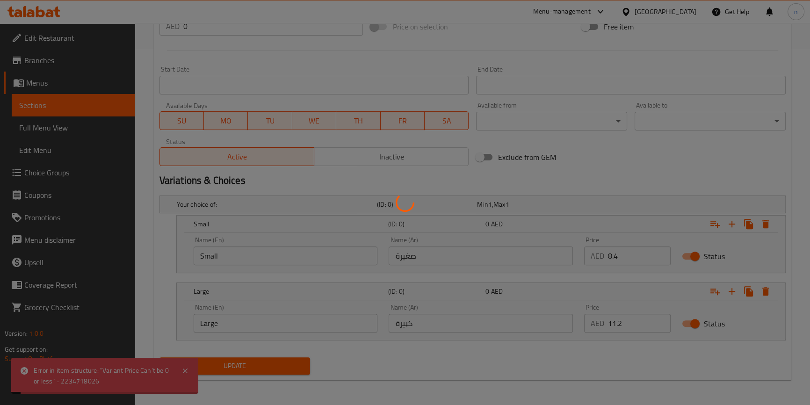
click at [243, 369] on div at bounding box center [405, 202] width 810 height 405
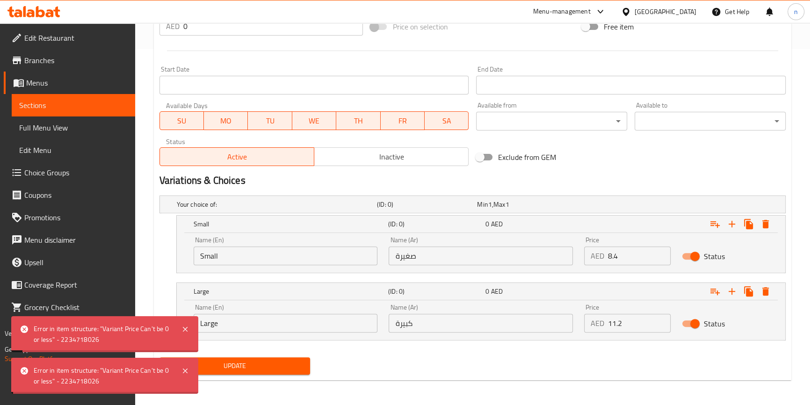
click at [243, 369] on span "Update" at bounding box center [235, 366] width 136 height 12
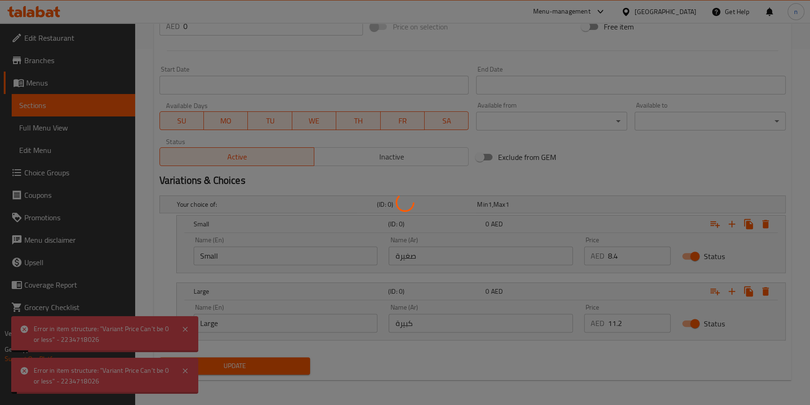
click at [243, 369] on div at bounding box center [405, 202] width 810 height 405
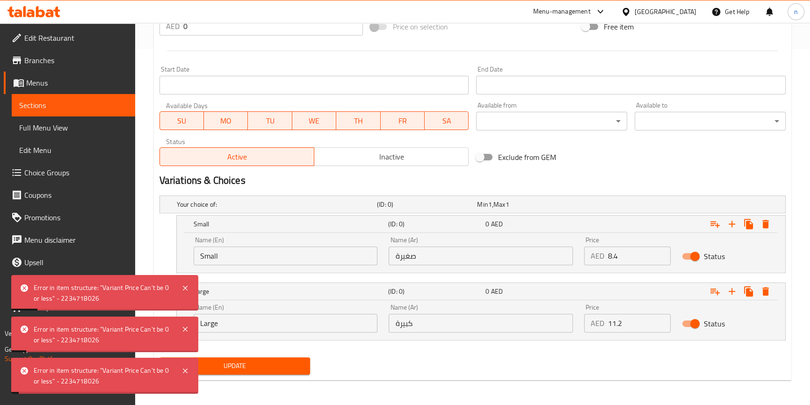
click at [348, 363] on div "Update" at bounding box center [473, 366] width 634 height 25
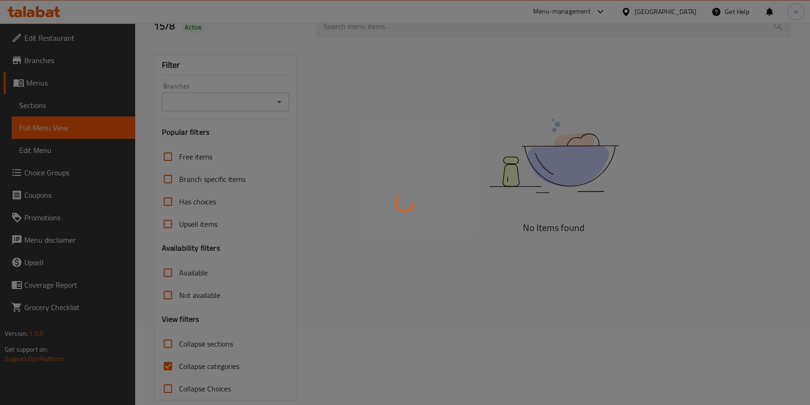
scroll to position [92, 0]
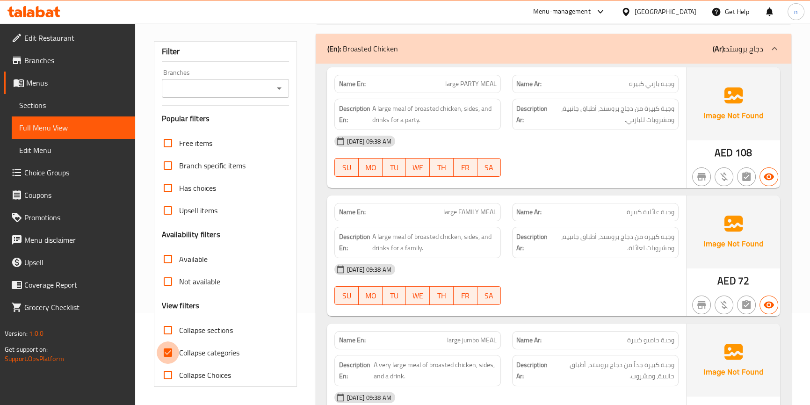
click at [178, 347] on input "Collapse categories" at bounding box center [168, 352] width 22 height 22
checkbox input "false"
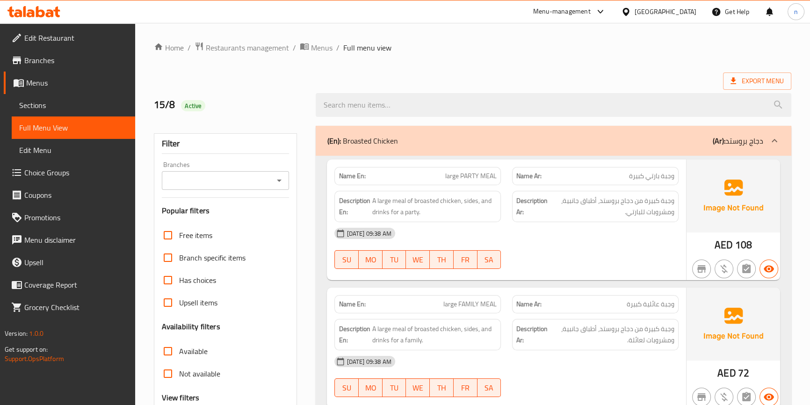
click at [597, 253] on div "15-08-2025 09:38 AM SU MO TU WE TH FR SA" at bounding box center [506, 248] width 355 height 52
click at [653, 257] on div "15-08-2025 09:38 AM SU MO TU WE TH FR SA" at bounding box center [506, 248] width 355 height 52
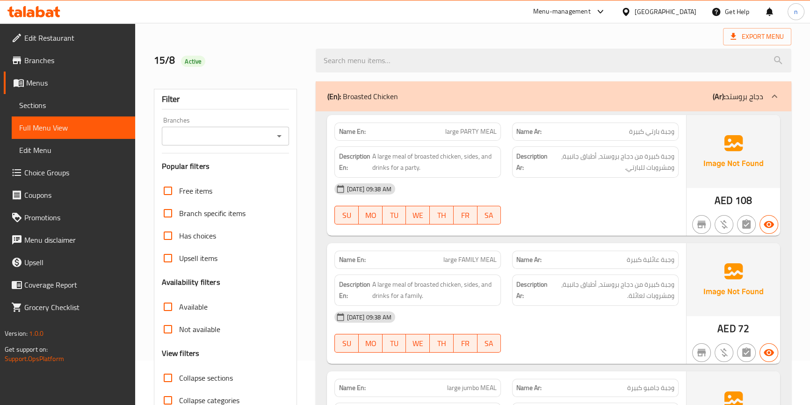
scroll to position [42, 0]
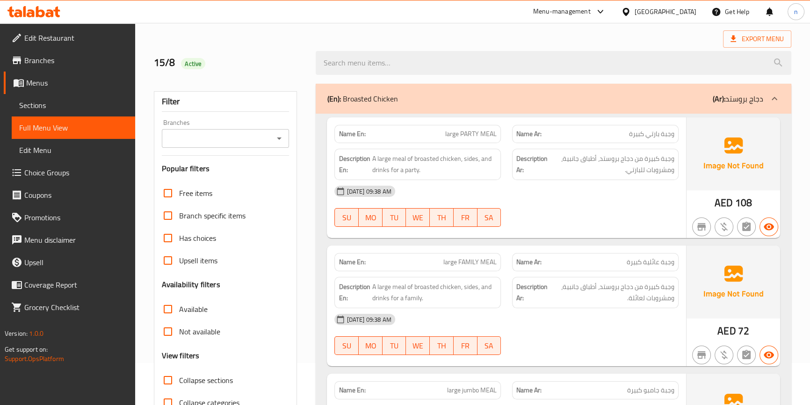
click at [664, 222] on div at bounding box center [595, 226] width 178 height 11
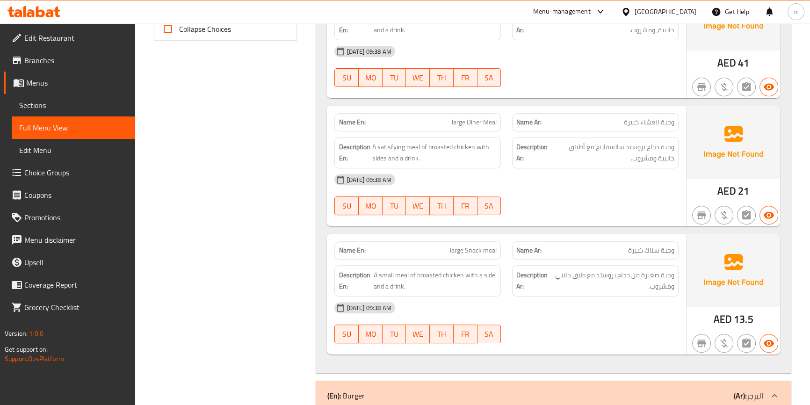
scroll to position [425, 0]
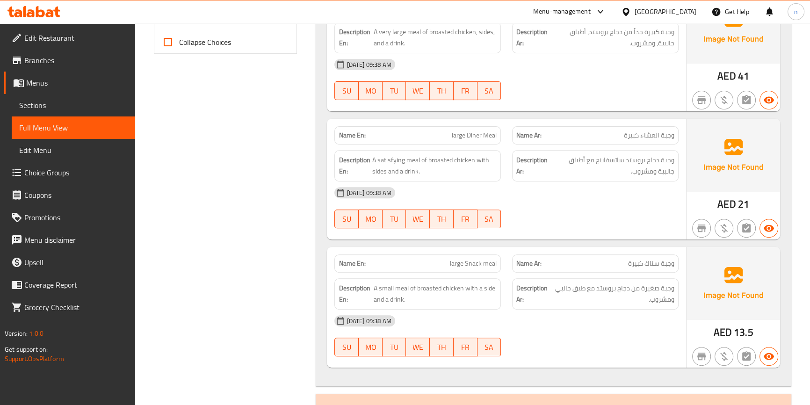
click at [561, 200] on div "[DATE] 09:38 AM" at bounding box center [506, 192] width 355 height 22
click at [581, 210] on div "[DATE] 09:38 AM SU MO TU WE TH FR SA" at bounding box center [506, 207] width 355 height 52
click at [602, 231] on div at bounding box center [595, 228] width 178 height 11
click at [640, 215] on div "[DATE] 09:38 AM SU MO TU WE TH FR SA" at bounding box center [506, 207] width 355 height 52
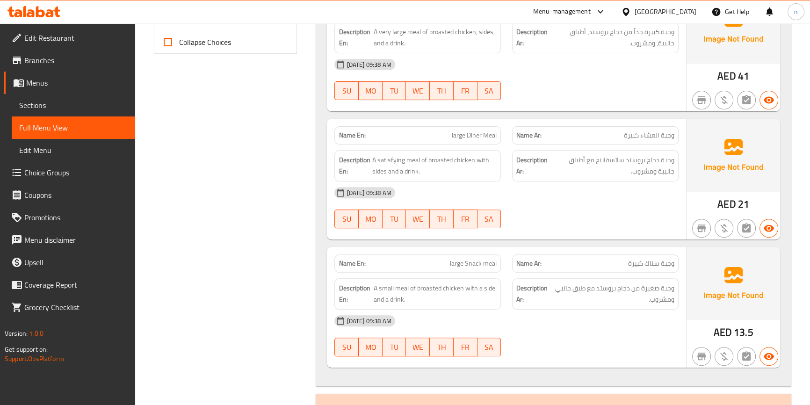
drag, startPoint x: 554, startPoint y: 191, endPoint x: 559, endPoint y: 190, distance: 5.2
click at [556, 191] on div "[DATE] 09:38 AM" at bounding box center [506, 192] width 355 height 22
click at [559, 190] on div "[DATE] 09:38 AM" at bounding box center [506, 192] width 355 height 22
click at [566, 199] on div "[DATE] 09:38 AM" at bounding box center [506, 192] width 355 height 22
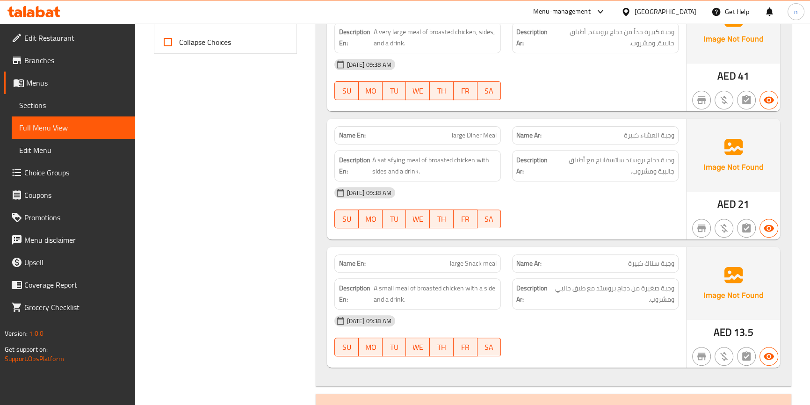
click at [570, 198] on div "[DATE] 09:38 AM" at bounding box center [506, 192] width 355 height 22
click at [550, 201] on div "[DATE] 09:38 AM" at bounding box center [506, 192] width 355 height 22
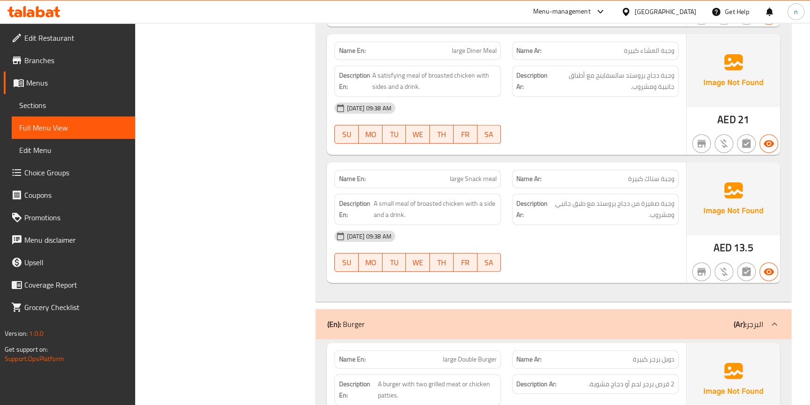
scroll to position [510, 0]
click at [618, 122] on div "[DATE] 09:38 AM SU MO TU WE TH FR SA" at bounding box center [506, 123] width 355 height 52
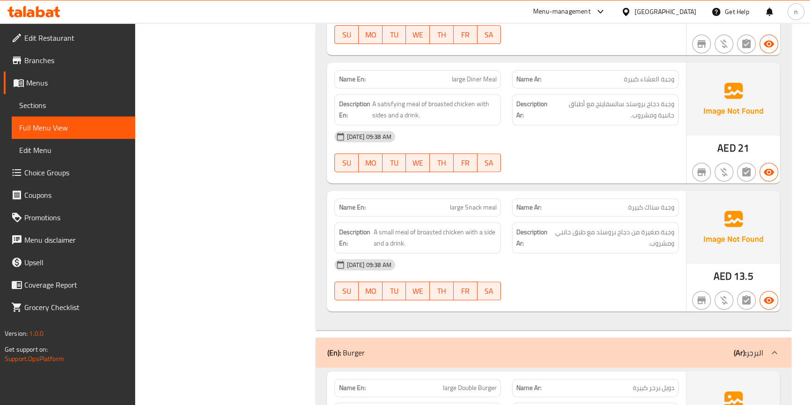
scroll to position [468, 0]
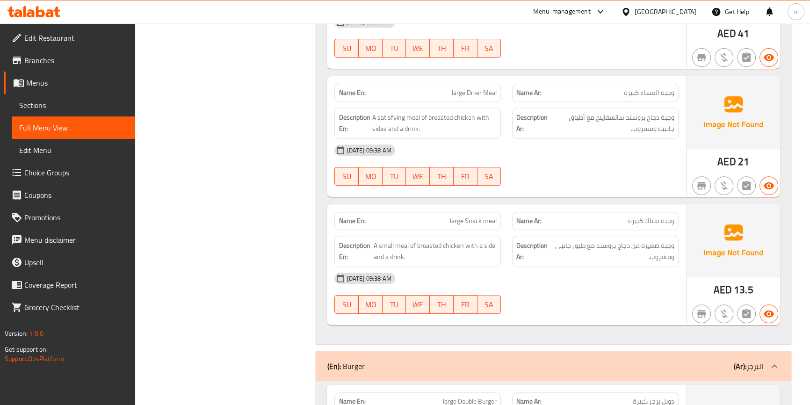
click at [605, 152] on div "[DATE] 09:38 AM" at bounding box center [506, 150] width 355 height 22
click at [567, 155] on div "[DATE] 09:38 AM" at bounding box center [506, 150] width 355 height 22
click at [560, 147] on div "[DATE] 09:38 AM" at bounding box center [506, 150] width 355 height 22
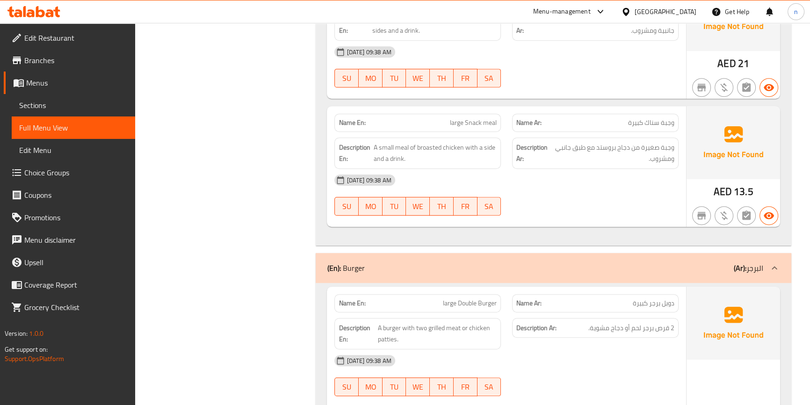
scroll to position [552, 0]
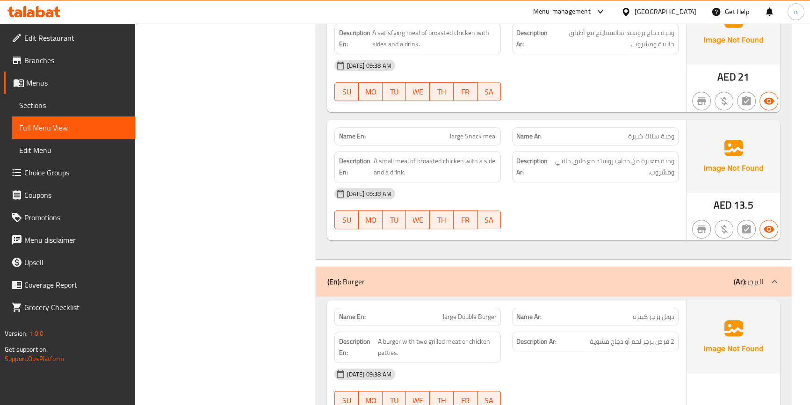
drag, startPoint x: 569, startPoint y: 193, endPoint x: 565, endPoint y: 197, distance: 5.6
click at [569, 197] on div "[DATE] 09:38 AM" at bounding box center [506, 193] width 355 height 22
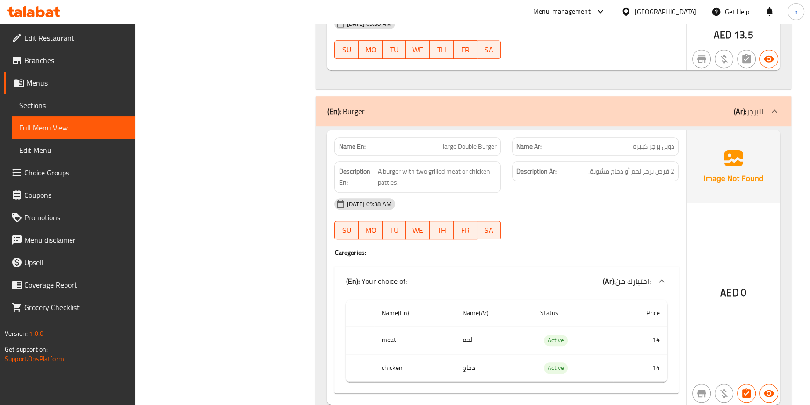
scroll to position [808, 0]
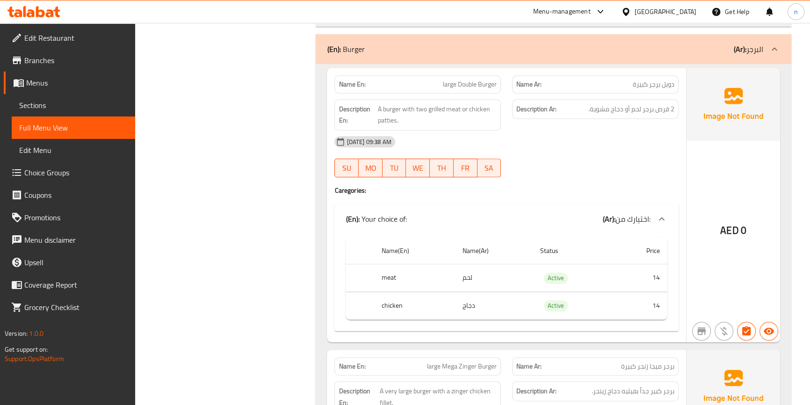
scroll to position [765, 0]
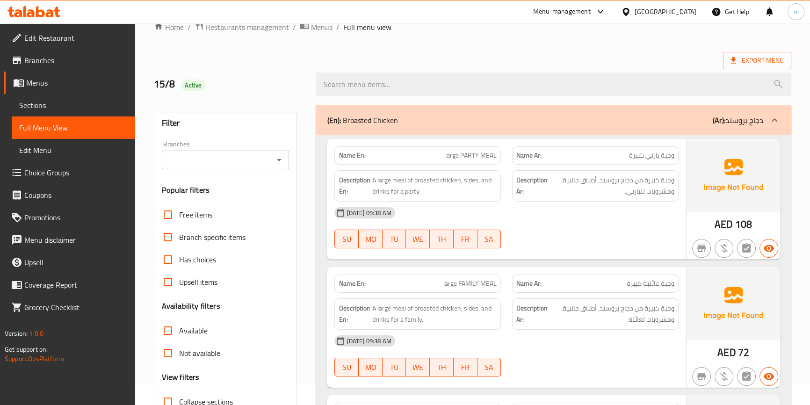
scroll to position [262, 0]
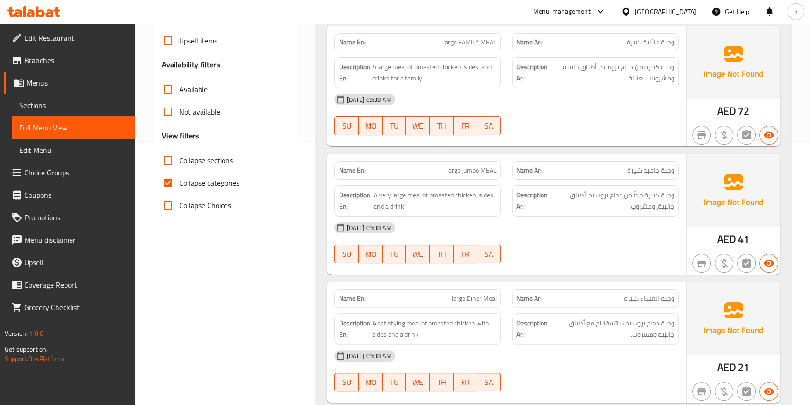
click at [171, 185] on input "Collapse categories" at bounding box center [168, 183] width 22 height 22
checkbox input "false"
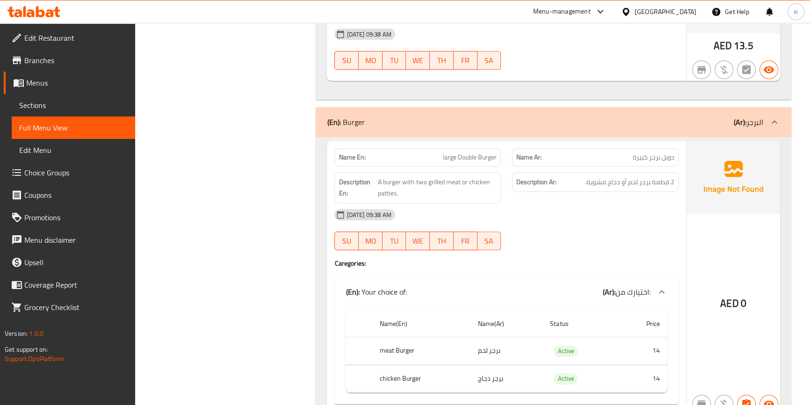
scroll to position [772, 0]
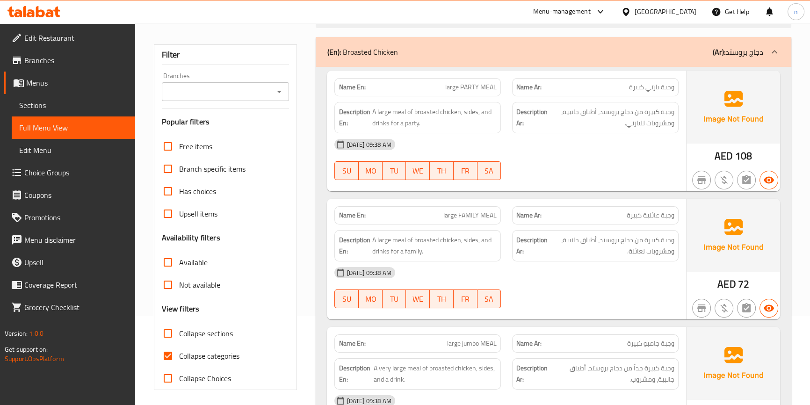
scroll to position [92, 0]
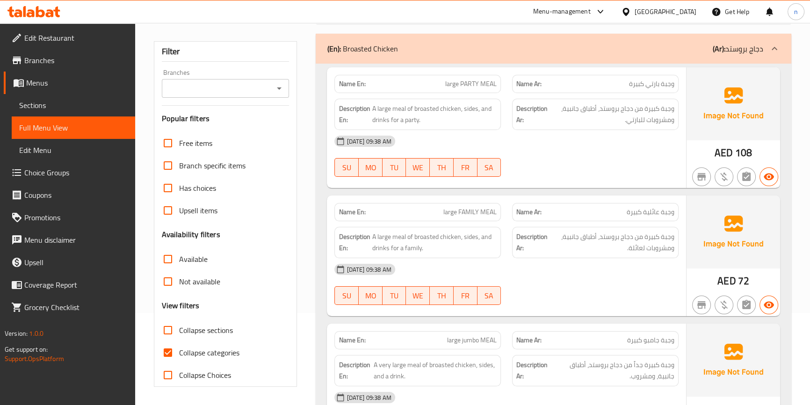
click at [167, 360] on input "Collapse categories" at bounding box center [168, 352] width 22 height 22
checkbox input "false"
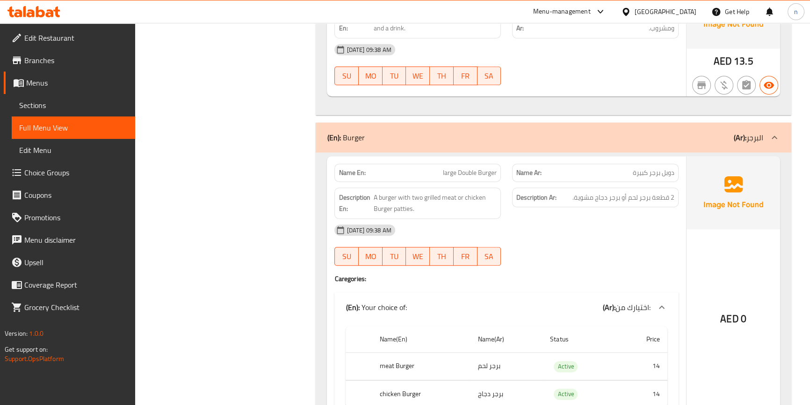
scroll to position [772, 0]
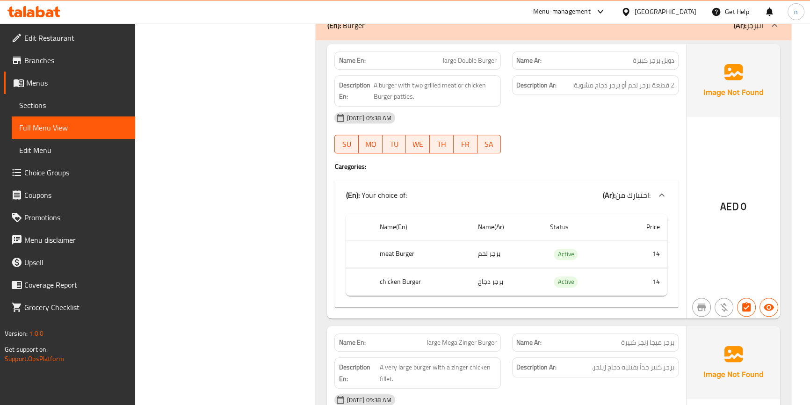
scroll to position [1027, 0]
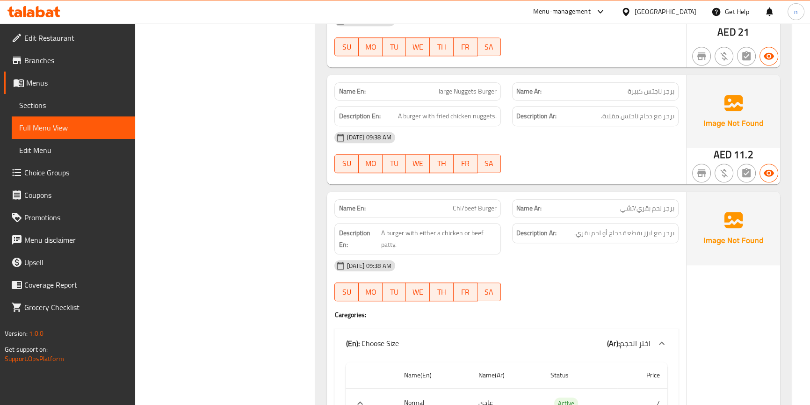
scroll to position [1197, 0]
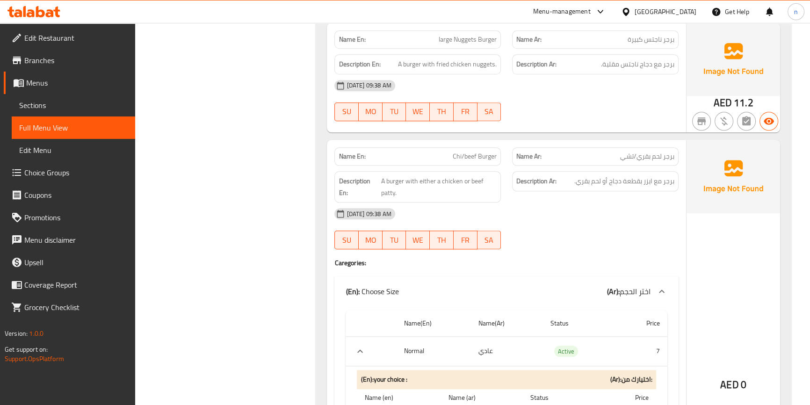
scroll to position [1282, 0]
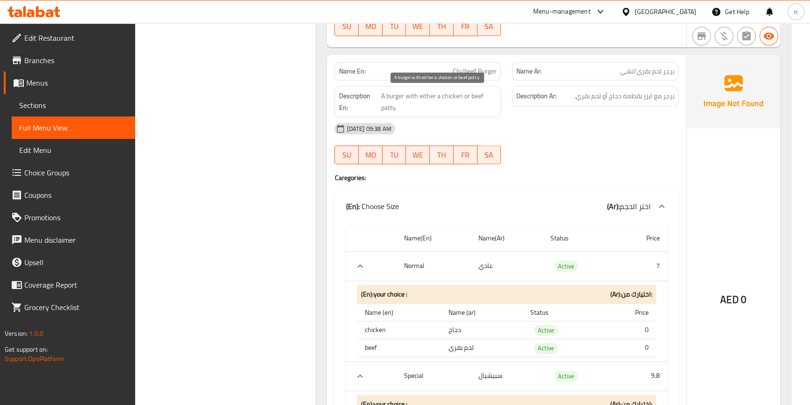
click at [428, 94] on span "A burger with either a chicken or beef patty." at bounding box center [439, 101] width 116 height 23
click at [650, 96] on span "برجر مع ايزر بقطعة دجاج أو لحم بقري." at bounding box center [624, 96] width 100 height 12
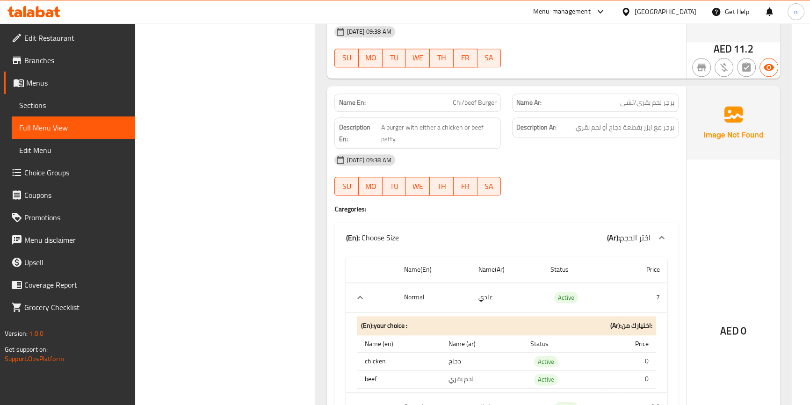
scroll to position [1282, 0]
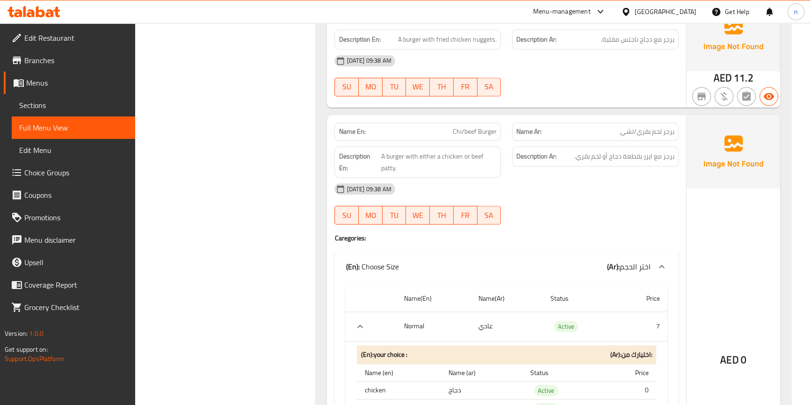
scroll to position [1240, 0]
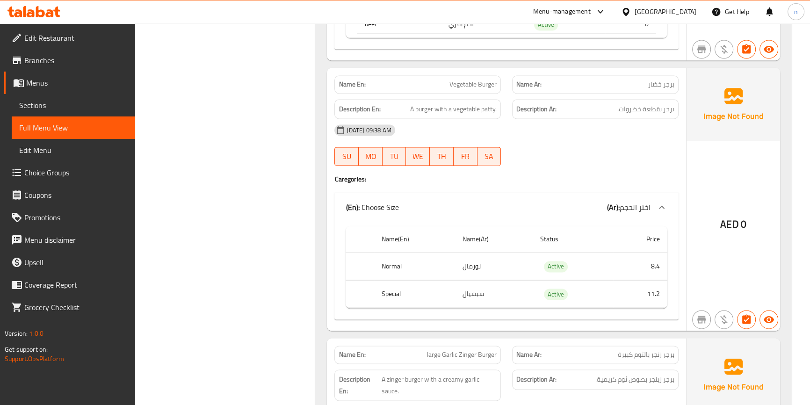
scroll to position [1707, 0]
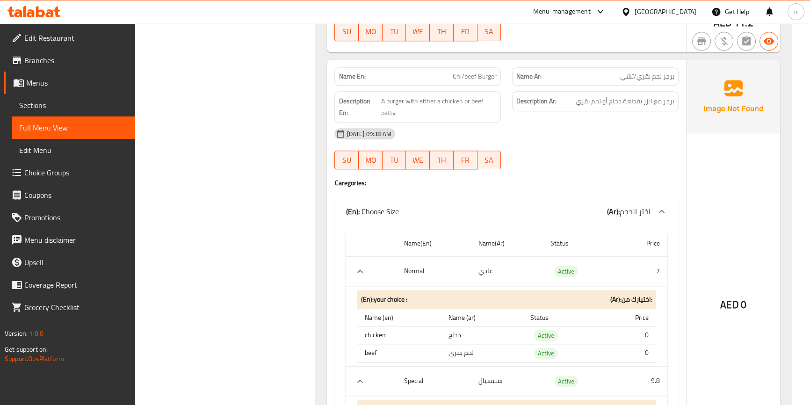
scroll to position [1282, 0]
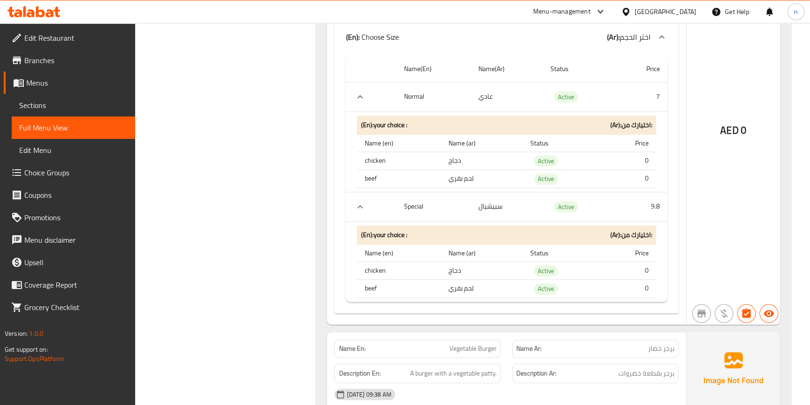
scroll to position [1495, 0]
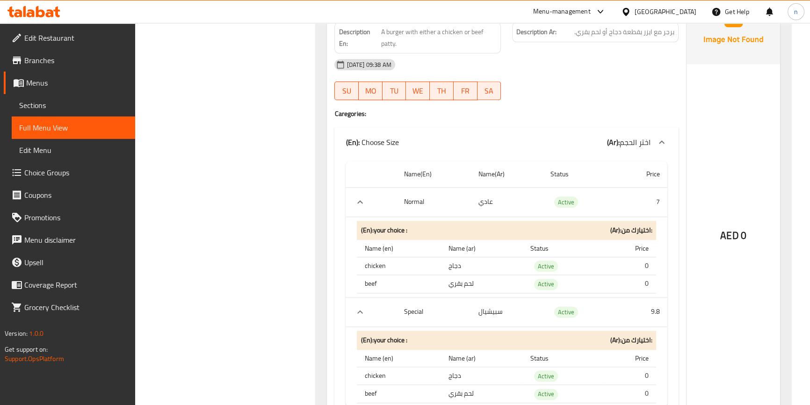
scroll to position [1367, 0]
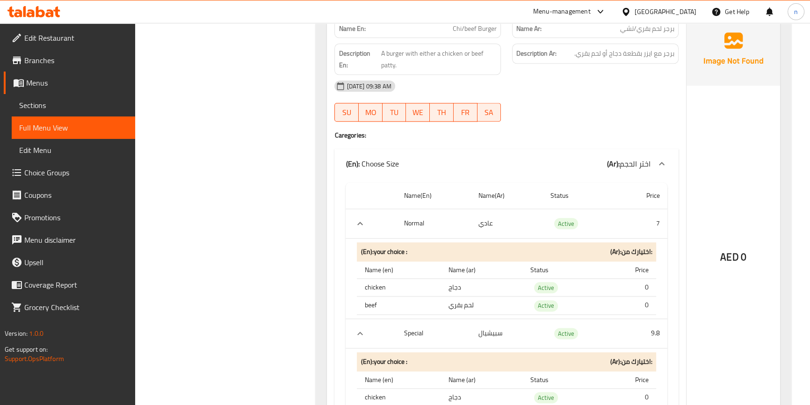
click at [53, 176] on span "Choice Groups" at bounding box center [75, 172] width 103 height 11
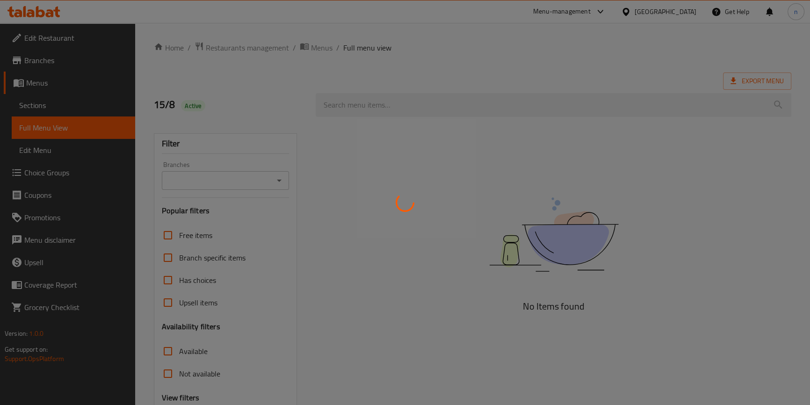
click at [29, 75] on div at bounding box center [405, 202] width 810 height 405
click at [29, 84] on div at bounding box center [405, 202] width 810 height 405
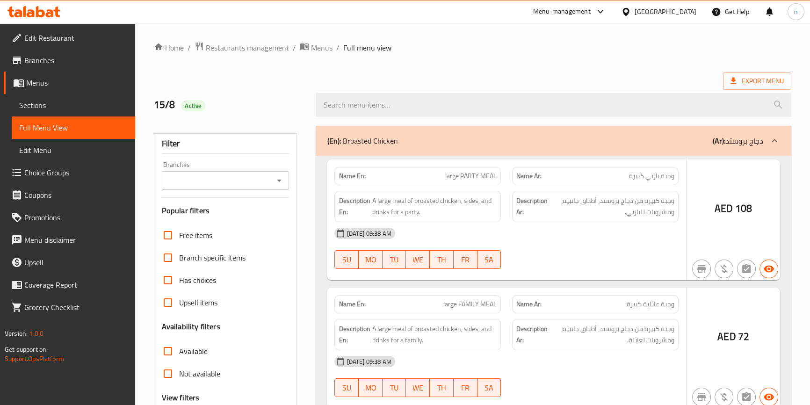
click at [29, 84] on div at bounding box center [405, 202] width 810 height 405
click at [41, 81] on div at bounding box center [405, 202] width 810 height 405
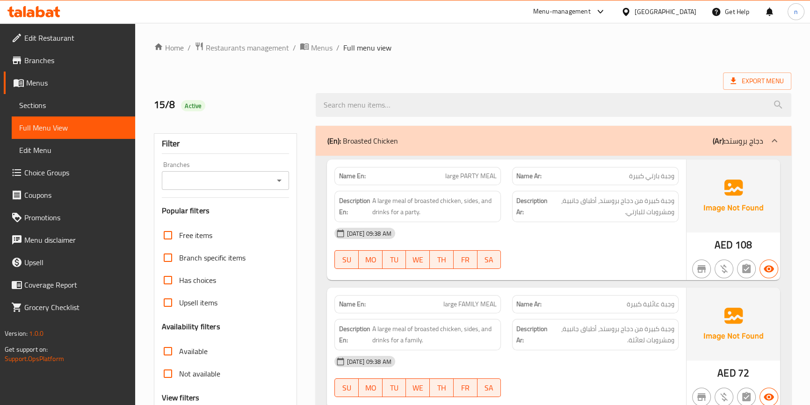
click at [40, 82] on span "Menus" at bounding box center [76, 82] width 101 height 11
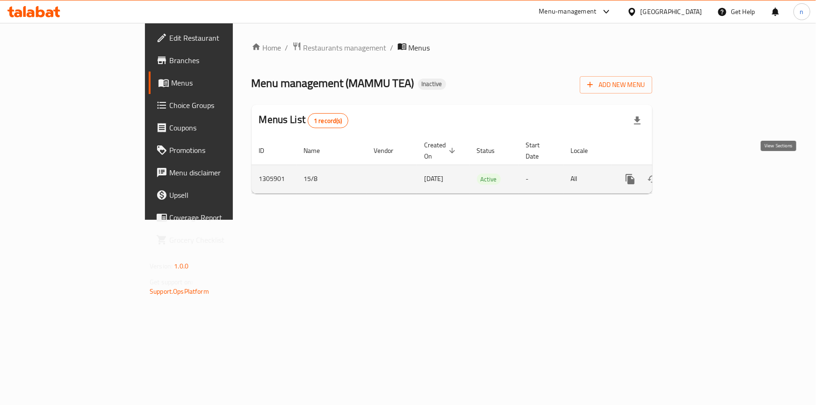
click at [702, 175] on icon "enhanced table" at bounding box center [698, 179] width 8 height 8
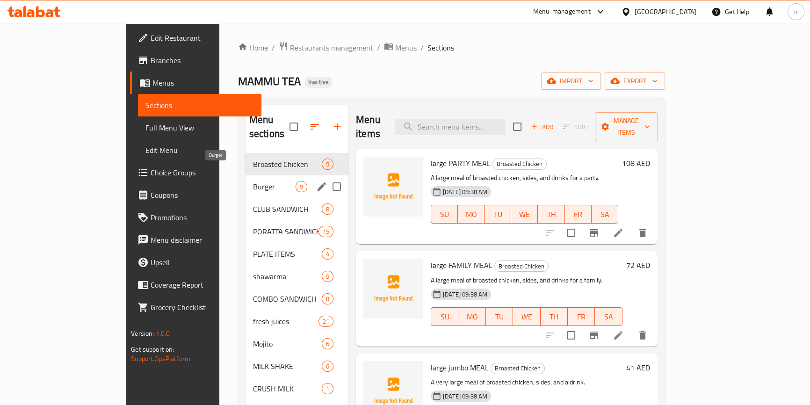
click at [246, 198] on div "CLUB SANDWICH 8" at bounding box center [297, 209] width 103 height 22
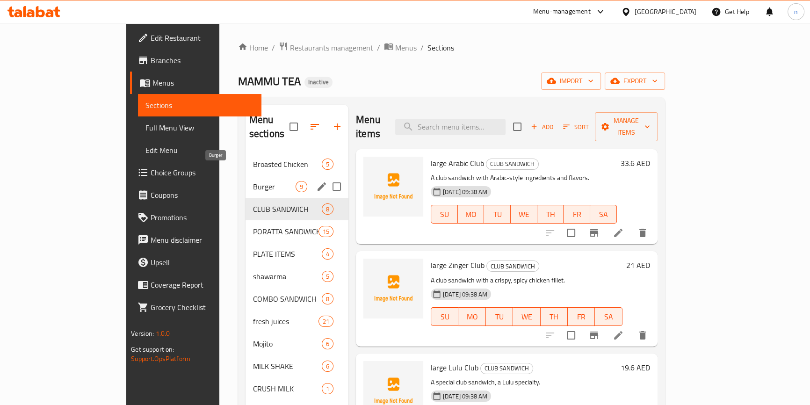
click at [253, 181] on span "Burger" at bounding box center [274, 186] width 43 height 11
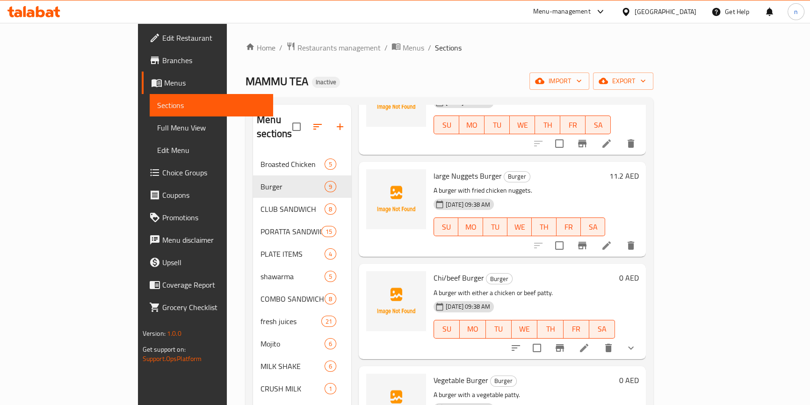
scroll to position [127, 0]
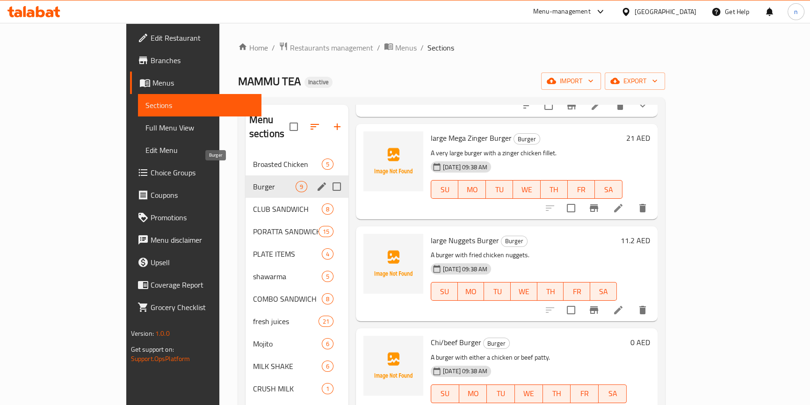
click at [253, 181] on span "Burger" at bounding box center [274, 186] width 43 height 11
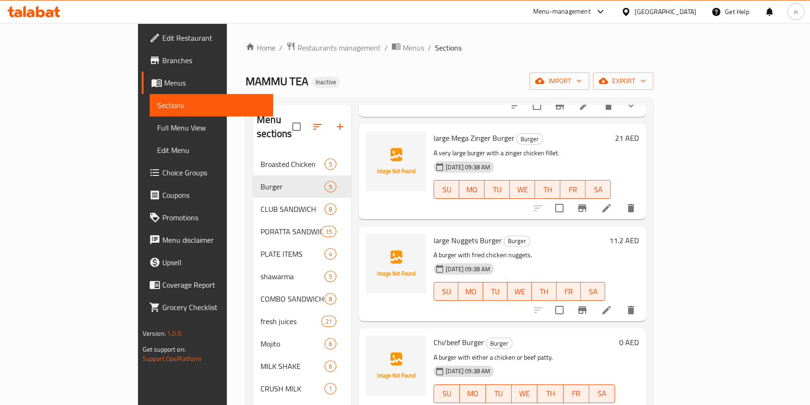
click at [164, 83] on span "Menus" at bounding box center [214, 82] width 101 height 11
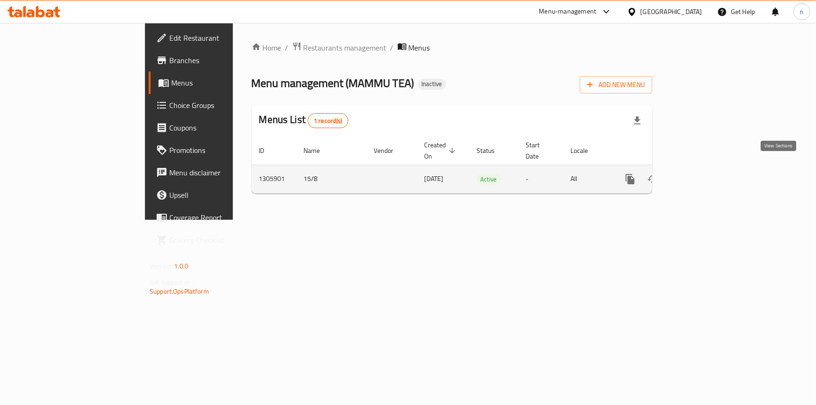
click at [703, 174] on icon "enhanced table" at bounding box center [697, 179] width 11 height 11
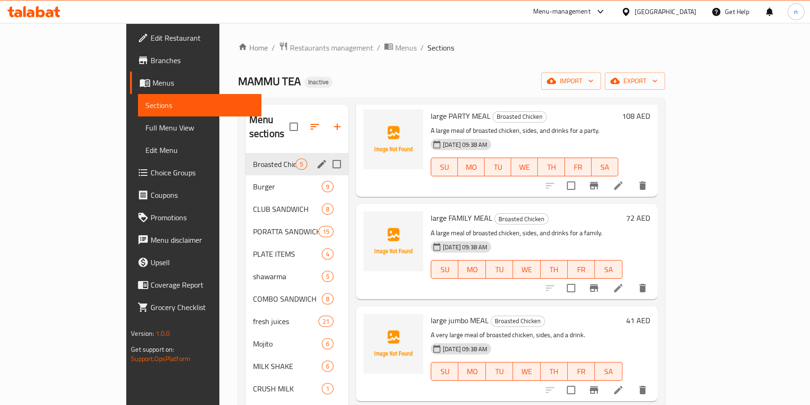
scroll to position [43, 0]
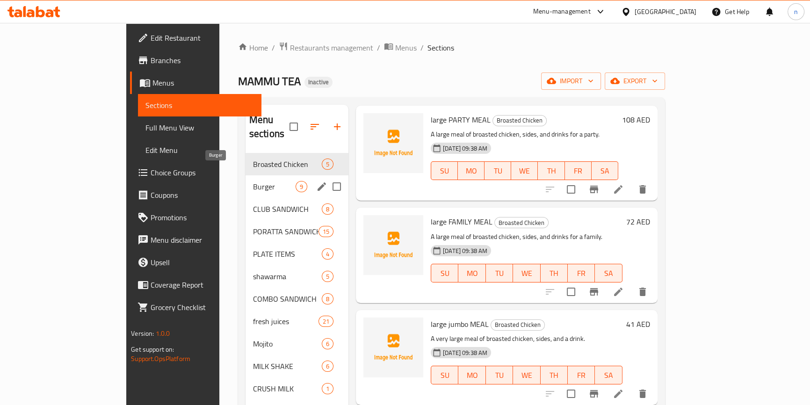
click at [253, 181] on span "Burger" at bounding box center [274, 186] width 43 height 11
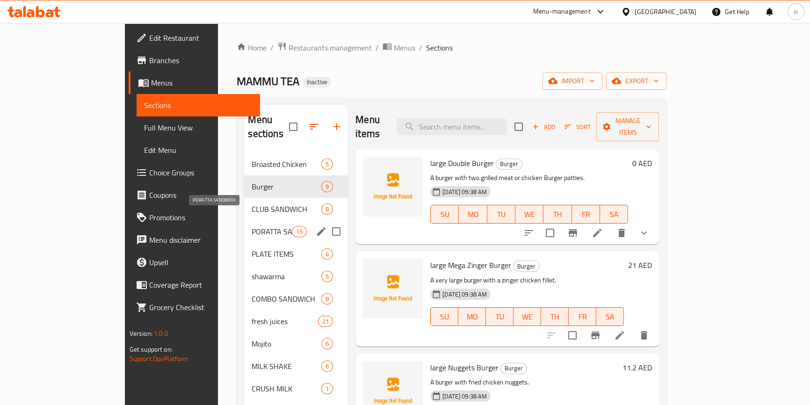
click at [252, 226] on span "PORATTA SANDWICH" at bounding box center [272, 231] width 40 height 11
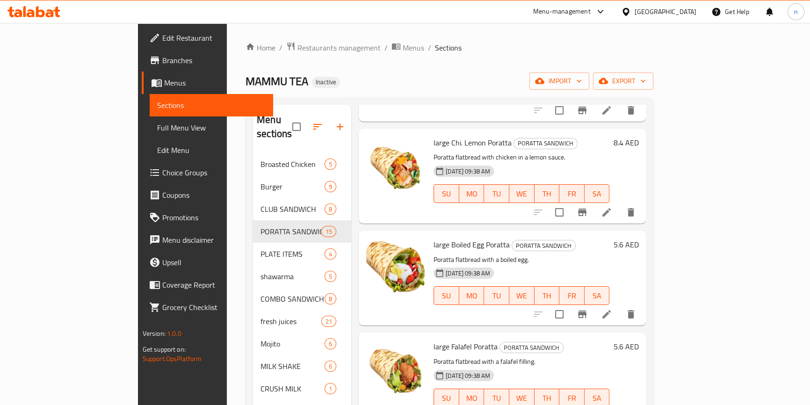
scroll to position [1150, 0]
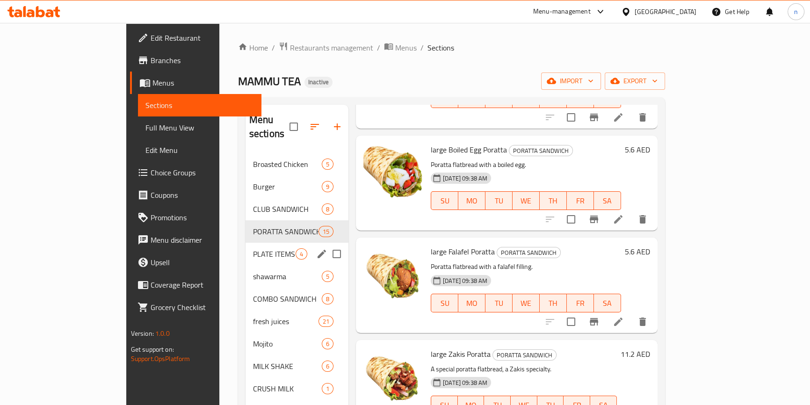
click at [246, 243] on div "PLATE ITEMS 4" at bounding box center [297, 254] width 103 height 22
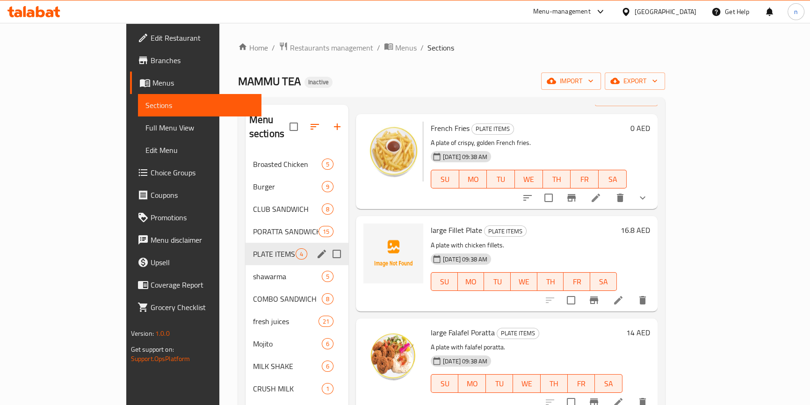
scroll to position [27, 0]
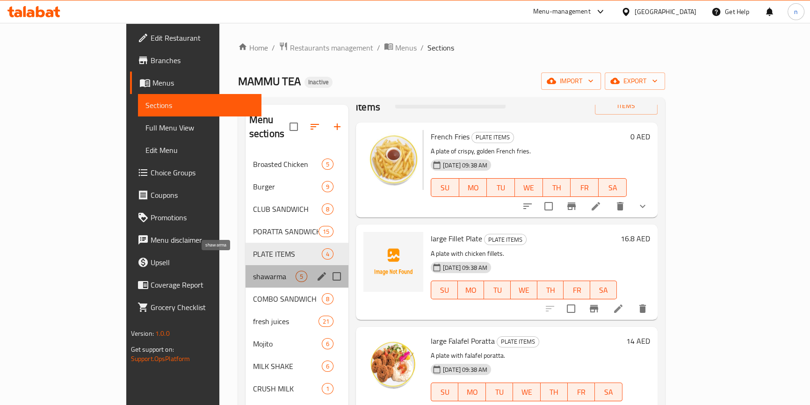
click at [253, 271] on span "shawarma" at bounding box center [274, 276] width 43 height 11
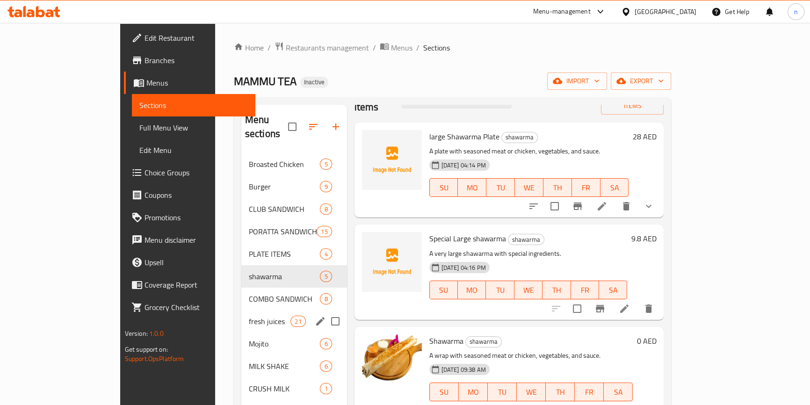
scroll to position [127, 0]
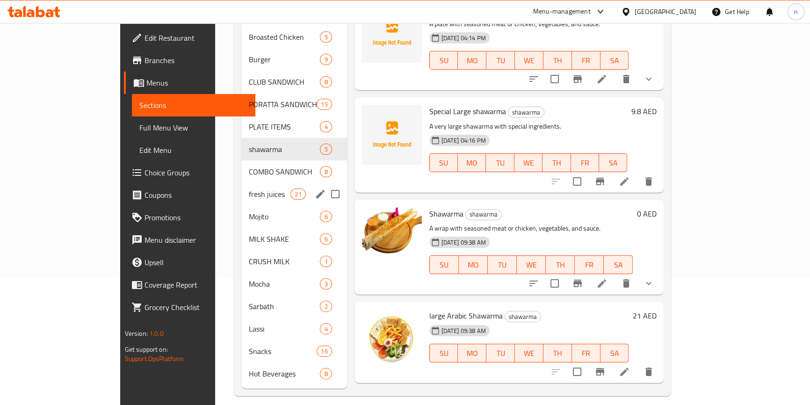
click at [241, 160] on div "COMBO SANDWICH 8" at bounding box center [294, 171] width 106 height 22
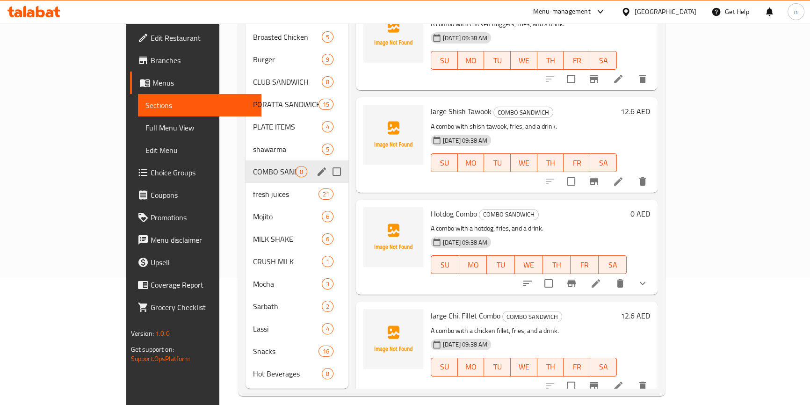
click at [246, 166] on div "COMBO SANDWICH 8" at bounding box center [297, 171] width 103 height 22
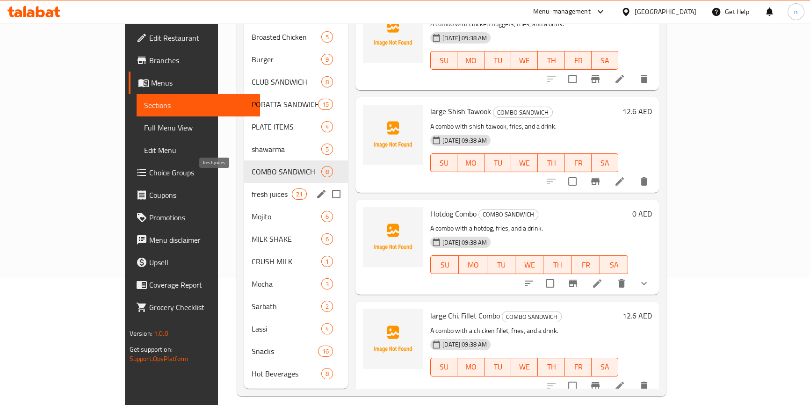
click at [252, 188] on span "fresh juices" at bounding box center [272, 193] width 40 height 11
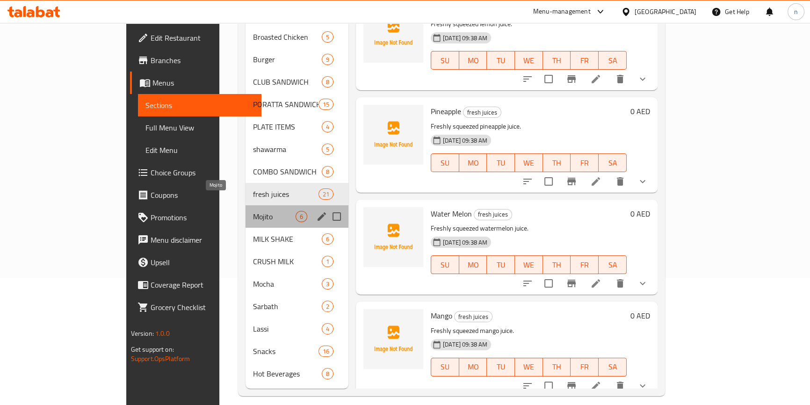
click at [253, 211] on span "Mojito" at bounding box center [274, 216] width 43 height 11
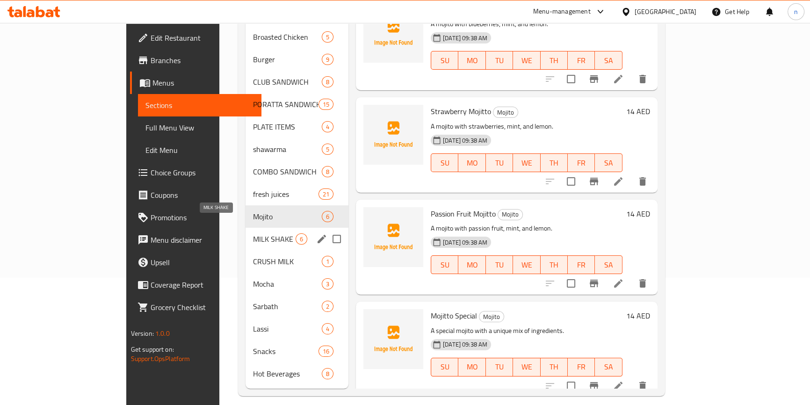
click at [253, 233] on span "MILK SHAKE" at bounding box center [274, 238] width 43 height 11
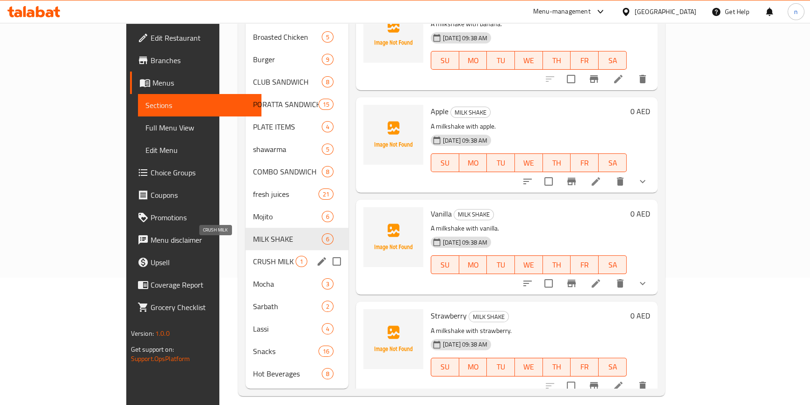
click at [253, 256] on span "CRUSH MILK" at bounding box center [274, 261] width 43 height 11
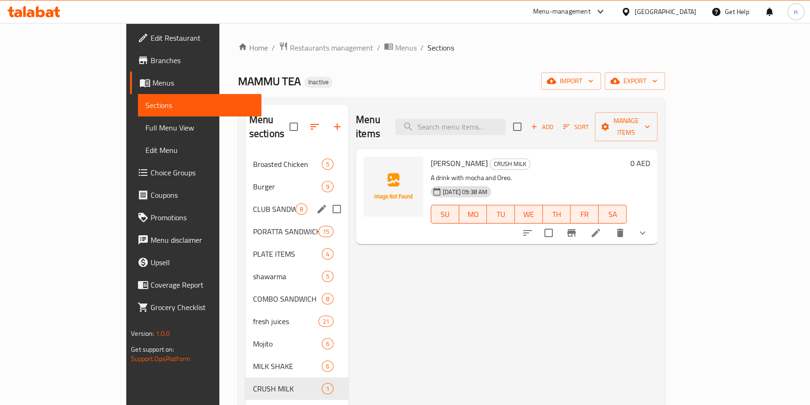
click at [246, 198] on div "CLUB SANDWICH 8" at bounding box center [297, 209] width 103 height 22
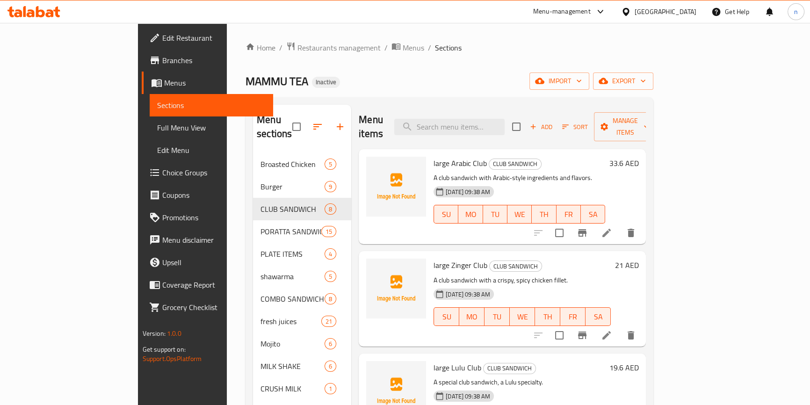
click at [150, 115] on link "Sections" at bounding box center [211, 105] width 123 height 22
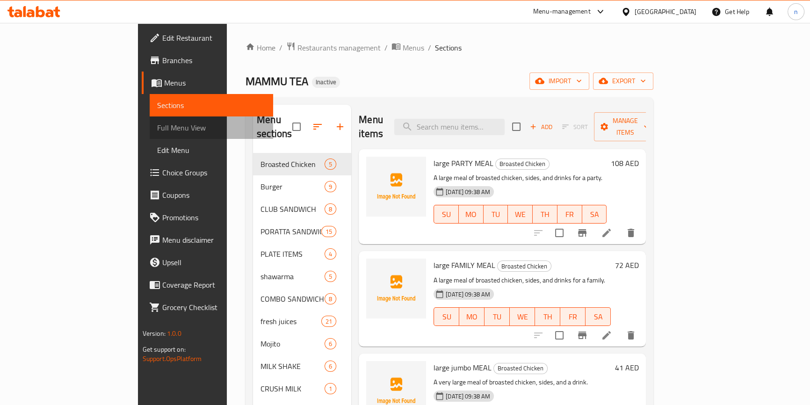
click at [157, 126] on span "Full Menu View" at bounding box center [211, 127] width 108 height 11
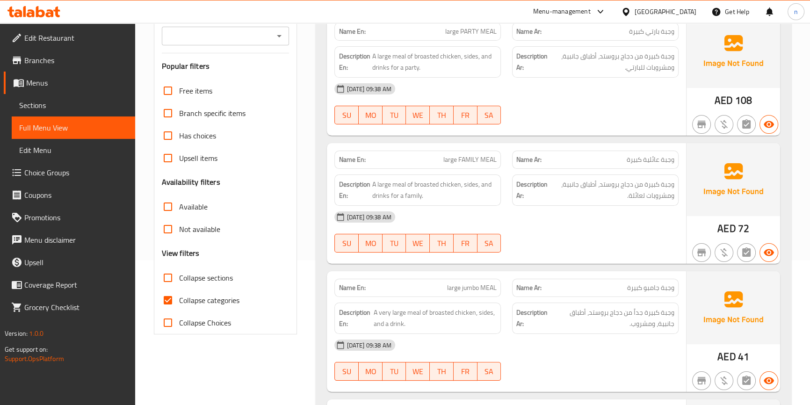
scroll to position [127, 0]
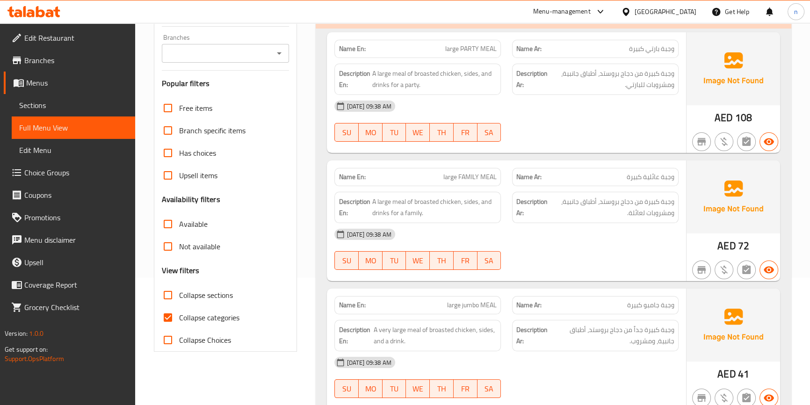
click at [202, 320] on span "Collapse categories" at bounding box center [209, 317] width 60 height 11
click at [179, 320] on input "Collapse categories" at bounding box center [168, 317] width 22 height 22
checkbox input "false"
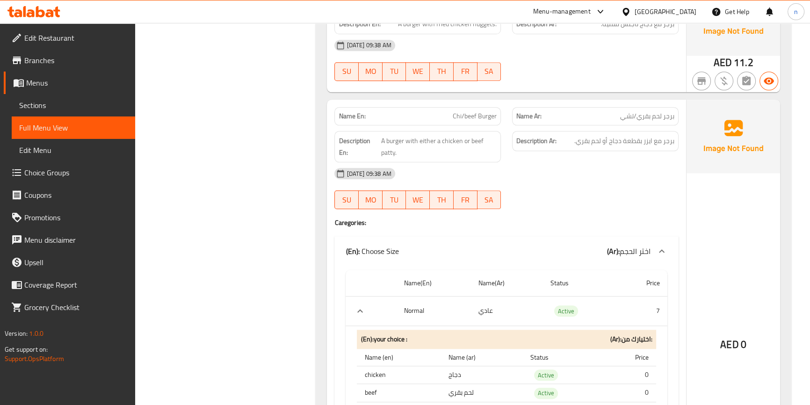
scroll to position [1148, 0]
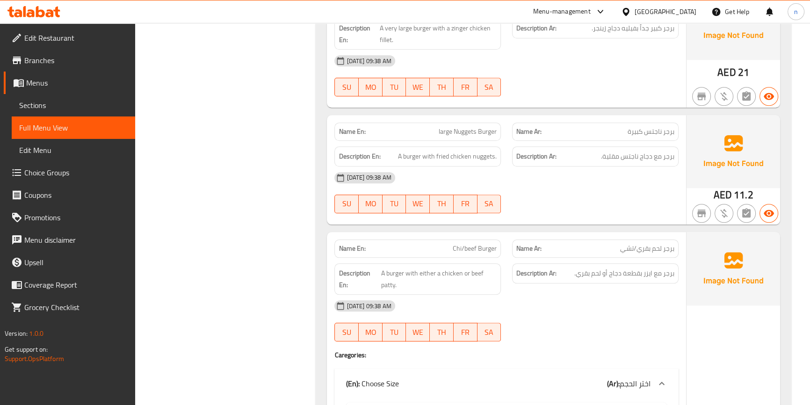
copy span "Chi/beef Burger"
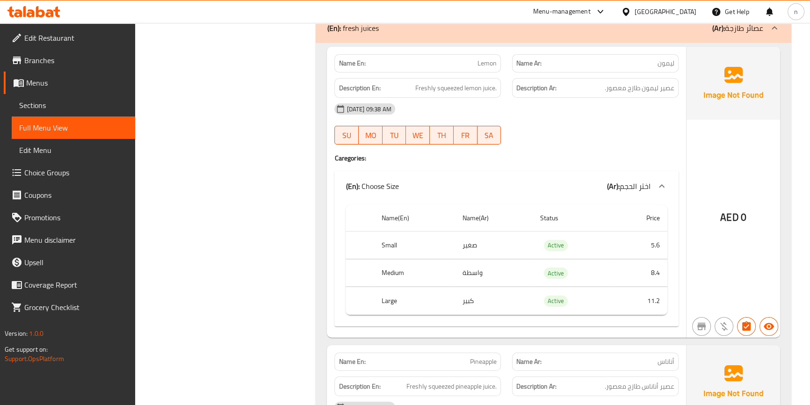
scroll to position [8630, 0]
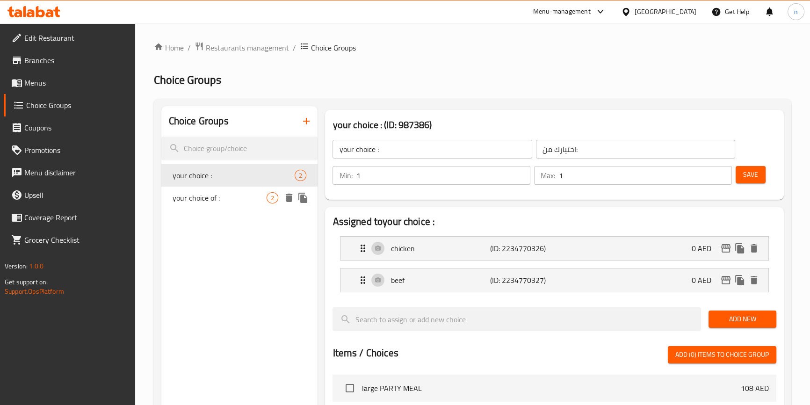
click at [238, 198] on span "your choice of :" at bounding box center [220, 197] width 94 height 11
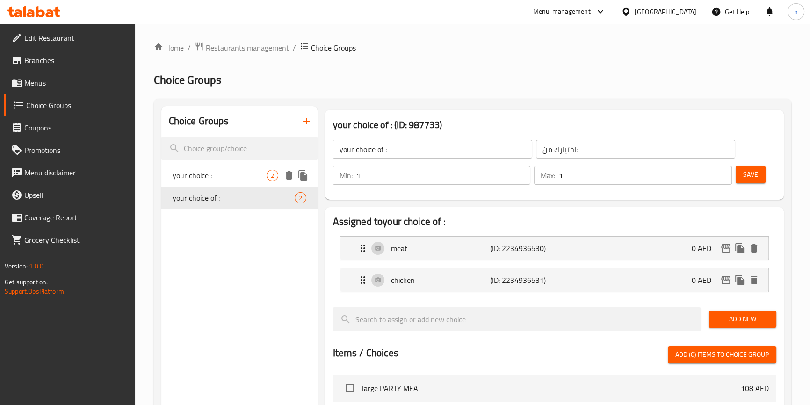
click at [235, 175] on span "your choice :" at bounding box center [220, 175] width 94 height 11
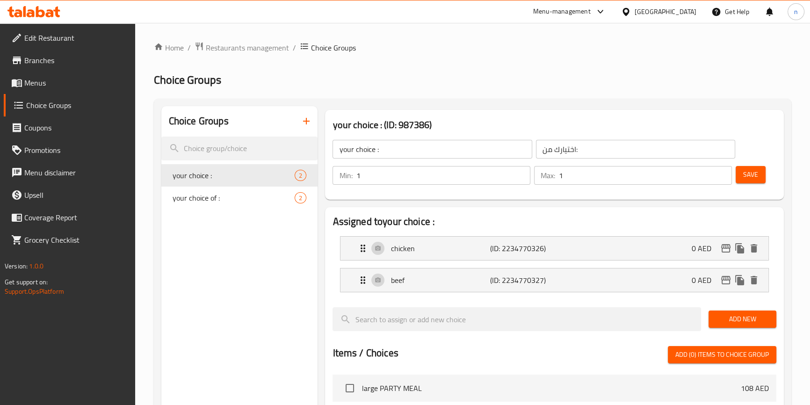
click at [200, 252] on div "Choice Groups your choice : 2 your choice of : 2" at bounding box center [239, 398] width 157 height 585
click at [240, 302] on div "Choice Groups your choice : 2 your choice of : 2" at bounding box center [239, 398] width 157 height 585
click at [227, 204] on div "your choice of : 2" at bounding box center [239, 198] width 157 height 22
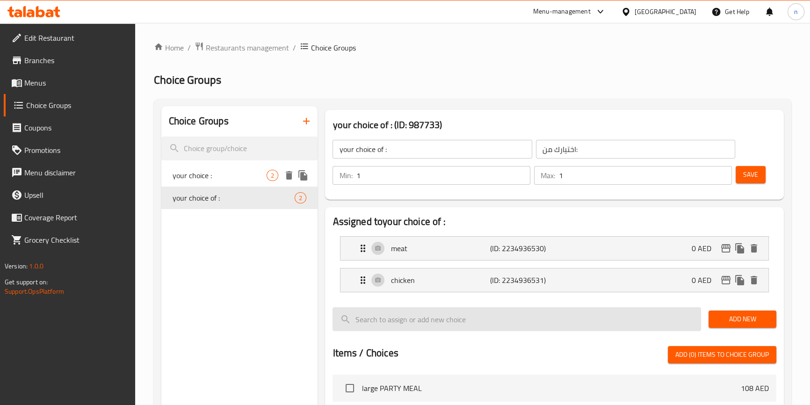
click at [218, 178] on span "your choice :" at bounding box center [220, 175] width 94 height 11
type input "your choice :"
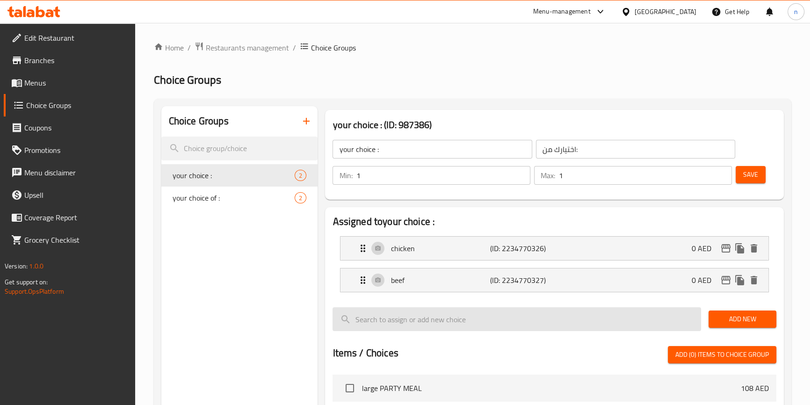
scroll to position [311, 0]
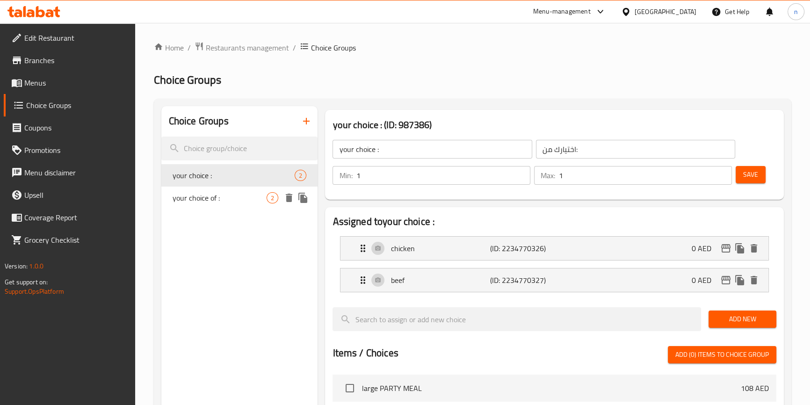
click at [215, 201] on span "your choice of :" at bounding box center [220, 197] width 94 height 11
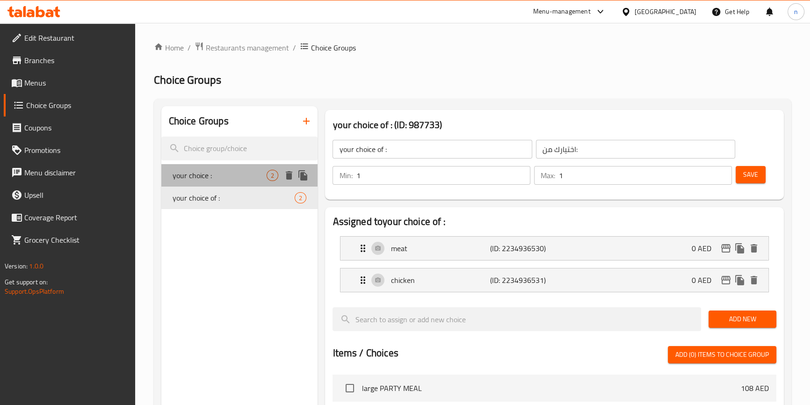
click at [215, 169] on div "your choice : 2" at bounding box center [239, 175] width 157 height 22
type input "your choice :"
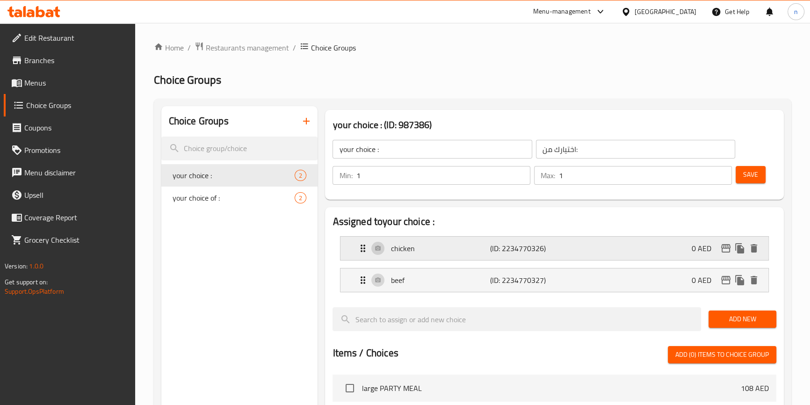
click at [601, 260] on div "chicken (ID: 2234770326) 0 AED" at bounding box center [556, 248] width 399 height 23
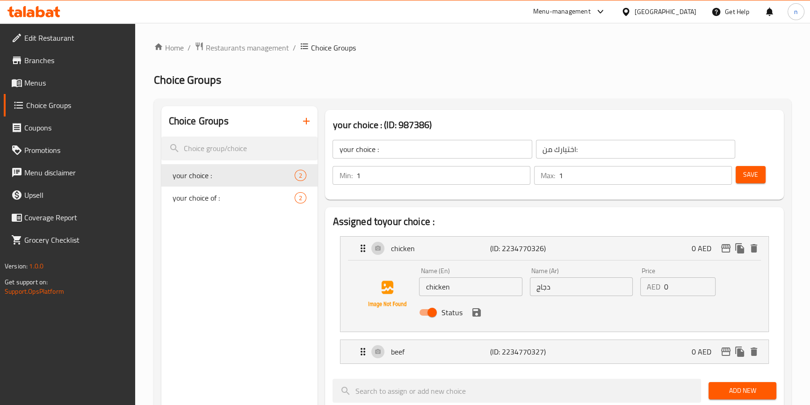
click at [481, 292] on input "chicken" at bounding box center [470, 286] width 103 height 19
paste input "Burger"
type input "chicken Burger"
click at [534, 289] on input "دجاج" at bounding box center [581, 286] width 103 height 19
click at [532, 289] on input "دجاج" at bounding box center [581, 286] width 103 height 19
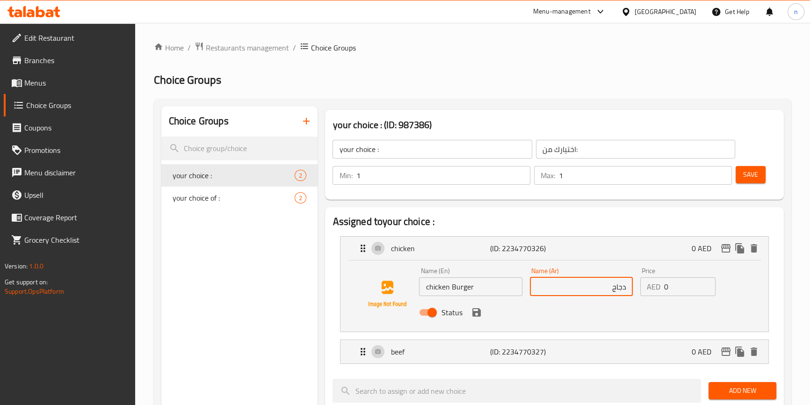
click at [630, 289] on input "دجاج" at bounding box center [581, 286] width 103 height 19
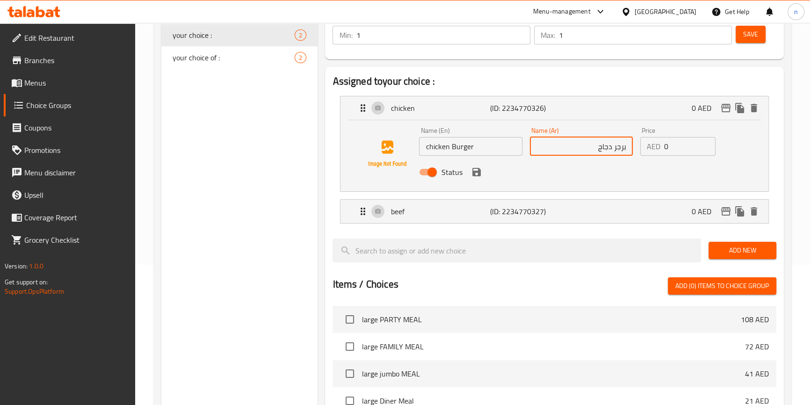
scroll to position [170, 0]
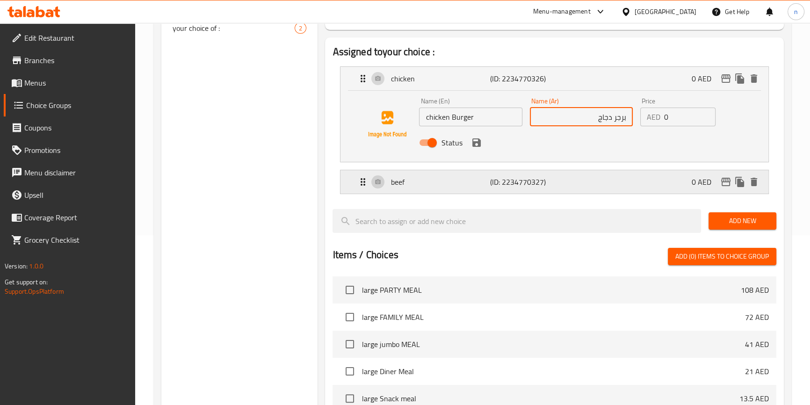
click at [591, 186] on div "beef (ID: 2234770327) 0 AED" at bounding box center [556, 181] width 399 height 23
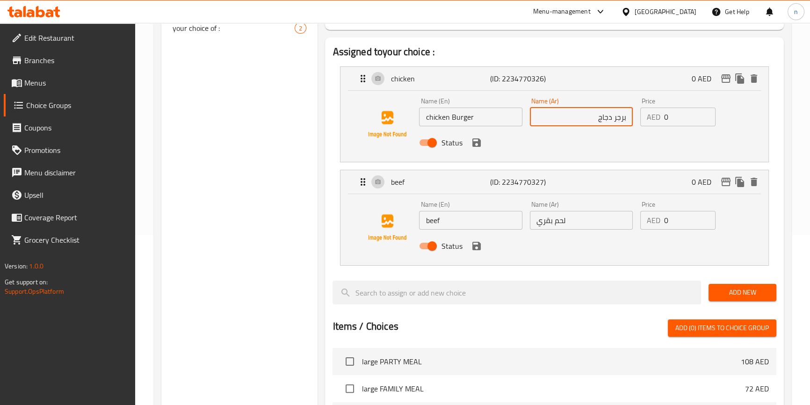
type input "برجر دجاج"
click at [473, 224] on input "beef" at bounding box center [470, 220] width 103 height 19
paste input "Burger"
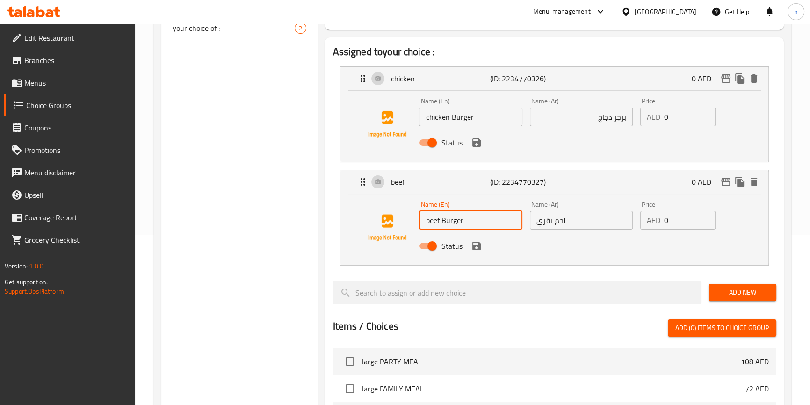
type input "beef Burger"
click at [561, 223] on input "لحم بقري" at bounding box center [581, 220] width 103 height 19
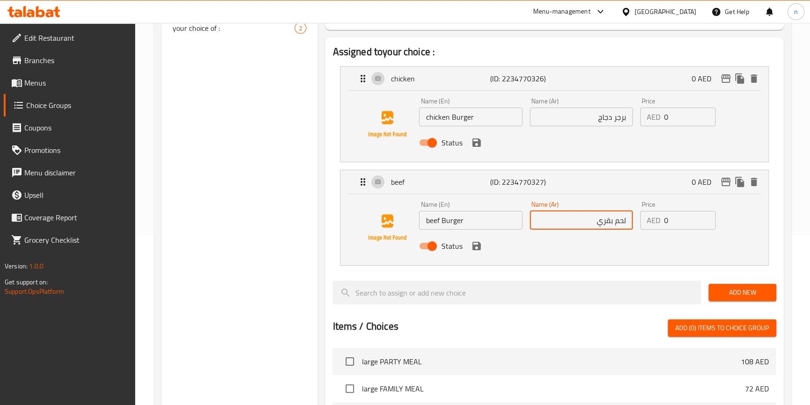
click at [561, 223] on input "لحم بقري" at bounding box center [581, 220] width 103 height 19
click at [628, 220] on input "لحم بقري" at bounding box center [581, 220] width 103 height 19
click at [477, 146] on icon "save" at bounding box center [476, 142] width 11 height 11
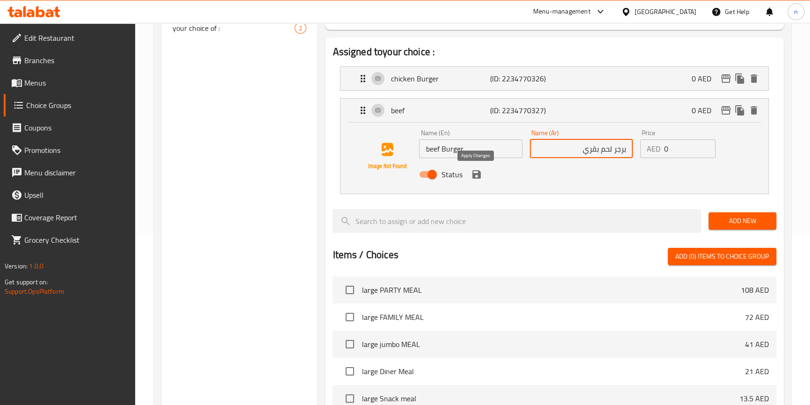
type input "برجر لحم بقري"
click at [473, 180] on button "save" at bounding box center [477, 174] width 14 height 14
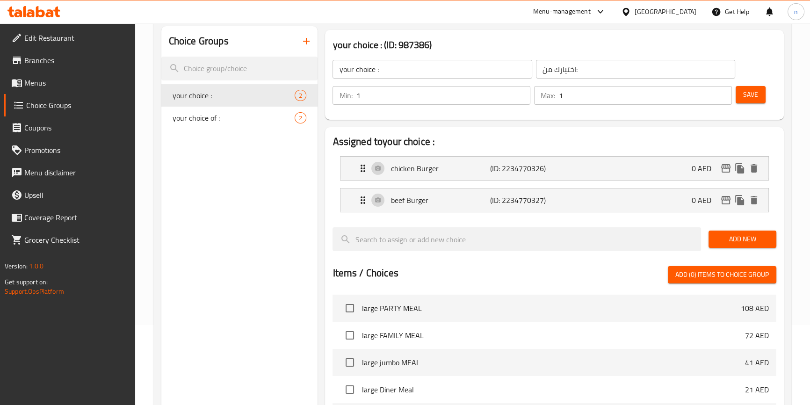
scroll to position [0, 0]
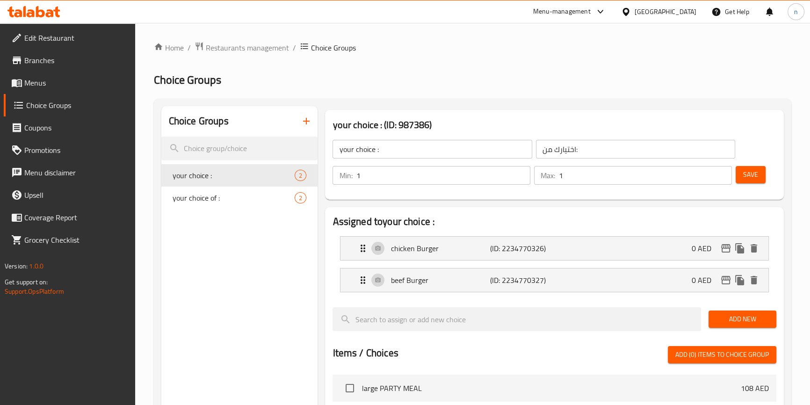
click at [750, 173] on span "Save" at bounding box center [750, 175] width 15 height 12
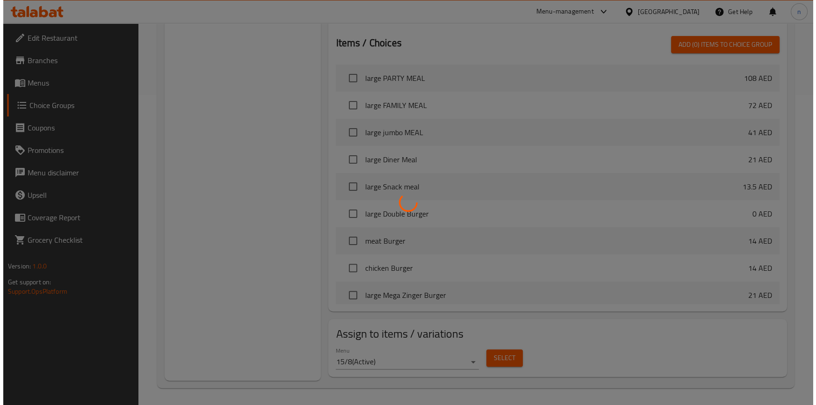
scroll to position [311, 0]
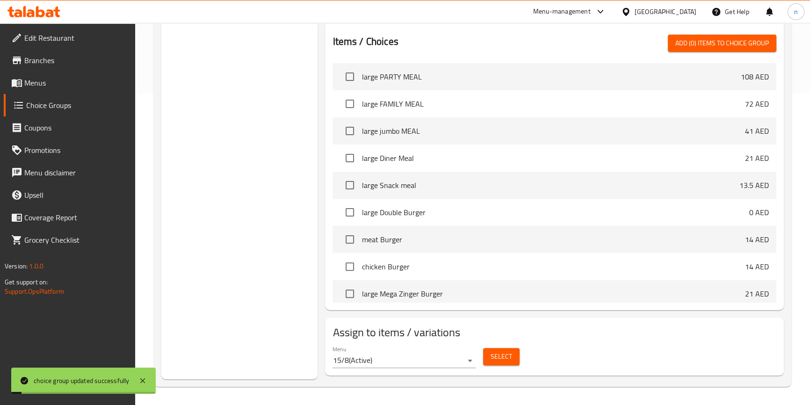
click at [505, 355] on span "Select" at bounding box center [502, 357] width 22 height 12
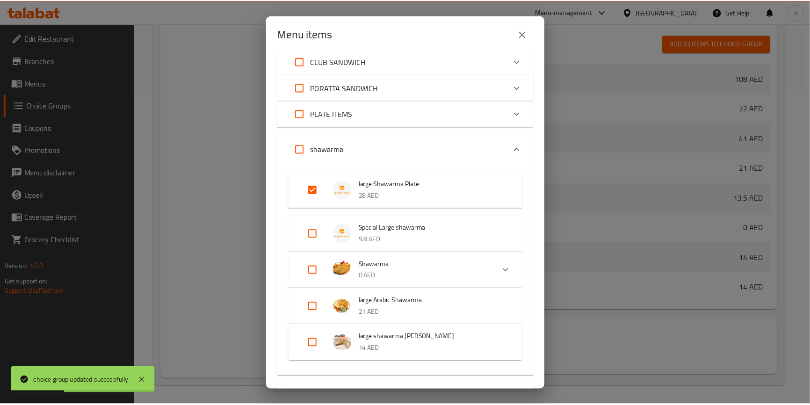
scroll to position [555, 0]
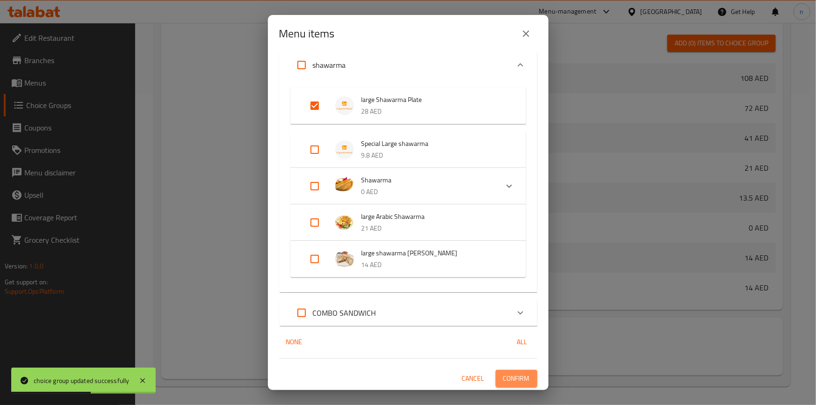
click at [505, 383] on span "Confirm" at bounding box center [516, 379] width 27 height 12
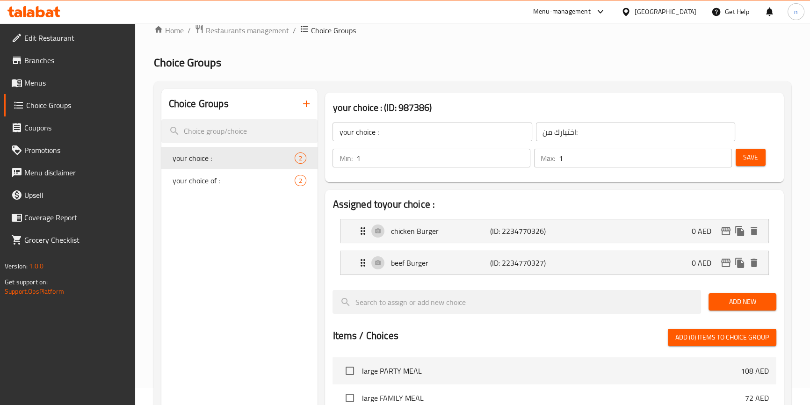
scroll to position [14, 0]
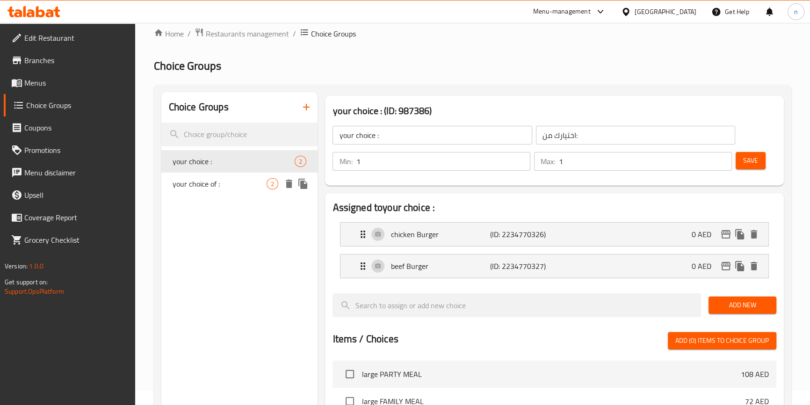
click at [231, 183] on span "your choice of :" at bounding box center [220, 183] width 94 height 11
type input "your choice of :"
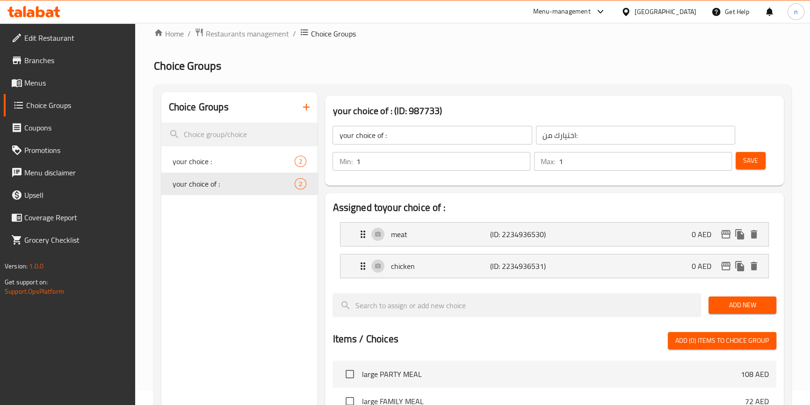
click at [302, 108] on icon "button" at bounding box center [306, 106] width 11 height 11
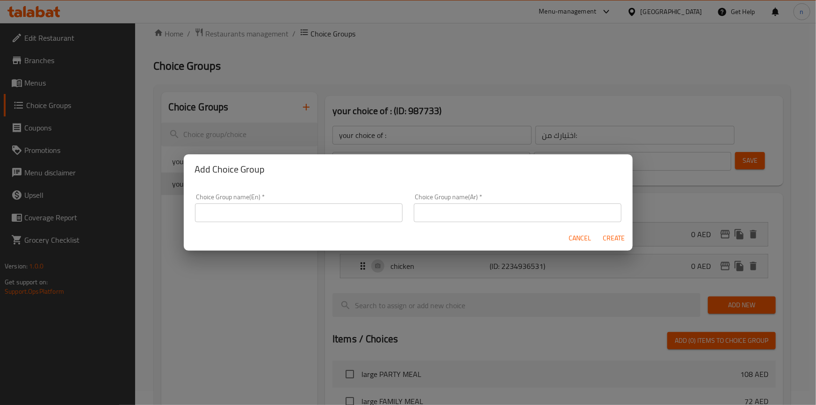
drag, startPoint x: 267, startPoint y: 210, endPoint x: 263, endPoint y: 218, distance: 8.6
click at [267, 210] on input "text" at bounding box center [299, 212] width 208 height 19
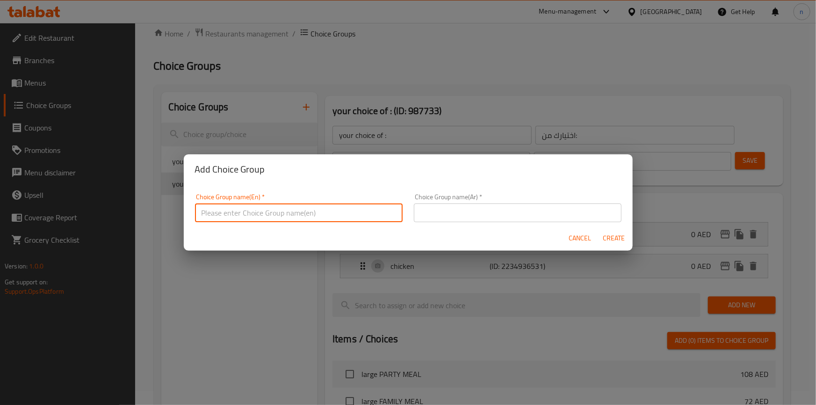
type input "your choice of :"
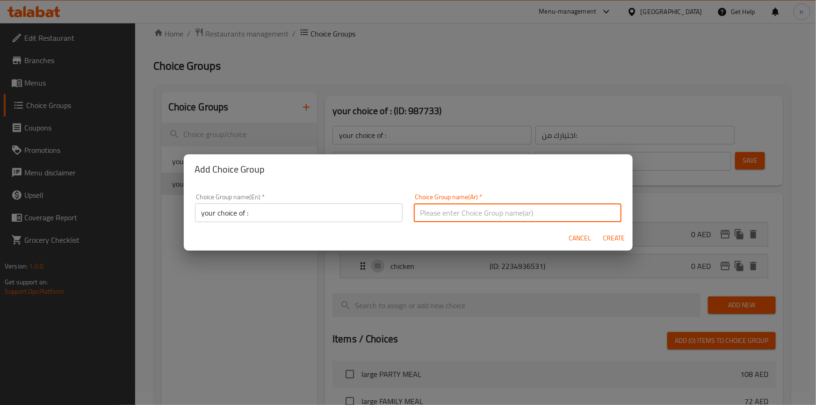
click at [513, 215] on input "text" at bounding box center [518, 212] width 208 height 19
type input "اختيارك من:"
click at [246, 213] on input "your choice of :" at bounding box center [299, 212] width 208 height 19
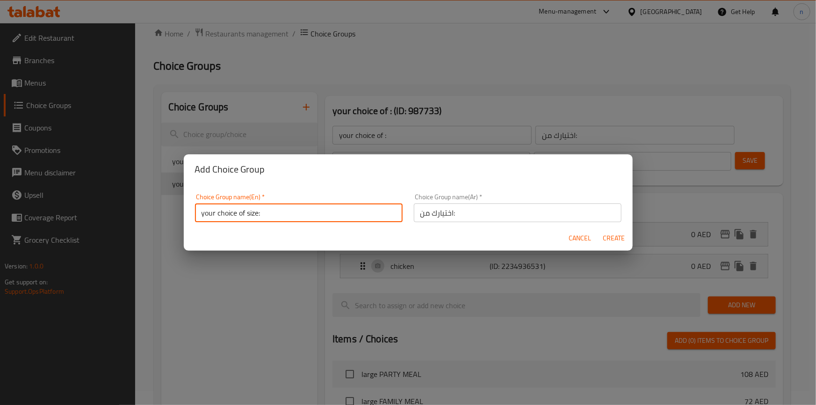
type input "your choice of size:"
click at [453, 213] on input "اختيارك من:" at bounding box center [518, 212] width 208 height 19
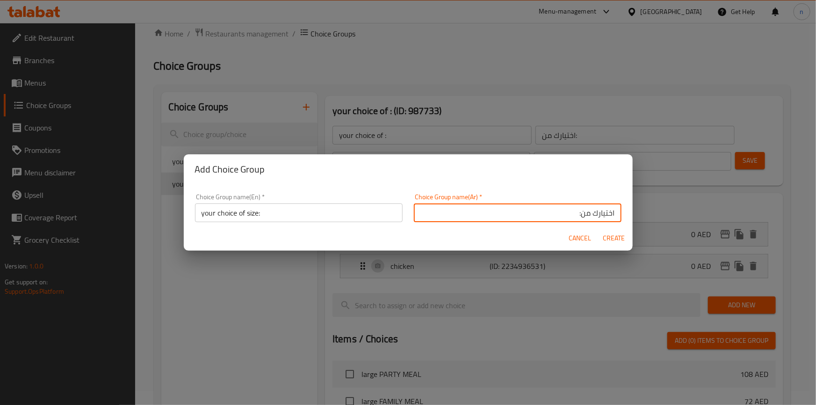
click at [575, 217] on input "اختيارك من:" at bounding box center [518, 212] width 208 height 19
type input "اختيارك من الحجم:"
click at [623, 235] on span "Create" at bounding box center [614, 238] width 22 height 12
type input "your choice of size:"
type input "اختيارك من الحجم:"
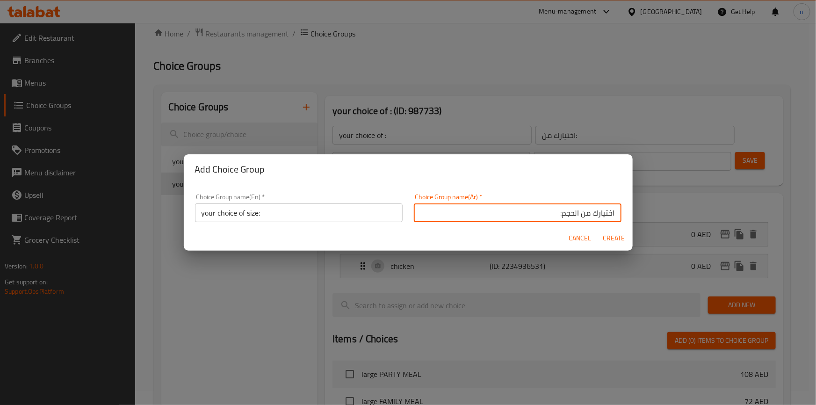
type input "0"
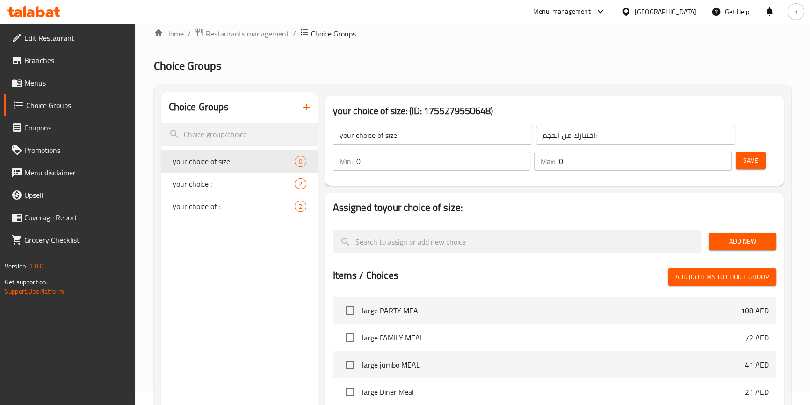
click at [749, 163] on span "Save" at bounding box center [750, 161] width 15 height 12
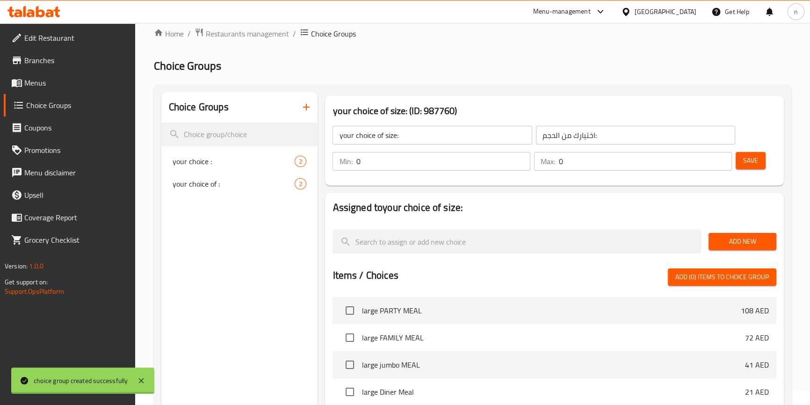
click at [491, 162] on div at bounding box center [405, 202] width 810 height 405
click at [489, 163] on input "0" at bounding box center [443, 161] width 174 height 19
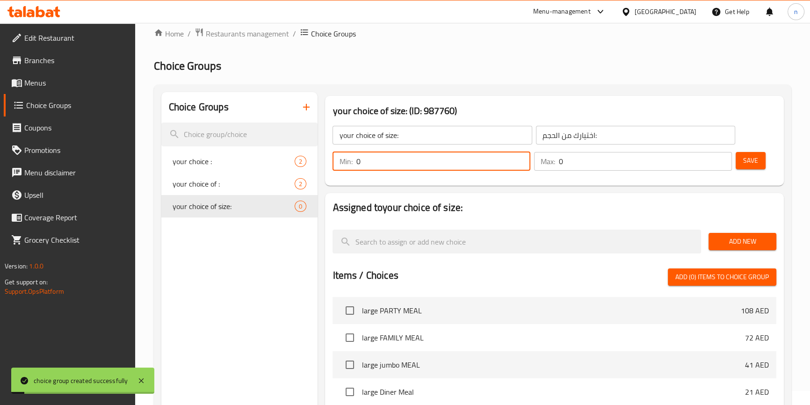
click at [489, 163] on input "0" at bounding box center [443, 161] width 174 height 19
type input "1"
click at [566, 162] on input "0" at bounding box center [645, 161] width 173 height 19
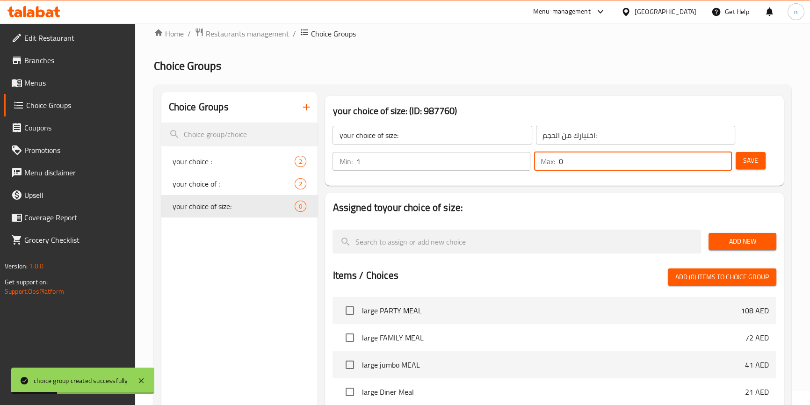
click at [566, 162] on input "0" at bounding box center [645, 161] width 173 height 19
type input "1"
click at [758, 162] on button "Save" at bounding box center [751, 160] width 30 height 17
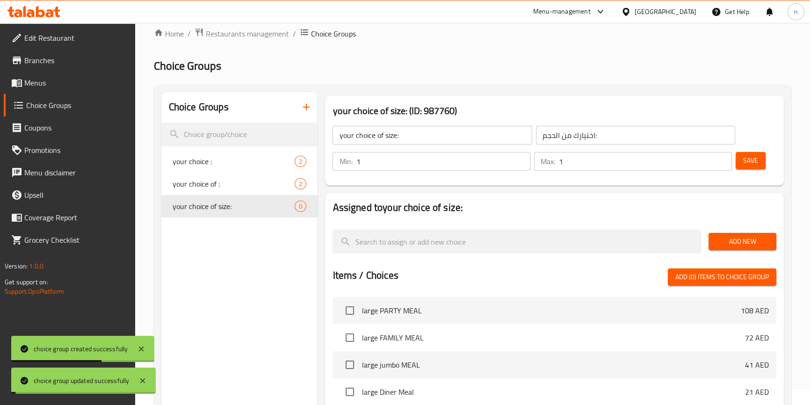
click at [758, 237] on span "Add New" at bounding box center [742, 242] width 53 height 12
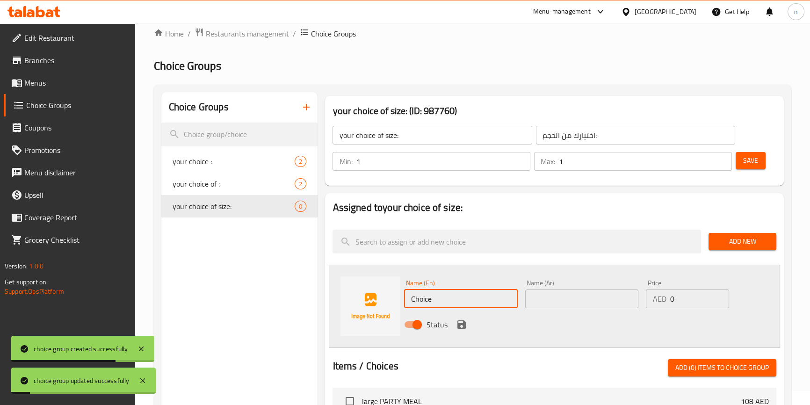
click at [466, 299] on input "Choice" at bounding box center [460, 298] width 113 height 19
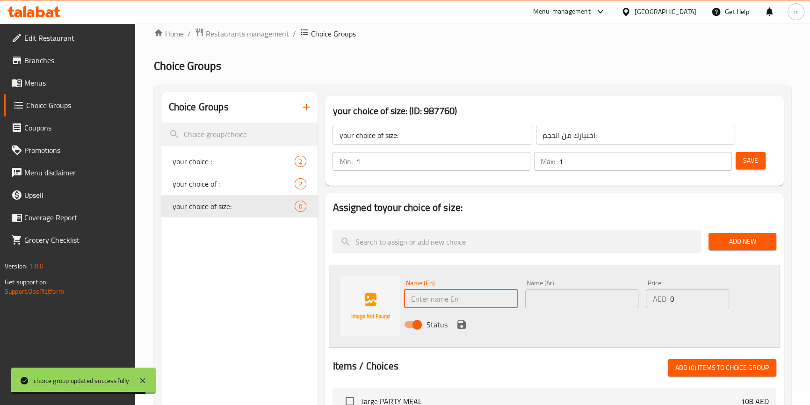
type input "س"
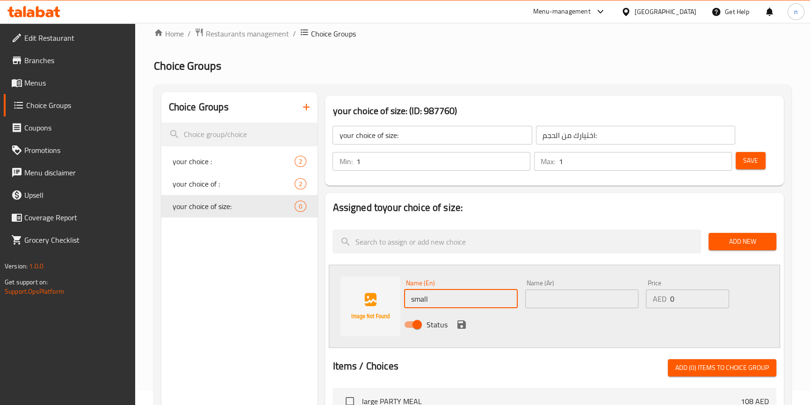
click at [466, 299] on input "small" at bounding box center [460, 298] width 113 height 19
type input "small"
click at [571, 301] on input "text" at bounding box center [581, 298] width 113 height 19
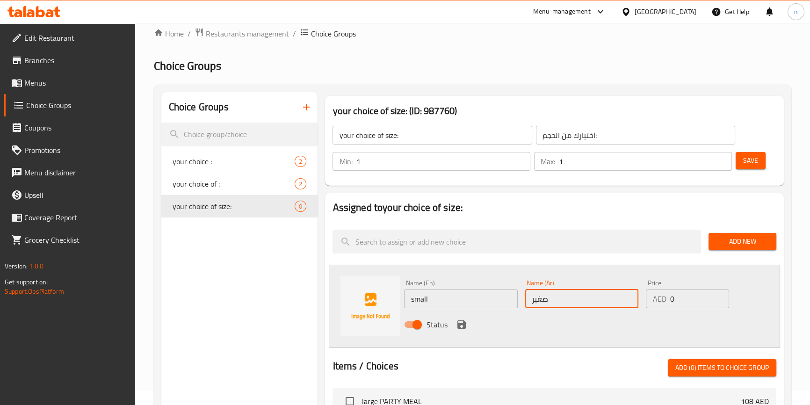
type input "صغير"
click at [690, 296] on input "0" at bounding box center [699, 298] width 59 height 19
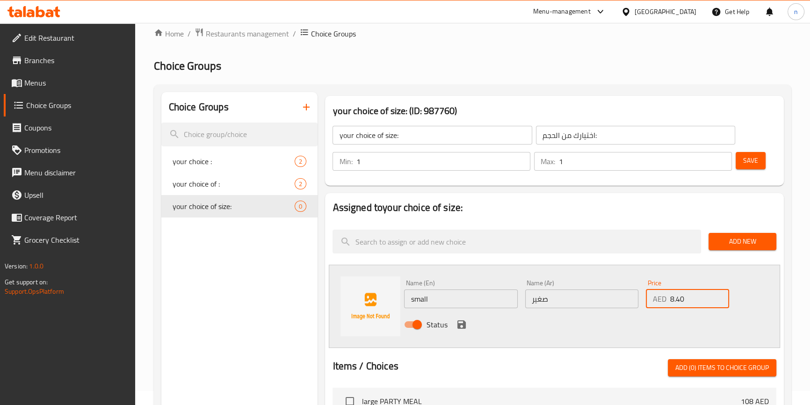
type input "8.40"
click at [455, 330] on div "Status" at bounding box center [581, 324] width 362 height 25
click at [470, 326] on div "Status" at bounding box center [581, 324] width 362 height 25
click at [458, 321] on icon "save" at bounding box center [461, 324] width 8 height 8
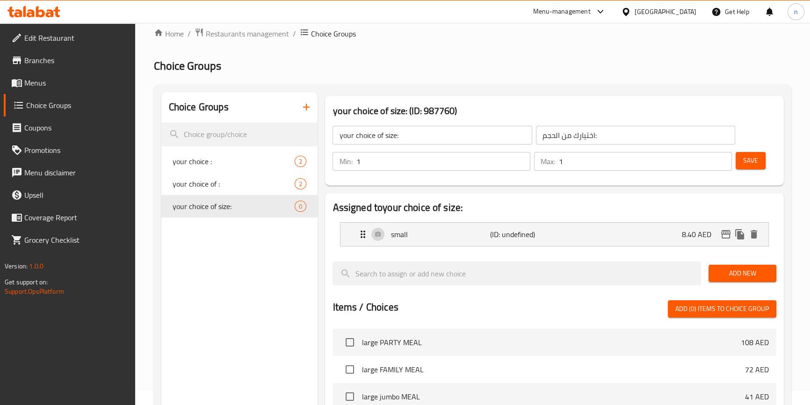
click at [735, 265] on button "Add New" at bounding box center [743, 273] width 68 height 17
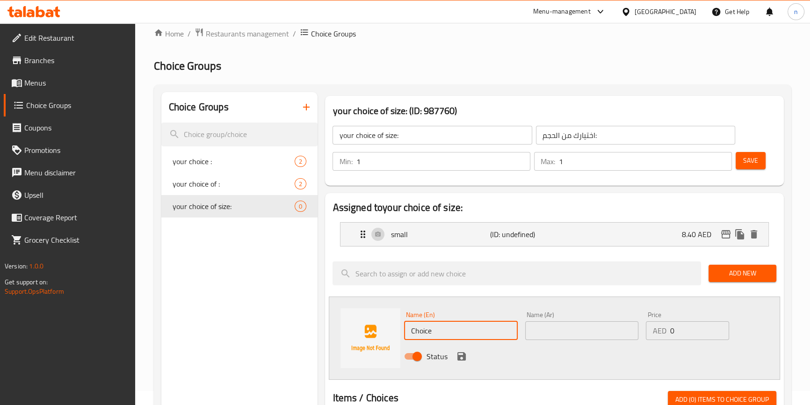
click at [450, 330] on input "Choice" at bounding box center [460, 330] width 113 height 19
type input "م"
type input "large"
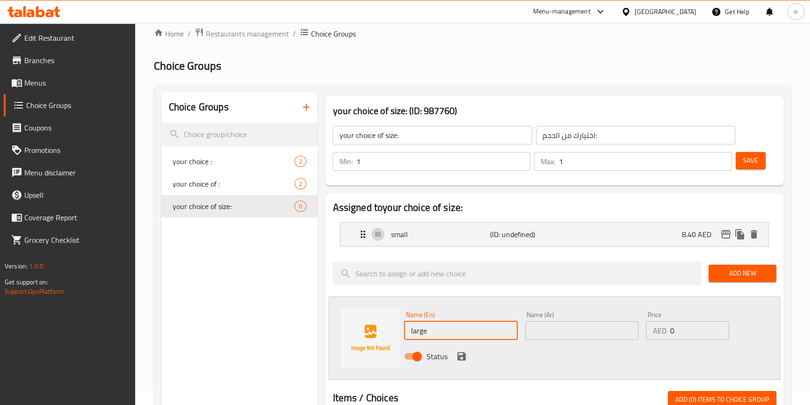
click at [598, 336] on input "text" at bounding box center [581, 330] width 113 height 19
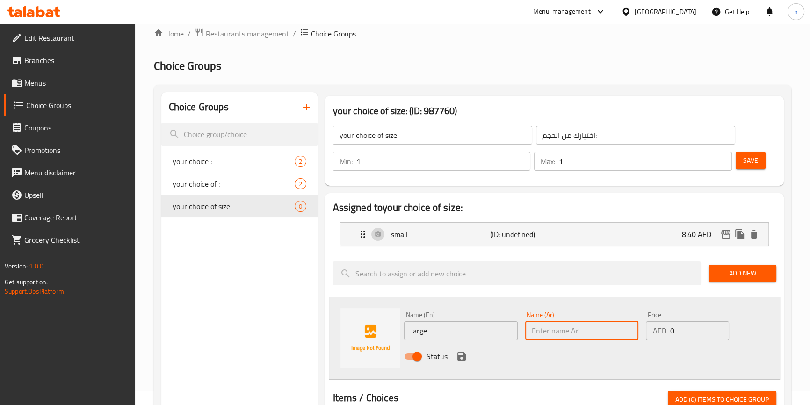
type input ";"
type input "كبير"
click at [678, 334] on input "0" at bounding box center [699, 330] width 59 height 19
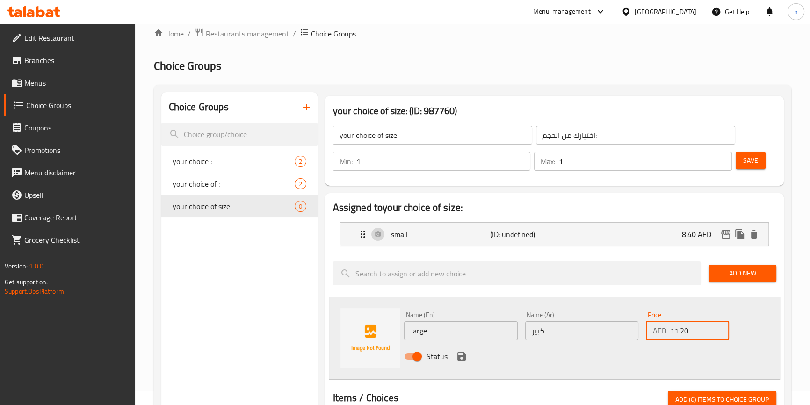
type input "11.20"
click at [459, 350] on button "save" at bounding box center [462, 356] width 14 height 14
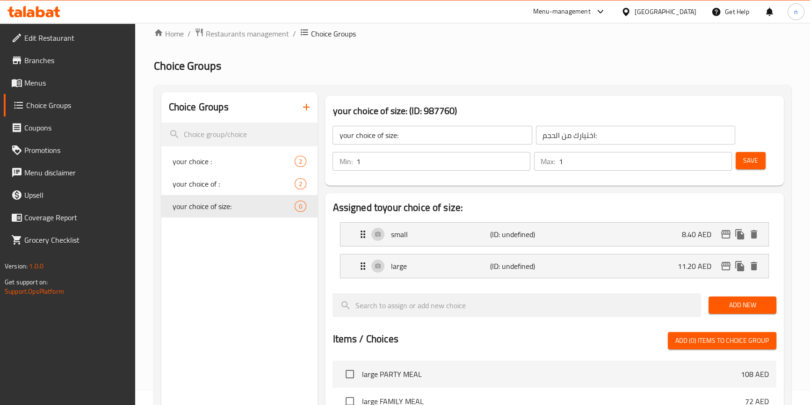
click at [248, 276] on div "Choice Groups your choice : 2 your choice of : 2 your choice of size: 0" at bounding box center [239, 384] width 157 height 585
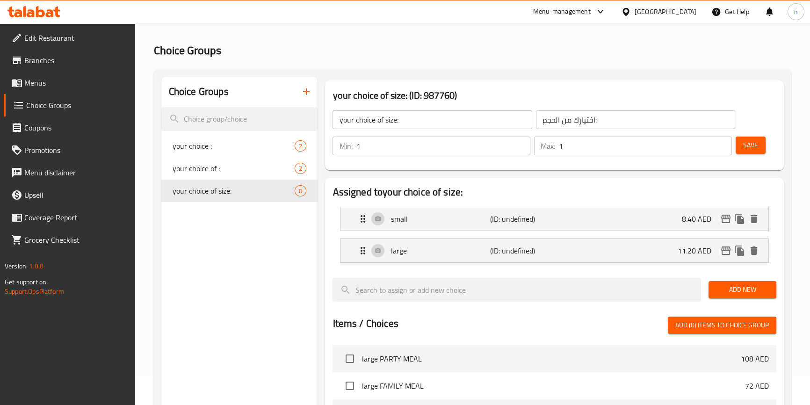
scroll to position [56, 0]
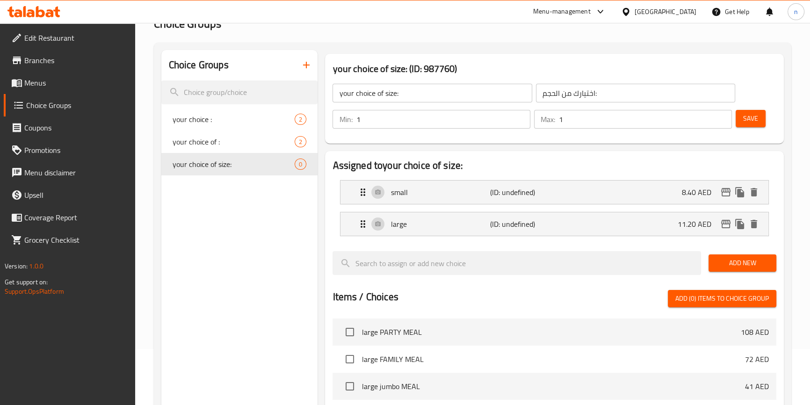
click at [765, 121] on button "Save" at bounding box center [751, 118] width 30 height 17
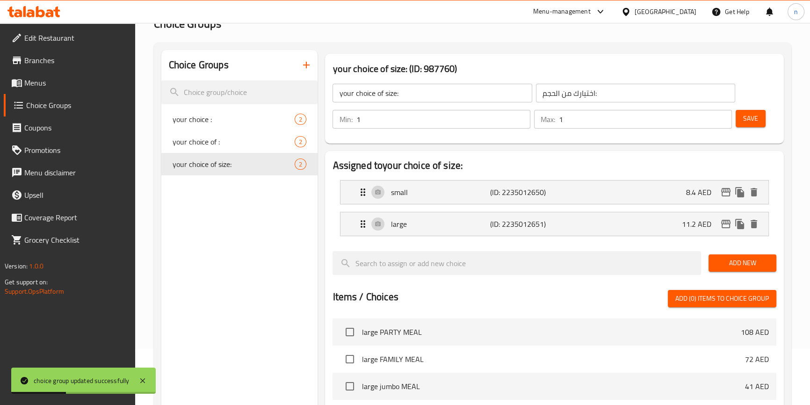
click at [745, 269] on button "Add New" at bounding box center [743, 262] width 68 height 17
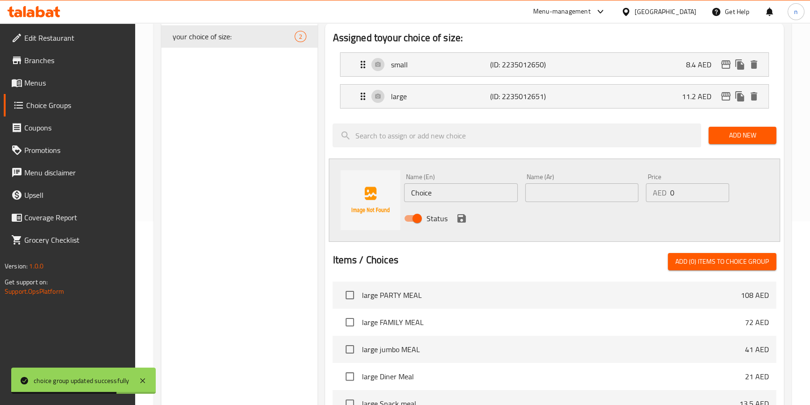
scroll to position [14, 0]
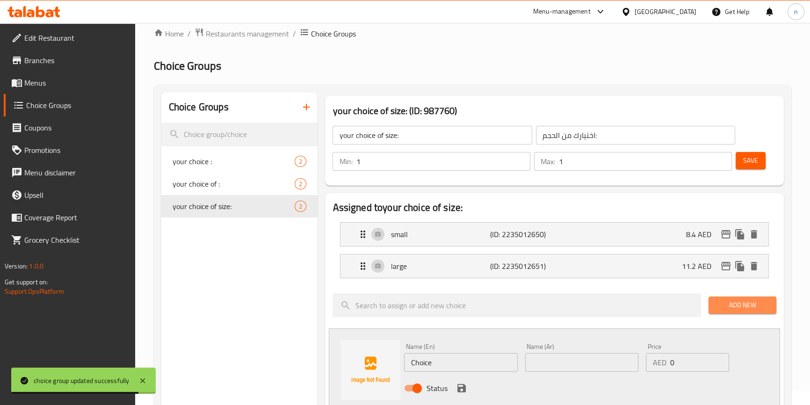
click at [746, 299] on span "Add New" at bounding box center [742, 305] width 53 height 12
click at [756, 164] on span "Save" at bounding box center [750, 161] width 15 height 12
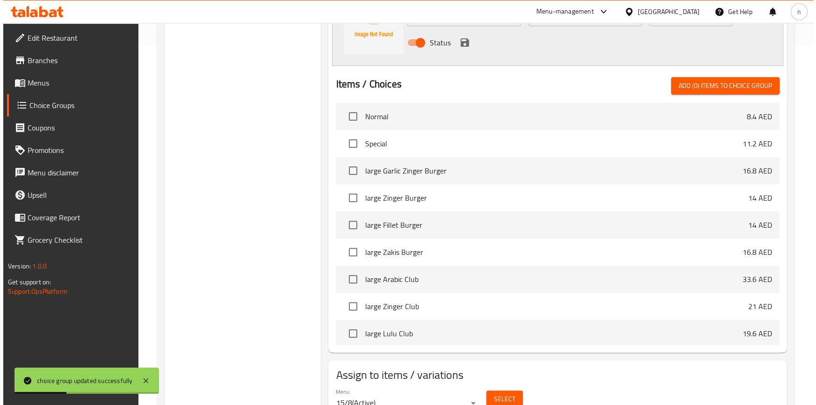
scroll to position [402, 0]
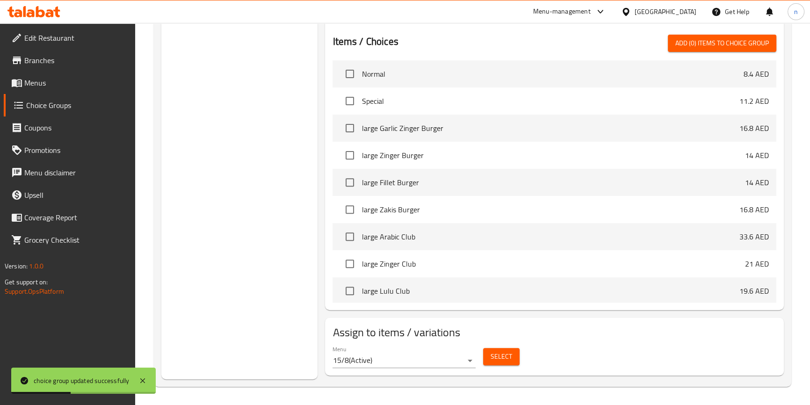
click at [497, 363] on button "Select" at bounding box center [501, 356] width 36 height 17
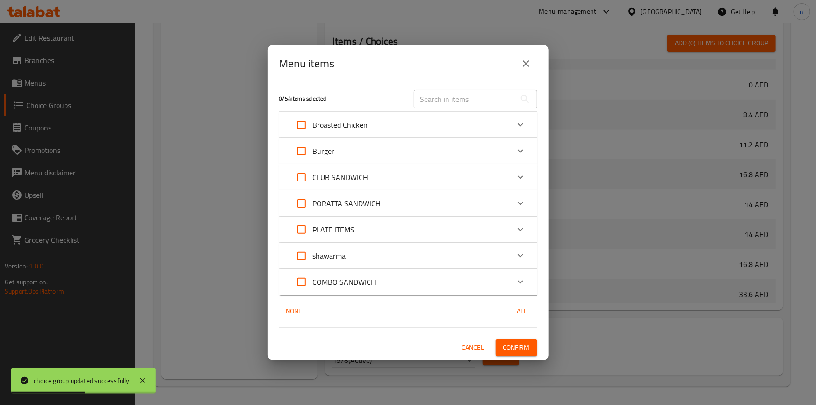
scroll to position [419, 0]
click at [301, 149] on input "Expand" at bounding box center [301, 151] width 22 height 22
checkbox input "true"
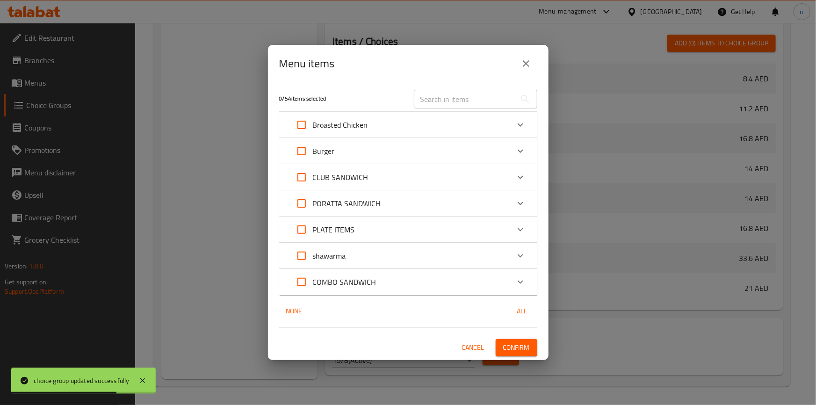
checkbox input "true"
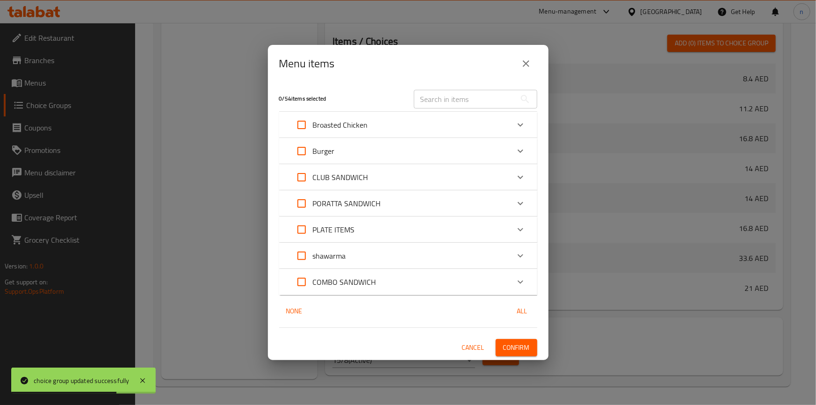
checkbox input "true"
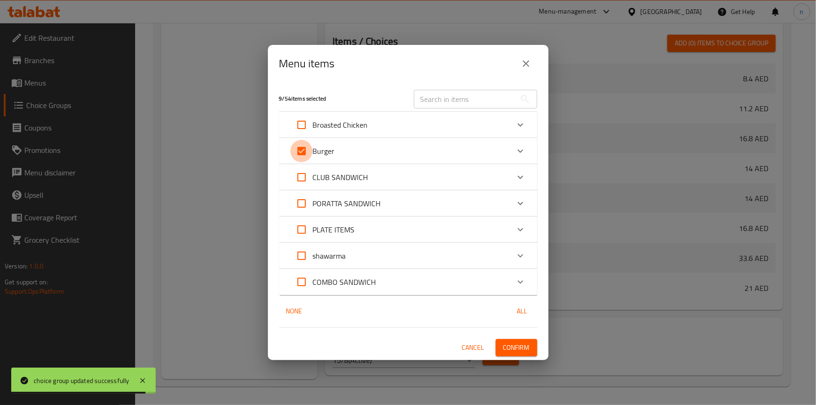
click at [295, 145] on input "Expand" at bounding box center [301, 151] width 22 height 22
checkbox input "false"
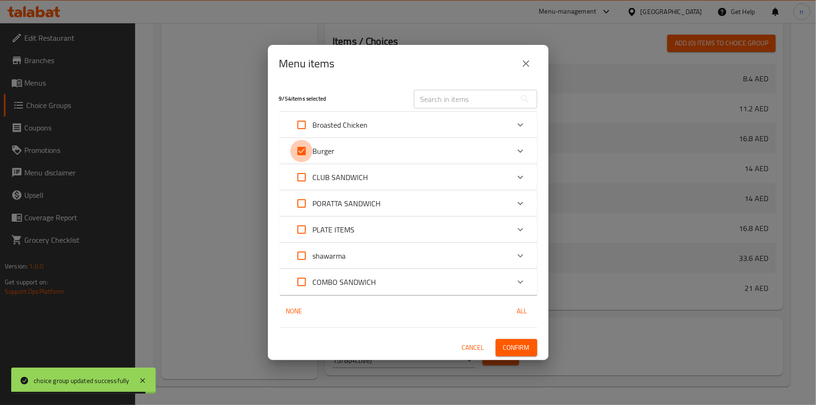
checkbox input "false"
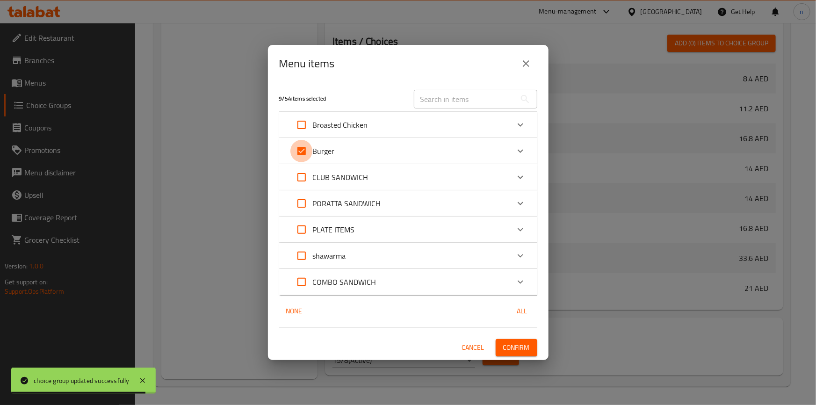
checkbox input "false"
click at [513, 152] on div "Expand" at bounding box center [520, 151] width 22 height 22
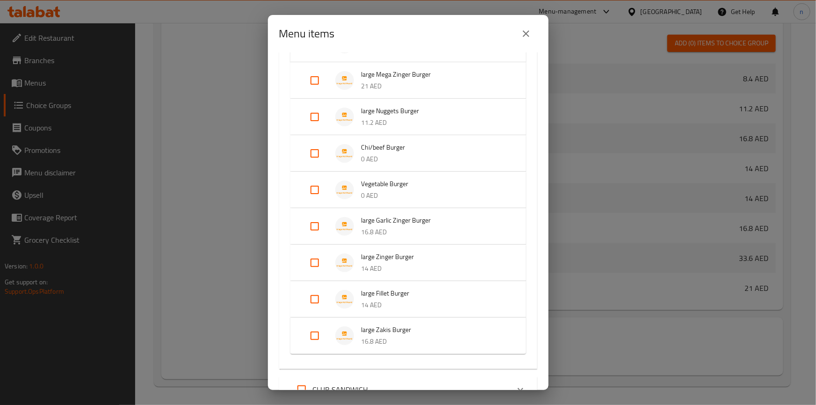
scroll to position [212, 0]
click at [312, 188] on input "Expand" at bounding box center [315, 190] width 22 height 22
checkbox input "true"
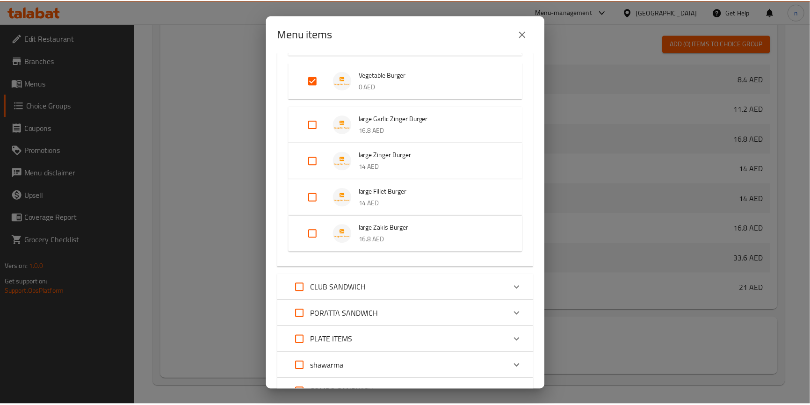
scroll to position [324, 0]
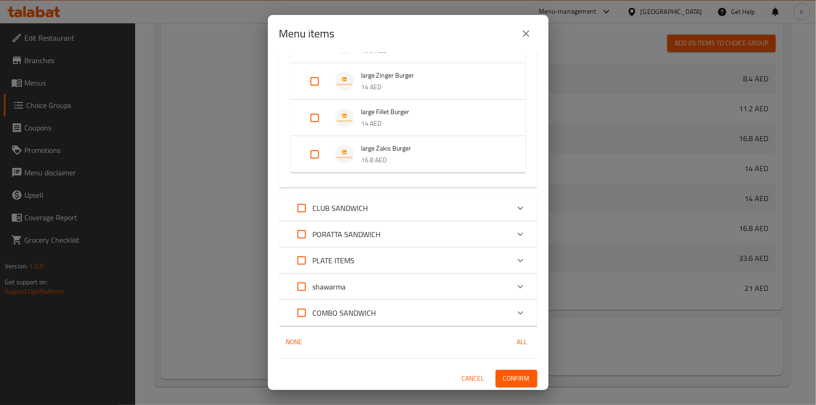
click at [503, 381] on span "Confirm" at bounding box center [516, 379] width 27 height 12
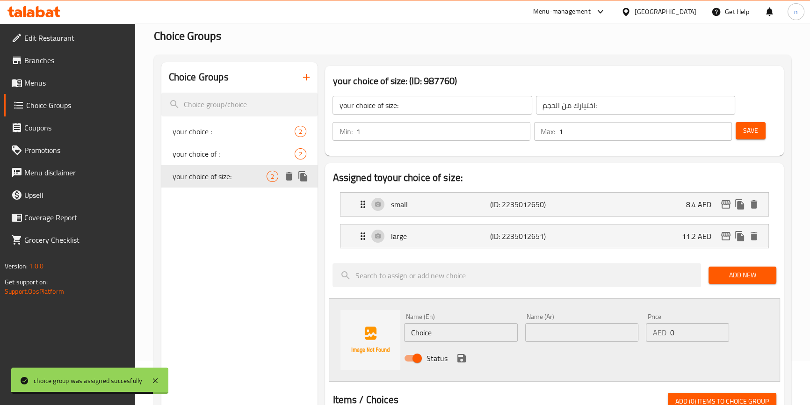
scroll to position [0, 0]
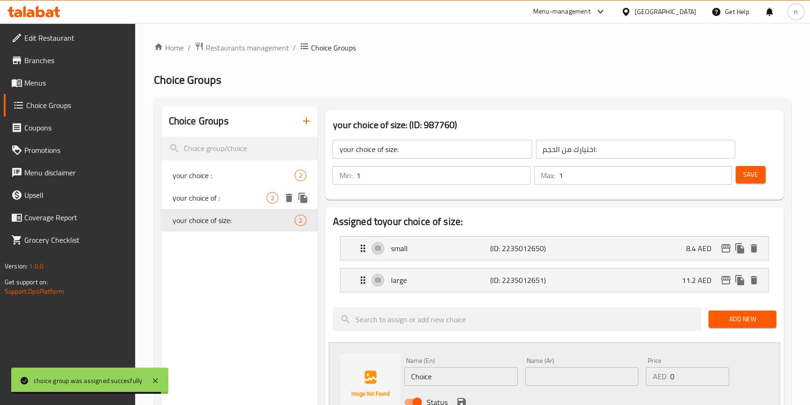
click at [215, 199] on span "your choice of :" at bounding box center [220, 197] width 94 height 11
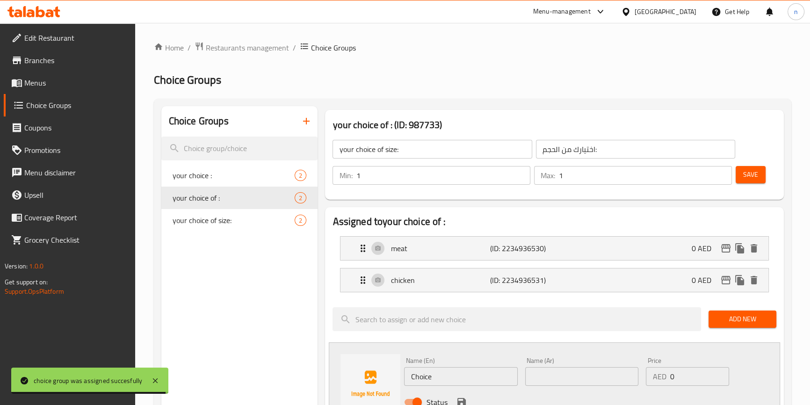
type input "your choice of :"
type input "اختيارك من:"
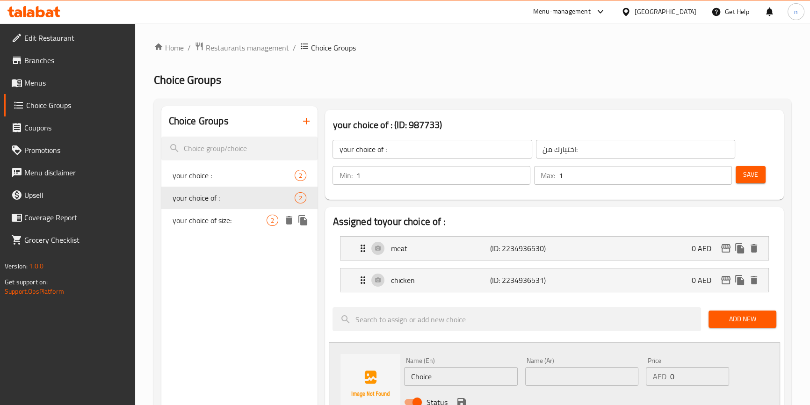
click at [229, 218] on span "your choice of size:" at bounding box center [220, 220] width 94 height 11
type input "your choice of size:"
type input "اختيارك من الحجم:"
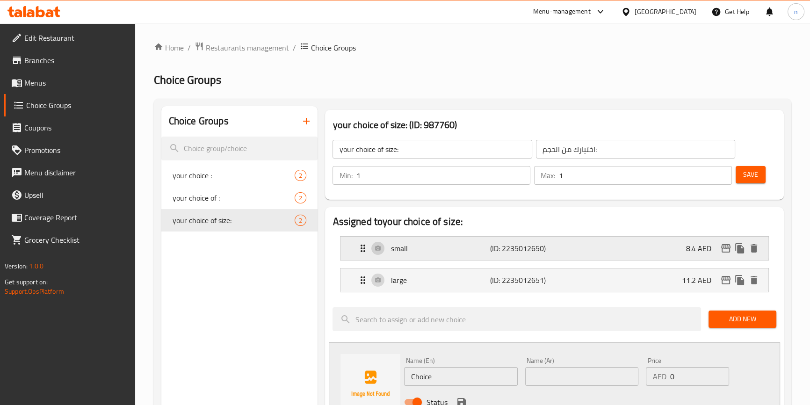
click at [592, 256] on div "small (ID: 2235012650) 8.4 AED" at bounding box center [556, 248] width 399 height 23
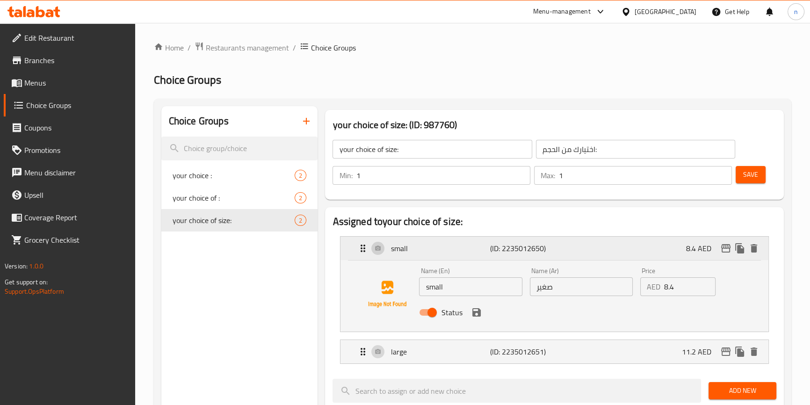
click at [589, 250] on div "small (ID: 2235012650) 8.4 AED" at bounding box center [556, 248] width 399 height 23
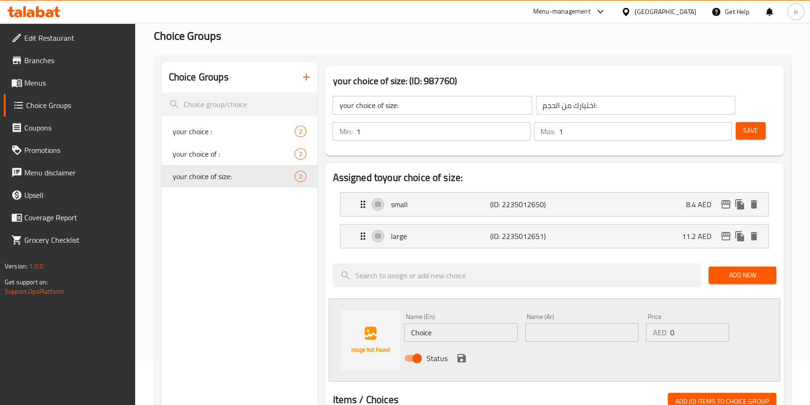
scroll to position [42, 0]
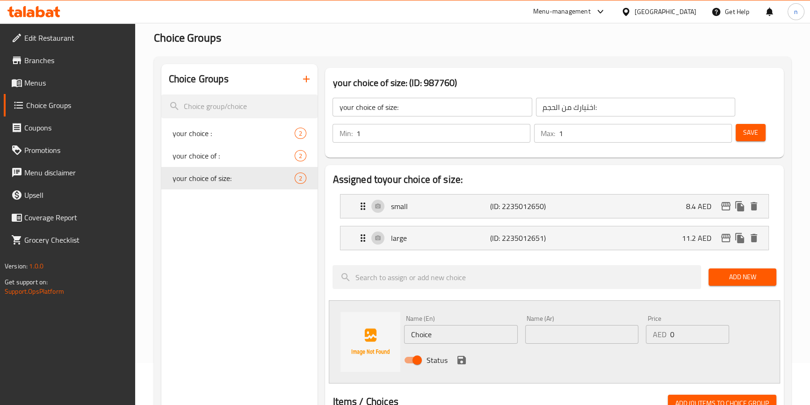
click at [306, 82] on icon "button" at bounding box center [306, 78] width 11 height 11
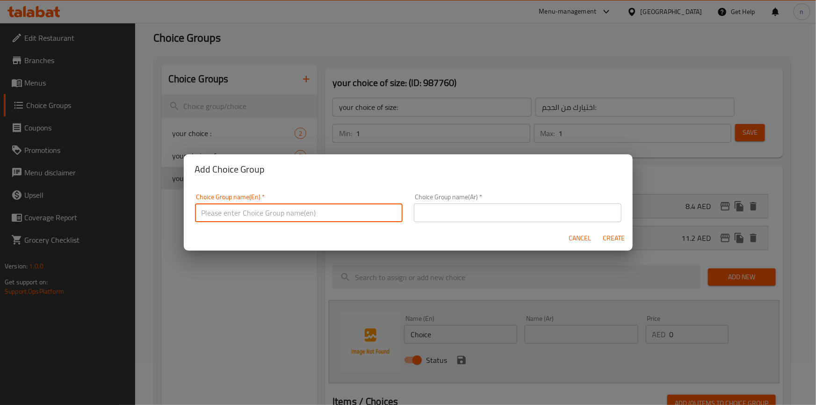
click at [307, 210] on input "text" at bounding box center [299, 212] width 208 height 19
type input "your choice of :"
click at [502, 206] on input "text" at bounding box center [518, 212] width 208 height 19
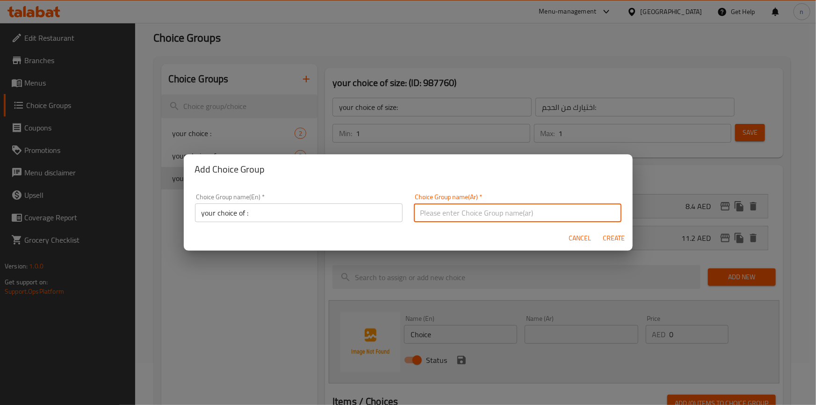
type input "اختيارك من:"
click at [619, 237] on span "Create" at bounding box center [614, 238] width 22 height 12
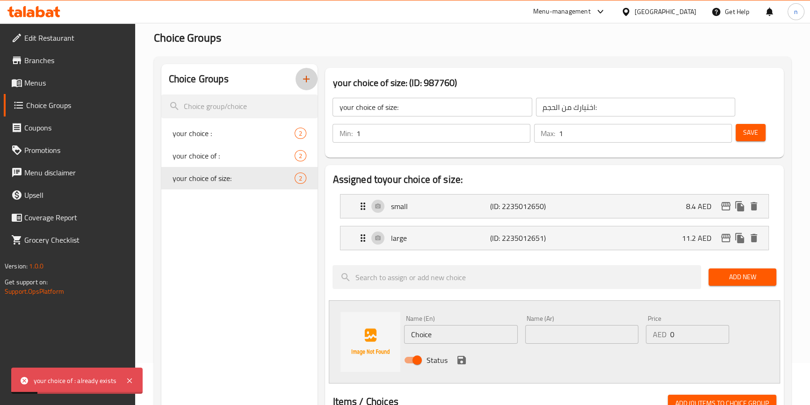
click at [312, 83] on icon "button" at bounding box center [306, 78] width 11 height 11
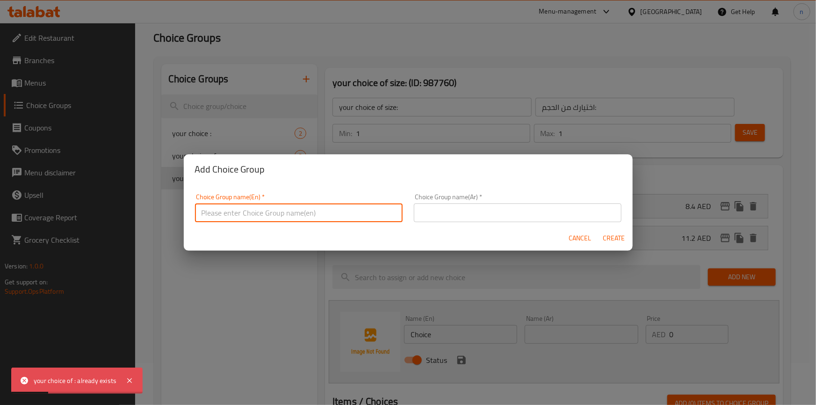
click at [267, 203] on input "text" at bounding box center [299, 212] width 208 height 19
click at [270, 214] on input "text" at bounding box center [299, 212] width 208 height 19
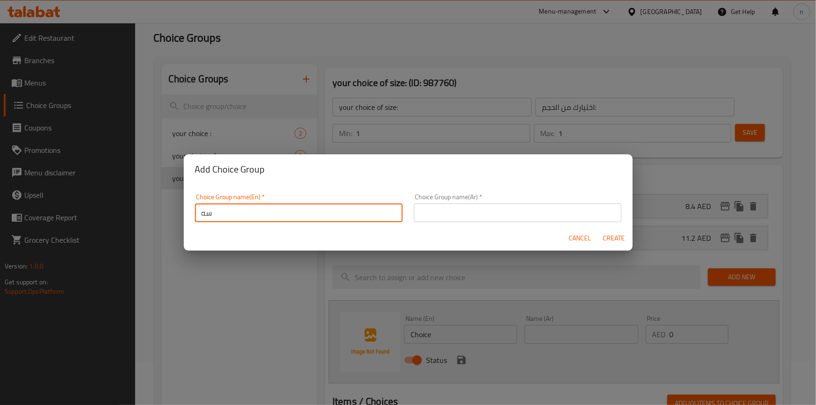
type input "س"
drag, startPoint x: 202, startPoint y: 212, endPoint x: 204, endPoint y: 221, distance: 9.2
click at [204, 221] on input "size" at bounding box center [299, 212] width 208 height 19
click at [205, 209] on input "size" at bounding box center [299, 212] width 208 height 19
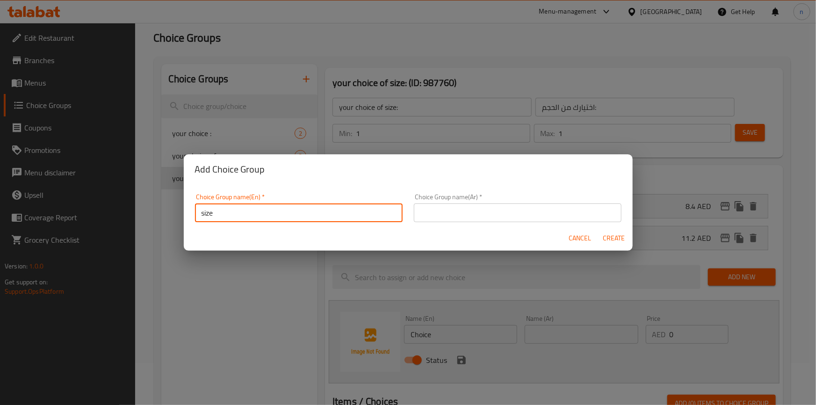
type input "size"
click at [514, 215] on input "text" at bounding box center [518, 212] width 208 height 19
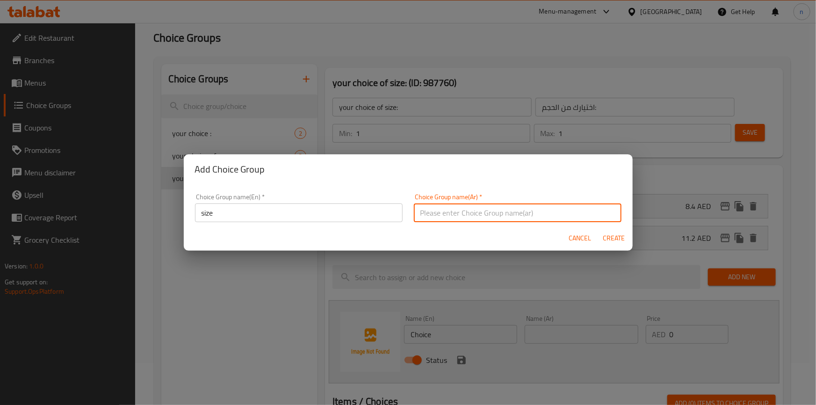
type input "l"
type input "مقاس"
click at [608, 235] on span "Create" at bounding box center [614, 238] width 22 height 12
type input "size"
type input "مقاس"
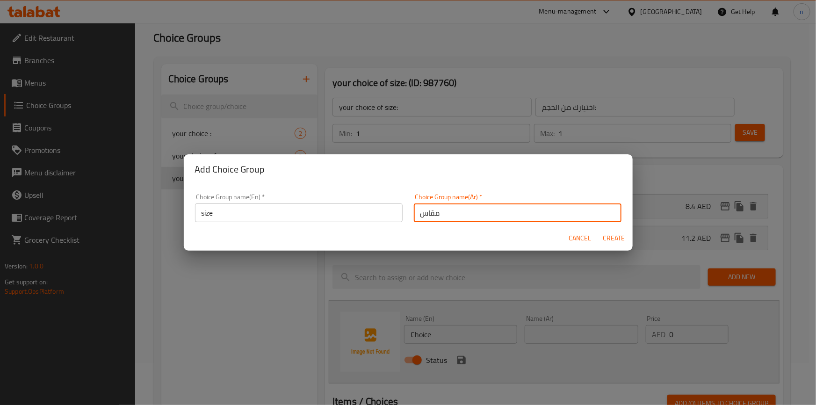
type input "0"
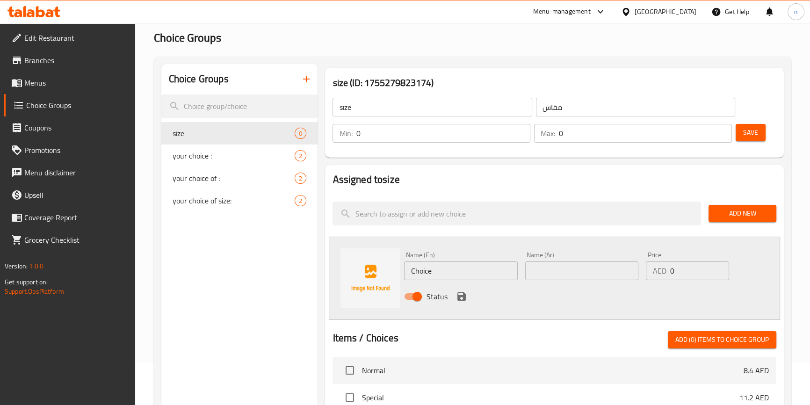
click at [475, 130] on input "0" at bounding box center [443, 133] width 174 height 19
type input "1"
click at [574, 137] on input "0" at bounding box center [645, 133] width 173 height 19
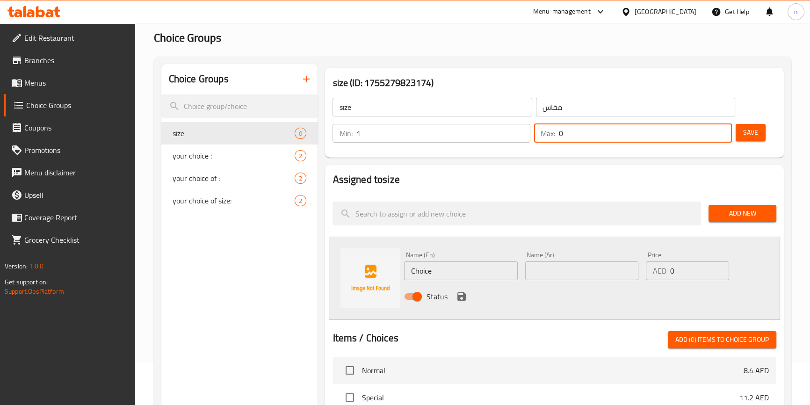
click at [574, 137] on input "0" at bounding box center [645, 133] width 173 height 19
type input "1"
click at [749, 132] on span "Save" at bounding box center [750, 133] width 15 height 12
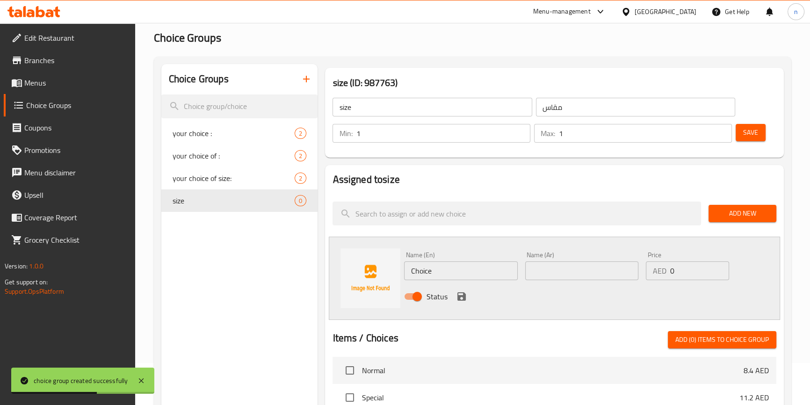
click at [429, 109] on input "size" at bounding box center [432, 107] width 199 height 19
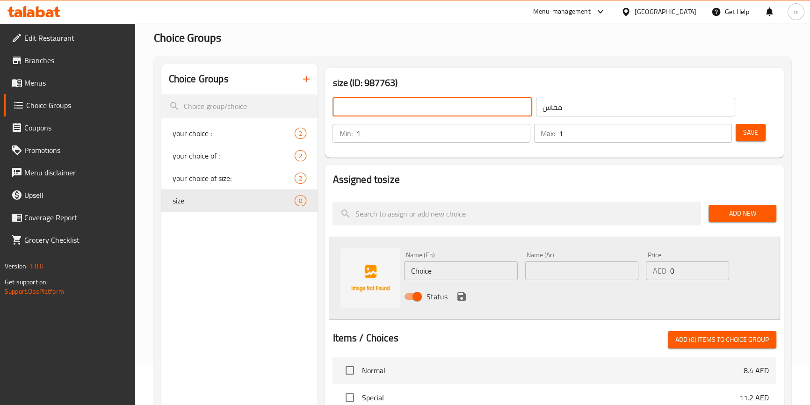
type input "ؤ"
type input "choice of size"
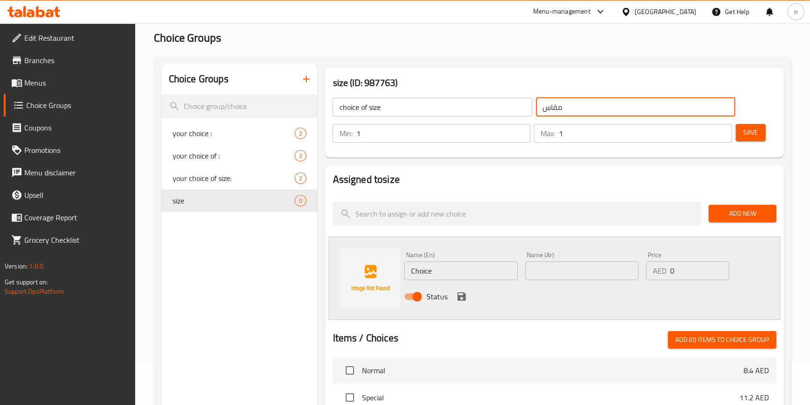
click at [559, 105] on input "مقاس" at bounding box center [635, 107] width 199 height 19
type input "g"
type input "اختيار من الحجم"
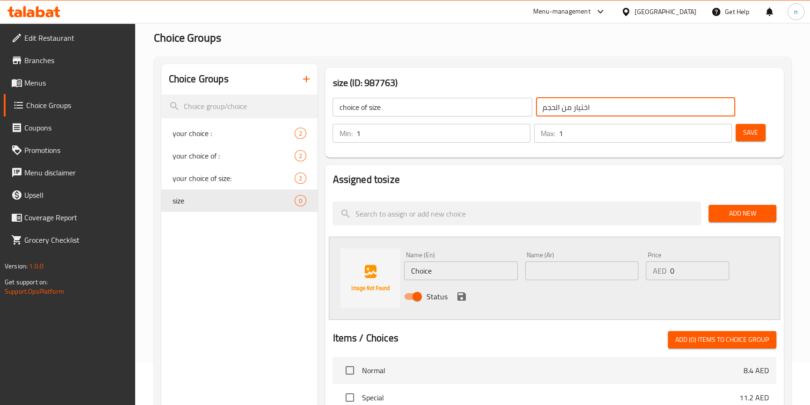
click at [754, 137] on span "Save" at bounding box center [750, 133] width 15 height 12
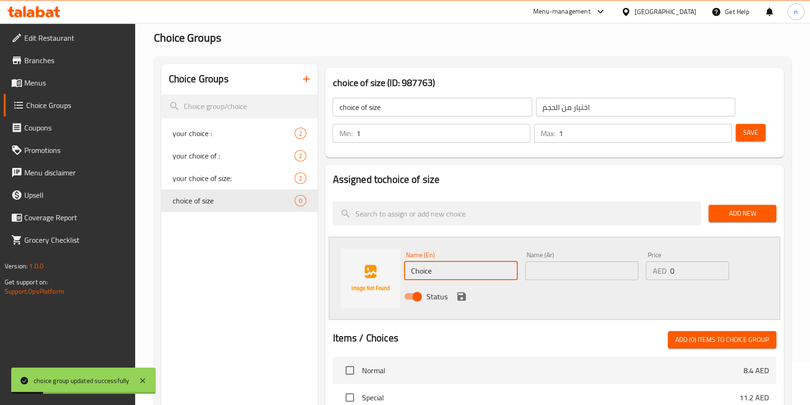
click at [481, 272] on input "Choice" at bounding box center [460, 270] width 113 height 19
type input "س"
type input "small"
click at [588, 271] on input "text" at bounding box center [581, 270] width 113 height 19
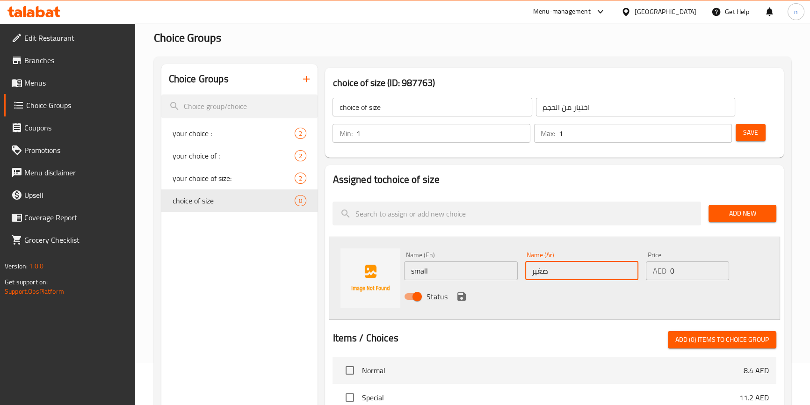
type input "صغير"
click at [670, 275] on input "0" at bounding box center [699, 270] width 59 height 19
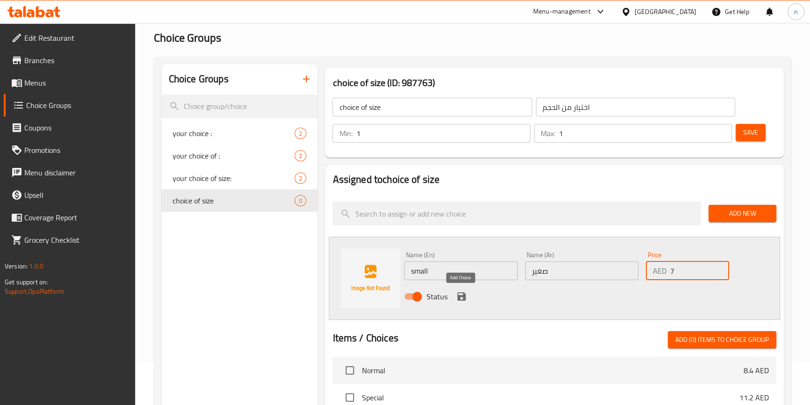
type input "7"
click at [462, 291] on icon "save" at bounding box center [461, 296] width 11 height 11
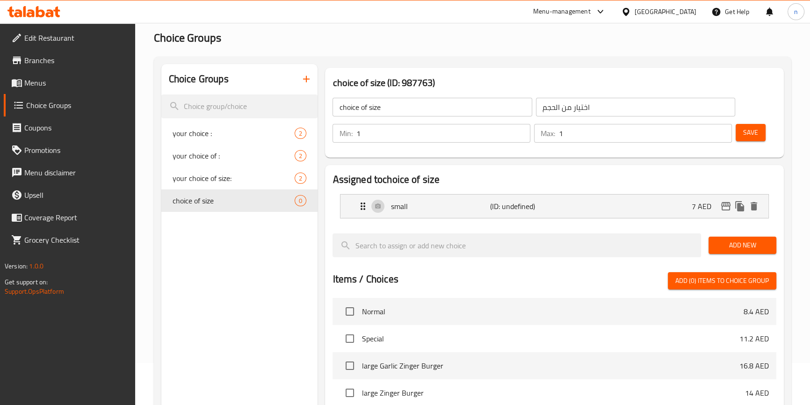
click at [739, 247] on span "Add New" at bounding box center [742, 245] width 53 height 12
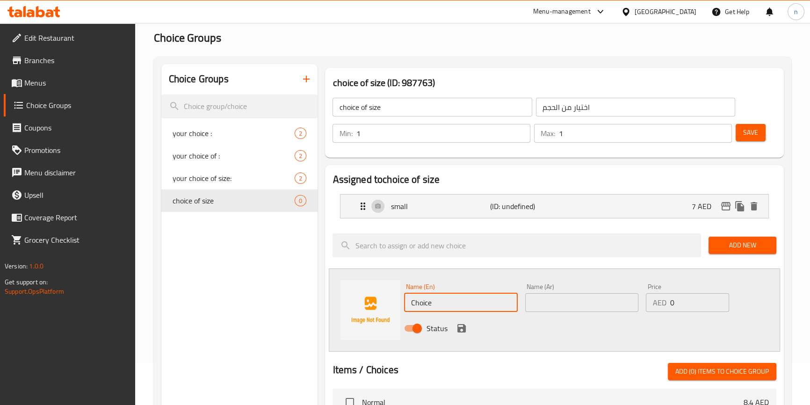
click at [468, 308] on input "Choice" at bounding box center [460, 302] width 113 height 19
type input "م"
type input "large"
click at [577, 303] on input "text" at bounding box center [581, 302] width 113 height 19
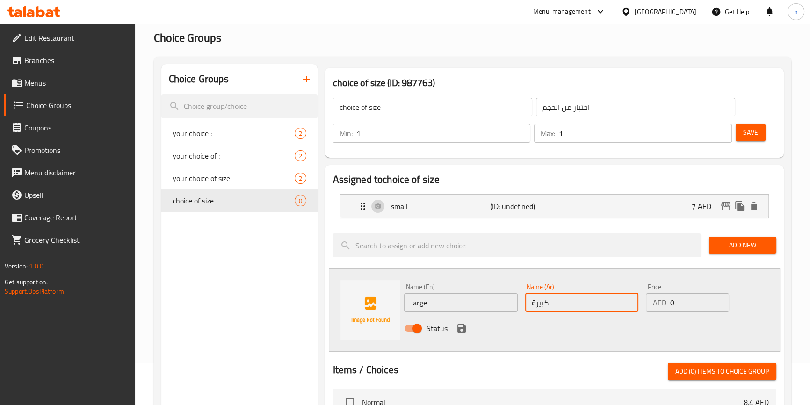
type input "كبيرة"
click at [676, 304] on input "0" at bounding box center [699, 302] width 59 height 19
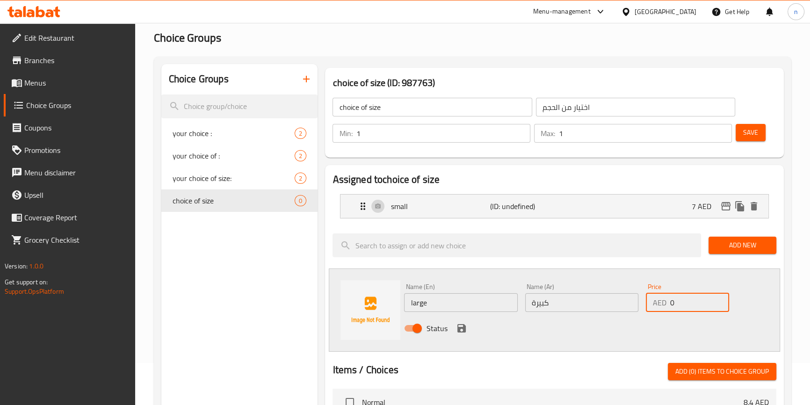
click at [676, 304] on input "0" at bounding box center [699, 302] width 59 height 19
type input "9.80"
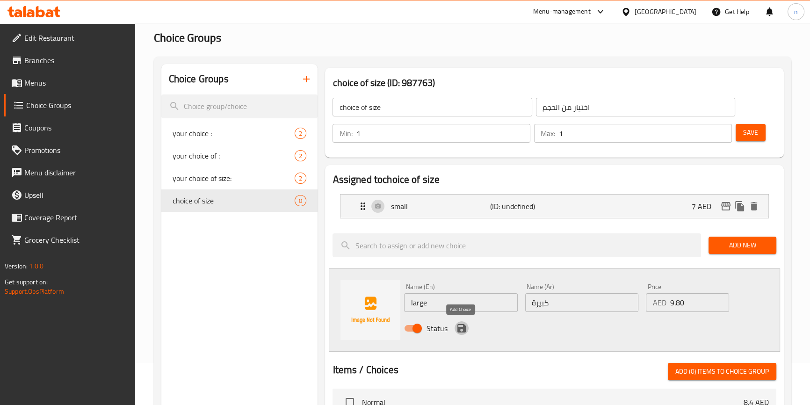
click at [455, 328] on button "save" at bounding box center [462, 328] width 14 height 14
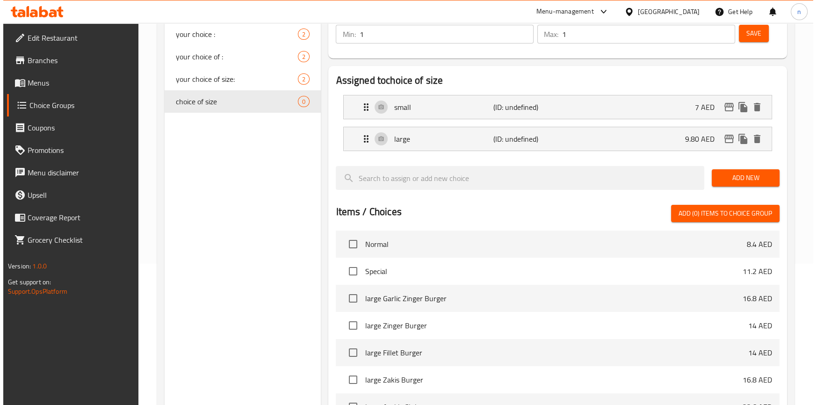
scroll to position [311, 0]
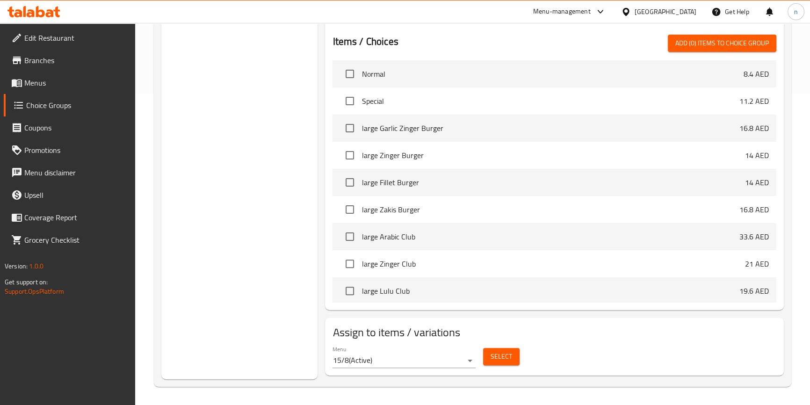
click at [505, 354] on span "Select" at bounding box center [502, 357] width 22 height 12
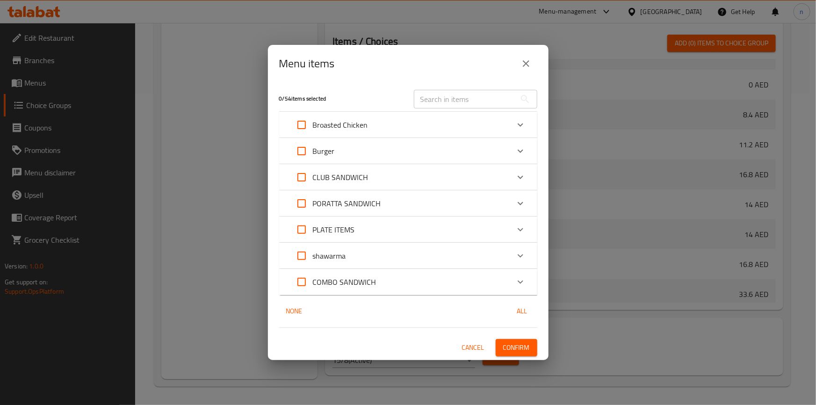
scroll to position [419, 0]
click at [308, 150] on input "Expand" at bounding box center [301, 151] width 22 height 22
checkbox input "true"
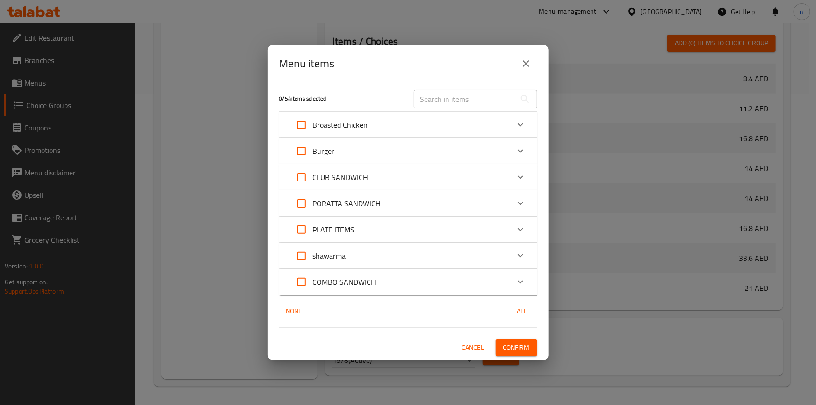
checkbox input "true"
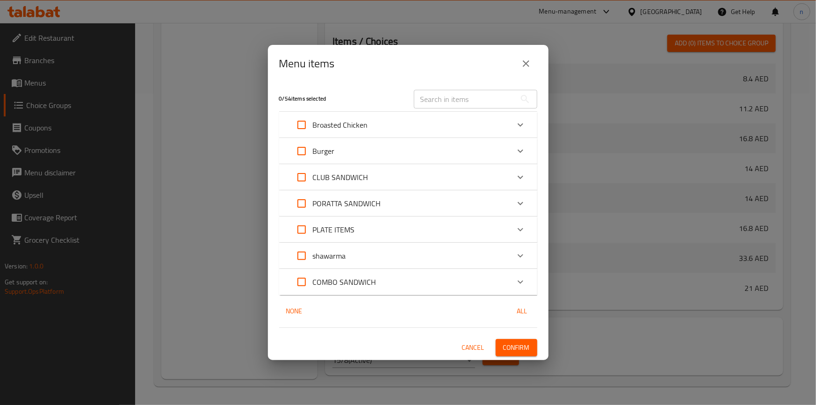
checkbox input "true"
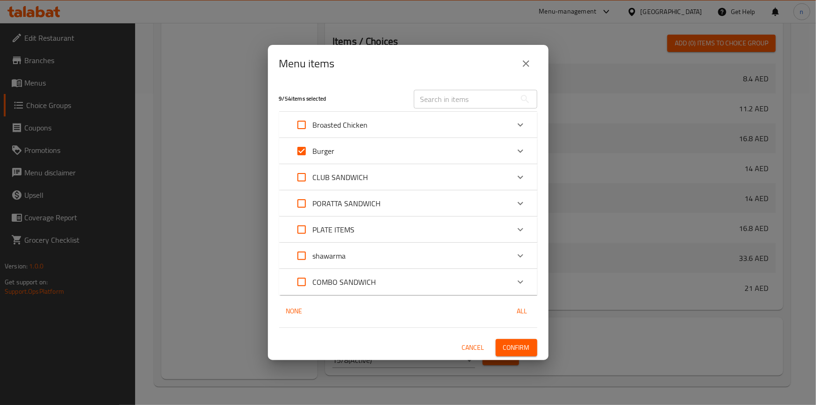
click at [307, 150] on input "Expand" at bounding box center [301, 151] width 22 height 22
checkbox input "false"
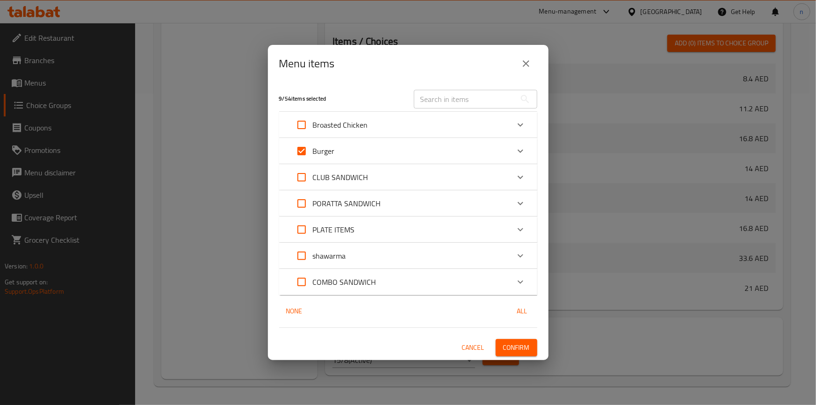
checkbox input "false"
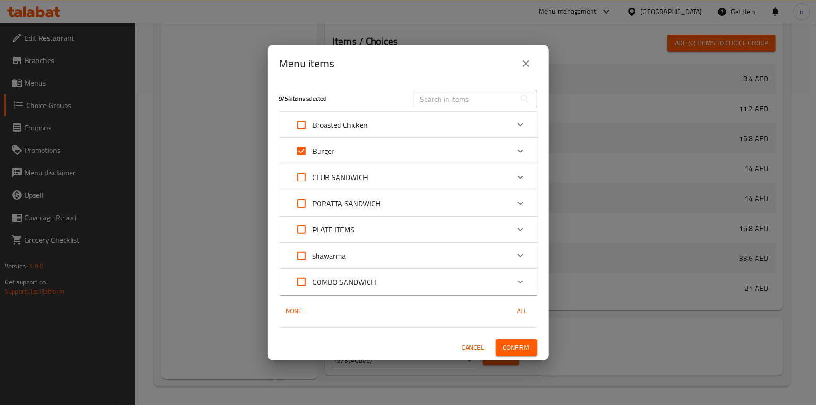
checkbox input "false"
click at [517, 146] on icon "Expand" at bounding box center [520, 150] width 11 height 11
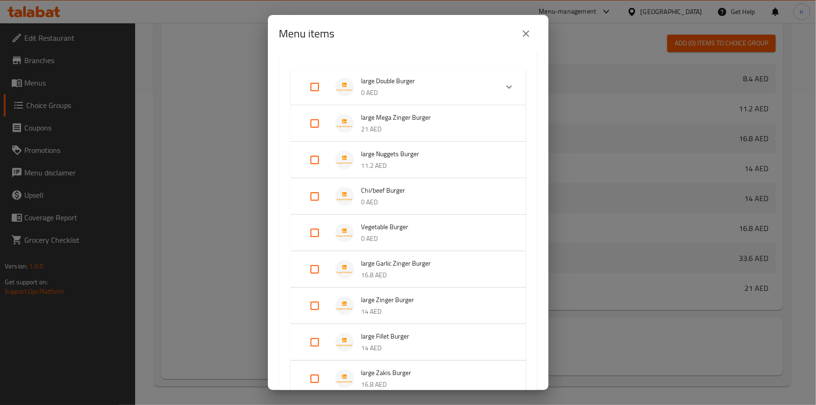
scroll to position [85, 0]
click at [329, 190] on div "Expand" at bounding box center [322, 196] width 26 height 22
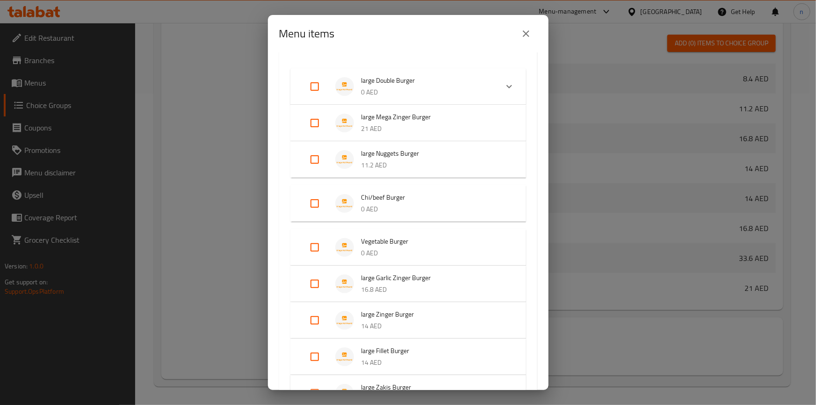
click at [317, 197] on input "Expand" at bounding box center [315, 203] width 22 height 22
checkbox input "true"
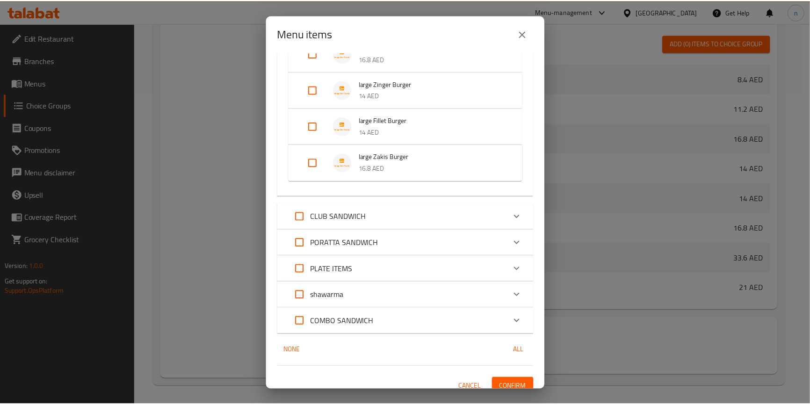
scroll to position [309, 0]
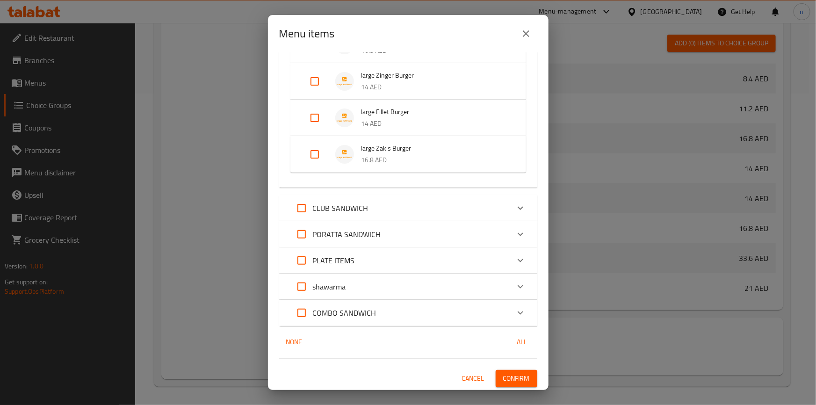
click at [513, 373] on span "Confirm" at bounding box center [516, 379] width 27 height 12
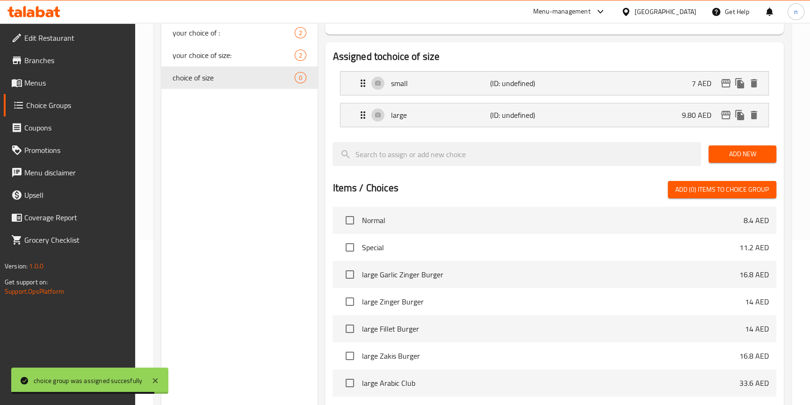
scroll to position [56, 0]
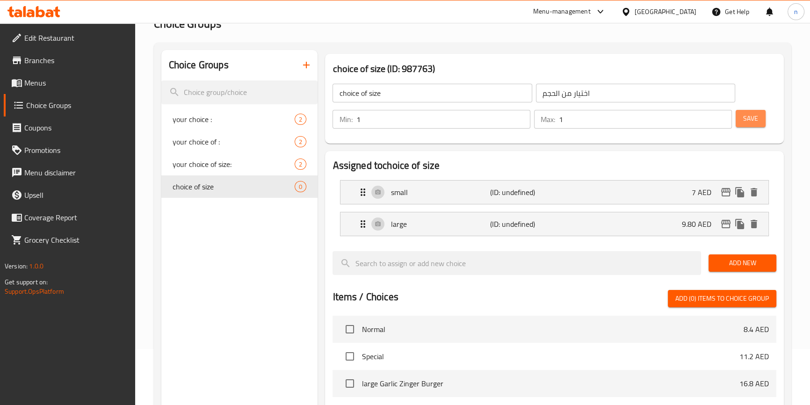
click at [761, 121] on button "Save" at bounding box center [751, 118] width 30 height 17
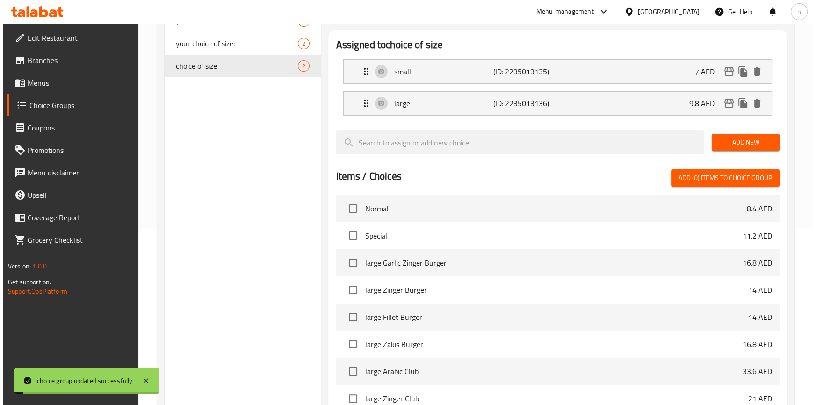
scroll to position [311, 0]
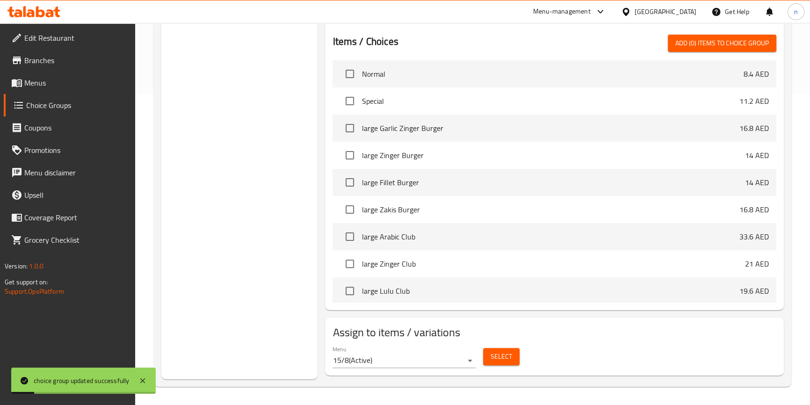
click at [499, 355] on span "Select" at bounding box center [502, 357] width 22 height 12
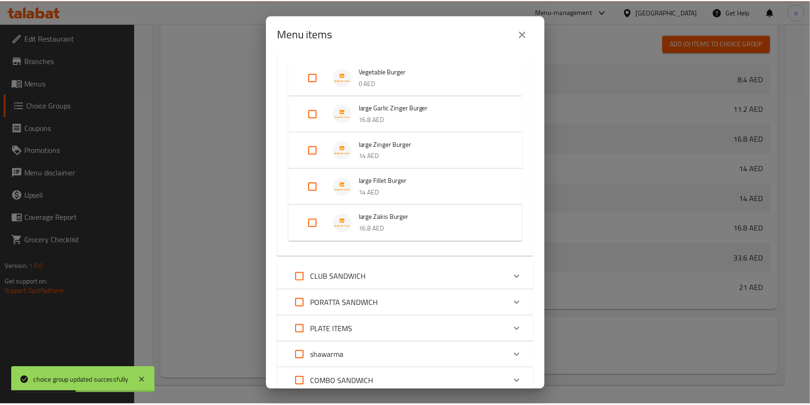
scroll to position [324, 0]
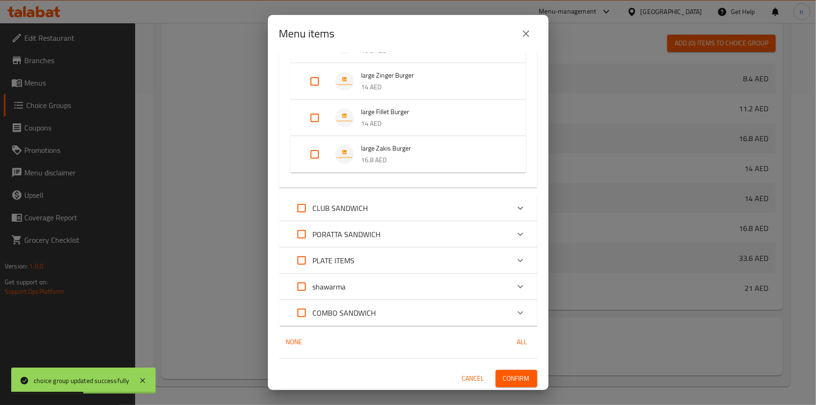
click at [506, 374] on span "Confirm" at bounding box center [516, 379] width 27 height 12
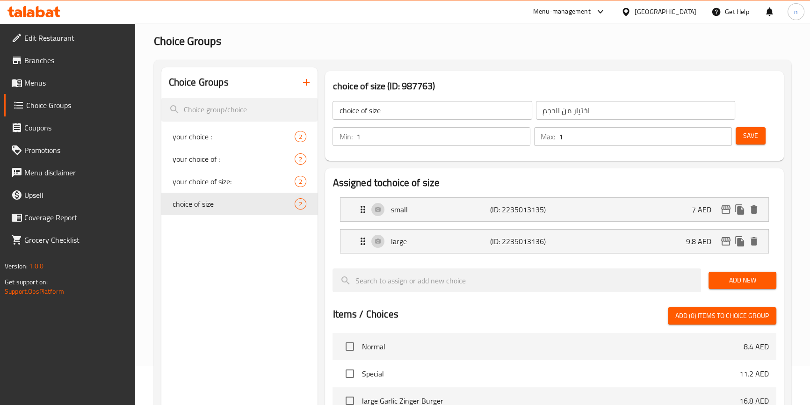
scroll to position [0, 0]
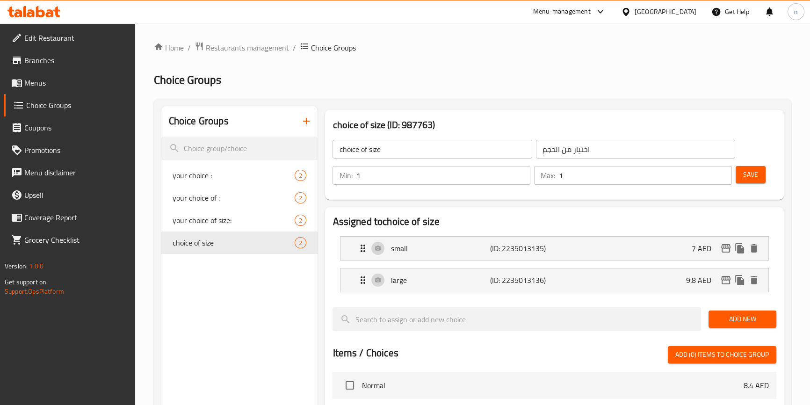
click at [42, 85] on span "Menus" at bounding box center [75, 82] width 103 height 11
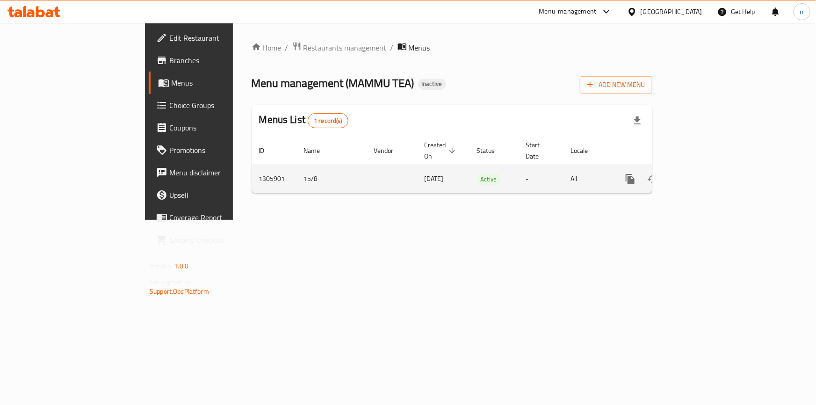
click at [703, 174] on icon "enhanced table" at bounding box center [697, 179] width 11 height 11
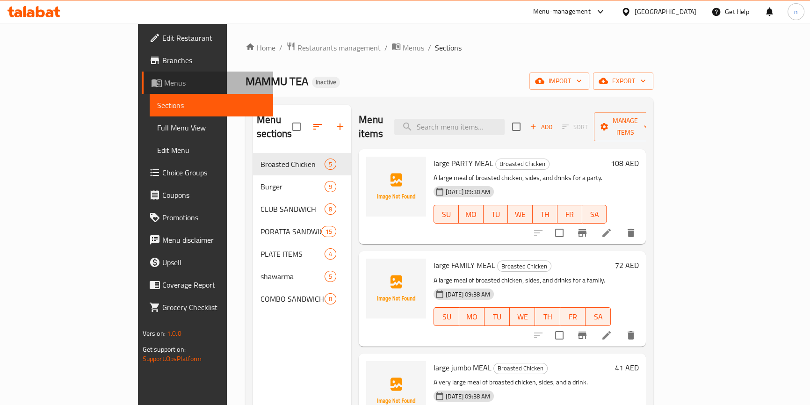
click at [164, 87] on span "Menus" at bounding box center [214, 82] width 101 height 11
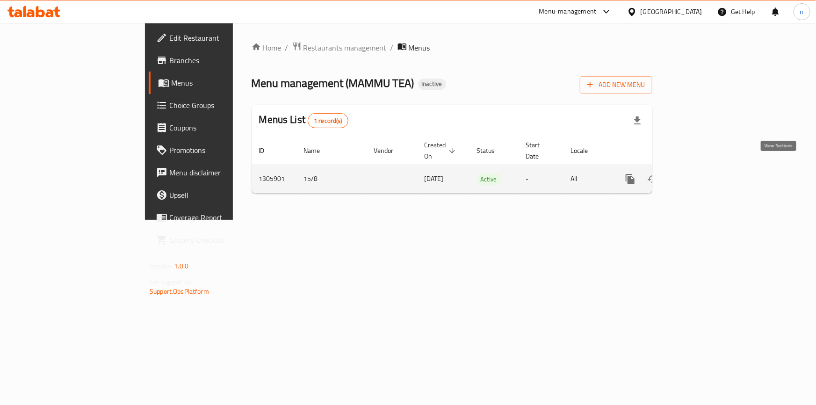
click at [703, 174] on icon "enhanced table" at bounding box center [697, 179] width 11 height 11
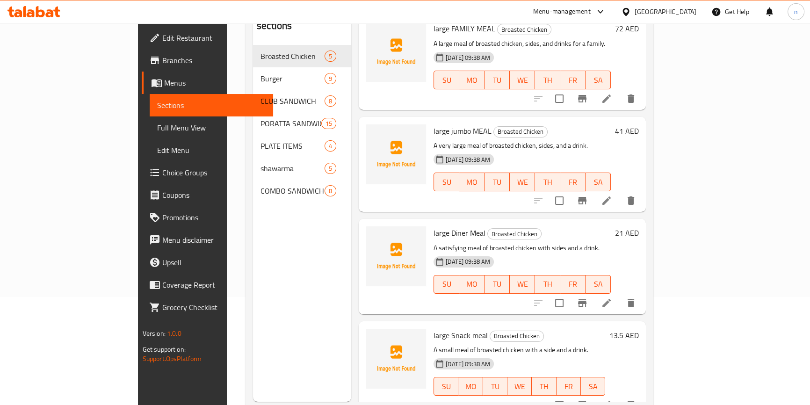
scroll to position [131, 0]
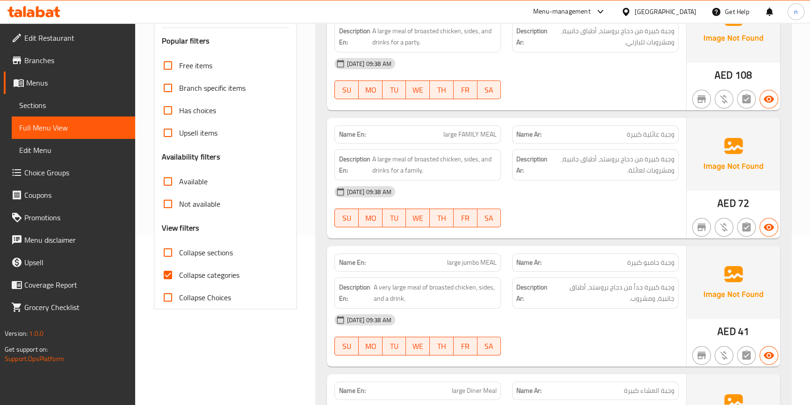
click at [167, 272] on input "Collapse categories" at bounding box center [168, 275] width 22 height 22
checkbox input "false"
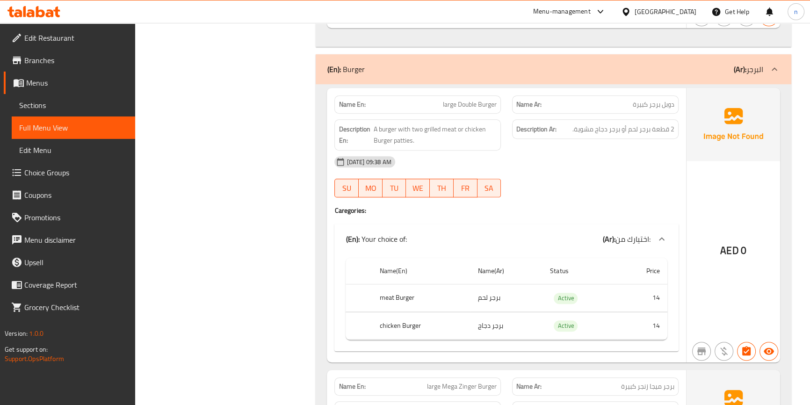
scroll to position [680, 0]
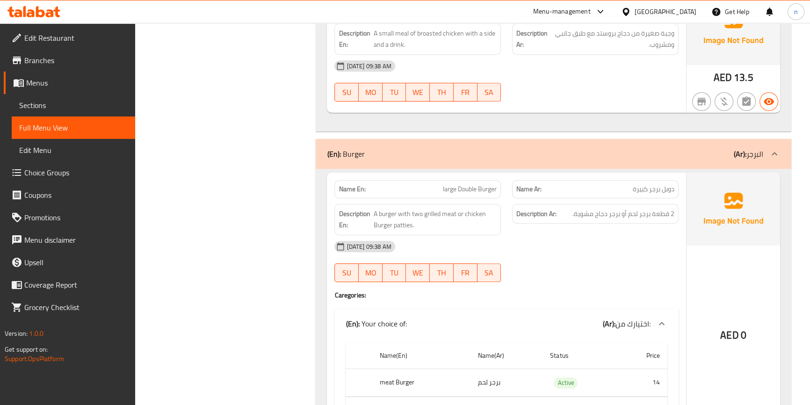
click at [54, 98] on link "Sections" at bounding box center [73, 105] width 123 height 22
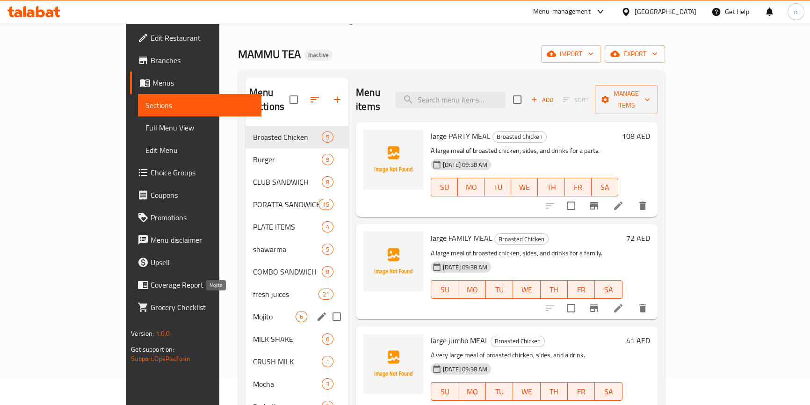
scroll to position [42, 0]
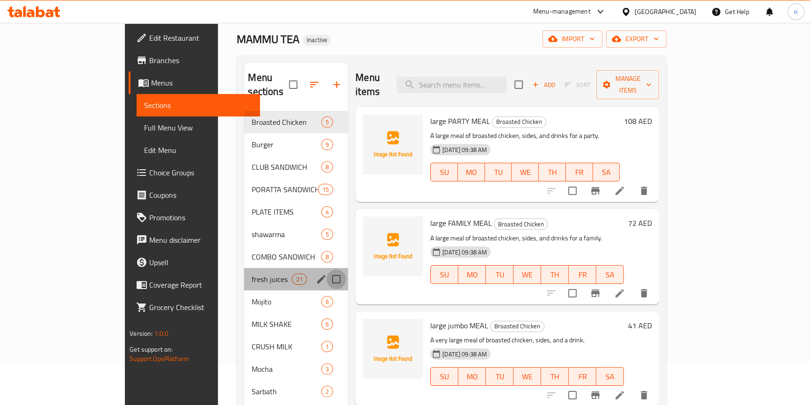
click at [326, 269] on input "Menu sections" at bounding box center [336, 279] width 20 height 20
checkbox input "true"
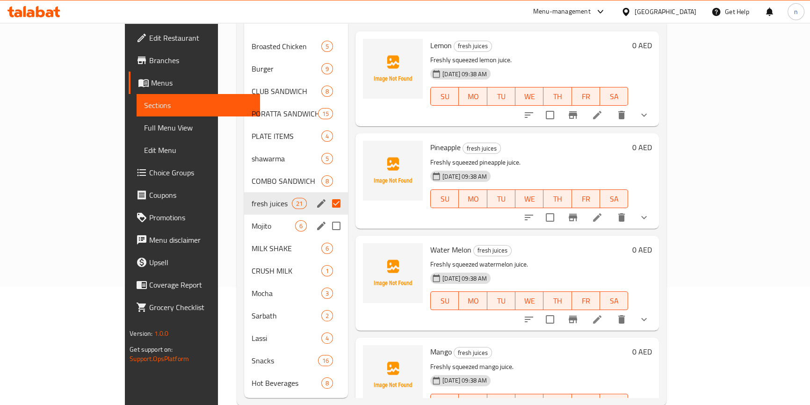
scroll to position [131, 0]
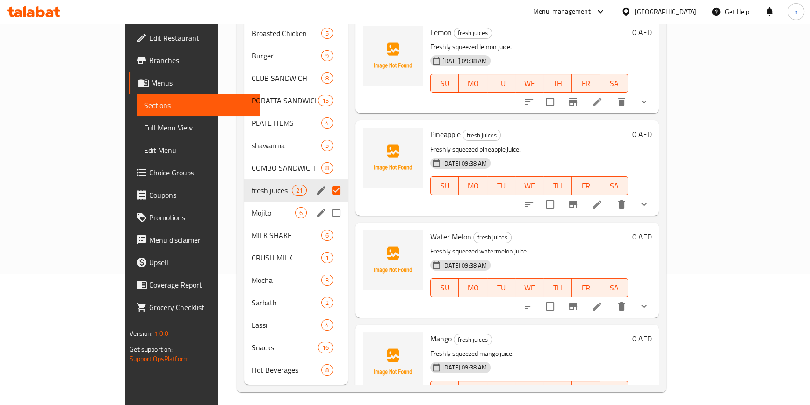
click at [326, 203] on input "Menu sections" at bounding box center [336, 213] width 20 height 20
checkbox input "true"
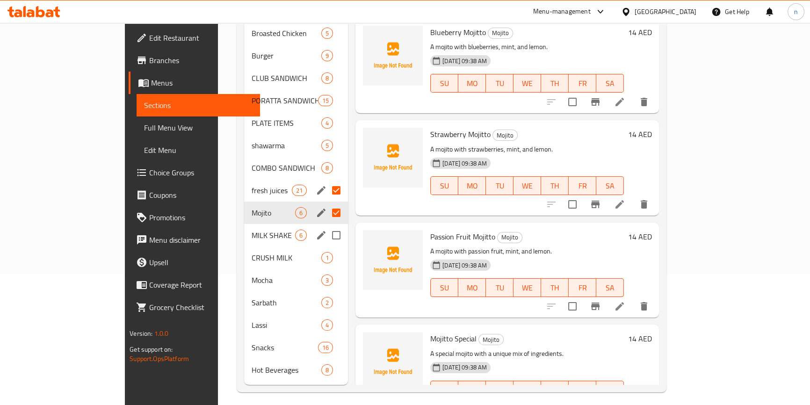
click at [326, 225] on input "Menu sections" at bounding box center [336, 235] width 20 height 20
checkbox input "true"
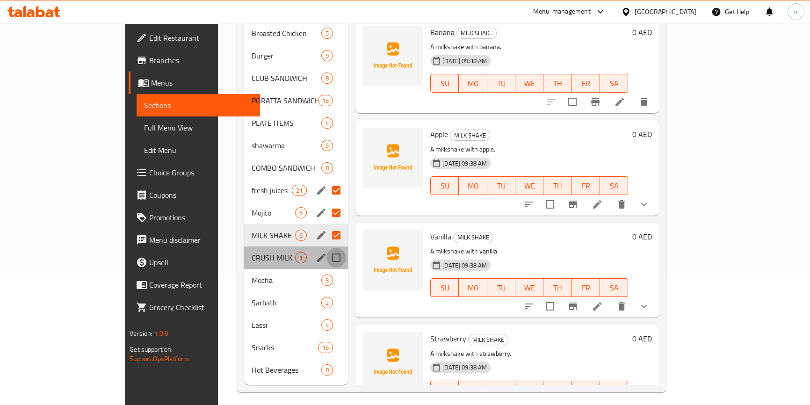
click at [326, 248] on input "Menu sections" at bounding box center [336, 258] width 20 height 20
checkbox input "true"
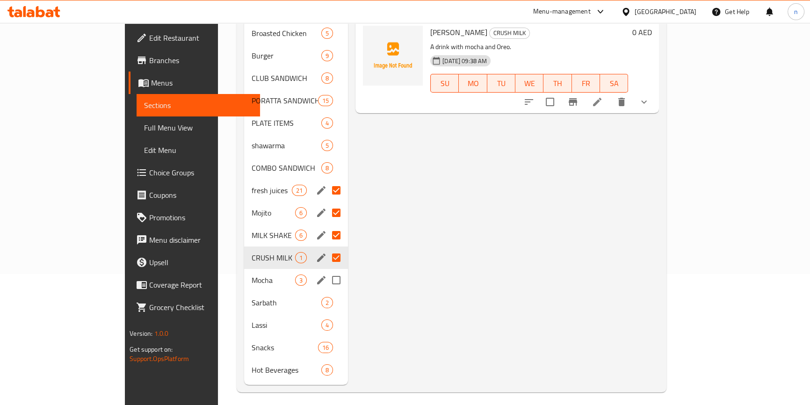
click at [326, 271] on input "Menu sections" at bounding box center [336, 280] width 20 height 20
checkbox input "true"
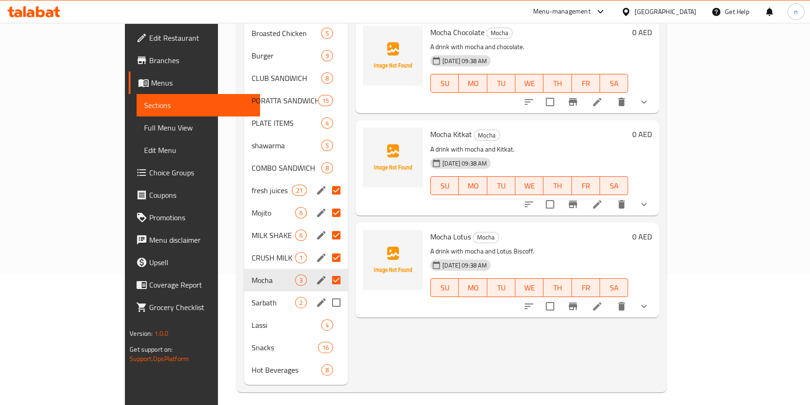
click at [326, 293] on input "Menu sections" at bounding box center [336, 303] width 20 height 20
checkbox input "true"
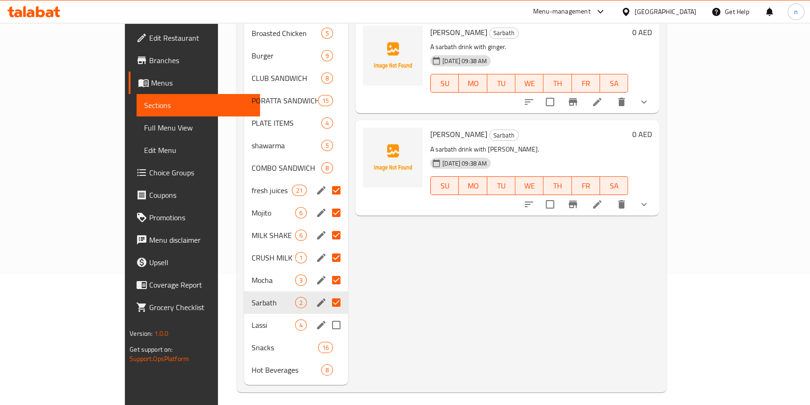
drag, startPoint x: 305, startPoint y: 300, endPoint x: 307, endPoint y: 323, distance: 23.0
click at [326, 315] on input "Menu sections" at bounding box center [336, 325] width 20 height 20
checkbox input "true"
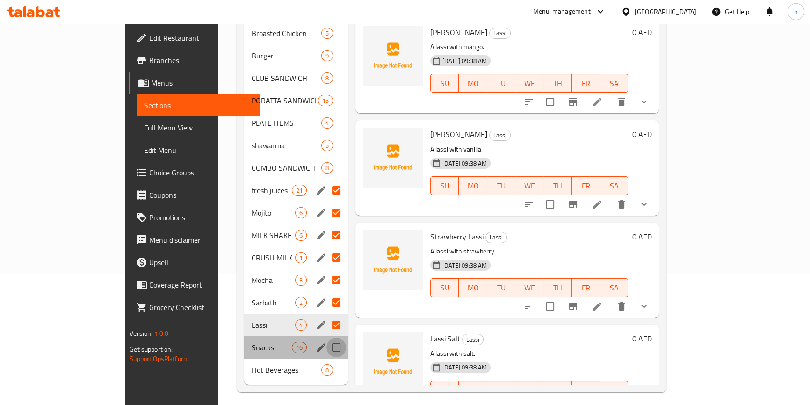
click at [326, 338] on input "Menu sections" at bounding box center [336, 348] width 20 height 20
checkbox input "true"
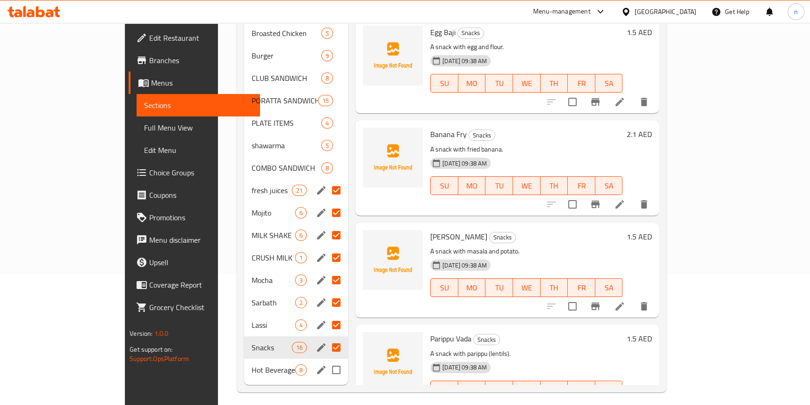
click at [326, 360] on input "Menu sections" at bounding box center [336, 370] width 20 height 20
checkbox input "true"
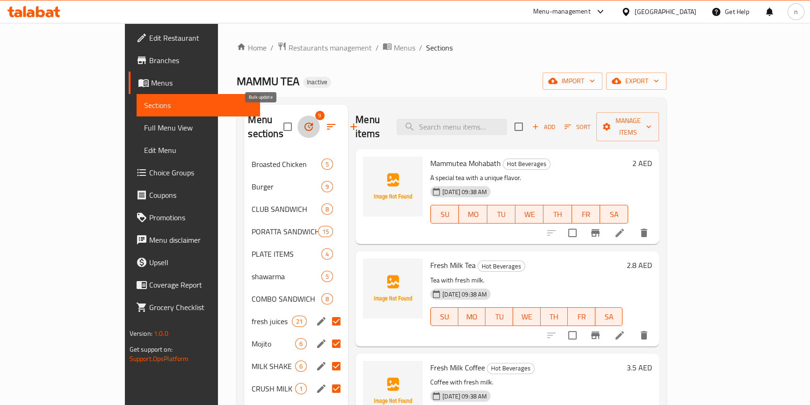
click at [303, 121] on icon "button" at bounding box center [308, 126] width 11 height 11
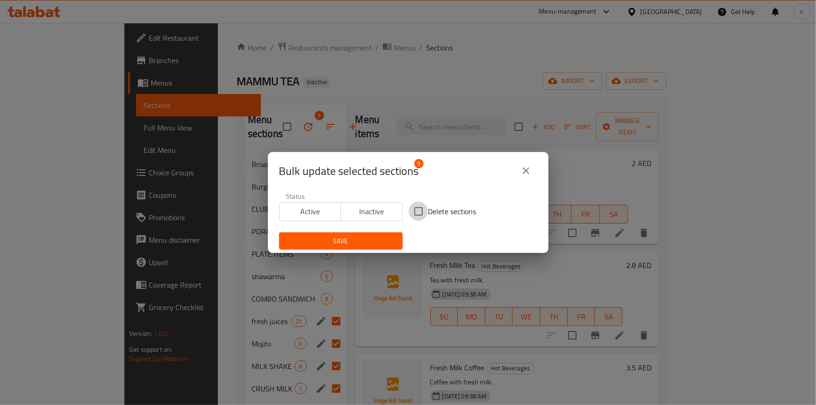
click at [416, 210] on input "Delete sections" at bounding box center [419, 212] width 20 height 20
checkbox input "true"
click at [383, 243] on span "Save" at bounding box center [341, 241] width 108 height 12
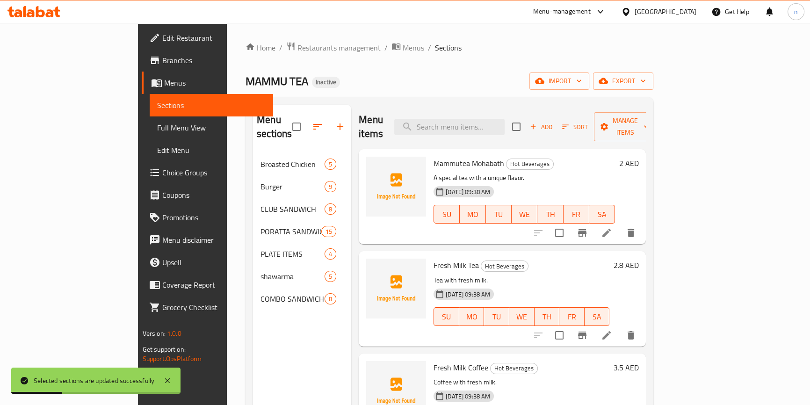
click at [227, 316] on div "Home / Restaurants management / Menus / Sections MAMMU TEA Inactive import expo…" at bounding box center [449, 279] width 445 height 513
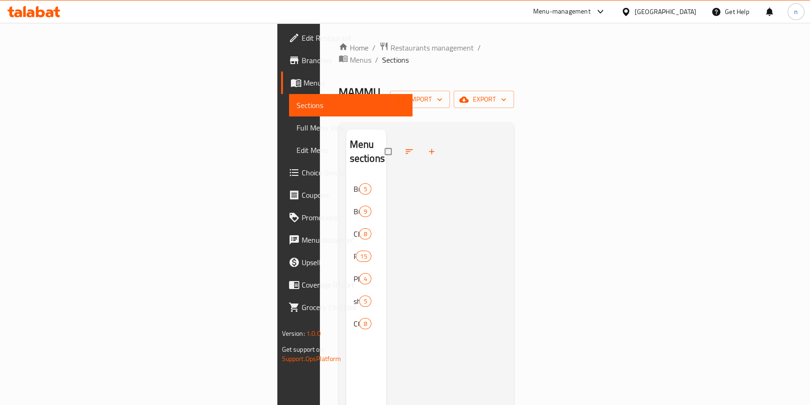
click at [386, 206] on div at bounding box center [446, 332] width 121 height 405
click at [354, 183] on span "Broasted Chicken" at bounding box center [354, 188] width 0 height 11
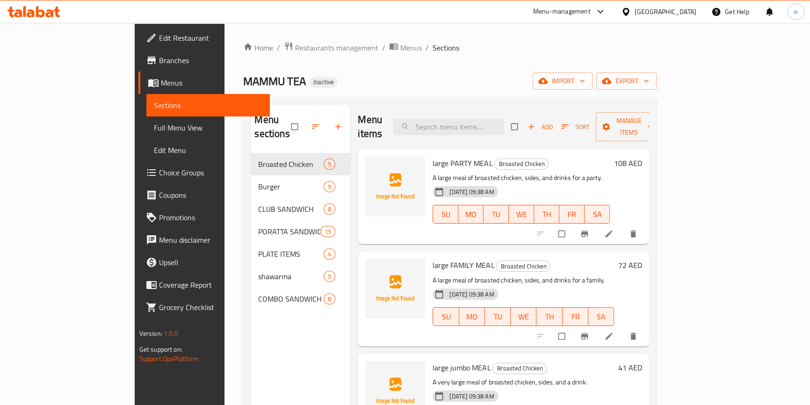
click at [154, 126] on span "Full Menu View" at bounding box center [208, 127] width 108 height 11
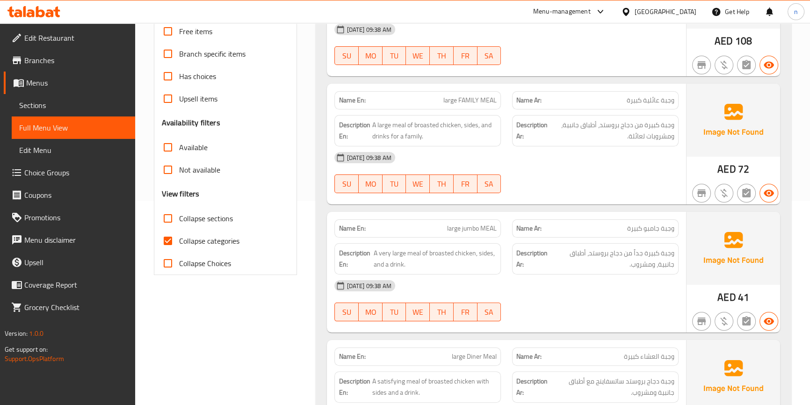
scroll to position [212, 0]
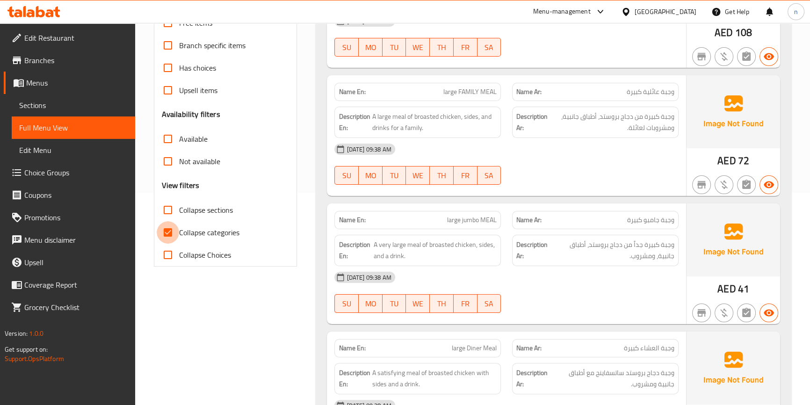
click at [167, 228] on input "Collapse categories" at bounding box center [168, 232] width 22 height 22
checkbox input "false"
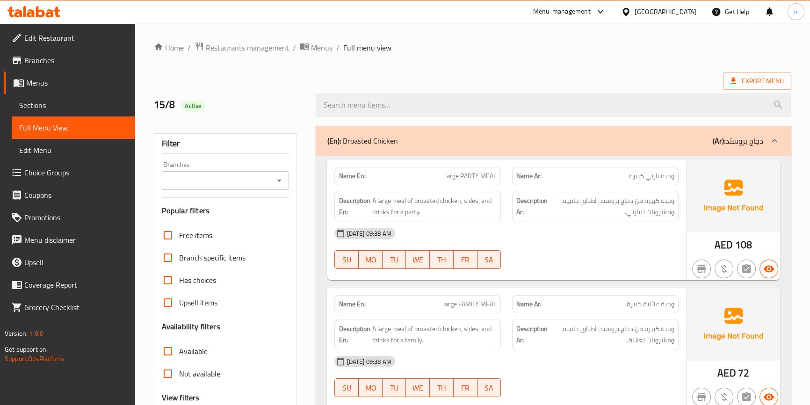
scroll to position [42, 0]
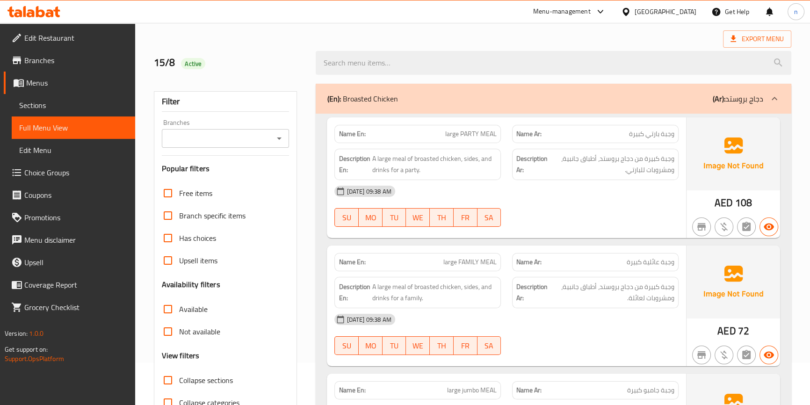
click at [618, 219] on div "15-08-2025 09:38 AM SU MO TU WE TH FR SA" at bounding box center [506, 206] width 355 height 52
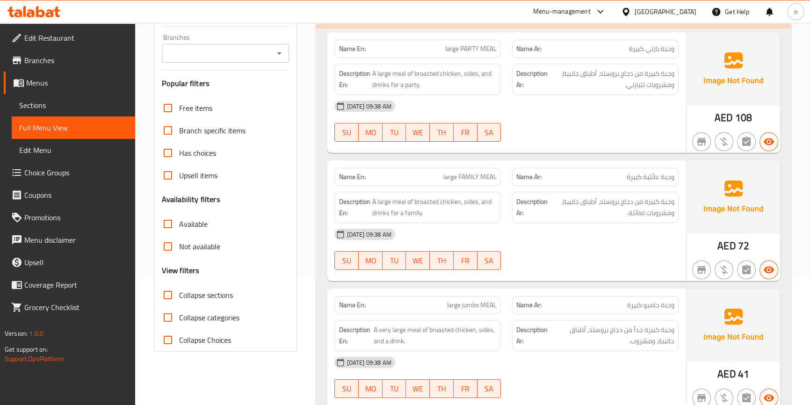
scroll to position [170, 0]
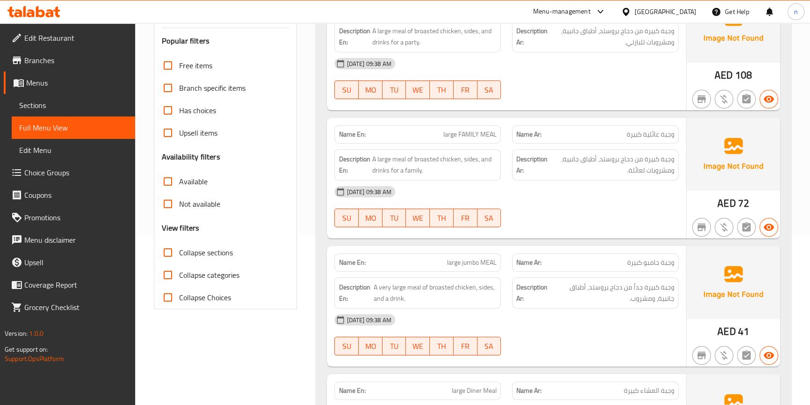
click at [593, 196] on div "[DATE] 09:38 AM" at bounding box center [506, 192] width 355 height 22
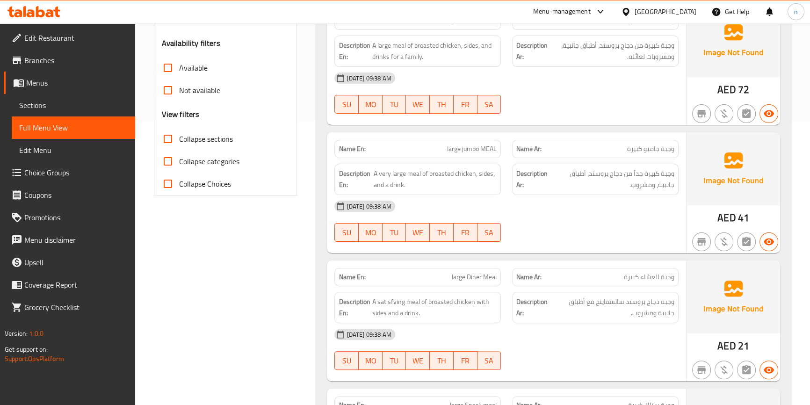
scroll to position [297, 0]
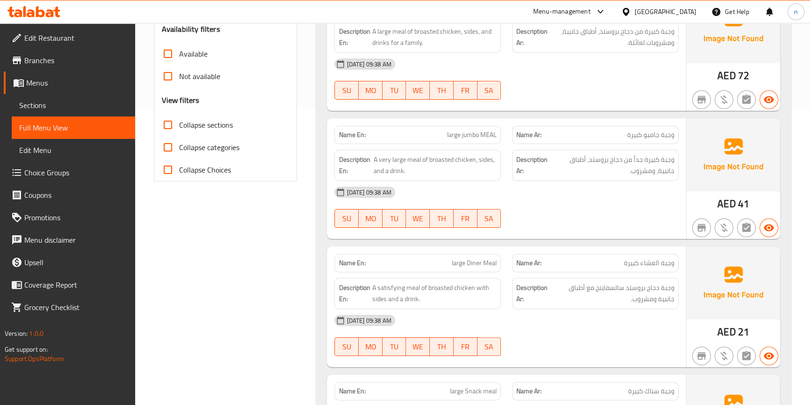
click at [588, 193] on div "[DATE] 09:38 AM" at bounding box center [506, 192] width 355 height 22
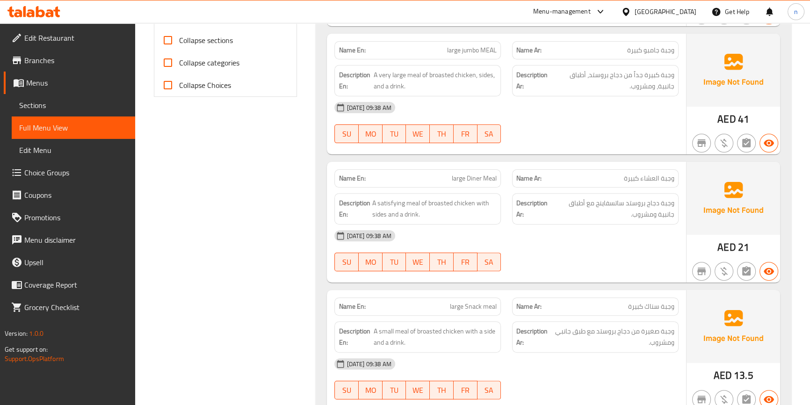
scroll to position [383, 0]
click at [574, 233] on div "[DATE] 09:38 AM" at bounding box center [506, 235] width 355 height 22
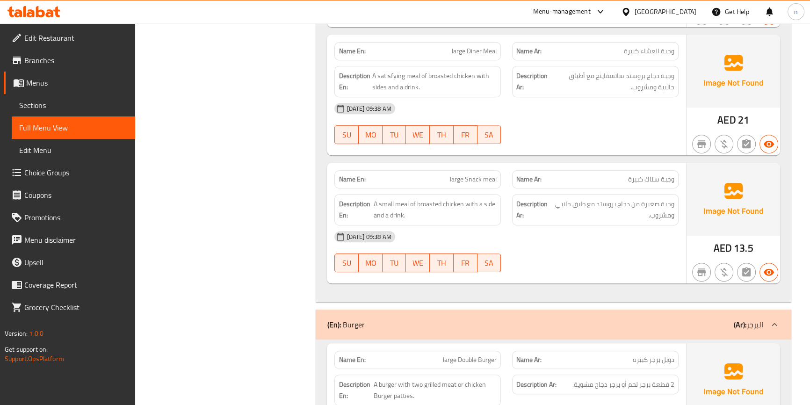
scroll to position [510, 0]
click at [558, 249] on div "[DATE] 09:38 AM SU MO TU WE TH FR SA" at bounding box center [506, 251] width 355 height 52
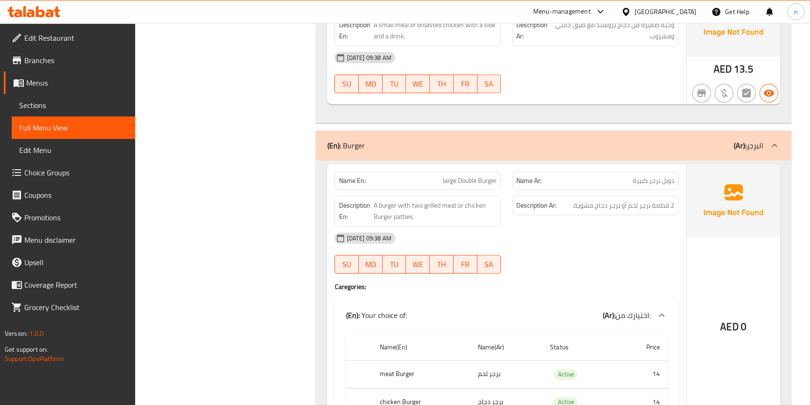
scroll to position [723, 0]
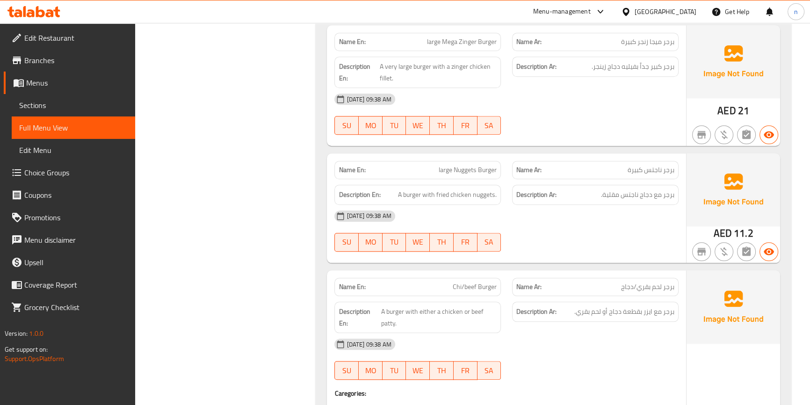
scroll to position [1148, 0]
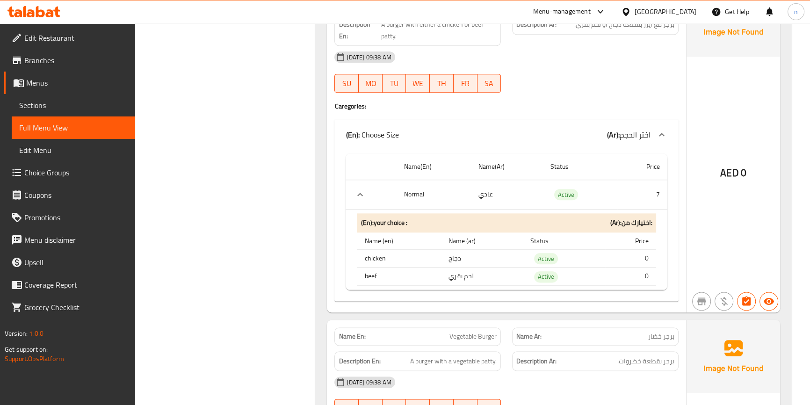
scroll to position [1403, 0]
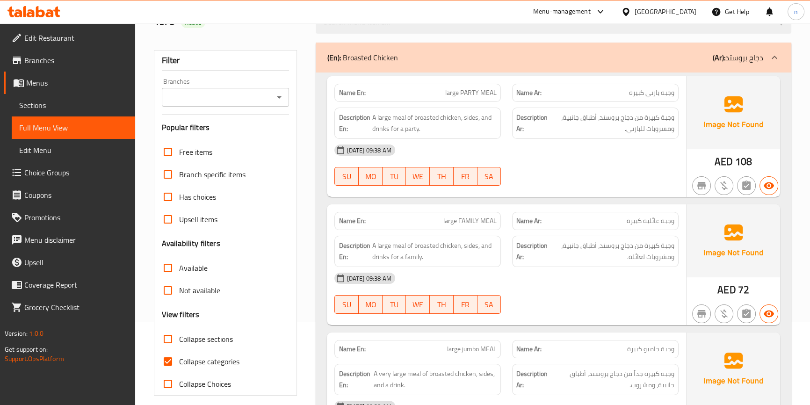
scroll to position [92, 0]
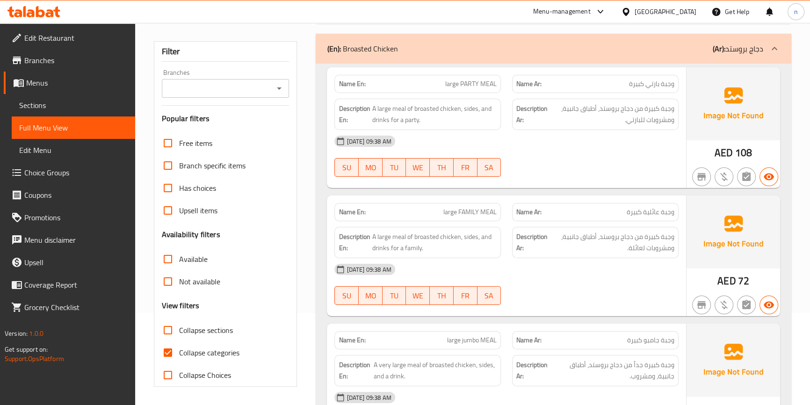
click at [169, 350] on input "Collapse categories" at bounding box center [168, 352] width 22 height 22
checkbox input "false"
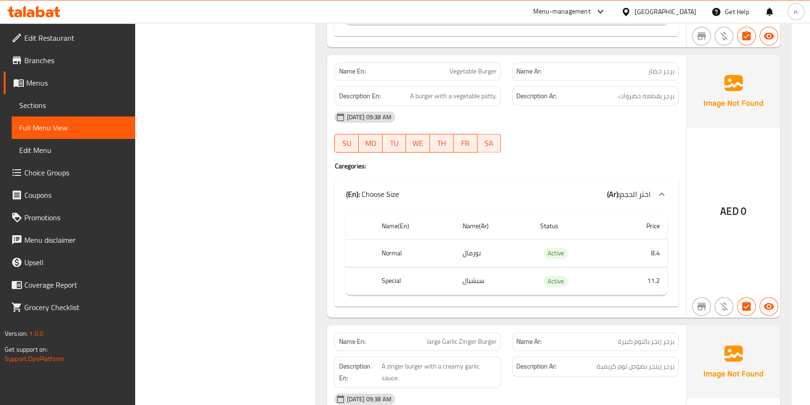
scroll to position [1623, 0]
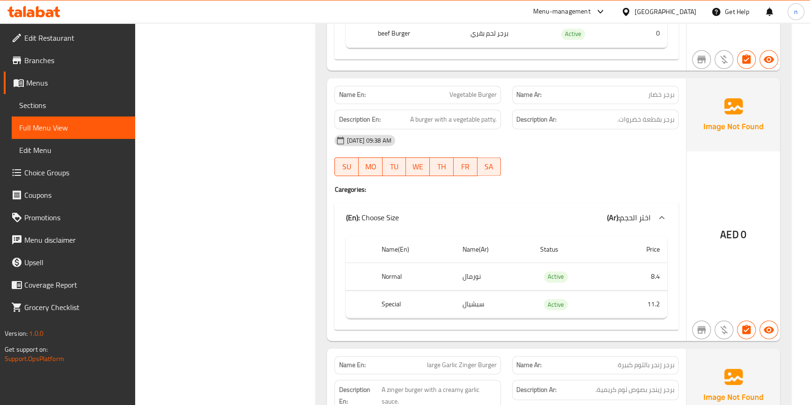
scroll to position [1580, 0]
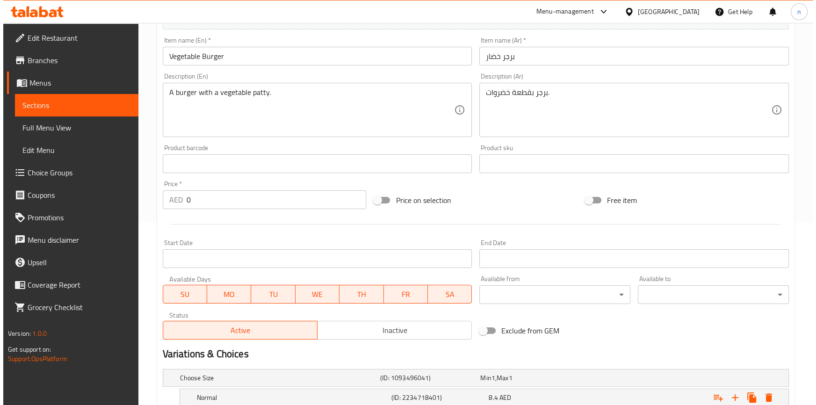
scroll to position [276, 0]
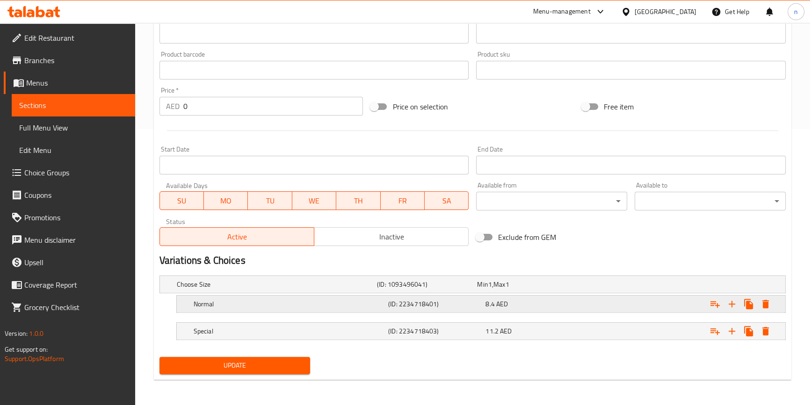
click at [769, 307] on icon "Expand" at bounding box center [765, 303] width 11 height 11
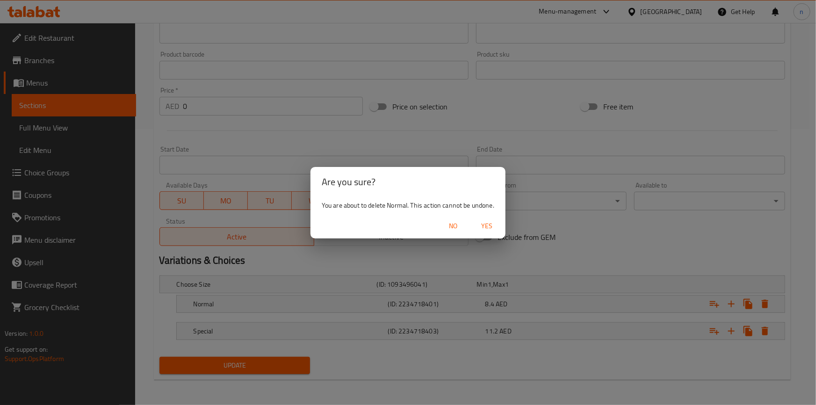
click at [491, 225] on span "Yes" at bounding box center [487, 226] width 22 height 12
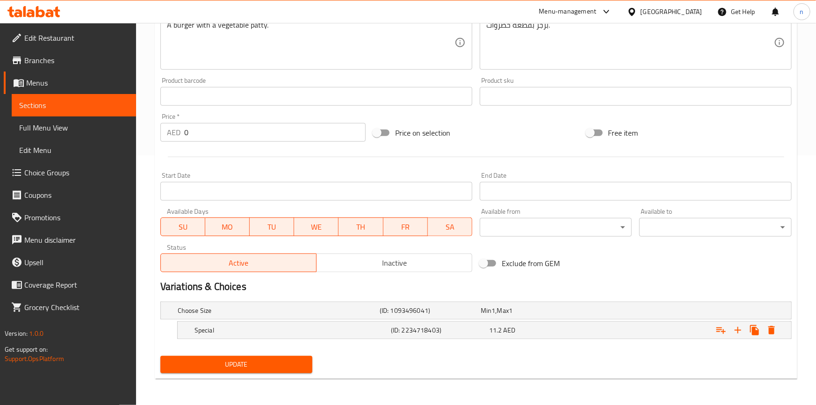
scroll to position [248, 0]
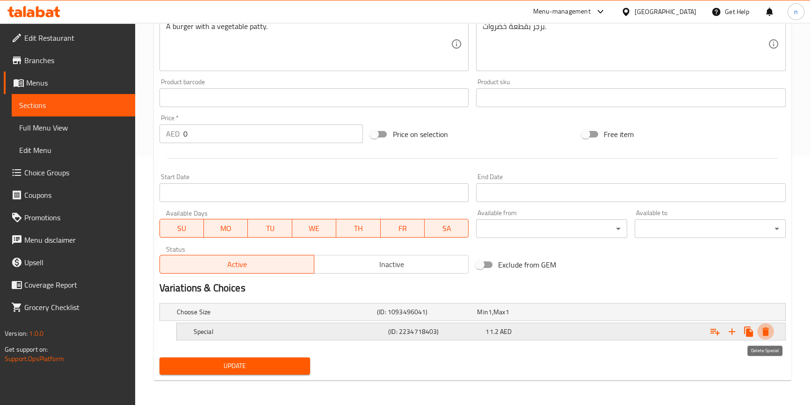
click at [771, 327] on button "Expand" at bounding box center [765, 331] width 17 height 17
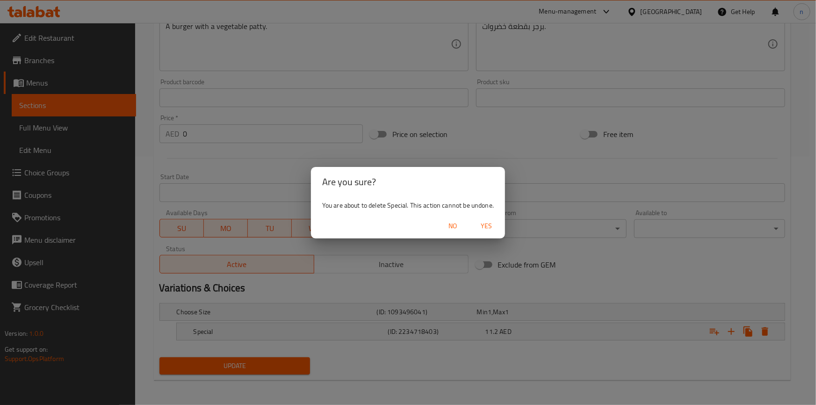
drag, startPoint x: 496, startPoint y: 215, endPoint x: 481, endPoint y: 231, distance: 21.2
click at [495, 215] on div "No Yes" at bounding box center [408, 226] width 194 height 25
click at [486, 219] on button "Yes" at bounding box center [486, 225] width 30 height 17
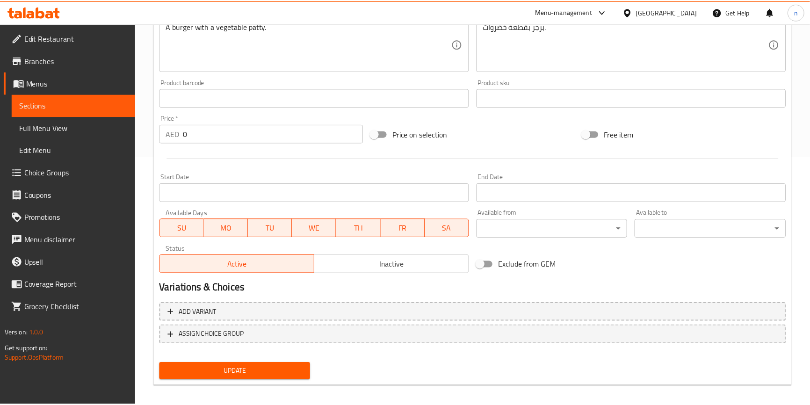
scroll to position [246, 0]
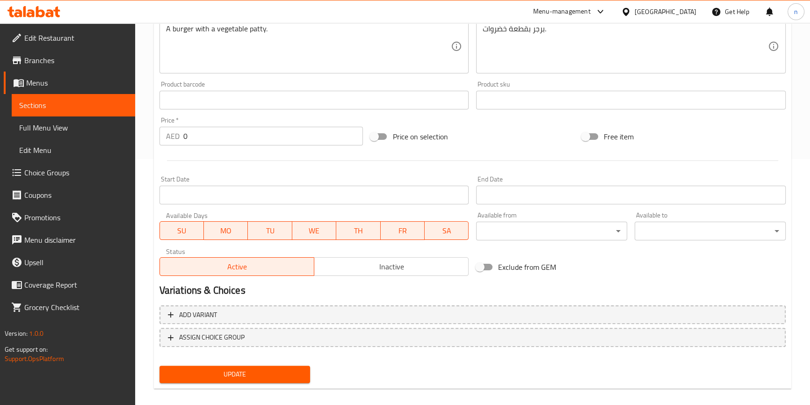
click at [382, 348] on div "Add variant ASSIGN CHOICE GROUP" at bounding box center [473, 332] width 634 height 61
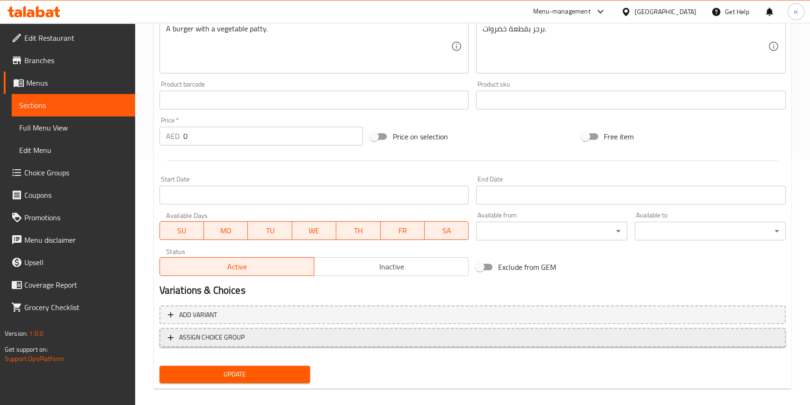
click at [383, 342] on span "ASSIGN CHOICE GROUP" at bounding box center [472, 338] width 609 height 12
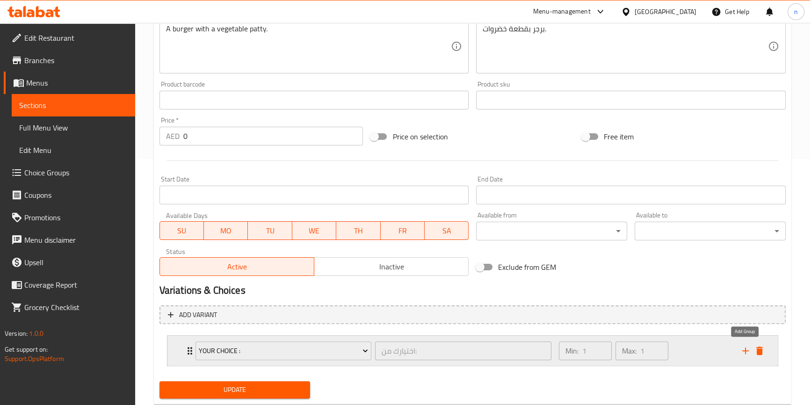
click at [743, 346] on icon "add" at bounding box center [745, 350] width 11 height 11
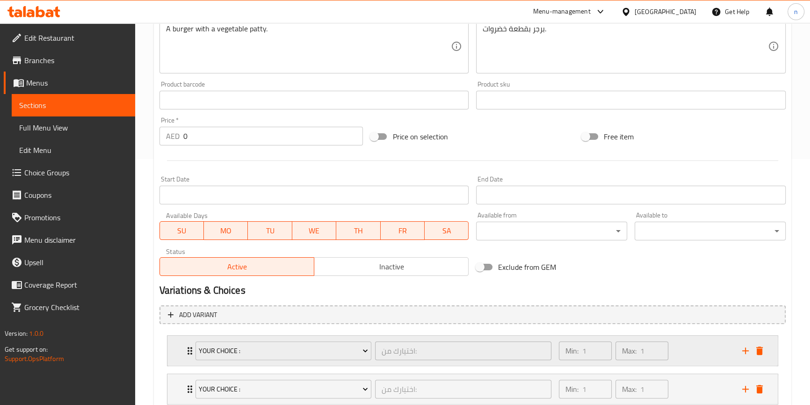
scroll to position [309, 0]
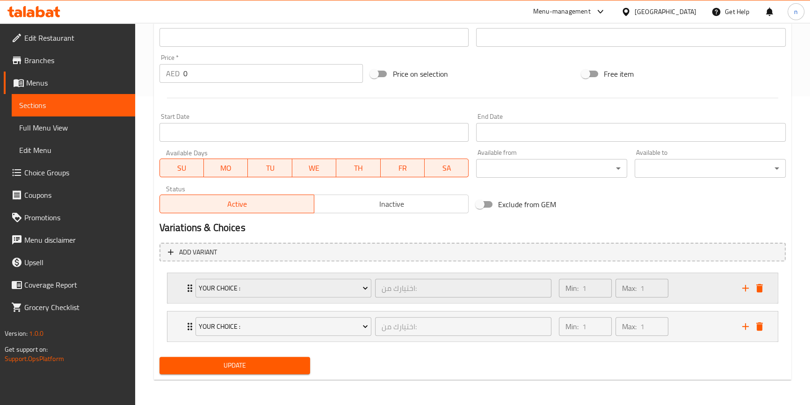
click at [717, 292] on div "Min: 1 ​ Max: 1 ​" at bounding box center [644, 288] width 183 height 30
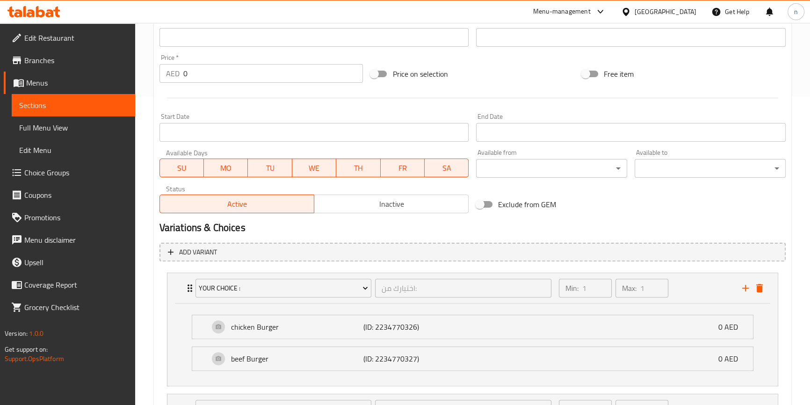
scroll to position [391, 0]
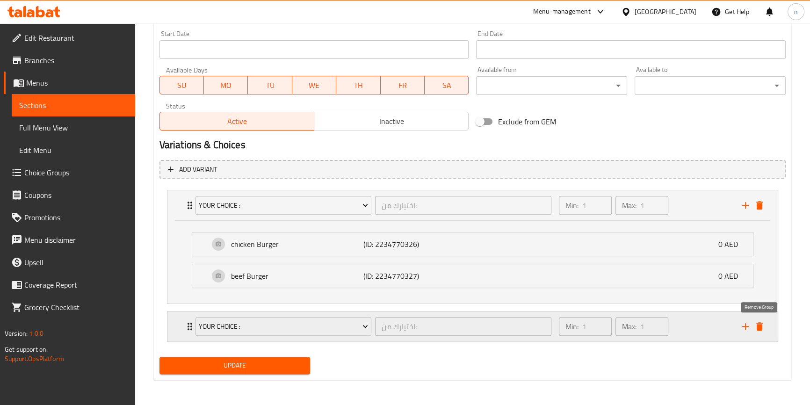
click at [755, 325] on icon "delete" at bounding box center [759, 326] width 11 height 11
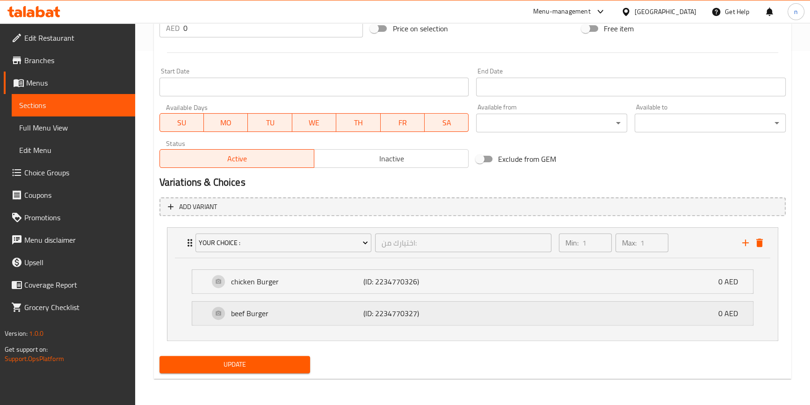
scroll to position [353, 0]
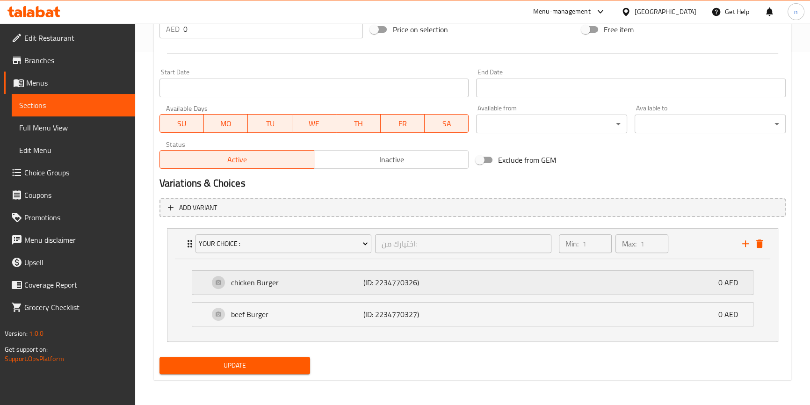
click at [555, 287] on div "chicken Burger (ID: 2234770326) 0 AED" at bounding box center [475, 282] width 533 height 23
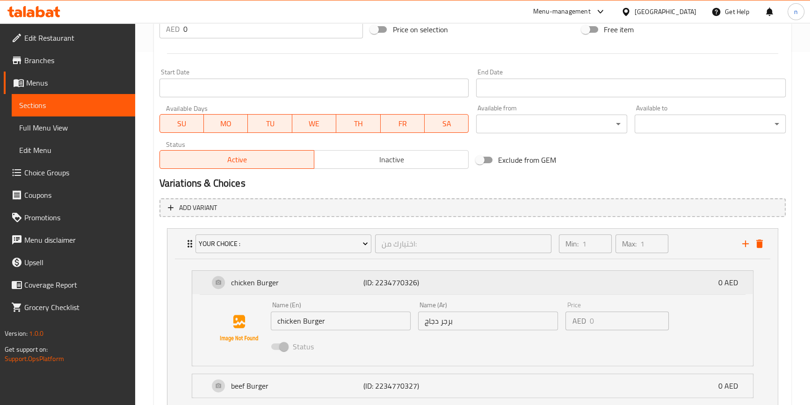
scroll to position [391, 0]
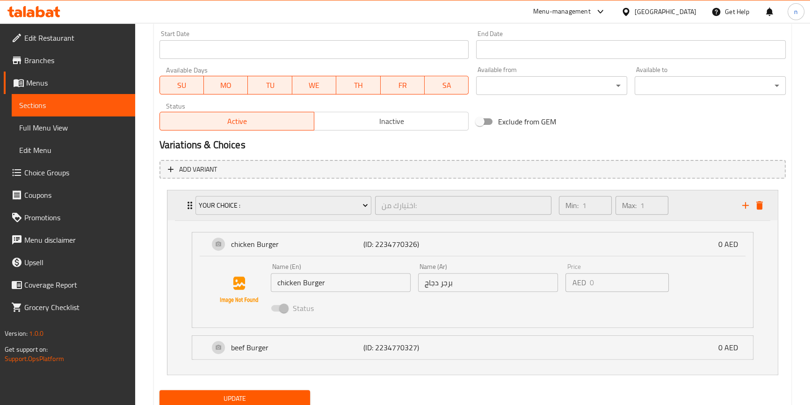
click at [745, 205] on icon "add" at bounding box center [745, 205] width 7 height 7
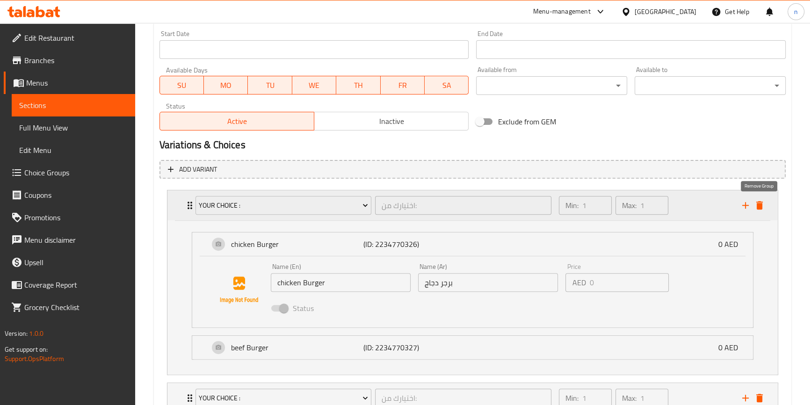
click at [759, 207] on icon "delete" at bounding box center [759, 205] width 7 height 8
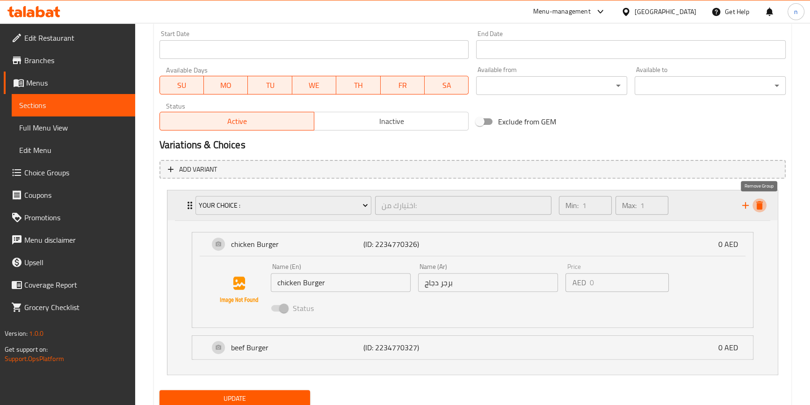
click at [759, 206] on icon "delete" at bounding box center [759, 205] width 7 height 8
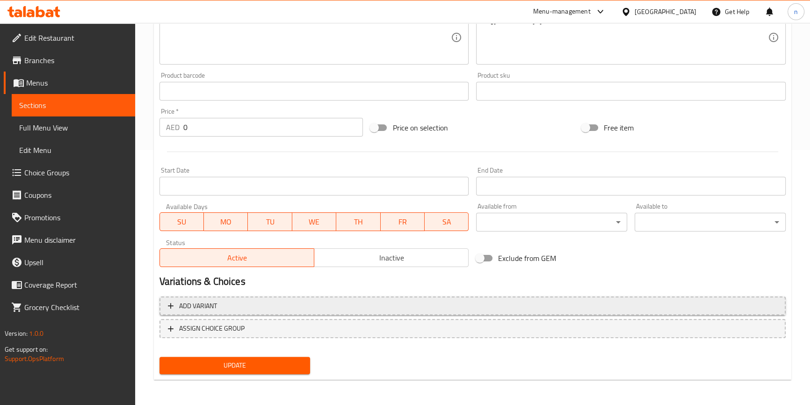
click at [476, 307] on span "Add variant" at bounding box center [472, 306] width 609 height 12
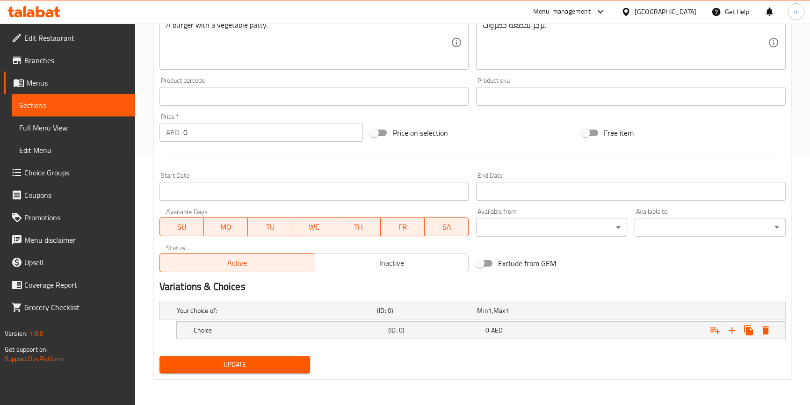
scroll to position [248, 0]
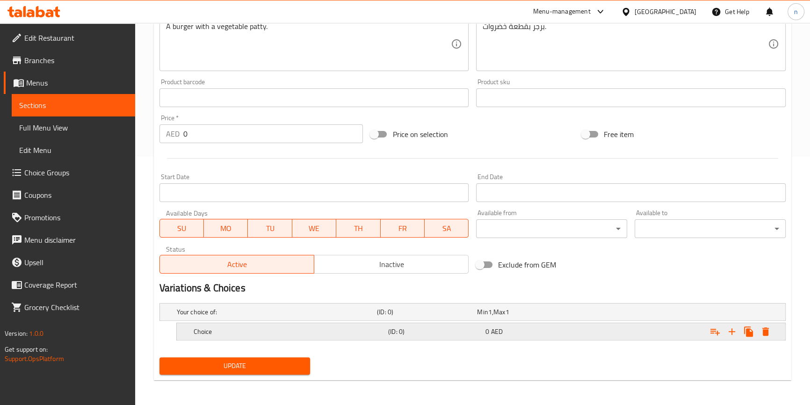
click at [449, 317] on h5 "(ID: 0)" at bounding box center [425, 311] width 96 height 9
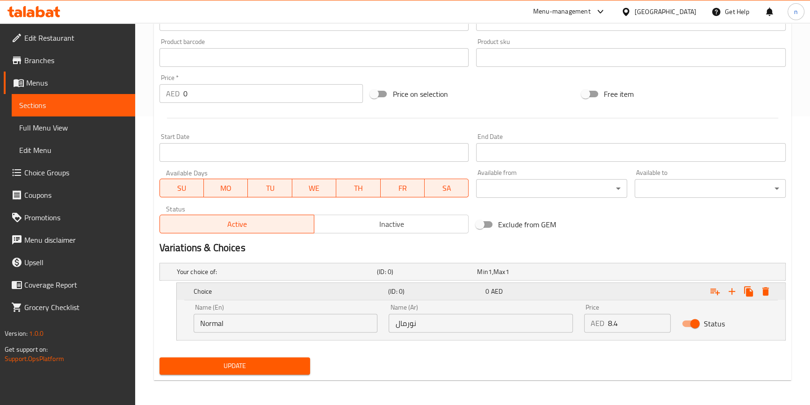
scroll to position [289, 0]
click at [304, 313] on input "Normal" at bounding box center [286, 322] width 184 height 19
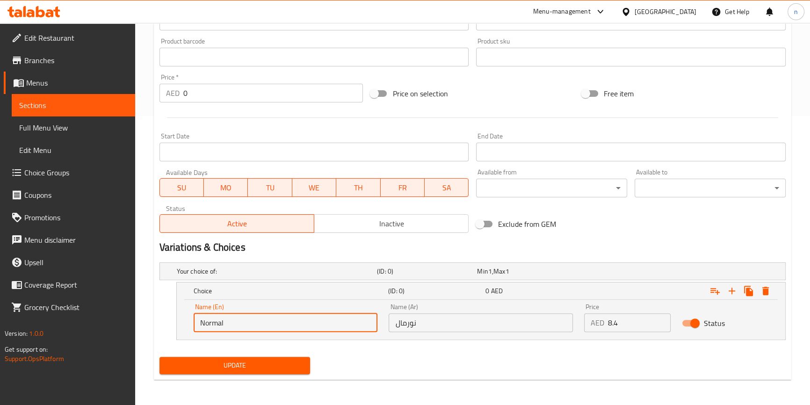
click at [304, 313] on input "Normal" at bounding box center [286, 322] width 184 height 19
type input "س"
type input "Small"
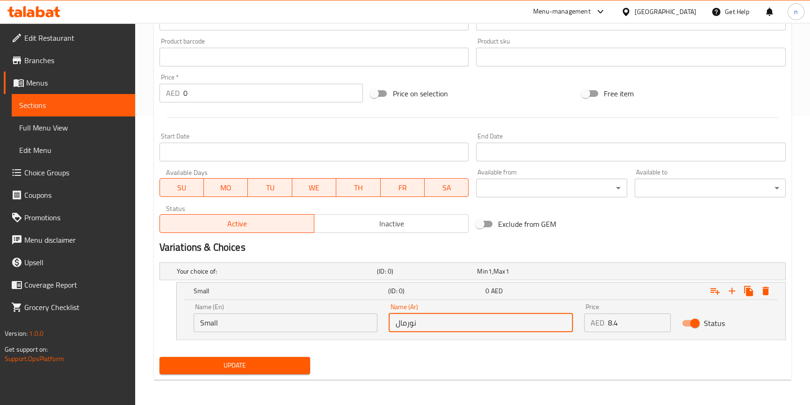
click at [398, 320] on input "نورمال" at bounding box center [481, 322] width 184 height 19
type input "w"
type input "صغير"
click at [273, 354] on div "Update" at bounding box center [235, 365] width 159 height 25
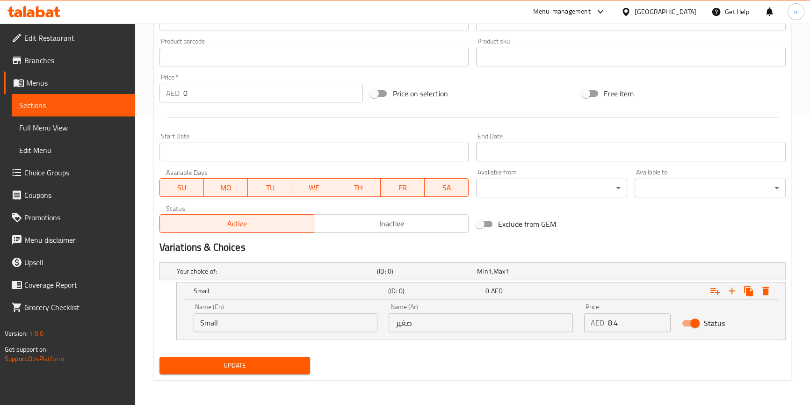
click at [268, 368] on span "Update" at bounding box center [235, 366] width 136 height 12
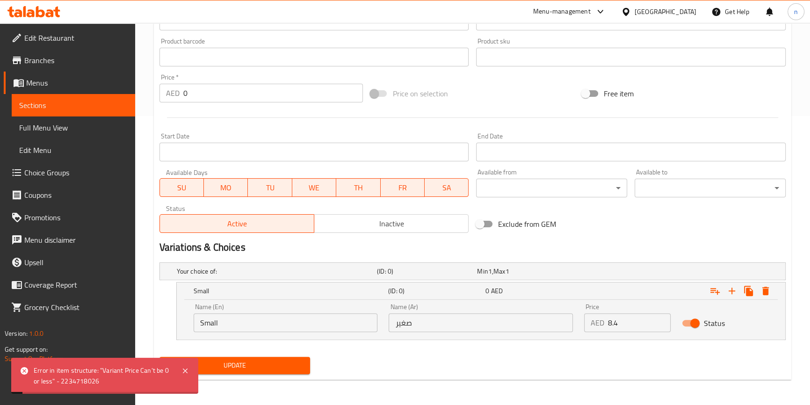
click at [564, 366] on div "Update" at bounding box center [473, 365] width 634 height 25
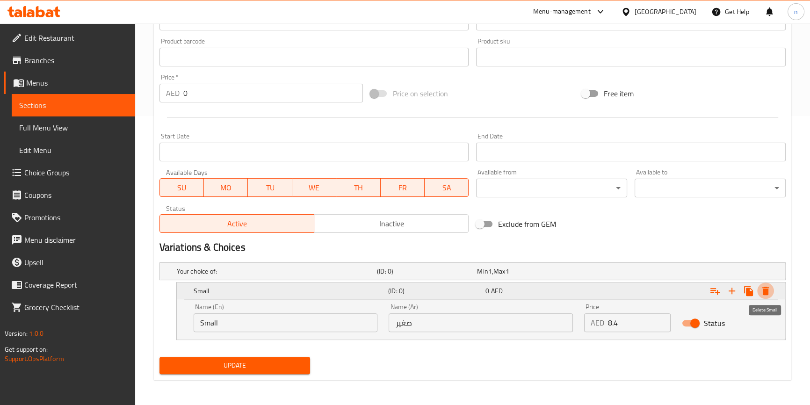
click at [767, 285] on icon "Expand" at bounding box center [765, 290] width 11 height 11
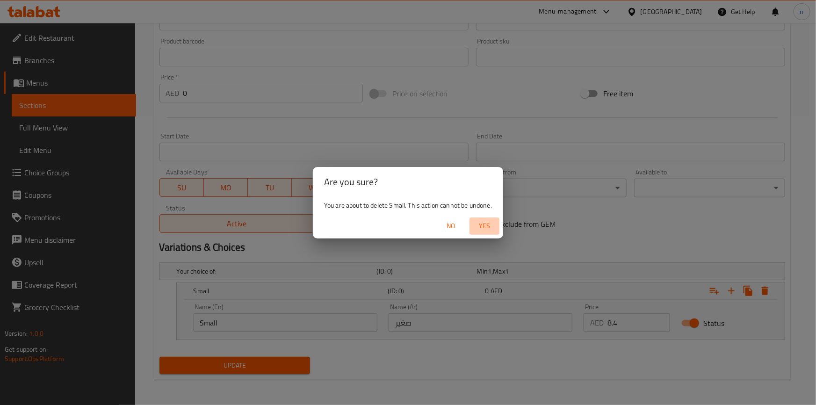
click at [478, 227] on span "Yes" at bounding box center [484, 226] width 22 height 12
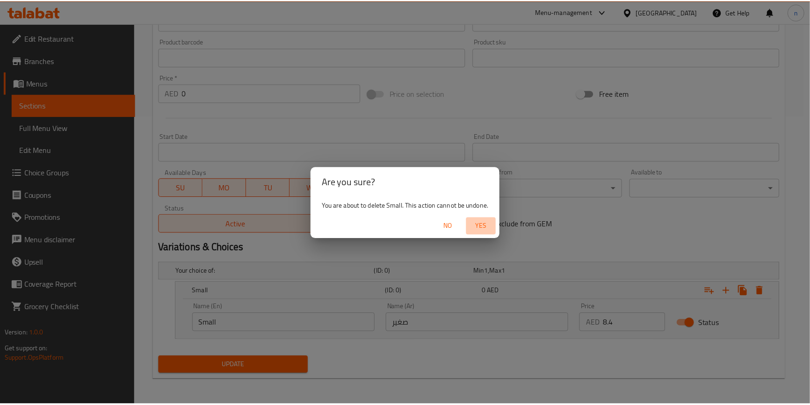
scroll to position [255, 0]
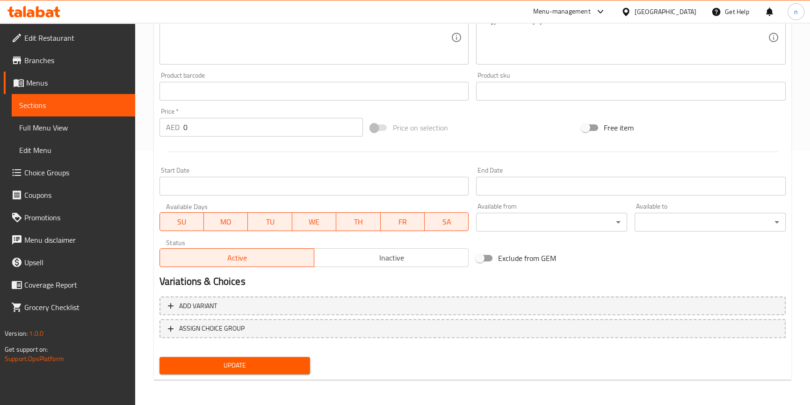
click at [255, 354] on div "Update" at bounding box center [235, 365] width 159 height 25
click at [254, 357] on button "Update" at bounding box center [234, 365] width 151 height 17
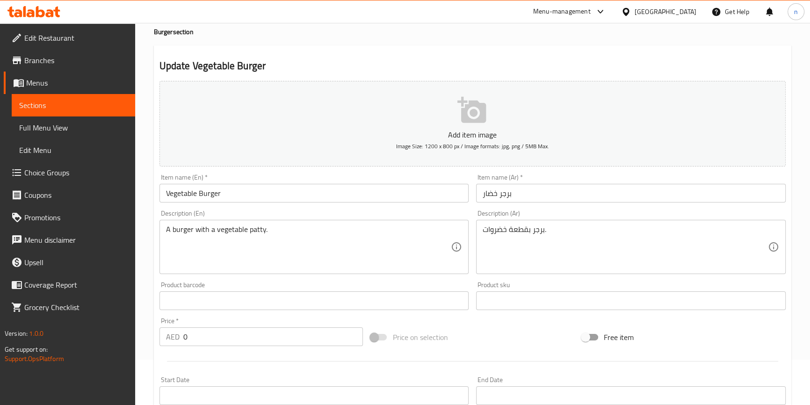
scroll to position [0, 0]
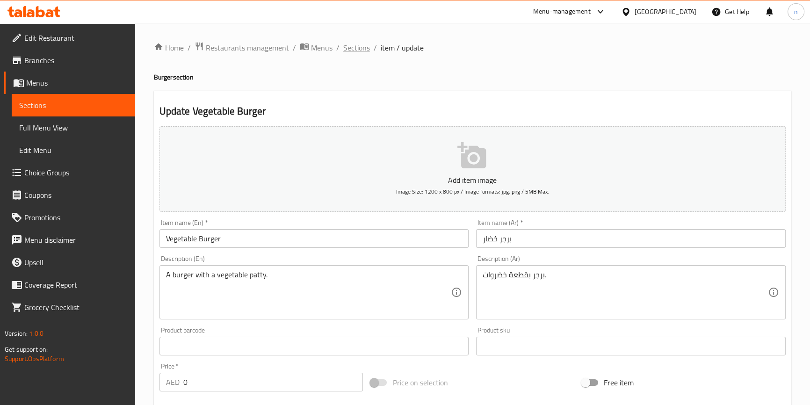
click at [355, 49] on span "Sections" at bounding box center [356, 47] width 27 height 11
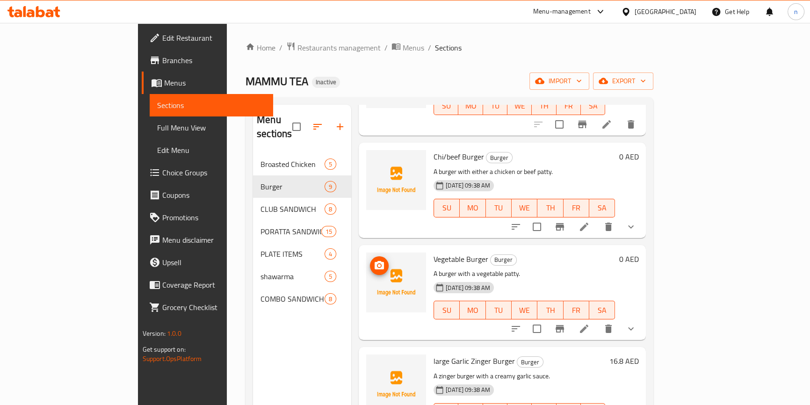
scroll to position [297, 0]
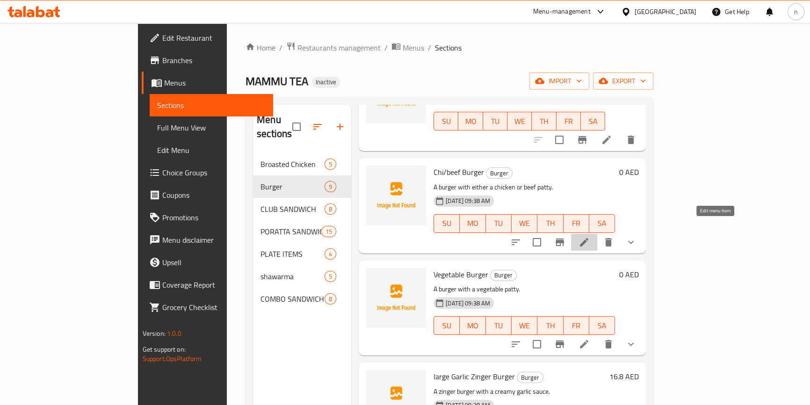
click at [588, 238] on icon at bounding box center [584, 242] width 8 height 8
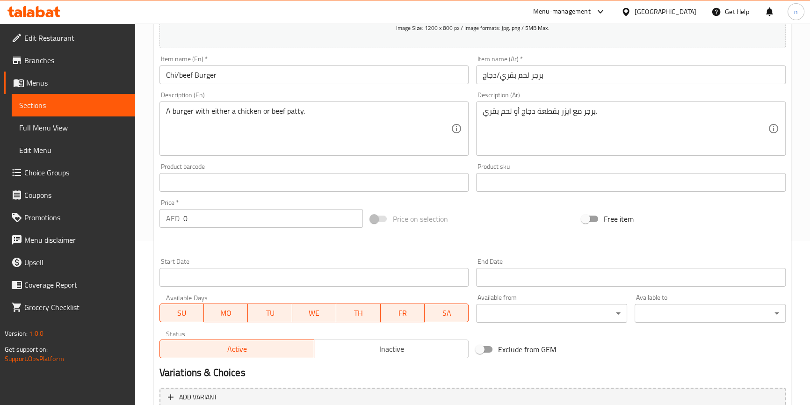
scroll to position [170, 0]
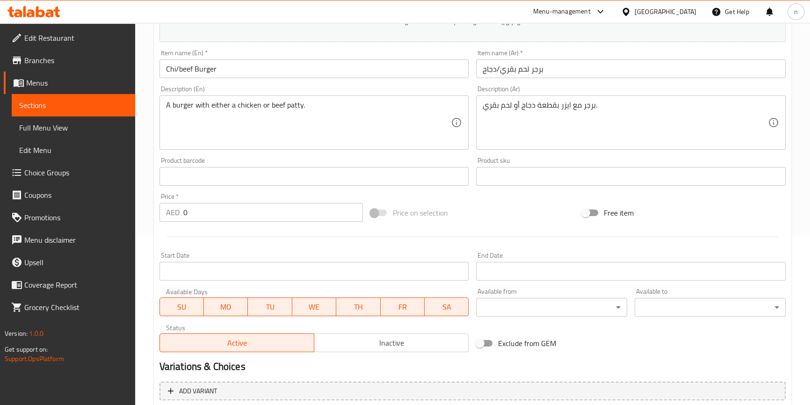
click at [257, 205] on input "0" at bounding box center [273, 212] width 180 height 19
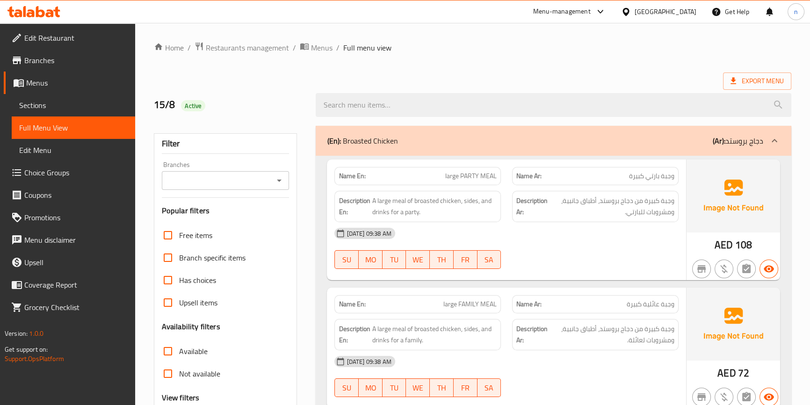
scroll to position [297, 0]
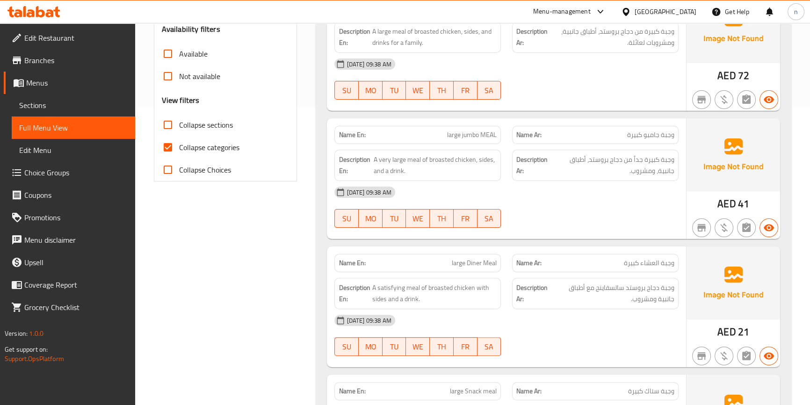
click at [195, 147] on span "Collapse categories" at bounding box center [209, 147] width 60 height 11
click at [179, 147] on input "Collapse categories" at bounding box center [168, 147] width 22 height 22
checkbox input "false"
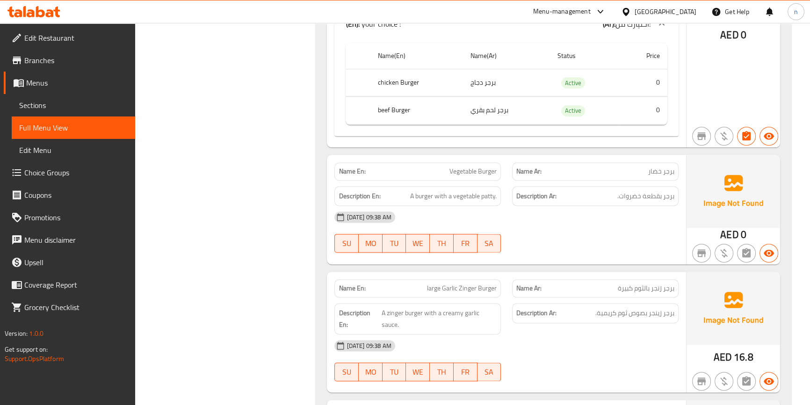
scroll to position [1573, 0]
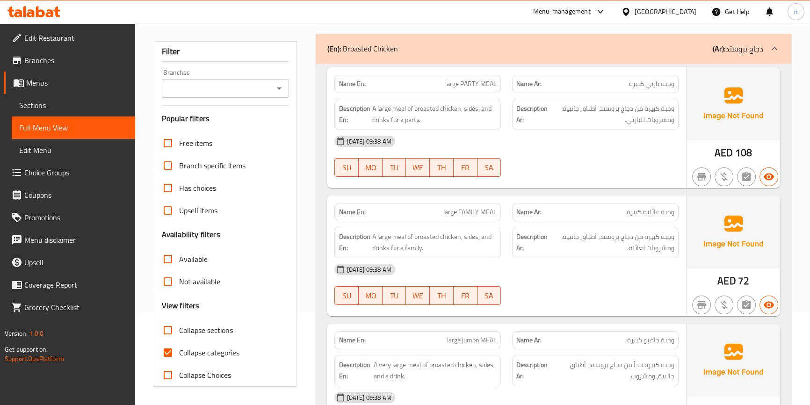
scroll to position [177, 0]
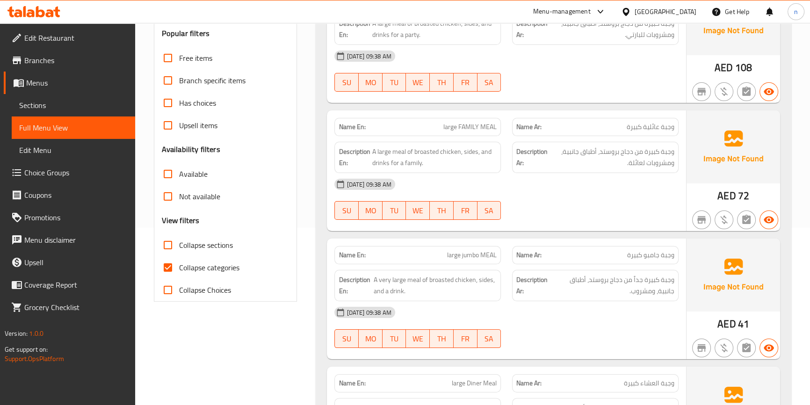
click at [179, 262] on span "Collapse categories" at bounding box center [209, 267] width 60 height 11
click at [179, 262] on input "Collapse categories" at bounding box center [168, 267] width 22 height 22
checkbox input "false"
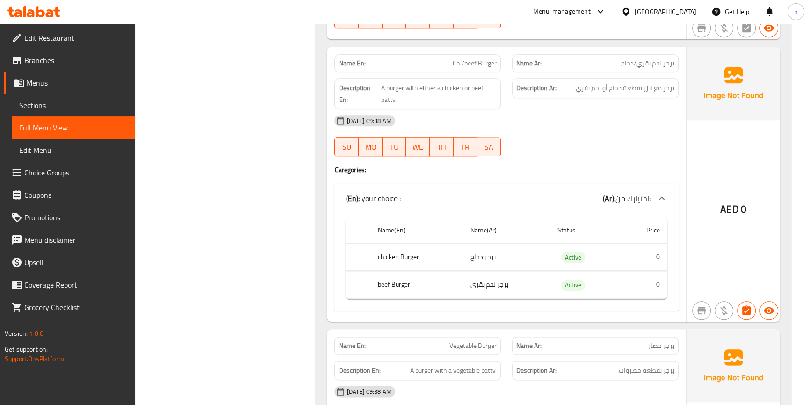
scroll to position [1325, 0]
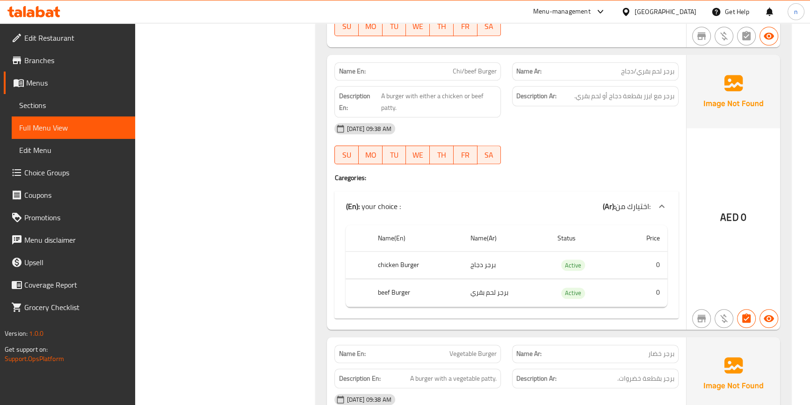
drag, startPoint x: 207, startPoint y: 164, endPoint x: 208, endPoint y: 168, distance: 4.7
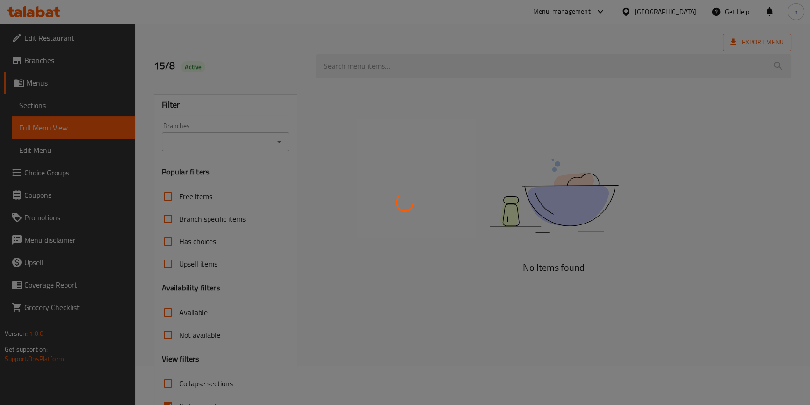
scroll to position [92, 0]
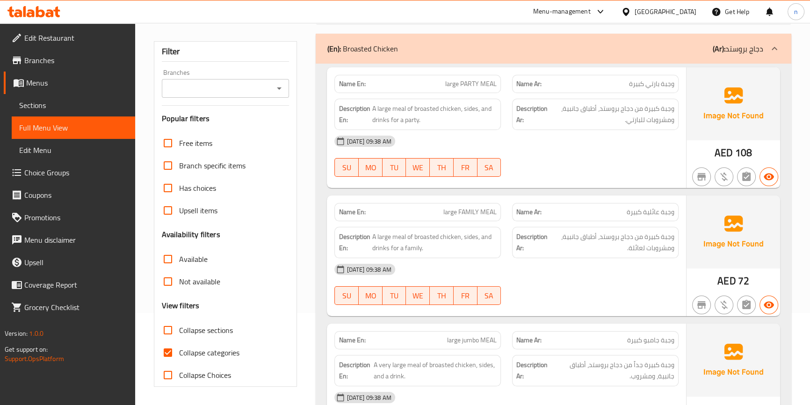
click at [169, 348] on input "Collapse categories" at bounding box center [168, 352] width 22 height 22
checkbox input "false"
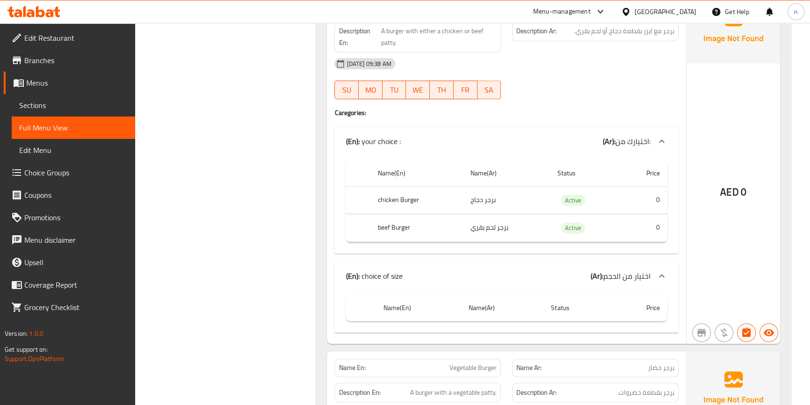
scroll to position [1410, 0]
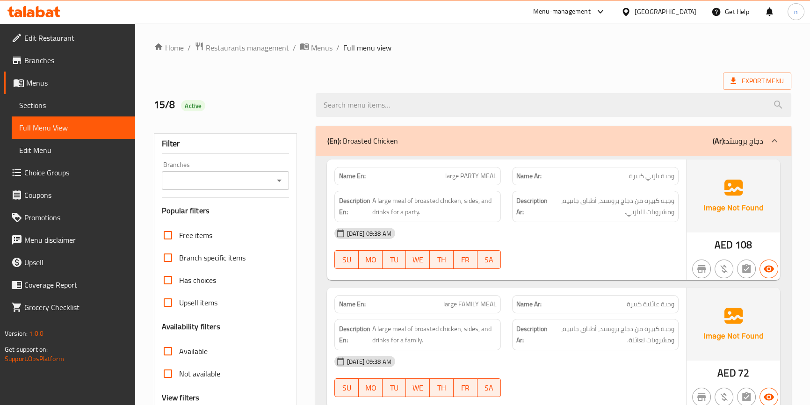
scroll to position [255, 0]
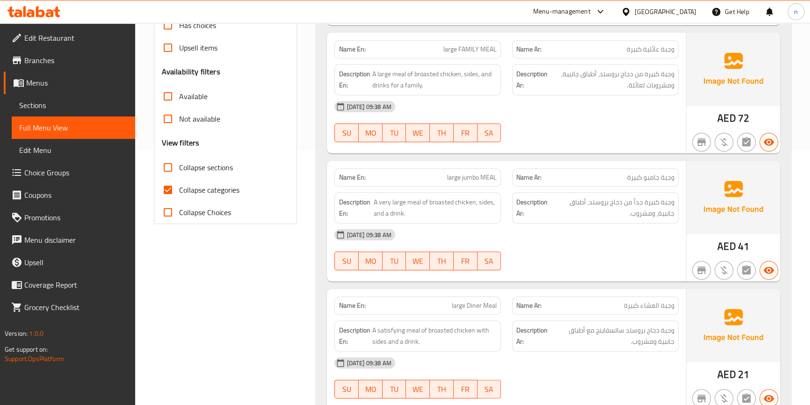
drag, startPoint x: 164, startPoint y: 186, endPoint x: 518, endPoint y: 246, distance: 359.0
click at [164, 186] on input "Collapse categories" at bounding box center [168, 190] width 22 height 22
checkbox input "false"
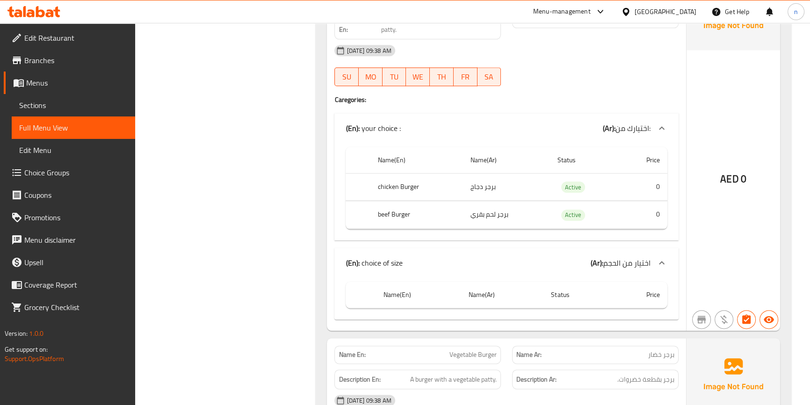
scroll to position [1318, 0]
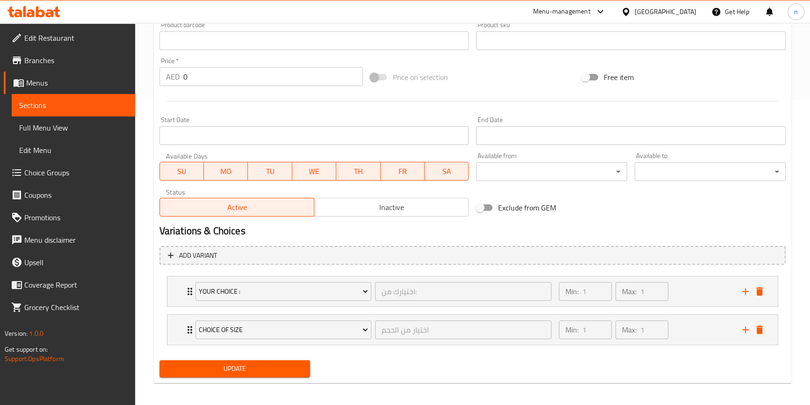
scroll to position [309, 0]
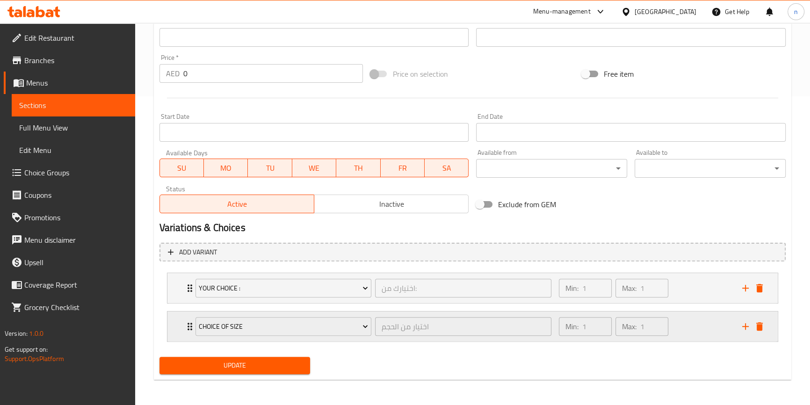
click at [676, 324] on div "Min: 1 ​ Max: 1 ​" at bounding box center [644, 326] width 183 height 30
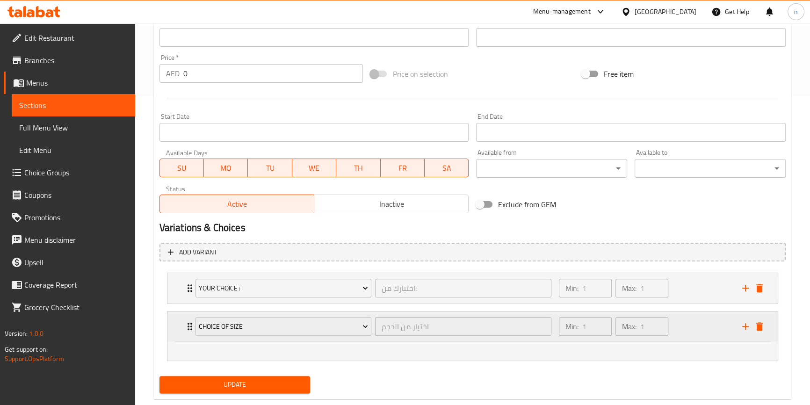
click at [677, 327] on div "Min: 1 ​ Max: 1 ​" at bounding box center [644, 326] width 183 height 30
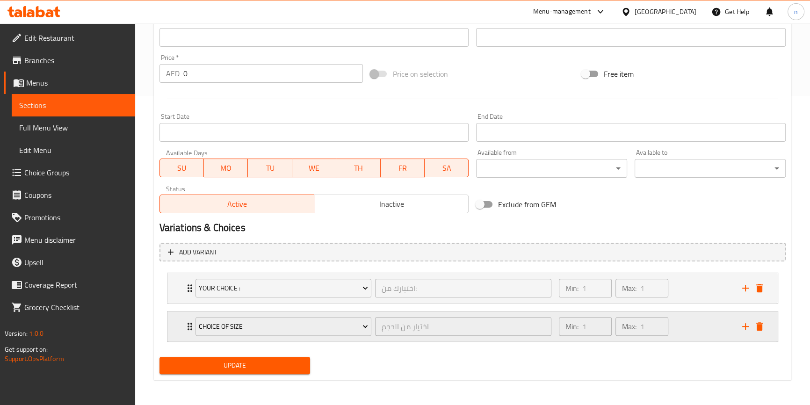
click at [677, 327] on div "Min: 1 ​ Max: 1 ​" at bounding box center [644, 326] width 183 height 30
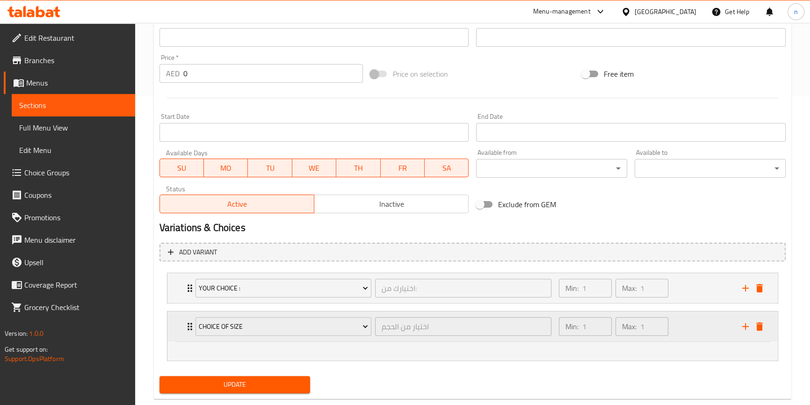
click at [678, 327] on div "Min: 1 ​ Max: 1 ​" at bounding box center [644, 326] width 183 height 30
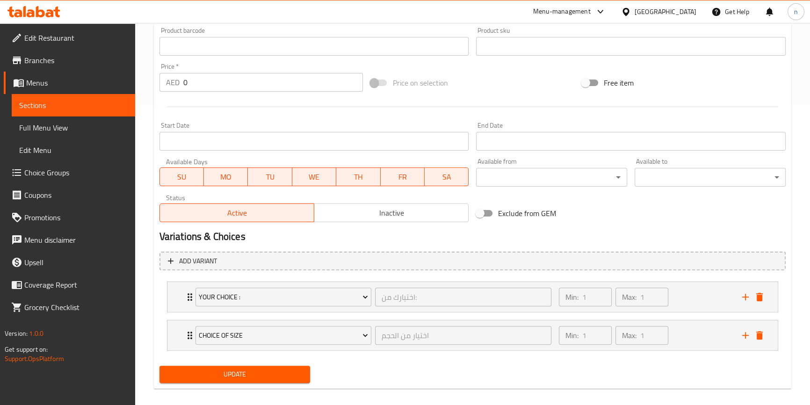
scroll to position [309, 0]
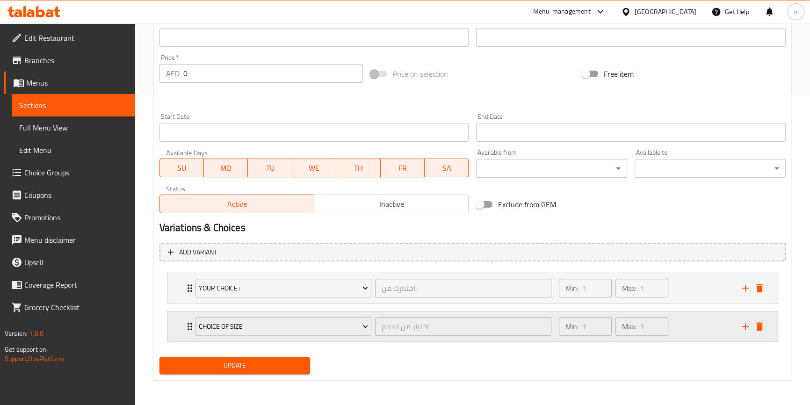
click at [699, 325] on div "Min: 1 ​ Max: 1 ​" at bounding box center [644, 326] width 183 height 30
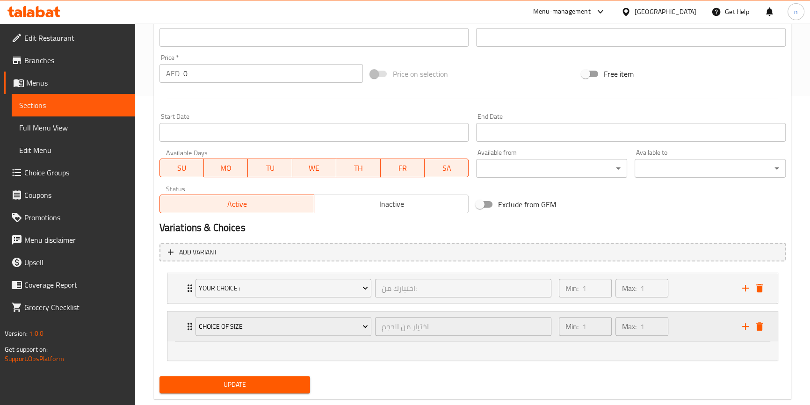
click at [698, 325] on div "Min: 1 ​ Max: 1 ​" at bounding box center [644, 326] width 183 height 30
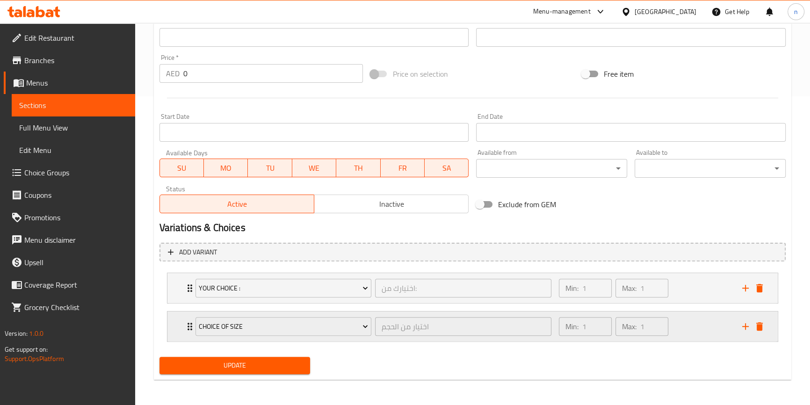
click at [698, 326] on div "Min: 1 ​ Max: 1 ​" at bounding box center [644, 326] width 183 height 30
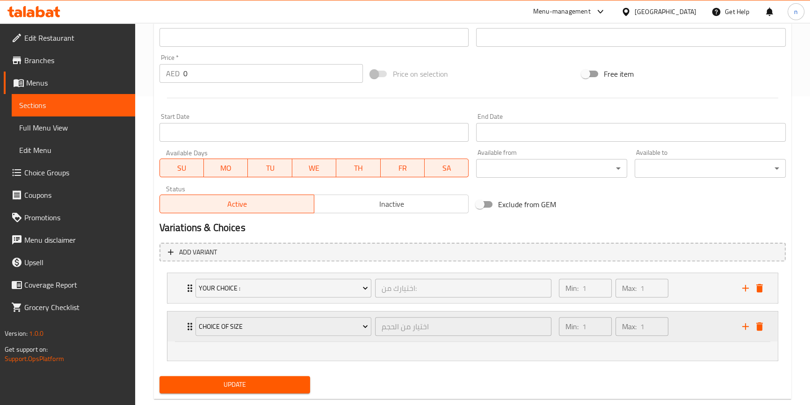
click at [698, 326] on div "Min: 1 ​ Max: 1 ​" at bounding box center [644, 326] width 183 height 30
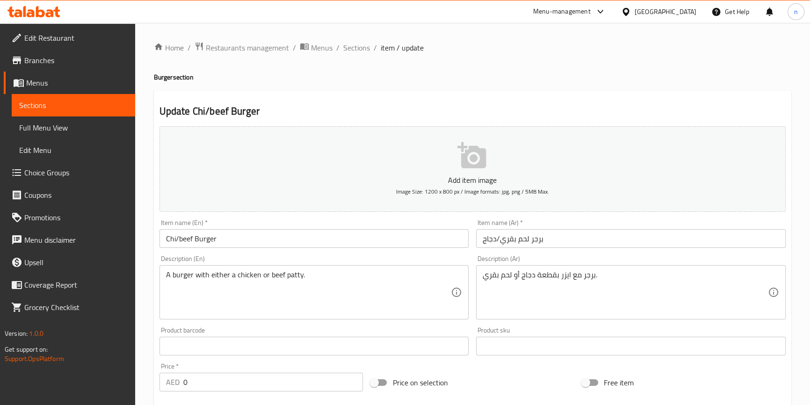
scroll to position [309, 0]
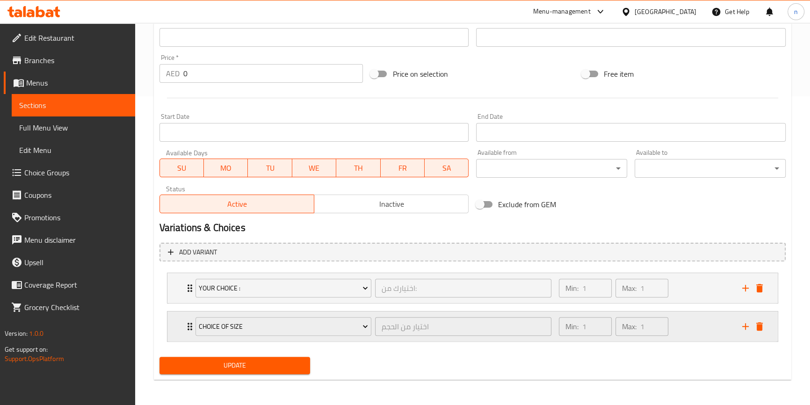
click at [695, 319] on div "Min: 1 ​ Max: 1 ​" at bounding box center [644, 326] width 183 height 30
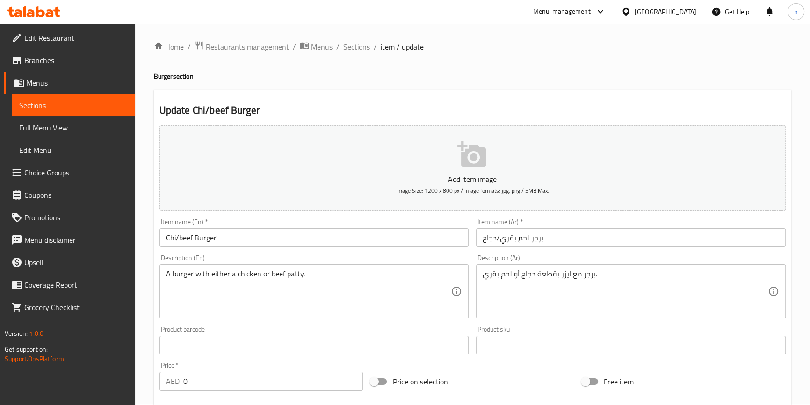
scroll to position [0, 0]
click at [353, 40] on div "Home / Restaurants management / Menus / Sections / item / update Burger section…" at bounding box center [472, 410] width 675 height 774
click at [357, 42] on span "Sections" at bounding box center [356, 47] width 27 height 11
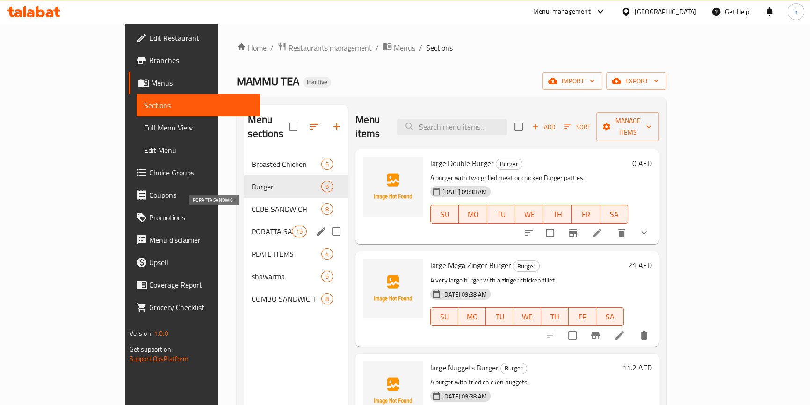
click at [252, 226] on span "PORATTA SANDWICH" at bounding box center [272, 231] width 40 height 11
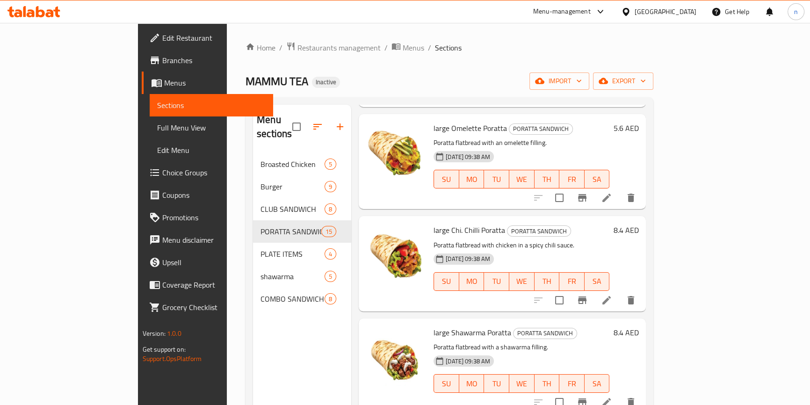
scroll to position [255, 0]
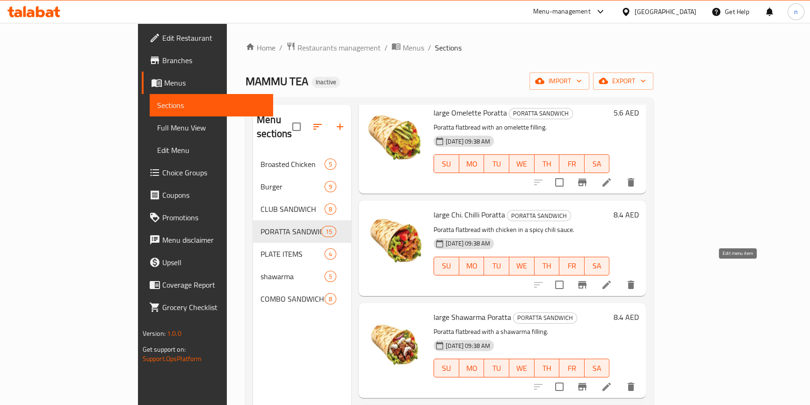
click at [612, 279] on icon at bounding box center [606, 284] width 11 height 11
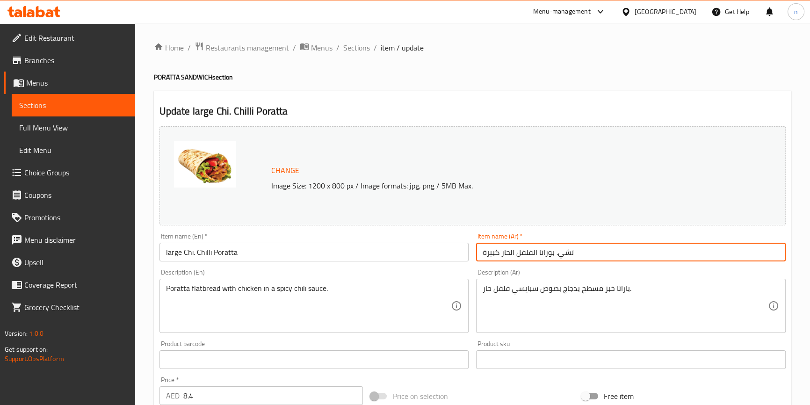
click at [571, 257] on input "تشي. بوراتا الفلفل الحار كبيرة" at bounding box center [631, 252] width 310 height 19
click at [566, 256] on input "تشي. بوراتا الفلفل الحار كبيرة" at bounding box center [631, 252] width 310 height 19
type input "دجاج. بوراتا الفلفل الحار كبيرة"
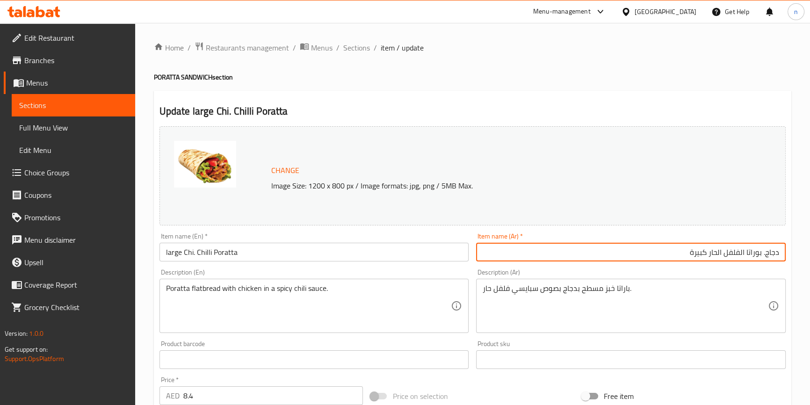
click at [146, 295] on div "Home / Restaurants management / Menus / Sections / item / update PORATTA SANDWI…" at bounding box center [472, 348] width 675 height 651
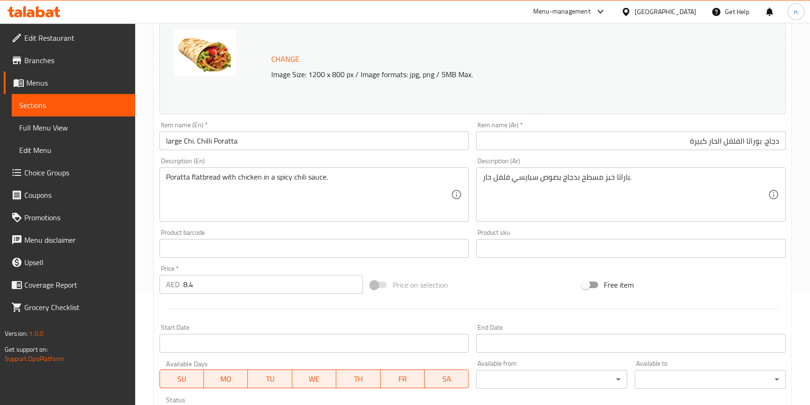
scroll to position [269, 0]
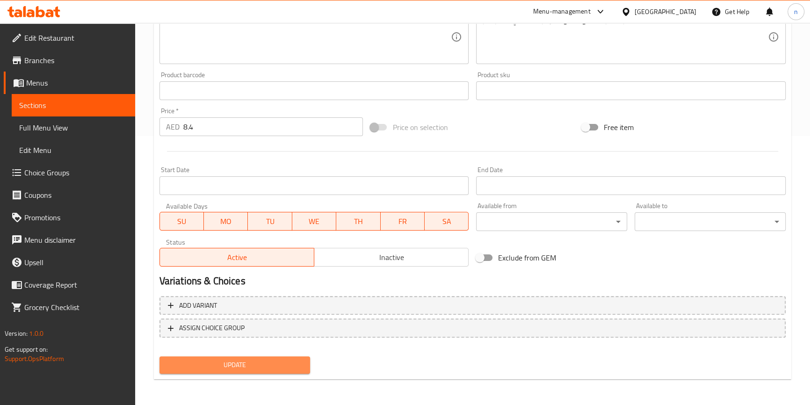
click at [257, 363] on span "Update" at bounding box center [235, 365] width 136 height 12
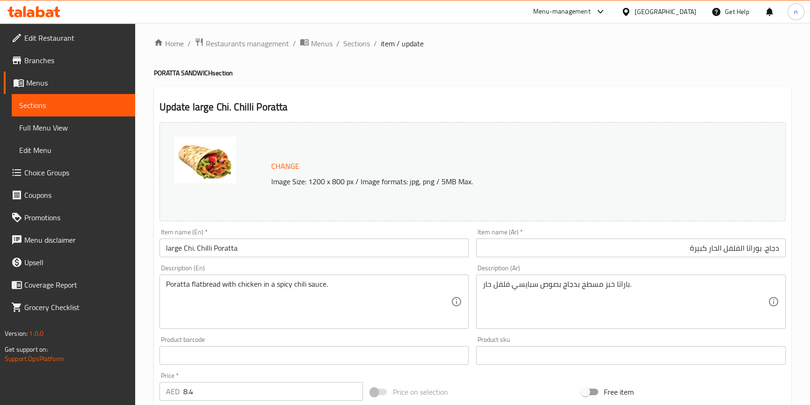
scroll to position [0, 0]
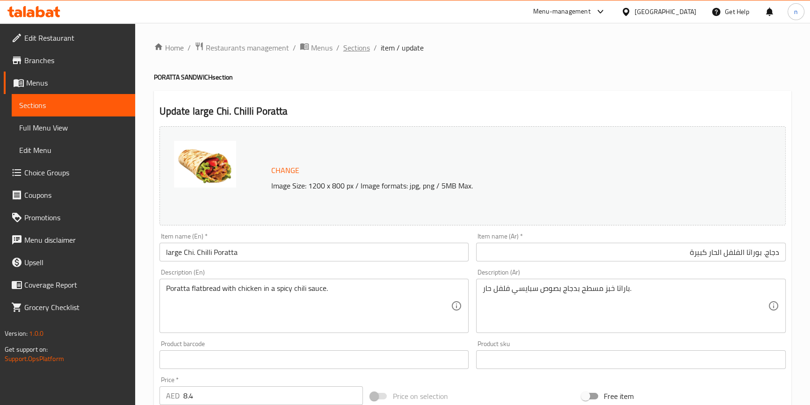
click at [359, 50] on span "Sections" at bounding box center [356, 47] width 27 height 11
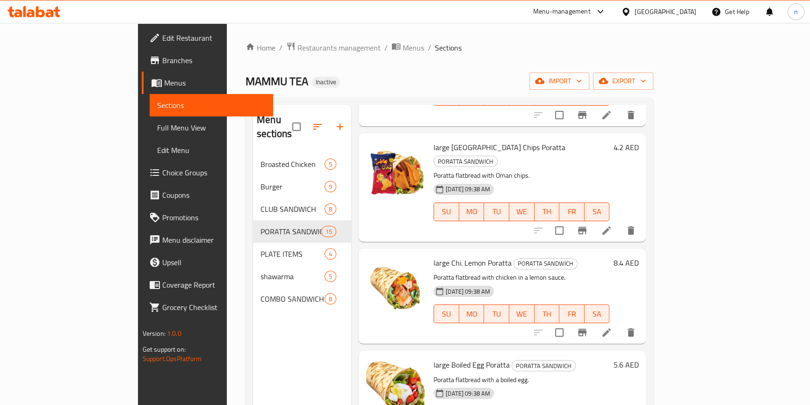
scroll to position [977, 0]
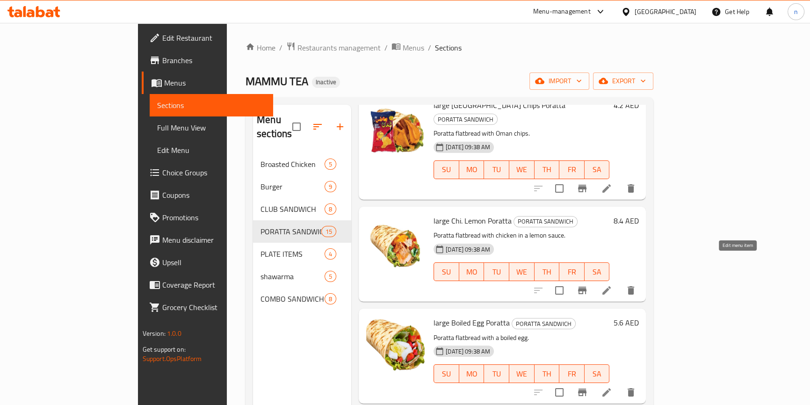
click at [612, 285] on icon at bounding box center [606, 290] width 11 height 11
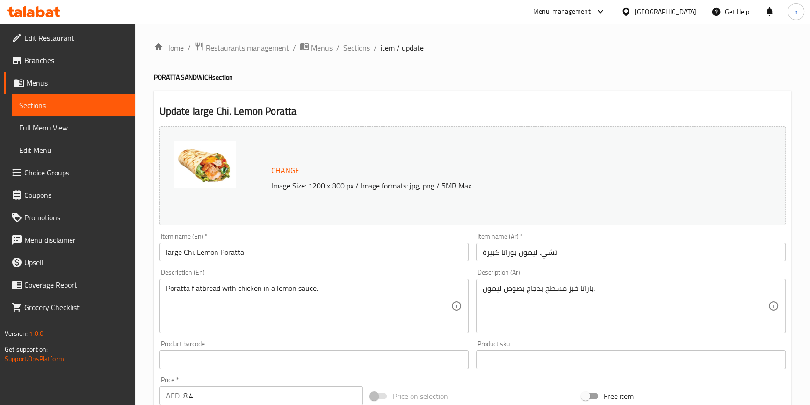
click at [554, 253] on input "تشي. ليمون بوراتا كبيرة" at bounding box center [631, 252] width 310 height 19
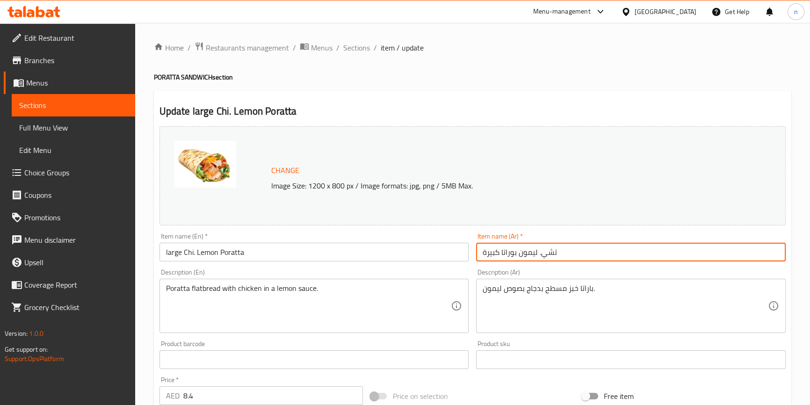
click at [554, 253] on input "تشي. ليمون بوراتا كبيرة" at bounding box center [631, 252] width 310 height 19
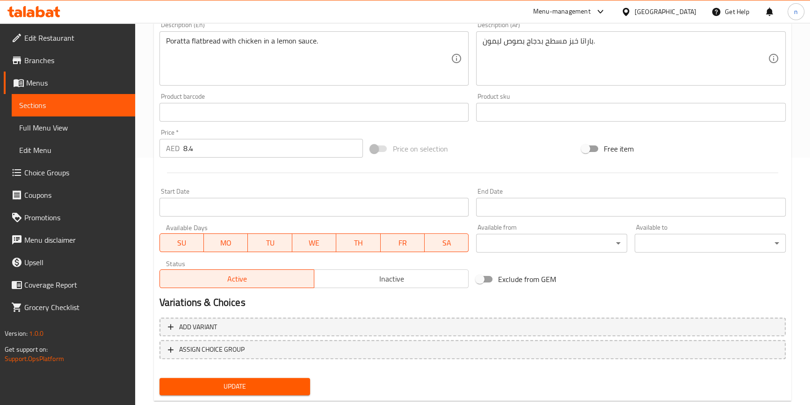
scroll to position [269, 0]
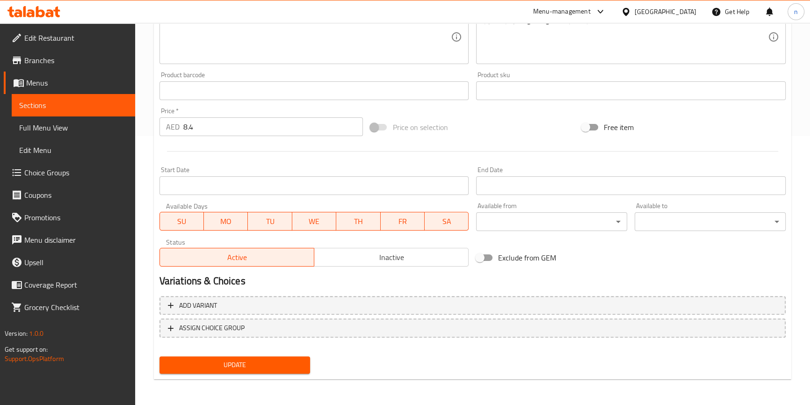
type input "دجاج. ليمون بوراتا كبيرة"
click at [270, 371] on button "Update" at bounding box center [234, 364] width 151 height 17
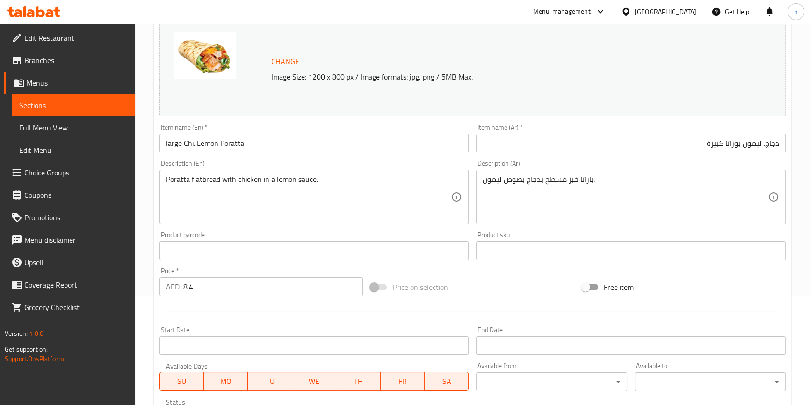
scroll to position [0, 0]
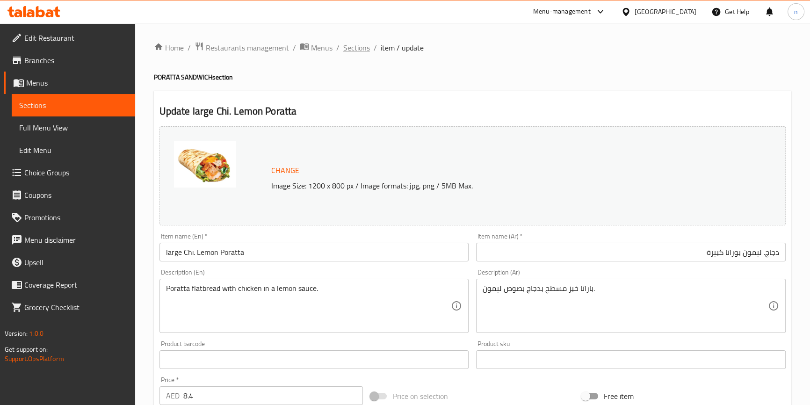
click at [351, 47] on span "Sections" at bounding box center [356, 47] width 27 height 11
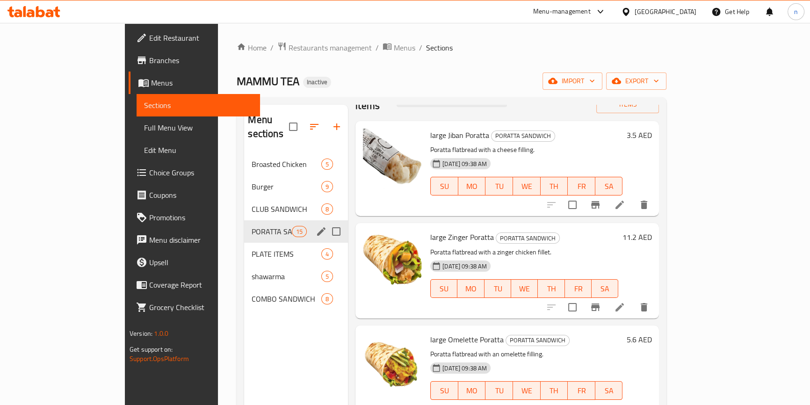
scroll to position [42, 0]
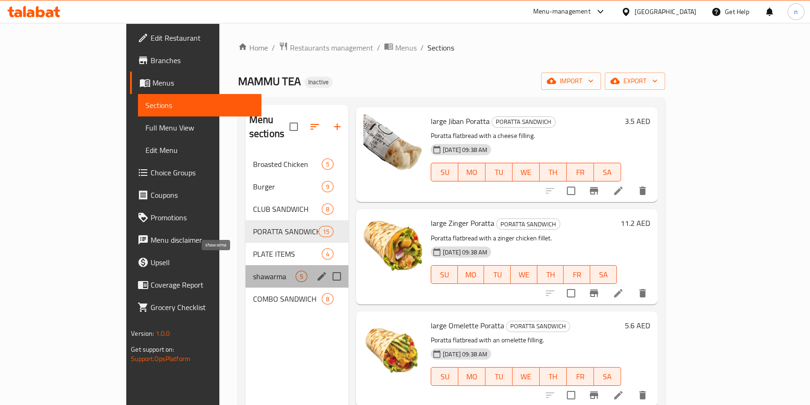
click at [253, 271] on span "shawarma" at bounding box center [274, 276] width 43 height 11
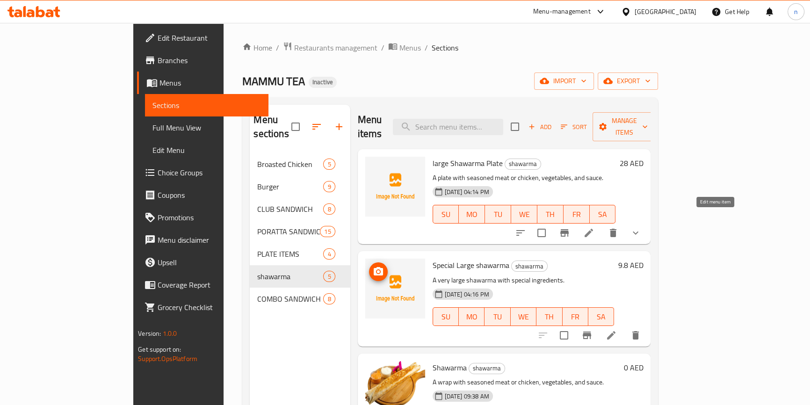
click at [594, 227] on icon at bounding box center [588, 232] width 11 height 11
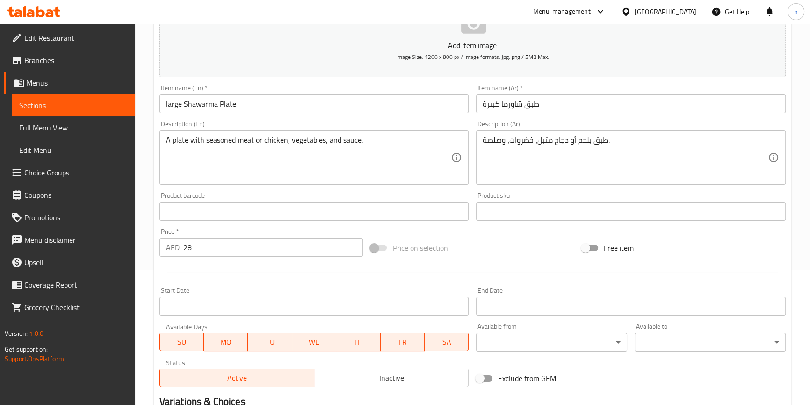
scroll to position [270, 0]
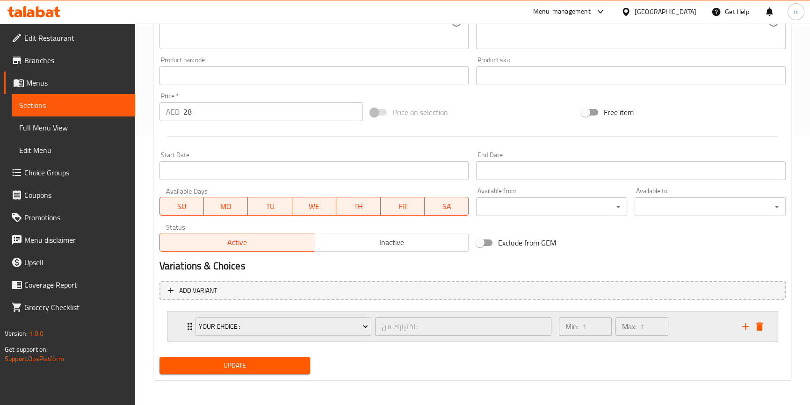
click at [681, 331] on div "Min: 1 ​ Max: 1 ​" at bounding box center [644, 326] width 183 height 30
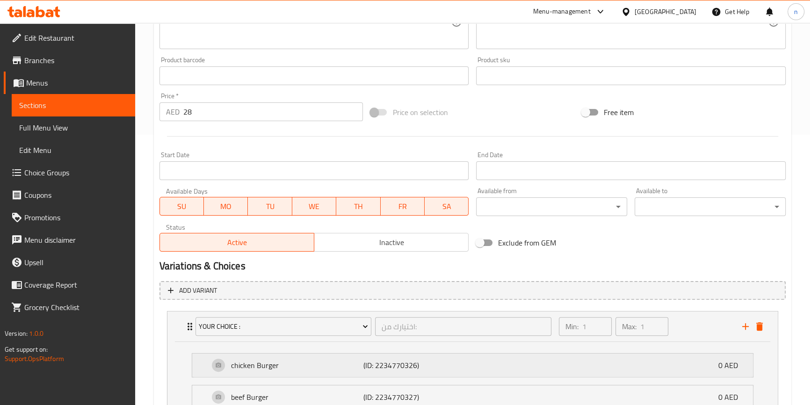
scroll to position [313, 0]
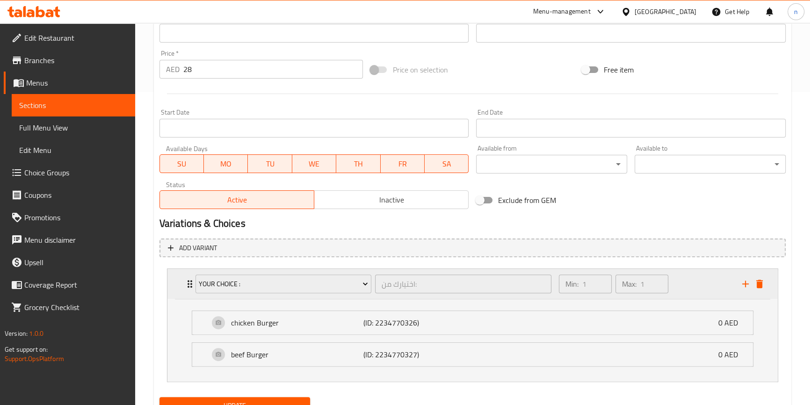
click at [762, 283] on icon "delete" at bounding box center [759, 283] width 11 height 11
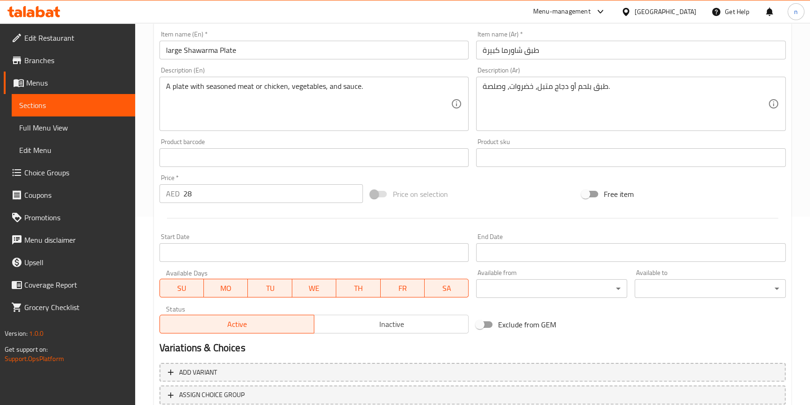
scroll to position [255, 0]
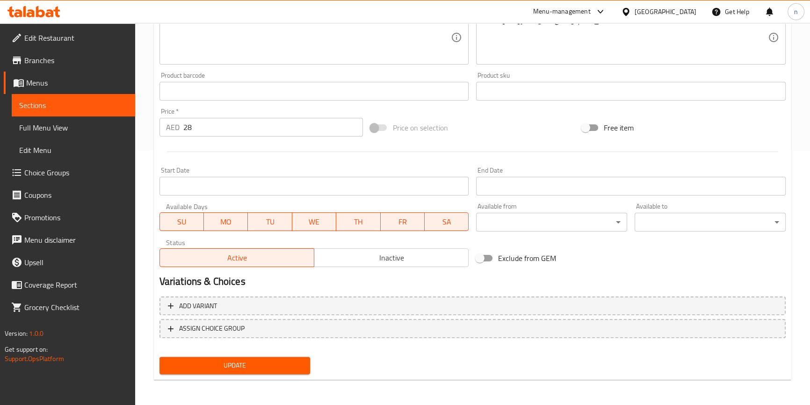
click at [228, 362] on span "Update" at bounding box center [235, 366] width 136 height 12
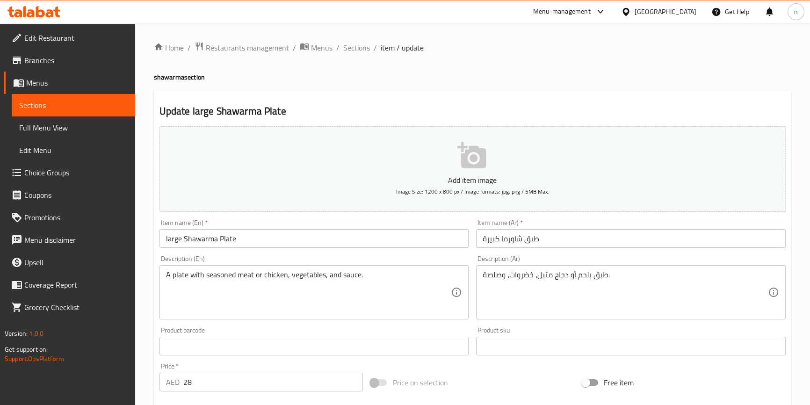
scroll to position [0, 0]
click at [363, 51] on span "Sections" at bounding box center [356, 47] width 27 height 11
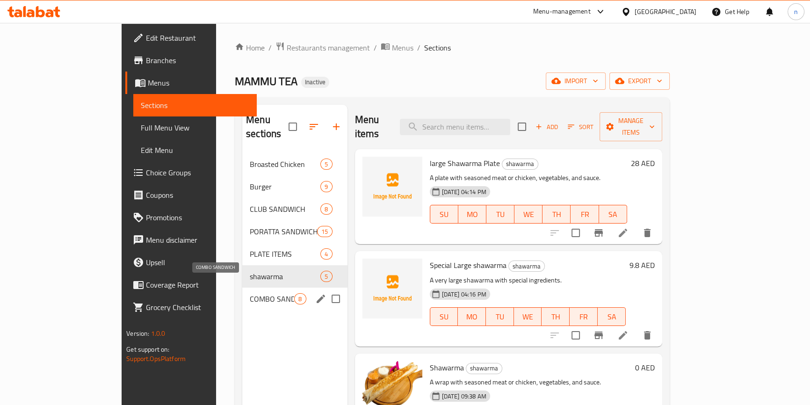
click at [250, 293] on span "COMBO SANDWICH" at bounding box center [272, 298] width 44 height 11
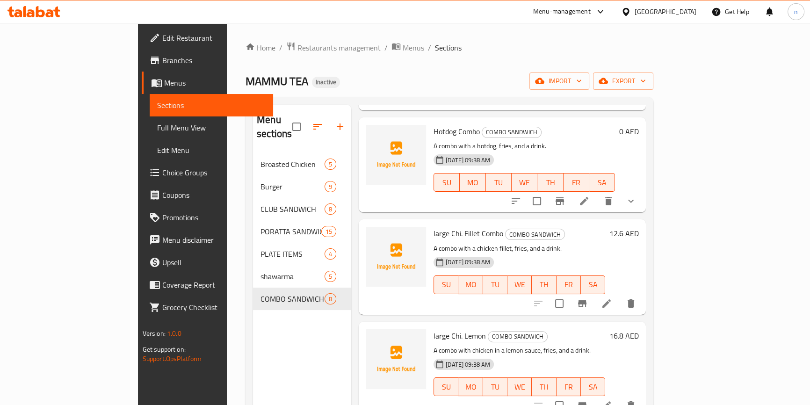
scroll to position [212, 0]
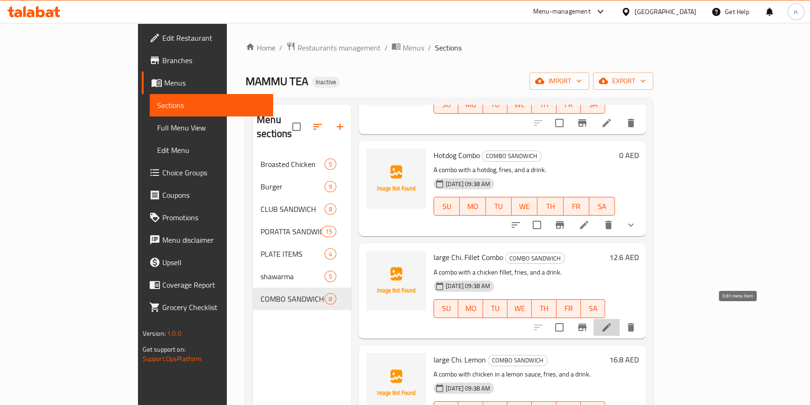
click at [612, 322] on icon at bounding box center [606, 327] width 11 height 11
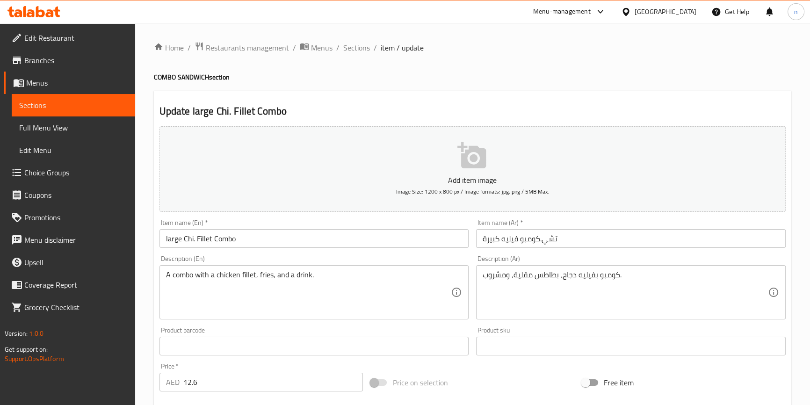
click at [550, 239] on input "تشي.كومبو فيليه كبيرة" at bounding box center [631, 238] width 310 height 19
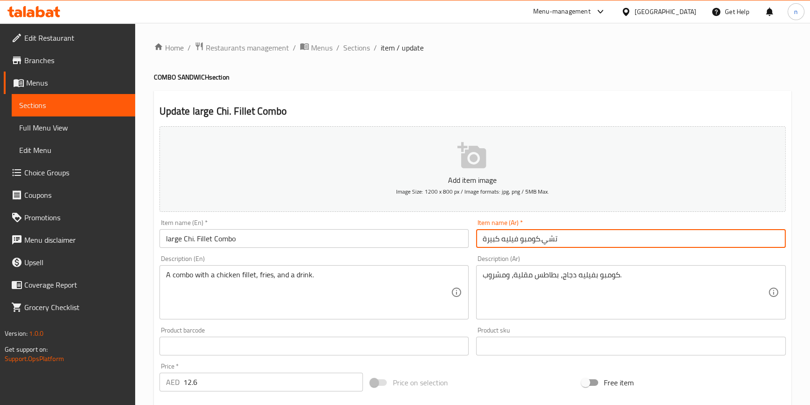
click at [550, 239] on input "تشي.كومبو فيليه كبيرة" at bounding box center [631, 238] width 310 height 19
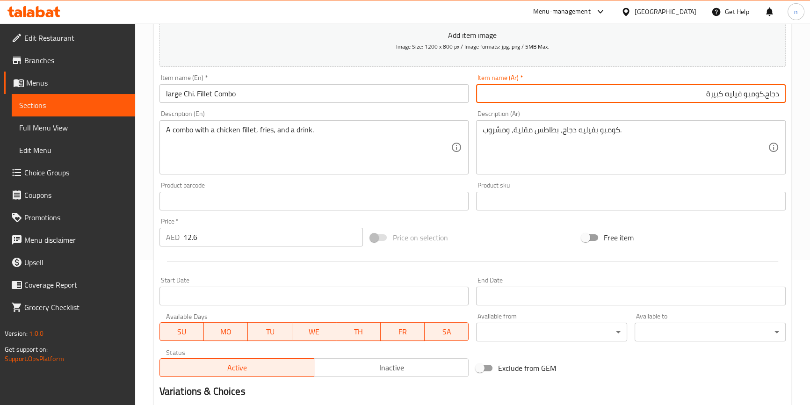
scroll to position [255, 0]
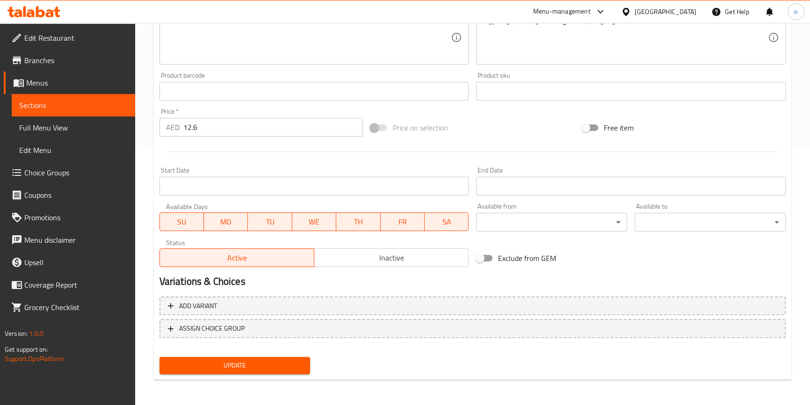
type input "دجاج.كومبو فيليه كبيرة"
click at [270, 367] on span "Update" at bounding box center [235, 366] width 136 height 12
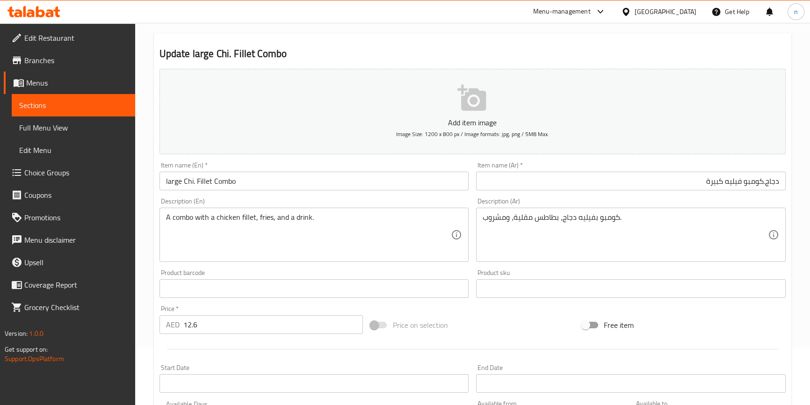
scroll to position [0, 0]
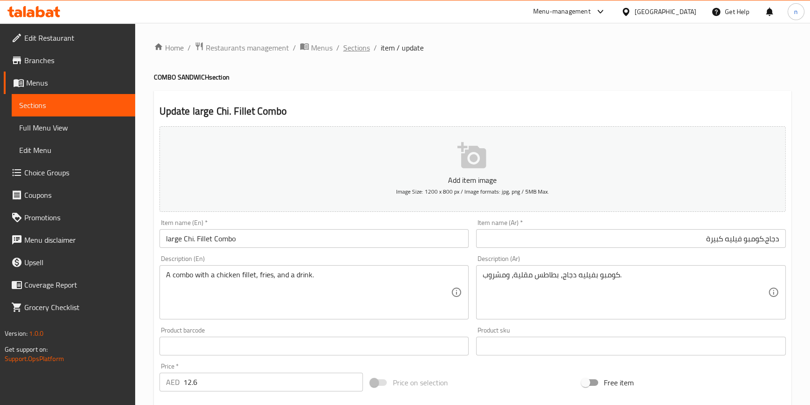
click at [345, 44] on span "Sections" at bounding box center [356, 47] width 27 height 11
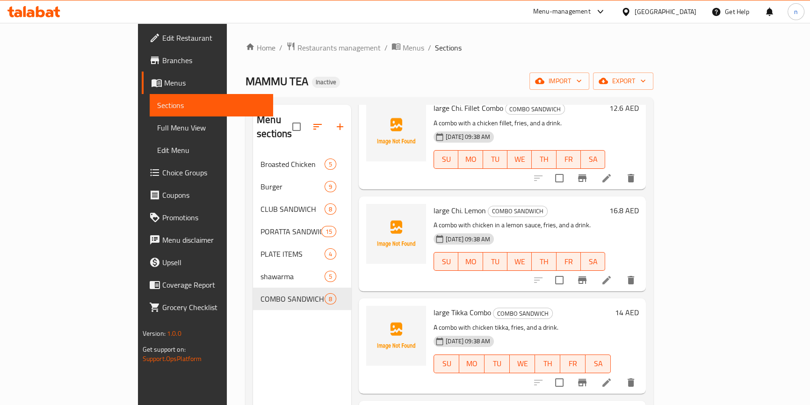
scroll to position [383, 0]
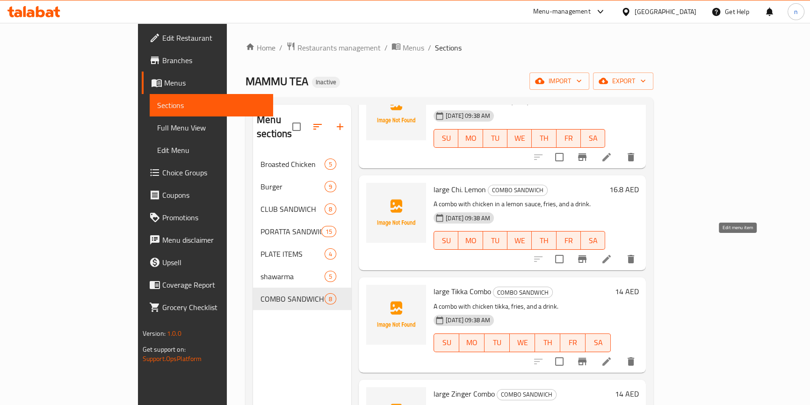
click at [611, 255] on icon at bounding box center [606, 259] width 8 height 8
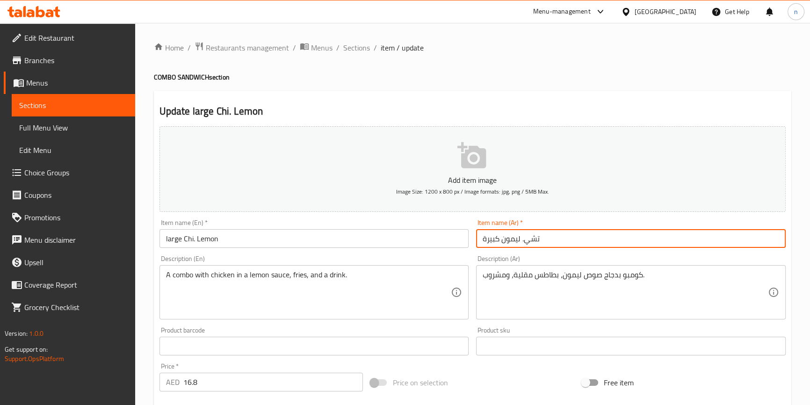
click at [550, 243] on input "تشي. ليمون كبيرة" at bounding box center [631, 238] width 310 height 19
drag, startPoint x: 779, startPoint y: 245, endPoint x: 774, endPoint y: 241, distance: 6.0
click at [776, 244] on input "تشي. ليمون كبيرة" at bounding box center [631, 238] width 310 height 19
click at [774, 241] on input "تشي. ليمون كبيرة" at bounding box center [631, 238] width 310 height 19
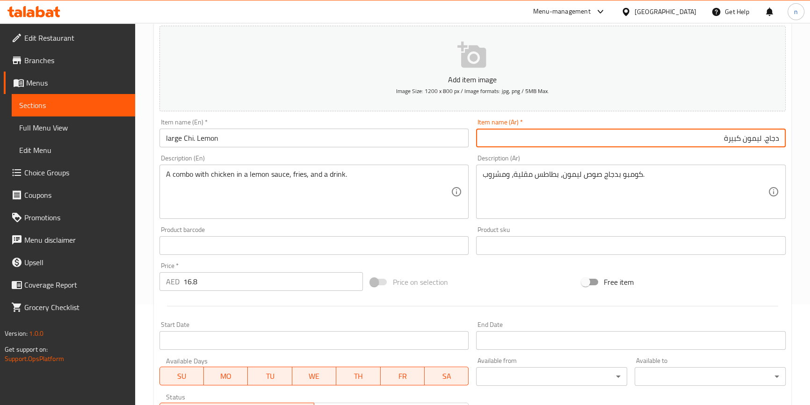
scroll to position [255, 0]
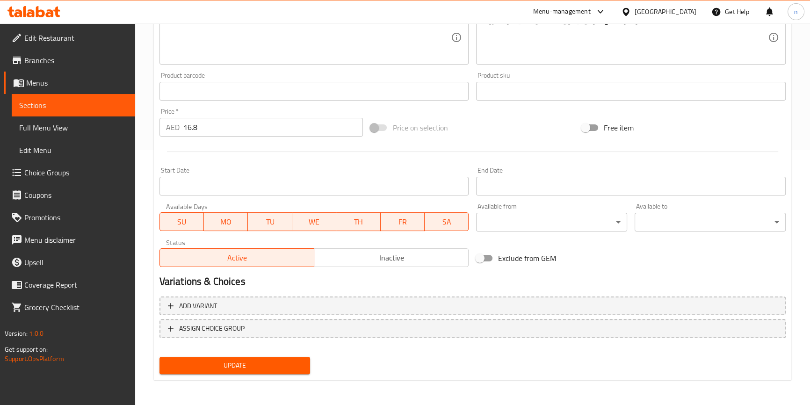
type input "دجاج. ليمون كبيرة"
click at [280, 360] on span "Update" at bounding box center [235, 366] width 136 height 12
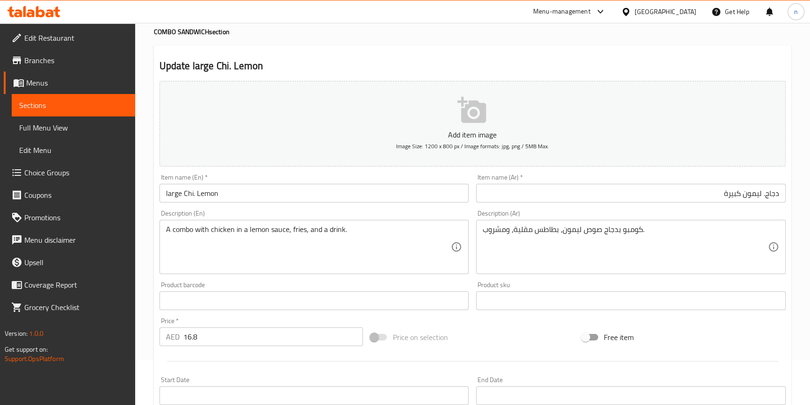
scroll to position [0, 0]
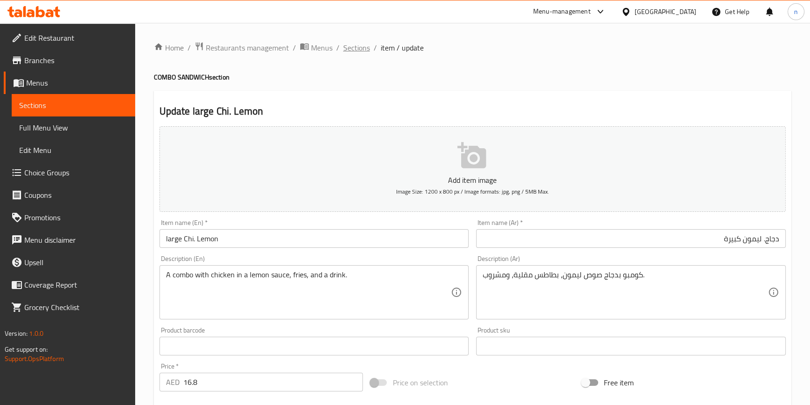
click at [362, 44] on span "Sections" at bounding box center [356, 47] width 27 height 11
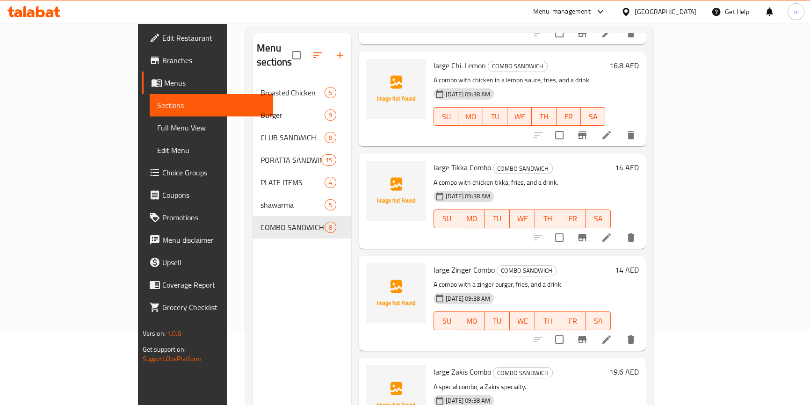
scroll to position [131, 0]
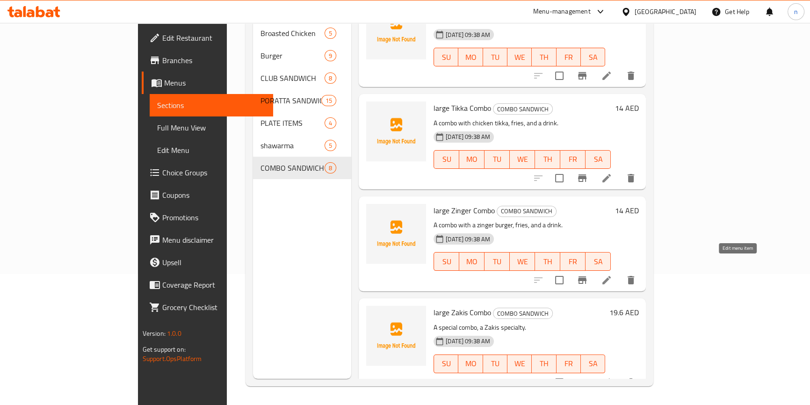
click at [611, 276] on icon at bounding box center [606, 280] width 8 height 8
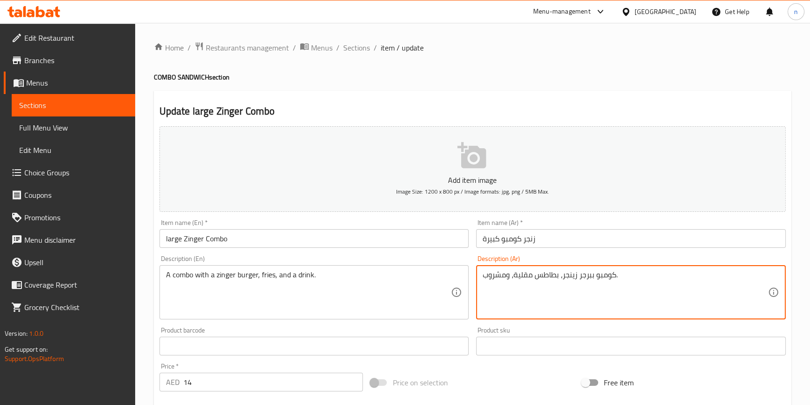
click at [586, 276] on textarea "كومبو ببرجر زينجر، بطاطس مقلية، ومشروب." at bounding box center [625, 292] width 285 height 44
click at [588, 276] on textarea "كومبو ببرجر زينجر، بطاطس مقلية، ومشروب." at bounding box center [625, 292] width 285 height 44
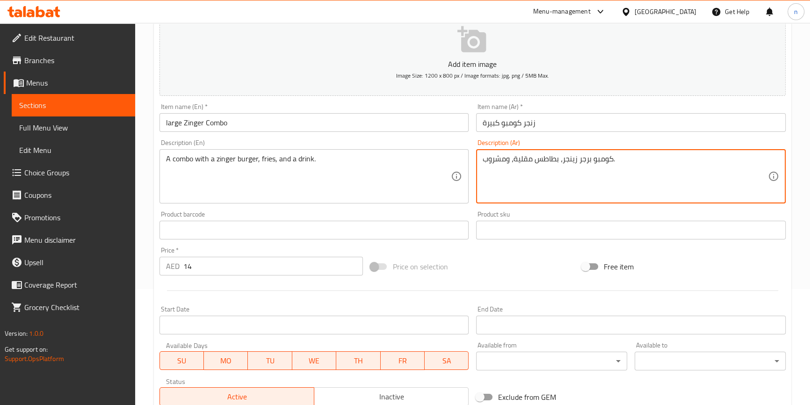
scroll to position [255, 0]
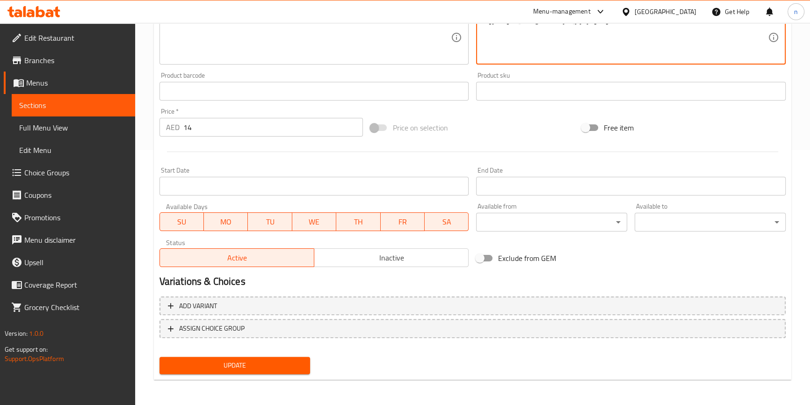
type textarea "كومبو برجر زينجر، بطاطس مقلية، ومشروب."
click at [231, 378] on div "Update large Zinger Combo Add item image Image Size: 1200 x 800 px / Image form…" at bounding box center [472, 108] width 637 height 544
click at [232, 371] on button "Update" at bounding box center [234, 365] width 151 height 17
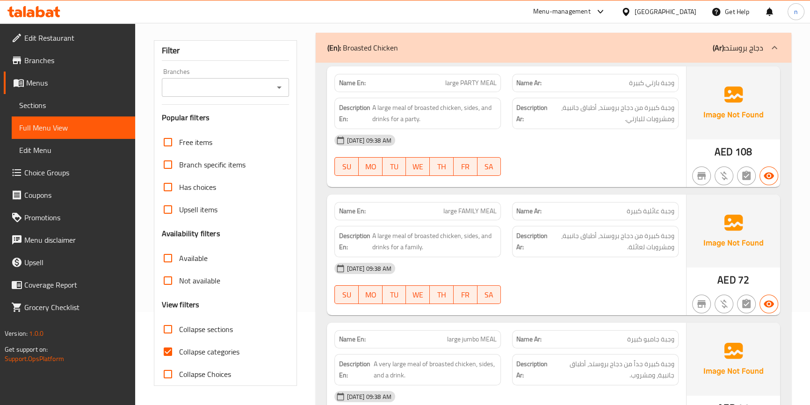
scroll to position [220, 0]
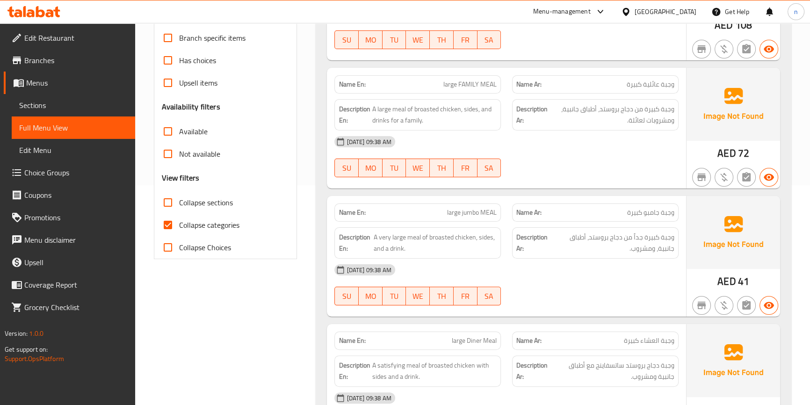
click at [159, 223] on input "Collapse categories" at bounding box center [168, 225] width 22 height 22
checkbox input "false"
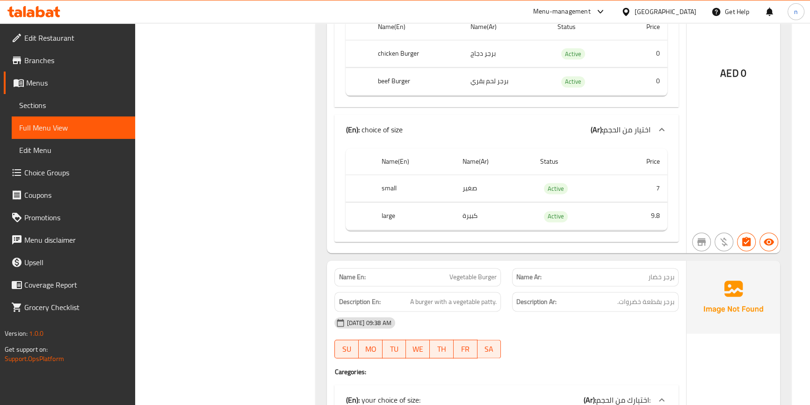
scroll to position [1538, 0]
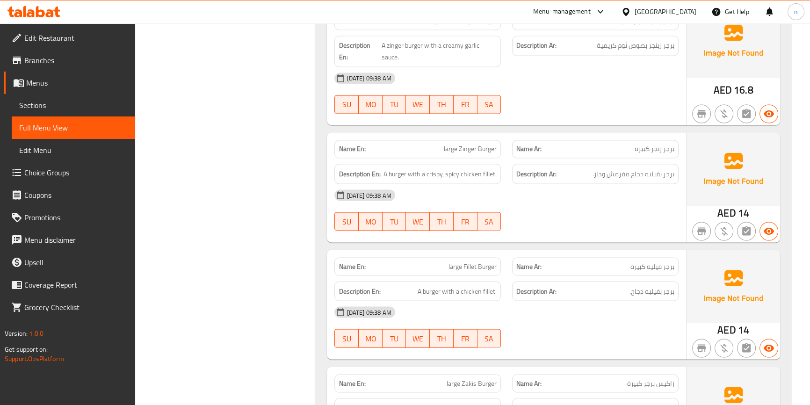
scroll to position [2048, 0]
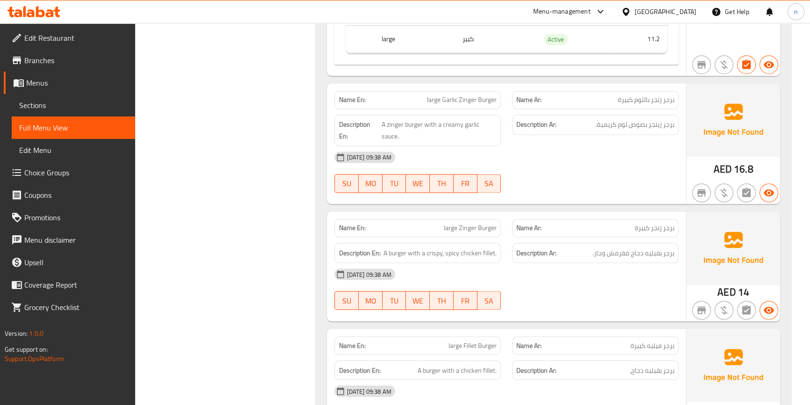
scroll to position [2005, 0]
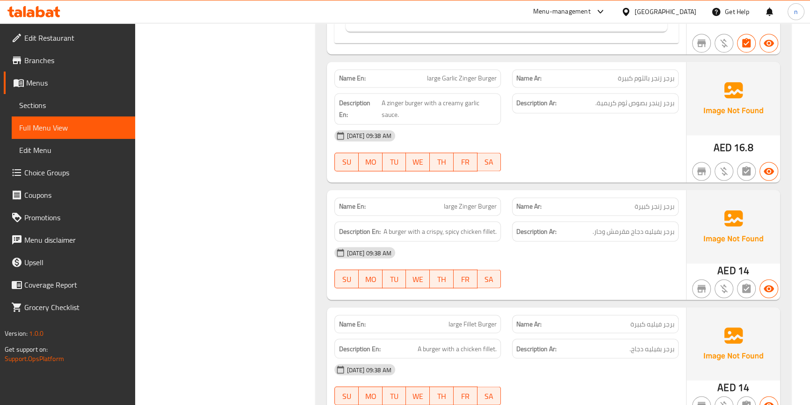
click at [591, 161] on div "[DATE] 09:38 AM SU MO TU WE TH FR SA" at bounding box center [506, 150] width 355 height 52
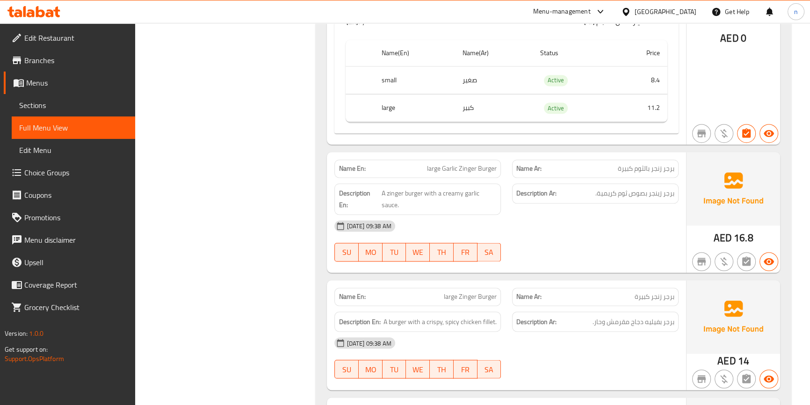
scroll to position [1963, 0]
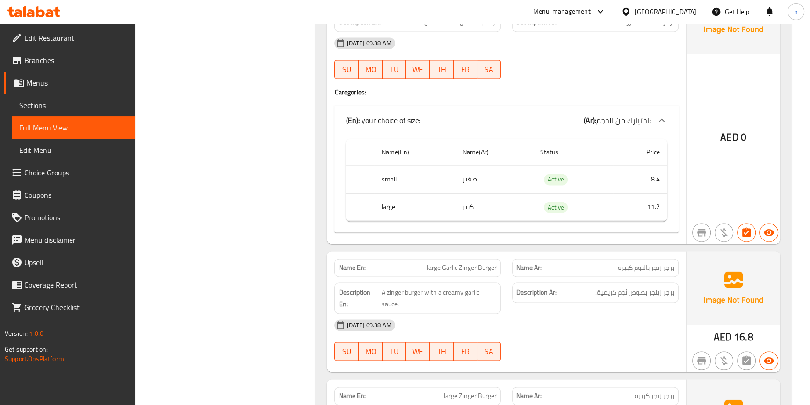
scroll to position [1878, 0]
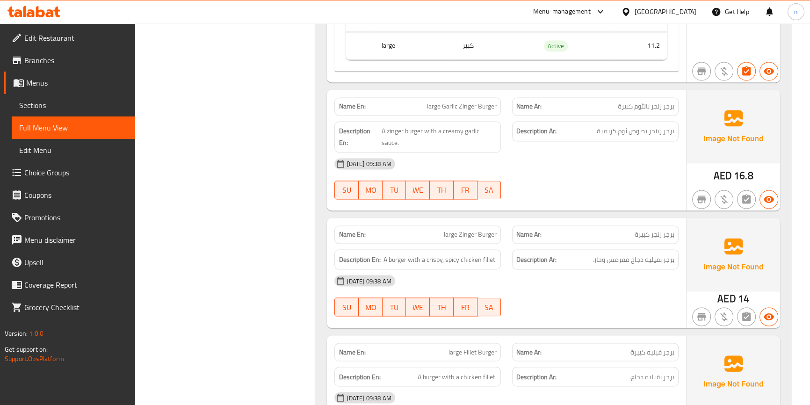
scroll to position [1963, 0]
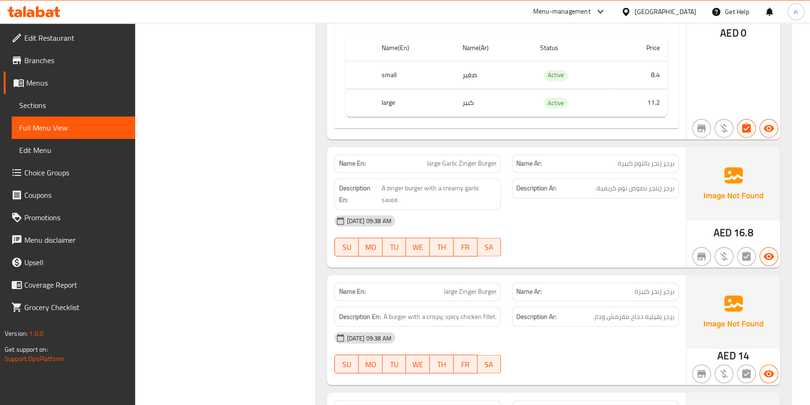
click at [542, 243] on div "[DATE] 09:38 AM SU MO TU WE TH FR SA" at bounding box center [506, 236] width 355 height 52
click at [547, 196] on div "Description Ar: برجر زينجر بصوص ثوم كريمية." at bounding box center [595, 194] width 178 height 43
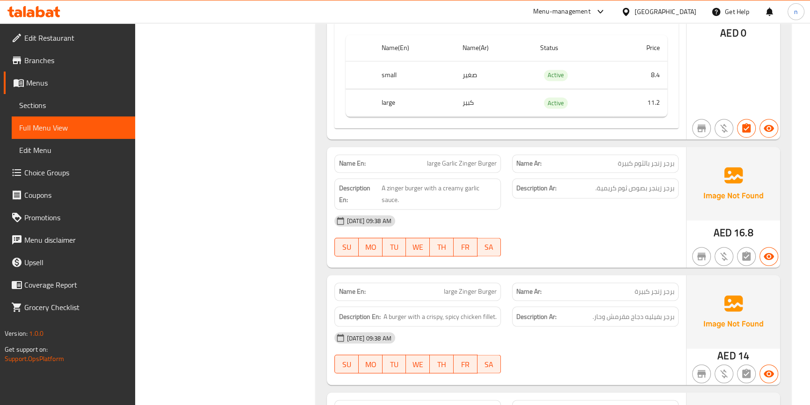
click at [546, 235] on div "[DATE] 09:38 AM SU MO TU WE TH FR SA" at bounding box center [506, 236] width 355 height 52
click at [528, 216] on div "[DATE] 09:38 AM" at bounding box center [506, 221] width 355 height 22
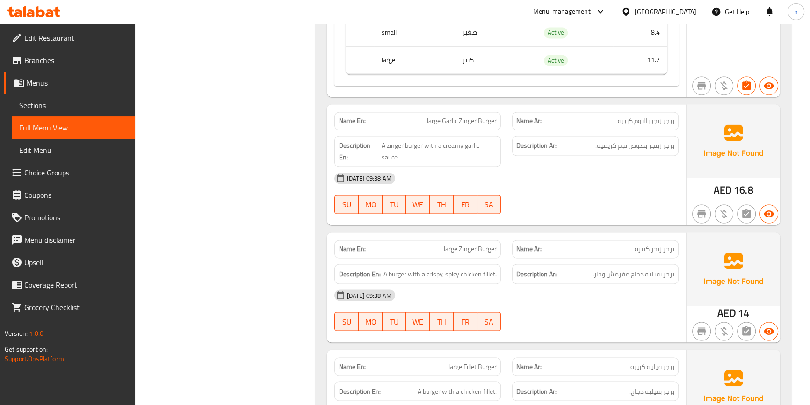
click at [545, 171] on div "[DATE] 09:38 AM" at bounding box center [506, 178] width 355 height 22
click at [576, 188] on div "[DATE] 09:38 AM SU MO TU WE TH FR SA" at bounding box center [506, 193] width 355 height 52
click at [604, 177] on div "[DATE] 09:38 AM" at bounding box center [506, 178] width 355 height 22
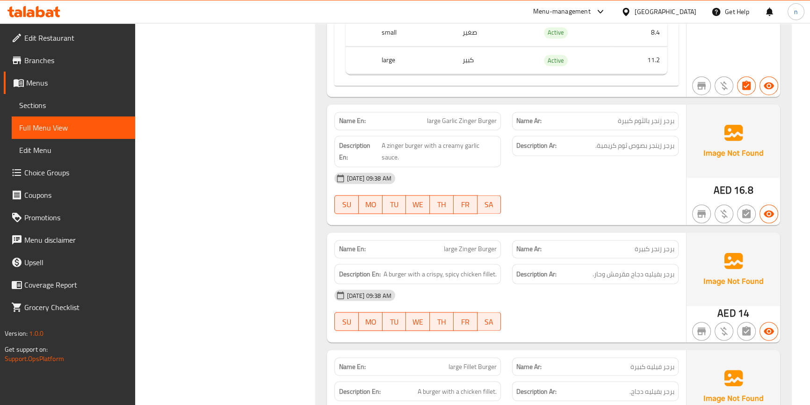
click at [593, 188] on div "[DATE] 09:38 AM SU MO TU WE TH FR SA" at bounding box center [506, 193] width 355 height 52
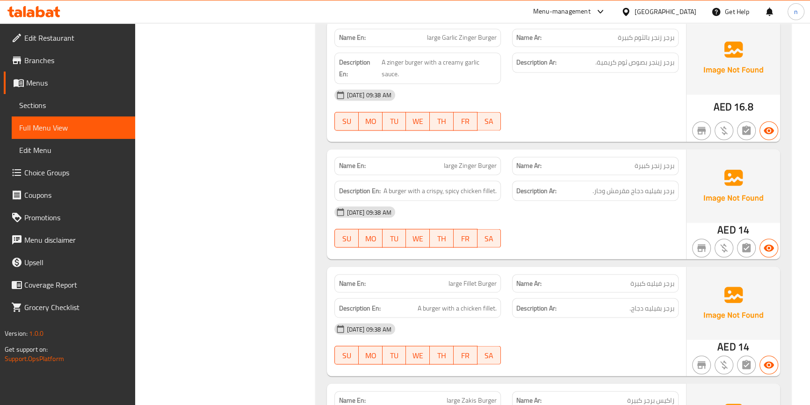
scroll to position [2048, 0]
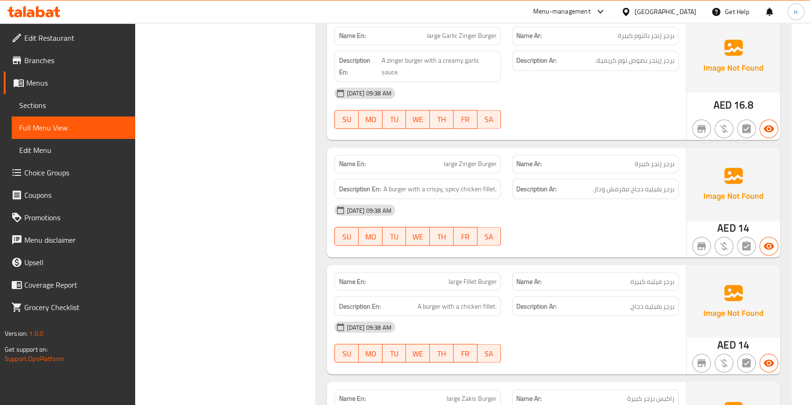
click at [593, 123] on div at bounding box center [595, 128] width 178 height 11
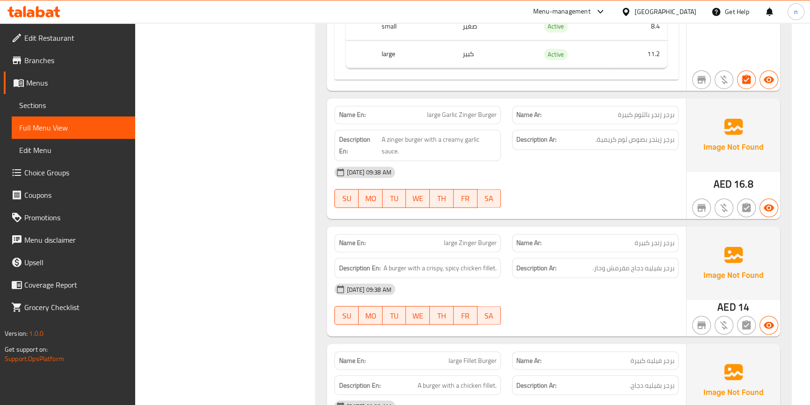
scroll to position [1963, 0]
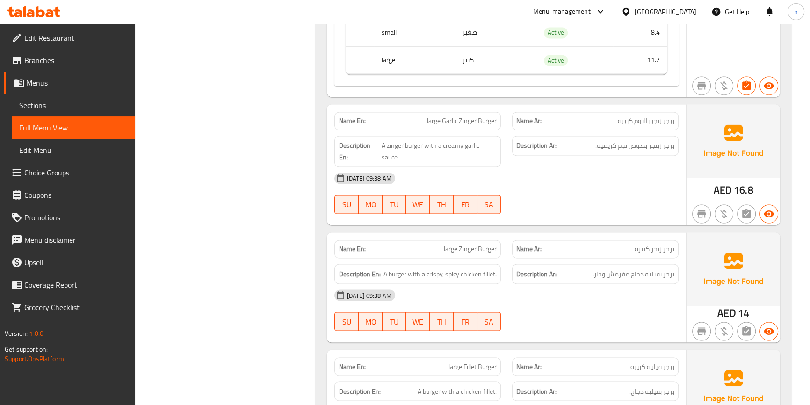
click at [568, 169] on div "[DATE] 09:38 AM" at bounding box center [506, 178] width 355 height 22
click at [559, 313] on div "[DATE] 09:38 AM SU MO TU WE TH FR SA" at bounding box center [506, 310] width 355 height 52
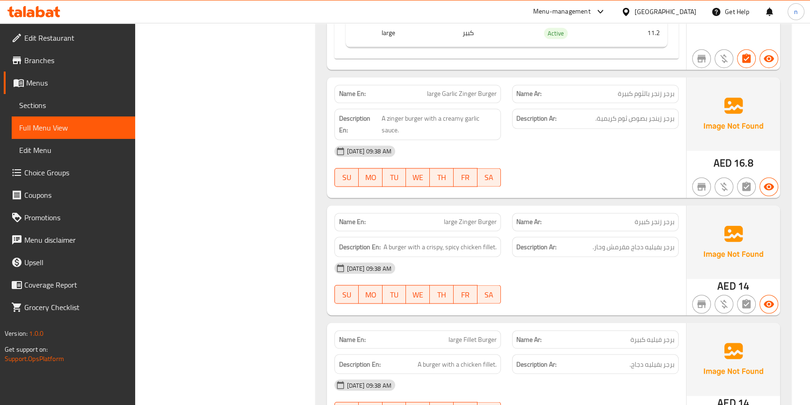
scroll to position [2005, 0]
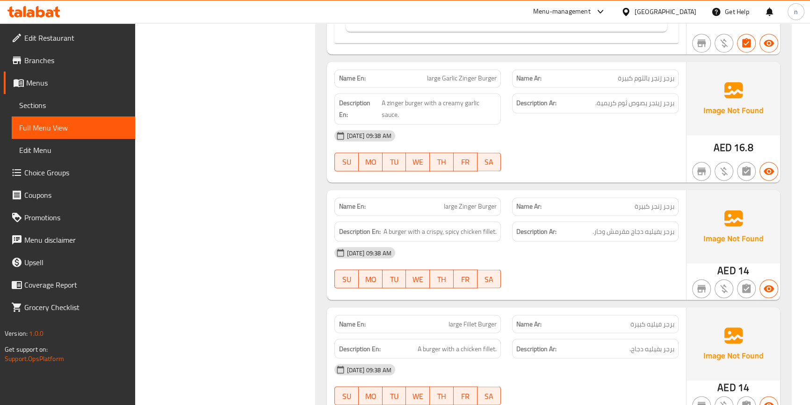
click at [561, 262] on div "[DATE] 09:38 AM SU MO TU WE TH FR SA" at bounding box center [506, 267] width 355 height 52
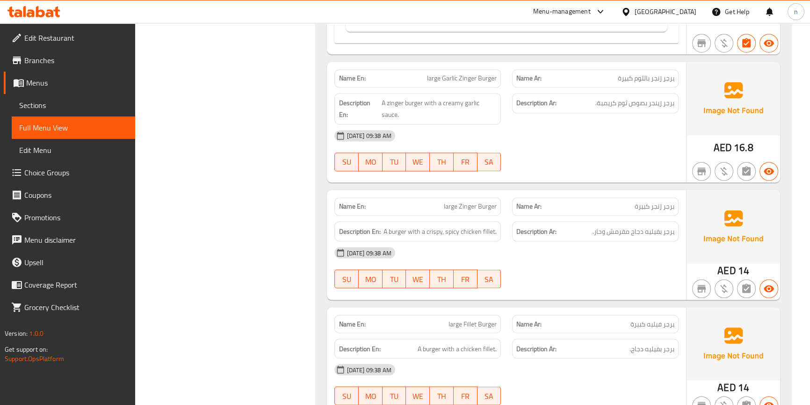
click at [518, 257] on div "[DATE] 09:38 AM" at bounding box center [506, 252] width 355 height 22
click at [470, 244] on div "[DATE] 09:38 AM" at bounding box center [506, 252] width 355 height 22
click at [552, 253] on div "[DATE] 09:38 AM" at bounding box center [506, 252] width 355 height 22
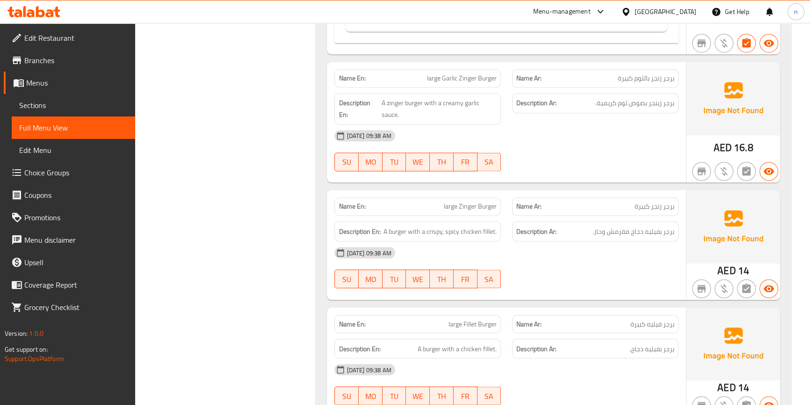
click at [552, 253] on div "[DATE] 09:38 AM" at bounding box center [506, 252] width 355 height 22
click at [601, 258] on div "[DATE] 09:38 AM" at bounding box center [506, 252] width 355 height 22
click at [635, 252] on div "[DATE] 09:38 AM" at bounding box center [506, 252] width 355 height 22
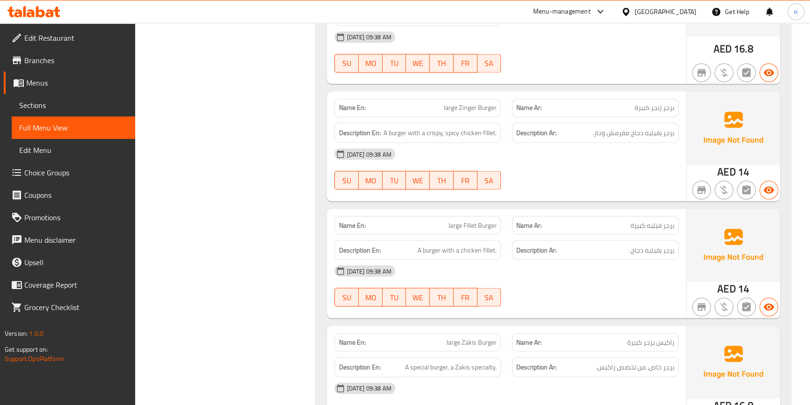
scroll to position [2090, 0]
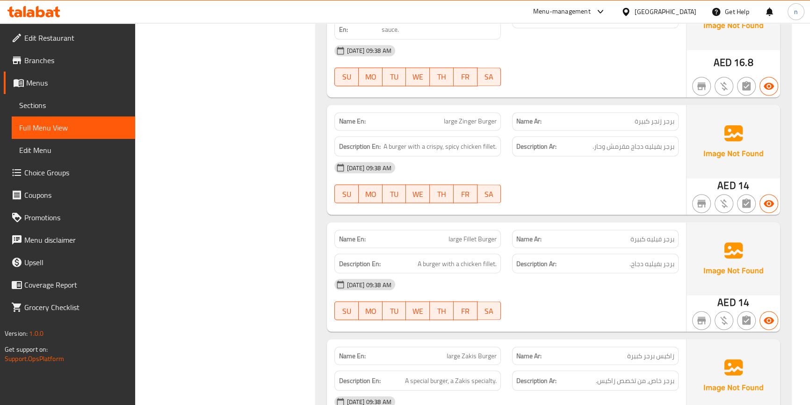
click at [635, 253] on div "Description Ar: برجر بفيليه دجاج." at bounding box center [595, 263] width 166 height 20
click at [653, 195] on div "[DATE] 09:38 AM SU MO TU WE TH FR SA" at bounding box center [506, 182] width 355 height 52
click at [641, 197] on div at bounding box center [595, 202] width 178 height 11
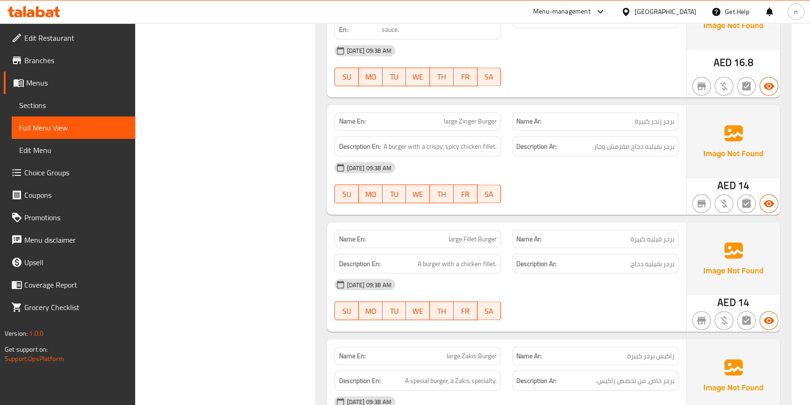
click at [640, 194] on div "[DATE] 09:38 AM SU MO TU WE TH FR SA" at bounding box center [506, 182] width 355 height 52
click at [675, 194] on div "[DATE] 09:38 AM SU MO TU WE TH FR SA" at bounding box center [506, 182] width 355 height 52
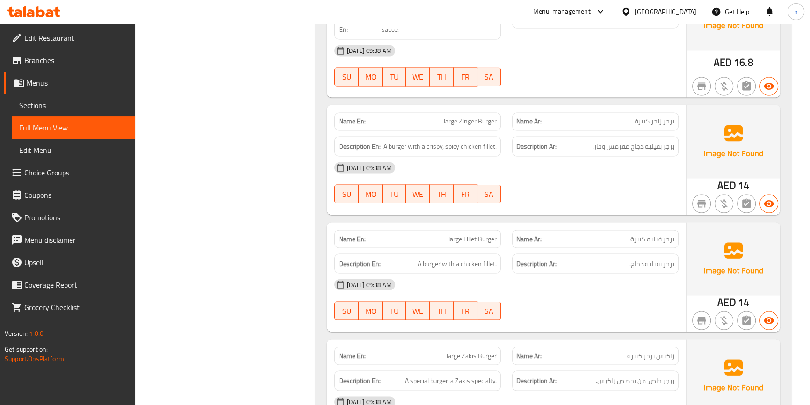
scroll to position [2048, 0]
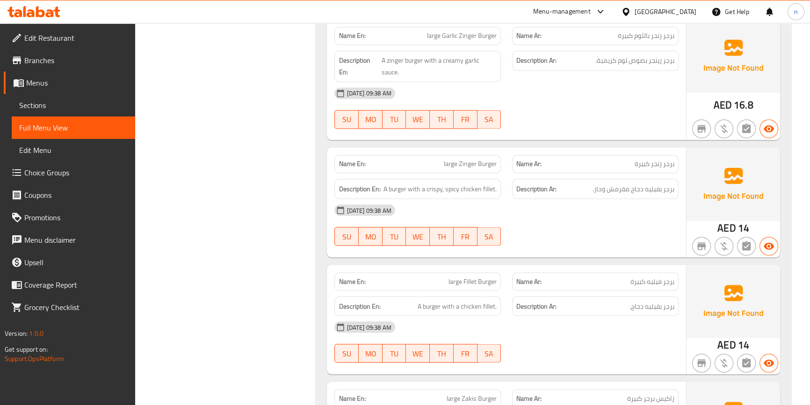
drag, startPoint x: 337, startPoint y: 207, endPoint x: 332, endPoint y: 206, distance: 4.8
click at [333, 207] on div "[DATE] 09:38 AM" at bounding box center [506, 210] width 355 height 22
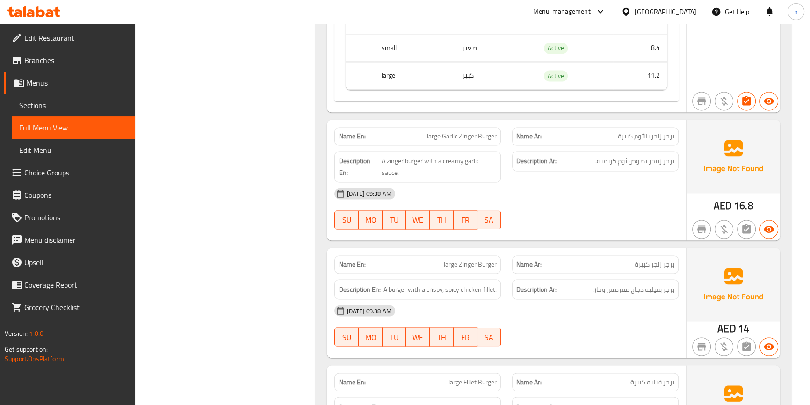
scroll to position [1963, 0]
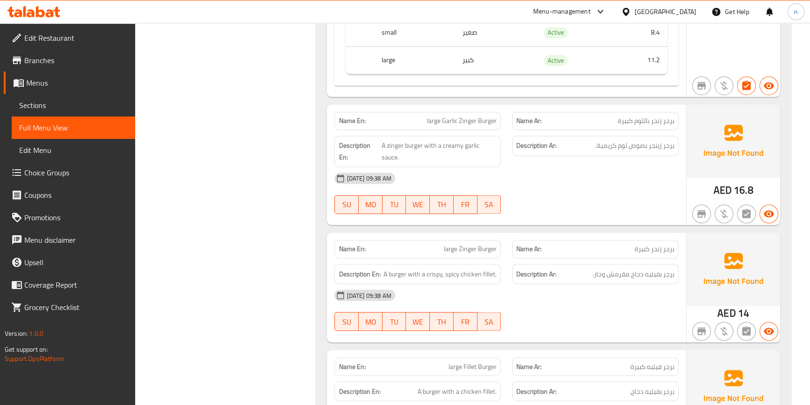
click at [651, 202] on div "[DATE] 09:38 AM SU MO TU WE TH FR SA" at bounding box center [506, 193] width 355 height 52
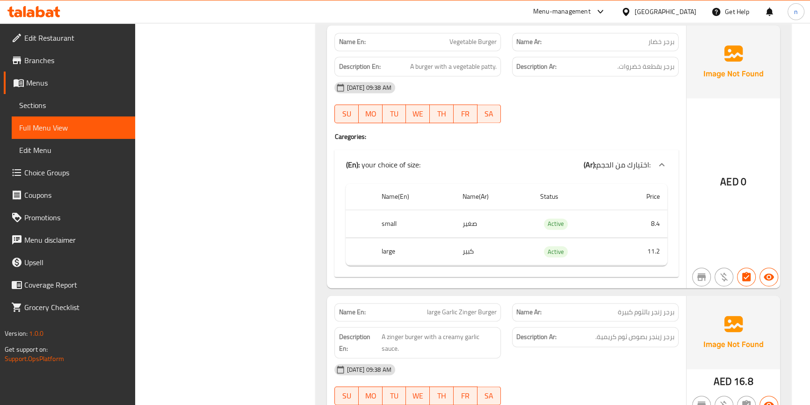
scroll to position [1707, 0]
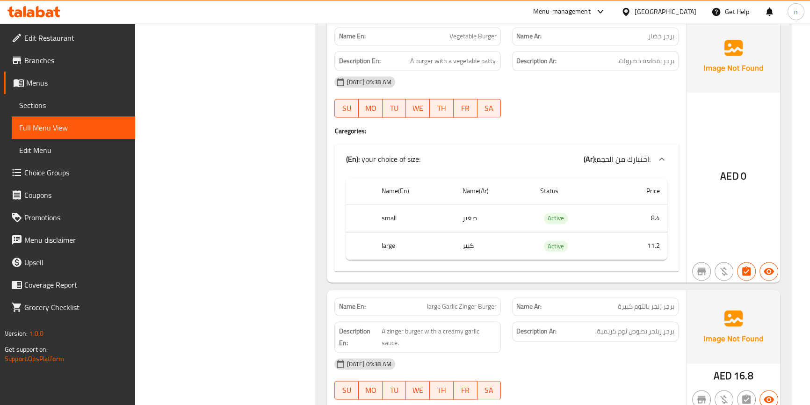
scroll to position [1793, 0]
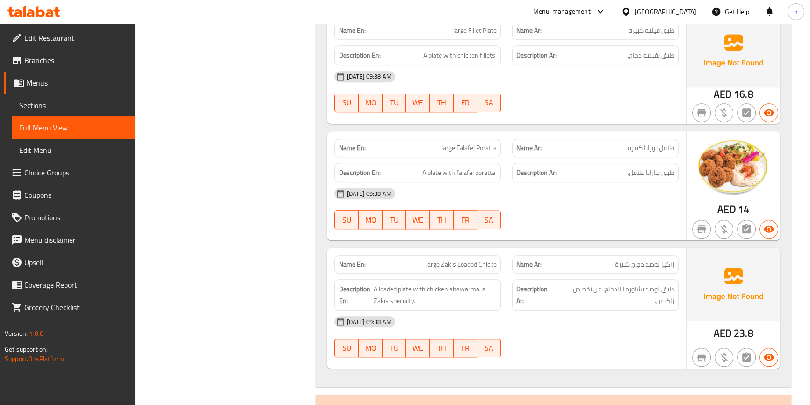
scroll to position [6002, 0]
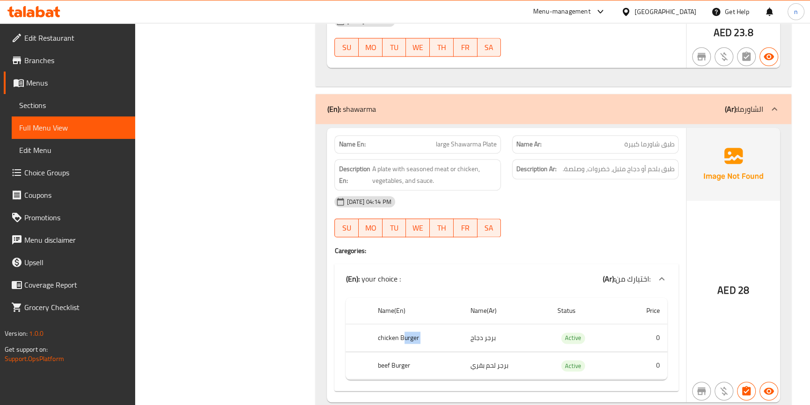
drag, startPoint x: 521, startPoint y: 309, endPoint x: 403, endPoint y: 310, distance: 118.8
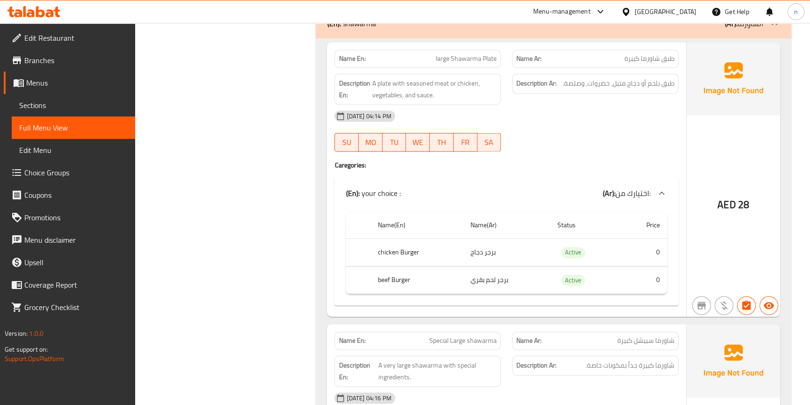
scroll to position [6087, 0]
drag, startPoint x: 494, startPoint y: 223, endPoint x: 463, endPoint y: 222, distance: 30.9
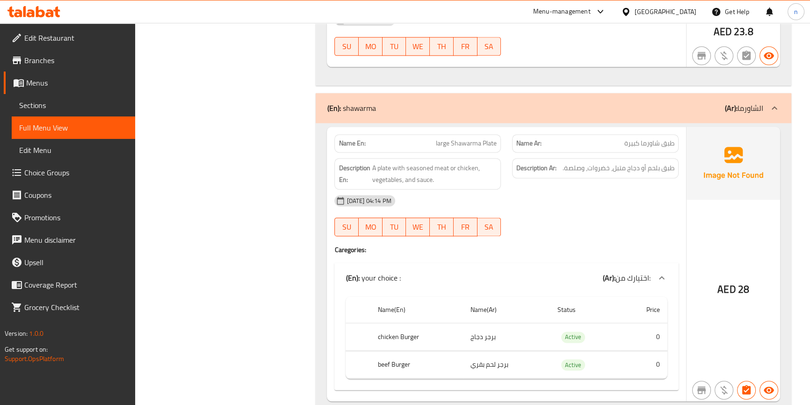
scroll to position [6002, 0]
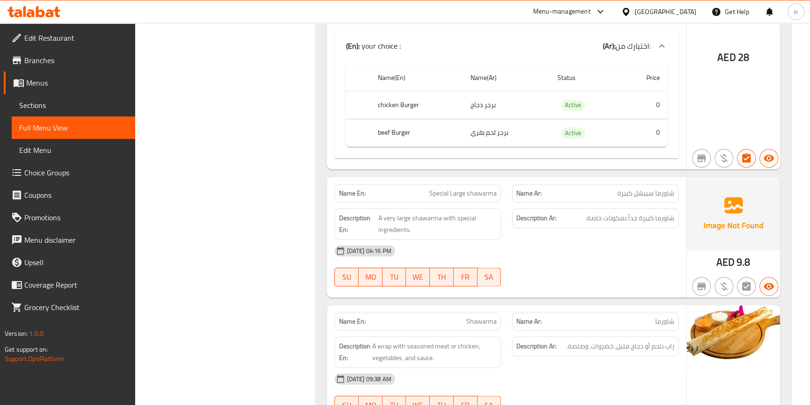
scroll to position [6342, 0]
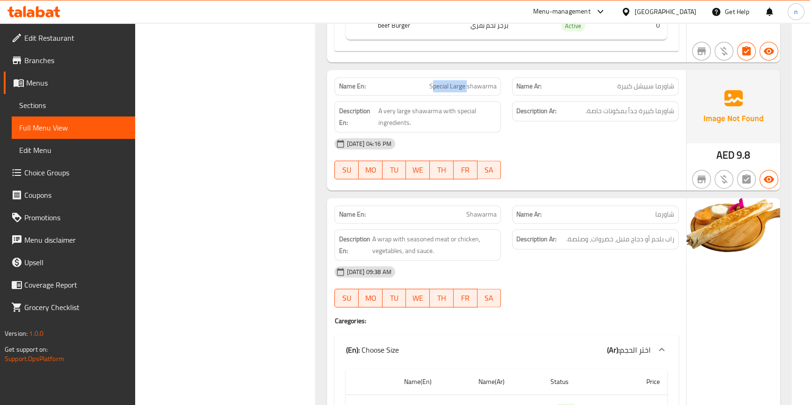
drag, startPoint x: 434, startPoint y: 58, endPoint x: 467, endPoint y: 59, distance: 33.7
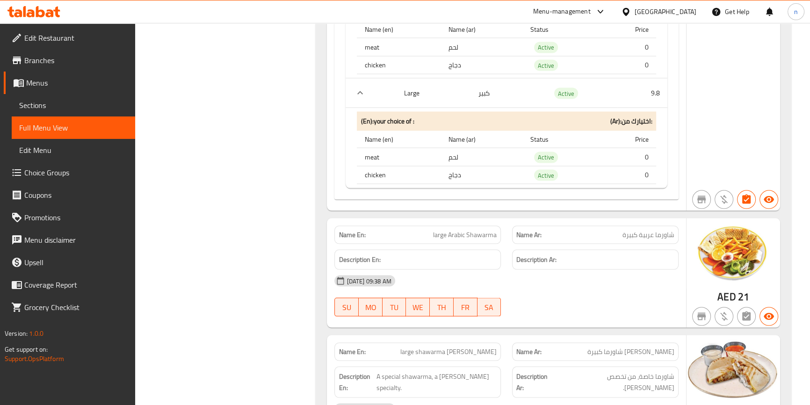
scroll to position [6809, 0]
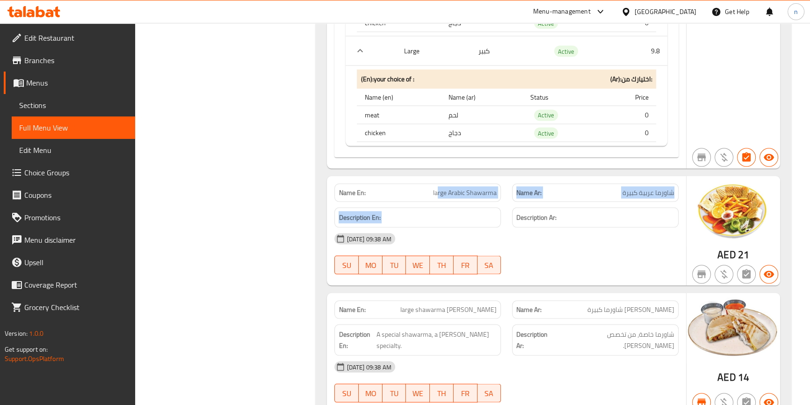
drag, startPoint x: 439, startPoint y: 165, endPoint x: 510, endPoint y: 172, distance: 71.4
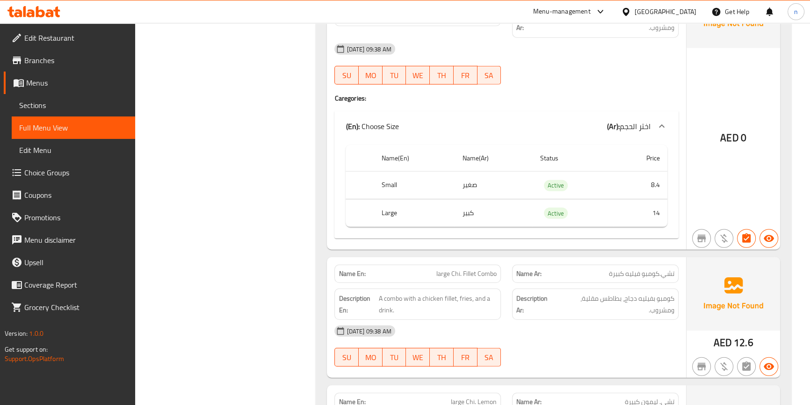
scroll to position [7617, 0]
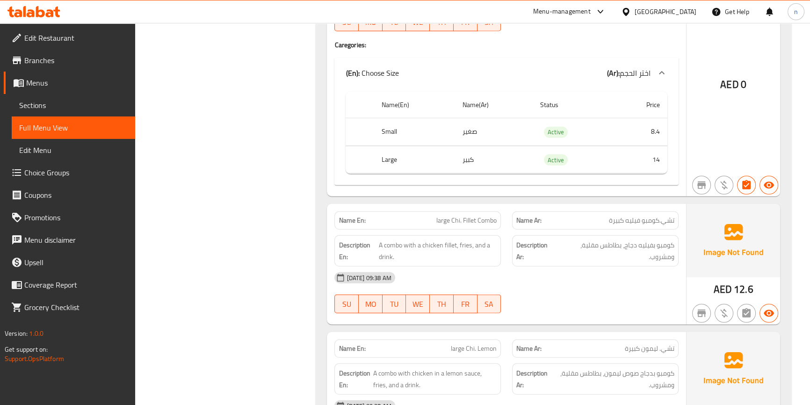
scroll to position [7787, 0]
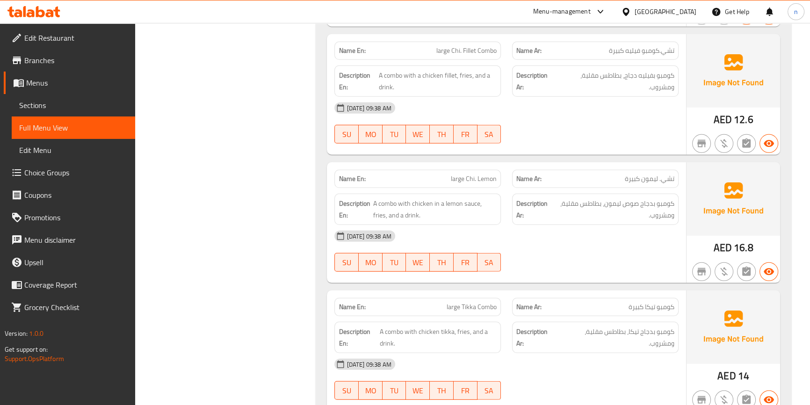
drag, startPoint x: 268, startPoint y: 189, endPoint x: 266, endPoint y: 113, distance: 75.8
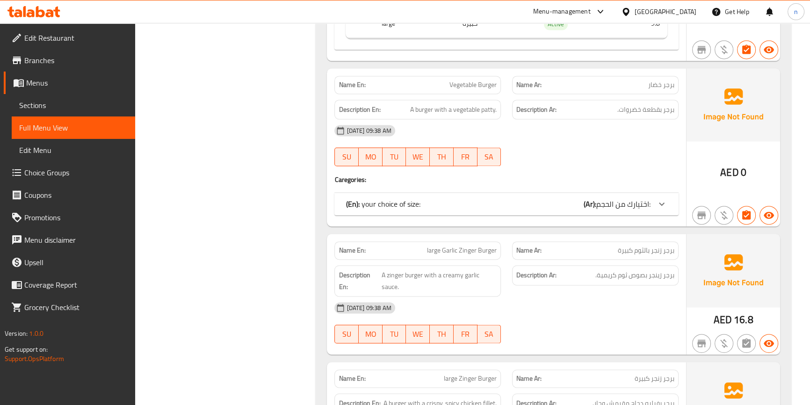
scroll to position [1707, 0]
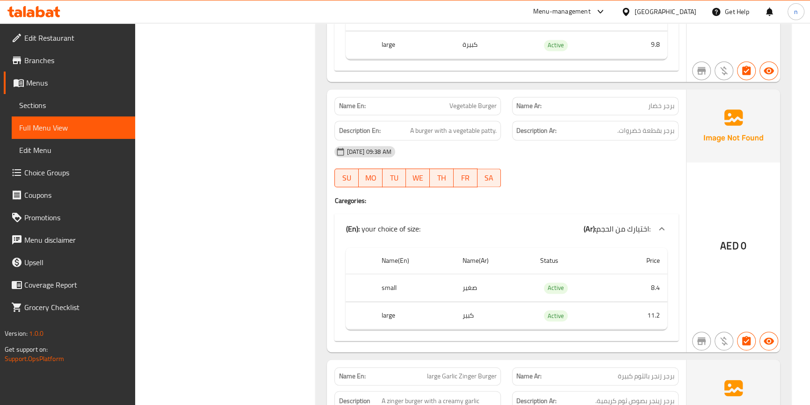
drag, startPoint x: 562, startPoint y: 175, endPoint x: 671, endPoint y: 332, distance: 190.8
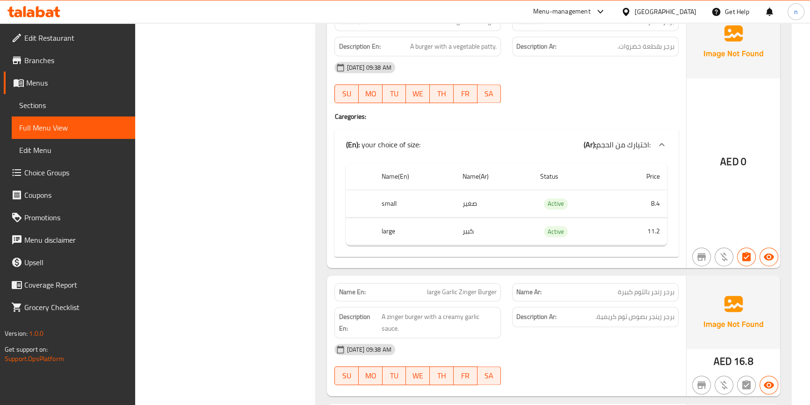
scroll to position [1793, 0]
drag, startPoint x: 566, startPoint y: 112, endPoint x: 595, endPoint y: 72, distance: 48.8
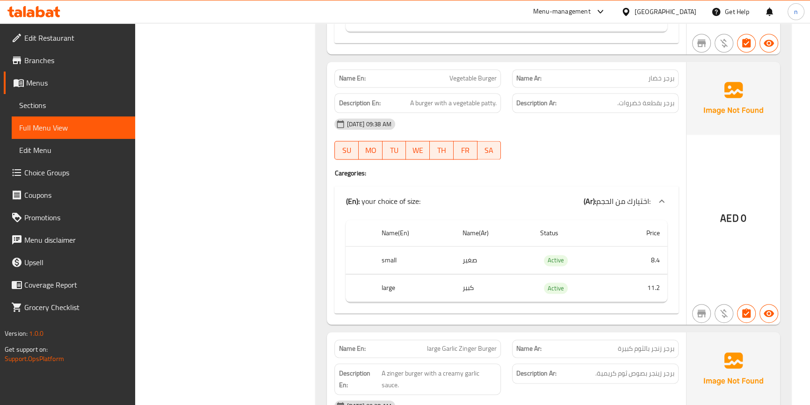
scroll to position [1750, 0]
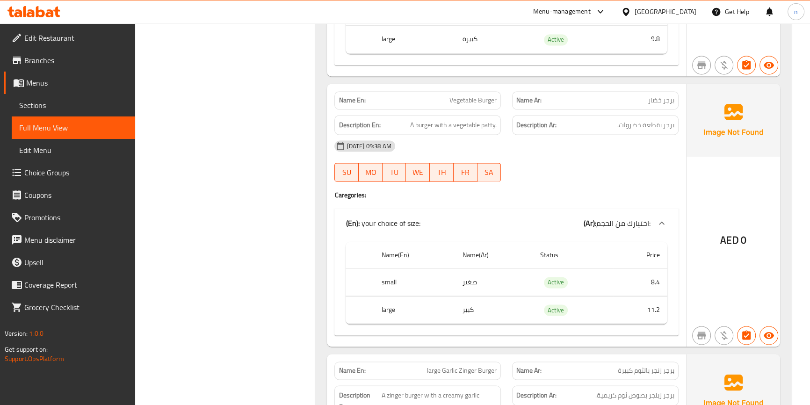
scroll to position [1707, 0]
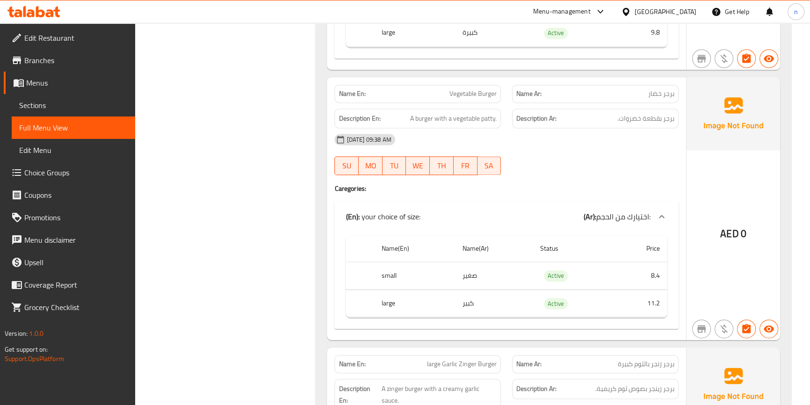
scroll to position [1793, 0]
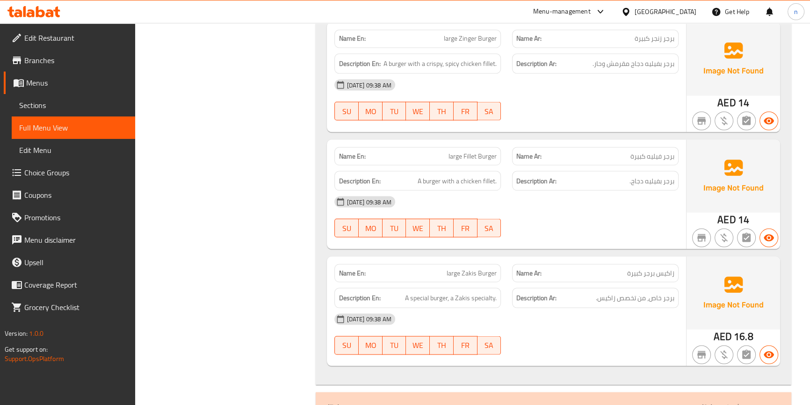
scroll to position [2175, 0]
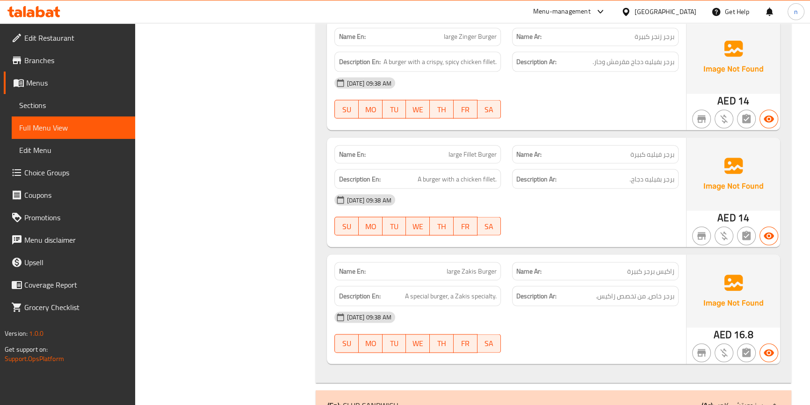
click at [598, 216] on div "15-08-2025 09:38 AM SU MO TU WE TH FR SA" at bounding box center [506, 214] width 355 height 52
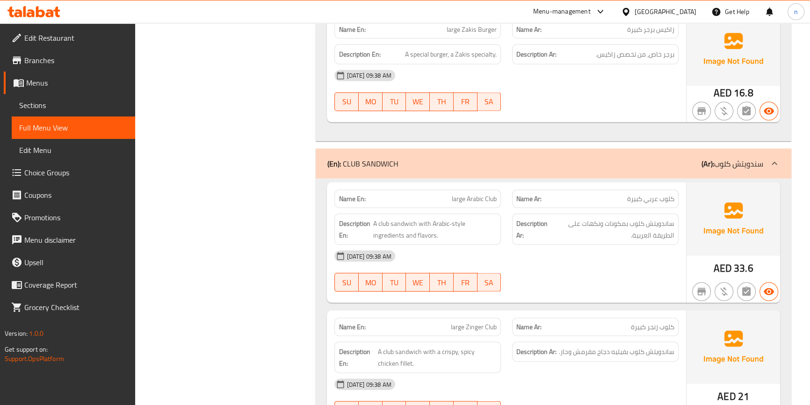
scroll to position [2430, 0]
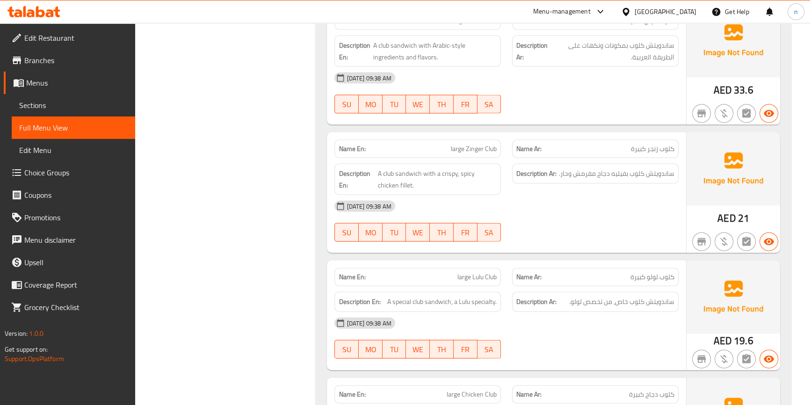
scroll to position [2600, 0]
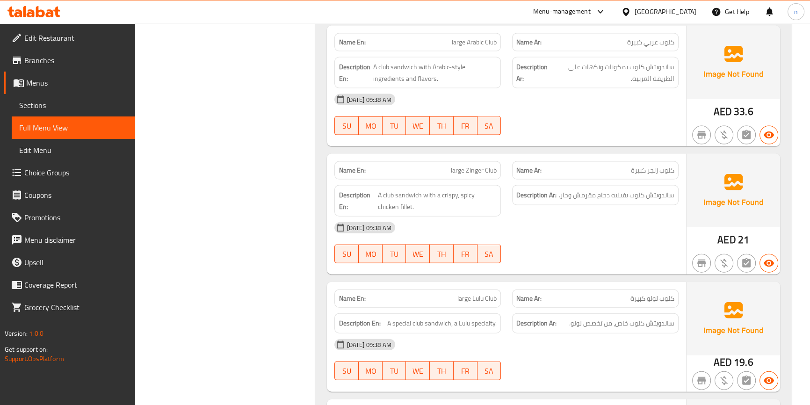
scroll to position [2558, 0]
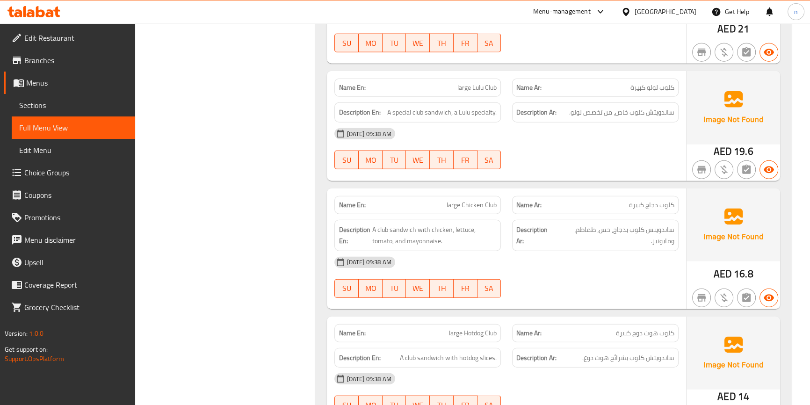
scroll to position [2856, 0]
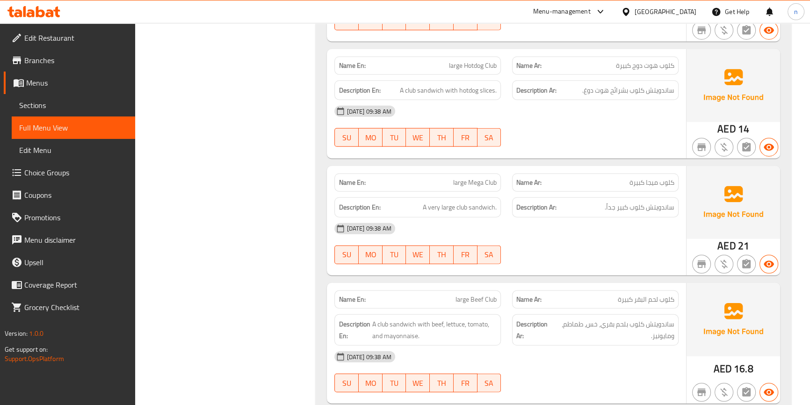
scroll to position [3068, 0]
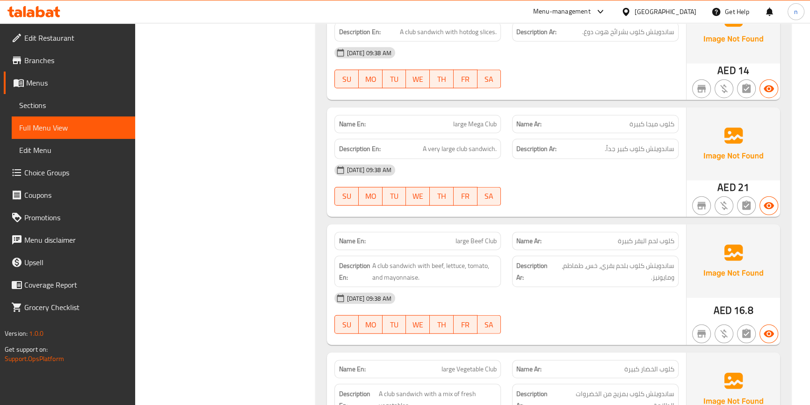
scroll to position [3110, 0]
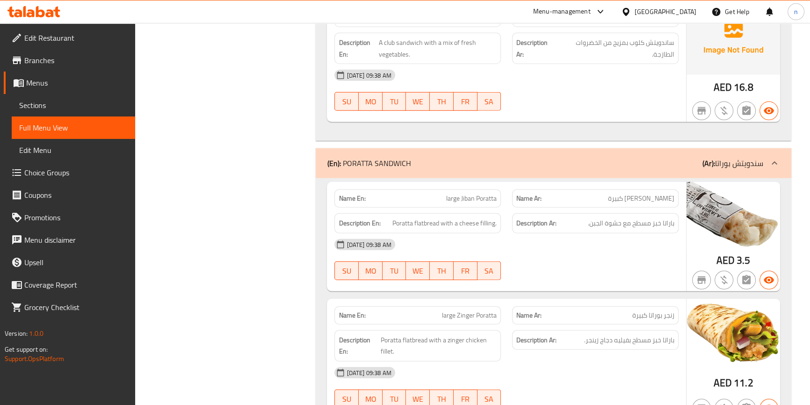
scroll to position [3408, 0]
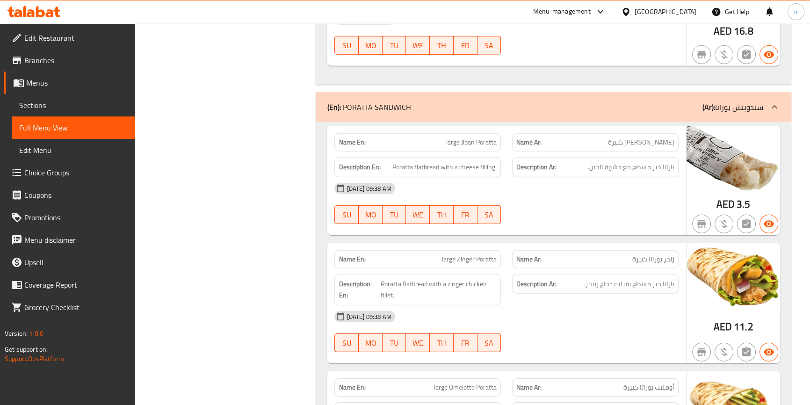
scroll to position [3536, 0]
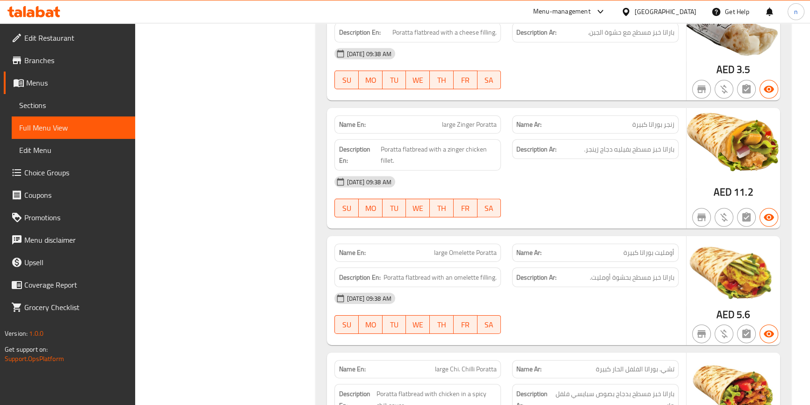
scroll to position [3663, 0]
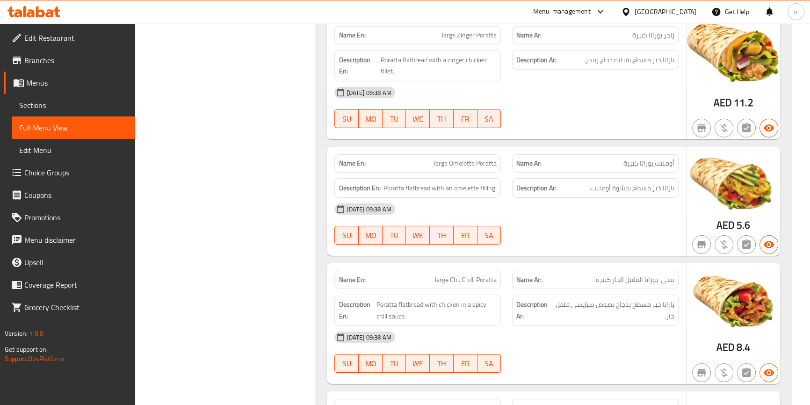
scroll to position [3748, 0]
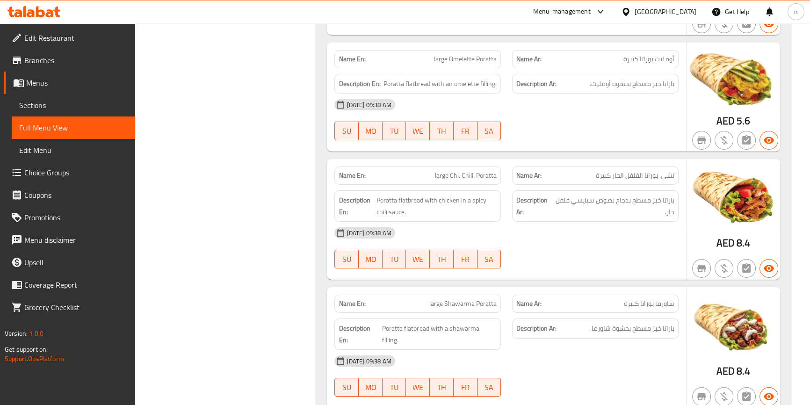
scroll to position [3876, 0]
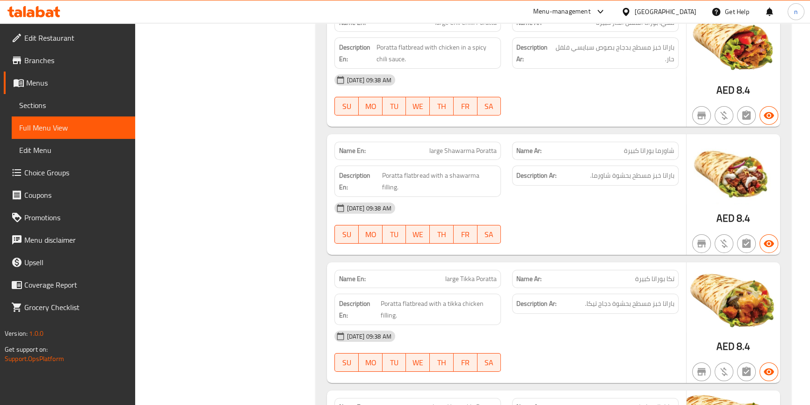
scroll to position [4003, 0]
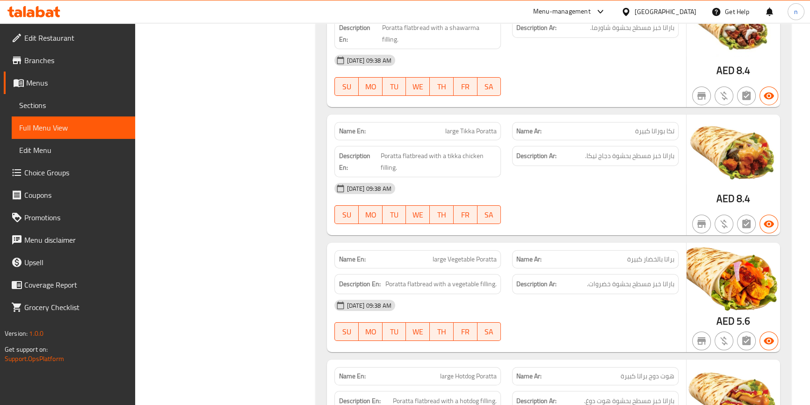
scroll to position [4131, 0]
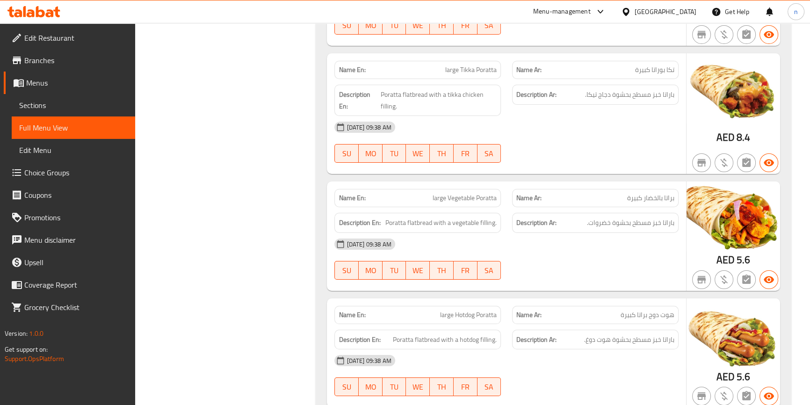
scroll to position [4216, 0]
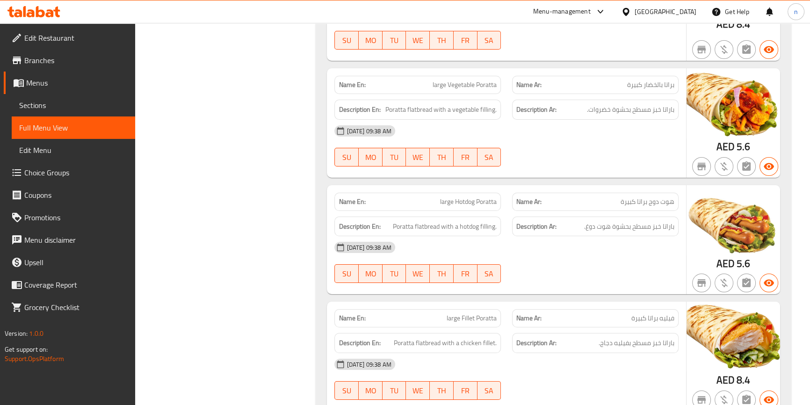
scroll to position [4344, 0]
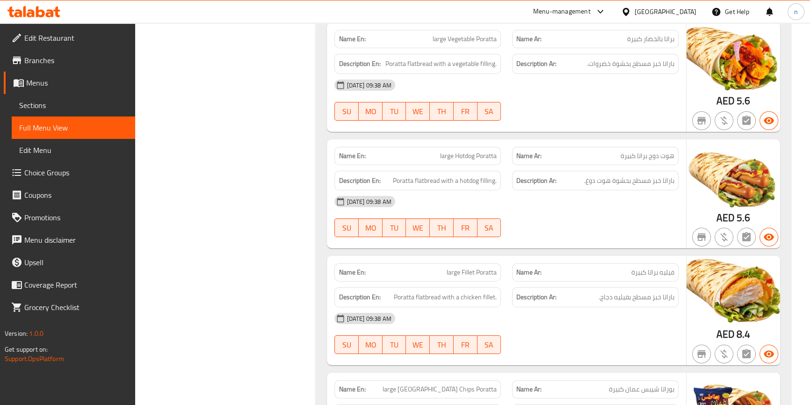
scroll to position [4386, 0]
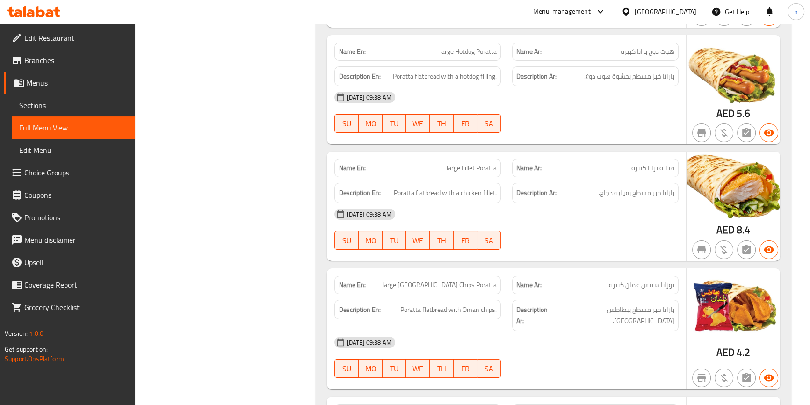
scroll to position [4471, 0]
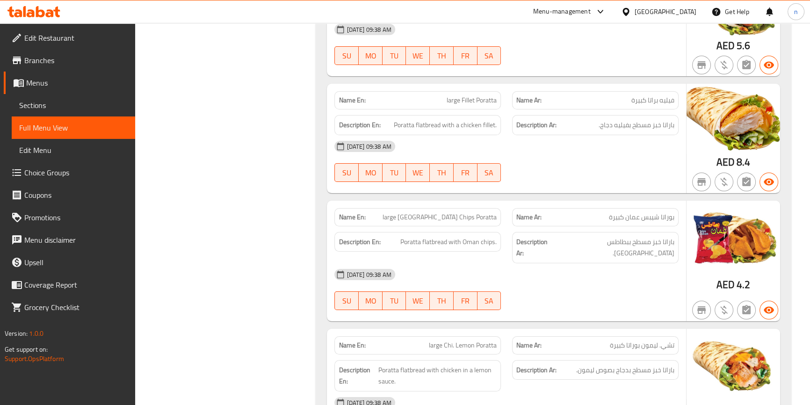
scroll to position [4641, 0]
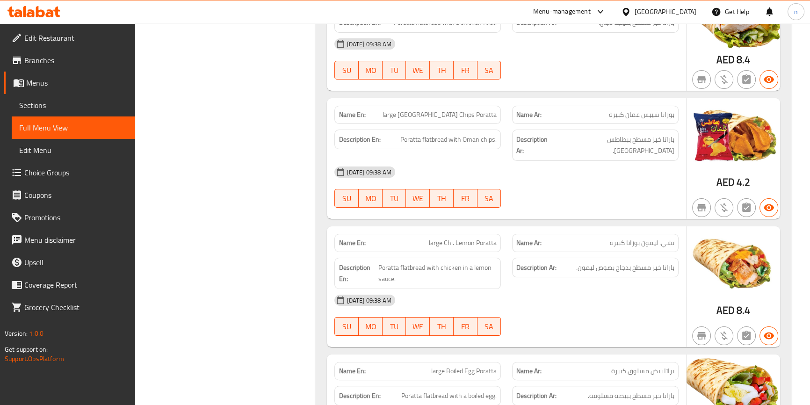
click at [529, 161] on div "[DATE] 09:38 AM" at bounding box center [506, 172] width 355 height 22
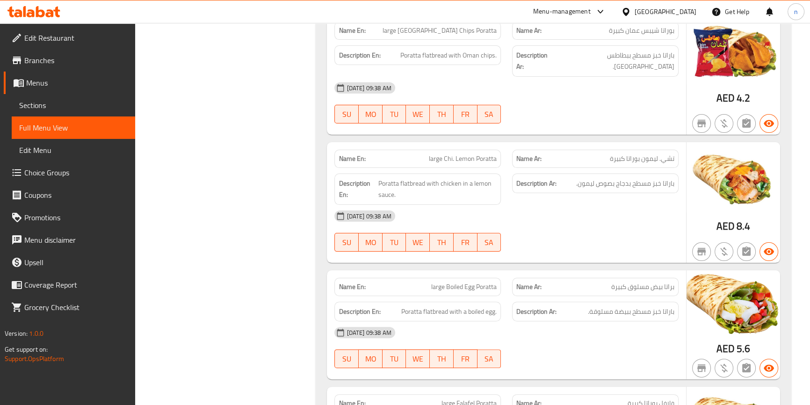
scroll to position [4726, 0]
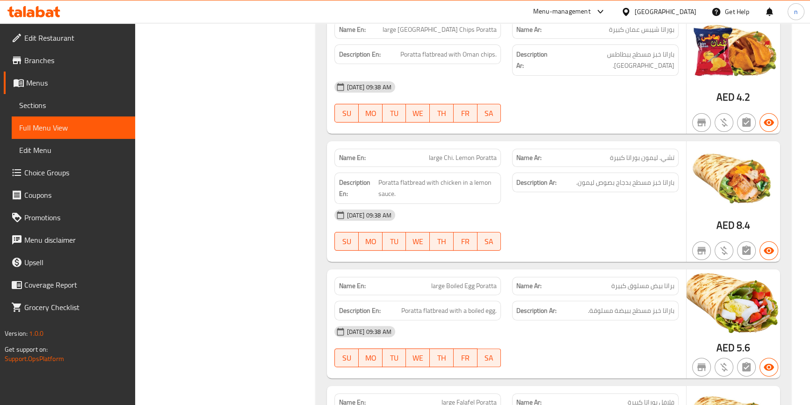
click at [469, 204] on div "[DATE] 09:38 AM" at bounding box center [506, 215] width 355 height 22
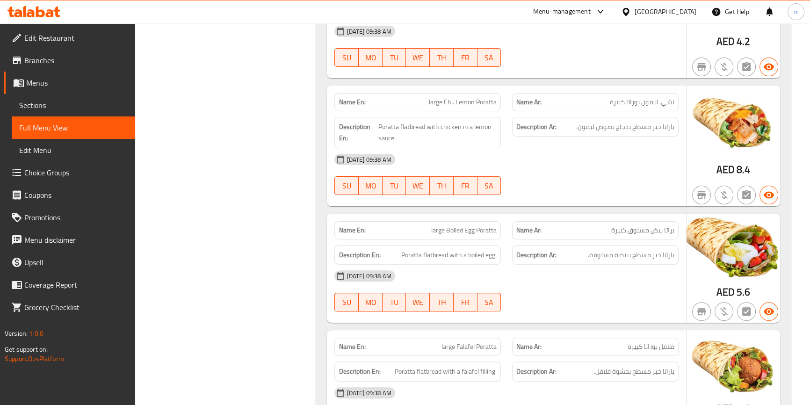
scroll to position [4811, 0]
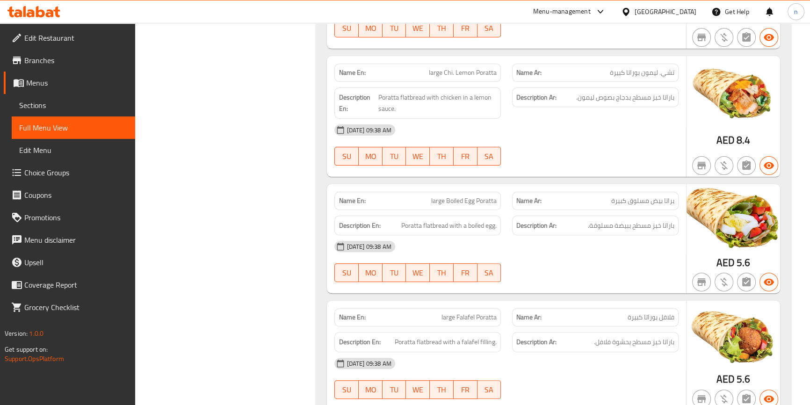
click at [576, 235] on div "[DATE] 09:38 AM" at bounding box center [506, 246] width 355 height 22
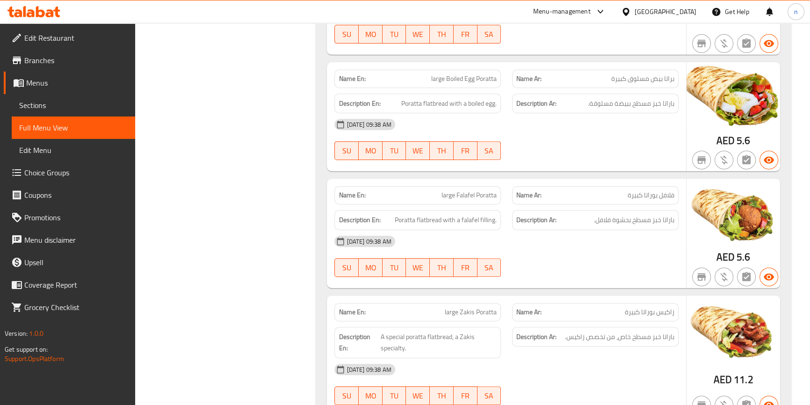
scroll to position [4981, 0]
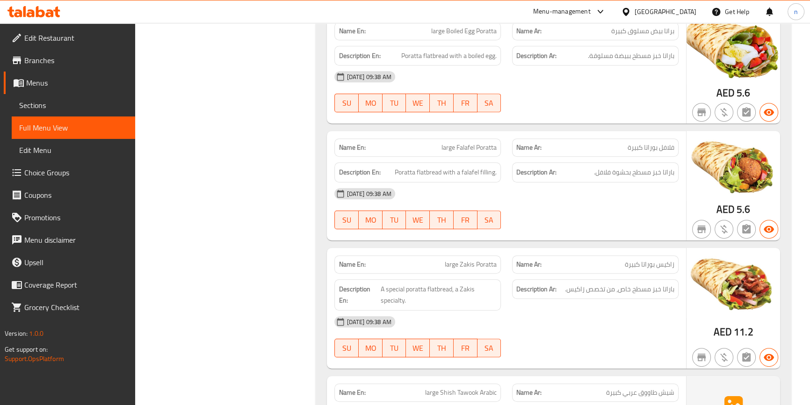
click at [542, 186] on div "15-08-2025 09:38 AM SU MO TU WE TH FR SA" at bounding box center [506, 208] width 355 height 52
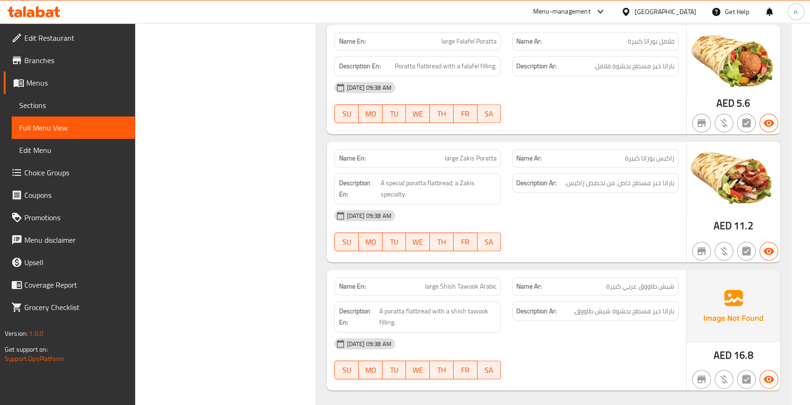
scroll to position [5109, 0]
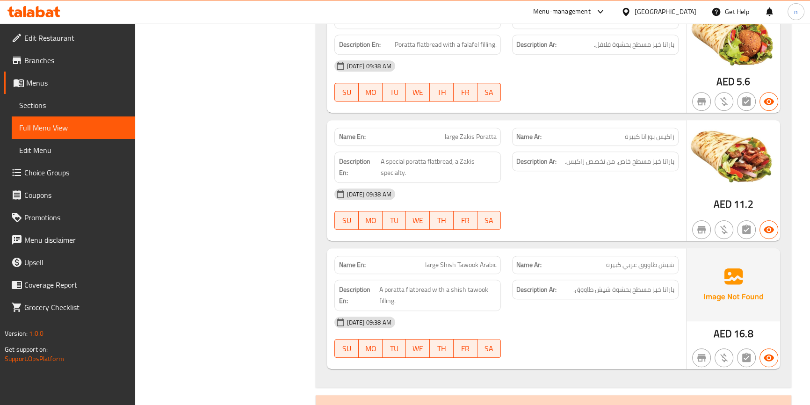
click at [624, 183] on div "[DATE] 09:38 AM" at bounding box center [506, 194] width 355 height 22
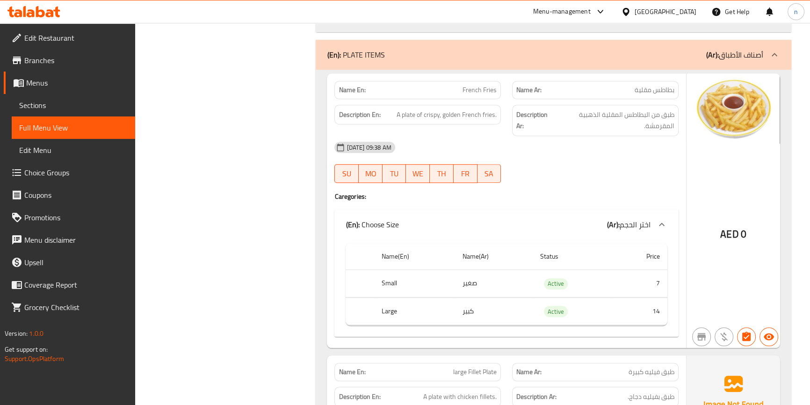
scroll to position [5449, 0]
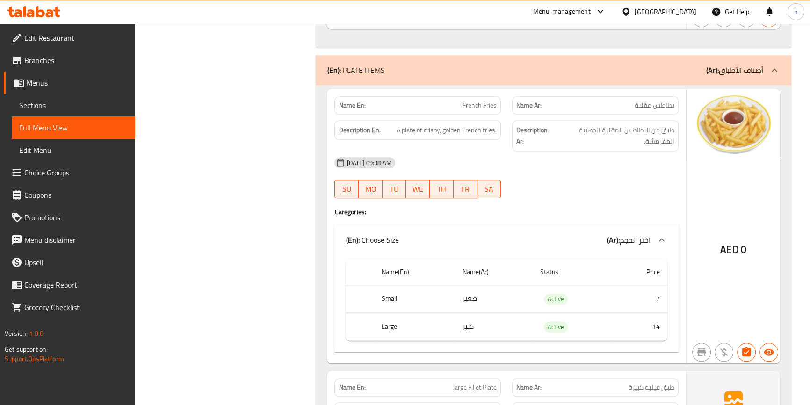
drag, startPoint x: 538, startPoint y: 147, endPoint x: 538, endPoint y: 152, distance: 5.1
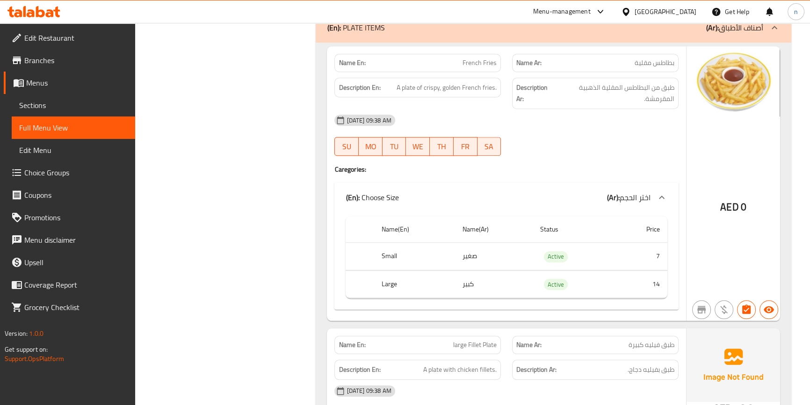
scroll to position [5534, 0]
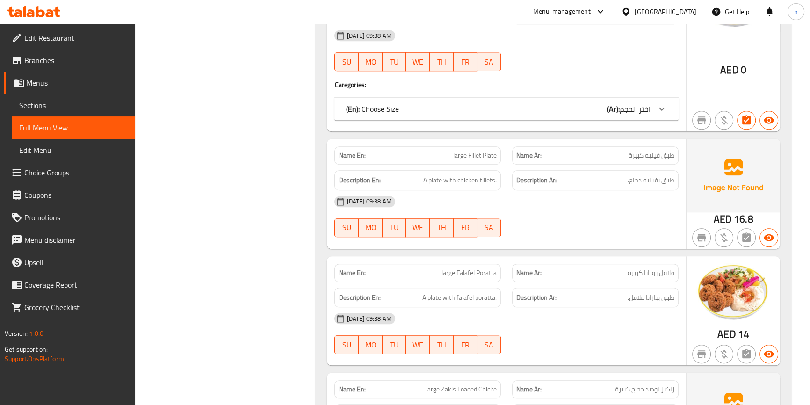
scroll to position [5576, 0]
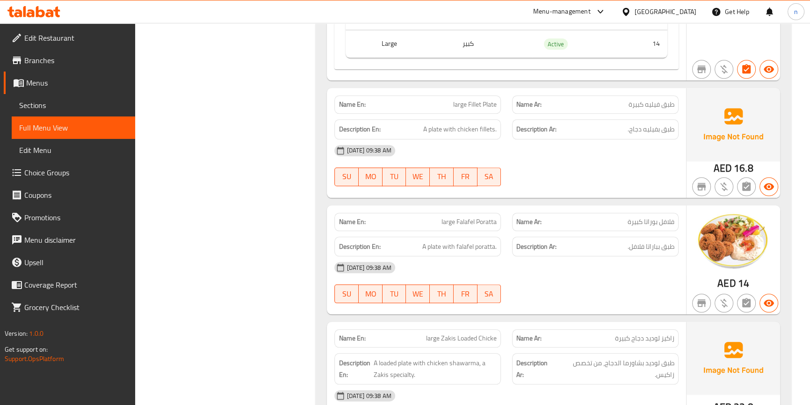
scroll to position [5747, 0]
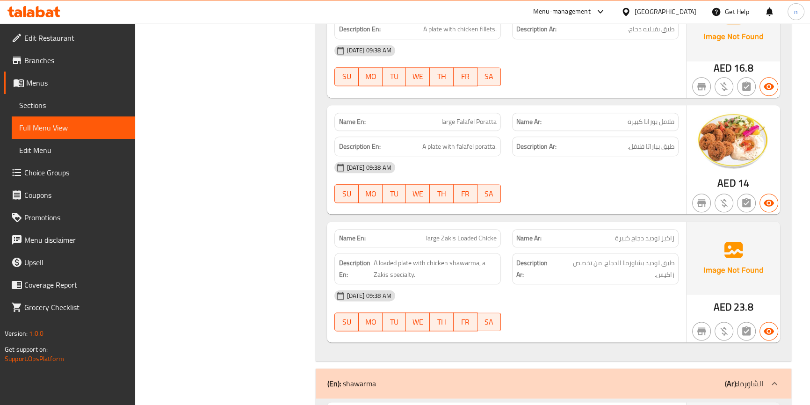
scroll to position [5874, 0]
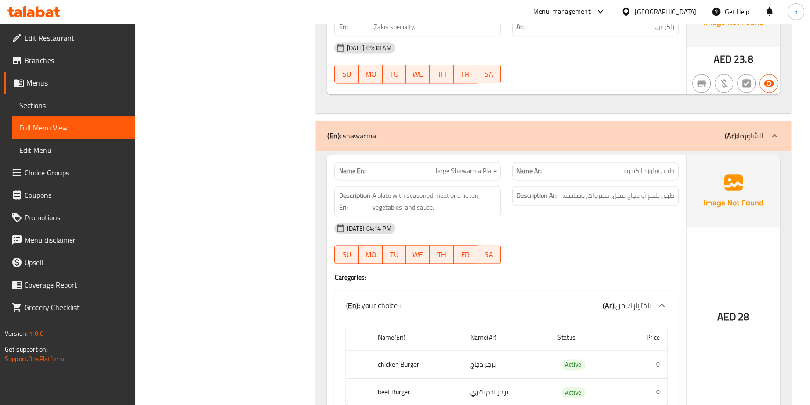
scroll to position [6129, 0]
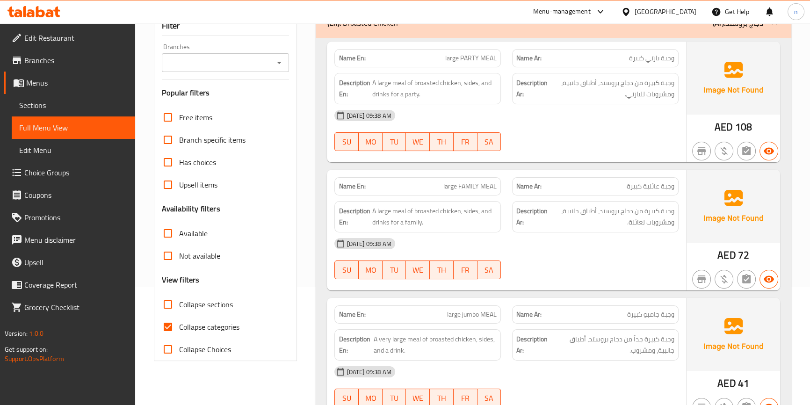
scroll to position [177, 0]
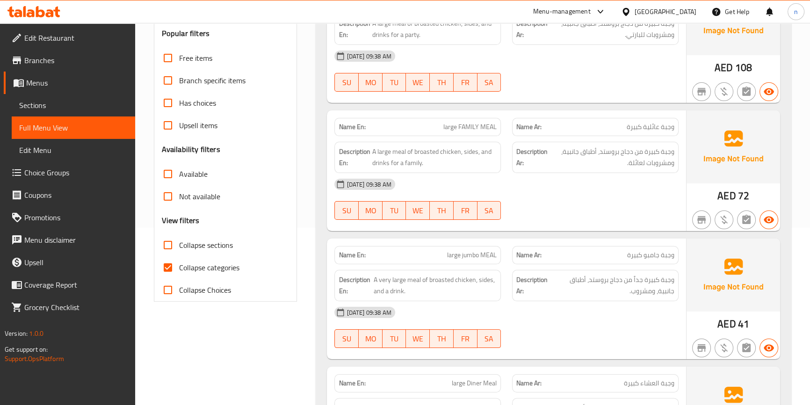
click at [171, 264] on input "Collapse categories" at bounding box center [168, 267] width 22 height 22
checkbox input "false"
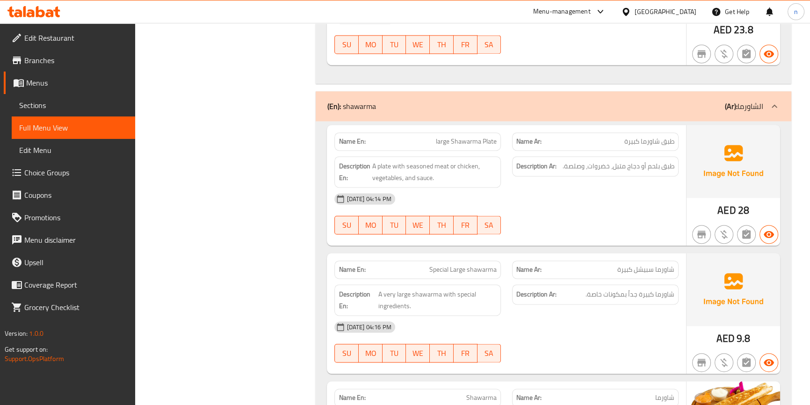
scroll to position [6129, 0]
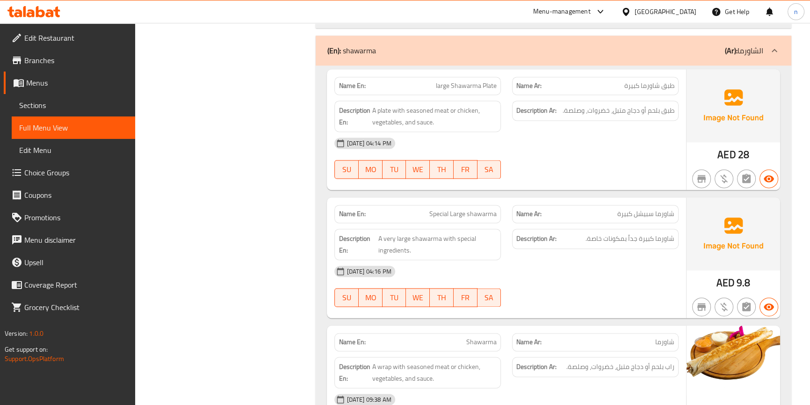
scroll to position [6257, 0]
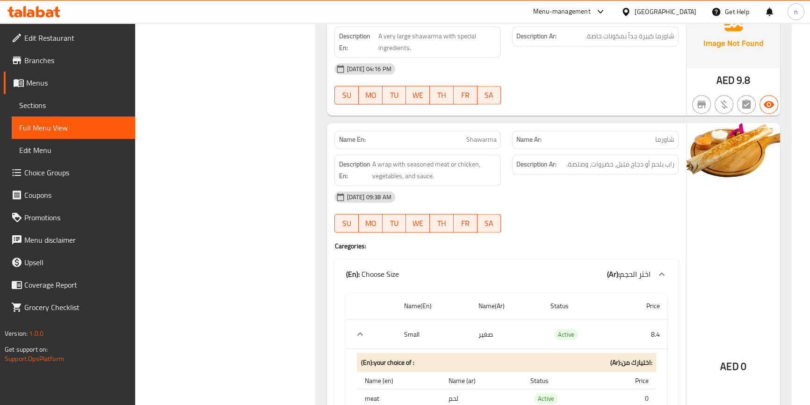
scroll to position [6384, 0]
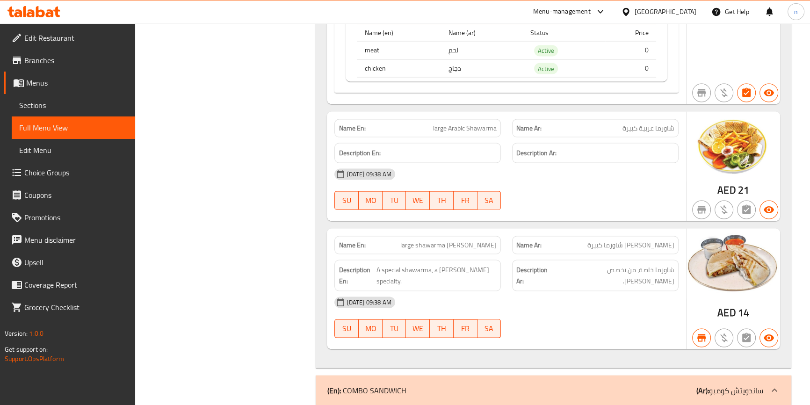
scroll to position [6809, 0]
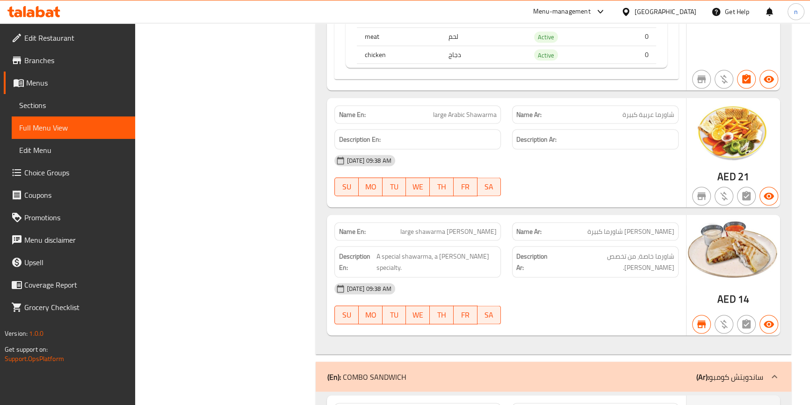
scroll to position [6852, 0]
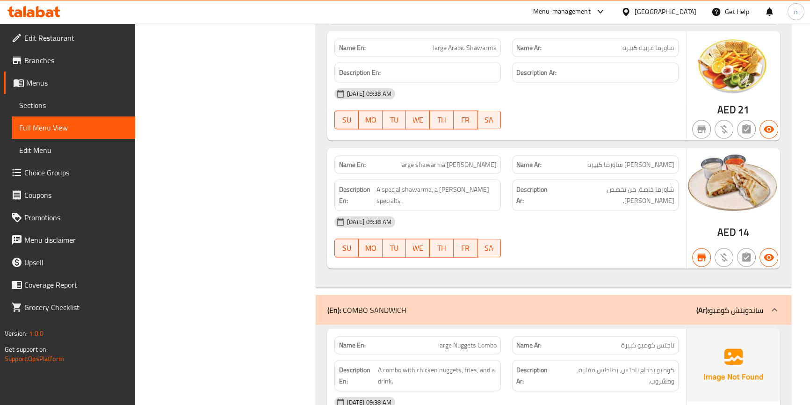
scroll to position [7022, 0]
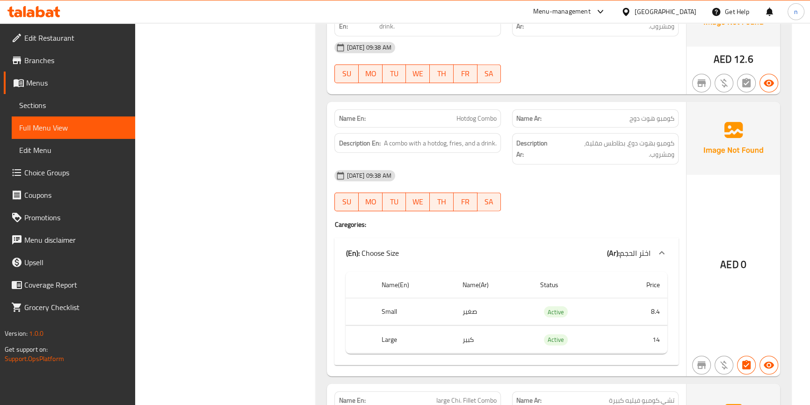
scroll to position [7405, 0]
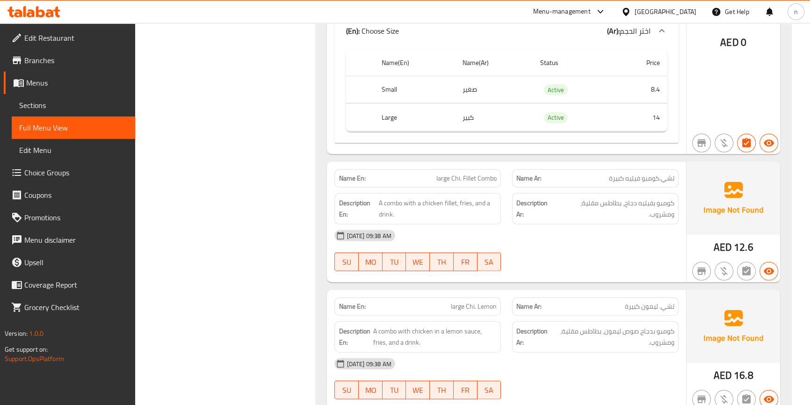
scroll to position [7660, 0]
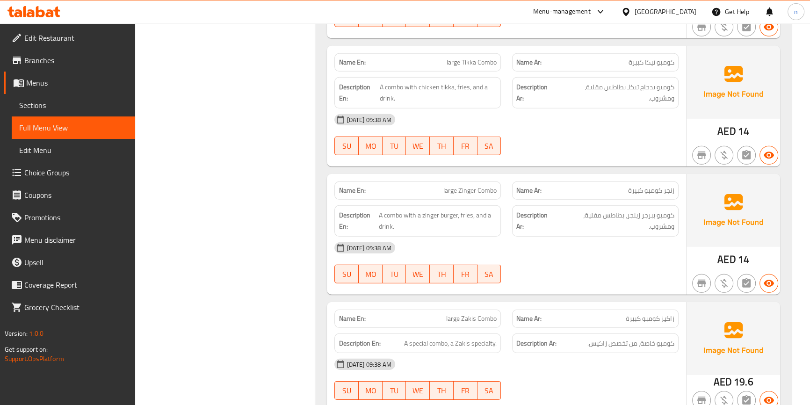
scroll to position [7994, 0]
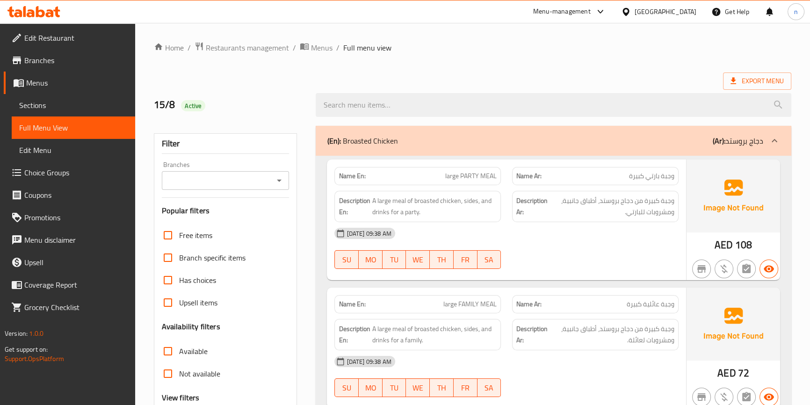
scroll to position [92, 0]
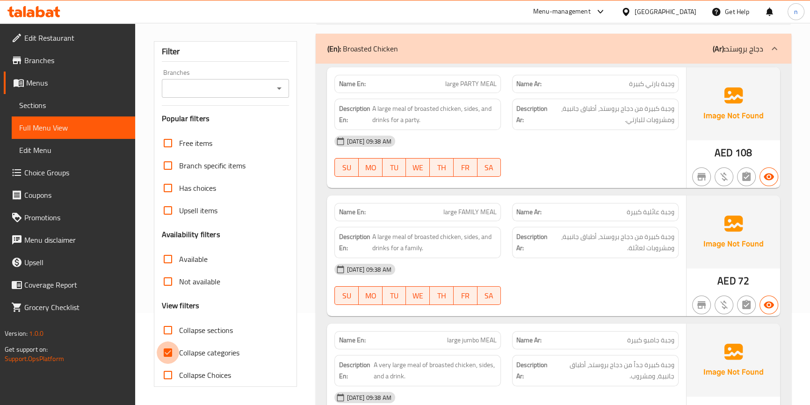
drag, startPoint x: 174, startPoint y: 354, endPoint x: 223, endPoint y: 344, distance: 49.7
click at [174, 354] on input "Collapse categories" at bounding box center [168, 352] width 22 height 22
checkbox input "false"
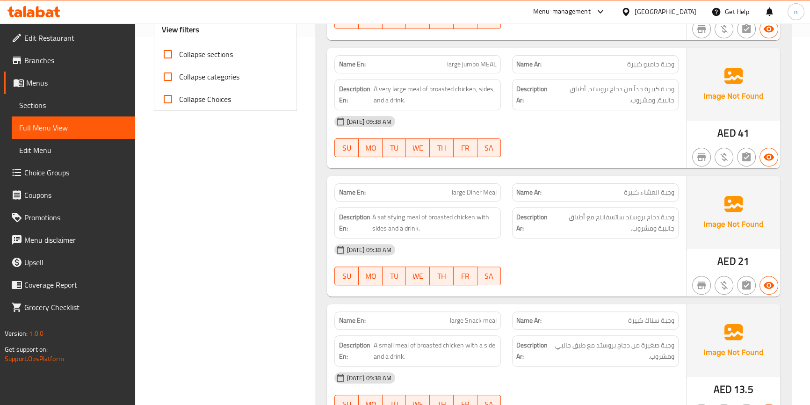
scroll to position [390, 0]
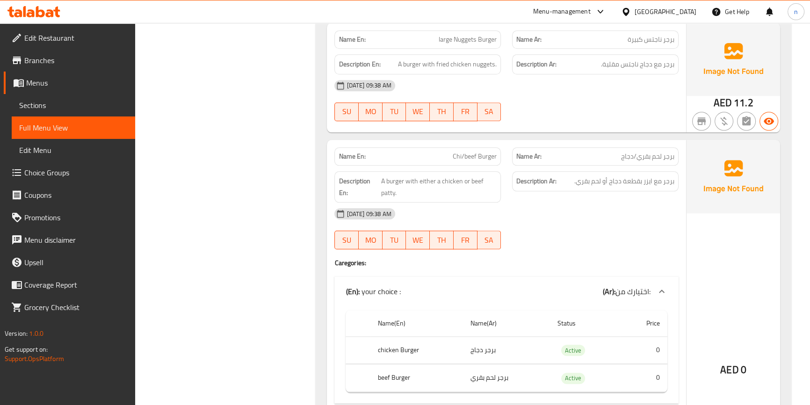
scroll to position [1027, 0]
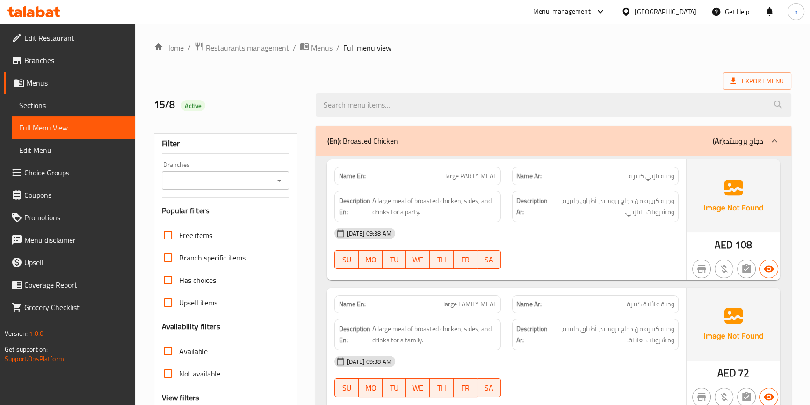
scroll to position [262, 0]
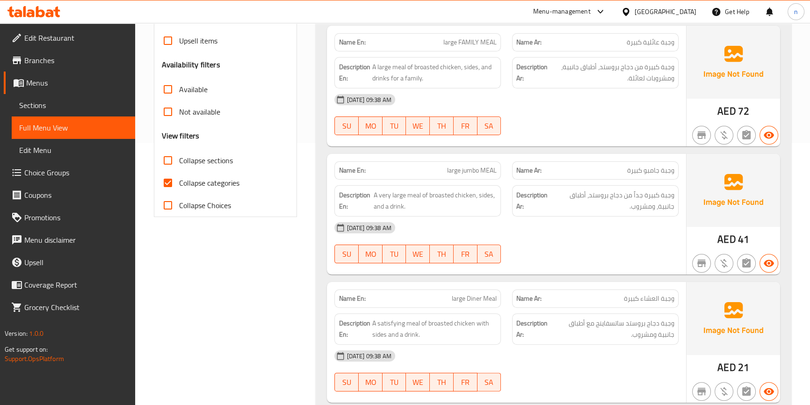
click at [177, 181] on input "Collapse categories" at bounding box center [168, 183] width 22 height 22
checkbox input "false"
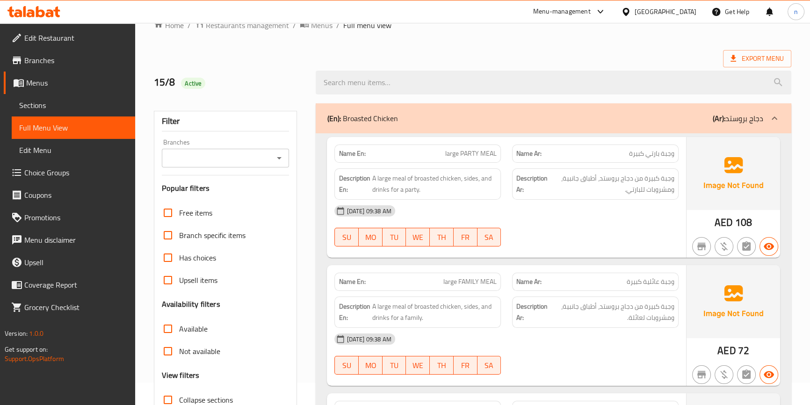
scroll to position [0, 0]
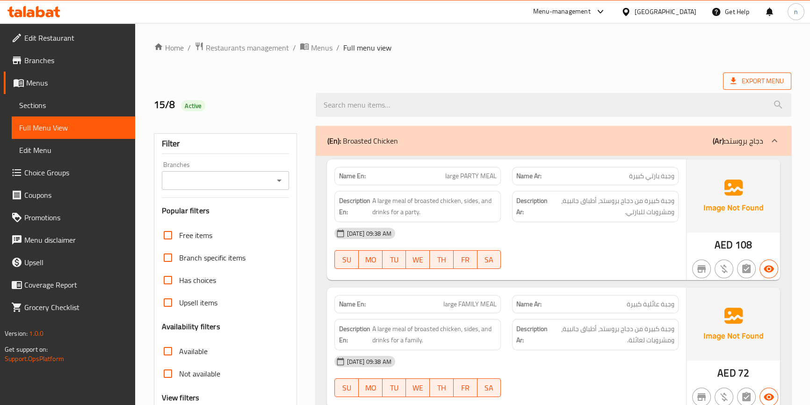
click at [765, 84] on span "Export Menu" at bounding box center [756, 81] width 53 height 12
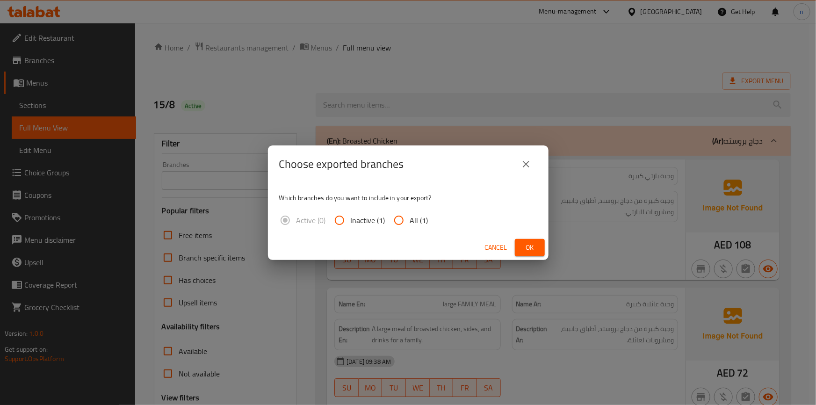
click at [400, 217] on input "All (1)" at bounding box center [399, 220] width 22 height 22
radio input "true"
click at [525, 244] on span "Ok" at bounding box center [529, 248] width 15 height 12
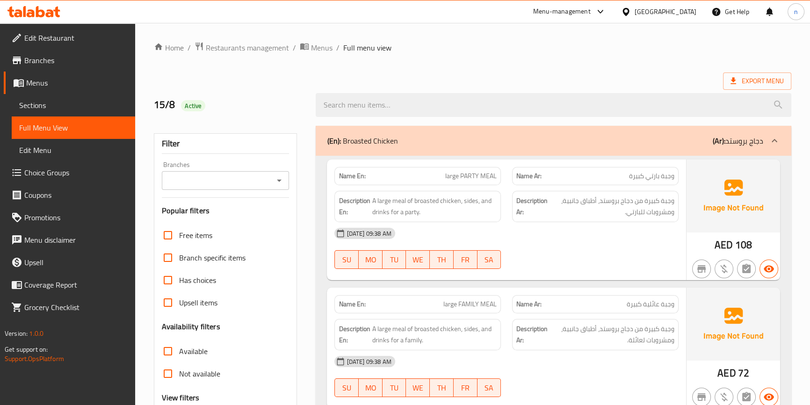
click at [437, 74] on div "Export Menu" at bounding box center [472, 80] width 637 height 17
click at [36, 102] on span "Sections" at bounding box center [73, 105] width 108 height 11
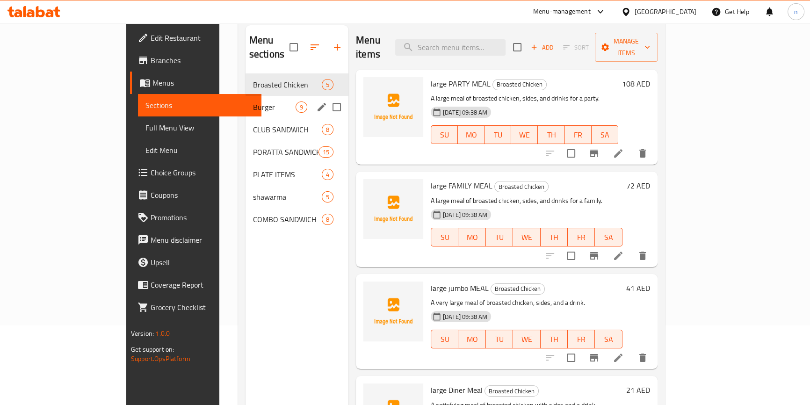
scroll to position [85, 0]
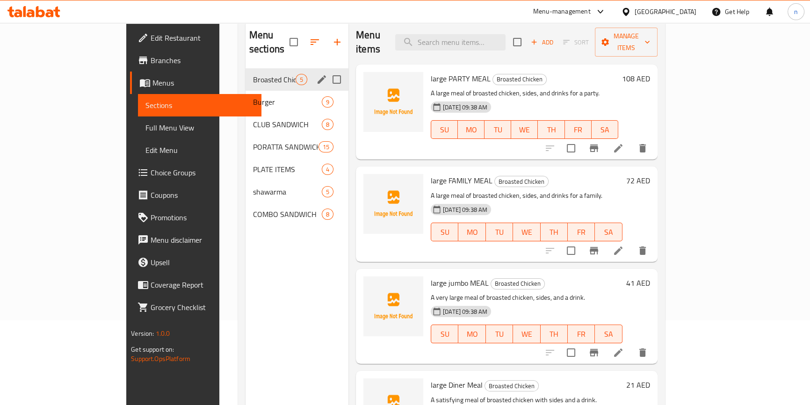
click at [318, 75] on icon "edit" at bounding box center [322, 79] width 8 height 8
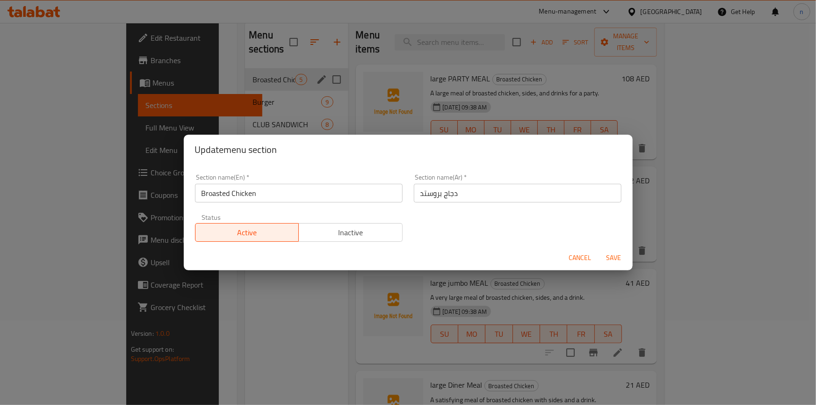
click at [231, 184] on input "Broasted Chicken" at bounding box center [299, 193] width 208 height 19
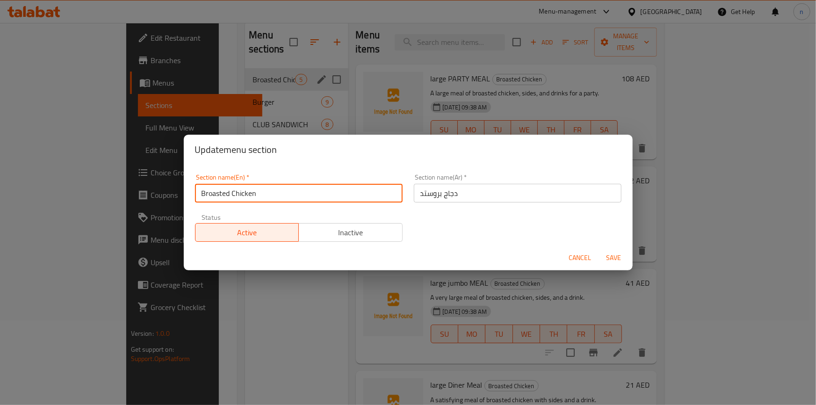
click at [230, 192] on input "Broasted Chicken" at bounding box center [299, 193] width 208 height 19
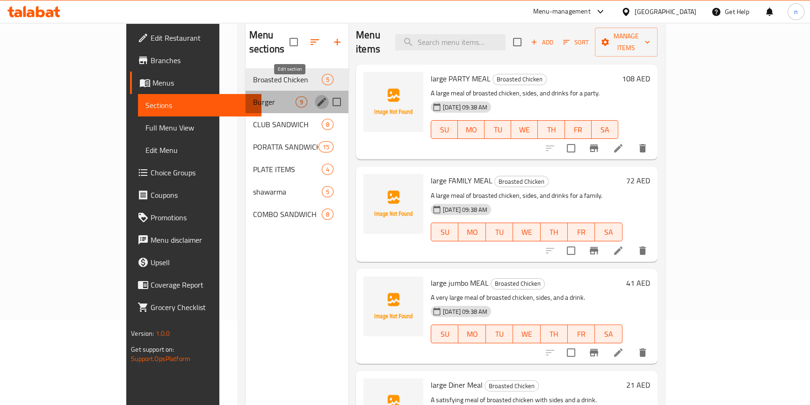
click at [318, 98] on icon "edit" at bounding box center [322, 102] width 8 height 8
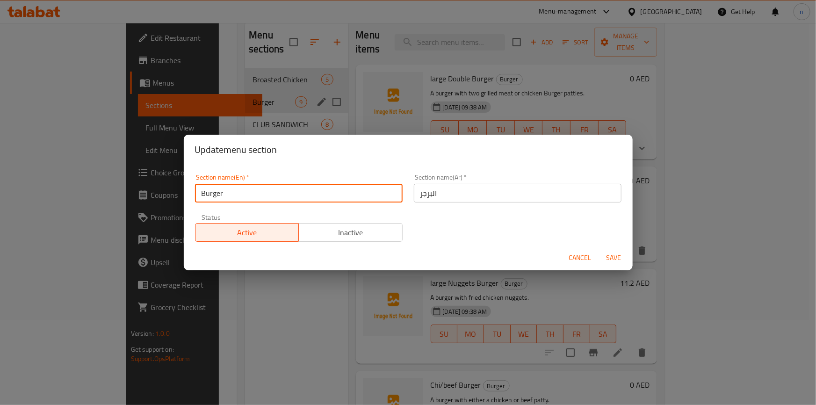
click at [207, 190] on input "Burger" at bounding box center [299, 193] width 208 height 19
click at [169, 340] on div "Update menu section Section name(En)   * Burger Section name(En) * Section name…" at bounding box center [408, 202] width 816 height 405
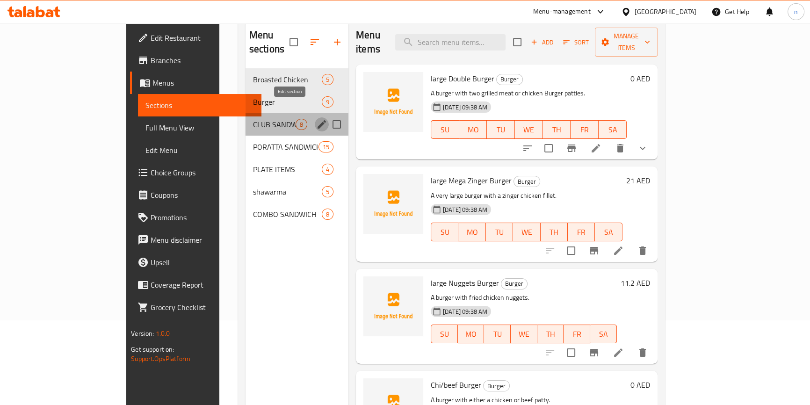
click at [316, 119] on icon "edit" at bounding box center [321, 124] width 11 height 11
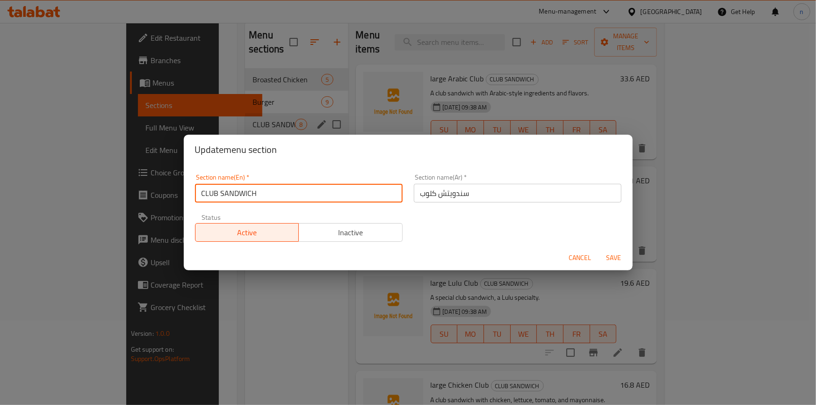
click at [221, 192] on input "CLUB SANDWICH" at bounding box center [299, 193] width 208 height 19
click at [215, 286] on div "Update menu section Section name(En)   * CLUB SANDWICH Section name(En) * Secti…" at bounding box center [408, 202] width 816 height 405
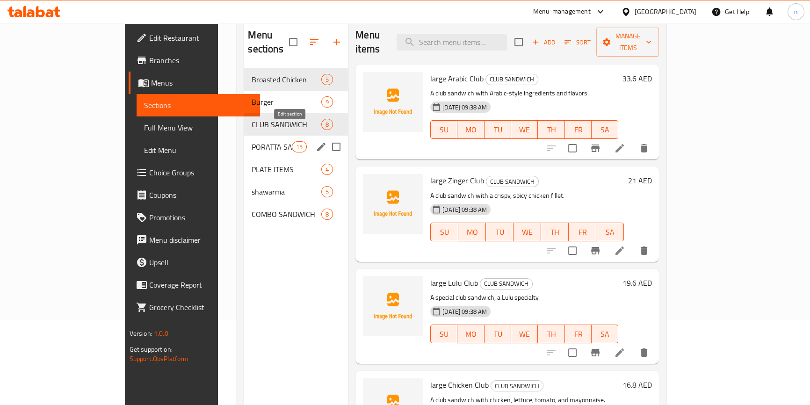
click at [317, 143] on icon "edit" at bounding box center [321, 147] width 8 height 8
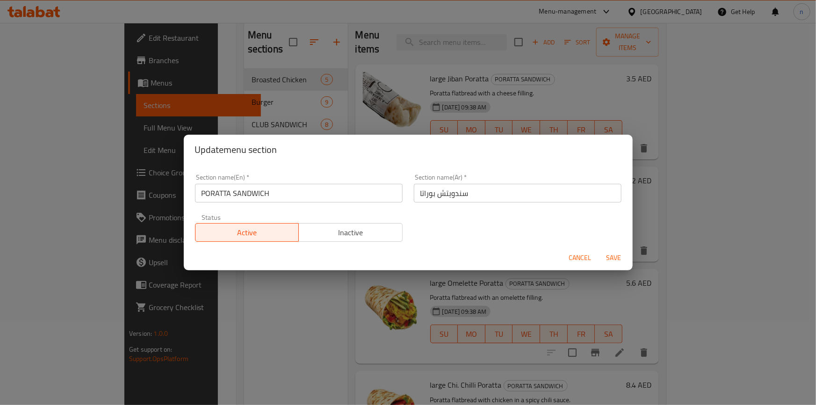
click at [237, 193] on input "PORATTA SANDWICH" at bounding box center [299, 193] width 208 height 19
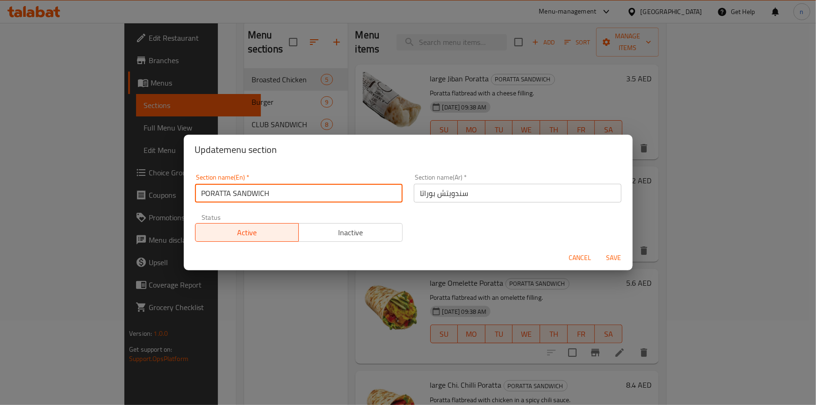
click at [237, 193] on input "PORATTA SANDWICH" at bounding box center [299, 193] width 208 height 19
click at [249, 364] on div "Update menu section Section name(En)   * PORATTA SANDWICH Section name(En) * Se…" at bounding box center [408, 202] width 816 height 405
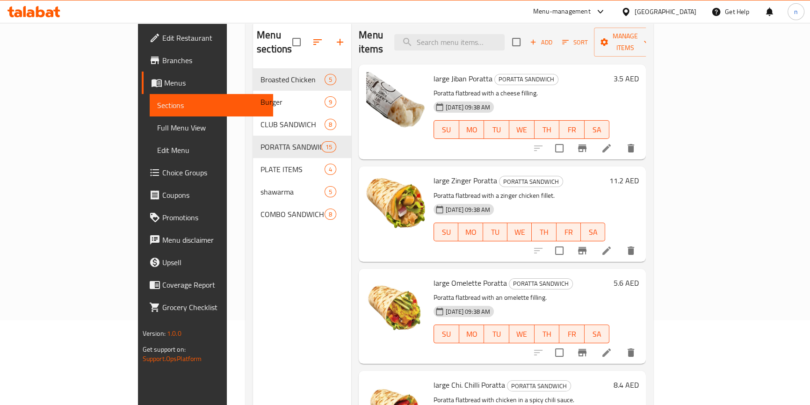
click at [296, 264] on div "Menu sections Broasted Chicken 5 Burger 9 CLUB SANDWICH 8 PORATTA SANDWICH 15 P…" at bounding box center [302, 222] width 98 height 405
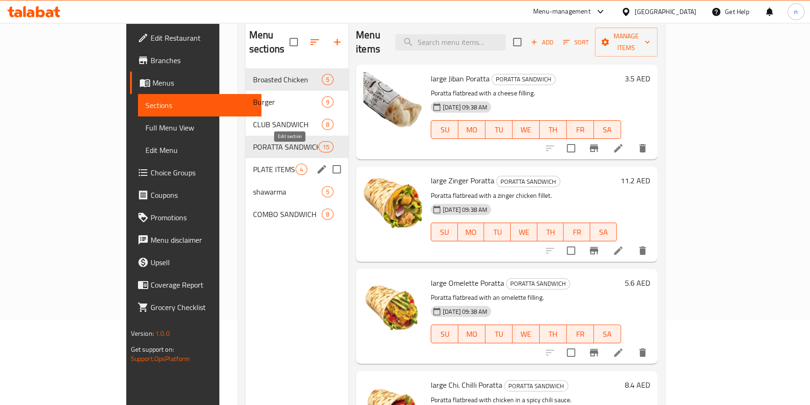
click at [316, 164] on icon "edit" at bounding box center [321, 169] width 11 height 11
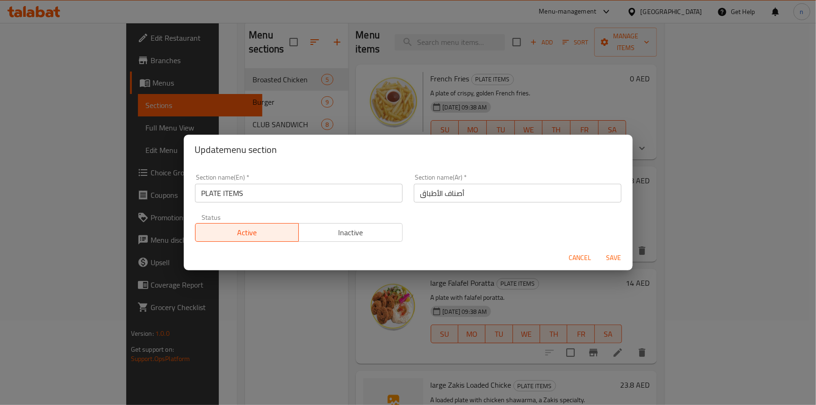
click at [216, 195] on input "PLATE ITEMS" at bounding box center [299, 193] width 208 height 19
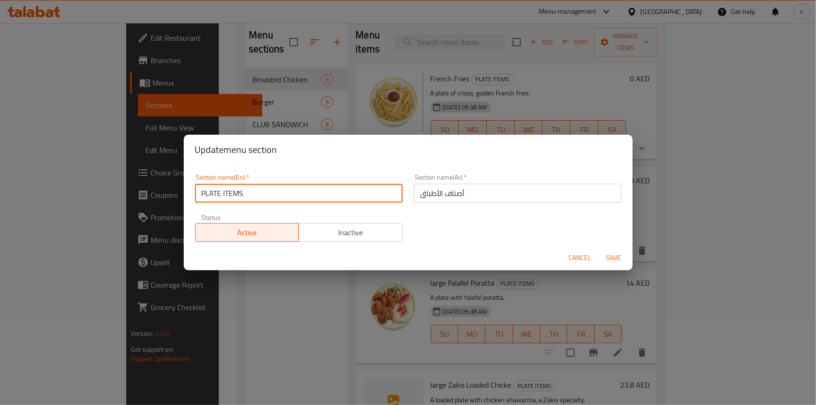
click at [216, 195] on input "PLATE ITEMS" at bounding box center [299, 193] width 208 height 19
click at [239, 330] on div "Update menu section Section name(En)   * PLATE ITEMS Section name(En) * Section…" at bounding box center [408, 202] width 816 height 405
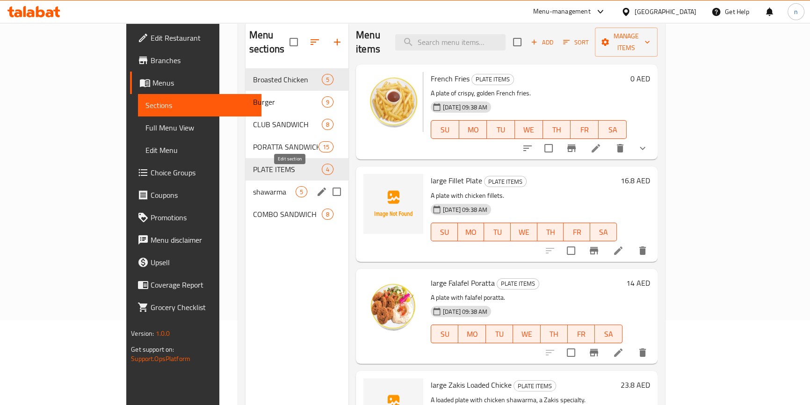
click at [316, 186] on icon "edit" at bounding box center [321, 191] width 11 height 11
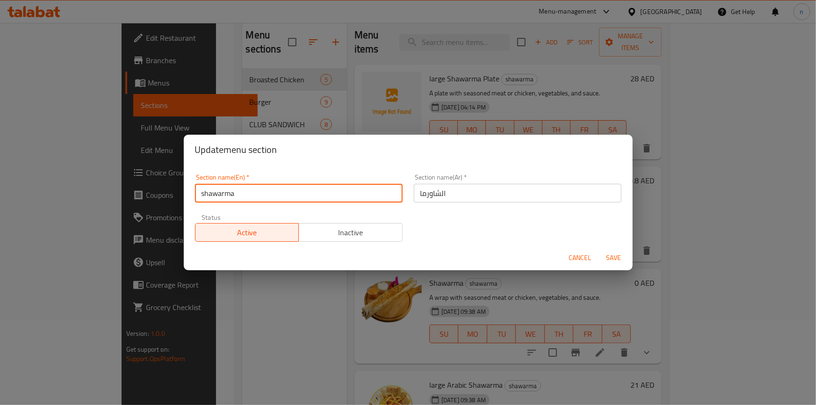
click at [222, 194] on input "shawarma" at bounding box center [299, 193] width 208 height 19
click at [221, 194] on input "shawarma" at bounding box center [299, 193] width 208 height 19
click at [224, 327] on div "Update menu section Section name(En)   * shawarma Section name(En) * Section na…" at bounding box center [408, 202] width 816 height 405
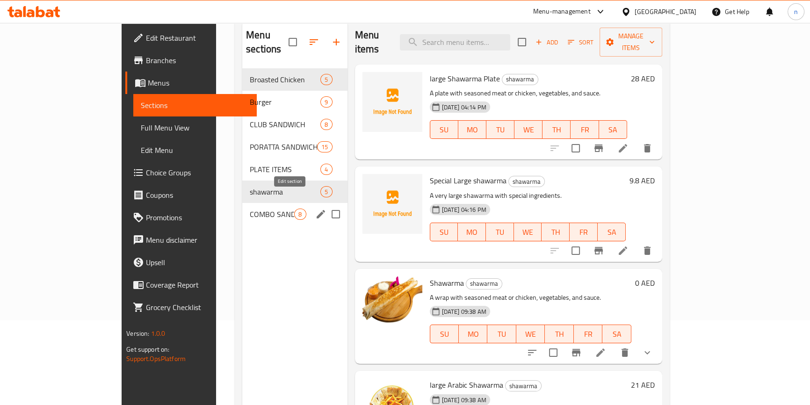
click at [315, 209] on icon "edit" at bounding box center [320, 214] width 11 height 11
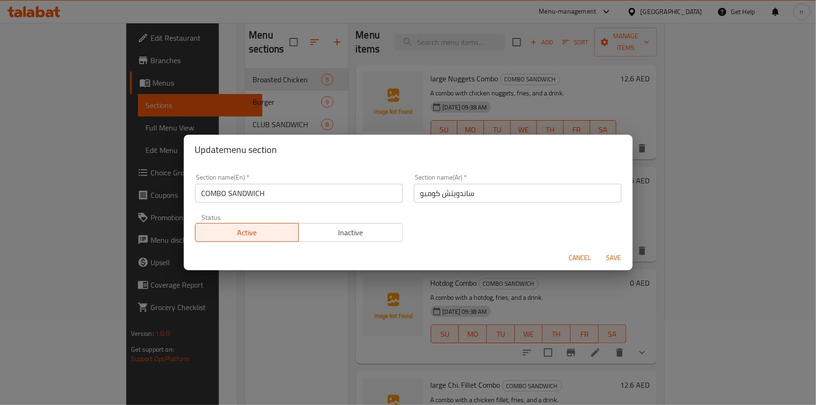
click at [220, 197] on input "COMBO SANDWICH" at bounding box center [299, 193] width 208 height 19
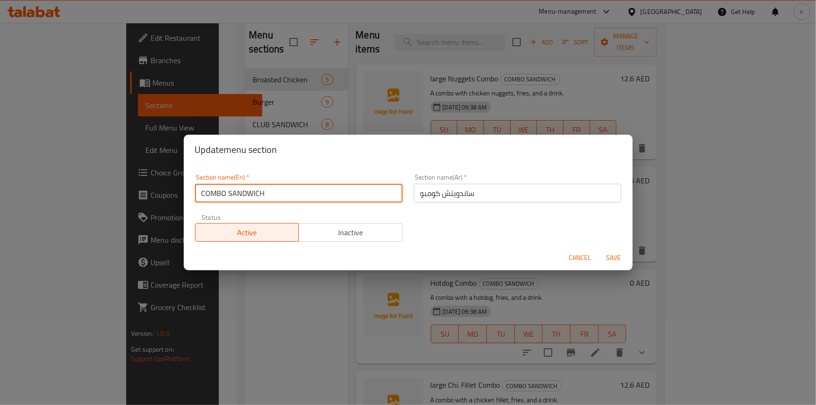
click at [220, 197] on input "COMBO SANDWICH" at bounding box center [299, 193] width 208 height 19
click at [227, 332] on div "Update menu section Section name(En)   * COMBO SANDWICH Section name(En) * Sect…" at bounding box center [408, 202] width 816 height 405
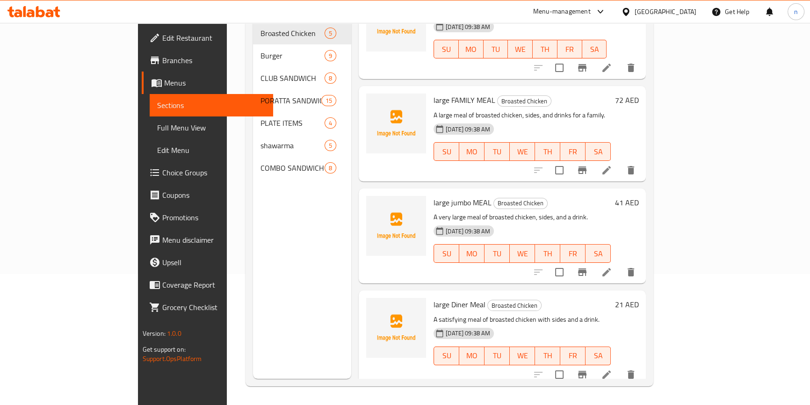
scroll to position [42, 0]
